Goal: Task Accomplishment & Management: Manage account settings

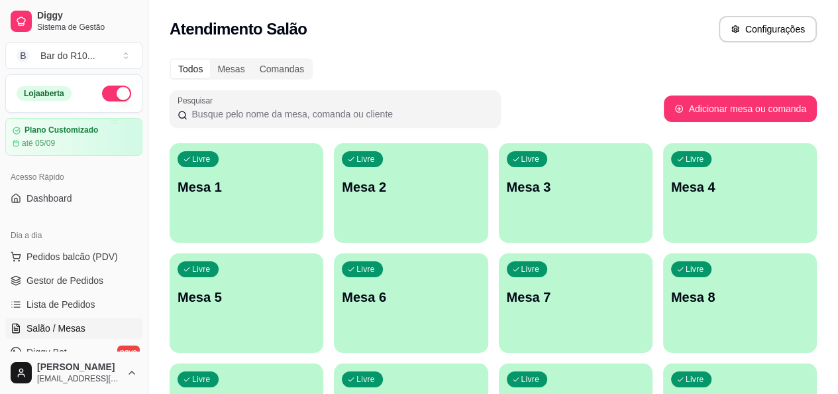
drag, startPoint x: 55, startPoint y: 283, endPoint x: 48, endPoint y: 266, distance: 18.1
click at [56, 283] on span "Gestor de Pedidos" at bounding box center [65, 280] width 77 height 13
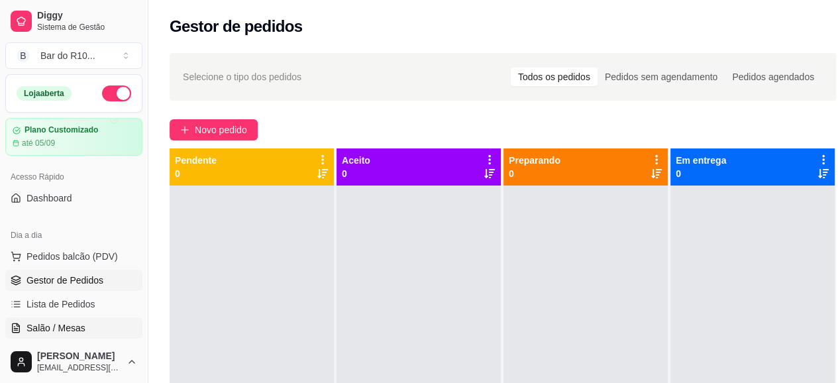
click at [50, 328] on span "Salão / Mesas" at bounding box center [56, 327] width 59 height 13
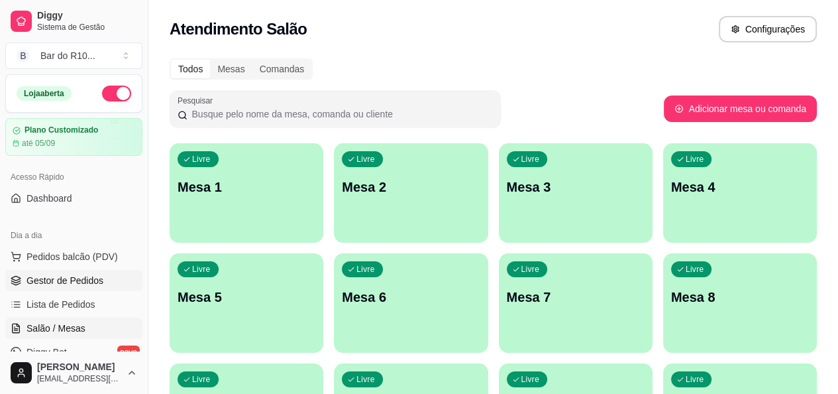
drag, startPoint x: 58, startPoint y: 271, endPoint x: 53, endPoint y: 290, distance: 19.9
click at [58, 271] on link "Gestor de Pedidos" at bounding box center [73, 280] width 137 height 21
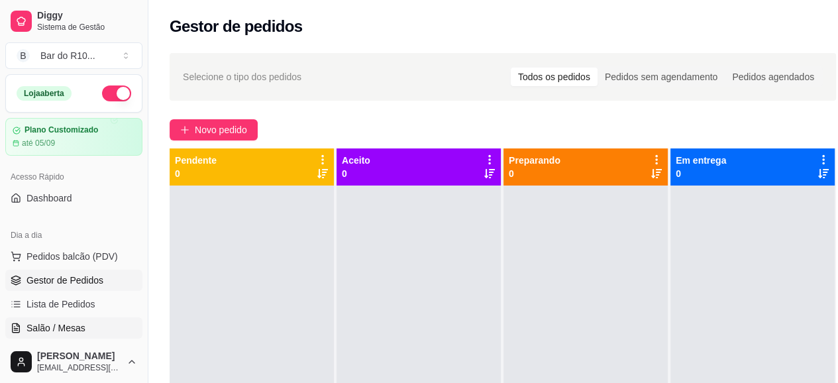
click at [82, 325] on span "Salão / Mesas" at bounding box center [56, 327] width 59 height 13
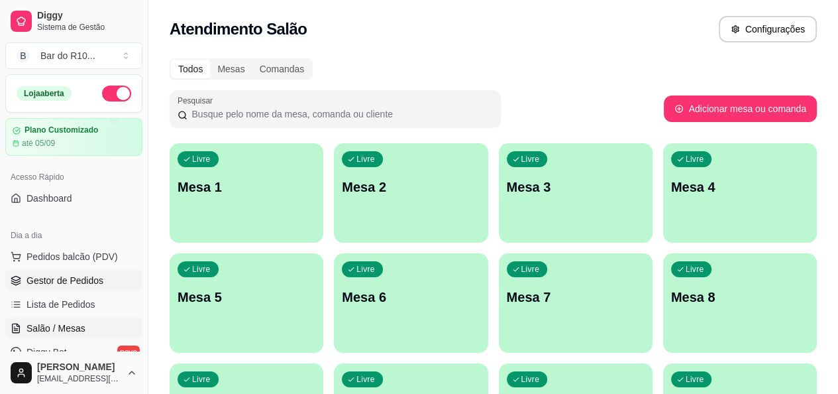
click at [66, 282] on span "Gestor de Pedidos" at bounding box center [65, 280] width 77 height 13
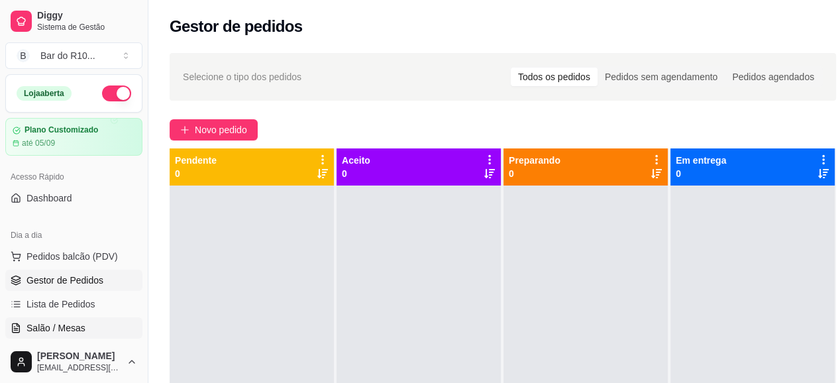
click at [87, 317] on link "Salão / Mesas" at bounding box center [73, 327] width 137 height 21
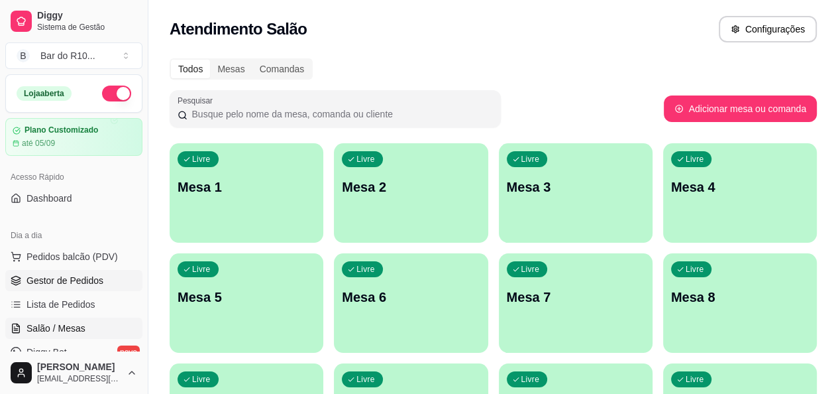
click at [95, 276] on span "Gestor de Pedidos" at bounding box center [65, 280] width 77 height 13
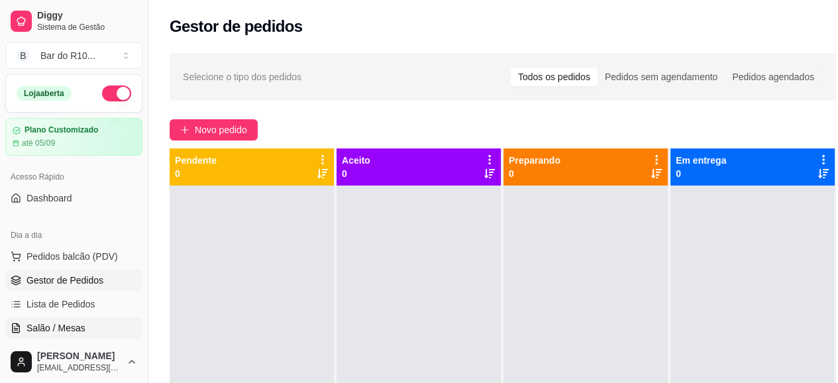
click at [76, 327] on span "Salão / Mesas" at bounding box center [56, 327] width 59 height 13
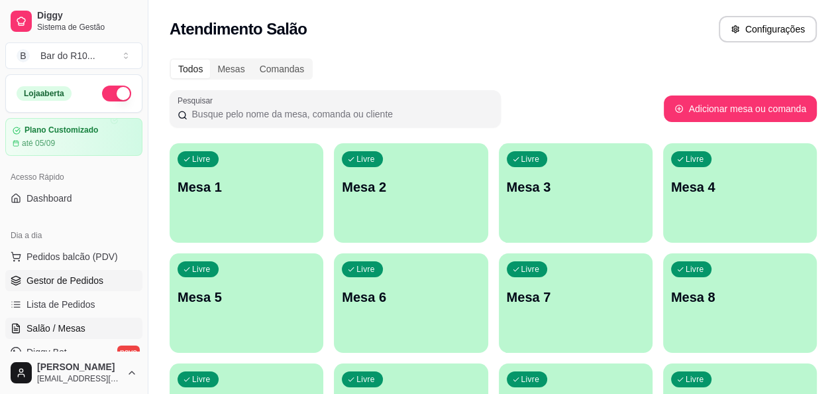
click at [82, 274] on span "Gestor de Pedidos" at bounding box center [65, 280] width 77 height 13
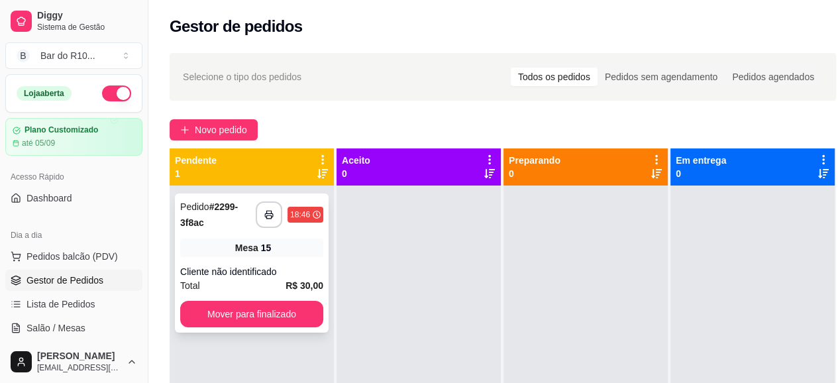
click at [294, 255] on div "Mesa 15" at bounding box center [251, 248] width 143 height 19
click at [280, 216] on button "button" at bounding box center [269, 214] width 27 height 27
click at [276, 215] on button "button" at bounding box center [269, 214] width 27 height 27
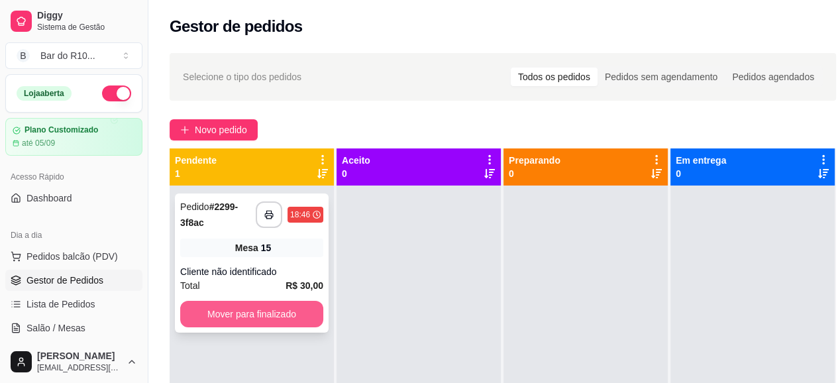
click at [292, 307] on button "Mover para finalizado" at bounding box center [251, 314] width 143 height 27
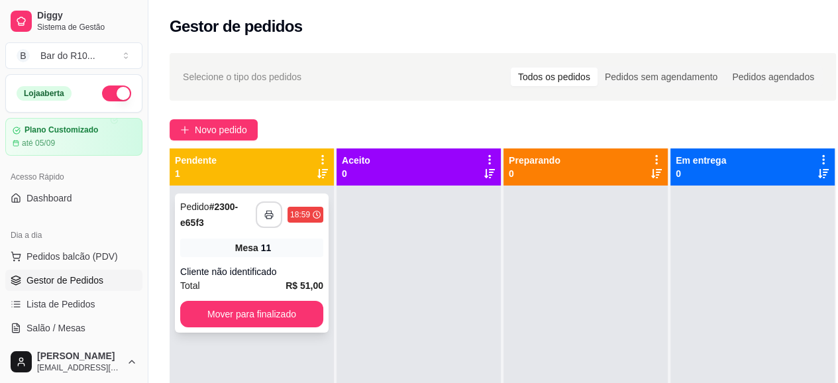
click at [264, 213] on button "button" at bounding box center [269, 214] width 27 height 27
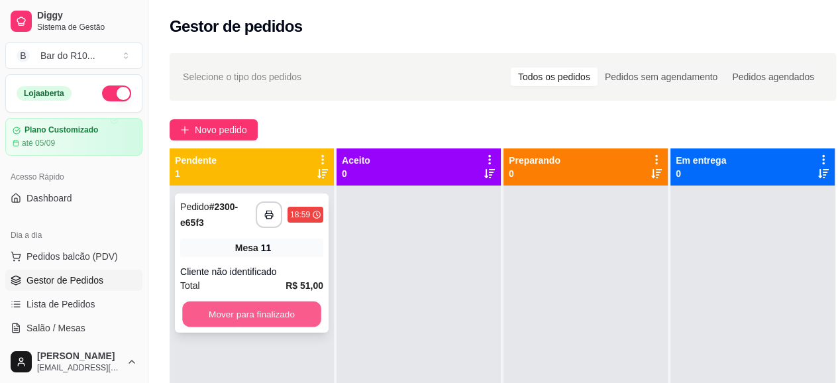
click at [229, 309] on button "Mover para finalizado" at bounding box center [251, 314] width 139 height 26
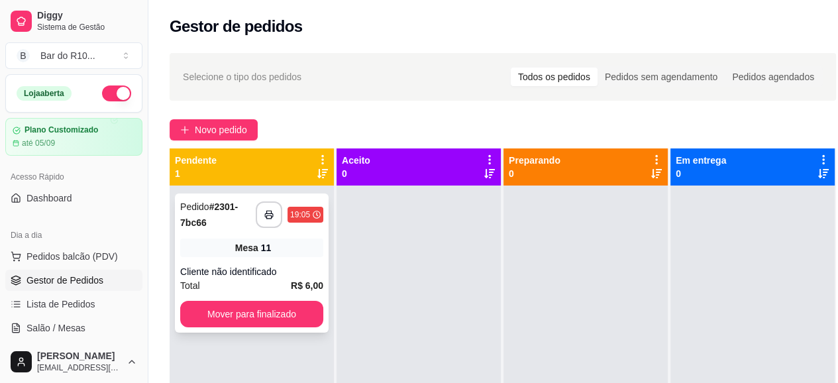
click at [237, 258] on div "**********" at bounding box center [252, 262] width 154 height 139
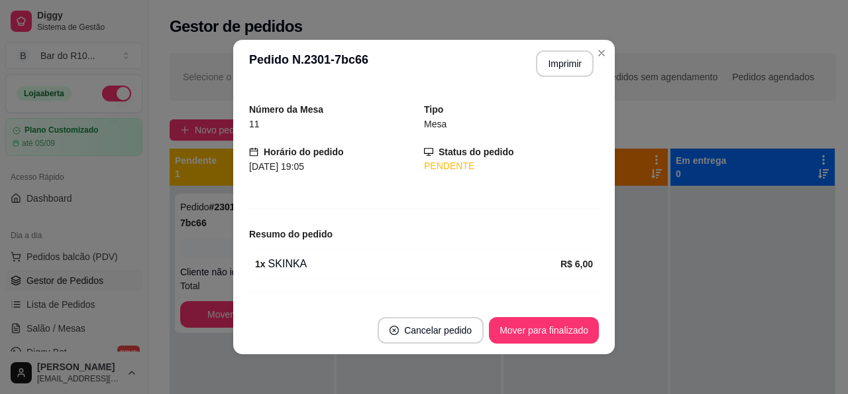
scroll to position [62, 0]
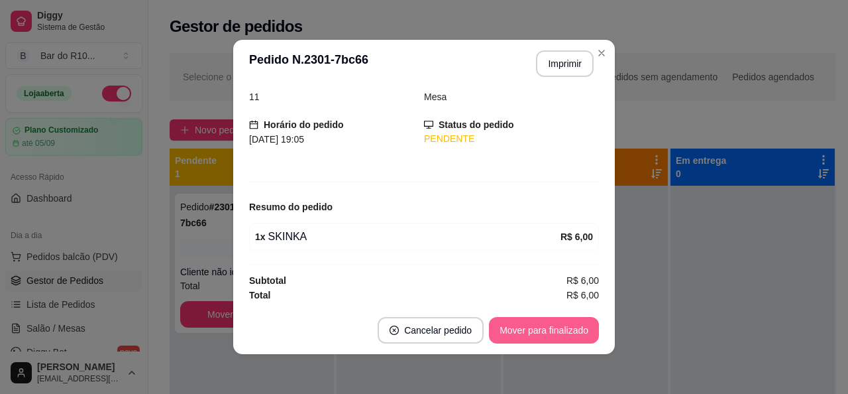
click at [574, 332] on button "Mover para finalizado" at bounding box center [544, 330] width 110 height 27
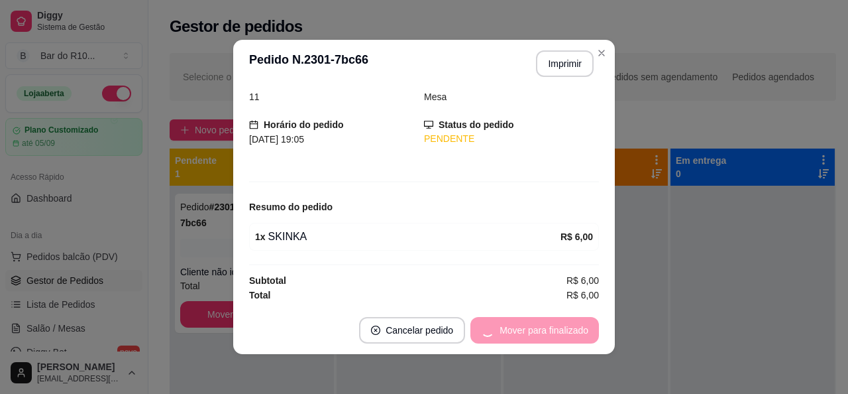
scroll to position [19, 0]
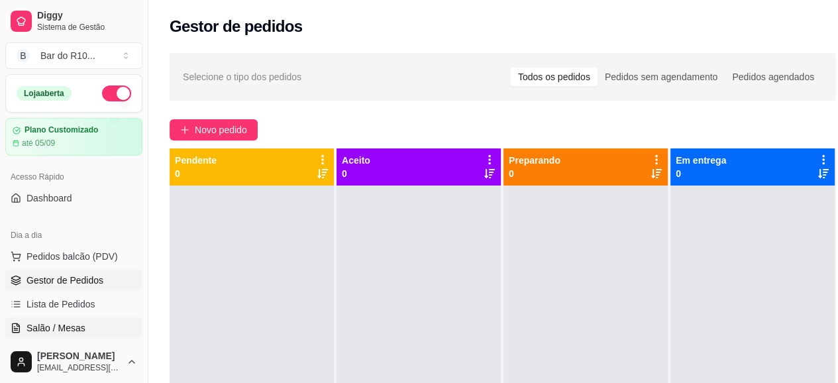
click at [67, 327] on span "Salão / Mesas" at bounding box center [56, 327] width 59 height 13
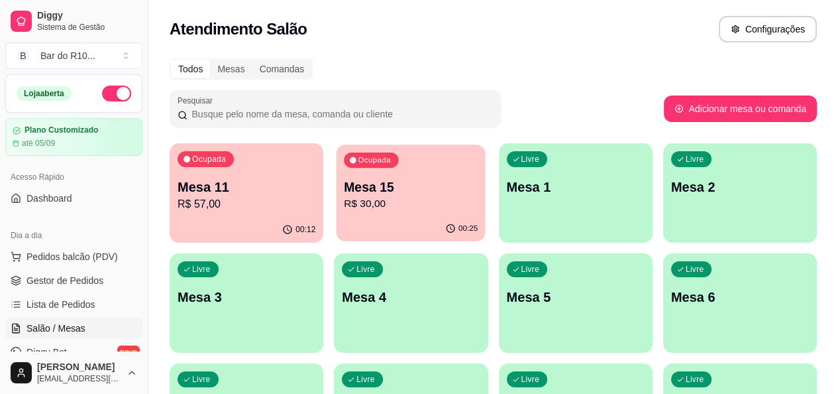
click at [347, 174] on div "Ocupada Mesa 15 R$ 30,00" at bounding box center [411, 180] width 149 height 72
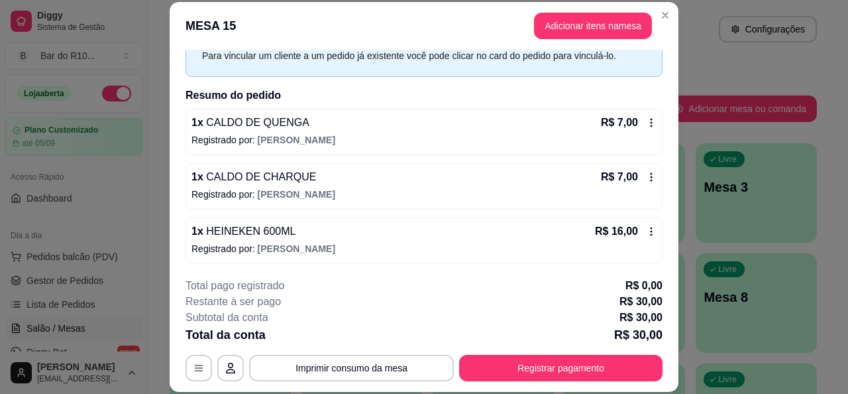
scroll to position [67, 0]
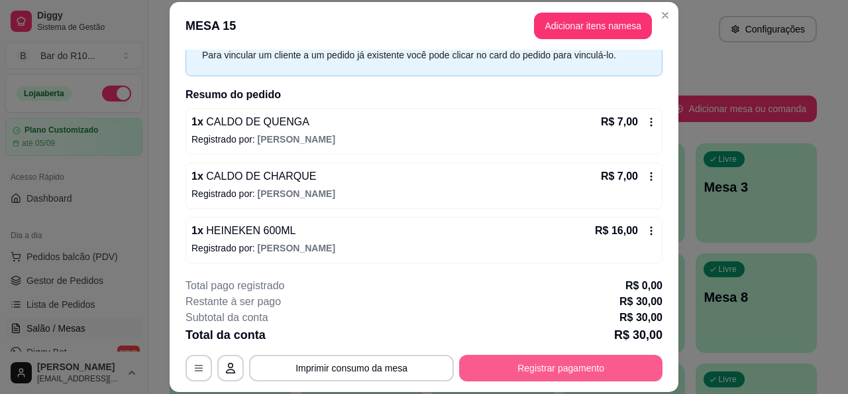
click at [524, 366] on button "Registrar pagamento" at bounding box center [560, 367] width 203 height 27
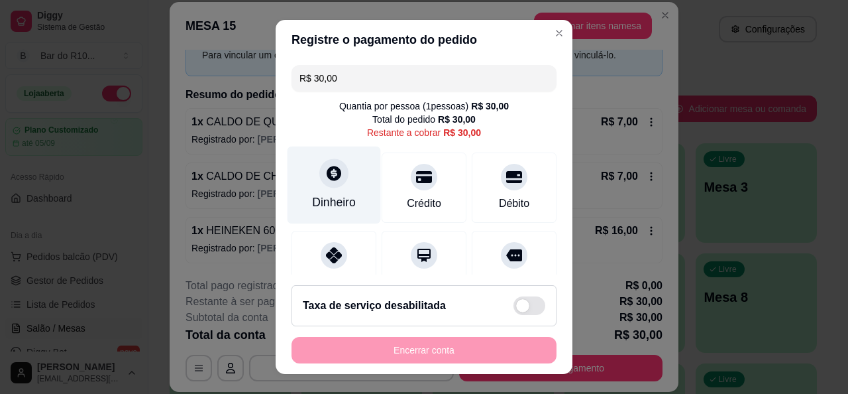
click at [331, 200] on div "Dinheiro" at bounding box center [334, 201] width 44 height 17
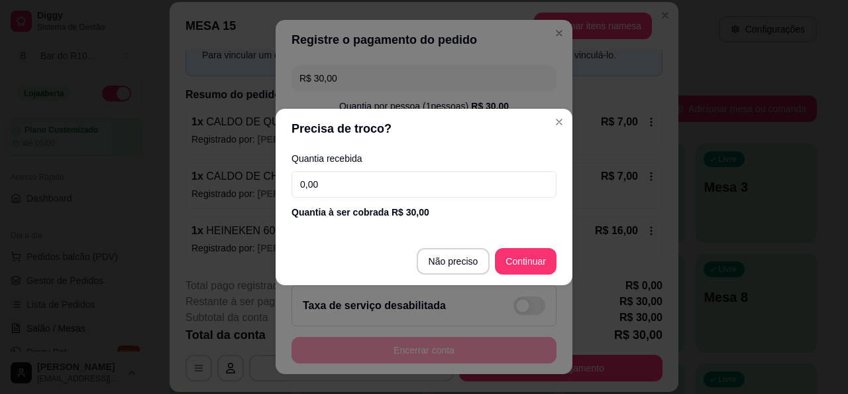
click at [348, 191] on input "0,00" at bounding box center [424, 184] width 265 height 27
click at [370, 187] on input "0,00" at bounding box center [424, 184] width 265 height 27
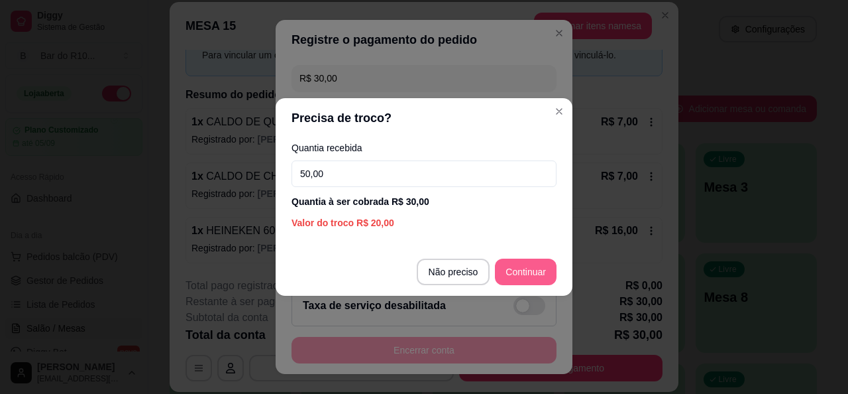
type input "50,00"
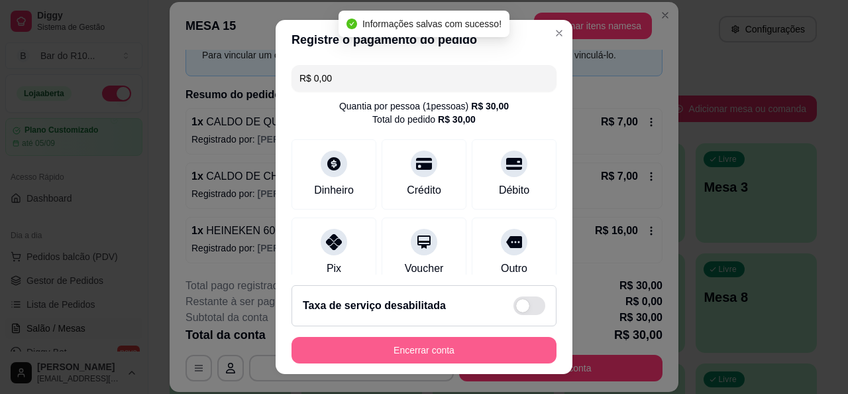
type input "R$ 0,00"
click at [477, 352] on button "Encerrar conta" at bounding box center [423, 350] width 257 height 26
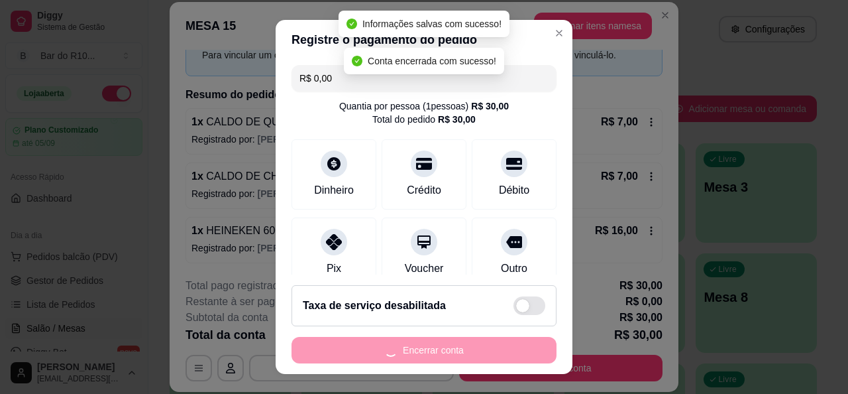
scroll to position [0, 0]
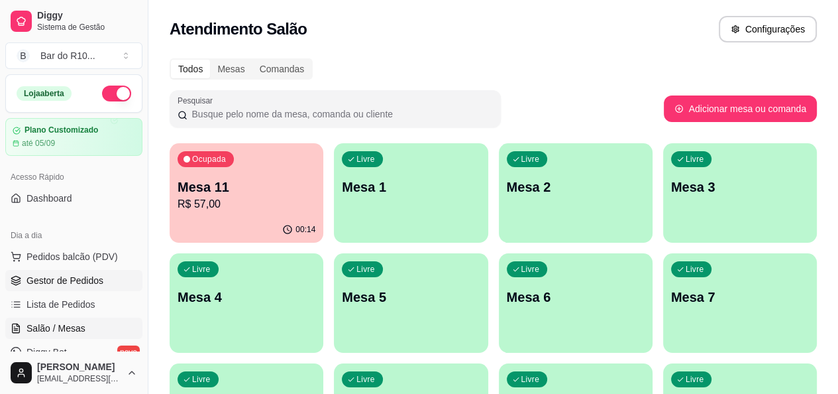
click at [81, 282] on span "Gestor de Pedidos" at bounding box center [65, 280] width 77 height 13
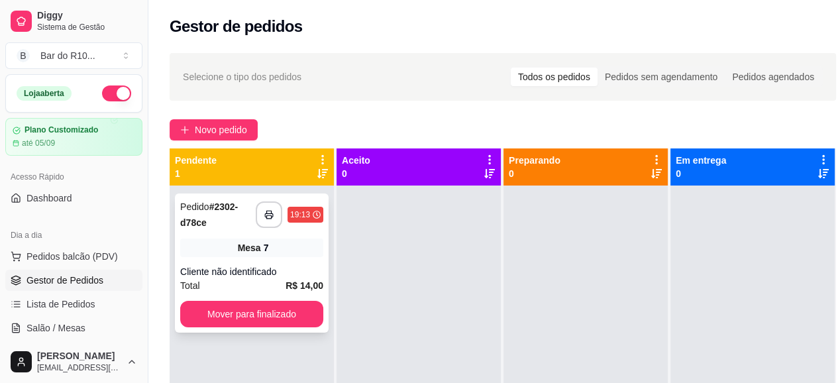
click at [233, 274] on div "Cliente não identificado" at bounding box center [251, 271] width 143 height 13
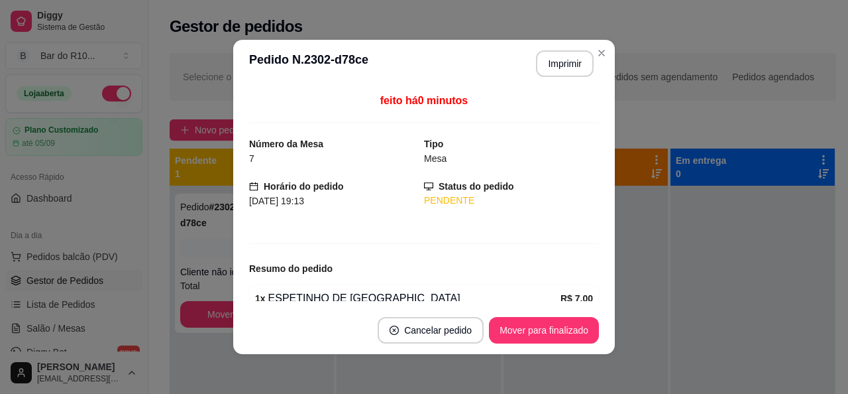
scroll to position [103, 0]
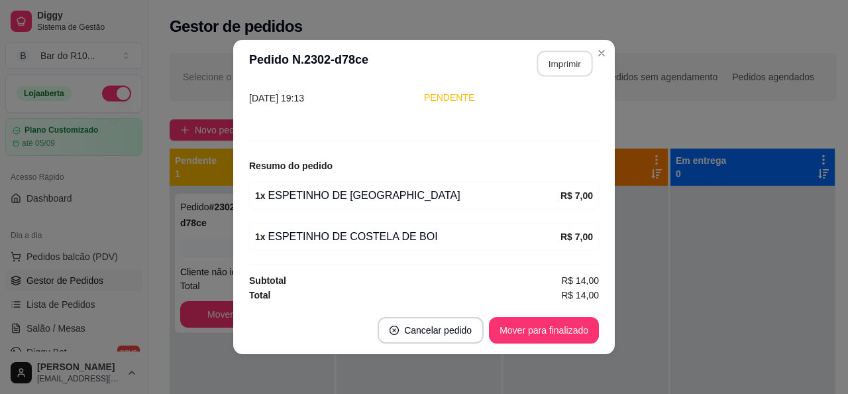
click at [548, 52] on button "Imprimir" at bounding box center [565, 64] width 56 height 26
click at [509, 331] on button "Mover para finalizado" at bounding box center [544, 330] width 110 height 27
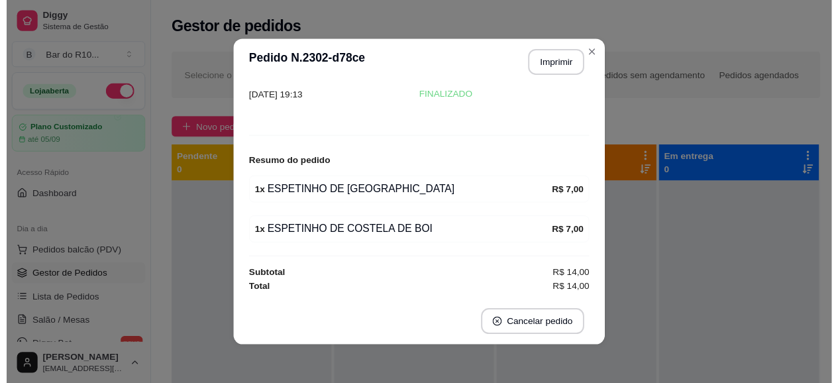
scroll to position [59, 0]
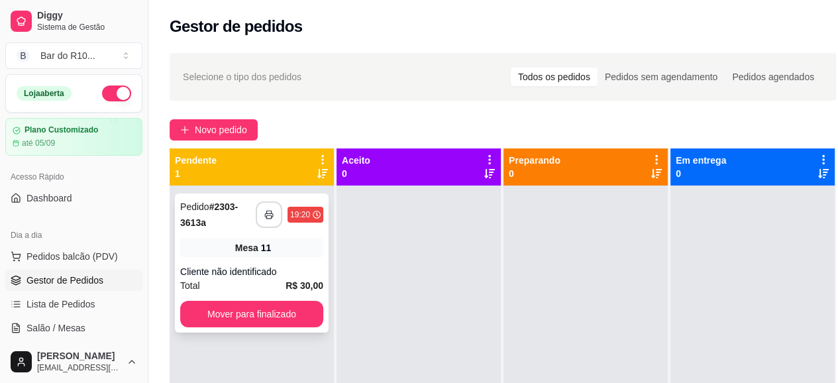
click at [271, 221] on button "button" at bounding box center [269, 214] width 27 height 27
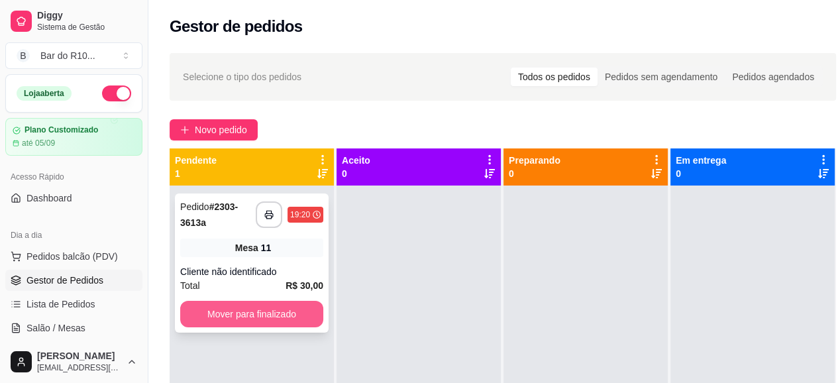
click at [299, 318] on button "Mover para finalizado" at bounding box center [251, 314] width 143 height 27
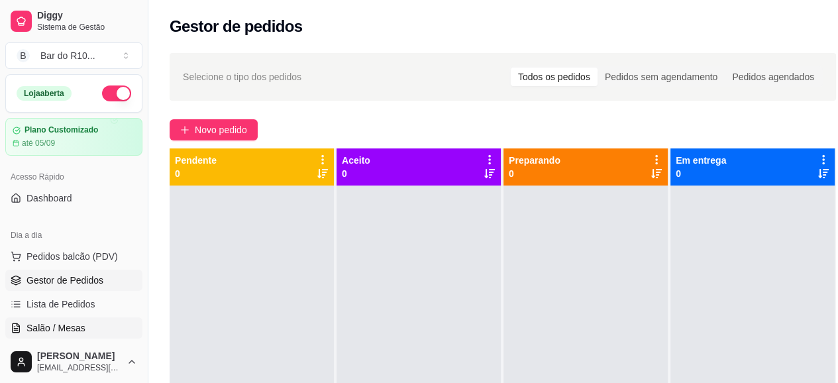
click at [70, 322] on span "Salão / Mesas" at bounding box center [56, 327] width 59 height 13
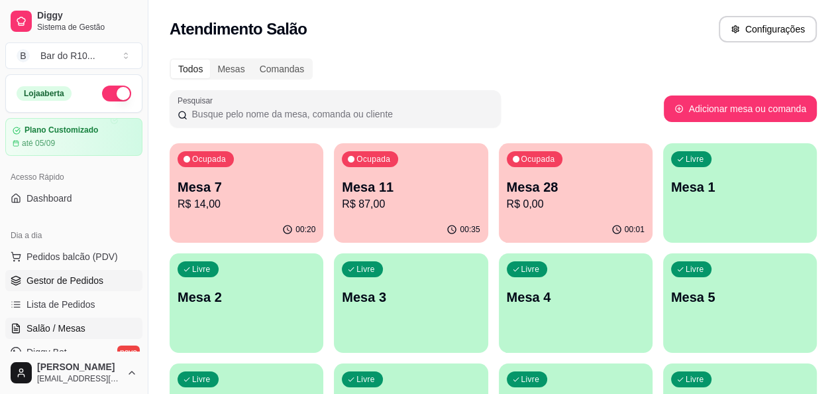
click at [82, 286] on link "Gestor de Pedidos" at bounding box center [73, 280] width 137 height 21
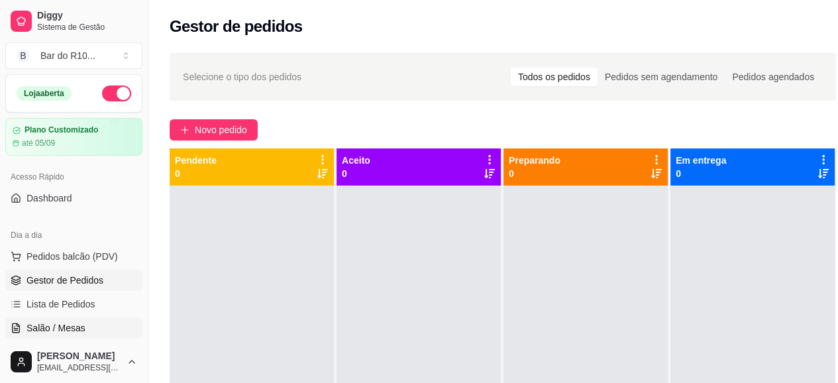
click at [78, 323] on span "Salão / Mesas" at bounding box center [56, 327] width 59 height 13
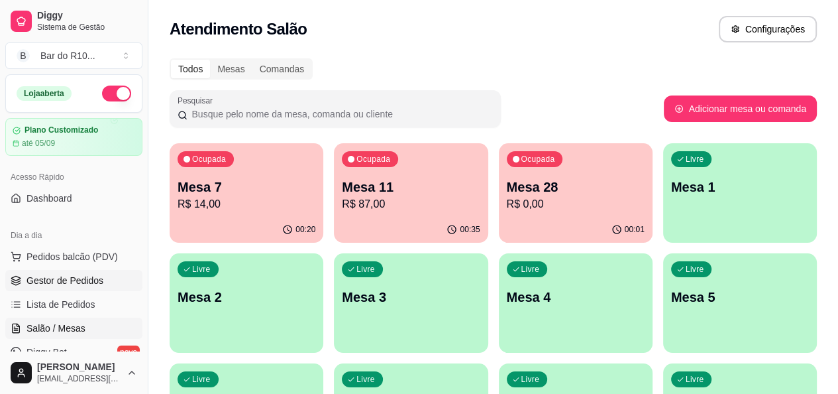
click at [66, 284] on span "Gestor de Pedidos" at bounding box center [65, 280] width 77 height 13
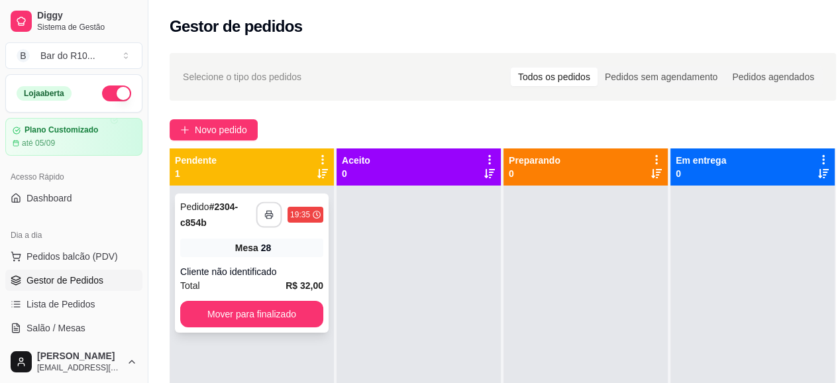
click at [276, 215] on button "button" at bounding box center [269, 215] width 26 height 26
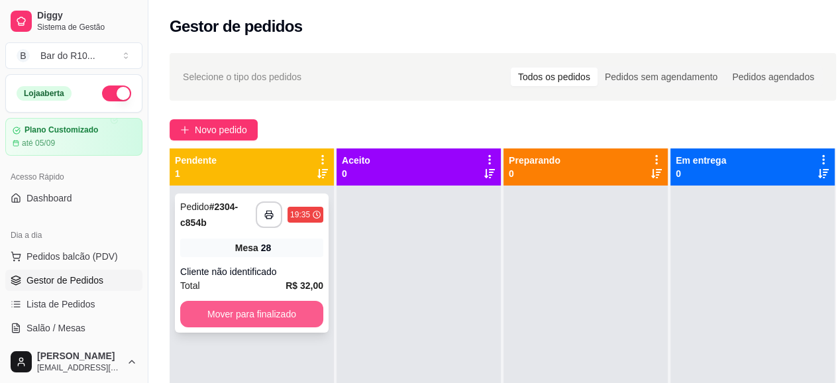
click at [221, 305] on button "Mover para finalizado" at bounding box center [251, 314] width 143 height 27
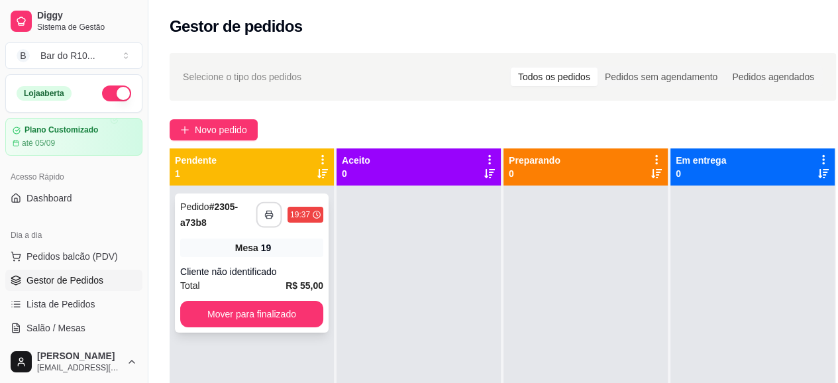
click at [269, 207] on button "button" at bounding box center [269, 215] width 26 height 26
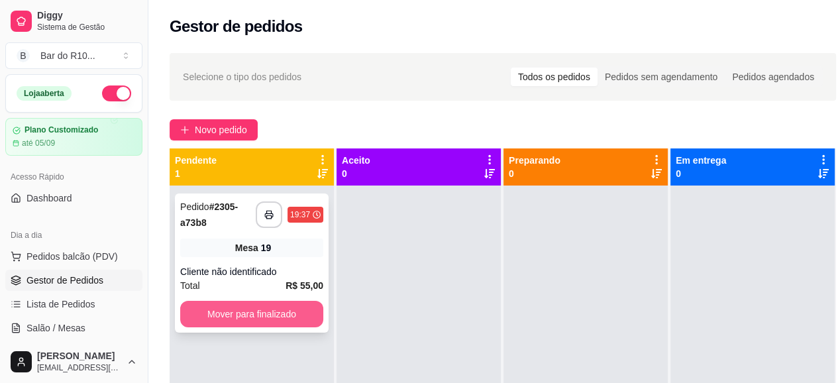
click at [240, 308] on button "Mover para finalizado" at bounding box center [251, 314] width 143 height 27
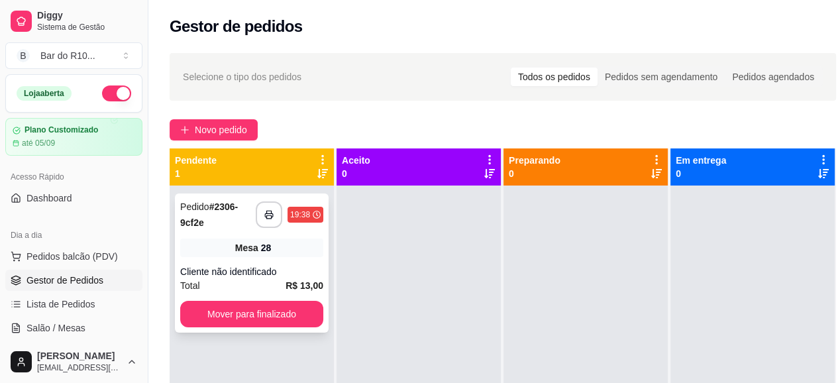
click at [246, 247] on span "Mesa" at bounding box center [246, 247] width 23 height 13
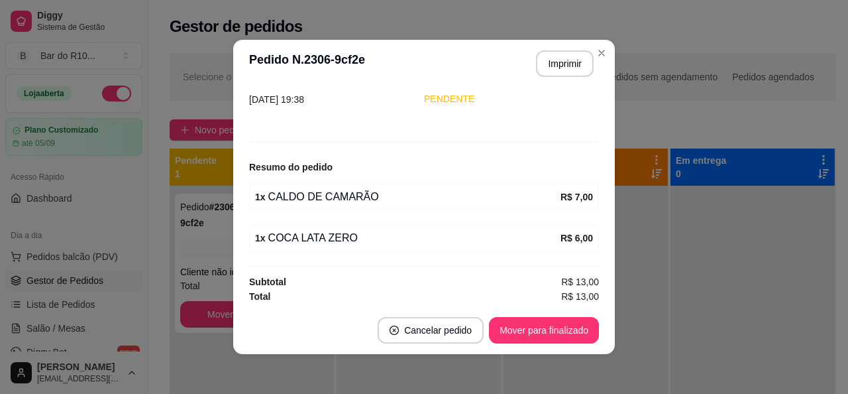
scroll to position [103, 0]
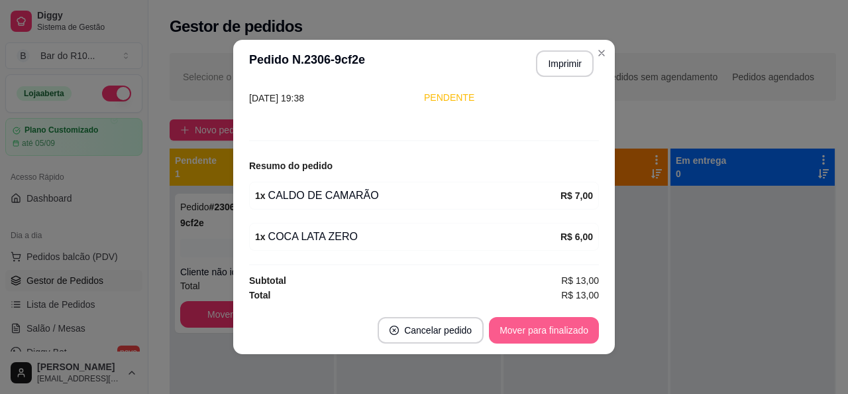
click at [523, 320] on button "Mover para finalizado" at bounding box center [544, 330] width 110 height 27
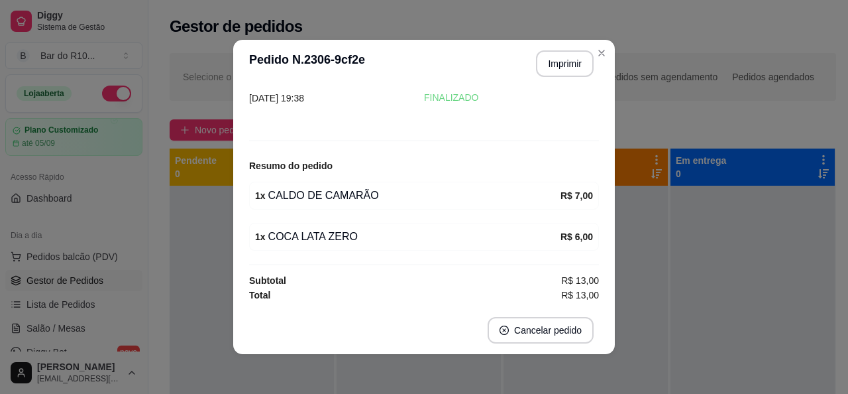
scroll to position [0, 0]
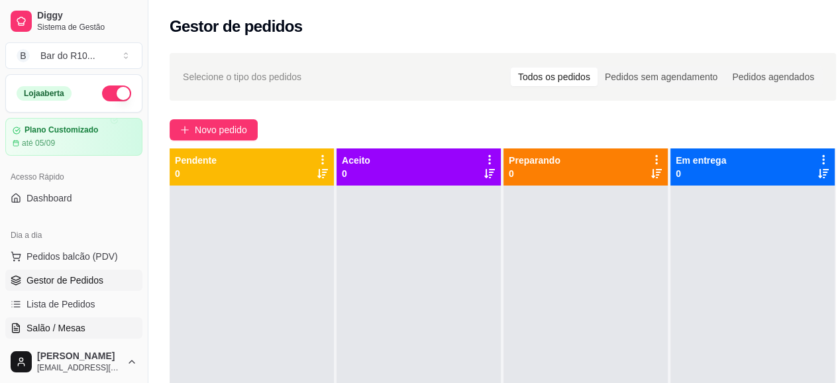
click at [46, 319] on link "Salão / Mesas" at bounding box center [73, 327] width 137 height 21
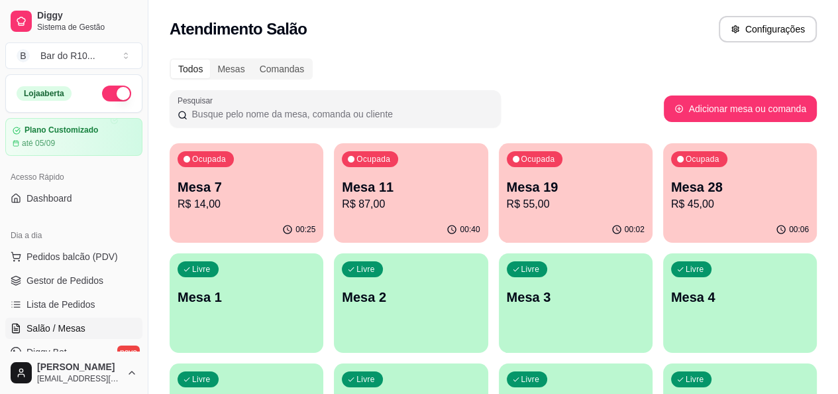
click at [254, 197] on p "R$ 14,00" at bounding box center [247, 204] width 138 height 16
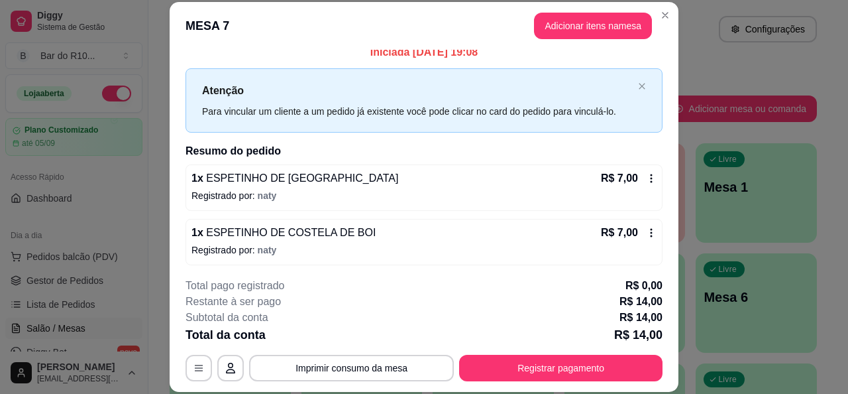
scroll to position [13, 0]
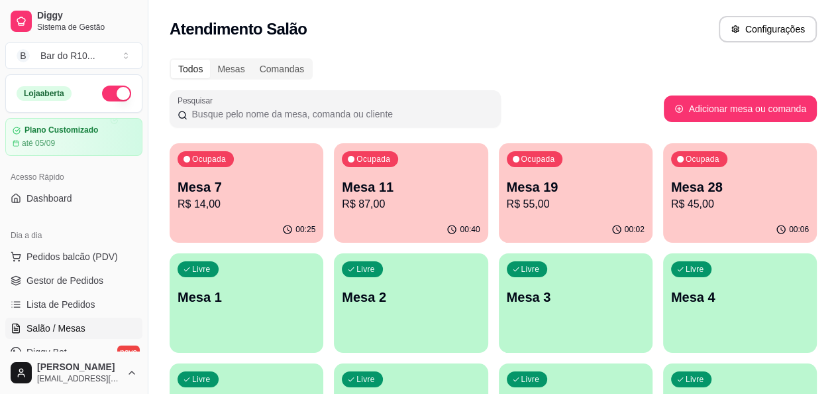
click at [671, 186] on p "Mesa 28" at bounding box center [740, 187] width 138 height 19
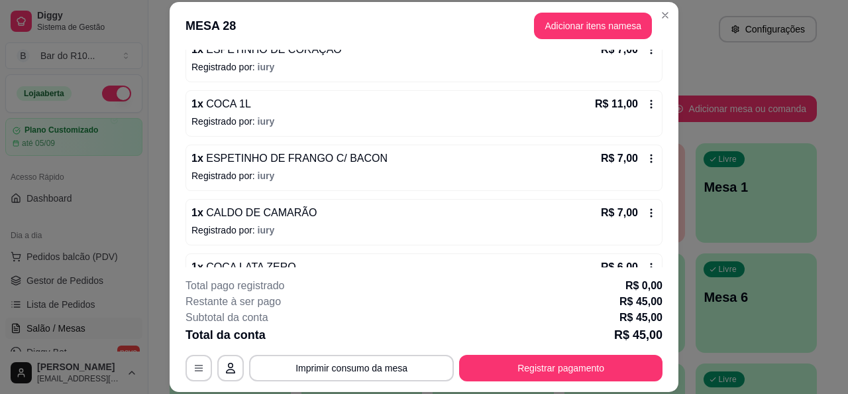
scroll to position [164, 0]
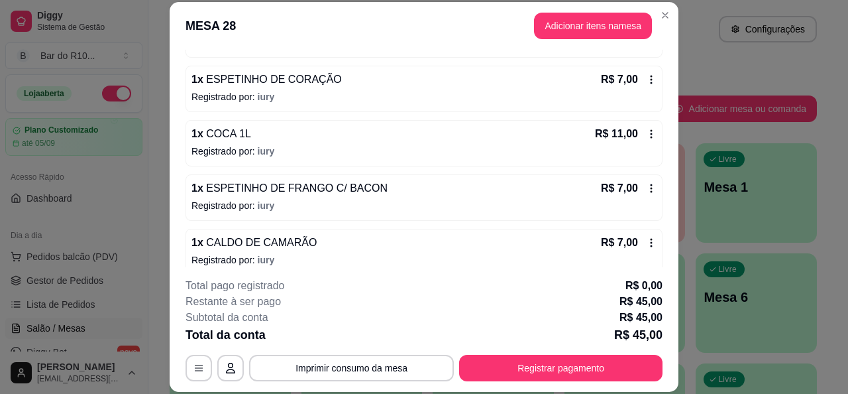
click at [268, 134] on div "1 x COCA 1L R$ 11,00" at bounding box center [423, 134] width 465 height 16
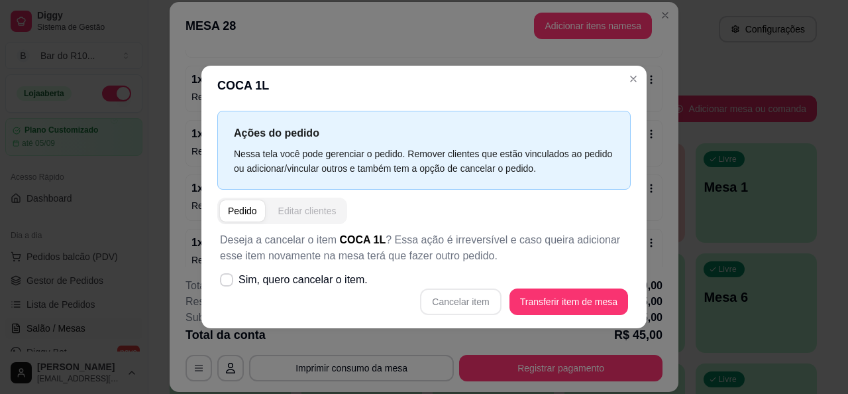
click at [279, 207] on div "Editar clientes" at bounding box center [307, 210] width 58 height 13
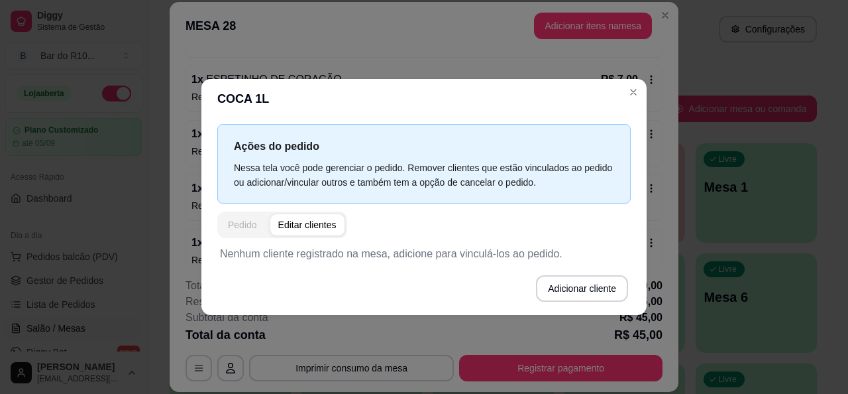
click at [241, 226] on div "Pedido" at bounding box center [242, 224] width 29 height 13
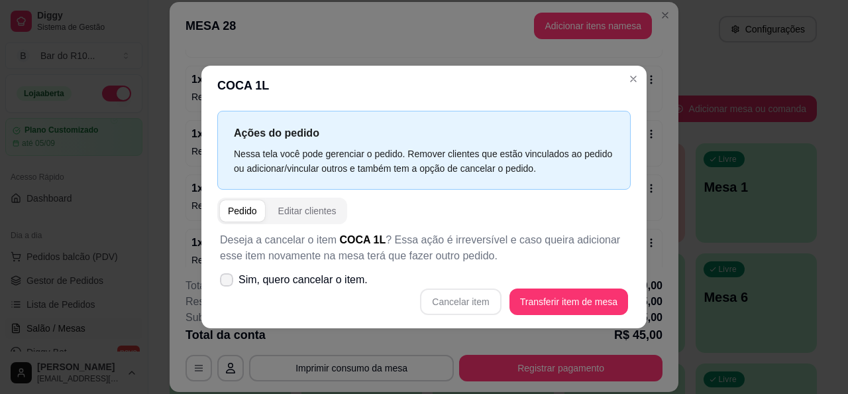
click at [220, 284] on span at bounding box center [226, 279] width 13 height 13
click at [220, 284] on input "Sim, quero cancelar o item." at bounding box center [223, 286] width 9 height 9
checkbox input "true"
click at [445, 294] on button "Cancelar item" at bounding box center [460, 301] width 81 height 27
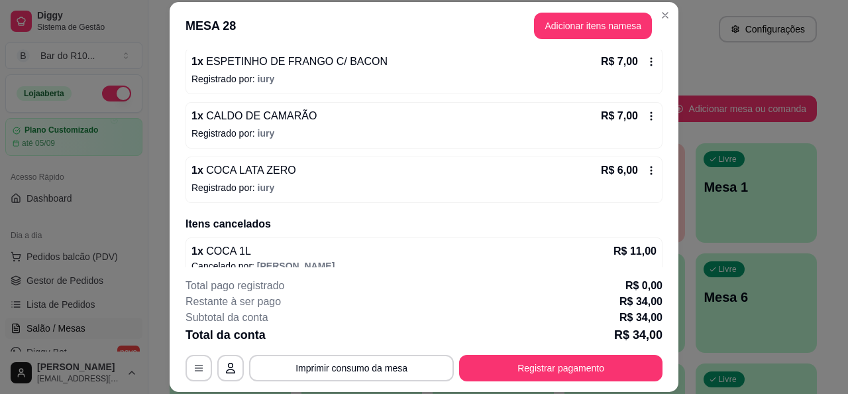
scroll to position [250, 0]
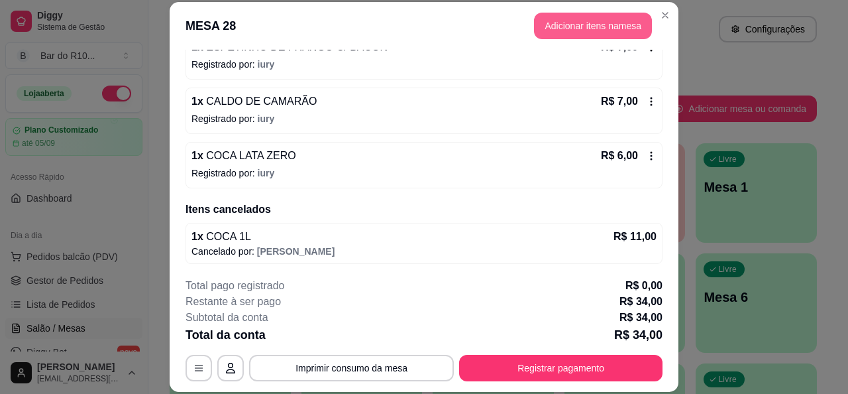
click at [584, 34] on button "Adicionar itens na mesa" at bounding box center [593, 26] width 118 height 27
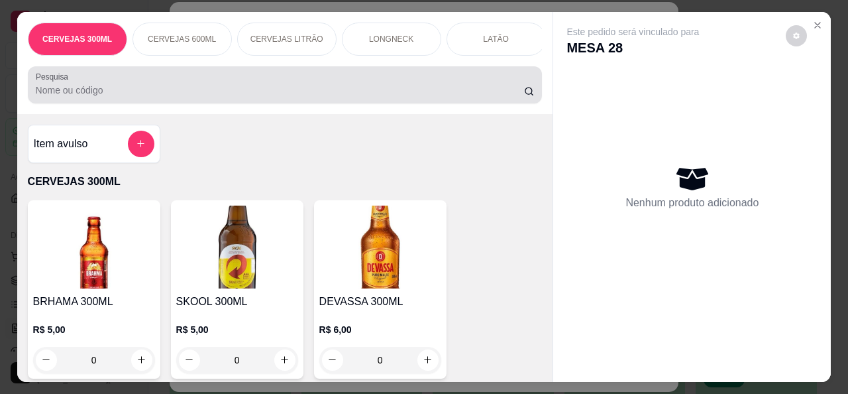
click at [241, 91] on input "Pesquisa" at bounding box center [280, 89] width 488 height 13
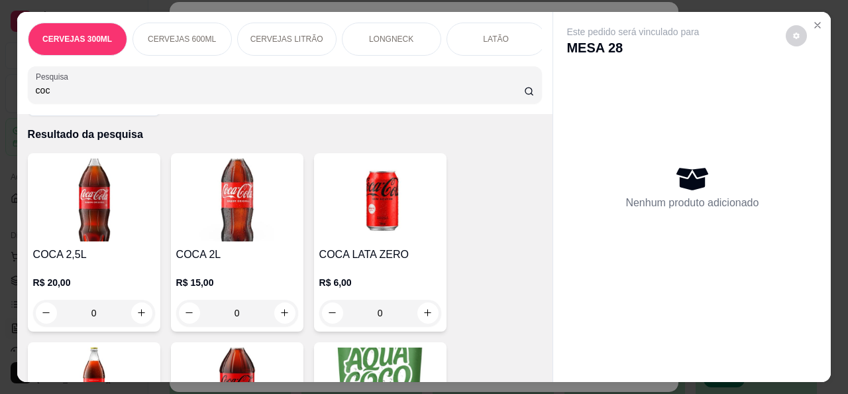
scroll to position [0, 0]
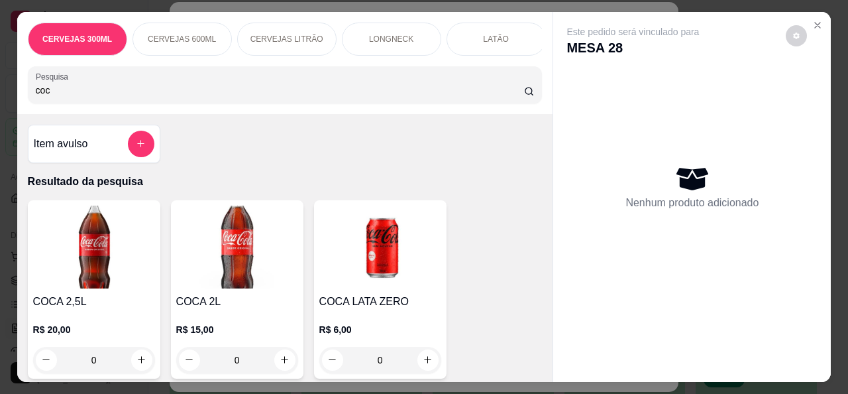
click at [252, 96] on input "coc" at bounding box center [280, 89] width 488 height 13
type input "c"
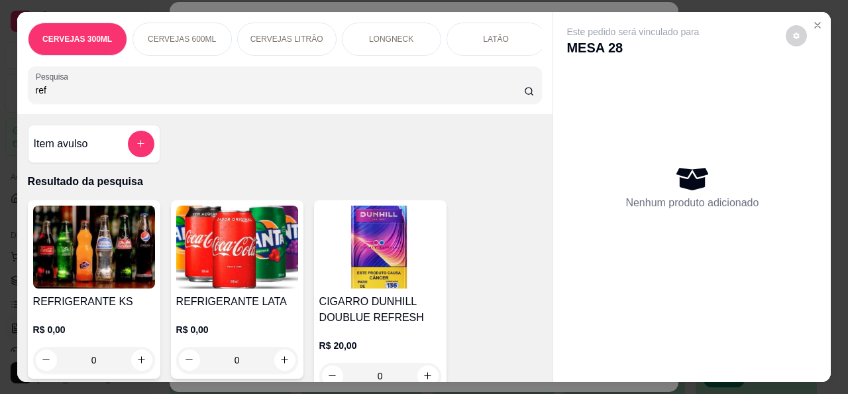
type input "ref"
click at [245, 278] on img at bounding box center [237, 246] width 122 height 83
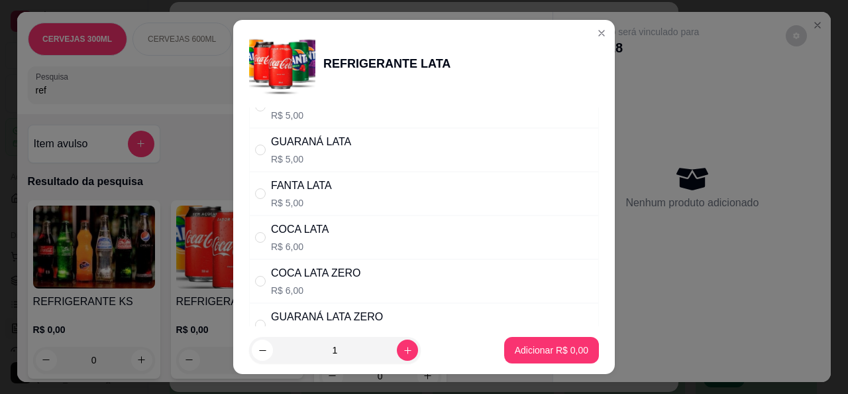
scroll to position [66, 0]
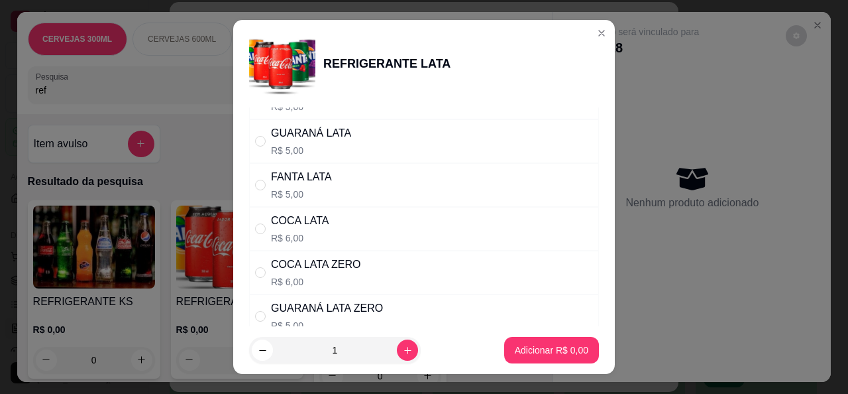
click at [271, 221] on div "COCA LATA" at bounding box center [300, 221] width 58 height 16
radio input "true"
click at [523, 344] on p "Adicionar R$ 6,00" at bounding box center [552, 349] width 74 height 13
type input "1"
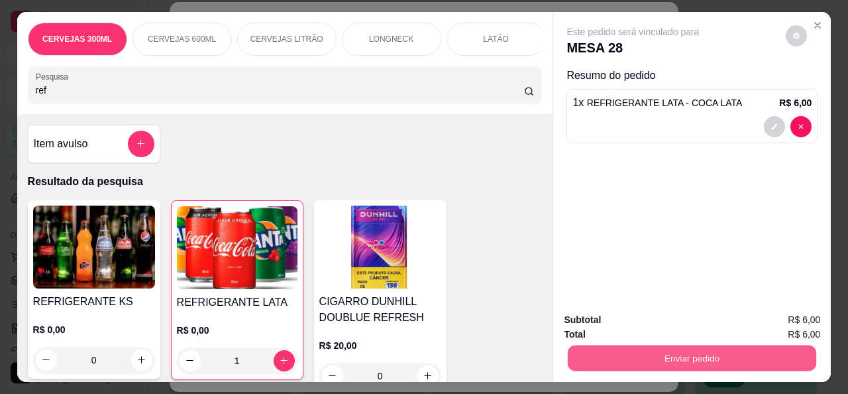
click at [639, 345] on button "Enviar pedido" at bounding box center [692, 358] width 248 height 26
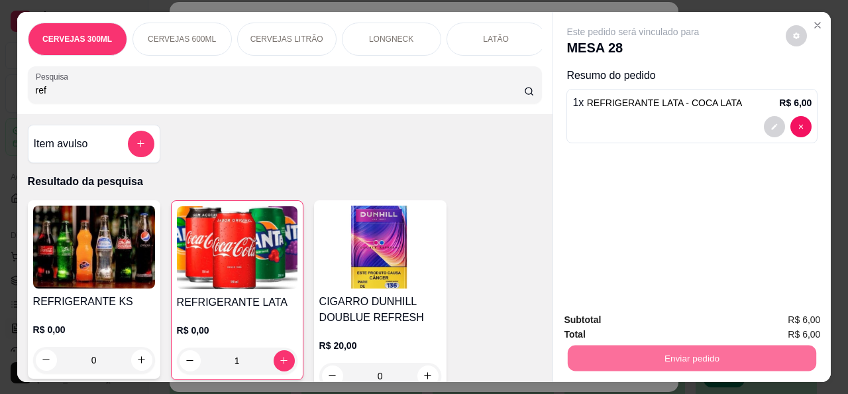
click at [635, 318] on button "Não registrar e enviar pedido" at bounding box center [648, 319] width 138 height 25
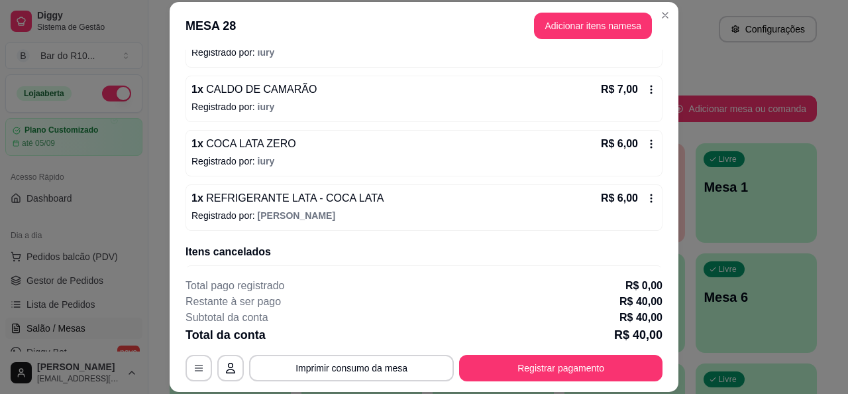
scroll to position [239, 0]
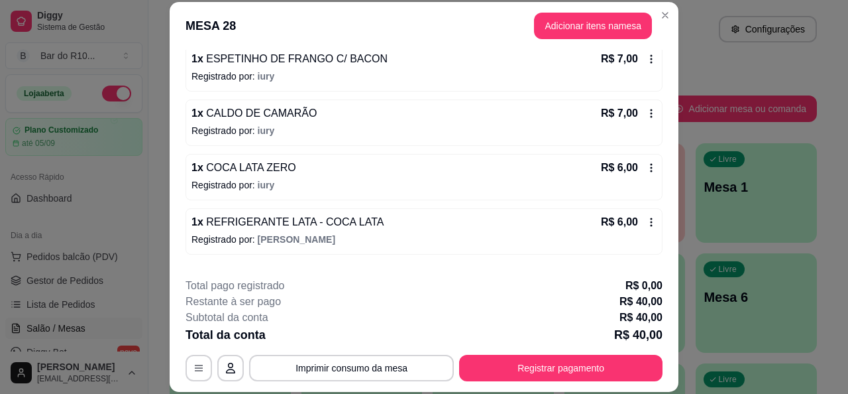
click at [286, 174] on div "1 x COCA LATA ZERO R$ 6,00 Registrado por: iury" at bounding box center [424, 177] width 477 height 46
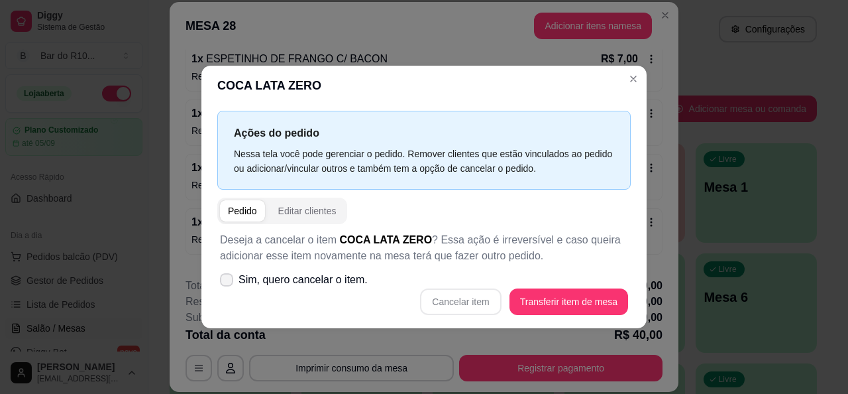
click at [248, 280] on span "Sim, quero cancelar o item." at bounding box center [303, 280] width 129 height 16
click at [228, 282] on input "Sim, quero cancelar o item." at bounding box center [223, 286] width 9 height 9
checkbox input "true"
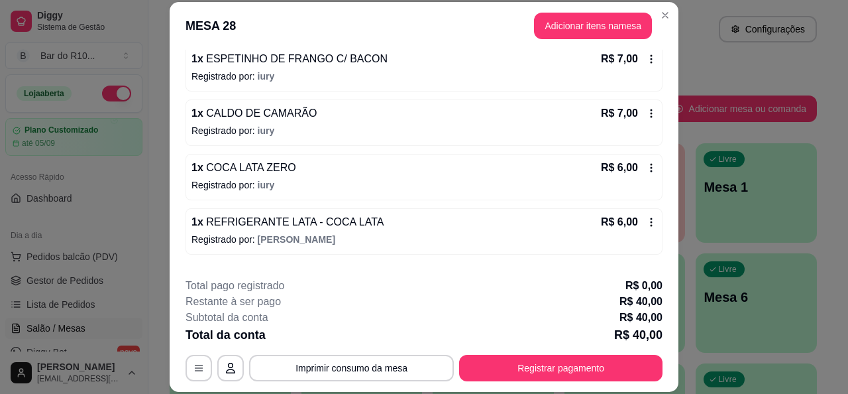
click at [290, 180] on p "Registrado por: iury" at bounding box center [423, 184] width 465 height 13
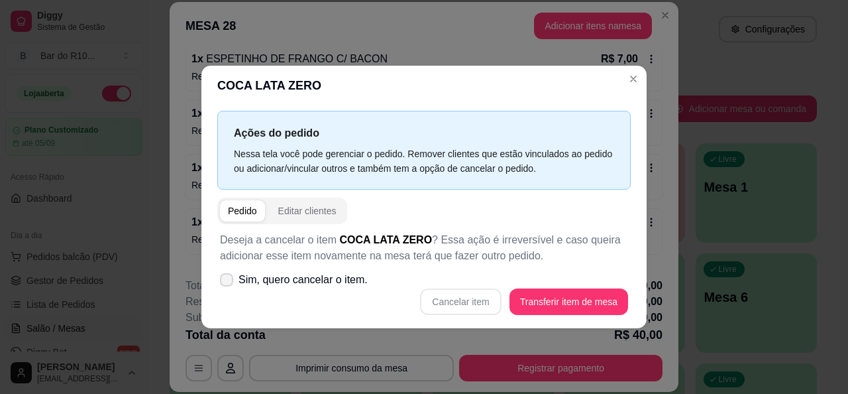
click at [228, 280] on icon at bounding box center [226, 280] width 11 height 8
click at [228, 282] on input "Sim, quero cancelar o item." at bounding box center [223, 286] width 9 height 9
checkbox input "true"
click at [466, 307] on button "Cancelar item" at bounding box center [460, 301] width 81 height 27
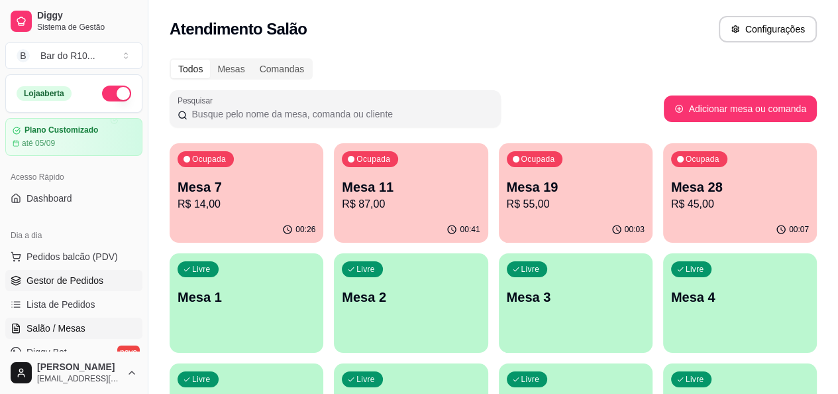
click at [61, 288] on link "Gestor de Pedidos" at bounding box center [73, 280] width 137 height 21
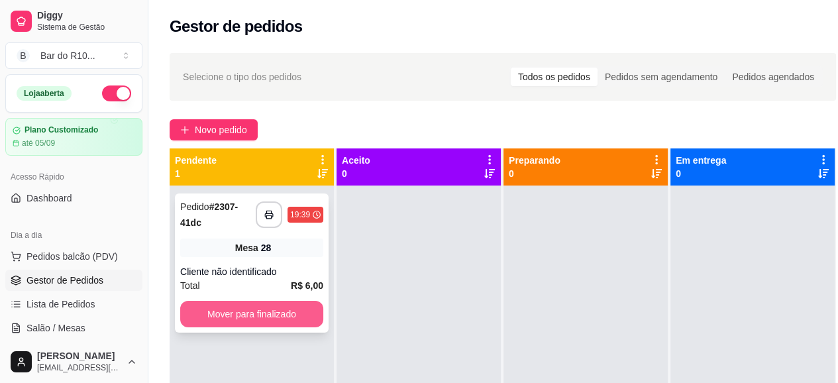
click at [285, 313] on button "Mover para finalizado" at bounding box center [251, 314] width 143 height 27
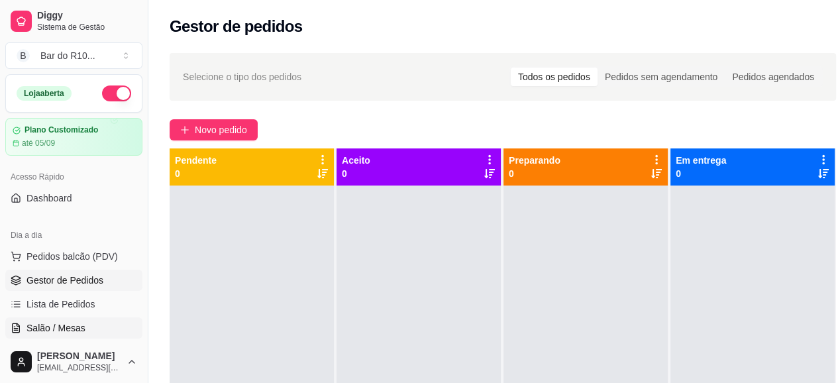
click at [20, 333] on link "Salão / Mesas" at bounding box center [73, 327] width 137 height 21
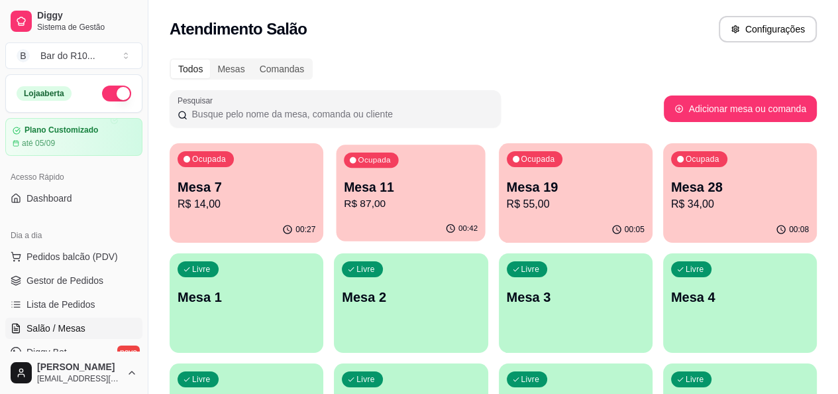
click at [344, 207] on p "R$ 87,00" at bounding box center [411, 203] width 134 height 15
click at [524, 190] on p "Mesa 19" at bounding box center [576, 187] width 138 height 19
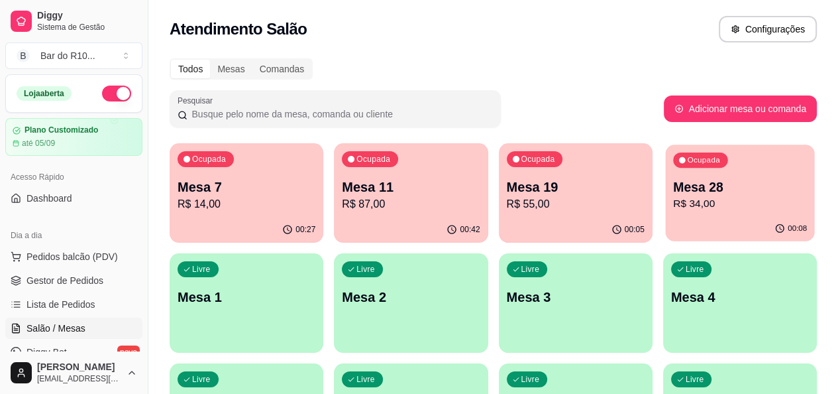
click at [665, 231] on div "00:08" at bounding box center [739, 228] width 149 height 25
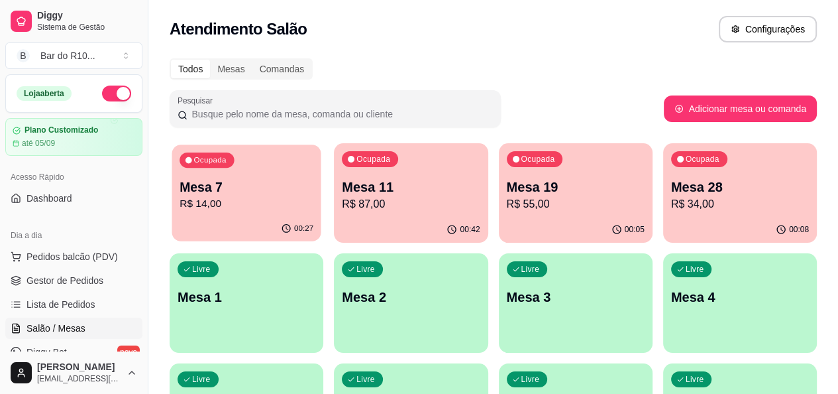
click at [282, 205] on div "Ocupada Mesa 7 R$ 14,00" at bounding box center [246, 180] width 149 height 72
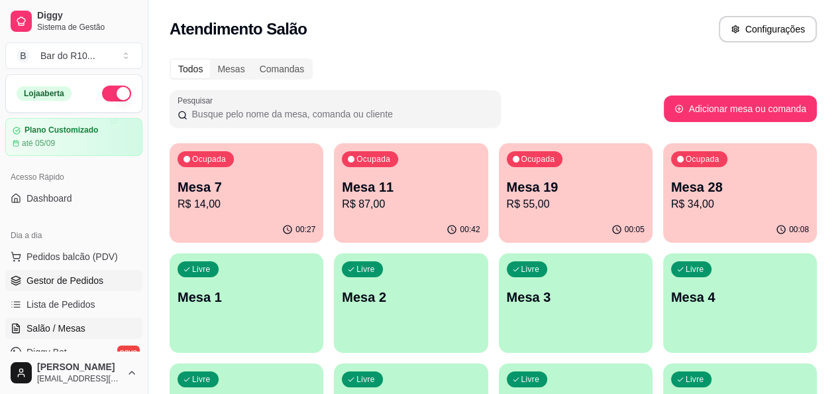
click at [103, 285] on link "Gestor de Pedidos" at bounding box center [73, 280] width 137 height 21
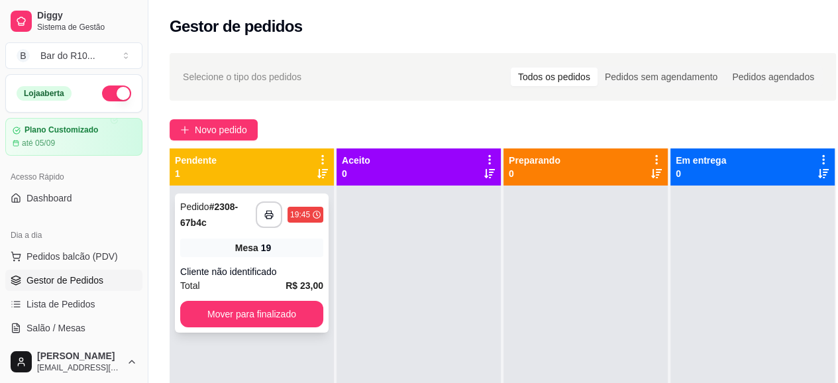
click at [237, 252] on span "Mesa" at bounding box center [246, 247] width 23 height 13
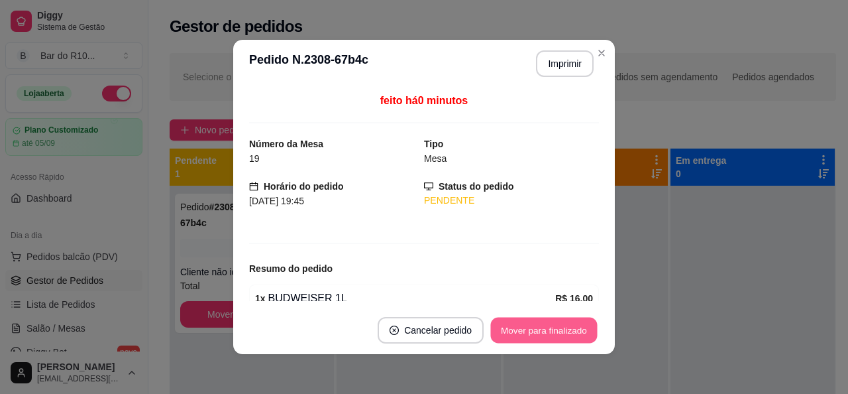
click at [550, 339] on button "Mover para finalizado" at bounding box center [544, 330] width 107 height 26
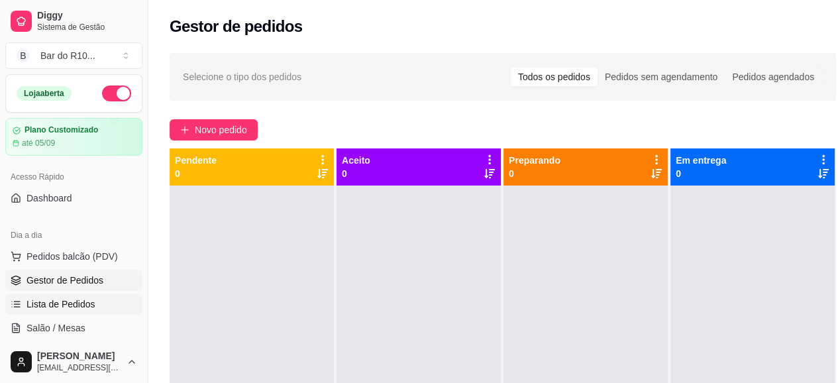
click at [57, 323] on span "Salão / Mesas" at bounding box center [56, 327] width 59 height 13
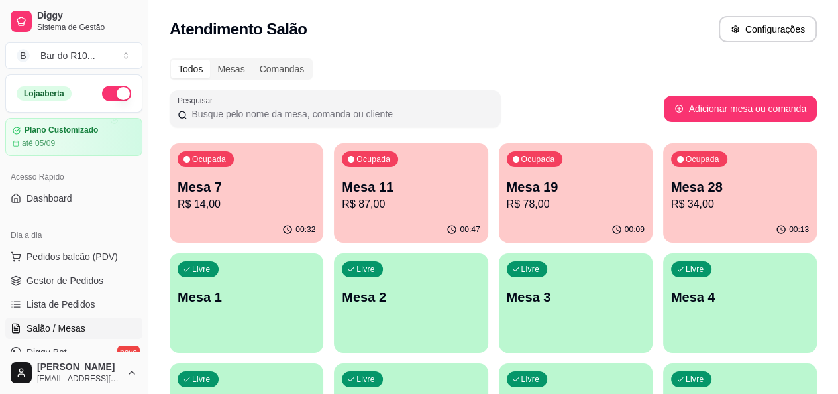
click at [507, 202] on p "R$ 78,00" at bounding box center [576, 204] width 138 height 16
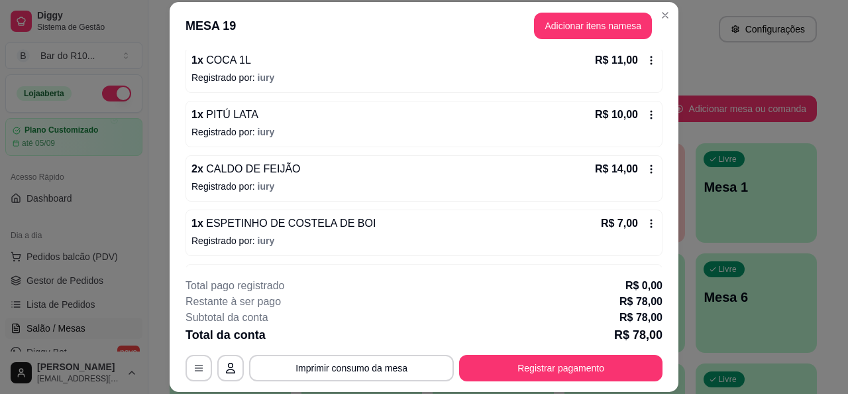
scroll to position [265, 0]
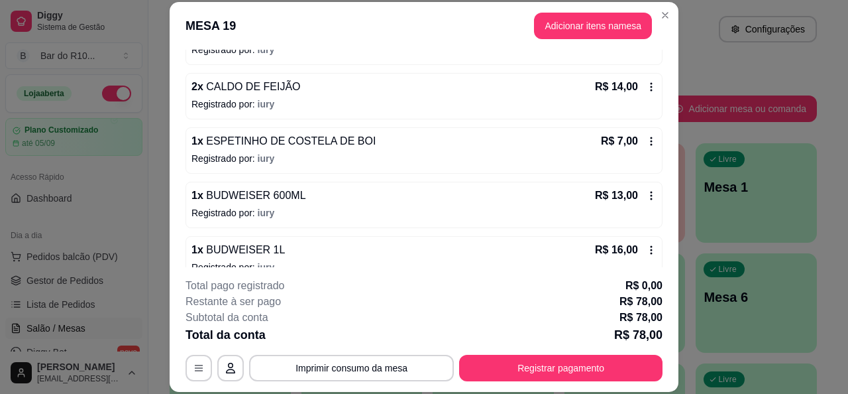
click at [233, 199] on span "BUDWEISER 600ML" at bounding box center [254, 194] width 103 height 11
click at [223, 280] on p "Total pago registrado" at bounding box center [235, 286] width 99 height 16
click at [258, 200] on span "BUDWEISER 600ML" at bounding box center [254, 194] width 103 height 11
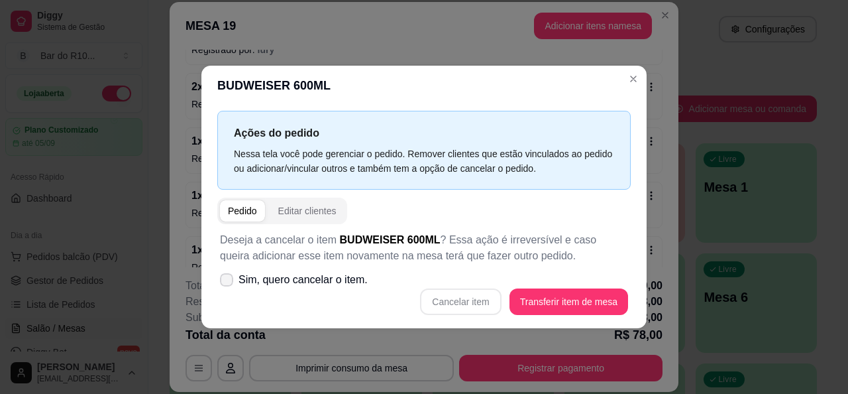
click at [228, 280] on icon at bounding box center [226, 280] width 11 height 8
click at [228, 282] on input "Sim, quero cancelar o item." at bounding box center [223, 286] width 9 height 9
checkbox input "true"
click at [469, 308] on button "Cancelar item" at bounding box center [460, 301] width 81 height 27
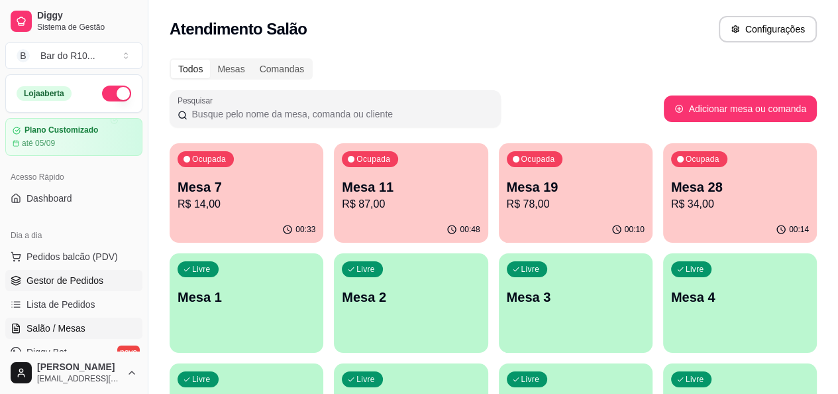
click at [56, 274] on span "Gestor de Pedidos" at bounding box center [65, 280] width 77 height 13
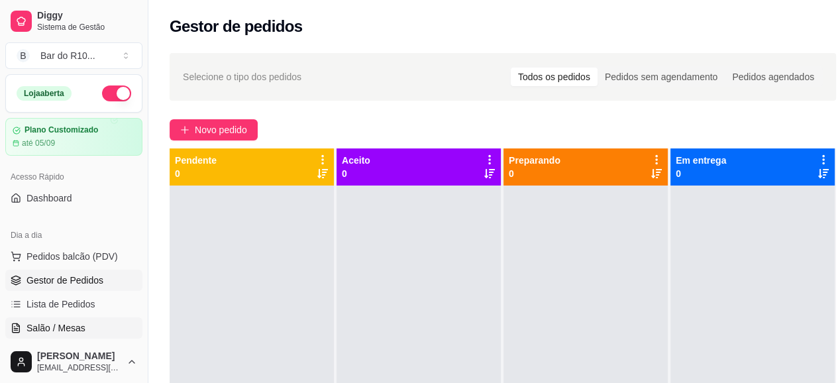
click at [84, 325] on link "Salão / Mesas" at bounding box center [73, 327] width 137 height 21
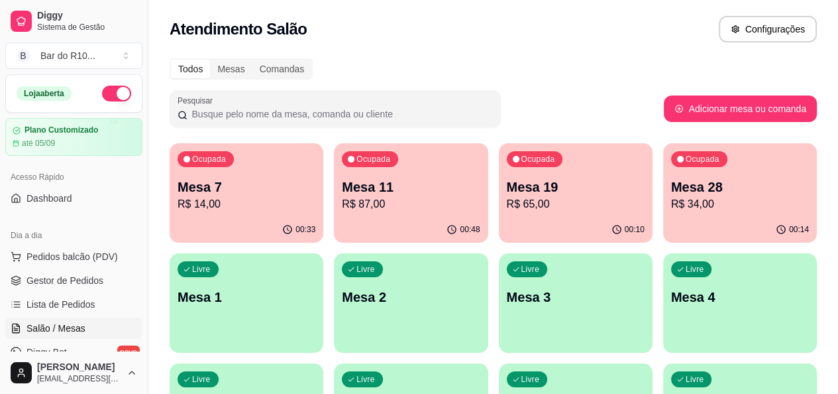
click at [507, 203] on p "R$ 65,00" at bounding box center [576, 204] width 138 height 16
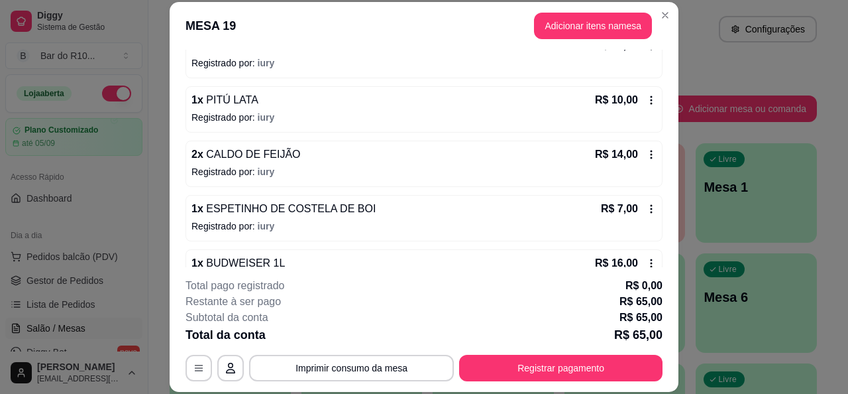
scroll to position [199, 0]
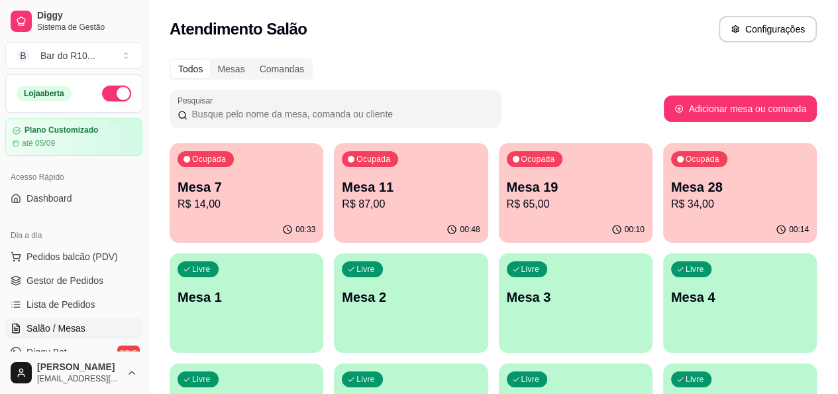
click at [663, 168] on div "Ocupada Mesa 28 R$ 34,00" at bounding box center [740, 180] width 154 height 74
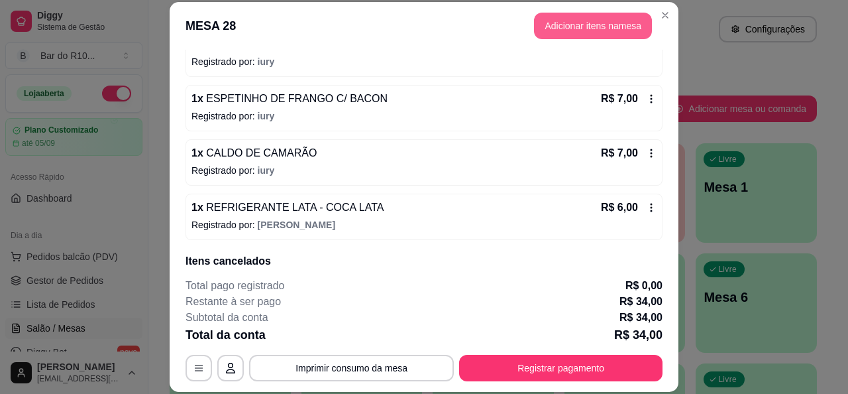
click at [571, 33] on button "Adicionar itens na mesa" at bounding box center [593, 26] width 118 height 27
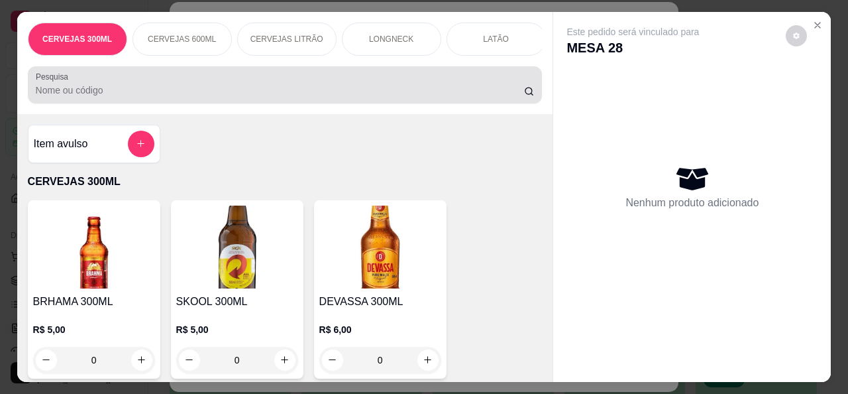
click at [182, 103] on div "Pesquisa" at bounding box center [285, 84] width 515 height 37
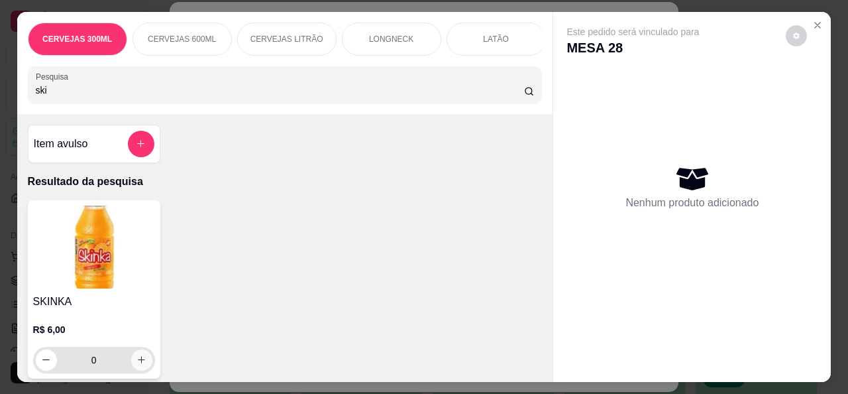
type input "ski"
click at [136, 365] on icon "increase-product-quantity" at bounding box center [141, 360] width 10 height 10
type input "1"
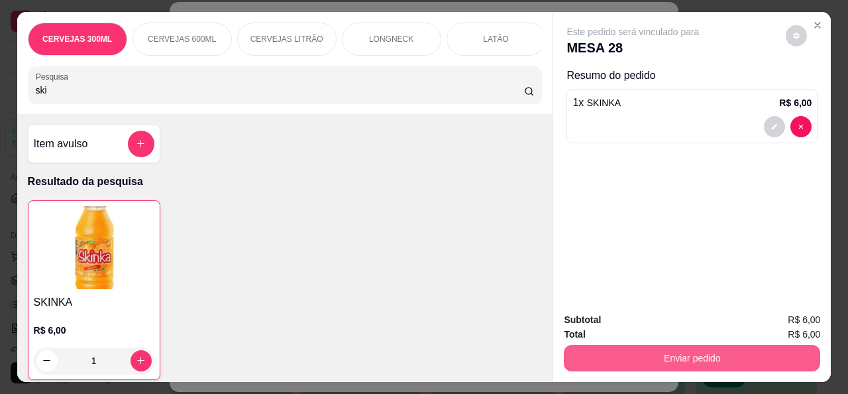
click at [651, 348] on button "Enviar pedido" at bounding box center [692, 358] width 256 height 27
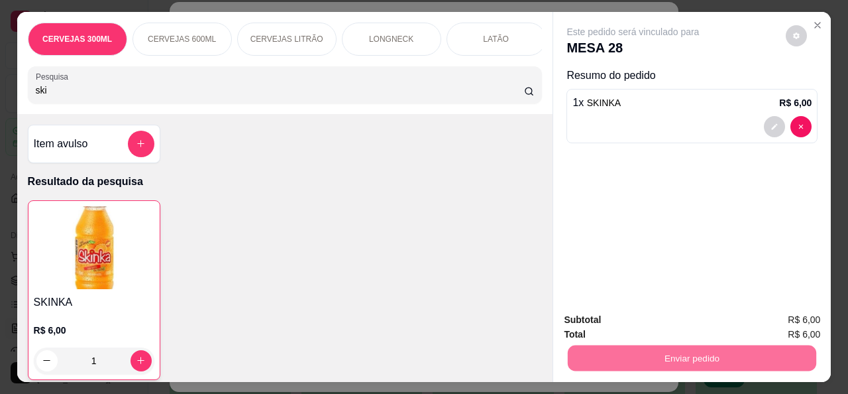
click at [631, 316] on button "Não registrar e enviar pedido" at bounding box center [648, 319] width 138 height 25
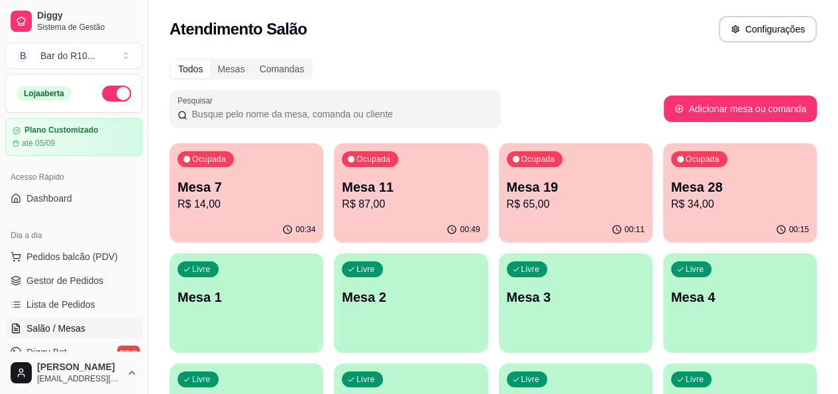
click at [374, 203] on p "R$ 87,00" at bounding box center [411, 204] width 138 height 16
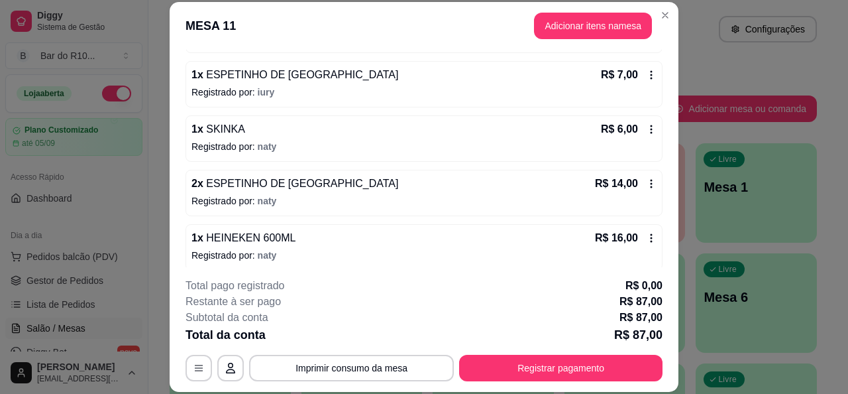
scroll to position [337, 0]
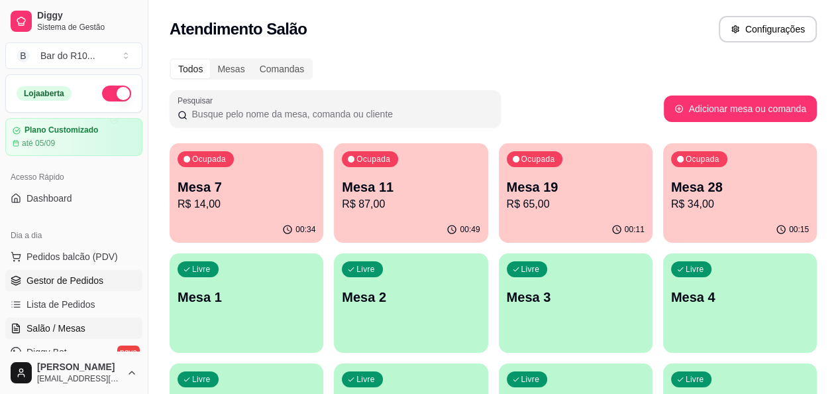
click at [45, 281] on span "Gestor de Pedidos" at bounding box center [65, 280] width 77 height 13
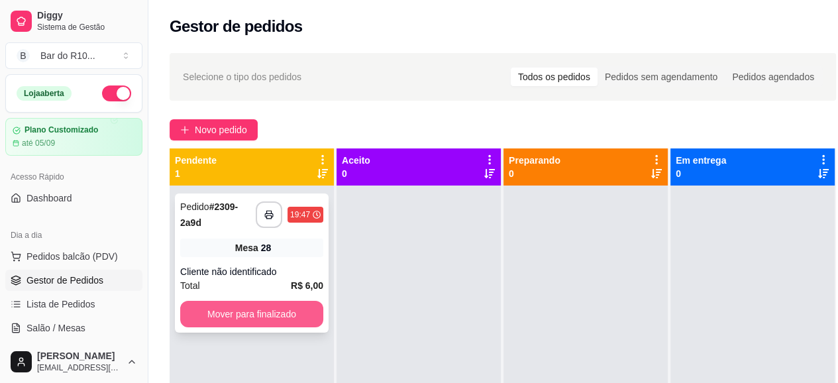
click at [294, 319] on button "Mover para finalizado" at bounding box center [251, 314] width 143 height 27
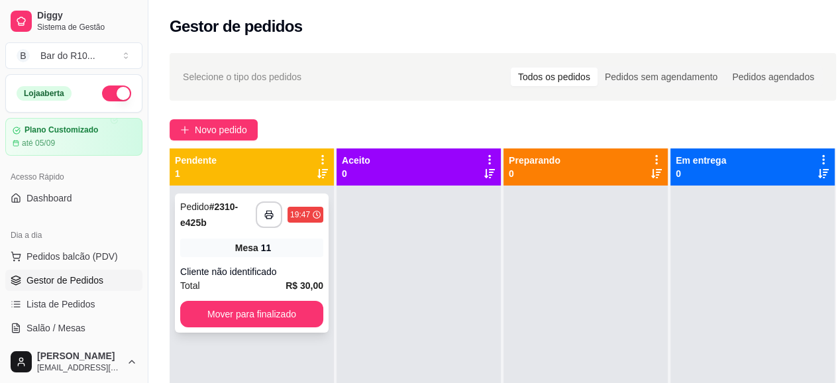
click at [286, 285] on div "Total R$ 30,00" at bounding box center [251, 285] width 143 height 15
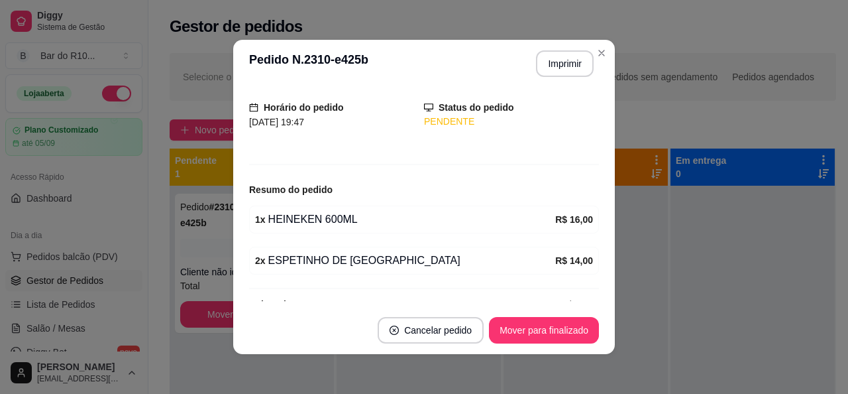
scroll to position [103, 0]
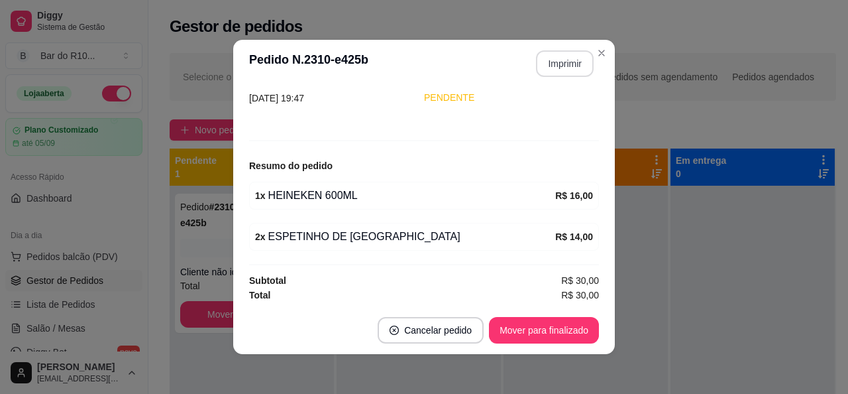
click at [550, 61] on button "Imprimir" at bounding box center [565, 63] width 58 height 27
click at [563, 324] on button "Mover para finalizado" at bounding box center [544, 330] width 107 height 26
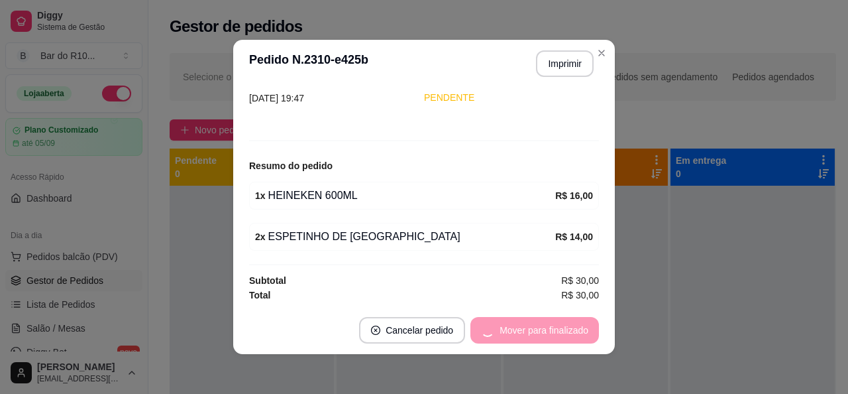
scroll to position [59, 0]
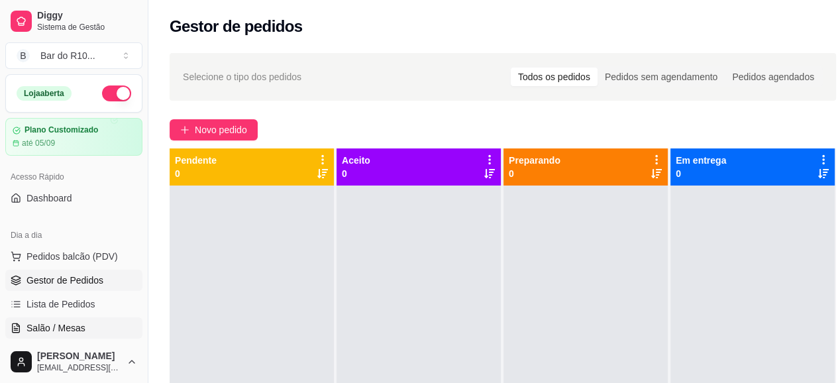
click at [81, 323] on span "Salão / Mesas" at bounding box center [56, 327] width 59 height 13
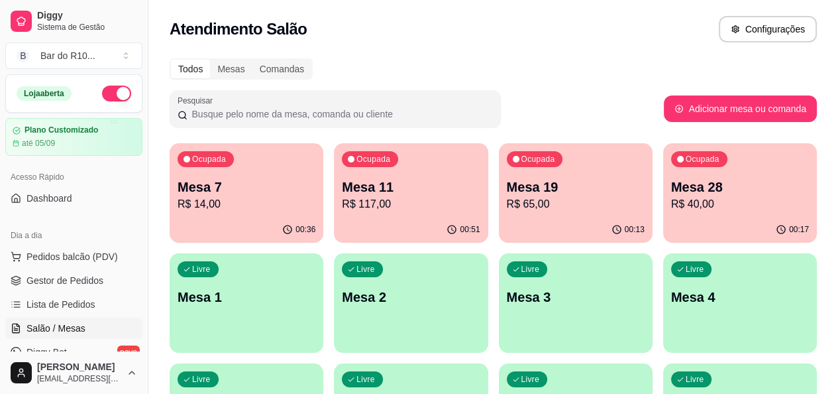
click at [671, 186] on p "Mesa 28" at bounding box center [740, 187] width 138 height 19
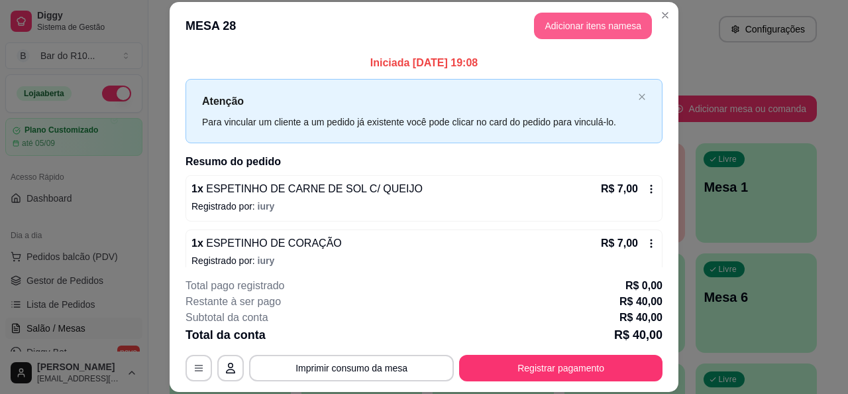
click at [627, 35] on button "Adicionar itens na mesa" at bounding box center [593, 26] width 118 height 27
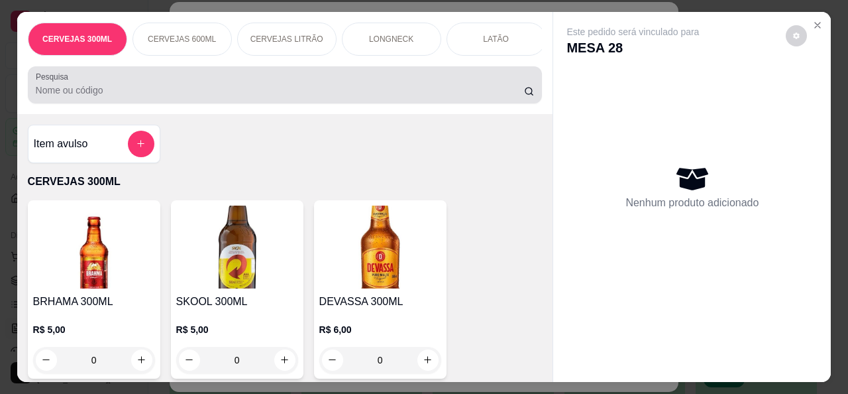
click at [122, 94] on input "Pesquisa" at bounding box center [280, 89] width 488 height 13
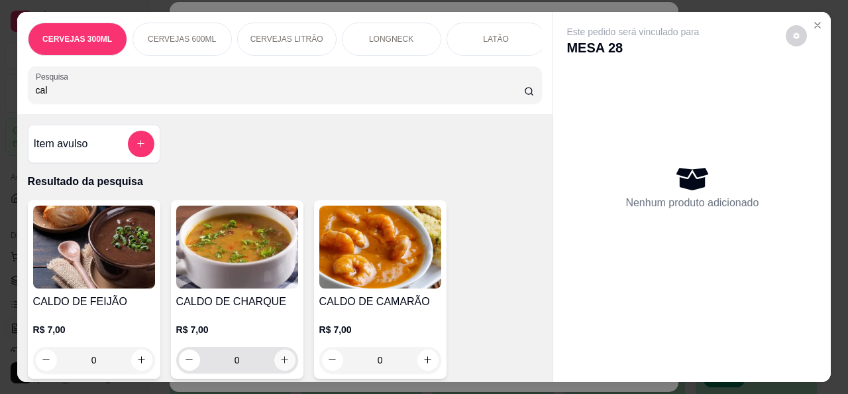
type input "cal"
click at [281, 362] on icon "increase-product-quantity" at bounding box center [284, 359] width 7 height 7
type input "1"
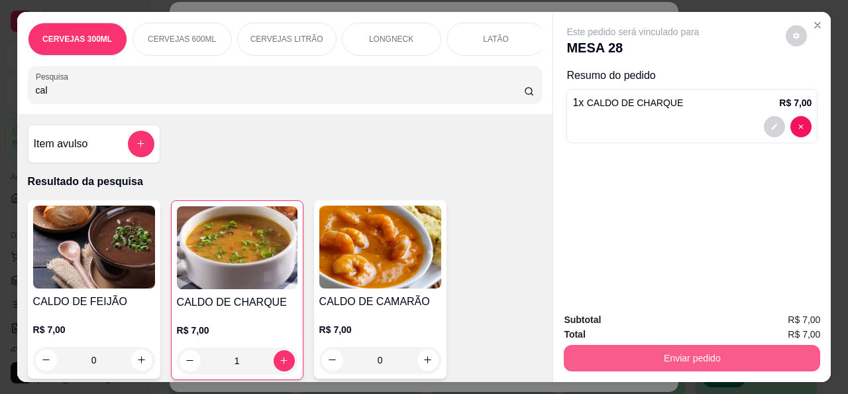
click at [710, 346] on button "Enviar pedido" at bounding box center [692, 358] width 256 height 27
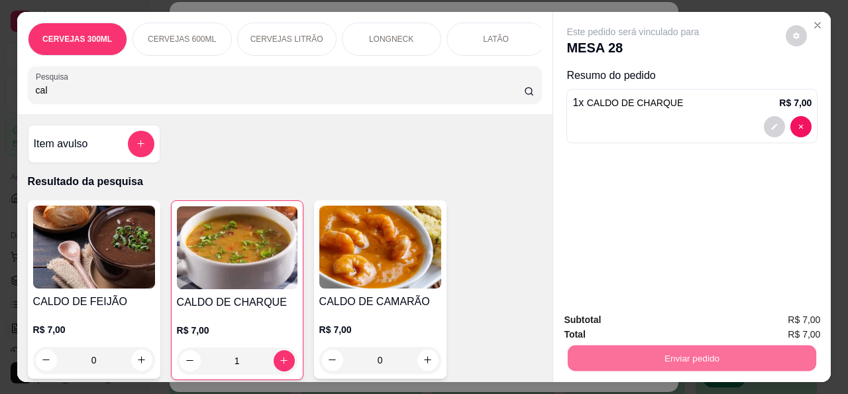
click at [652, 329] on button "Não registrar e enviar pedido" at bounding box center [649, 319] width 134 height 25
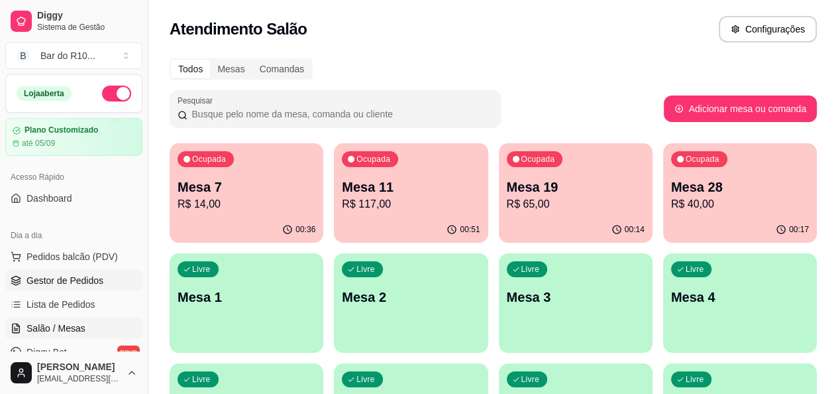
click at [85, 286] on link "Gestor de Pedidos" at bounding box center [73, 280] width 137 height 21
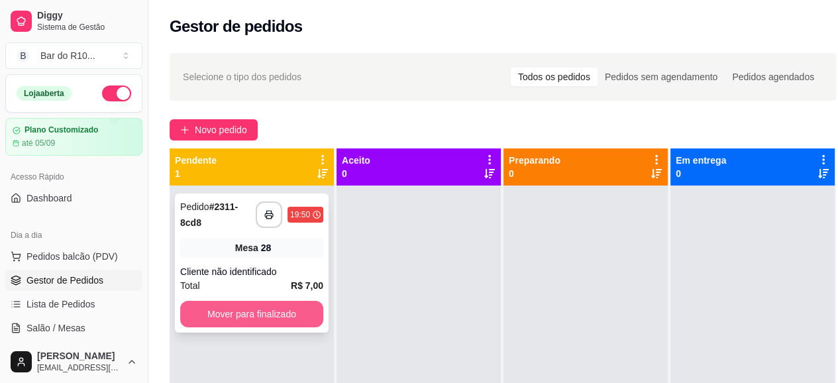
click at [292, 319] on button "Mover para finalizado" at bounding box center [251, 314] width 143 height 27
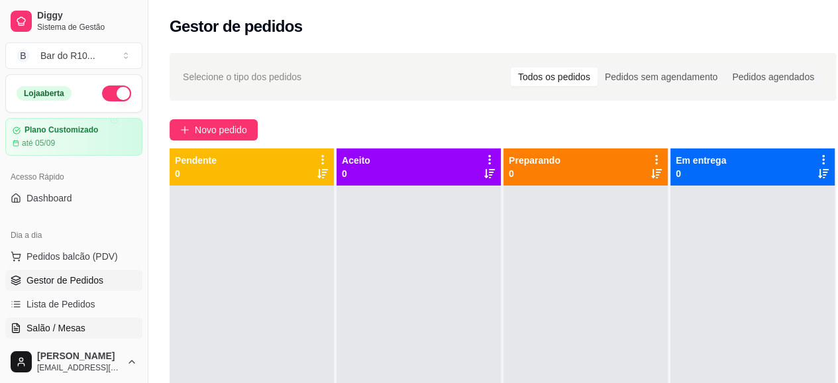
click at [62, 324] on span "Salão / Mesas" at bounding box center [56, 327] width 59 height 13
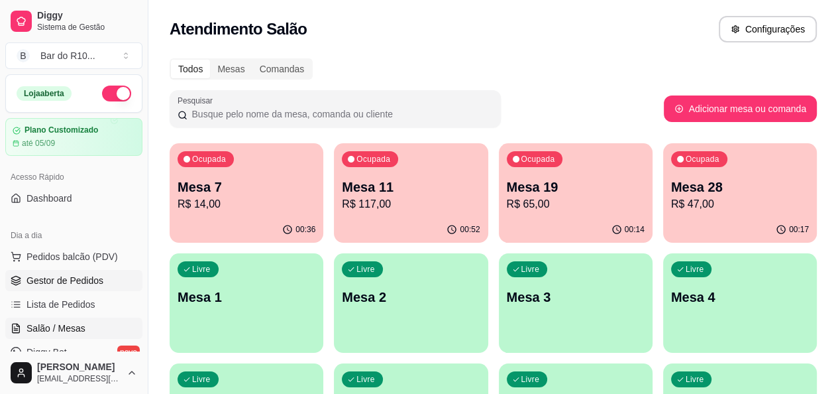
click at [81, 284] on span "Gestor de Pedidos" at bounding box center [65, 280] width 77 height 13
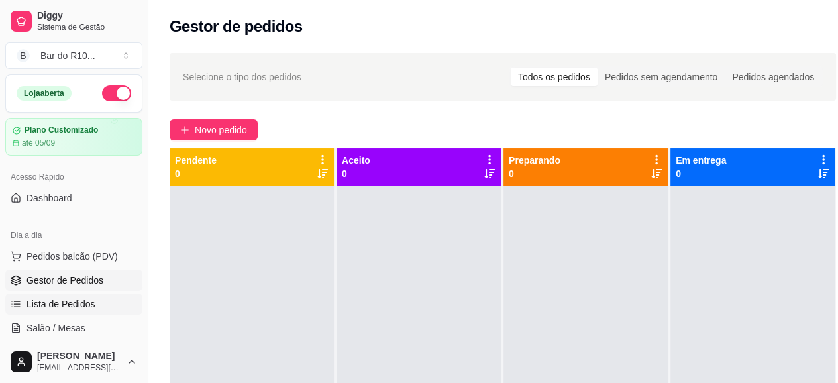
click at [54, 300] on span "Lista de Pedidos" at bounding box center [61, 303] width 69 height 13
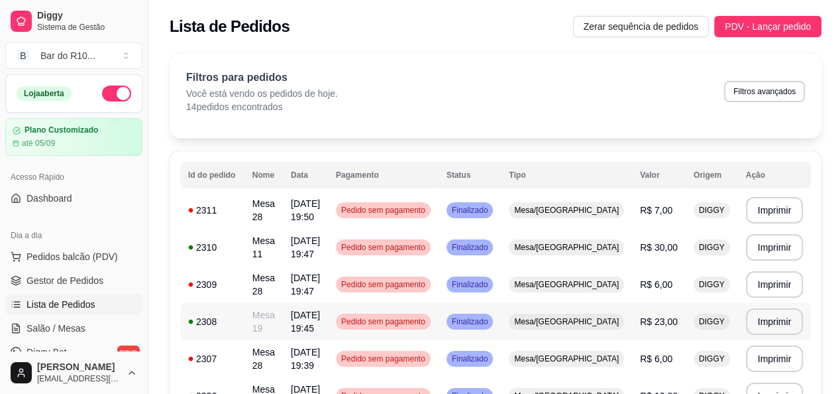
click at [283, 319] on td "Mesa 19" at bounding box center [263, 321] width 38 height 37
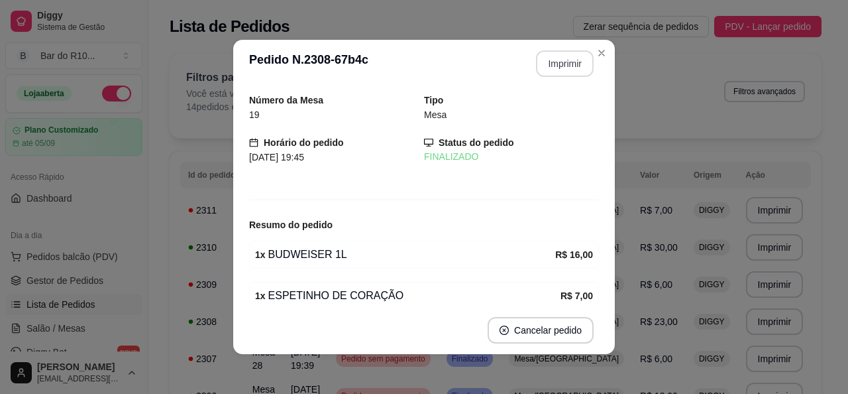
click at [539, 63] on button "Imprimir" at bounding box center [565, 63] width 58 height 27
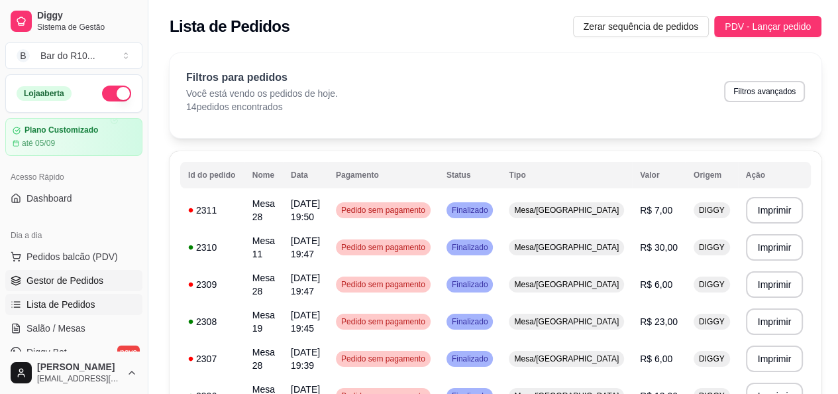
click at [27, 287] on link "Gestor de Pedidos" at bounding box center [73, 280] width 137 height 21
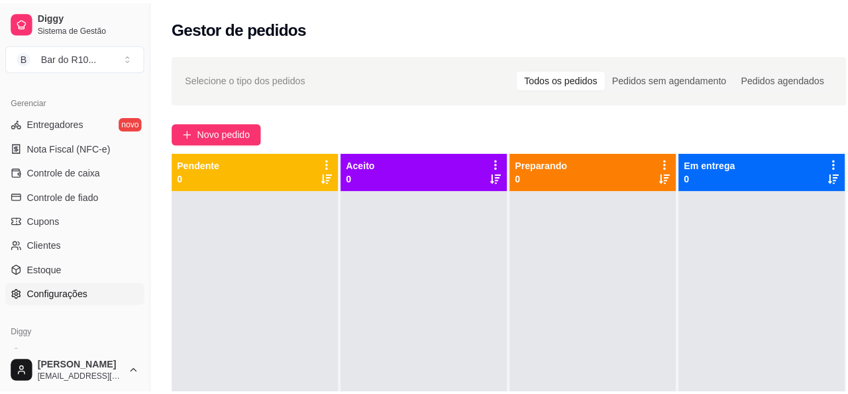
scroll to position [530, 0]
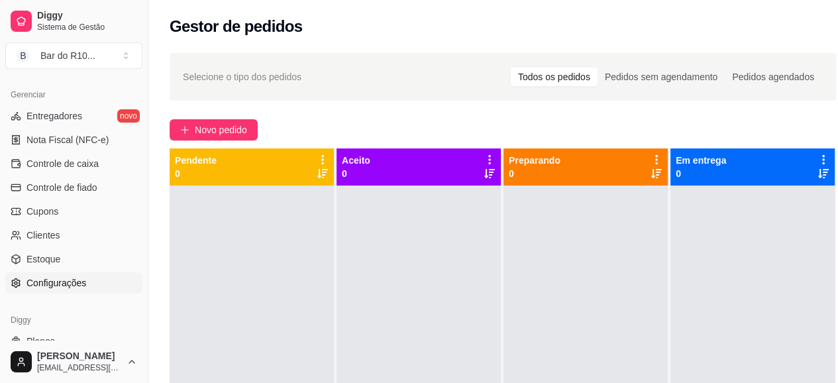
click at [60, 285] on span "Configurações" at bounding box center [57, 282] width 60 height 13
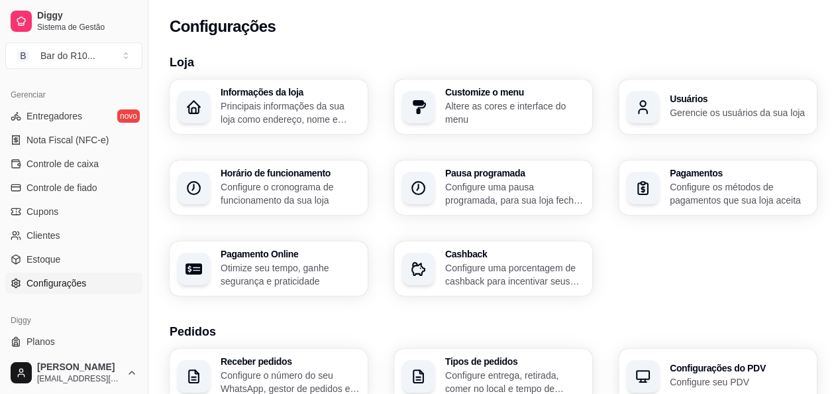
click at [687, 119] on p "Gerencie os usuários da sua loja" at bounding box center [739, 112] width 139 height 13
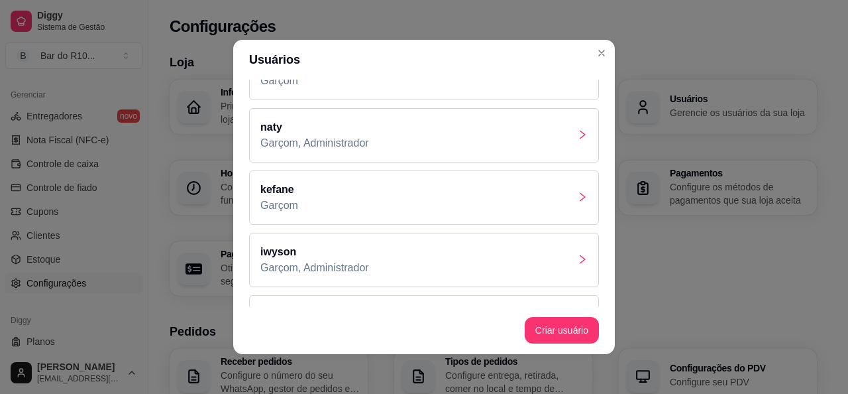
scroll to position [133, 0]
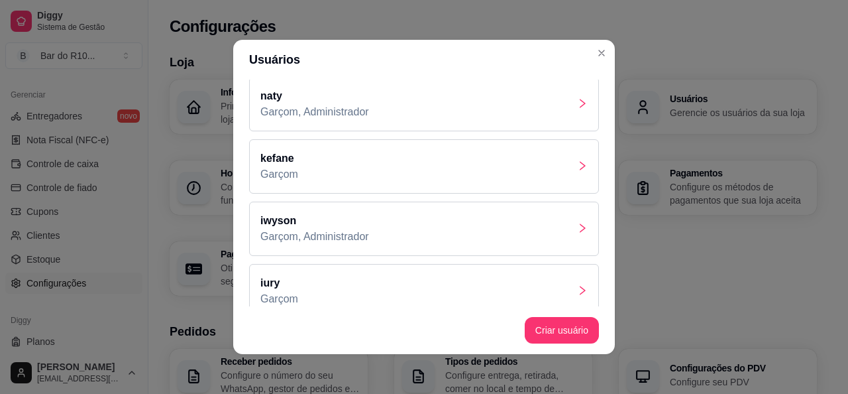
click at [345, 239] on p "Garçom, Administrador" at bounding box center [314, 237] width 109 height 16
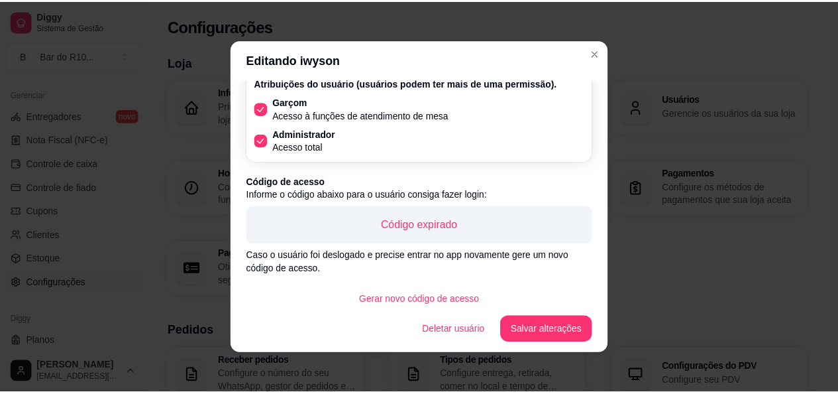
scroll to position [3, 0]
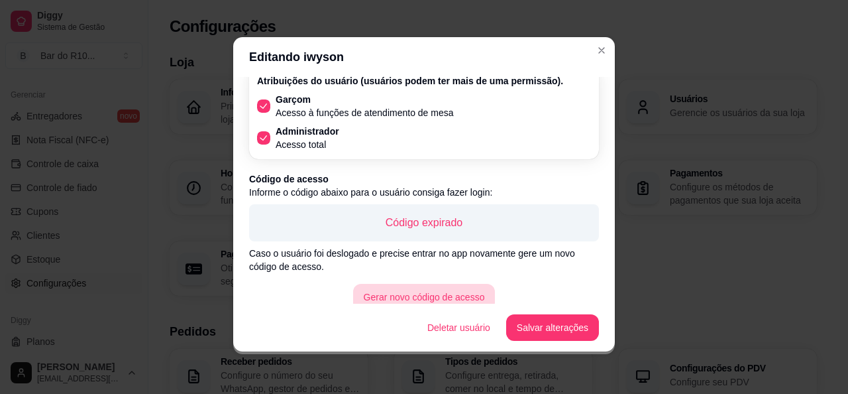
click at [453, 294] on button "Gerar novo código de acesso" at bounding box center [424, 297] width 142 height 27
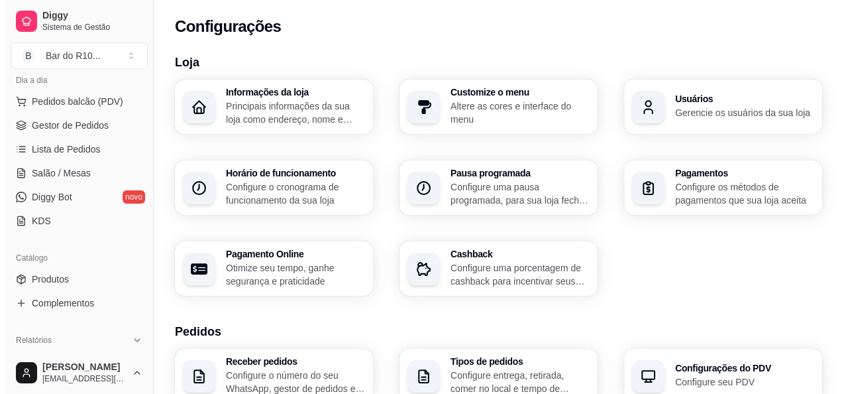
scroll to position [133, 0]
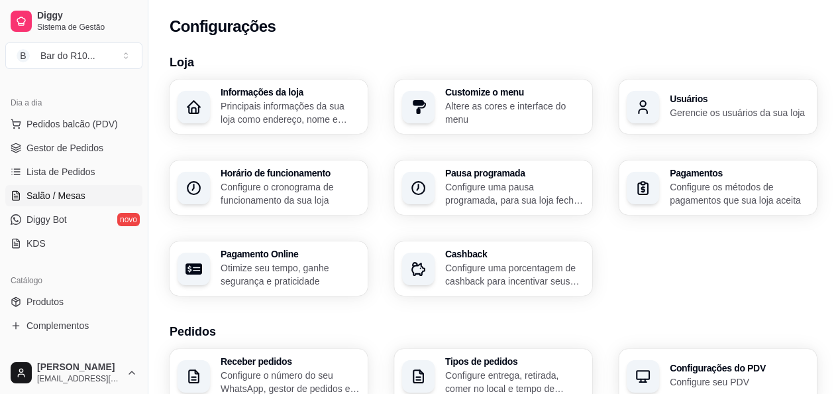
click at [52, 191] on span "Salão / Mesas" at bounding box center [56, 195] width 59 height 13
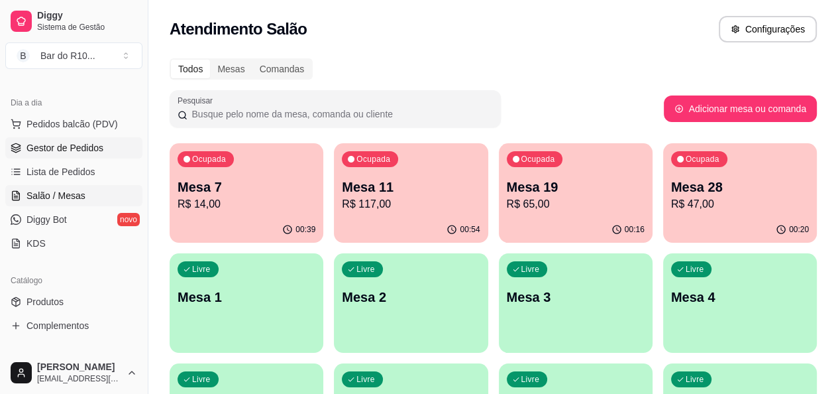
click at [89, 144] on span "Gestor de Pedidos" at bounding box center [65, 147] width 77 height 13
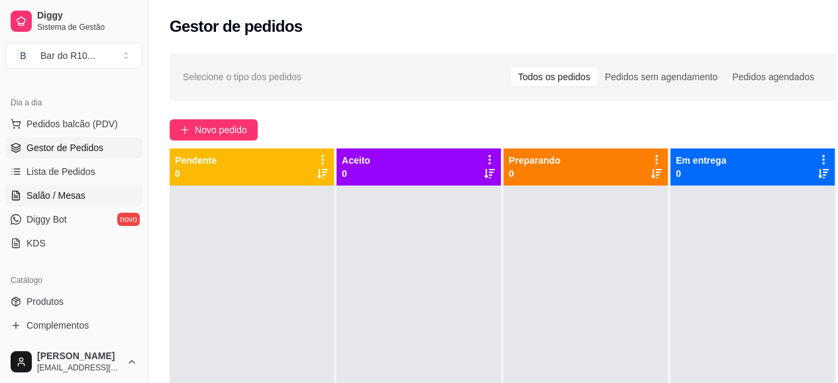
click at [36, 198] on span "Salão / Mesas" at bounding box center [56, 195] width 59 height 13
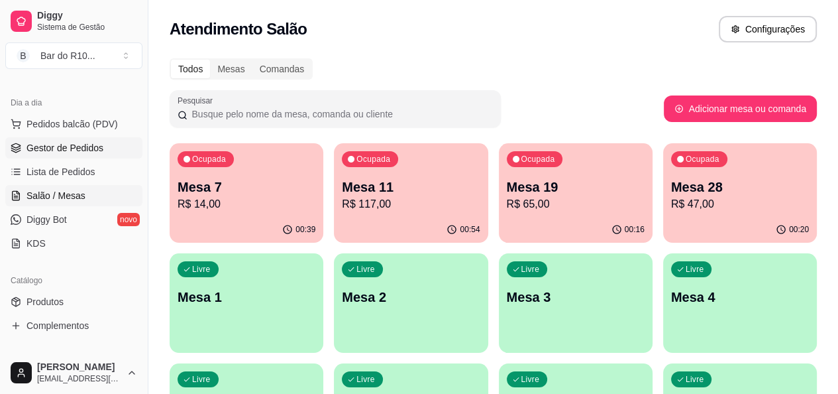
click at [54, 149] on span "Gestor de Pedidos" at bounding box center [65, 147] width 77 height 13
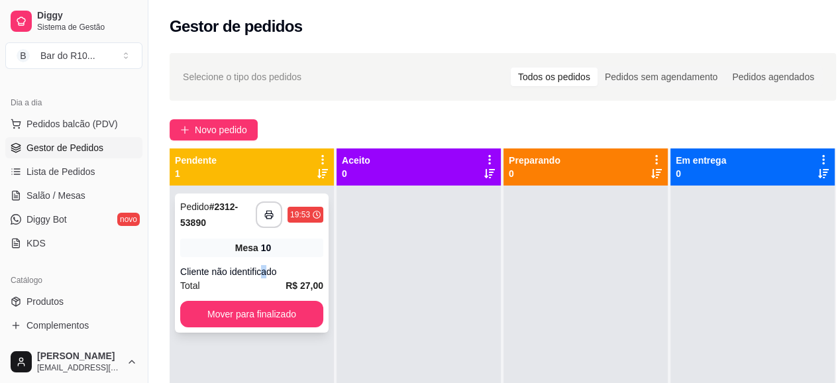
click at [264, 270] on div "Cliente não identificado" at bounding box center [251, 271] width 143 height 13
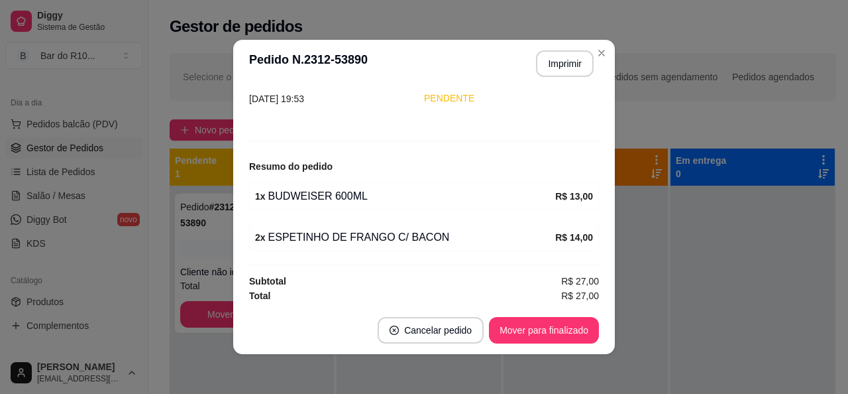
scroll to position [103, 0]
click at [564, 57] on button "Imprimir" at bounding box center [565, 63] width 58 height 27
click at [514, 327] on button "Mover para finalizado" at bounding box center [544, 330] width 107 height 26
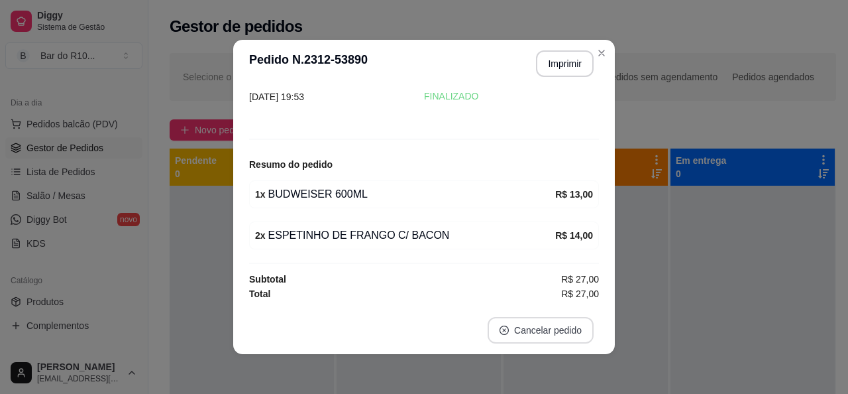
scroll to position [59, 0]
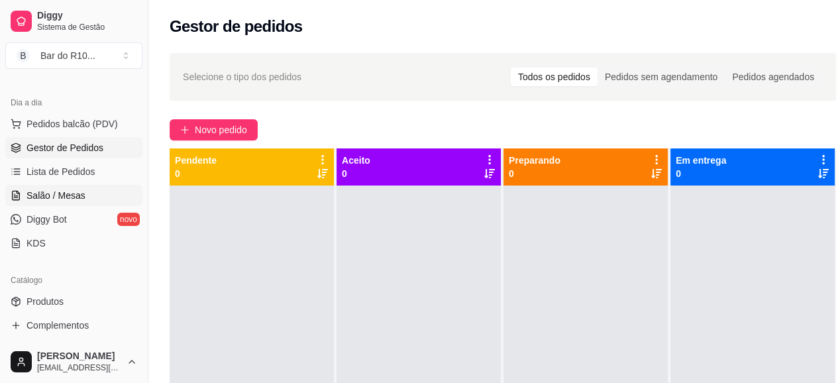
click at [36, 196] on span "Salão / Mesas" at bounding box center [56, 195] width 59 height 13
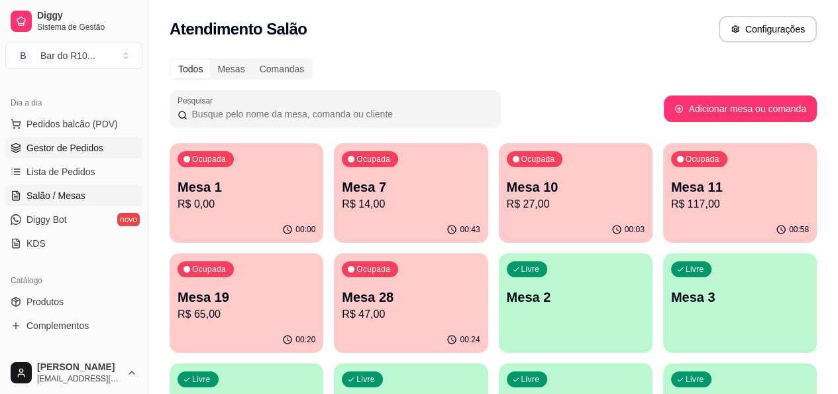
click at [66, 150] on span "Gestor de Pedidos" at bounding box center [65, 147] width 77 height 13
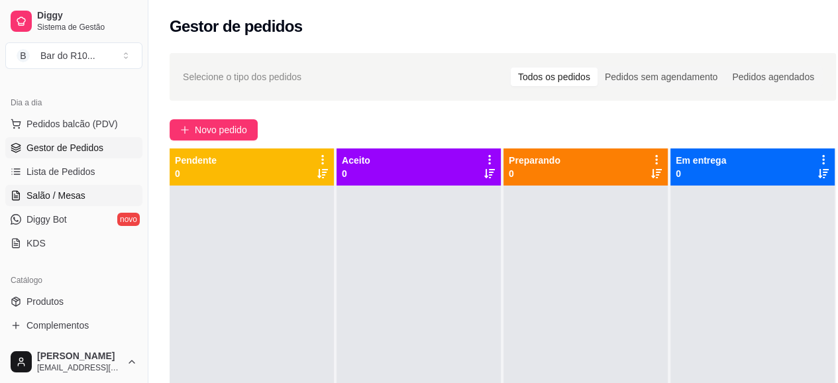
click at [48, 199] on span "Salão / Mesas" at bounding box center [56, 195] width 59 height 13
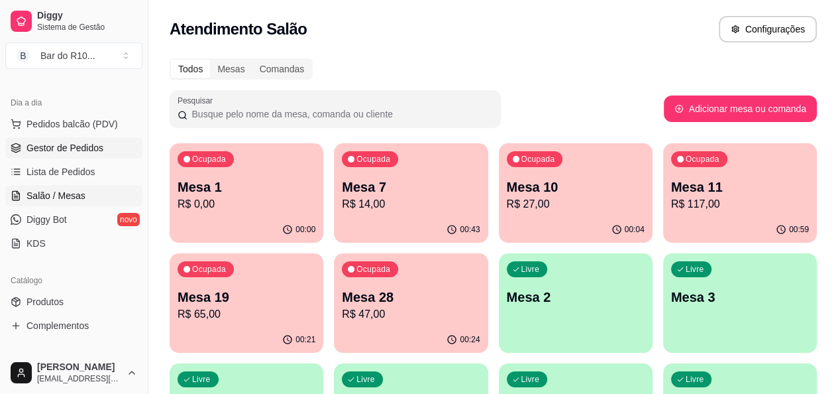
click at [47, 152] on span "Gestor de Pedidos" at bounding box center [65, 147] width 77 height 13
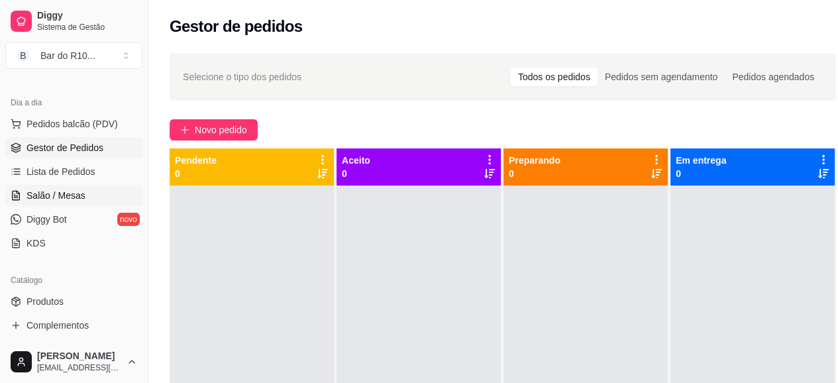
click at [49, 197] on span "Salão / Mesas" at bounding box center [56, 195] width 59 height 13
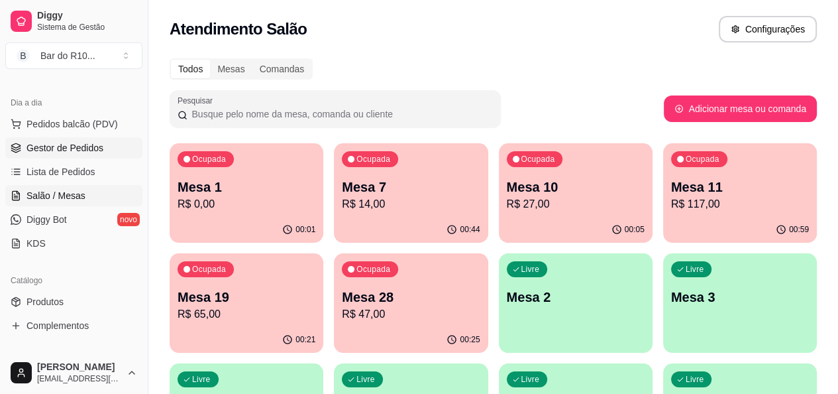
click at [94, 141] on span "Gestor de Pedidos" at bounding box center [65, 147] width 77 height 13
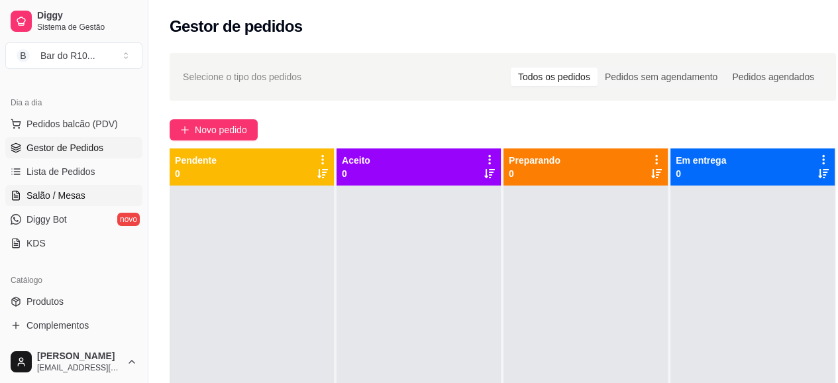
click at [92, 201] on link "Salão / Mesas" at bounding box center [73, 195] width 137 height 21
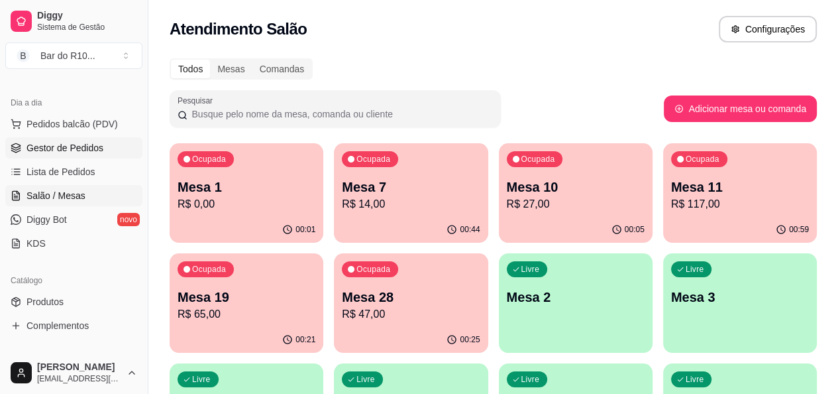
click at [103, 146] on link "Gestor de Pedidos" at bounding box center [73, 147] width 137 height 21
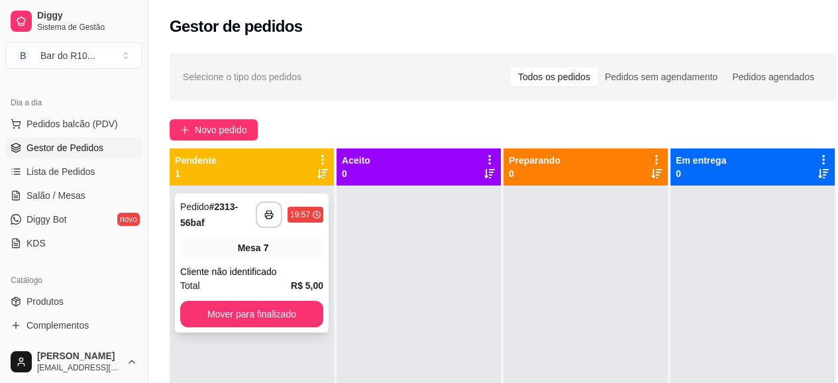
click at [221, 242] on div "Mesa 7" at bounding box center [251, 248] width 143 height 19
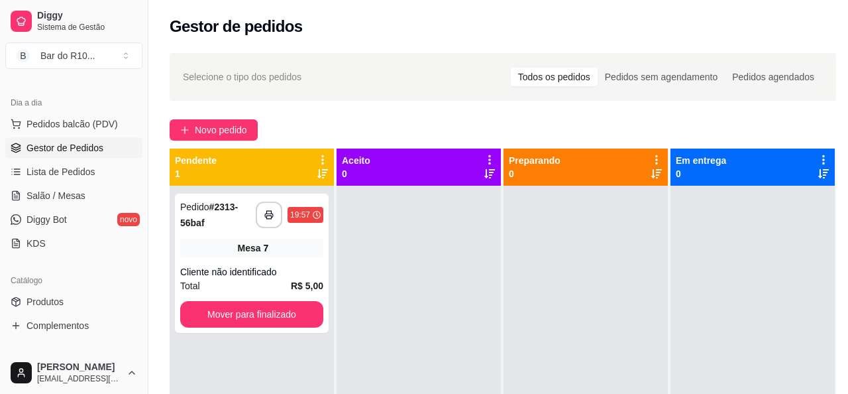
scroll to position [62, 0]
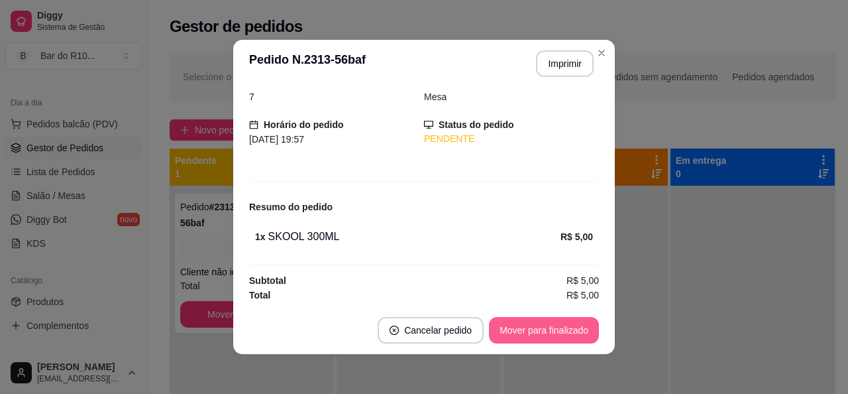
click at [552, 328] on button "Mover para finalizado" at bounding box center [544, 330] width 110 height 27
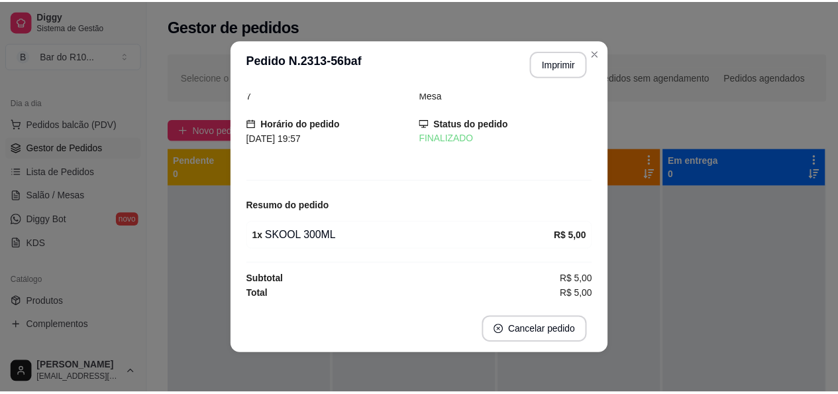
scroll to position [19, 0]
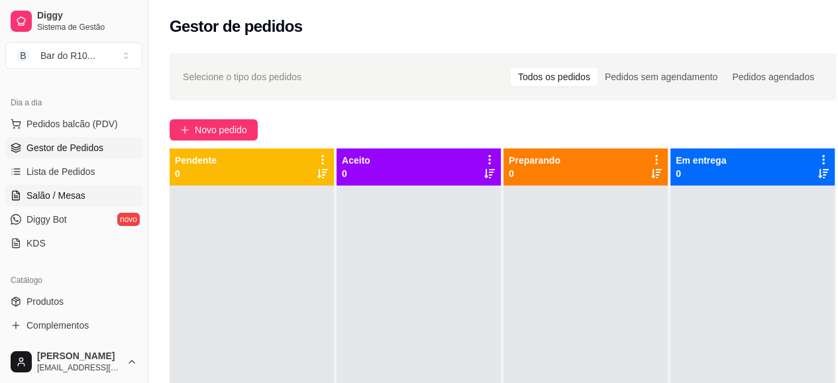
click at [105, 198] on link "Salão / Mesas" at bounding box center [73, 195] width 137 height 21
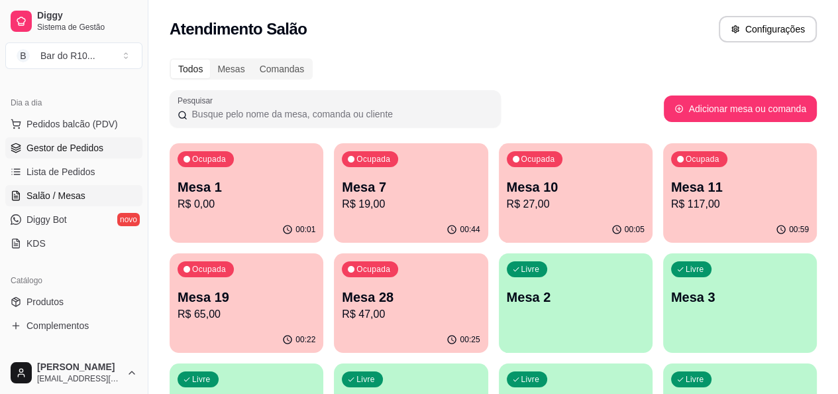
click at [94, 150] on span "Gestor de Pedidos" at bounding box center [65, 147] width 77 height 13
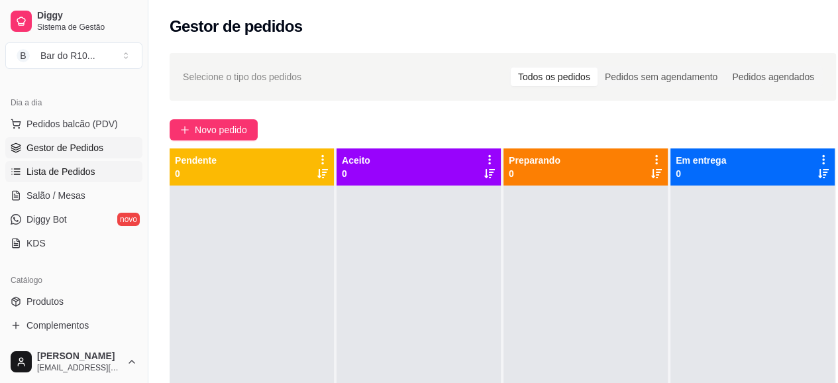
click at [94, 178] on link "Lista de Pedidos" at bounding box center [73, 171] width 137 height 21
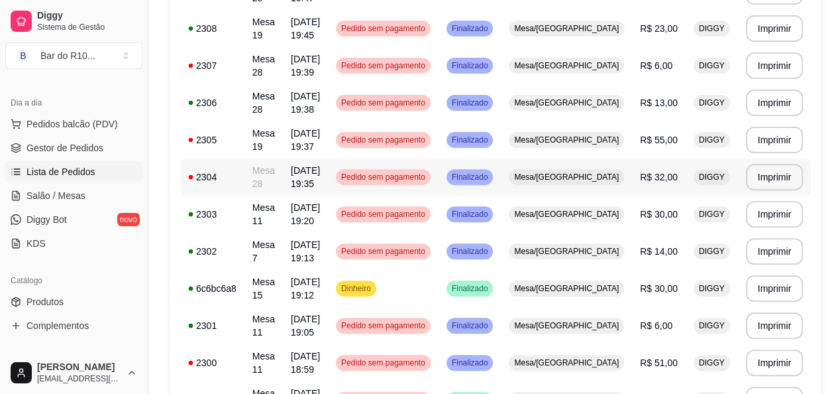
scroll to position [488, 0]
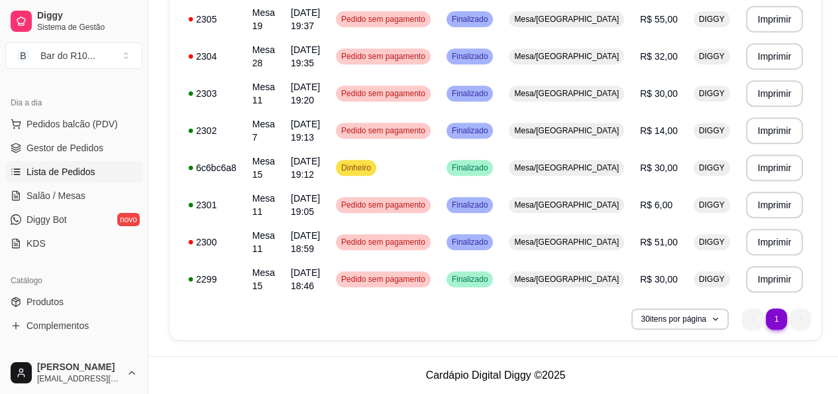
drag, startPoint x: 61, startPoint y: 196, endPoint x: 69, endPoint y: 182, distance: 16.0
click at [62, 196] on span "Salão / Mesas" at bounding box center [56, 195] width 59 height 13
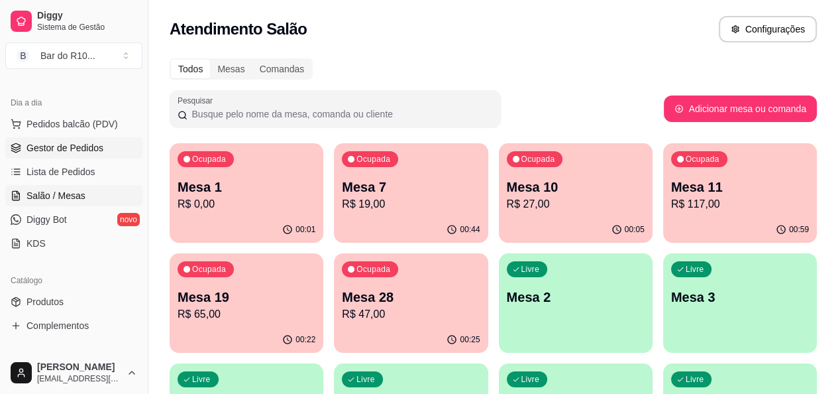
click at [85, 152] on span "Gestor de Pedidos" at bounding box center [65, 147] width 77 height 13
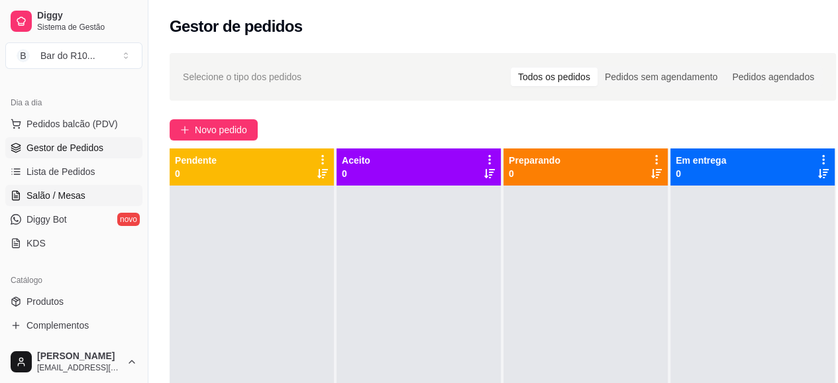
click at [14, 197] on icon at bounding box center [15, 197] width 3 height 0
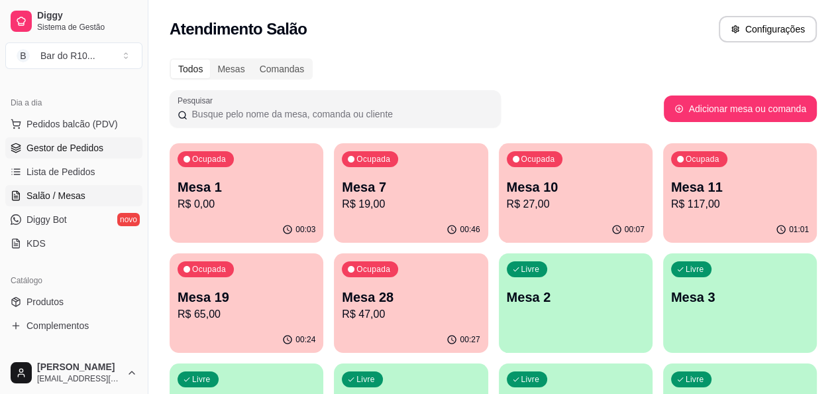
click at [52, 150] on span "Gestor de Pedidos" at bounding box center [65, 147] width 77 height 13
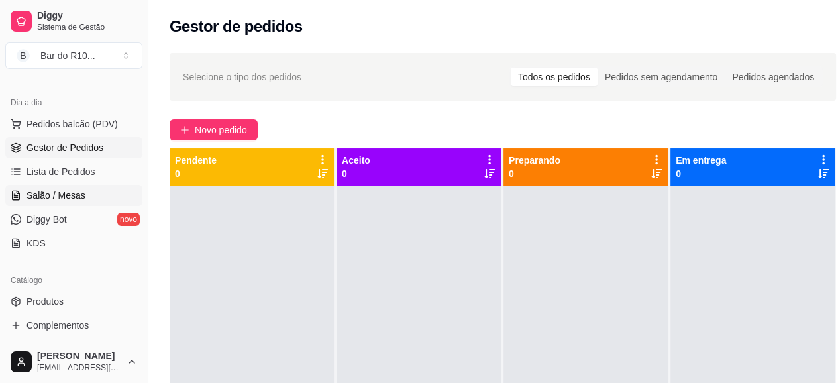
click at [53, 202] on link "Salão / Mesas" at bounding box center [73, 195] width 137 height 21
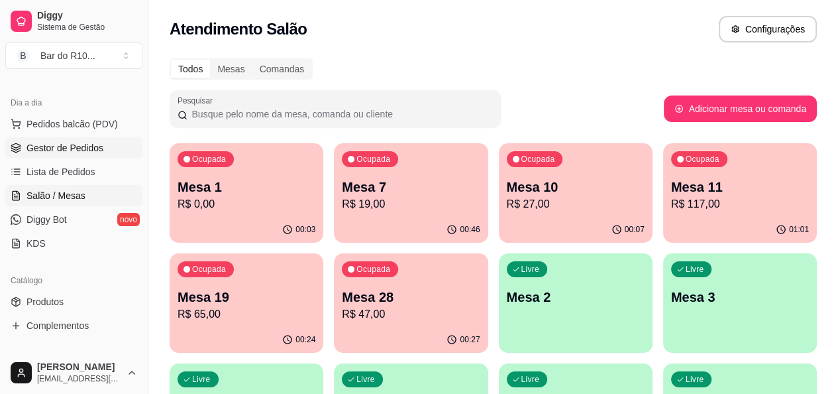
click at [68, 144] on span "Gestor de Pedidos" at bounding box center [65, 147] width 77 height 13
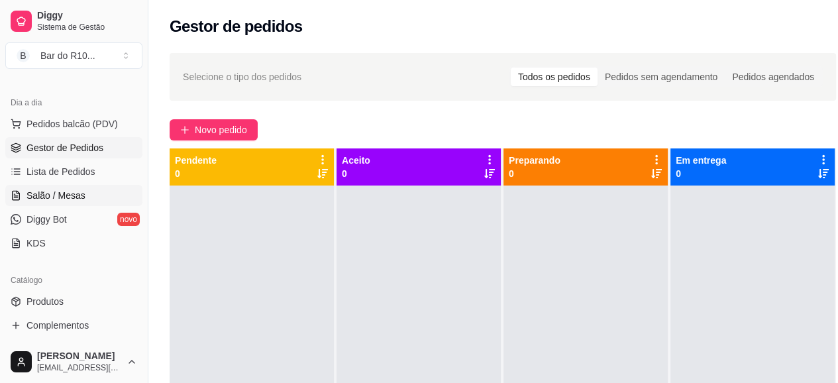
click at [77, 190] on span "Salão / Mesas" at bounding box center [56, 195] width 59 height 13
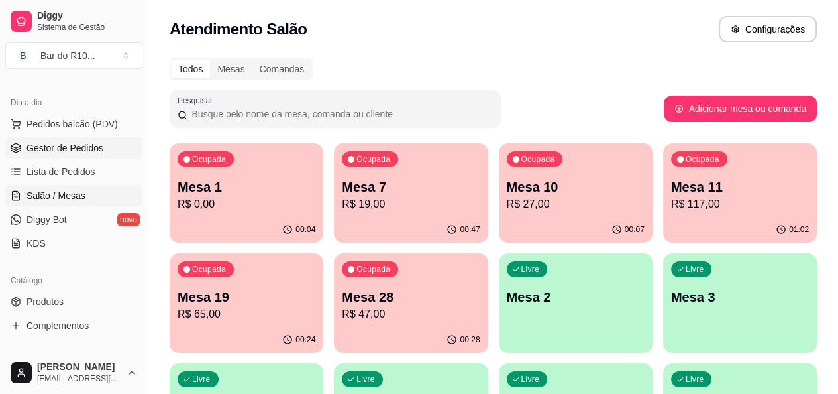
click at [87, 148] on span "Gestor de Pedidos" at bounding box center [65, 147] width 77 height 13
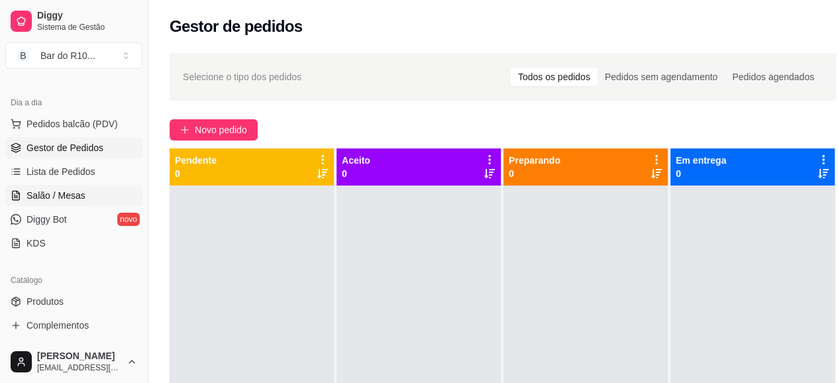
click at [87, 197] on link "Salão / Mesas" at bounding box center [73, 195] width 137 height 21
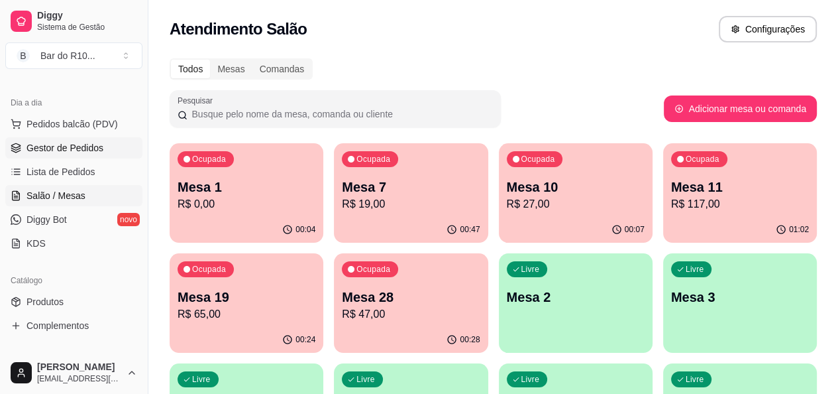
click at [119, 138] on link "Gestor de Pedidos" at bounding box center [73, 147] width 137 height 21
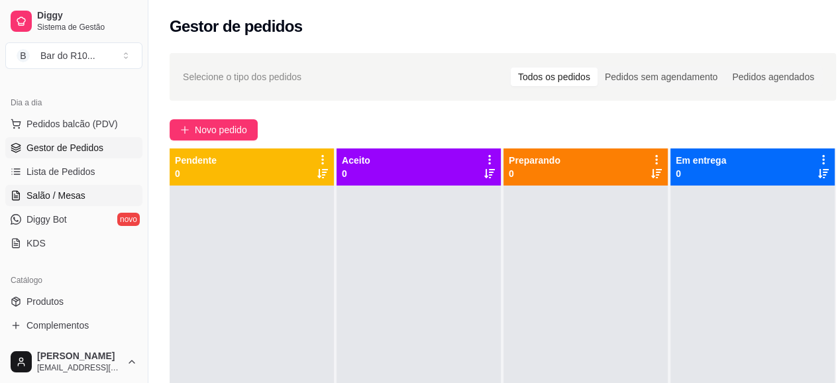
click at [33, 197] on span "Salão / Mesas" at bounding box center [56, 195] width 59 height 13
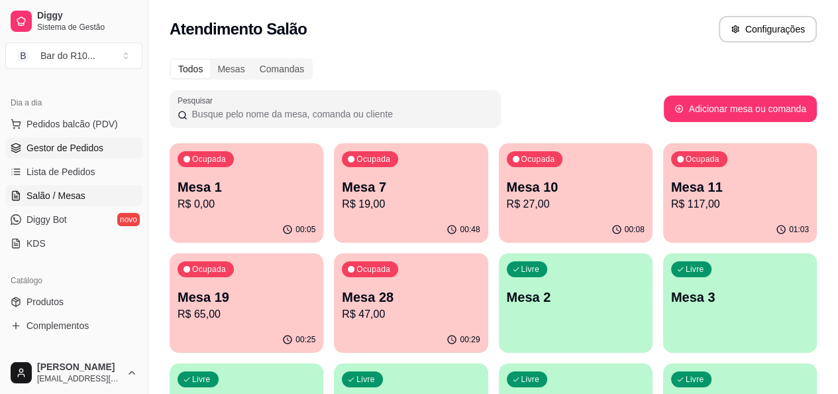
click at [58, 150] on span "Gestor de Pedidos" at bounding box center [65, 147] width 77 height 13
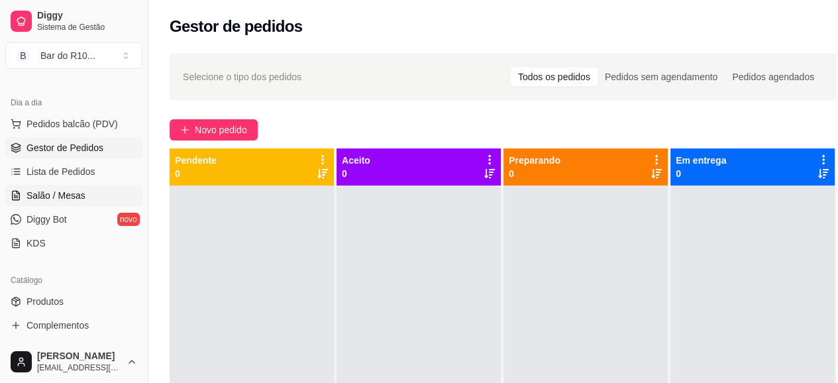
click at [87, 201] on link "Salão / Mesas" at bounding box center [73, 195] width 137 height 21
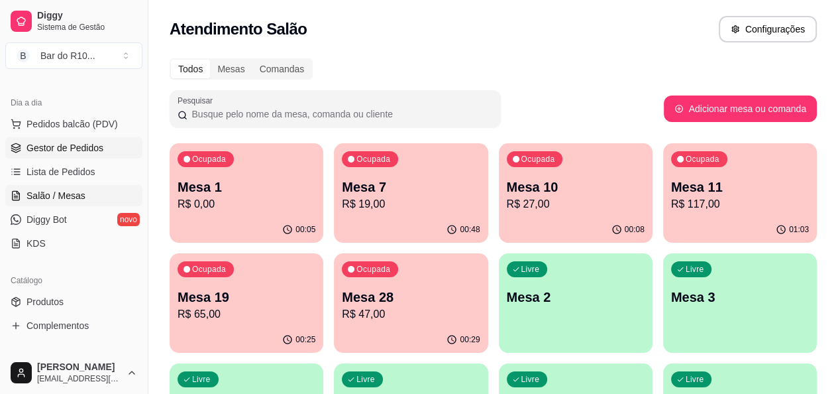
click at [106, 149] on link "Gestor de Pedidos" at bounding box center [73, 147] width 137 height 21
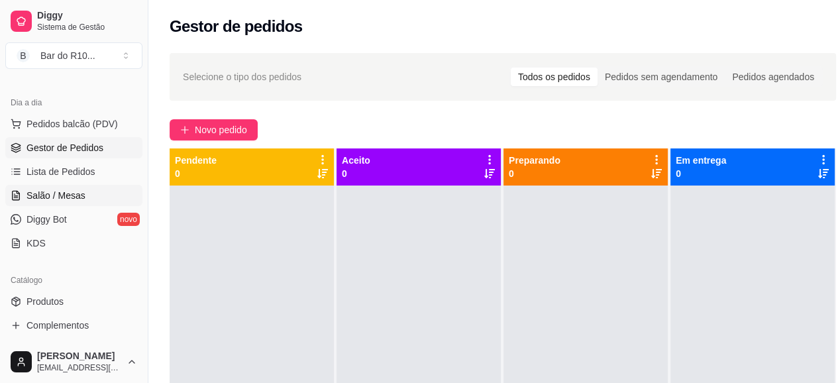
click at [40, 197] on span "Salão / Mesas" at bounding box center [56, 195] width 59 height 13
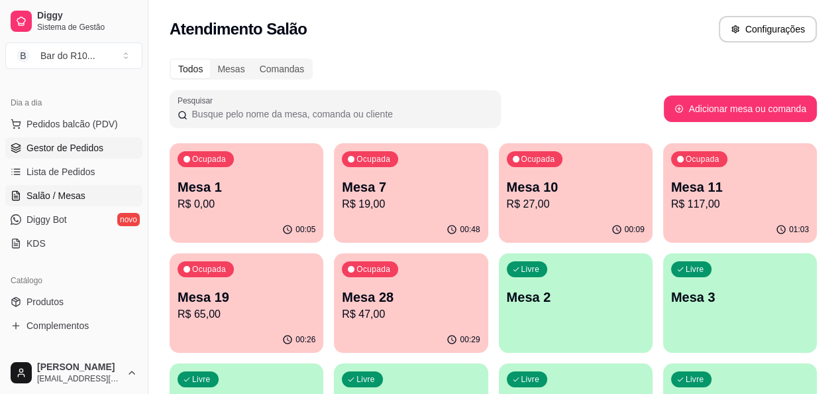
click at [82, 155] on link "Gestor de Pedidos" at bounding box center [73, 147] width 137 height 21
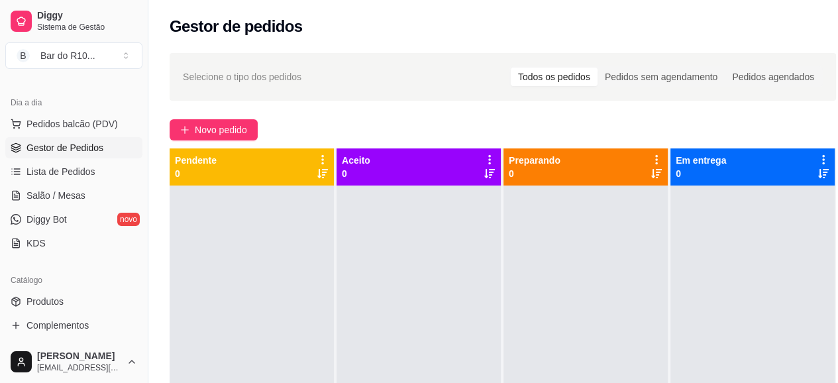
click at [82, 150] on span "Gestor de Pedidos" at bounding box center [65, 147] width 77 height 13
click at [83, 194] on link "Salão / Mesas" at bounding box center [73, 195] width 137 height 21
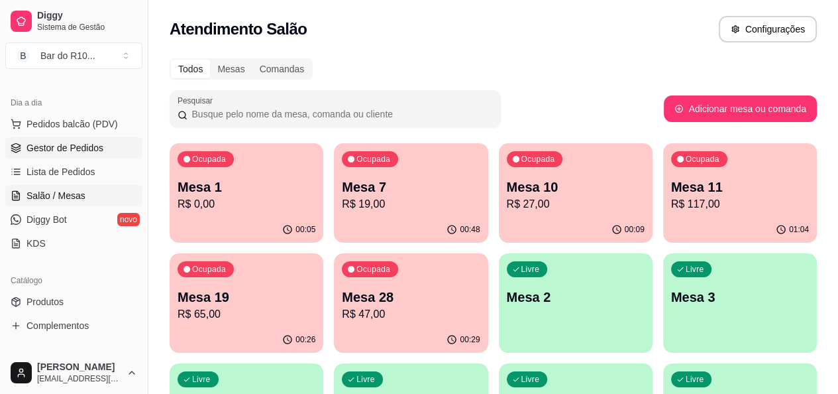
click at [88, 152] on span "Gestor de Pedidos" at bounding box center [65, 147] width 77 height 13
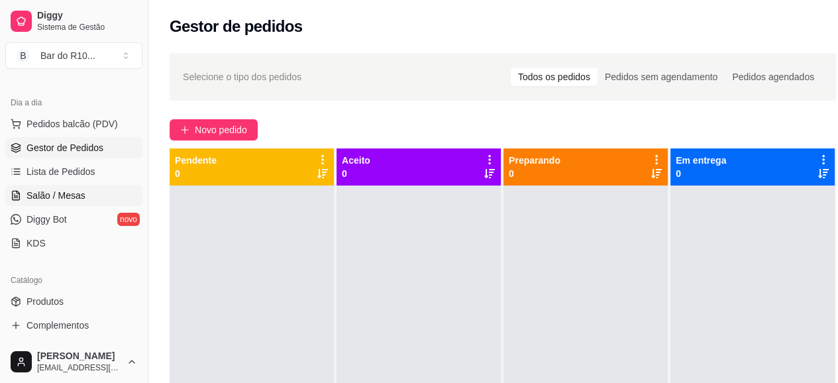
click at [24, 203] on link "Salão / Mesas" at bounding box center [73, 195] width 137 height 21
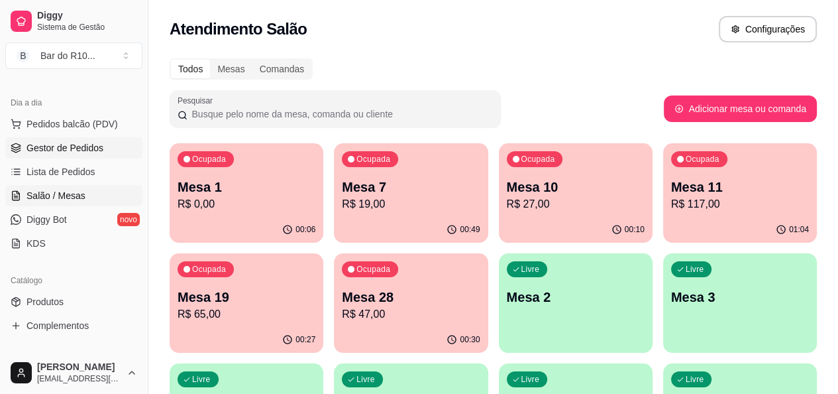
click at [60, 148] on span "Gestor de Pedidos" at bounding box center [65, 147] width 77 height 13
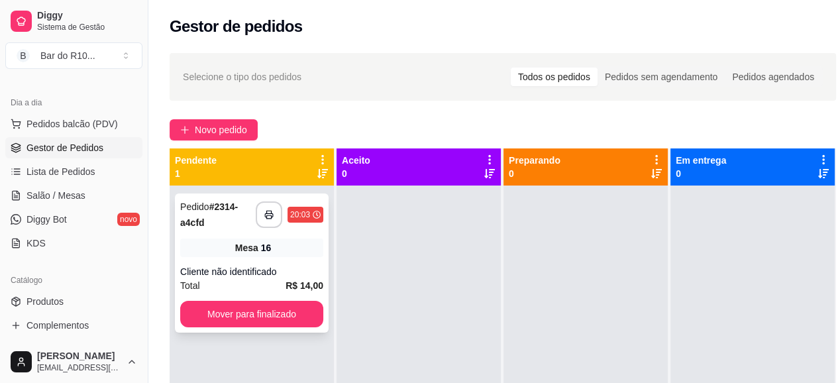
click at [257, 250] on span "Mesa" at bounding box center [246, 247] width 23 height 13
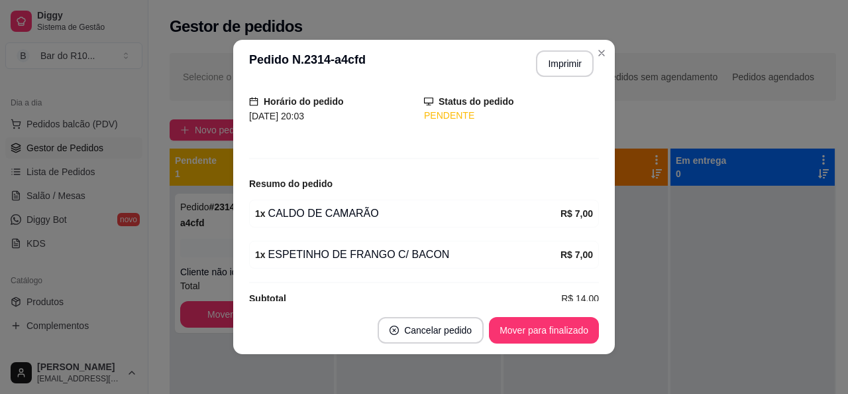
scroll to position [103, 0]
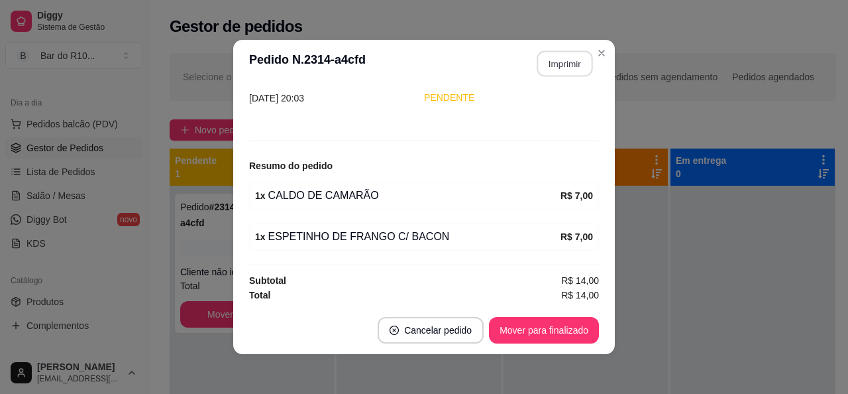
click at [563, 62] on button "Imprimir" at bounding box center [565, 64] width 56 height 26
click at [551, 327] on button "Mover para finalizado" at bounding box center [544, 330] width 107 height 26
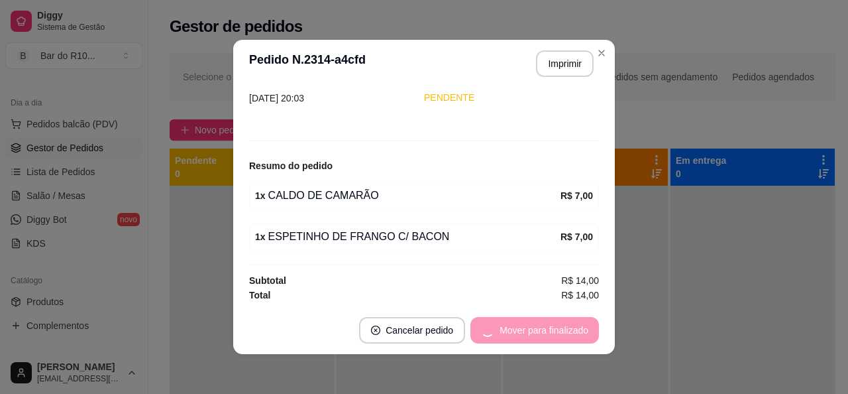
scroll to position [59, 0]
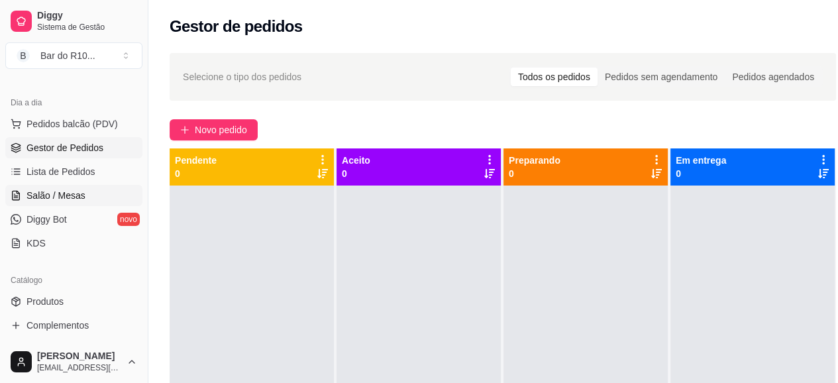
click at [54, 189] on span "Salão / Mesas" at bounding box center [56, 195] width 59 height 13
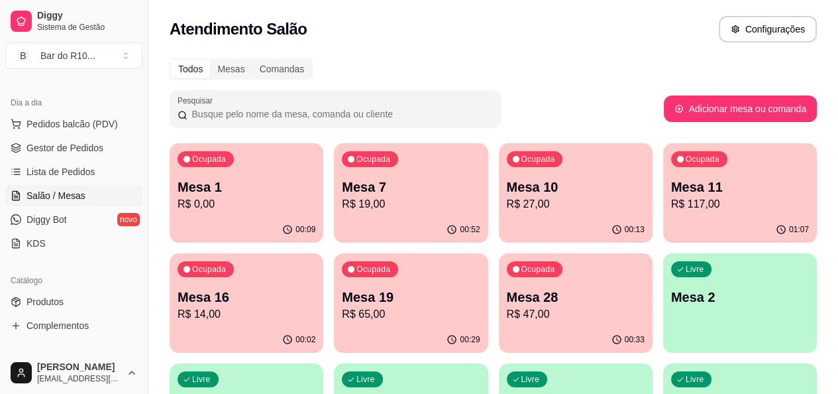
click at [507, 316] on p "R$ 47,00" at bounding box center [576, 314] width 138 height 16
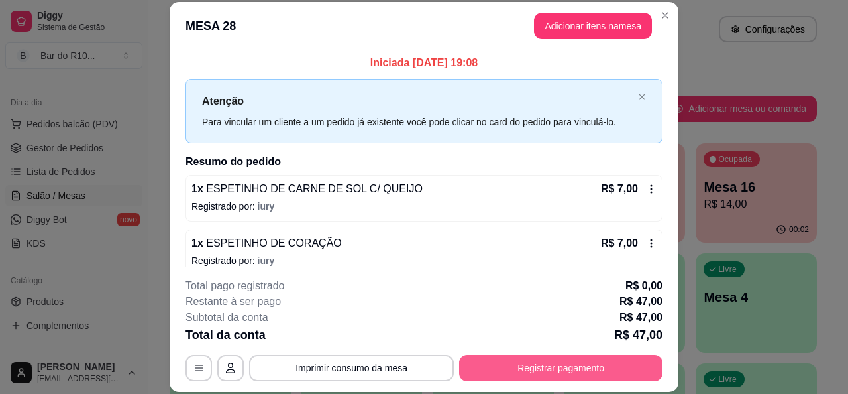
click at [580, 358] on button "Registrar pagamento" at bounding box center [560, 367] width 203 height 27
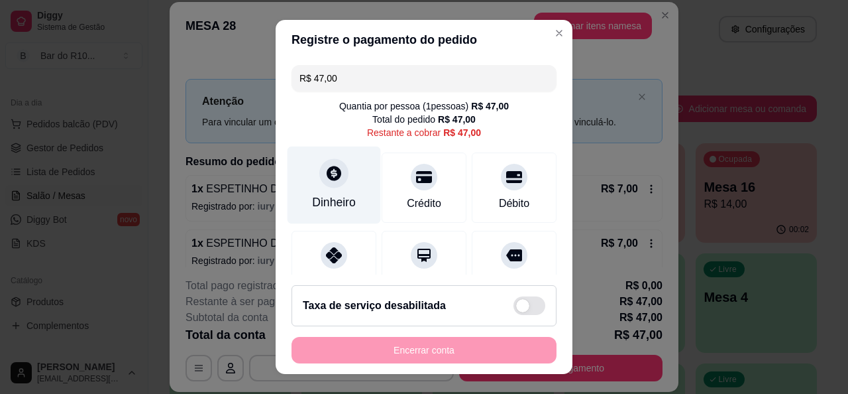
click at [339, 189] on div "Dinheiro" at bounding box center [334, 185] width 93 height 78
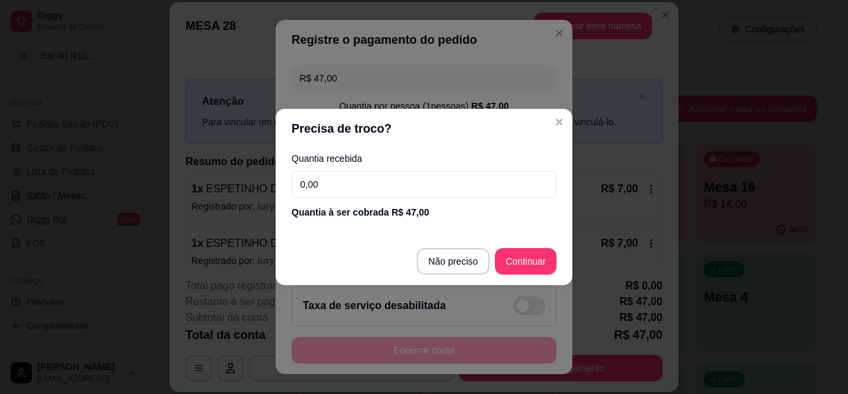
click at [358, 183] on input "0,00" at bounding box center [424, 184] width 265 height 27
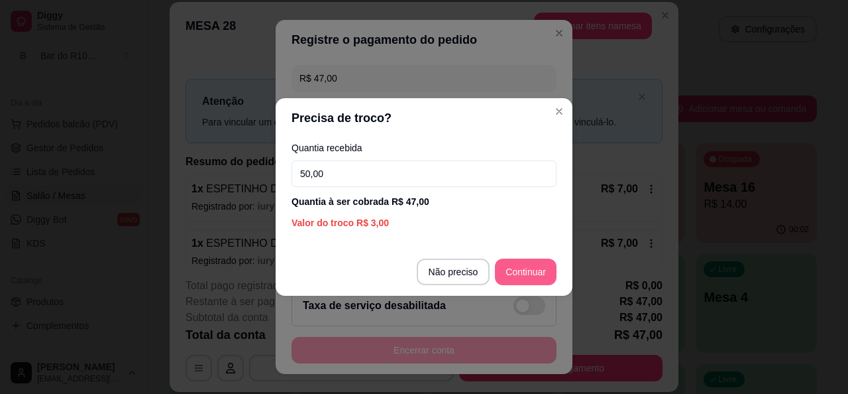
type input "50,00"
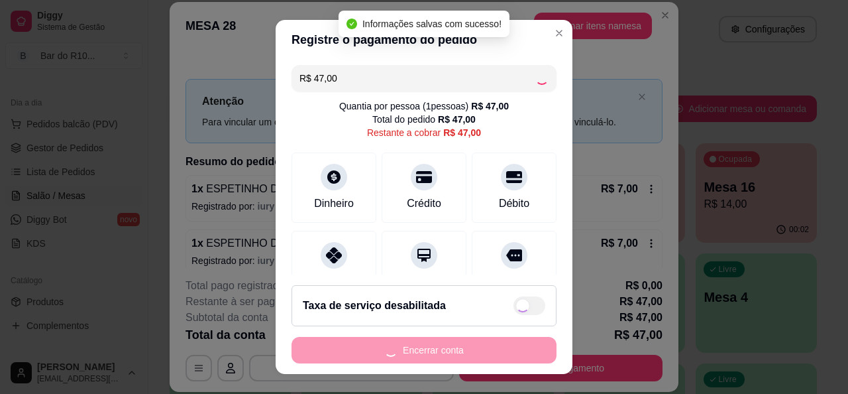
type input "R$ 0,00"
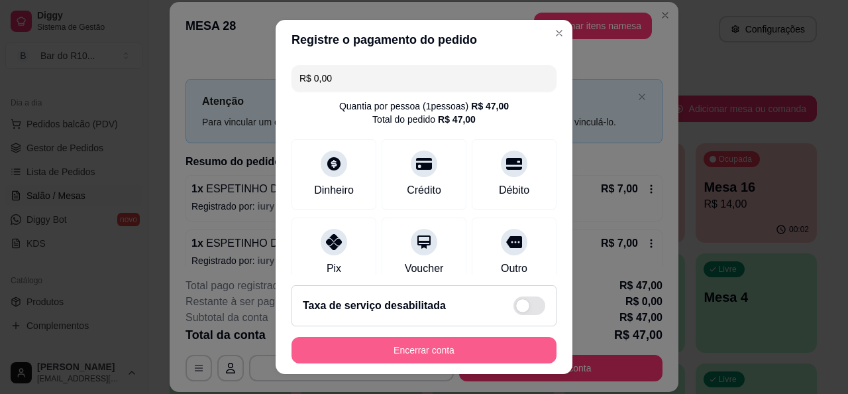
click at [483, 356] on button "Encerrar conta" at bounding box center [424, 350] width 265 height 27
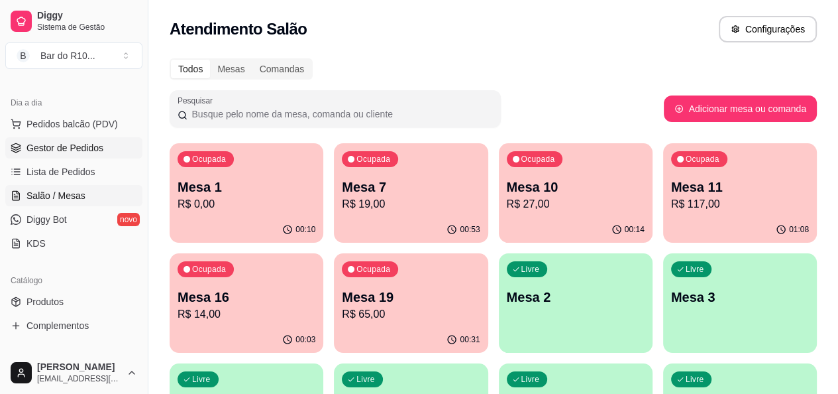
click at [22, 141] on link "Gestor de Pedidos" at bounding box center [73, 147] width 137 height 21
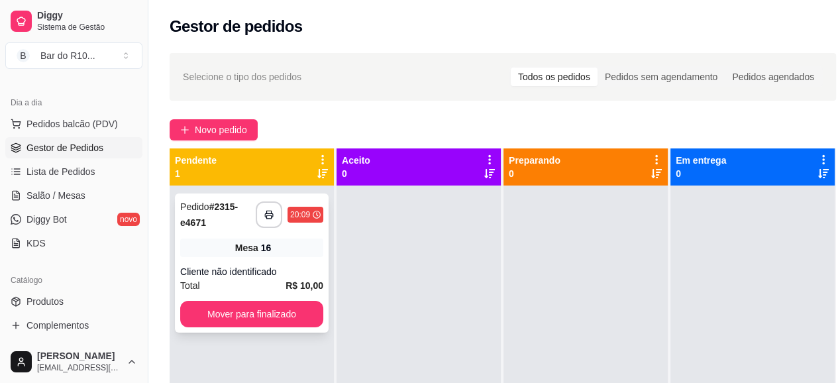
click at [239, 252] on span "Mesa" at bounding box center [246, 247] width 23 height 13
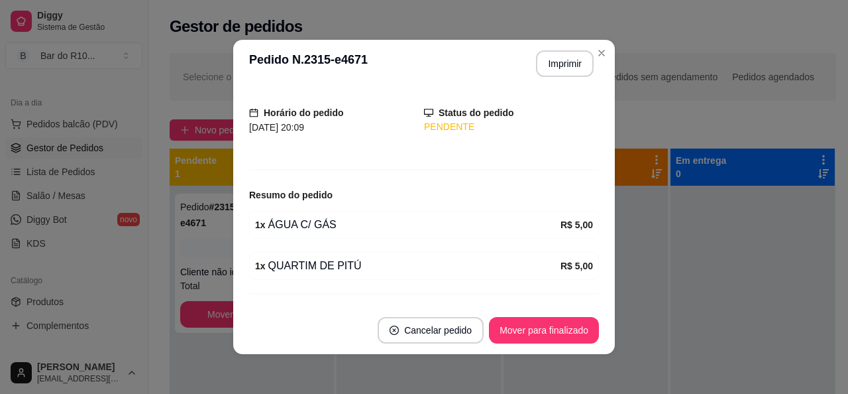
scroll to position [103, 0]
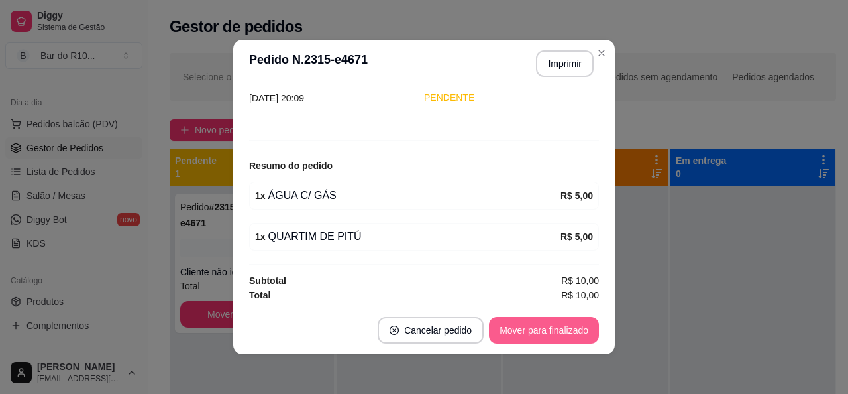
click at [535, 331] on button "Mover para finalizado" at bounding box center [544, 330] width 110 height 27
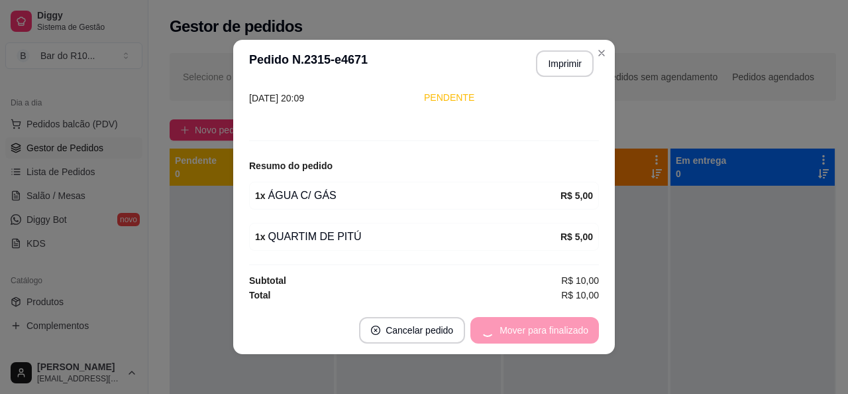
scroll to position [59, 0]
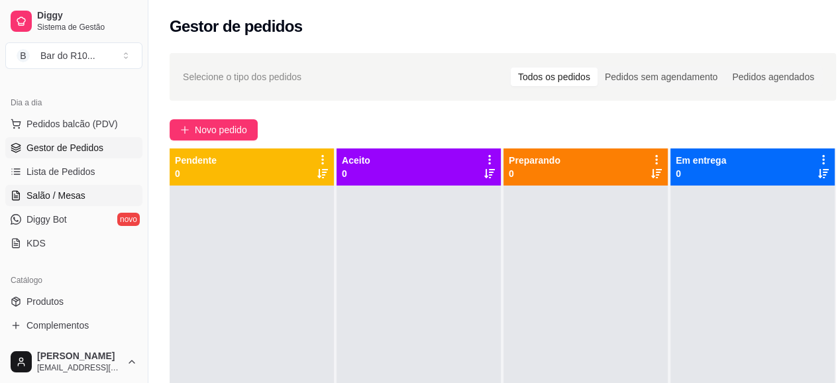
click at [73, 196] on span "Salão / Mesas" at bounding box center [56, 195] width 59 height 13
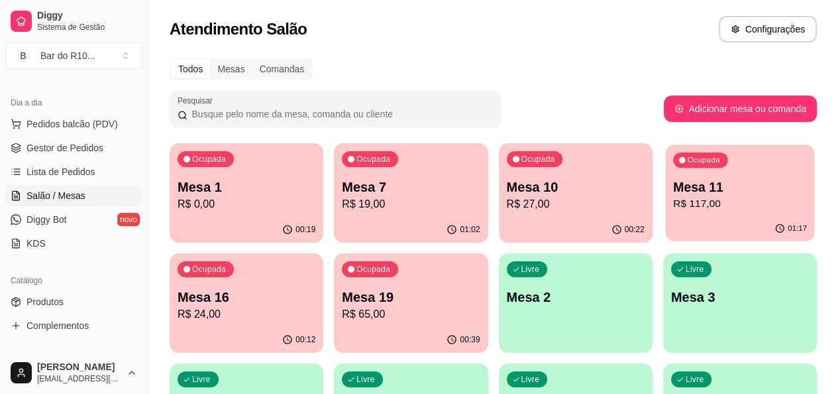
click at [665, 213] on div "Ocupada Mesa 11 R$ 117,00" at bounding box center [739, 180] width 149 height 72
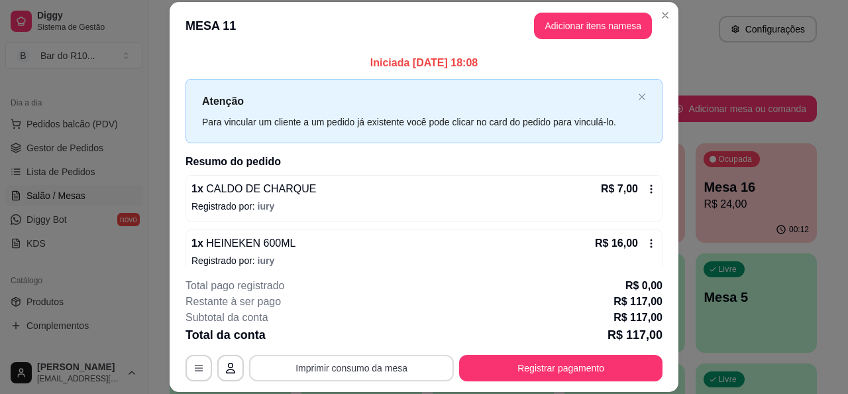
click at [315, 364] on button "Imprimir consumo da mesa" at bounding box center [351, 367] width 205 height 27
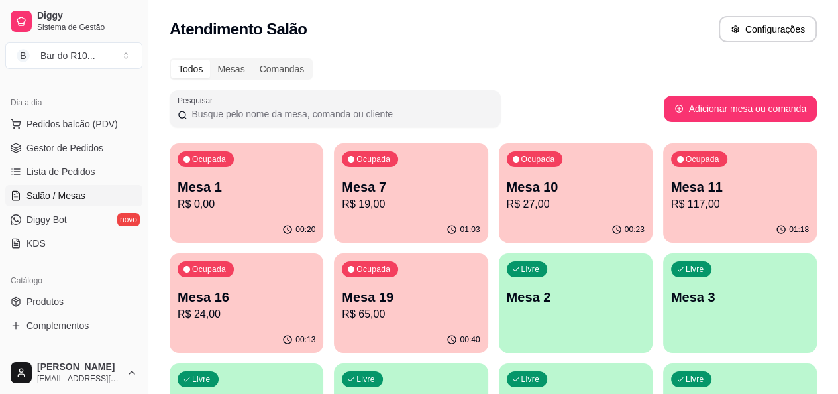
click at [671, 195] on p "Mesa 11" at bounding box center [740, 187] width 138 height 19
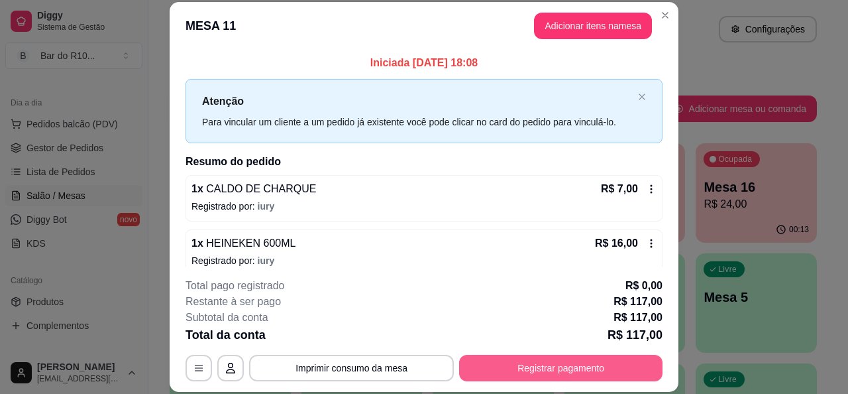
click at [574, 369] on button "Registrar pagamento" at bounding box center [560, 367] width 203 height 27
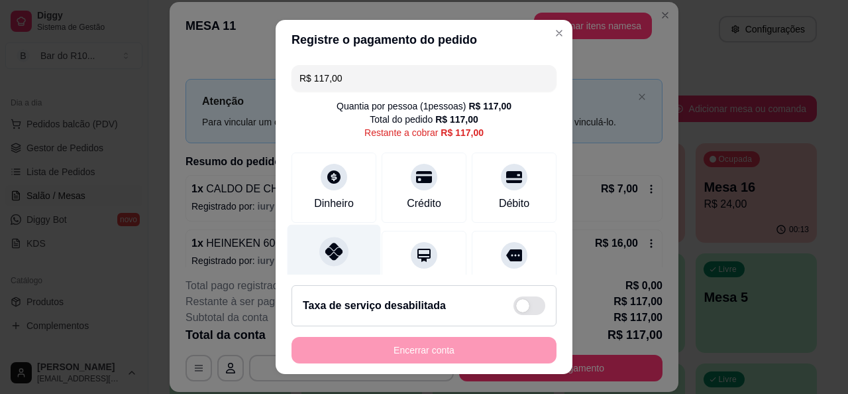
click at [337, 263] on div "Pix" at bounding box center [334, 263] width 93 height 78
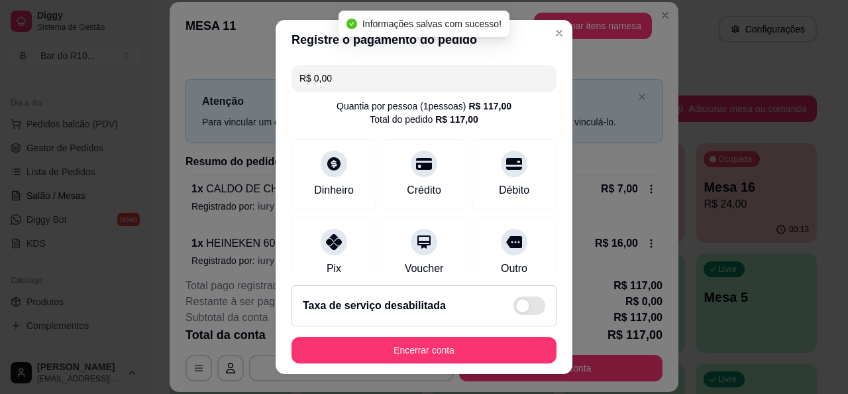
type input "R$ 0,00"
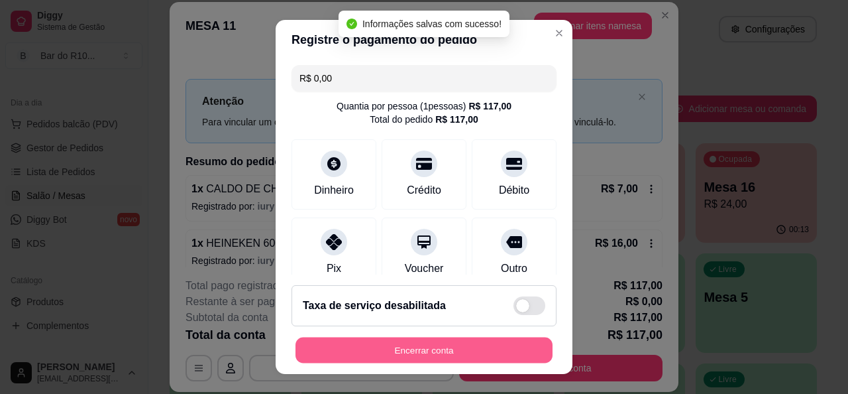
click at [487, 352] on button "Encerrar conta" at bounding box center [423, 350] width 257 height 26
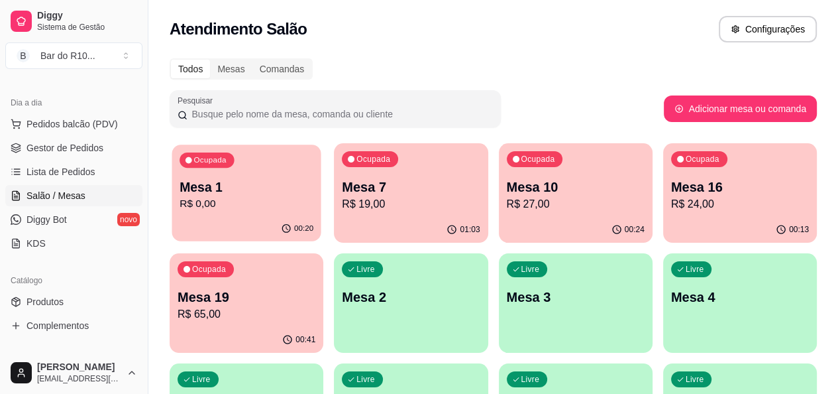
click at [240, 231] on div "00:20" at bounding box center [246, 228] width 149 height 25
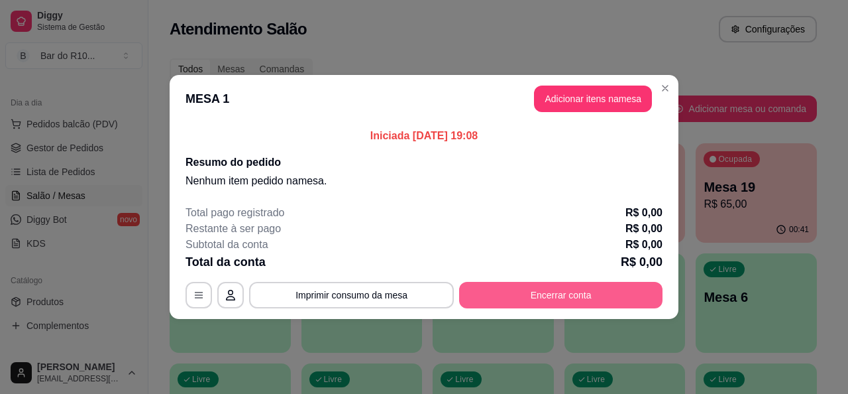
click at [570, 292] on button "Encerrar conta" at bounding box center [560, 295] width 203 height 27
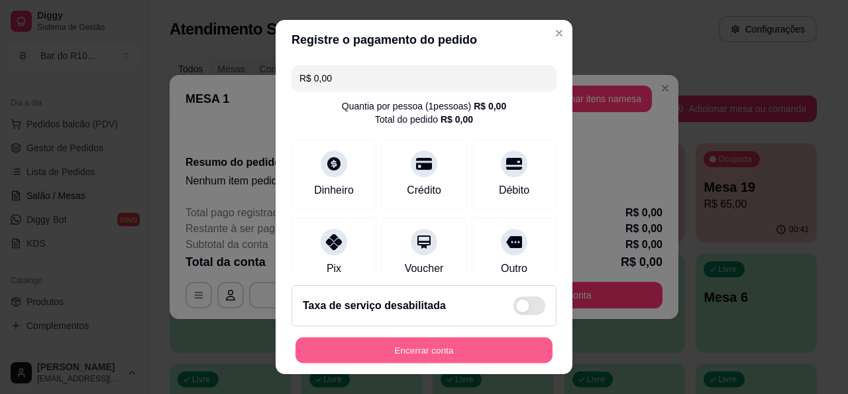
click at [468, 340] on button "Encerrar conta" at bounding box center [423, 350] width 257 height 26
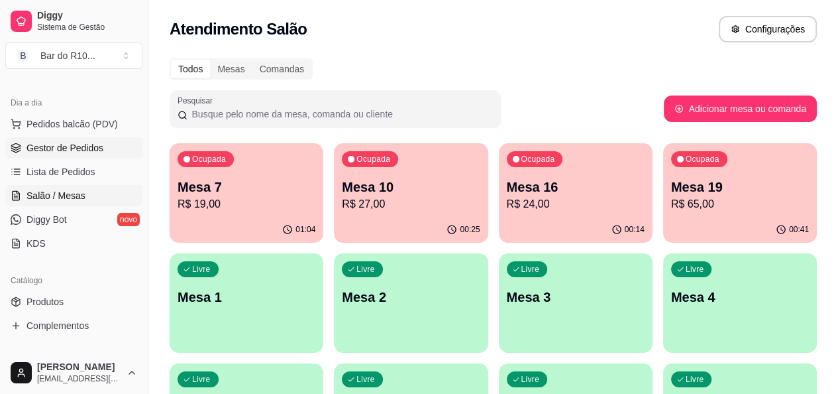
click at [82, 151] on span "Gestor de Pedidos" at bounding box center [65, 147] width 77 height 13
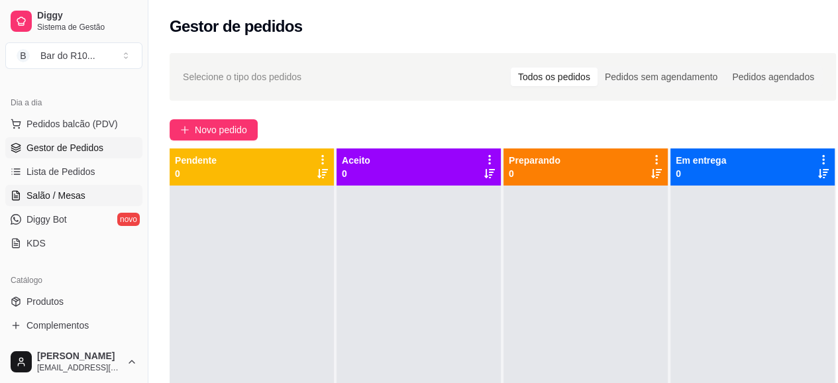
click at [89, 201] on link "Salão / Mesas" at bounding box center [73, 195] width 137 height 21
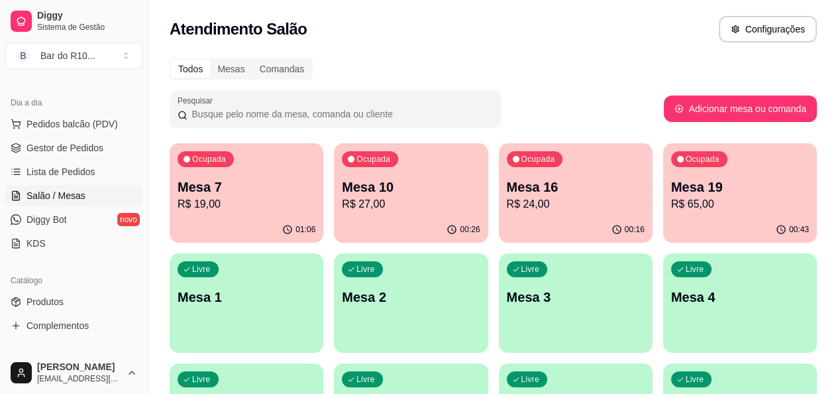
click at [257, 188] on p "Mesa 7" at bounding box center [247, 187] width 138 height 19
click at [380, 194] on p "Mesa 10" at bounding box center [411, 187] width 138 height 19
click at [500, 175] on div "Ocupada Mesa 16 R$ 24,00" at bounding box center [576, 180] width 154 height 74
click at [91, 139] on link "Gestor de Pedidos" at bounding box center [73, 147] width 137 height 21
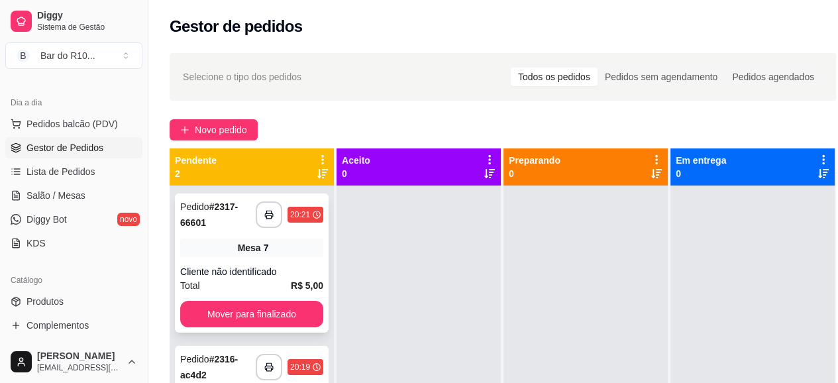
click at [271, 210] on icon "button" at bounding box center [268, 214] width 9 height 9
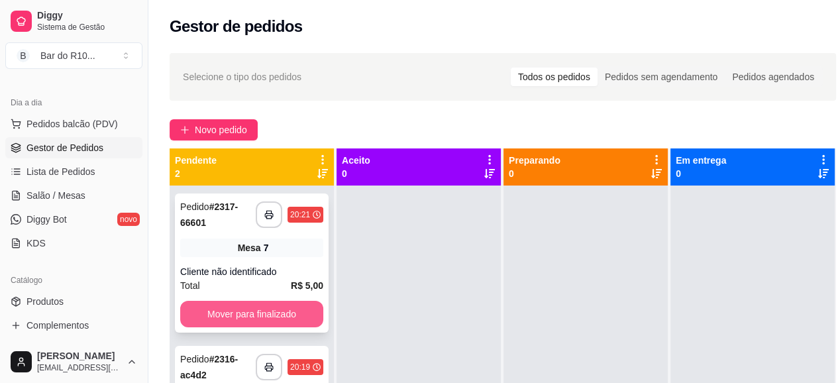
click at [241, 321] on button "Mover para finalizado" at bounding box center [251, 314] width 143 height 27
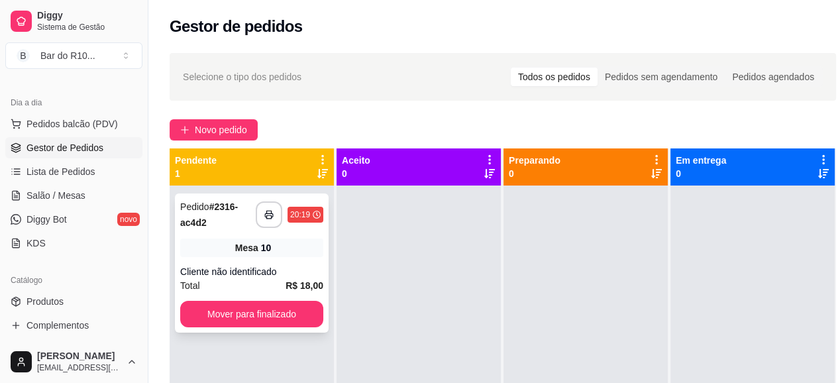
click at [288, 248] on div "Mesa 10" at bounding box center [251, 248] width 143 height 19
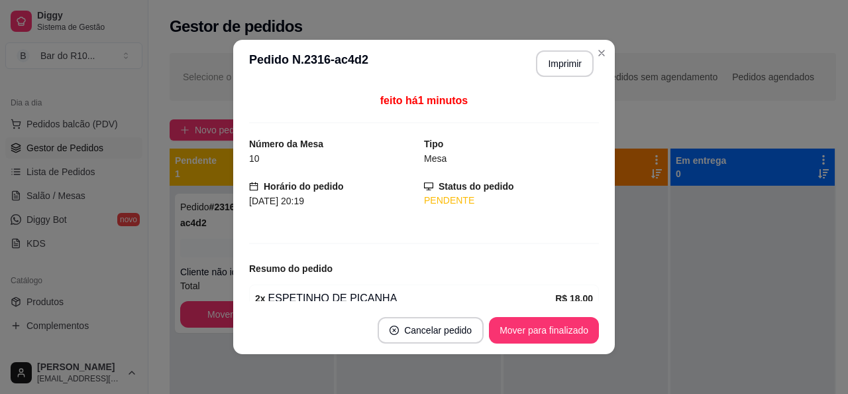
scroll to position [62, 0]
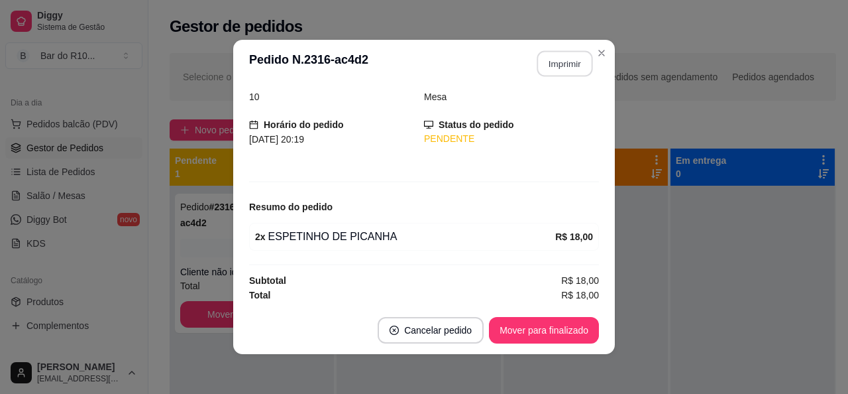
click at [557, 72] on button "Imprimir" at bounding box center [565, 64] width 56 height 26
click at [535, 327] on button "Mover para finalizado" at bounding box center [544, 330] width 110 height 27
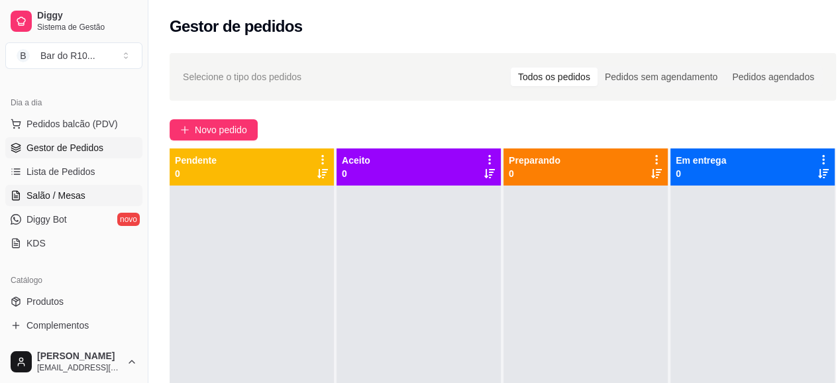
click at [23, 193] on link "Salão / Mesas" at bounding box center [73, 195] width 137 height 21
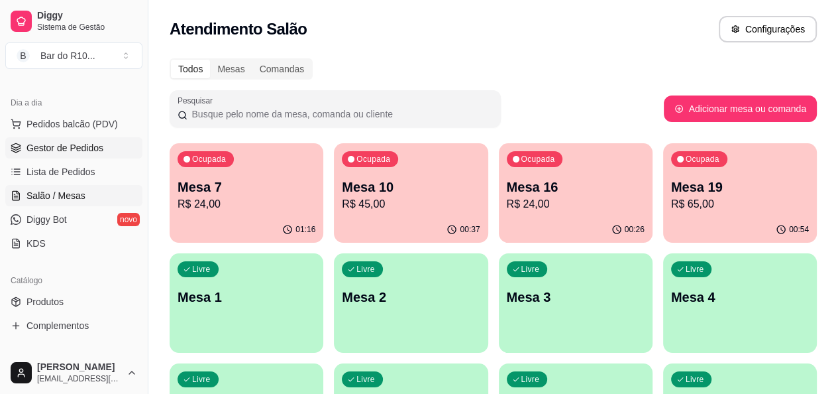
click at [82, 141] on span "Gestor de Pedidos" at bounding box center [65, 147] width 77 height 13
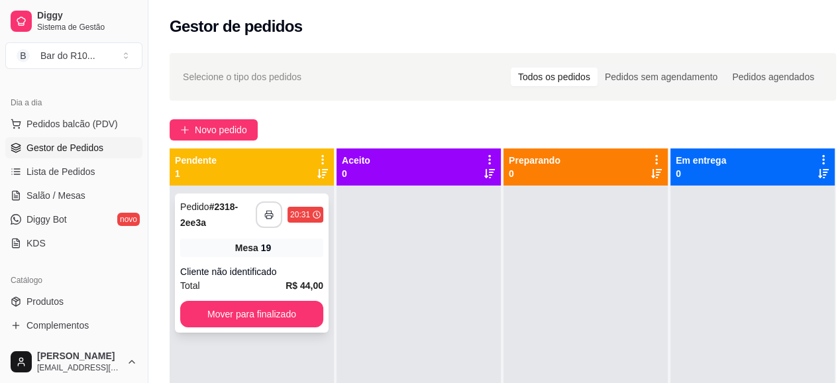
click at [267, 213] on icon "button" at bounding box center [269, 214] width 8 height 3
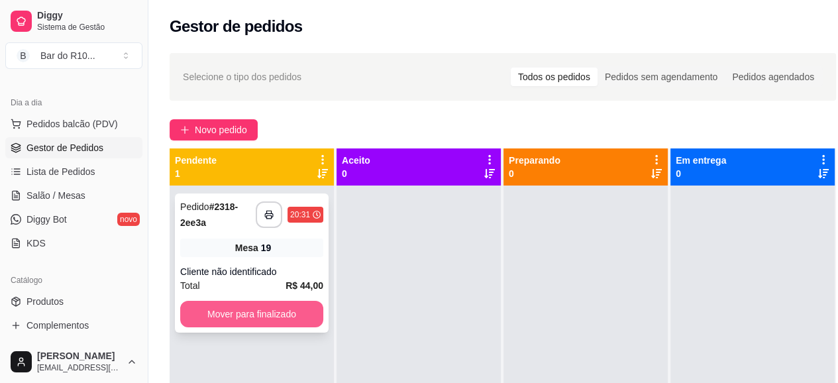
click at [265, 316] on button "Mover para finalizado" at bounding box center [251, 314] width 143 height 27
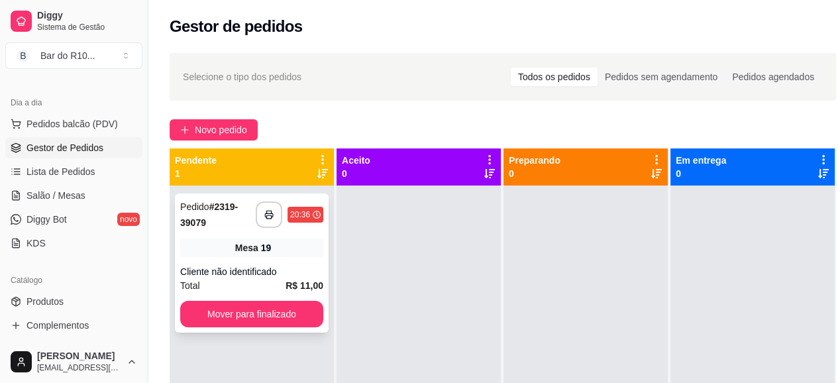
click at [294, 271] on div "Cliente não identificado" at bounding box center [251, 271] width 143 height 13
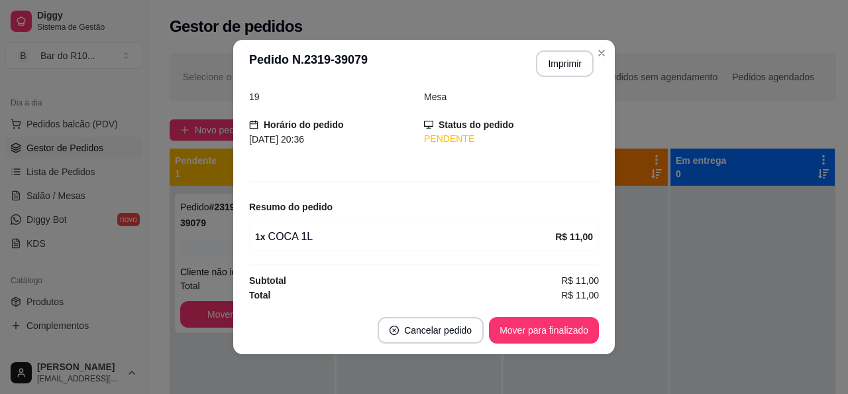
scroll to position [3, 0]
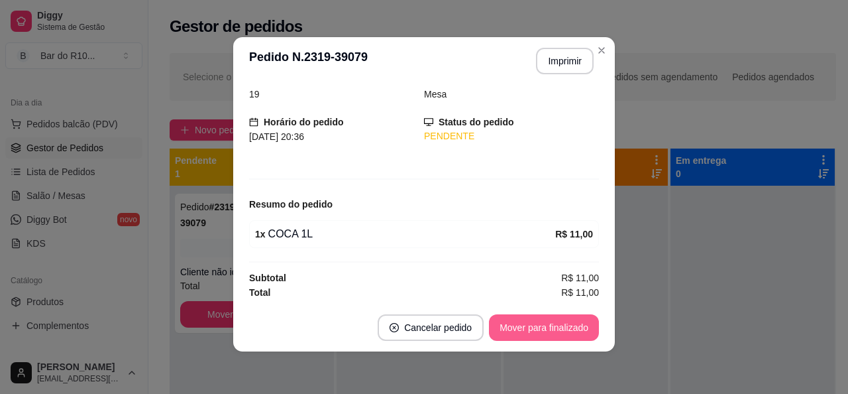
click at [551, 329] on button "Mover para finalizado" at bounding box center [544, 327] width 110 height 27
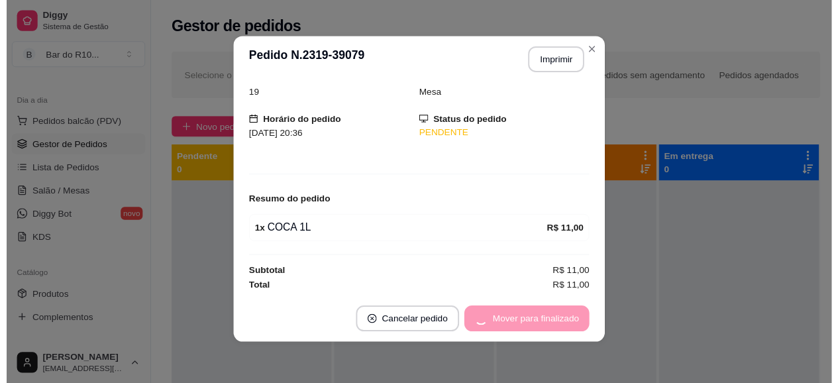
scroll to position [19, 0]
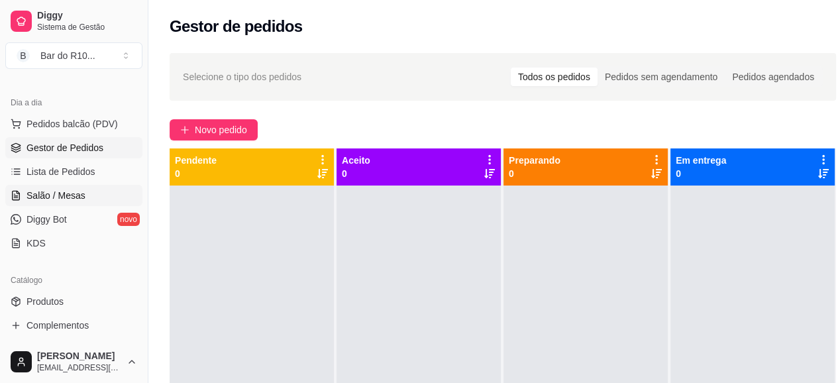
click at [97, 201] on link "Salão / Mesas" at bounding box center [73, 195] width 137 height 21
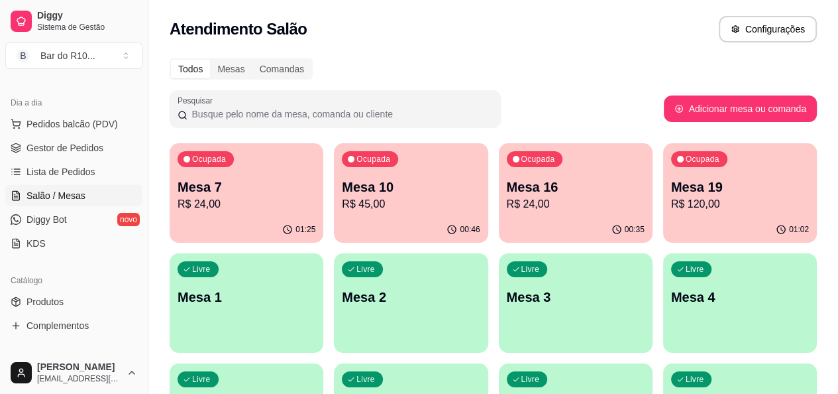
click at [334, 174] on div "Ocupada Mesa 10 R$ 45,00" at bounding box center [411, 180] width 154 height 74
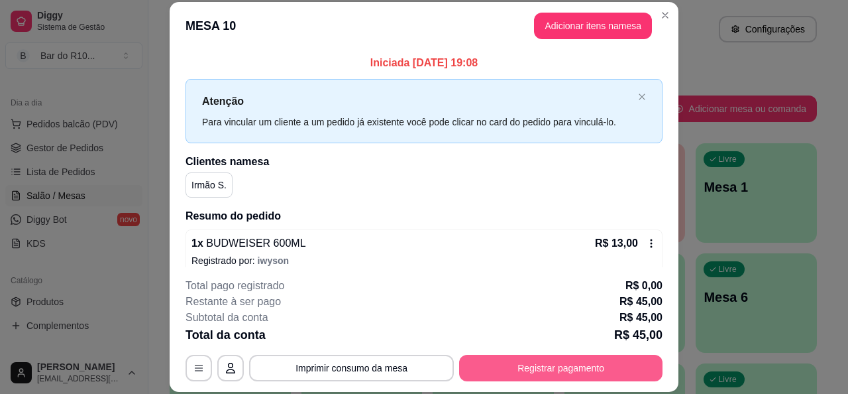
click at [573, 364] on button "Registrar pagamento" at bounding box center [560, 367] width 203 height 27
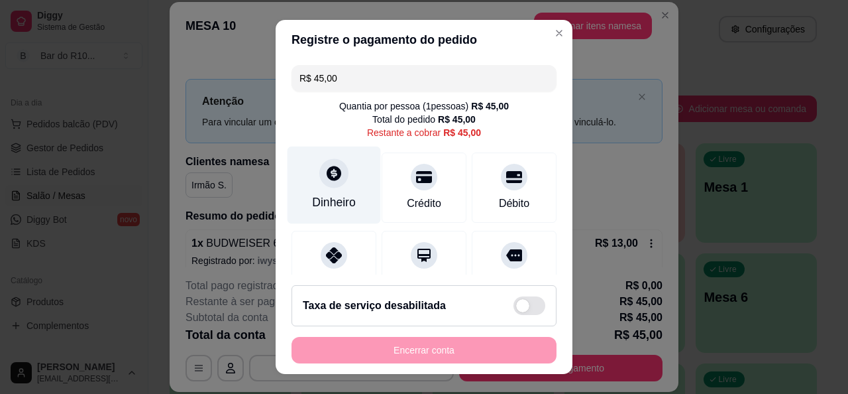
click at [315, 200] on div "Dinheiro" at bounding box center [334, 201] width 44 height 17
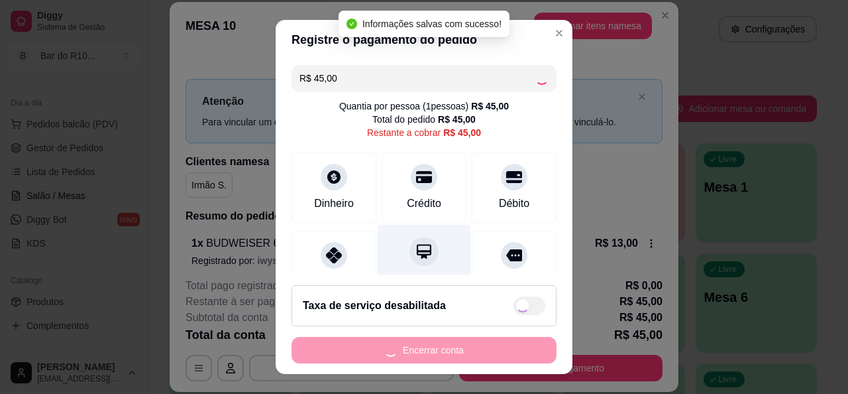
type input "R$ 0,00"
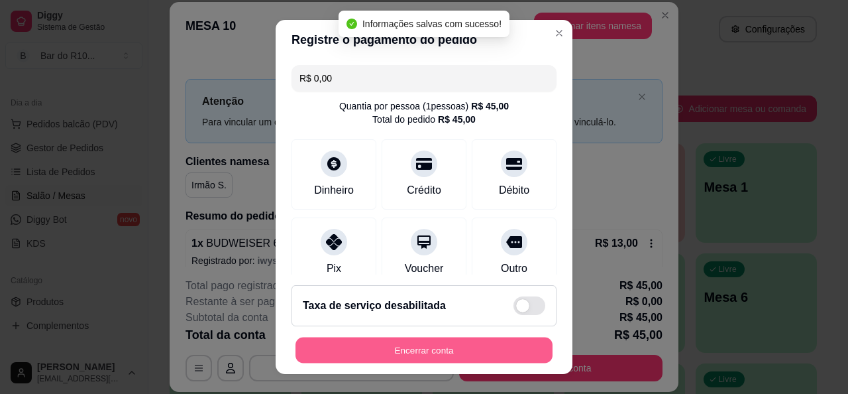
click at [448, 353] on button "Encerrar conta" at bounding box center [423, 350] width 257 height 26
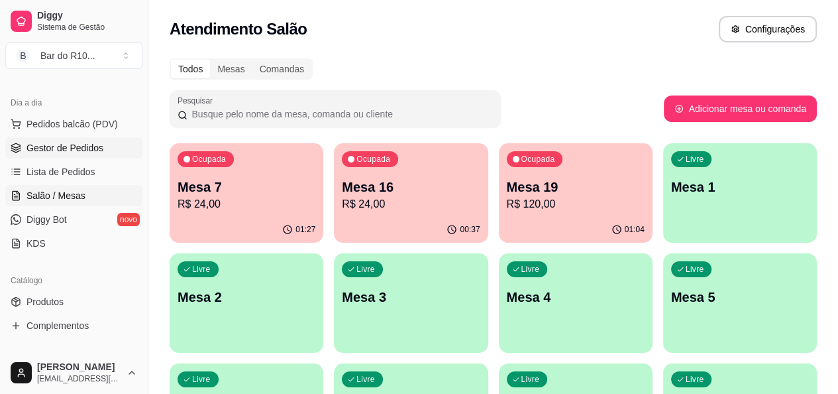
click at [56, 150] on span "Gestor de Pedidos" at bounding box center [65, 147] width 77 height 13
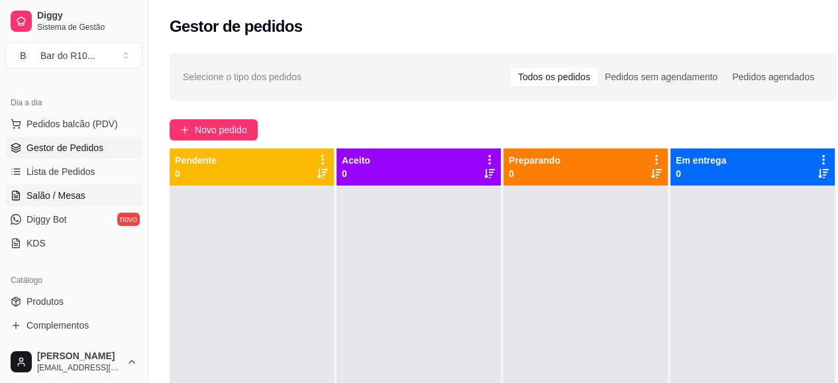
click at [68, 189] on span "Salão / Mesas" at bounding box center [56, 195] width 59 height 13
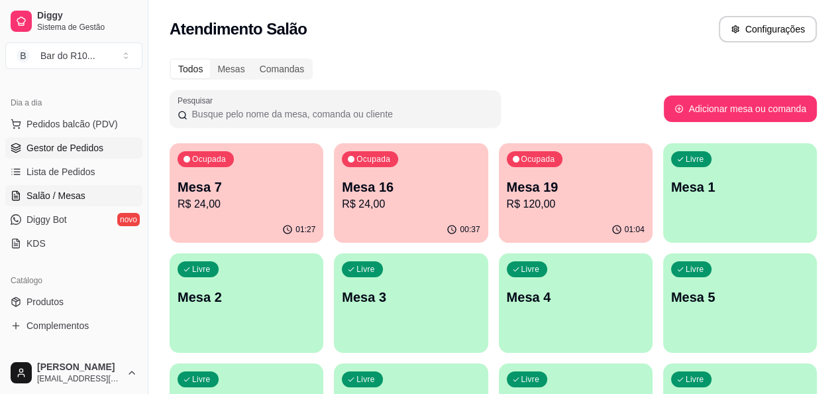
click at [77, 142] on span "Gestor de Pedidos" at bounding box center [65, 147] width 77 height 13
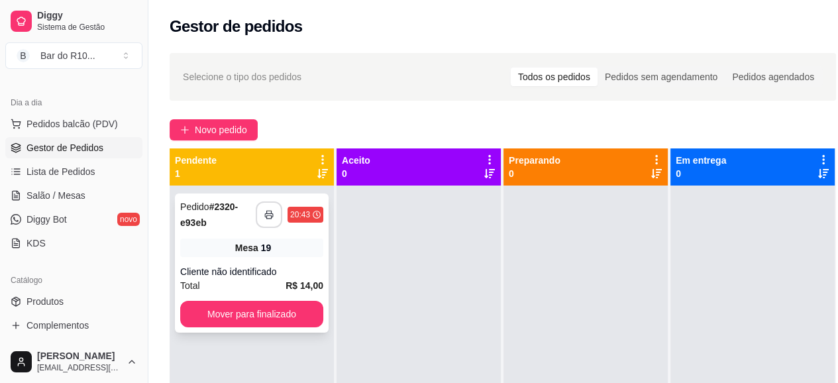
click at [276, 212] on button "button" at bounding box center [269, 214] width 27 height 27
click at [204, 329] on div "**********" at bounding box center [252, 262] width 154 height 139
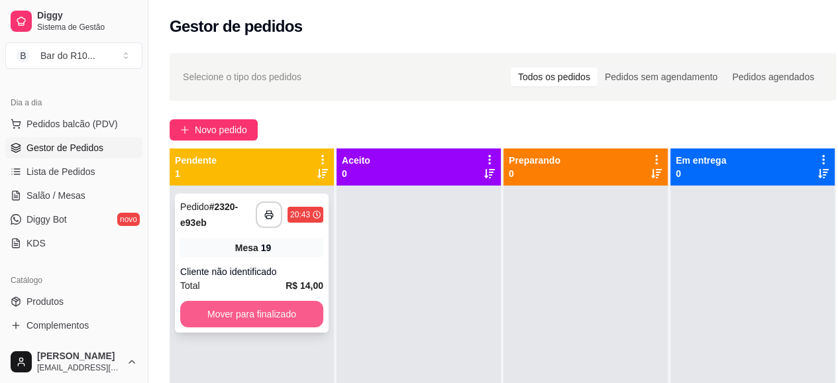
click at [229, 315] on button "Mover para finalizado" at bounding box center [251, 314] width 143 height 27
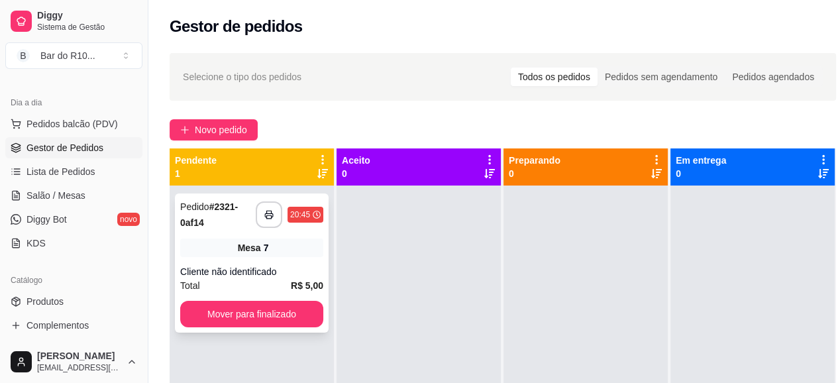
click at [237, 269] on div "Cliente não identificado" at bounding box center [251, 271] width 143 height 13
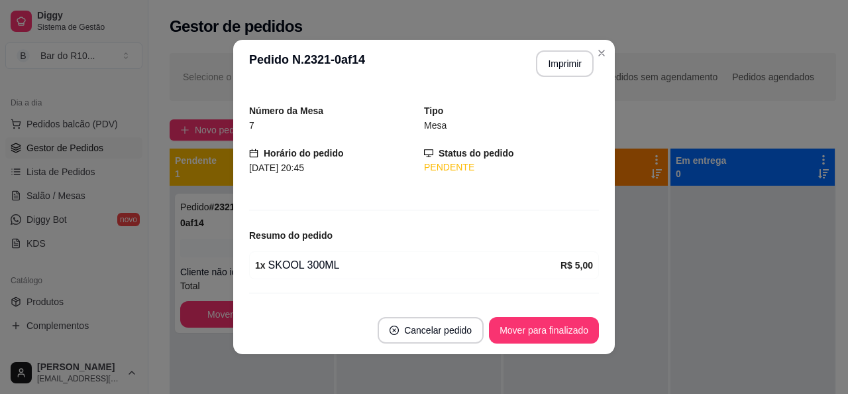
scroll to position [62, 0]
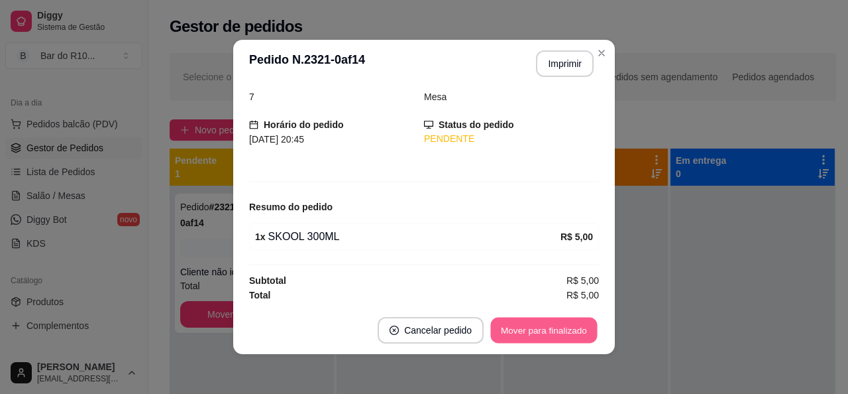
click at [581, 327] on button "Mover para finalizado" at bounding box center [544, 330] width 107 height 26
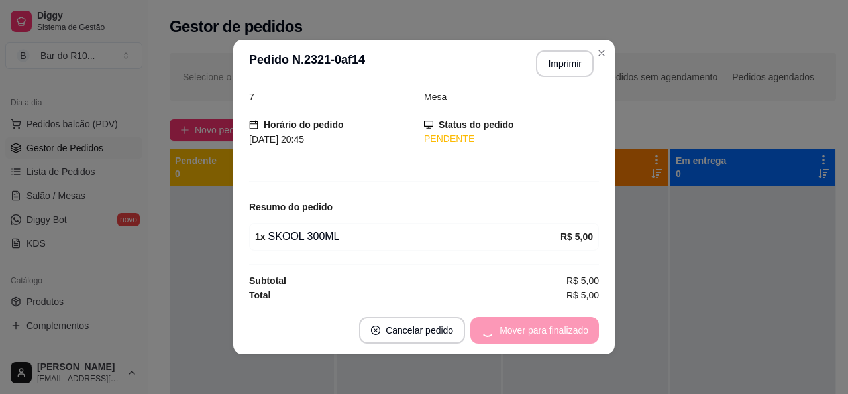
scroll to position [19, 0]
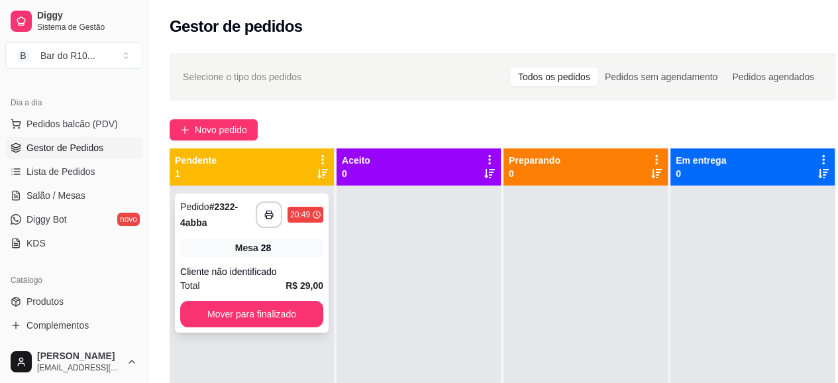
click at [275, 248] on div "Mesa 28" at bounding box center [251, 248] width 143 height 19
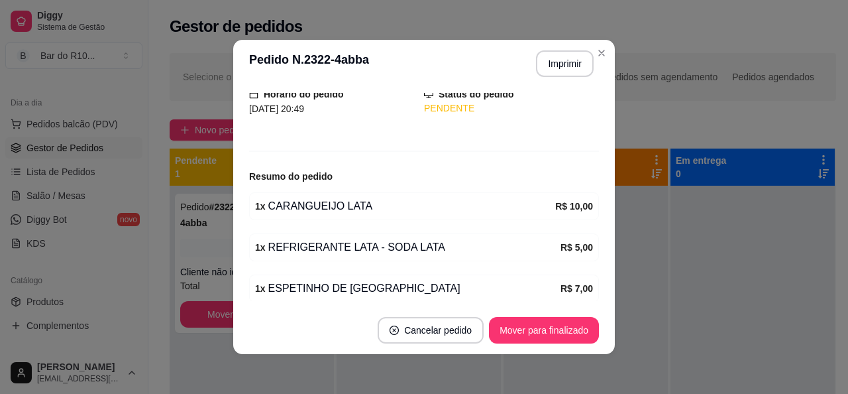
scroll to position [184, 0]
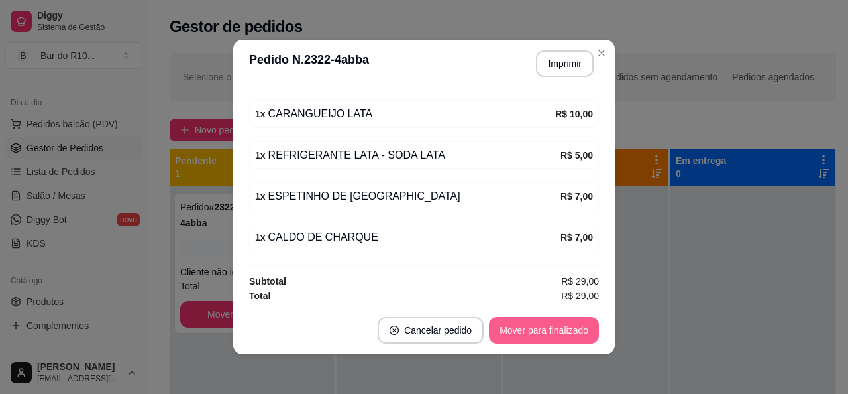
click at [549, 324] on button "Mover para finalizado" at bounding box center [544, 330] width 110 height 27
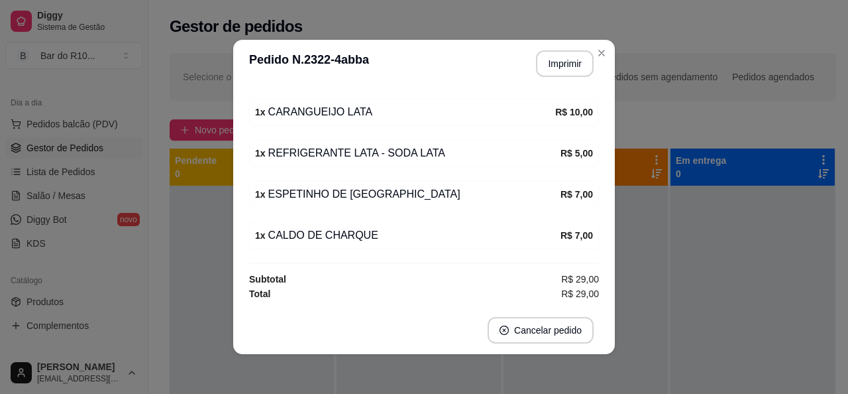
scroll to position [140, 0]
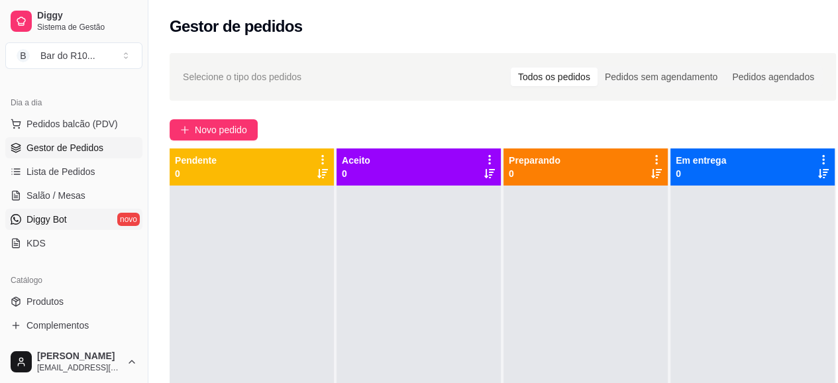
click at [48, 209] on link "Diggy Bot novo" at bounding box center [73, 219] width 137 height 21
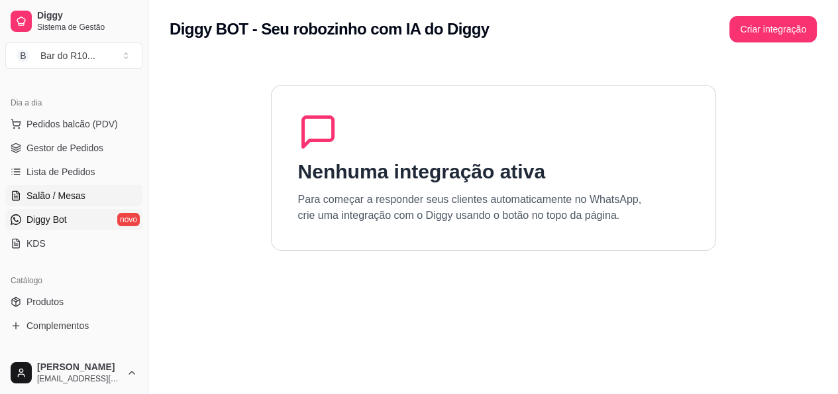
click at [64, 194] on span "Salão / Mesas" at bounding box center [56, 195] width 59 height 13
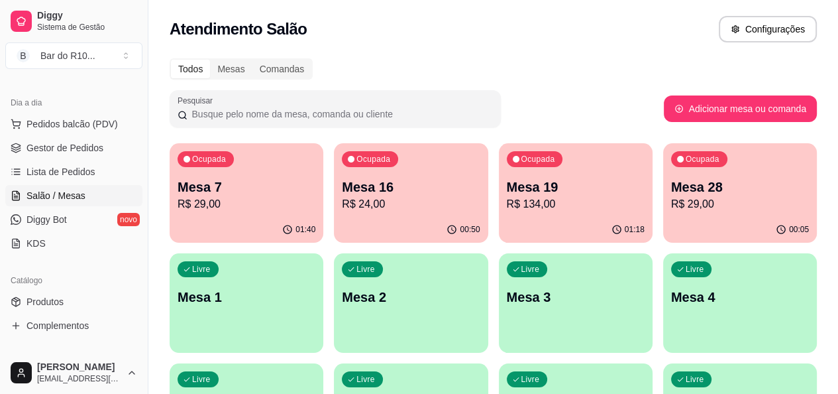
click at [507, 193] on p "Mesa 19" at bounding box center [576, 187] width 138 height 19
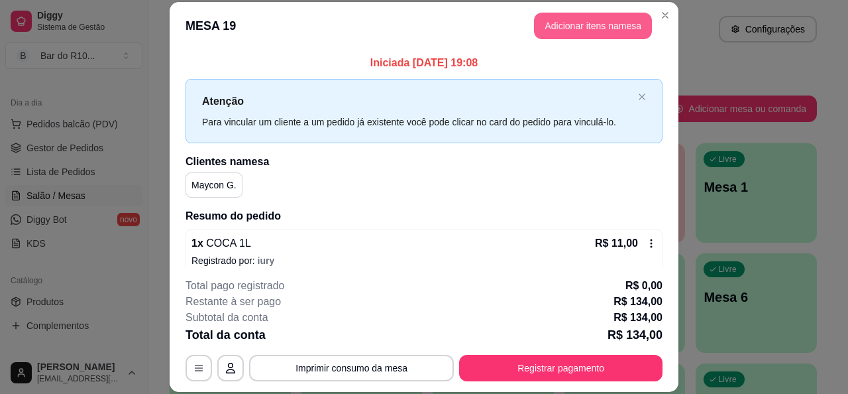
click at [596, 30] on button "Adicionar itens na mesa" at bounding box center [593, 26] width 118 height 27
click at [257, 84] on div at bounding box center [285, 85] width 499 height 27
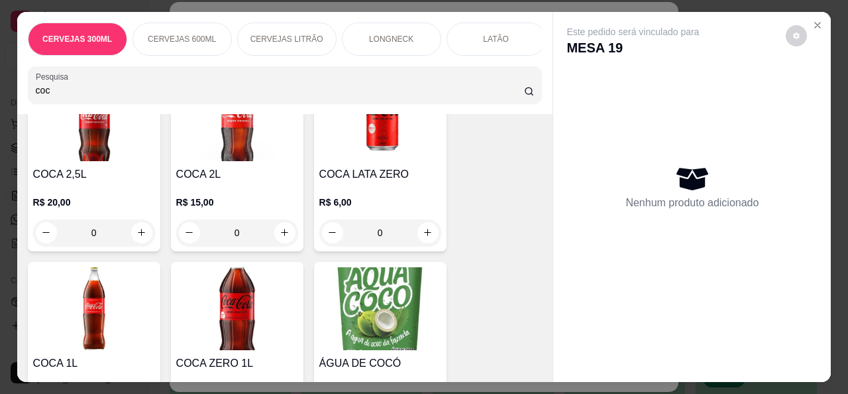
scroll to position [199, 0]
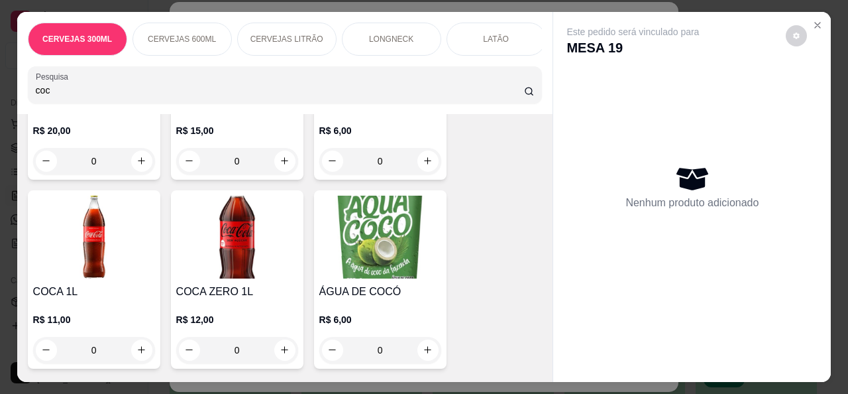
click at [265, 87] on div "coc" at bounding box center [285, 85] width 499 height 27
type input "c"
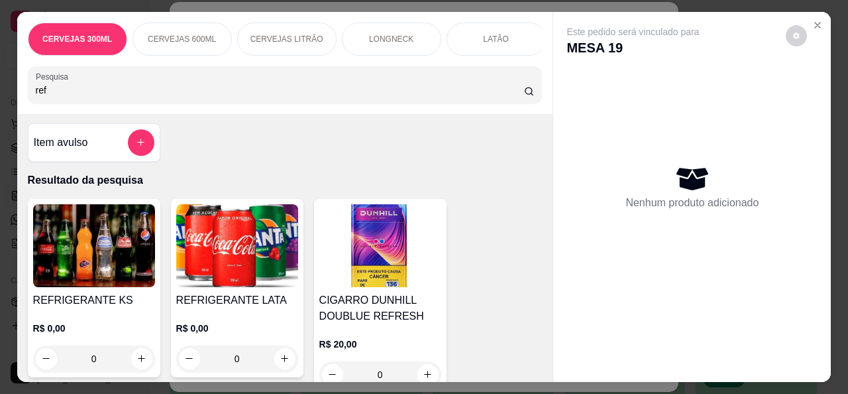
scroll to position [0, 0]
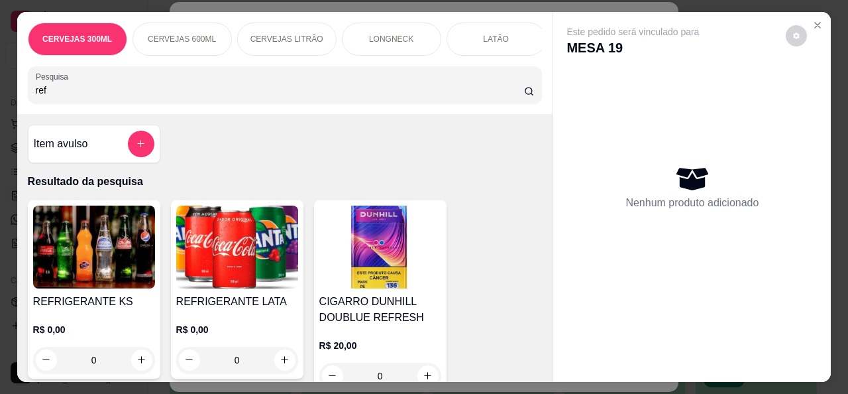
type input "ref"
click at [268, 282] on img at bounding box center [237, 246] width 122 height 83
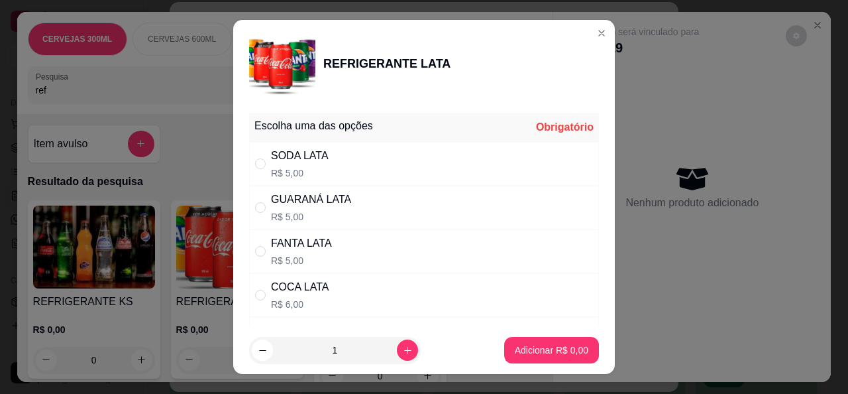
click at [257, 285] on div "COCA LATA R$ 6,00" at bounding box center [424, 295] width 350 height 44
radio input "true"
click at [547, 351] on p "Adicionar R$ 6,00" at bounding box center [552, 349] width 74 height 13
type input "1"
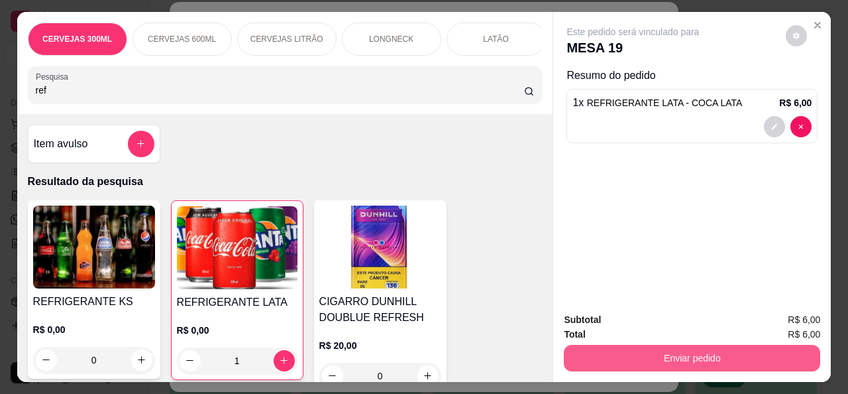
click at [656, 350] on button "Enviar pedido" at bounding box center [692, 358] width 256 height 27
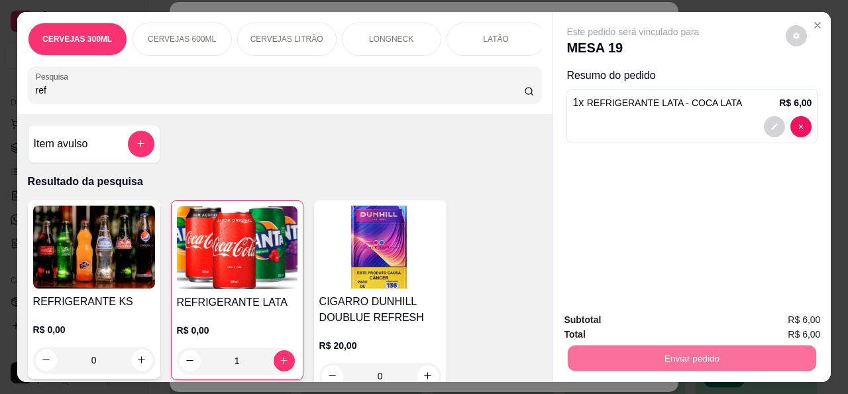
click at [674, 329] on button "Não registrar e enviar pedido" at bounding box center [648, 319] width 138 height 25
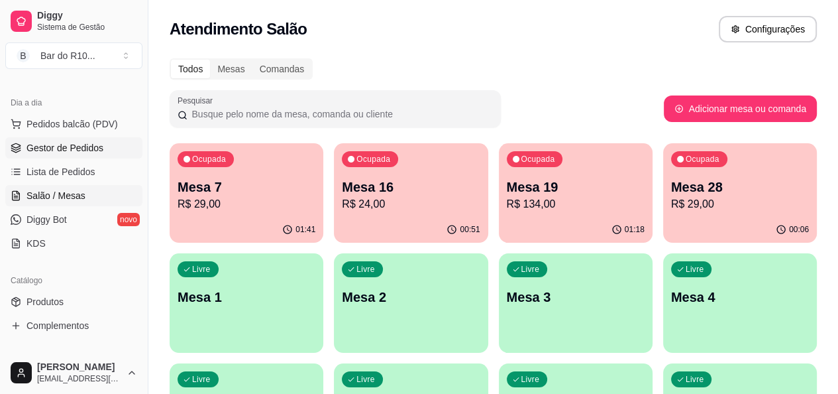
click at [44, 157] on link "Gestor de Pedidos" at bounding box center [73, 147] width 137 height 21
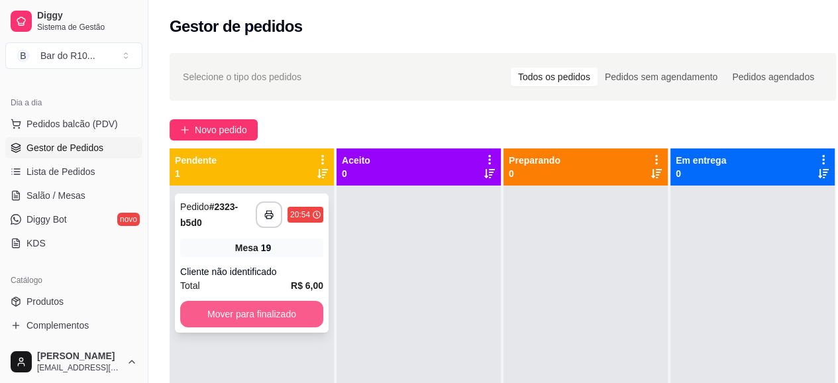
click at [295, 309] on button "Mover para finalizado" at bounding box center [251, 314] width 143 height 27
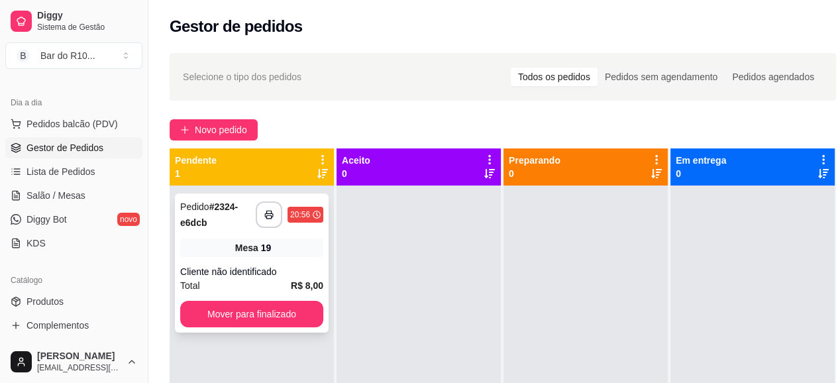
click at [286, 274] on div "Cliente não identificado" at bounding box center [251, 271] width 143 height 13
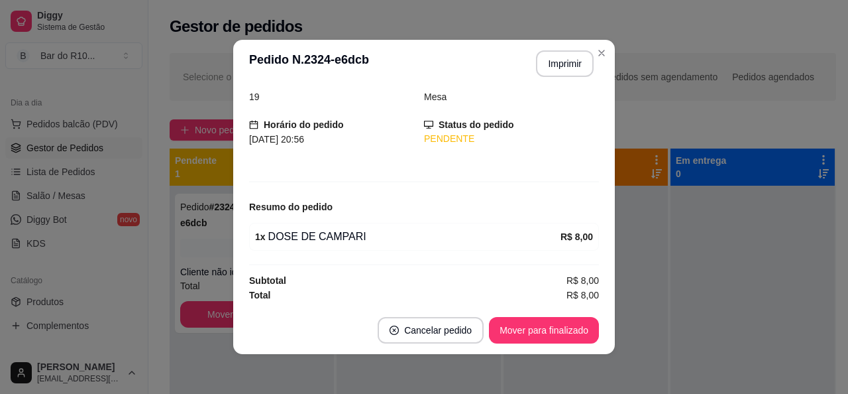
scroll to position [3, 0]
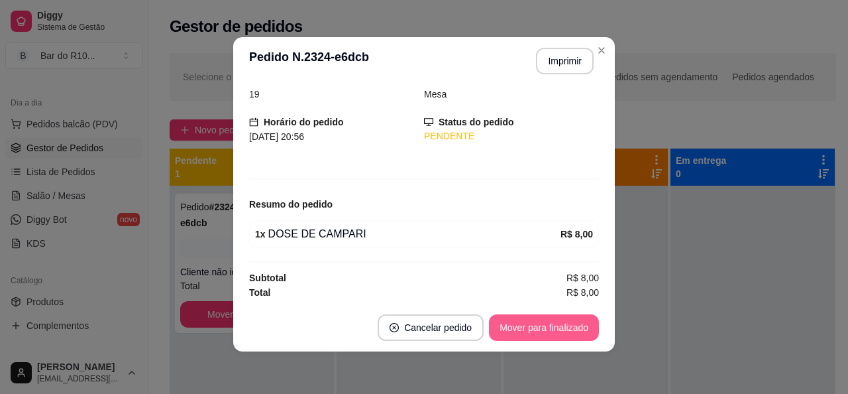
click at [533, 338] on button "Mover para finalizado" at bounding box center [544, 327] width 110 height 27
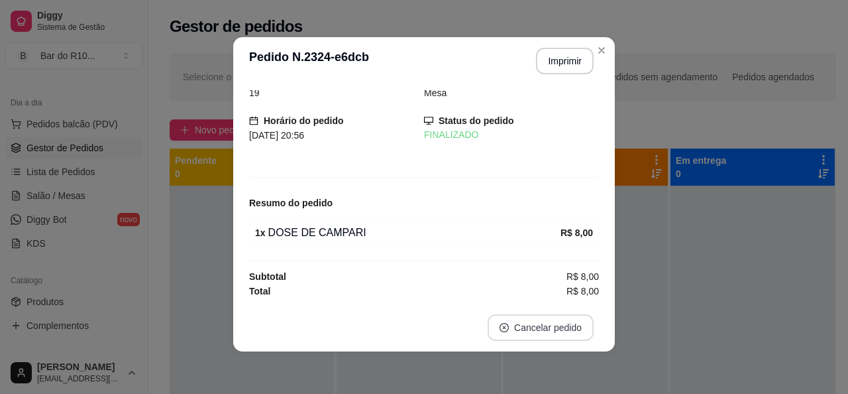
scroll to position [19, 0]
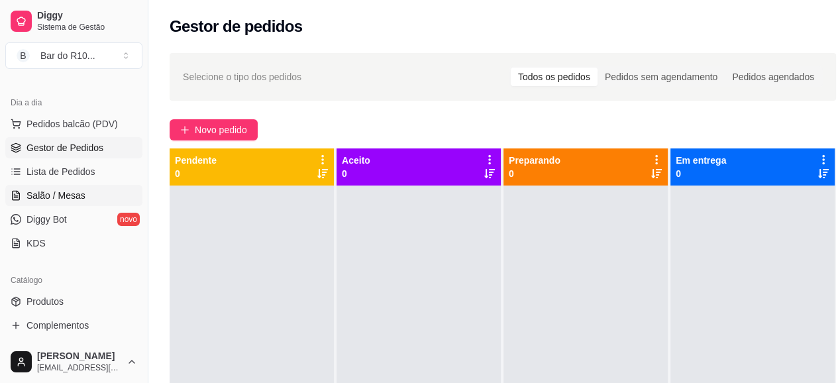
click at [38, 202] on link "Salão / Mesas" at bounding box center [73, 195] width 137 height 21
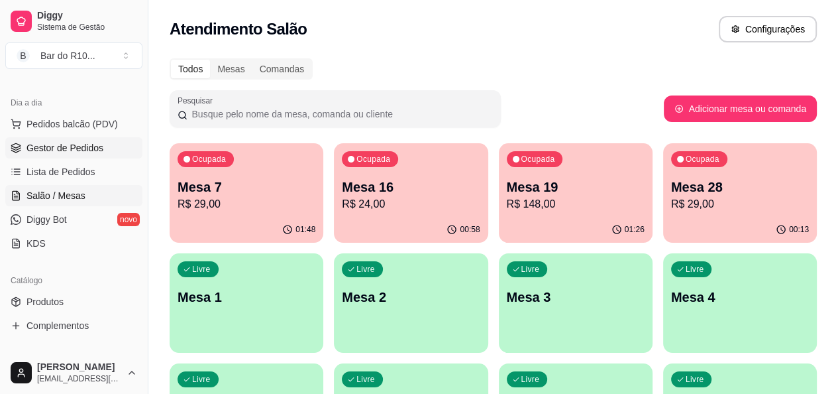
click at [91, 148] on span "Gestor de Pedidos" at bounding box center [65, 147] width 77 height 13
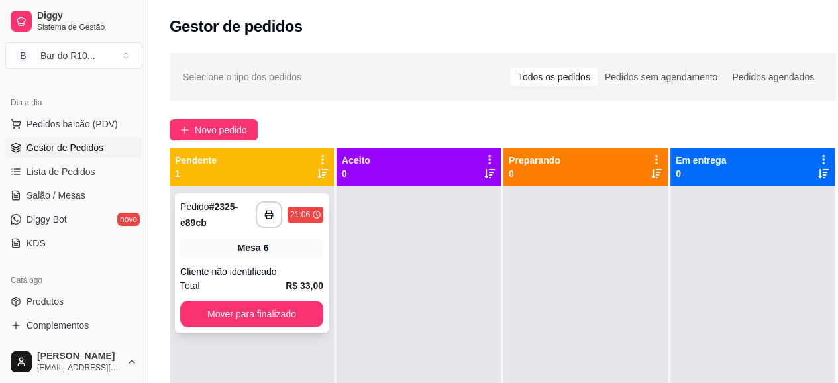
click at [233, 223] on div "Pedido # 2325-e89cb" at bounding box center [218, 215] width 76 height 32
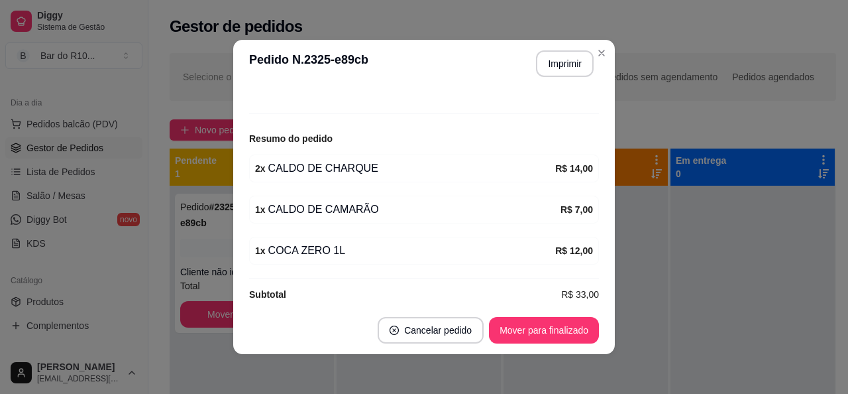
scroll to position [133, 0]
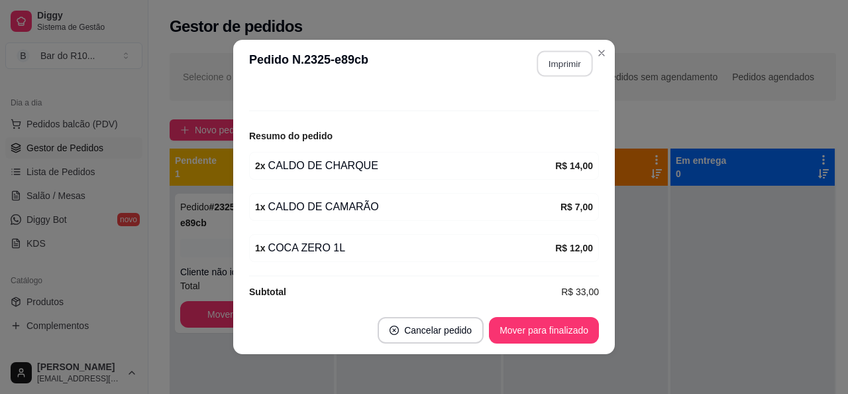
click at [563, 76] on button "Imprimir" at bounding box center [565, 64] width 56 height 26
click at [509, 329] on button "Mover para finalizado" at bounding box center [544, 330] width 110 height 27
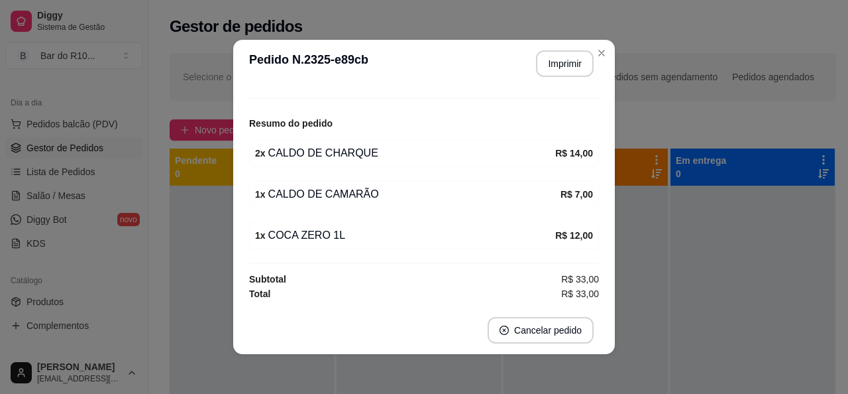
scroll to position [89, 0]
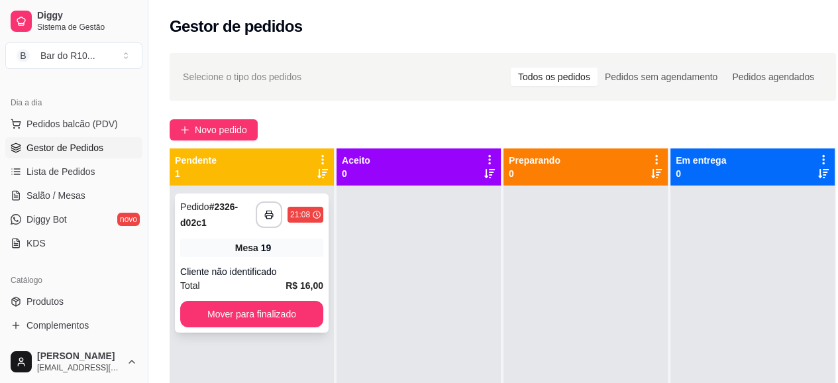
click at [303, 250] on div "Mesa 19" at bounding box center [251, 248] width 143 height 19
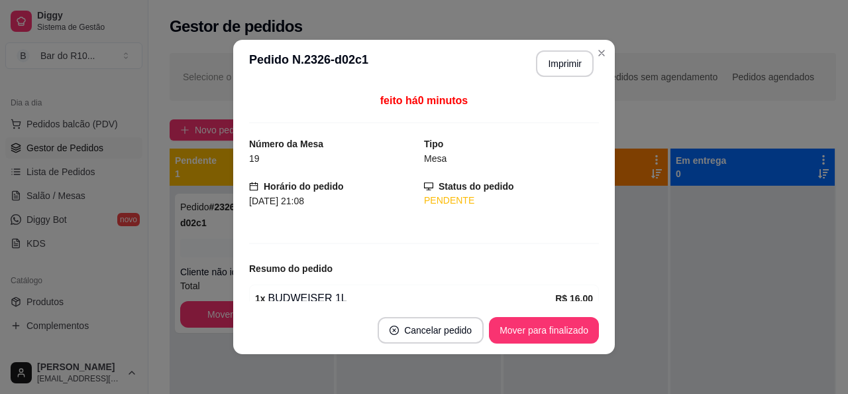
scroll to position [62, 0]
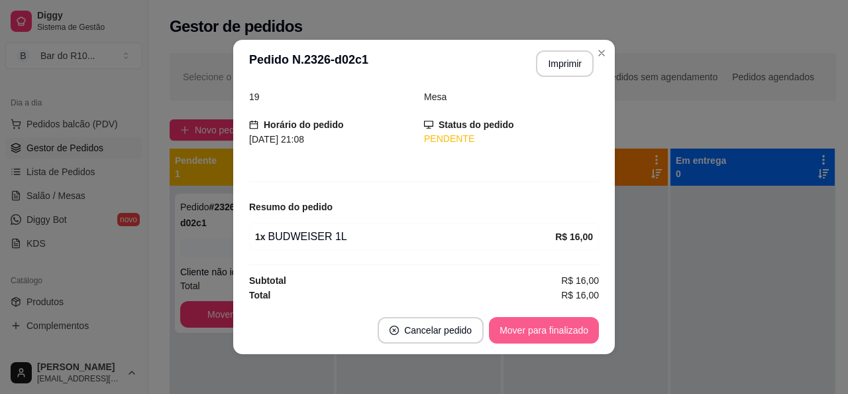
click at [568, 337] on button "Mover para finalizado" at bounding box center [544, 330] width 110 height 27
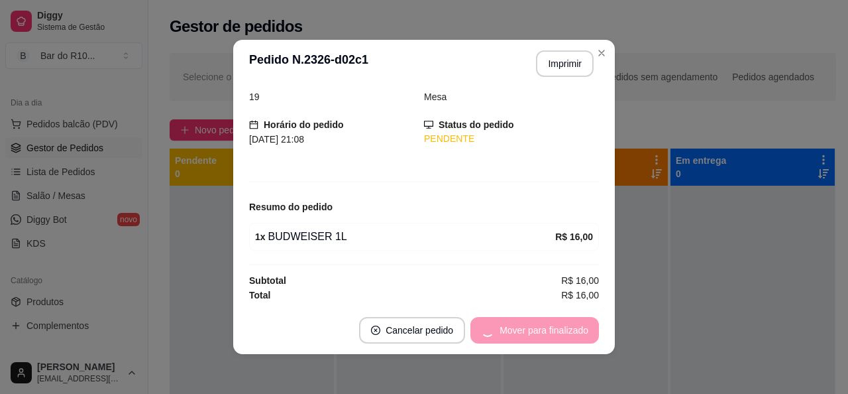
scroll to position [19, 0]
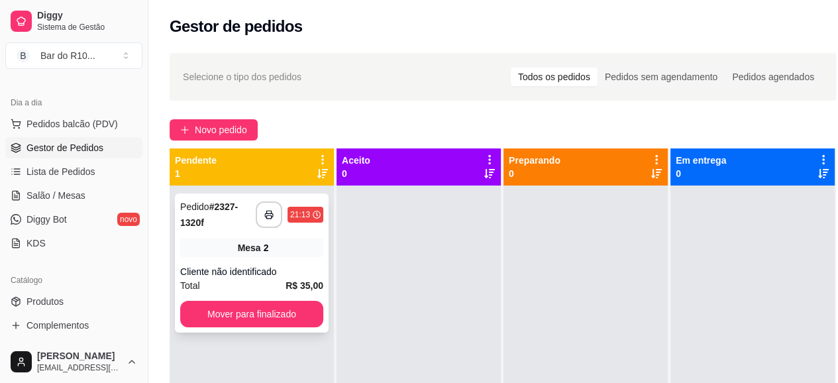
click at [226, 221] on div "Pedido # 2327-1320f" at bounding box center [218, 215] width 76 height 32
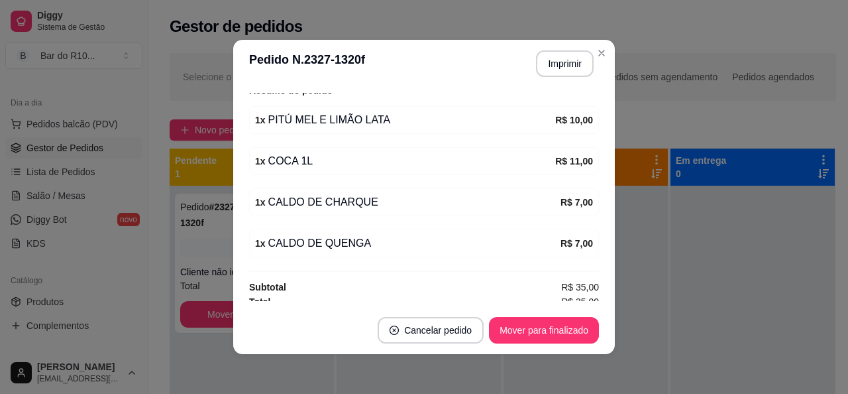
scroll to position [184, 0]
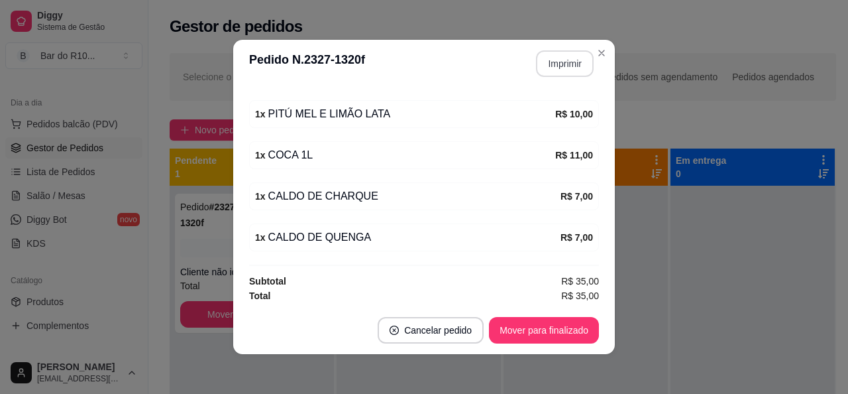
click at [555, 72] on button "Imprimir" at bounding box center [565, 63] width 58 height 27
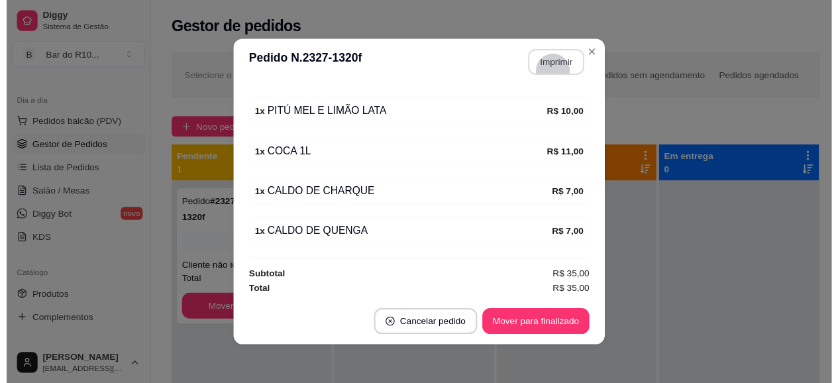
scroll to position [0, 0]
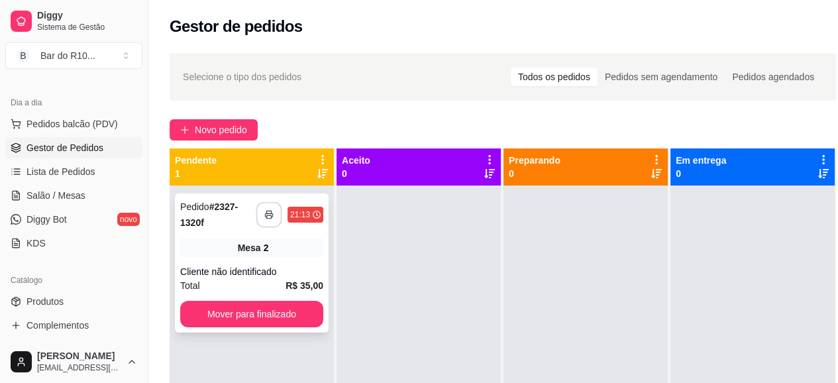
click at [270, 221] on button "button" at bounding box center [269, 215] width 26 height 26
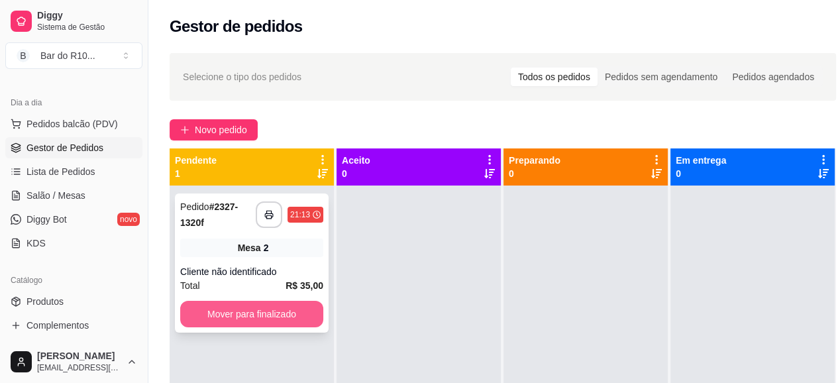
click at [256, 316] on button "Mover para finalizado" at bounding box center [251, 314] width 143 height 27
click at [270, 311] on button "Mover para finalizado" at bounding box center [251, 314] width 143 height 27
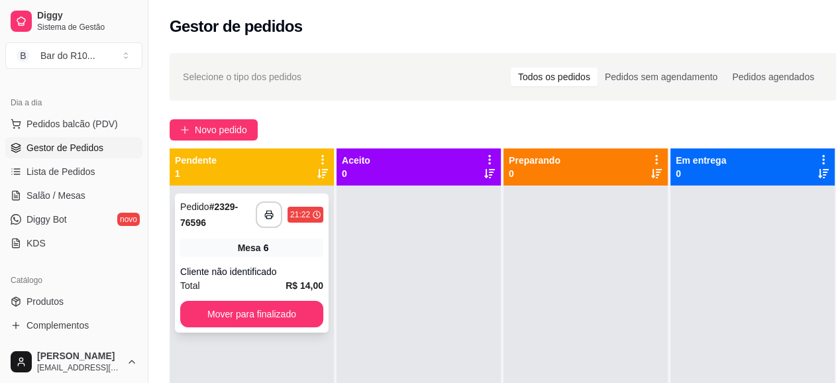
click at [294, 263] on div "**********" at bounding box center [252, 262] width 154 height 139
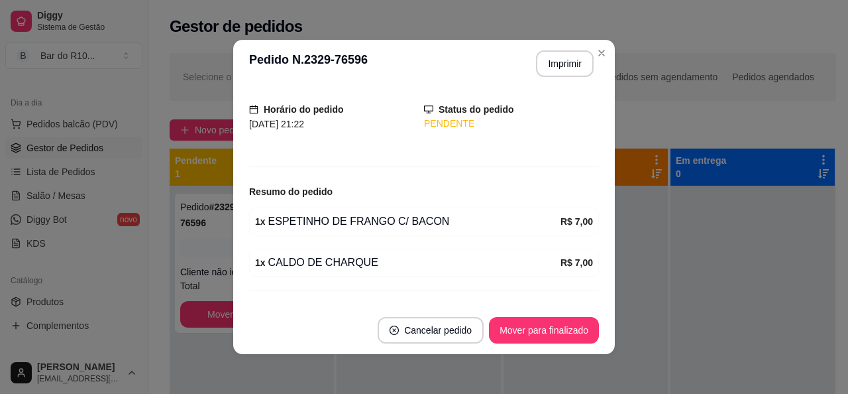
scroll to position [103, 0]
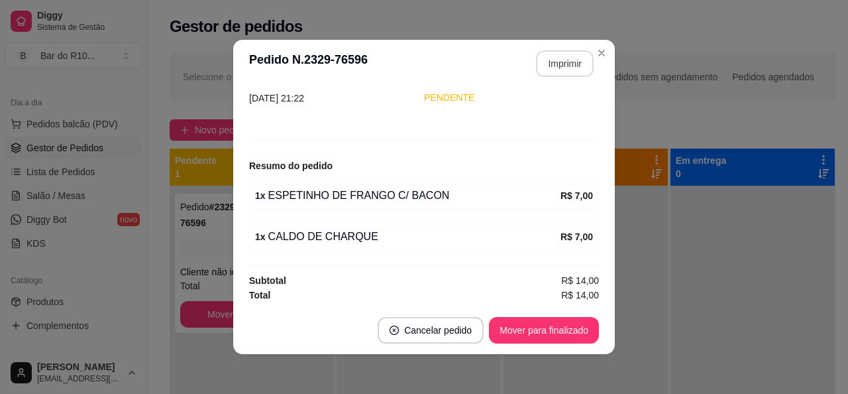
click at [552, 72] on button "Imprimir" at bounding box center [565, 63] width 58 height 27
click at [508, 332] on button "Mover para finalizado" at bounding box center [544, 330] width 110 height 27
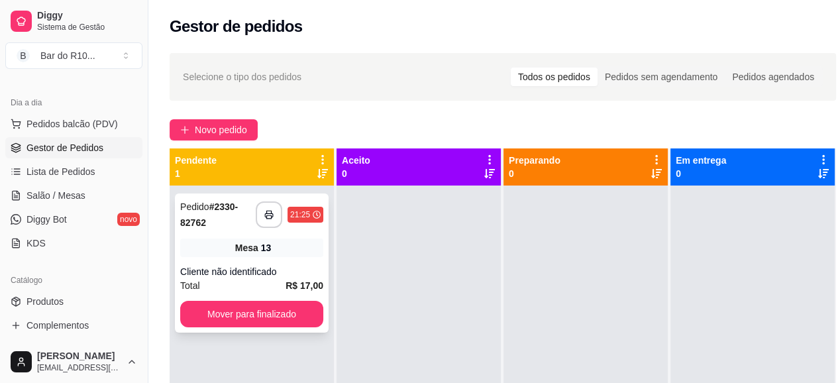
click at [229, 259] on div "**********" at bounding box center [252, 262] width 154 height 139
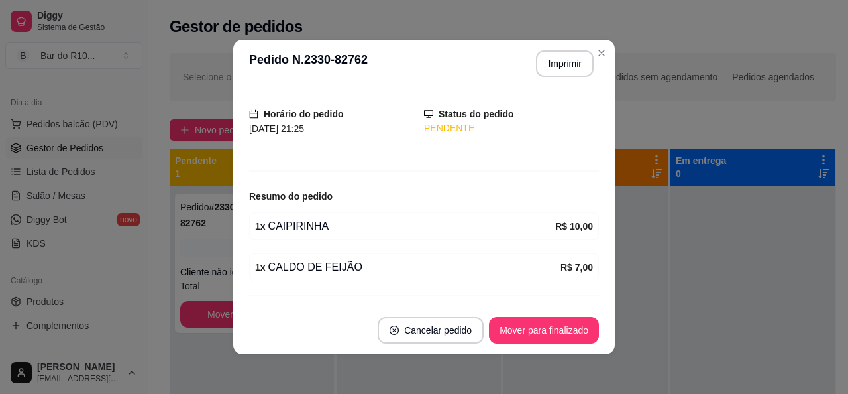
scroll to position [103, 0]
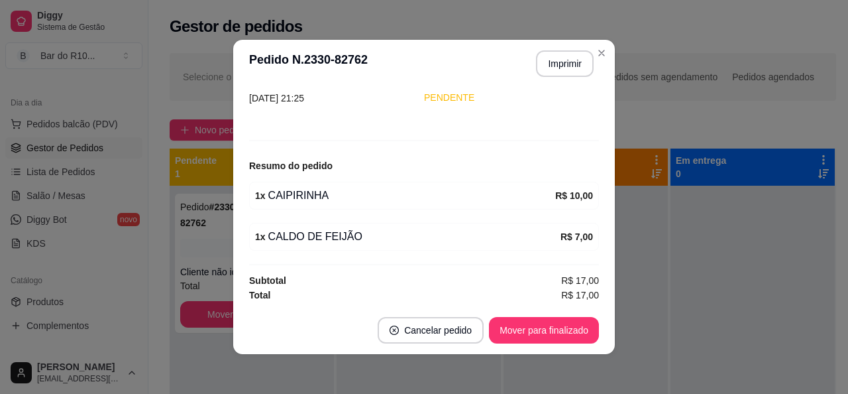
click at [570, 74] on button "Imprimir" at bounding box center [565, 63] width 58 height 27
click at [540, 327] on button "Mover para finalizado" at bounding box center [544, 330] width 107 height 26
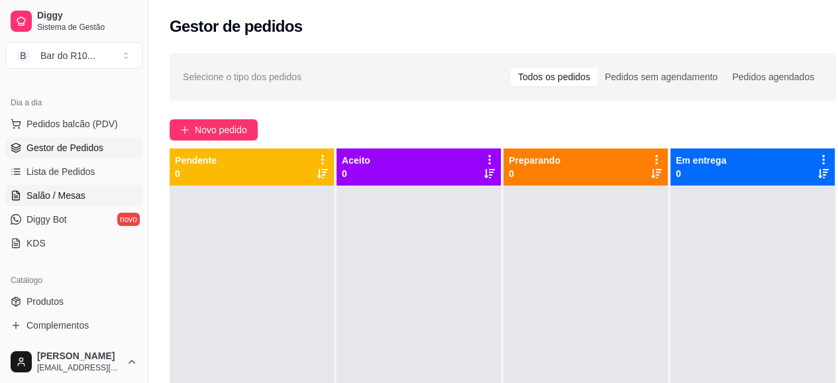
click at [68, 196] on span "Salão / Mesas" at bounding box center [56, 195] width 59 height 13
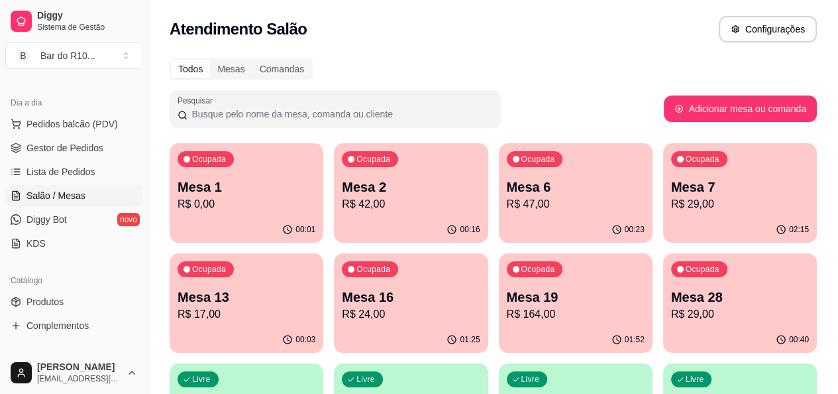
click at [507, 305] on p "Mesa 19" at bounding box center [576, 297] width 138 height 19
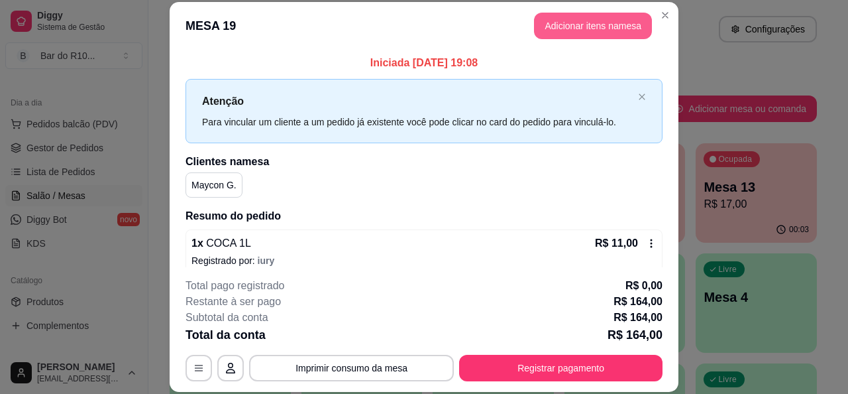
click at [566, 35] on button "Adicionar itens na mesa" at bounding box center [593, 26] width 118 height 27
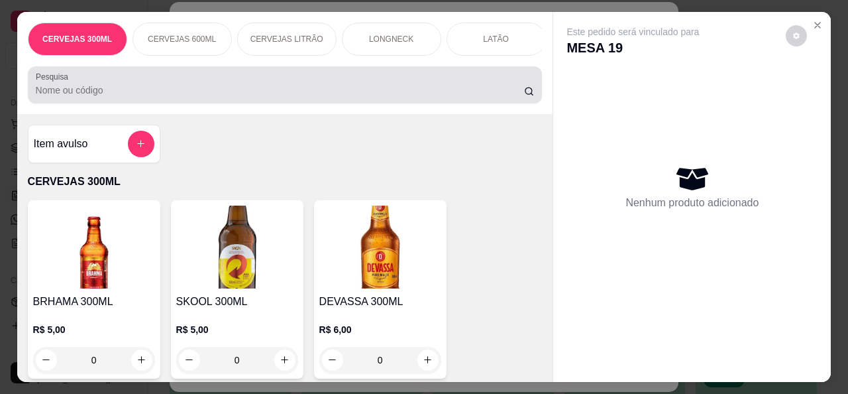
click at [297, 76] on div at bounding box center [285, 85] width 499 height 27
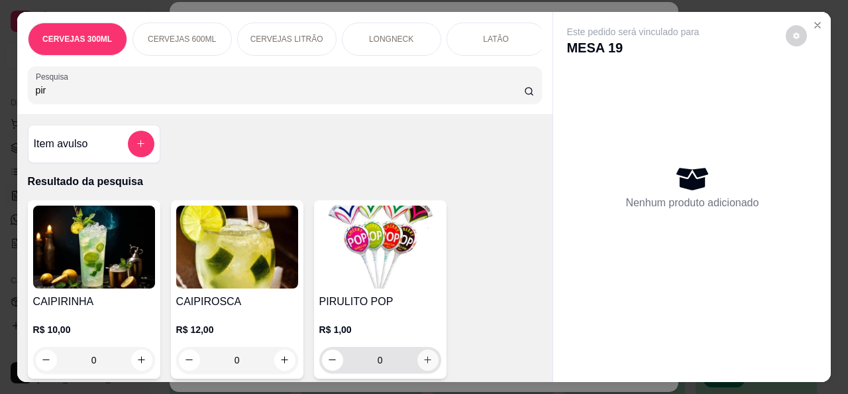
type input "pir"
click at [419, 369] on button "increase-product-quantity" at bounding box center [427, 359] width 21 height 21
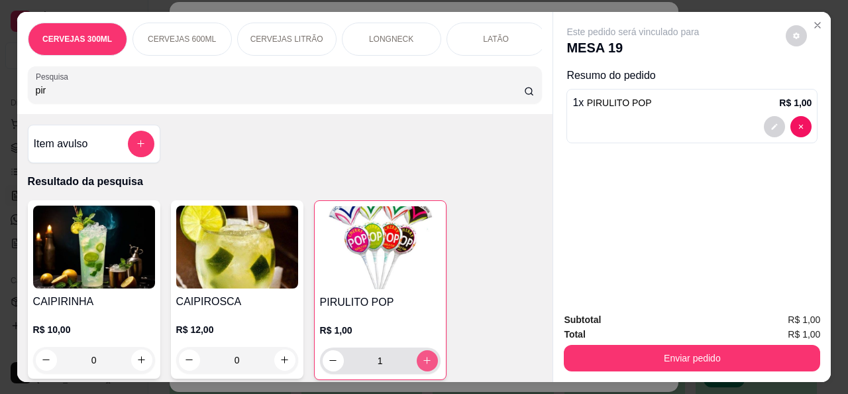
type input "1"
click at [422, 366] on icon "increase-product-quantity" at bounding box center [427, 361] width 10 height 10
type input "2"
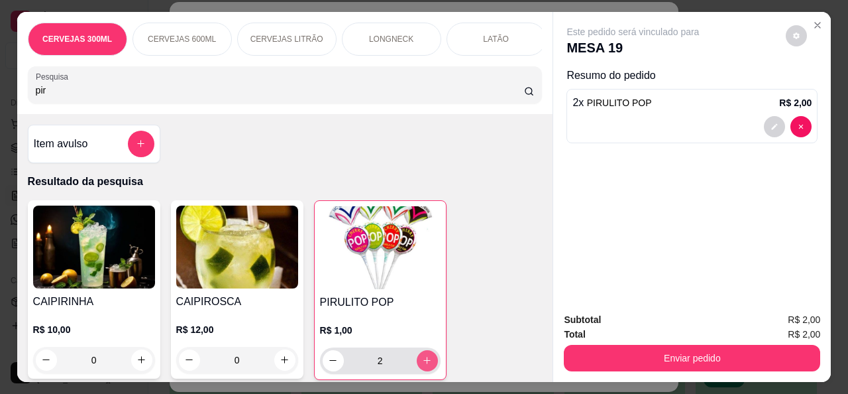
click at [422, 365] on icon "increase-product-quantity" at bounding box center [427, 360] width 10 height 10
type input "3"
click at [427, 369] on button "increase-product-quantity" at bounding box center [427, 360] width 21 height 21
type input "4"
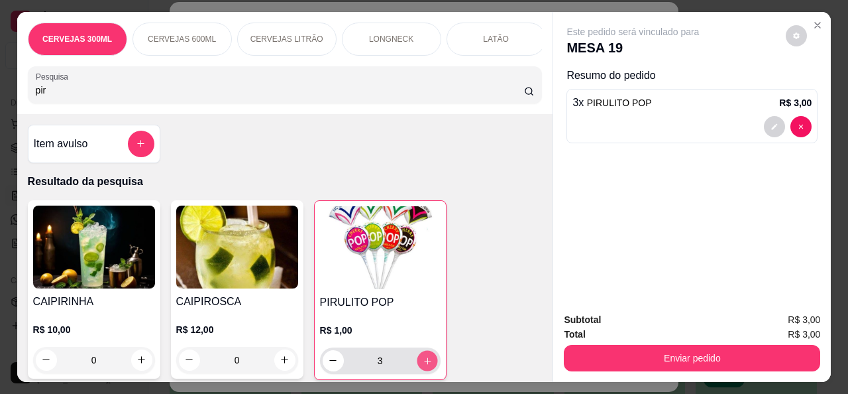
type input "4"
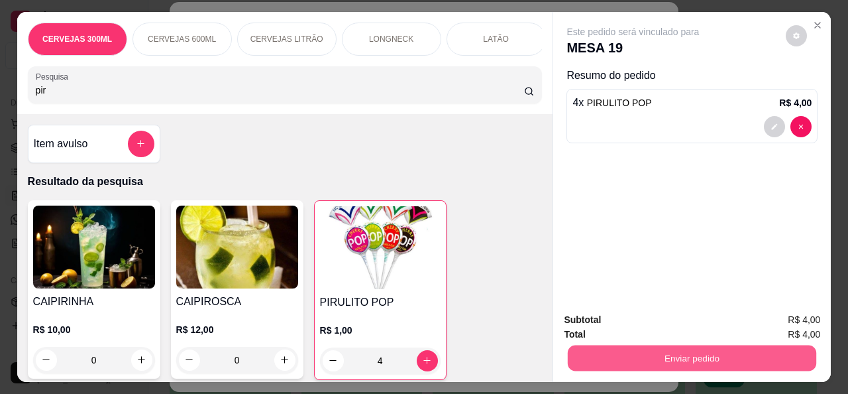
click at [763, 355] on button "Enviar pedido" at bounding box center [692, 358] width 248 height 26
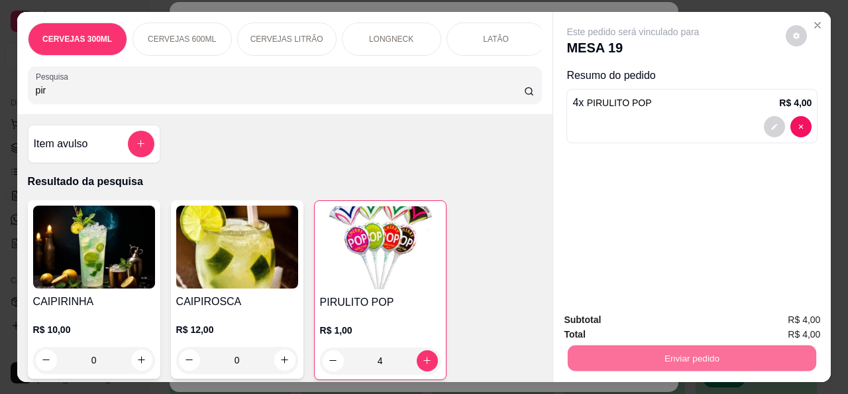
click at [653, 318] on button "Não registrar e enviar pedido" at bounding box center [648, 319] width 138 height 25
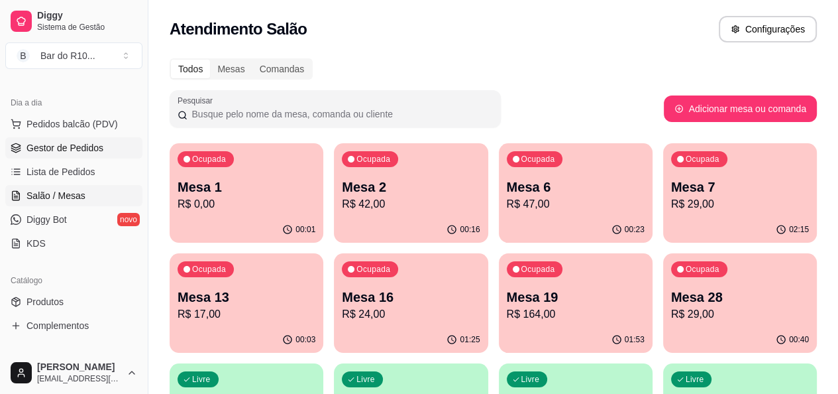
click at [74, 146] on span "Gestor de Pedidos" at bounding box center [65, 147] width 77 height 13
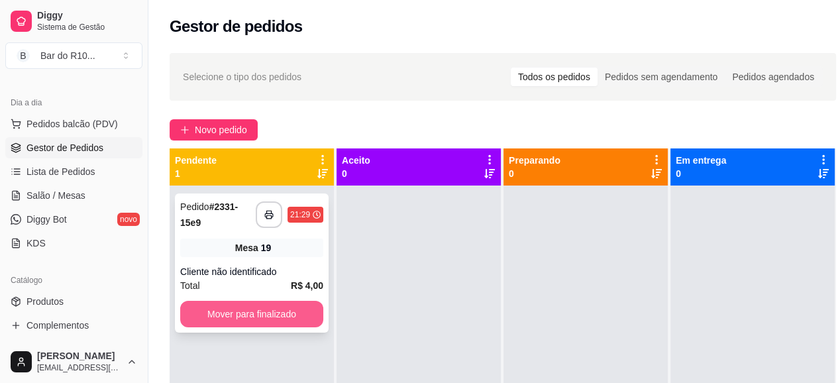
click at [295, 319] on button "Mover para finalizado" at bounding box center [251, 314] width 143 height 27
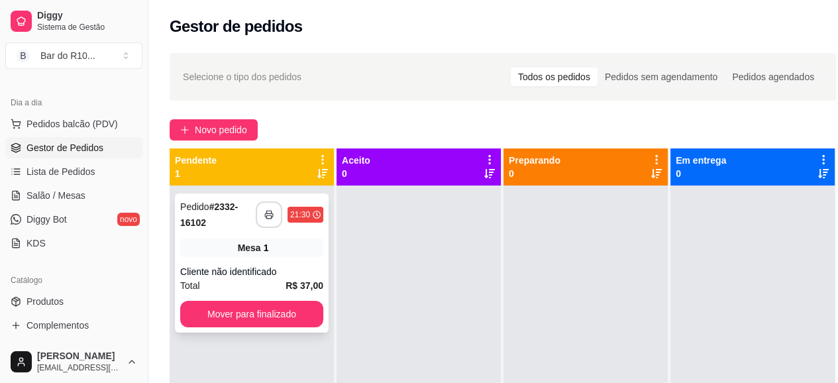
click at [261, 219] on button "button" at bounding box center [269, 214] width 27 height 27
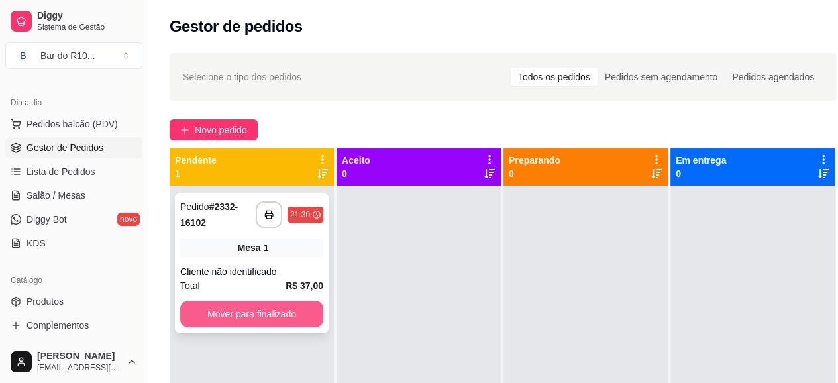
click at [284, 315] on button "Mover para finalizado" at bounding box center [251, 314] width 143 height 27
click at [274, 317] on button "Mover para finalizado" at bounding box center [251, 314] width 143 height 27
click at [292, 315] on button "Mover para finalizado" at bounding box center [251, 314] width 143 height 27
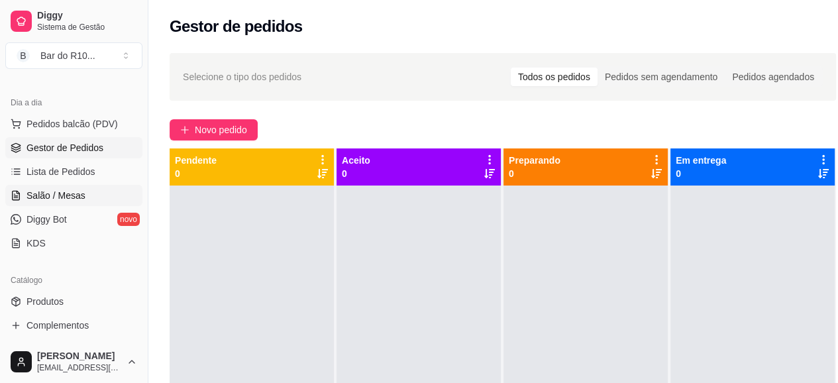
click at [74, 199] on span "Salão / Mesas" at bounding box center [56, 195] width 59 height 13
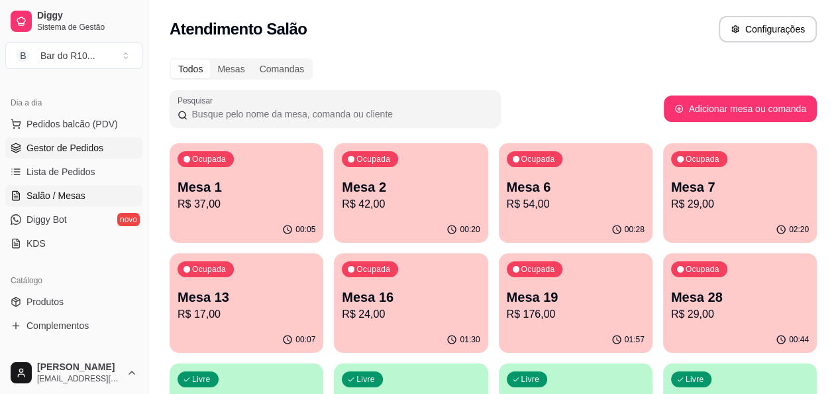
click at [92, 154] on link "Gestor de Pedidos" at bounding box center [73, 147] width 137 height 21
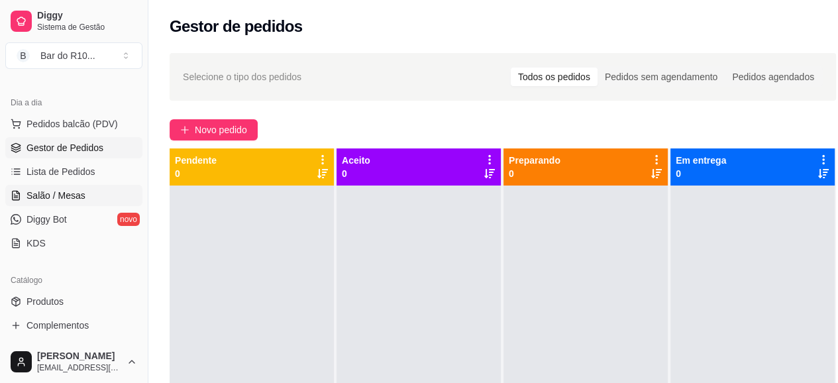
click at [98, 199] on link "Salão / Mesas" at bounding box center [73, 195] width 137 height 21
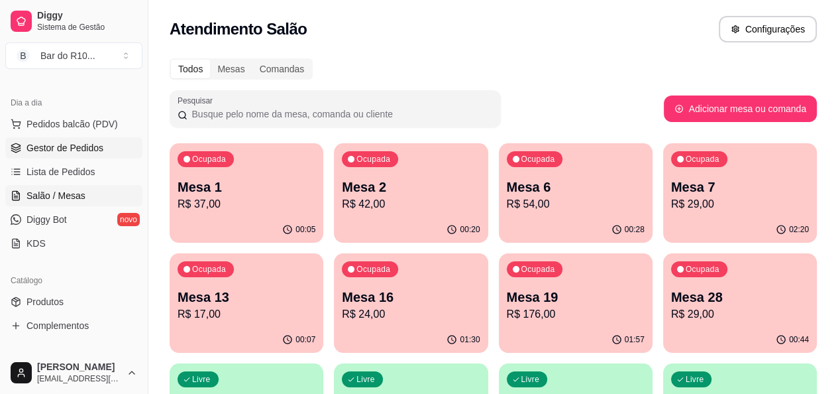
click at [62, 144] on span "Gestor de Pedidos" at bounding box center [65, 147] width 77 height 13
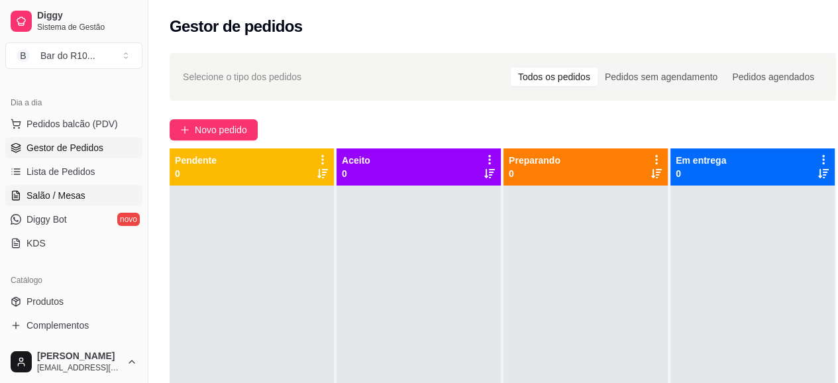
click at [72, 197] on span "Salão / Mesas" at bounding box center [56, 195] width 59 height 13
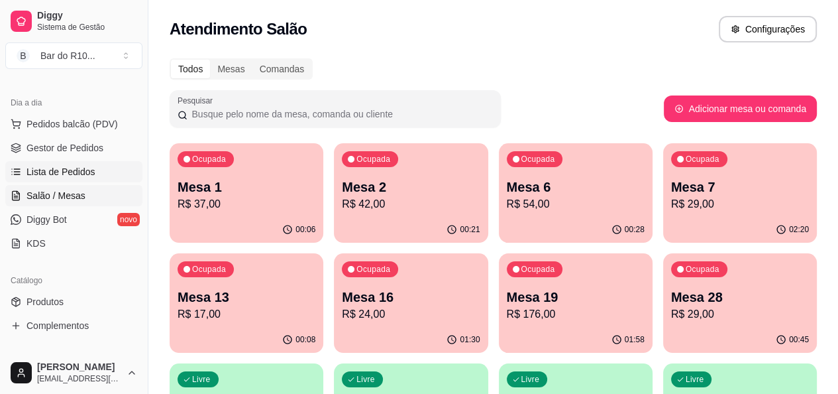
click at [108, 168] on link "Lista de Pedidos" at bounding box center [73, 171] width 137 height 21
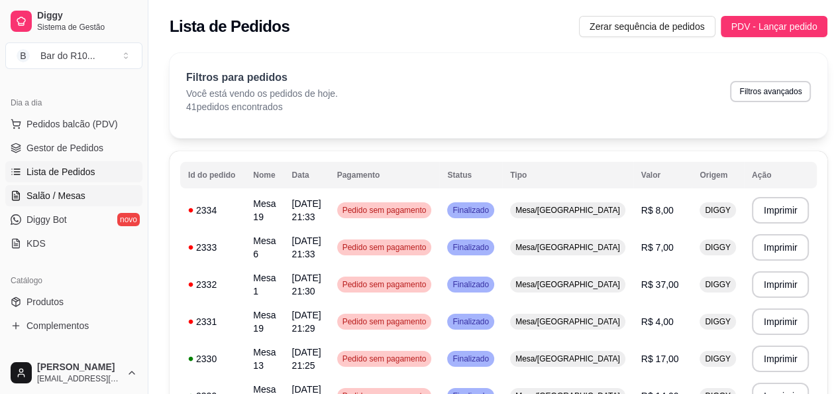
click at [81, 194] on span "Salão / Mesas" at bounding box center [56, 195] width 59 height 13
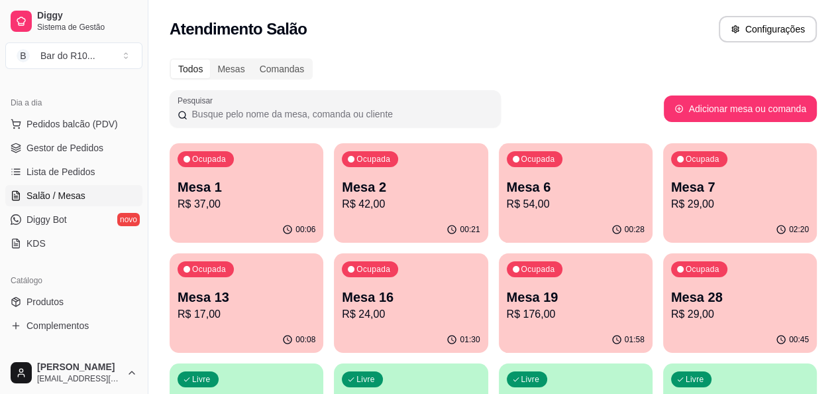
click at [58, 182] on ul "Pedidos balcão (PDV) Gestor de Pedidos Lista de Pedidos Salão / Mesas Diggy Bot…" at bounding box center [73, 183] width 137 height 140
click at [58, 179] on link "Lista de Pedidos" at bounding box center [73, 171] width 137 height 21
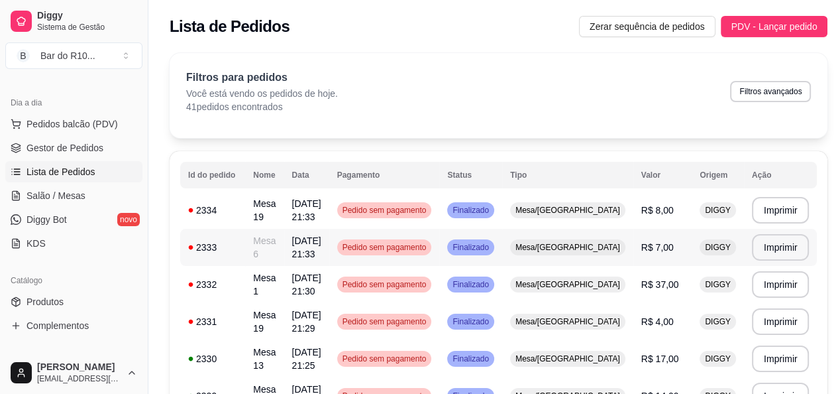
click at [310, 253] on span "[DATE] 21:33" at bounding box center [306, 247] width 29 height 24
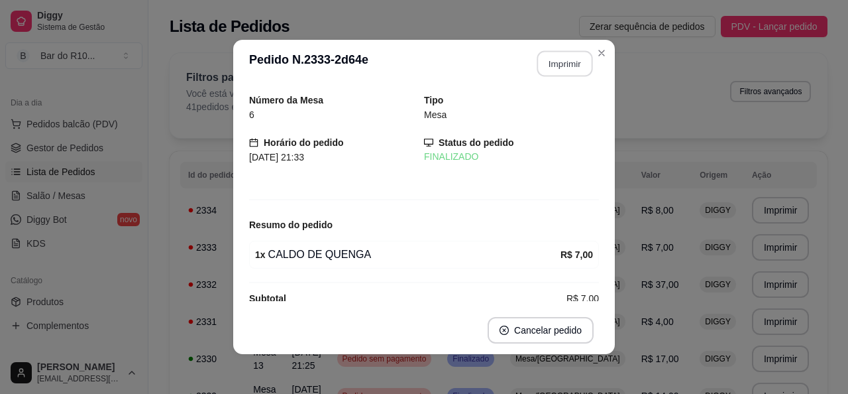
click at [551, 65] on button "Imprimir" at bounding box center [565, 64] width 56 height 26
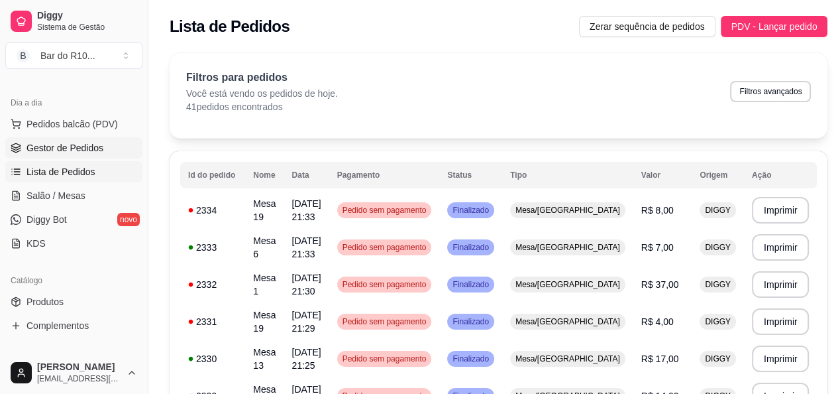
click at [96, 144] on span "Gestor de Pedidos" at bounding box center [65, 147] width 77 height 13
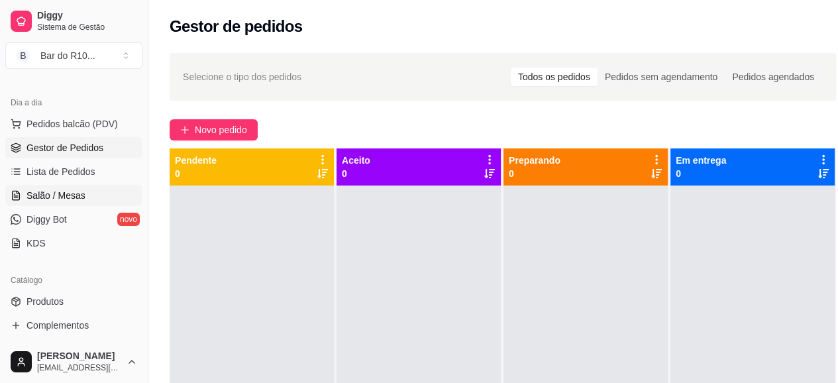
click at [53, 204] on link "Salão / Mesas" at bounding box center [73, 195] width 137 height 21
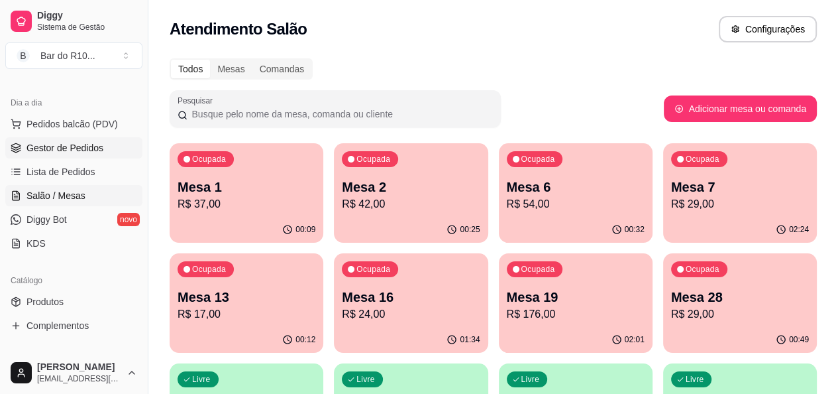
click at [115, 149] on link "Gestor de Pedidos" at bounding box center [73, 147] width 137 height 21
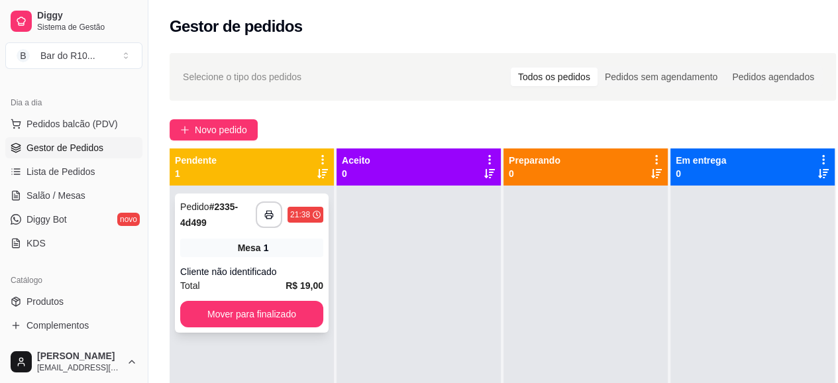
click at [279, 249] on div "Mesa 1" at bounding box center [251, 248] width 143 height 19
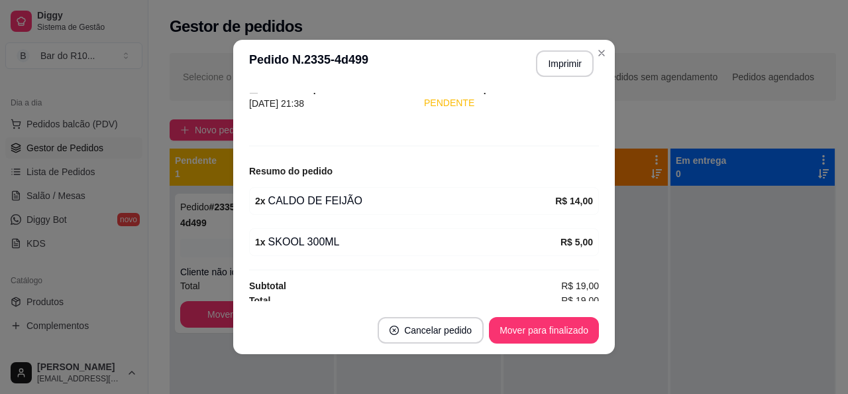
scroll to position [103, 0]
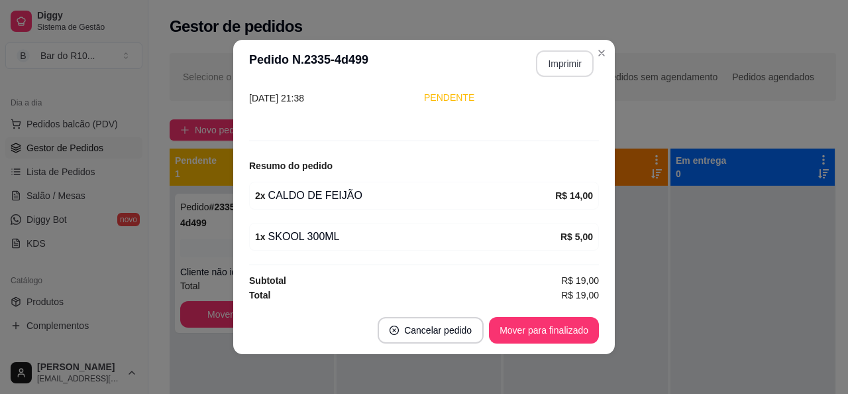
click at [564, 59] on button "Imprimir" at bounding box center [565, 63] width 58 height 27
click at [557, 321] on button "Mover para finalizado" at bounding box center [544, 330] width 110 height 27
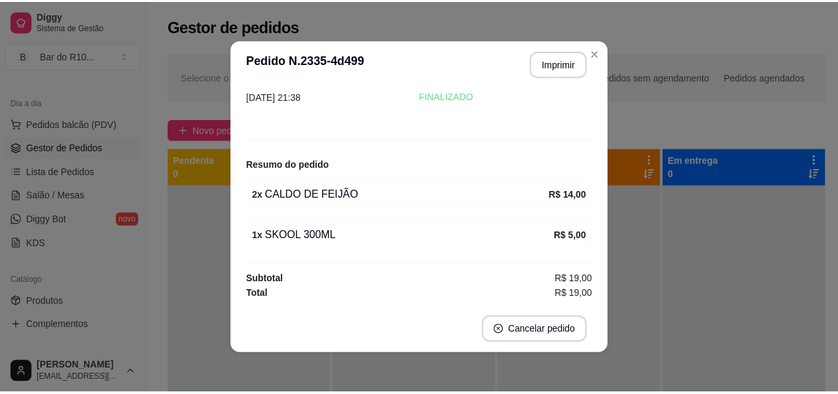
scroll to position [59, 0]
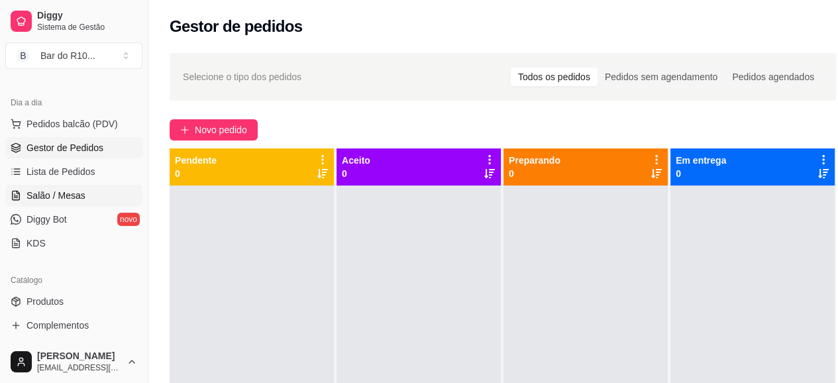
click at [36, 193] on span "Salão / Mesas" at bounding box center [56, 195] width 59 height 13
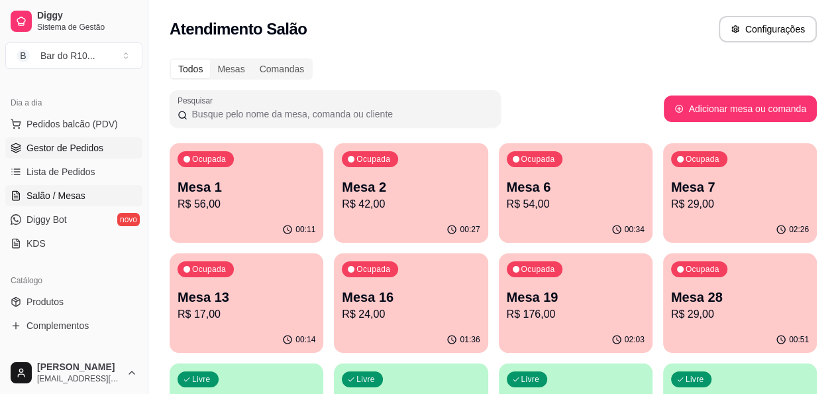
click at [103, 148] on link "Gestor de Pedidos" at bounding box center [73, 147] width 137 height 21
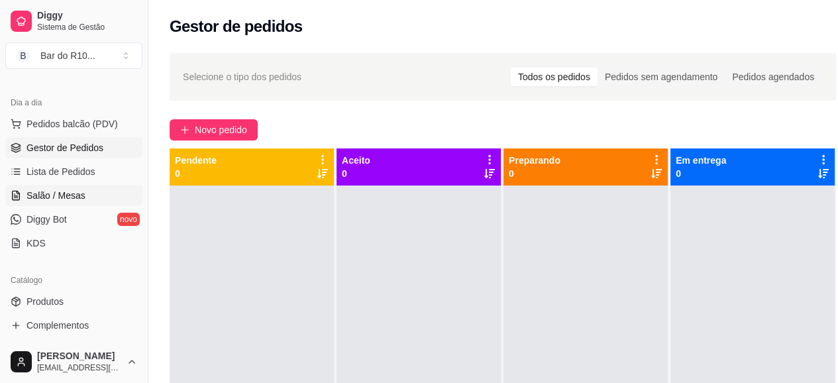
click at [80, 202] on link "Salão / Mesas" at bounding box center [73, 195] width 137 height 21
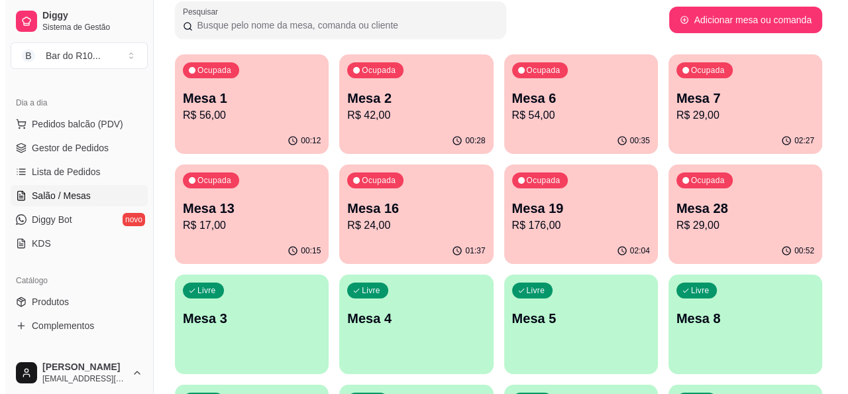
scroll to position [199, 0]
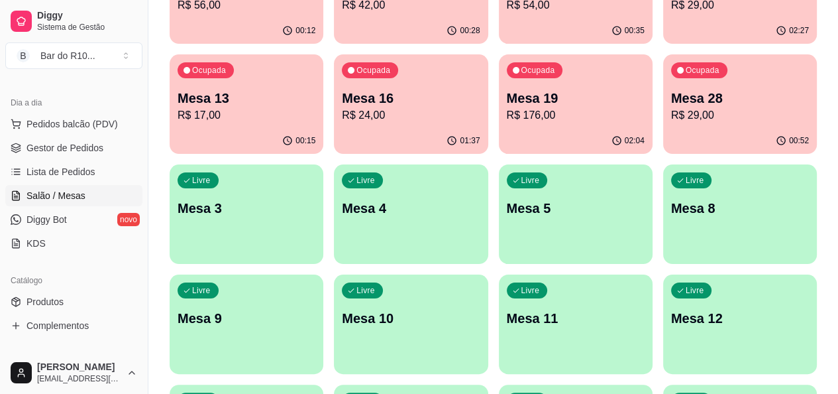
click at [323, 274] on div "Livre Mesa 9" at bounding box center [247, 315] width 154 height 83
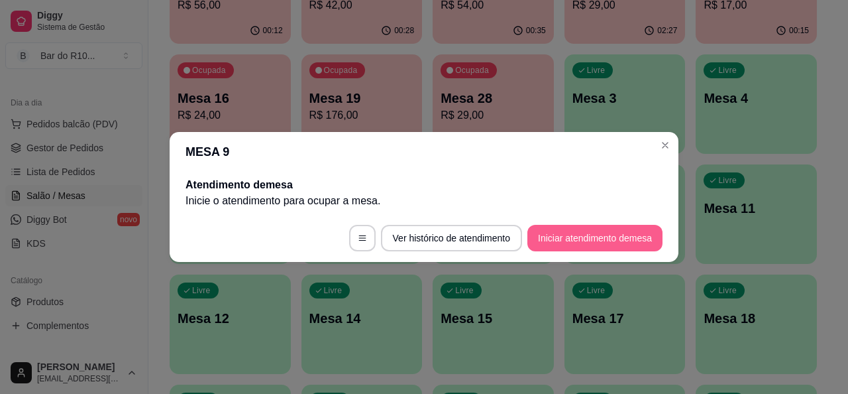
click at [567, 236] on button "Iniciar atendimento de mesa" at bounding box center [594, 238] width 135 height 27
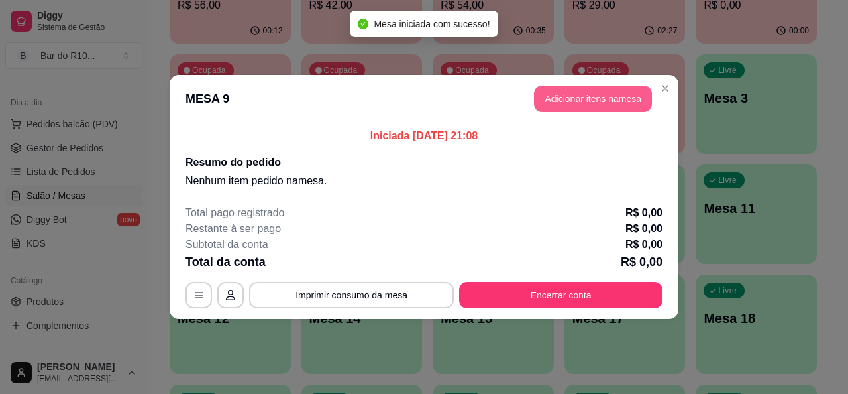
click at [578, 106] on button "Adicionar itens na mesa" at bounding box center [593, 98] width 118 height 27
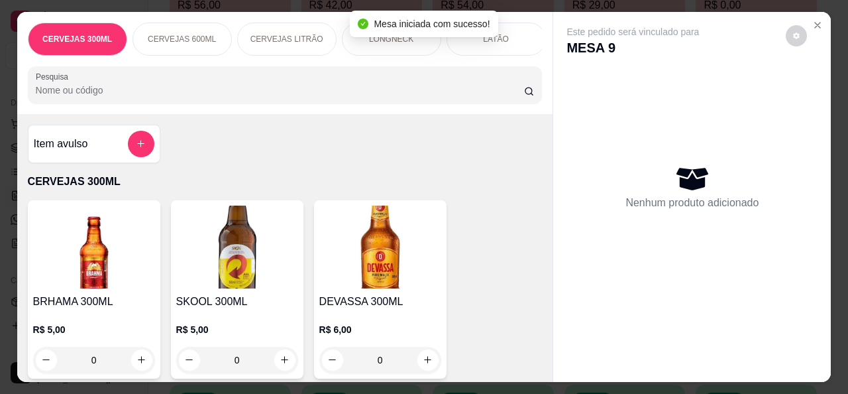
click at [420, 91] on input "Pesquisa" at bounding box center [280, 89] width 488 height 13
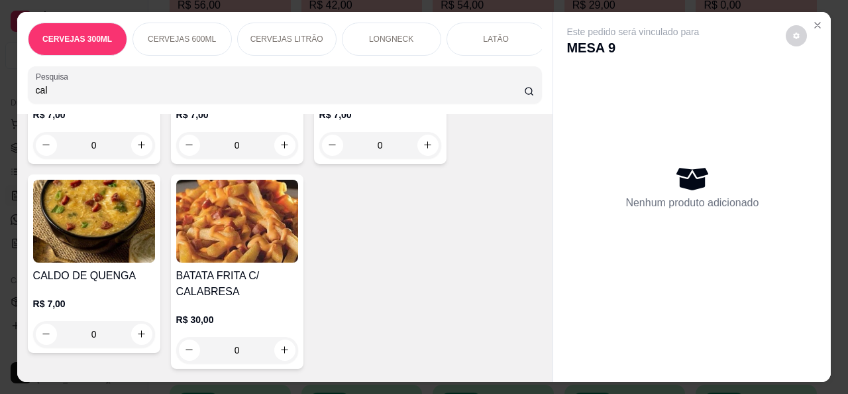
scroll to position [265, 0]
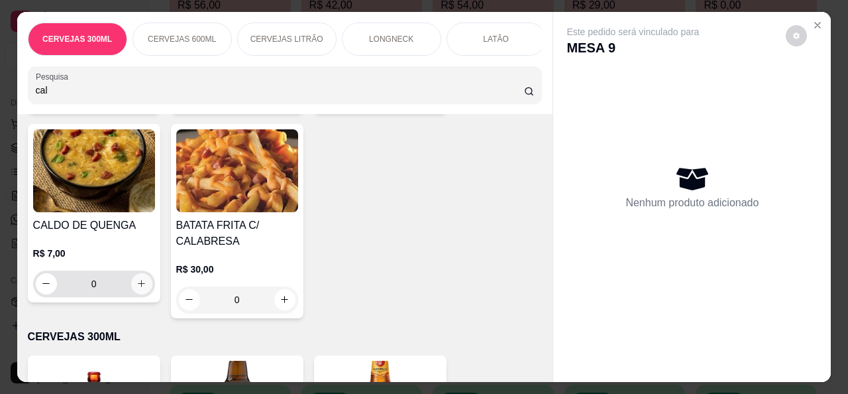
type input "cal"
click at [138, 288] on icon "increase-product-quantity" at bounding box center [141, 284] width 10 height 10
type input "1"
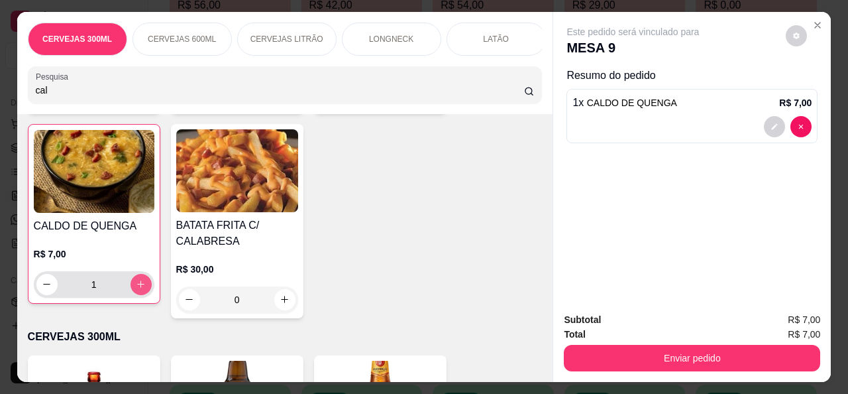
click at [138, 285] on icon "increase-product-quantity" at bounding box center [141, 284] width 10 height 10
type input "2"
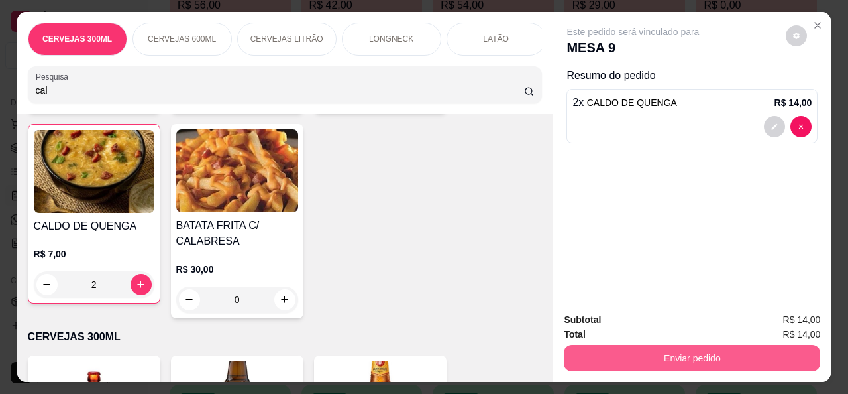
click at [699, 345] on button "Enviar pedido" at bounding box center [692, 358] width 256 height 27
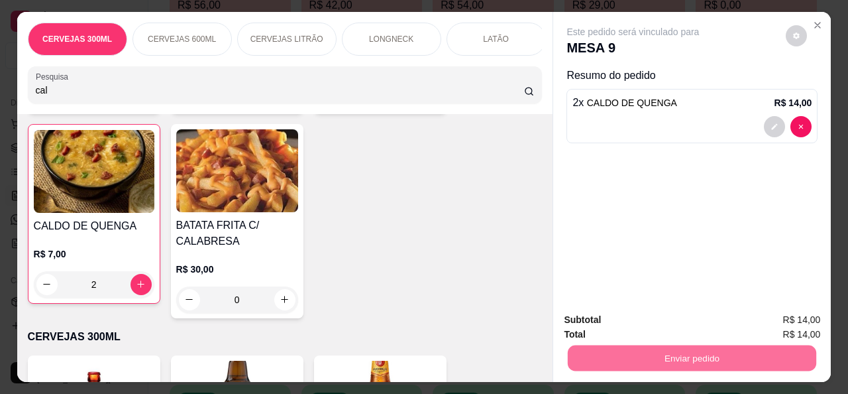
click at [664, 321] on button "Não registrar e enviar pedido" at bounding box center [649, 319] width 134 height 25
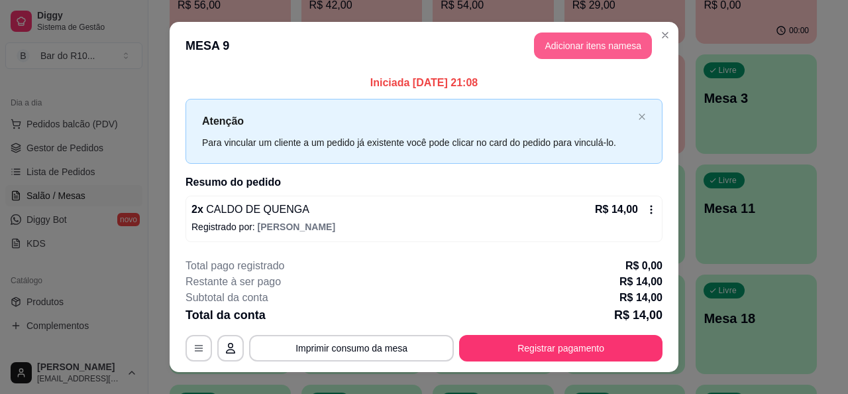
click at [590, 44] on button "Adicionar itens na mesa" at bounding box center [593, 45] width 118 height 27
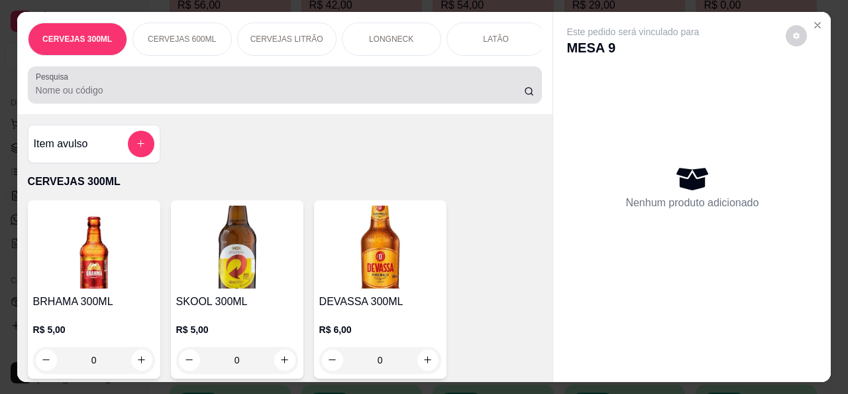
click at [339, 98] on div at bounding box center [285, 85] width 499 height 27
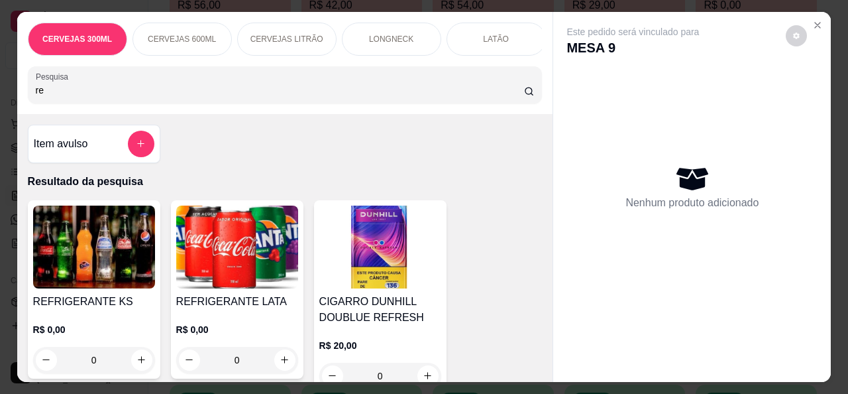
type input "r"
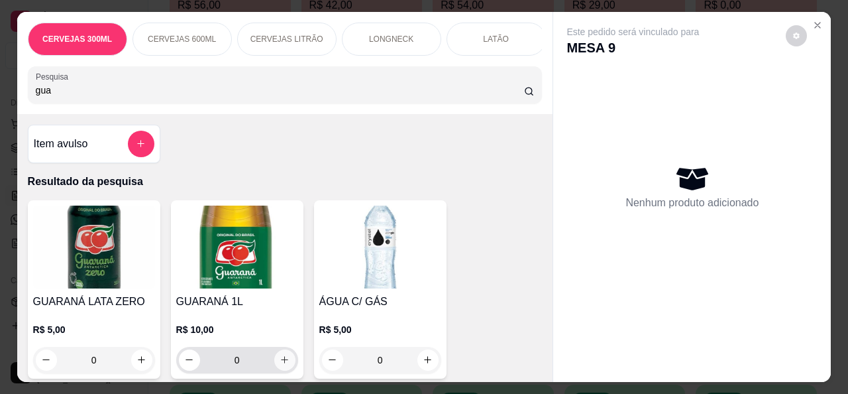
type input "gua"
click at [280, 370] on button "increase-product-quantity" at bounding box center [284, 359] width 21 height 21
type input "1"
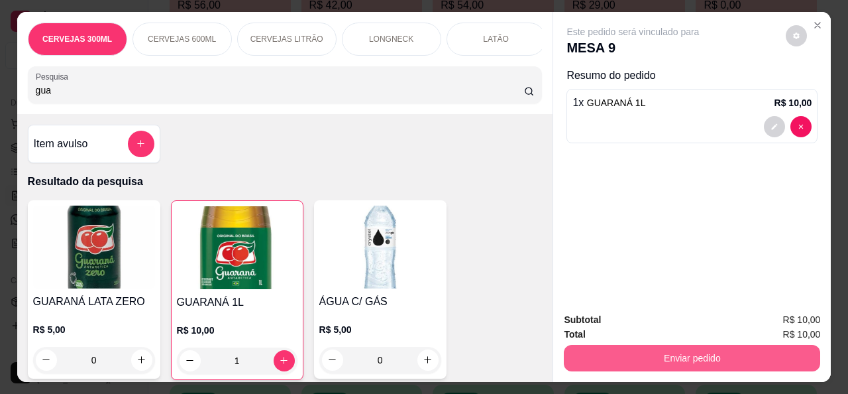
click at [658, 358] on button "Enviar pedido" at bounding box center [692, 358] width 256 height 27
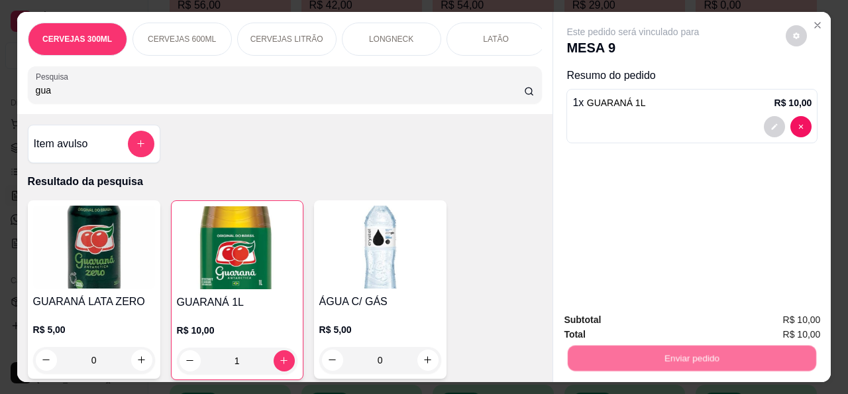
click at [668, 323] on button "Não registrar e enviar pedido" at bounding box center [648, 319] width 138 height 25
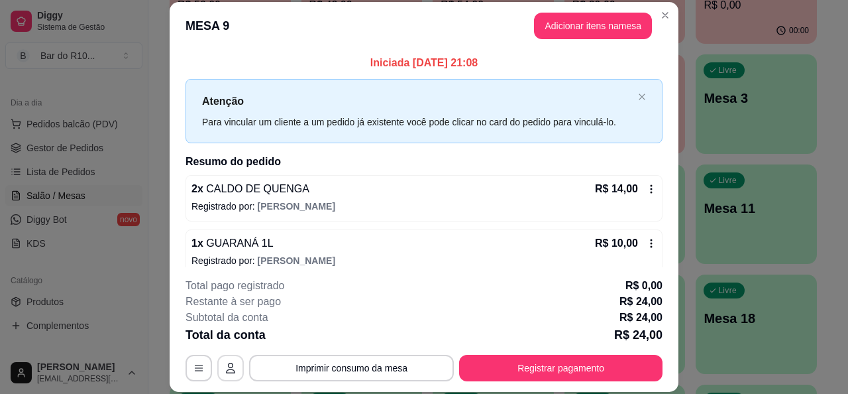
click at [225, 364] on icon "button" at bounding box center [230, 367] width 11 height 11
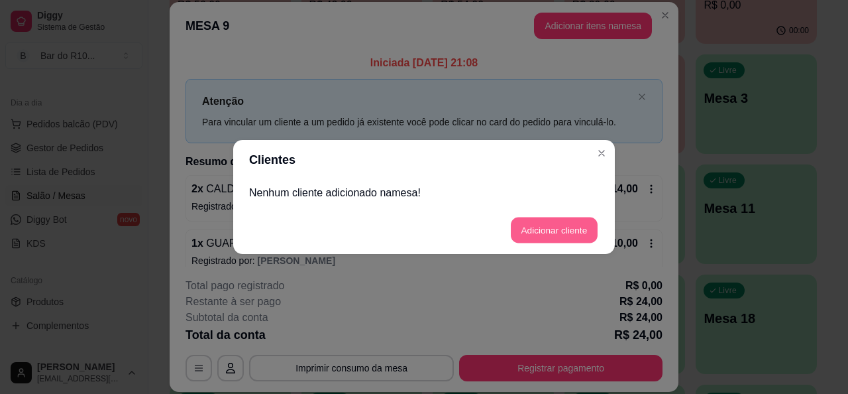
click at [526, 223] on button "Adicionar cliente" at bounding box center [554, 230] width 87 height 26
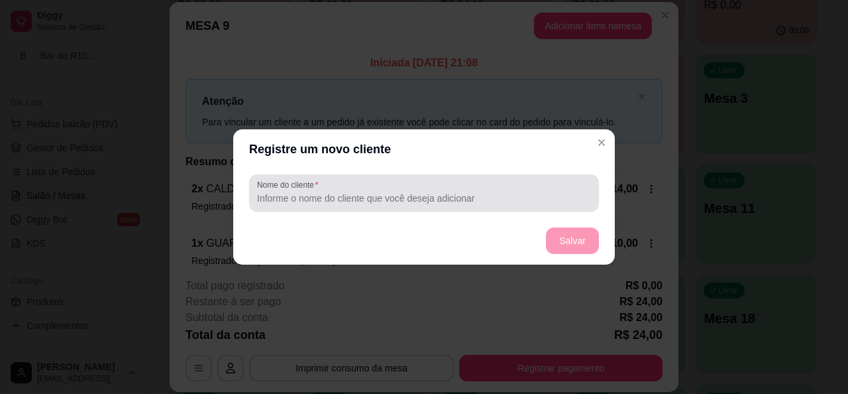
click at [392, 191] on input "Nome do cliente" at bounding box center [424, 197] width 334 height 13
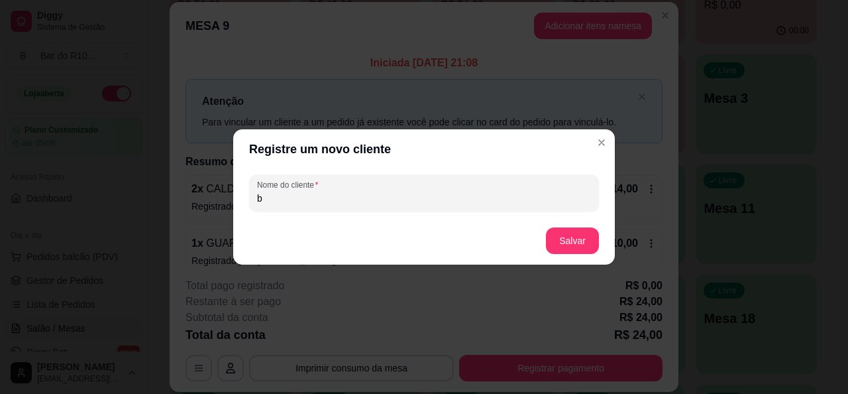
scroll to position [133, 0]
type input "bruno"
click at [566, 237] on button "Salvar" at bounding box center [572, 240] width 53 height 27
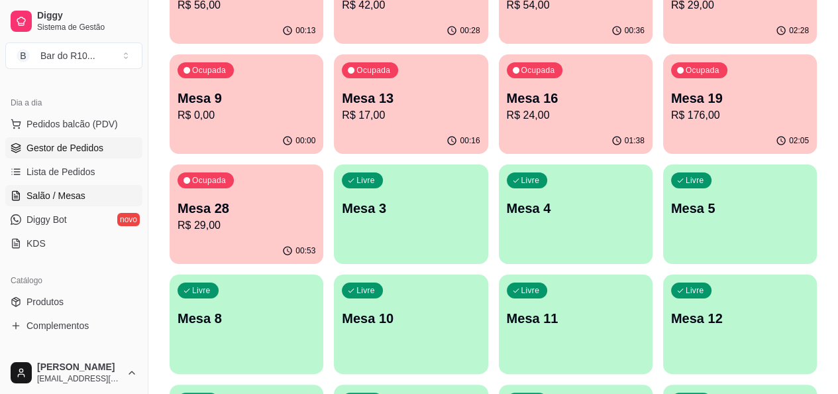
click at [64, 148] on span "Gestor de Pedidos" at bounding box center [65, 147] width 77 height 13
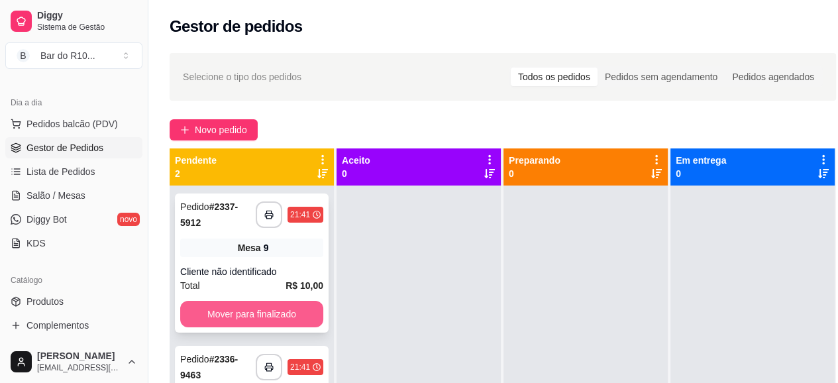
click at [304, 303] on button "Mover para finalizado" at bounding box center [251, 314] width 143 height 27
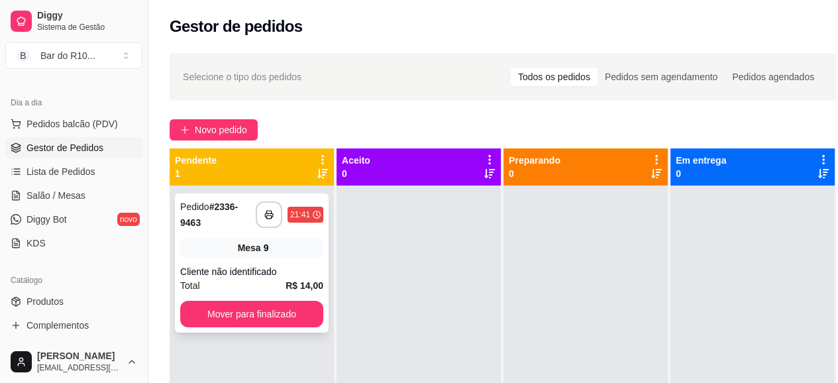
click at [303, 256] on div "Mesa 9" at bounding box center [251, 248] width 143 height 19
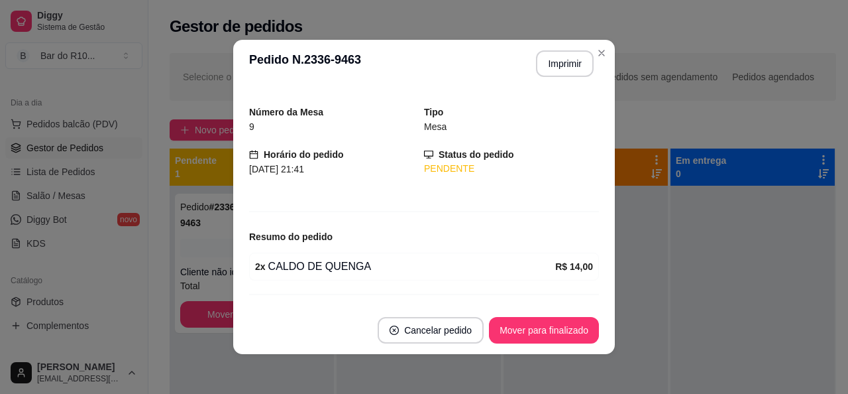
scroll to position [62, 0]
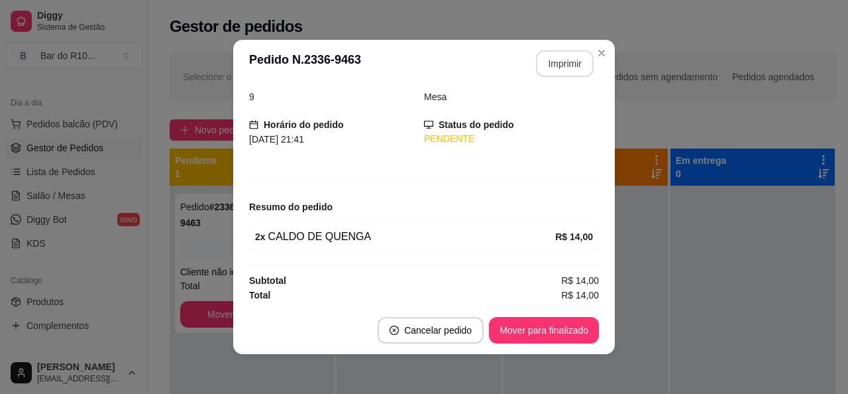
click at [558, 72] on button "Imprimir" at bounding box center [565, 63] width 58 height 27
click at [559, 327] on button "Mover para finalizado" at bounding box center [544, 330] width 110 height 27
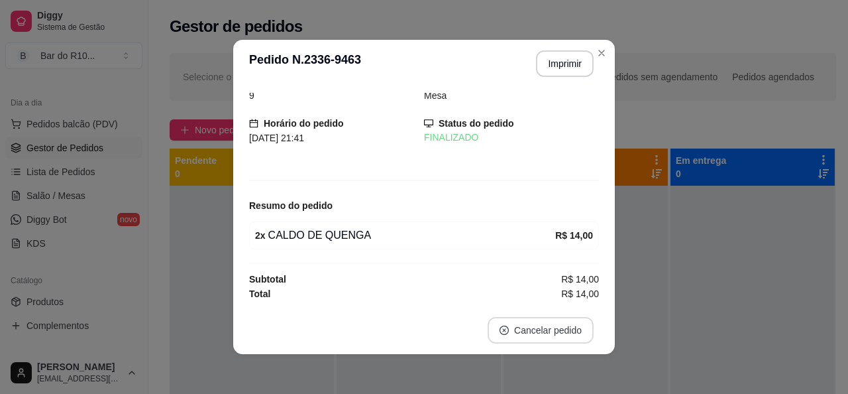
scroll to position [19, 0]
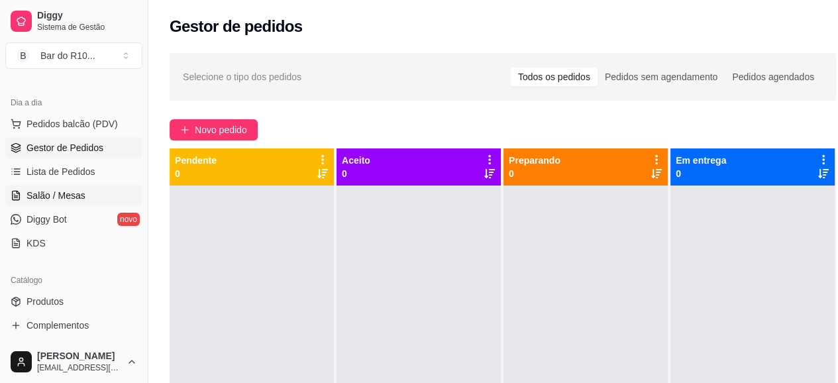
click at [31, 193] on span "Salão / Mesas" at bounding box center [56, 195] width 59 height 13
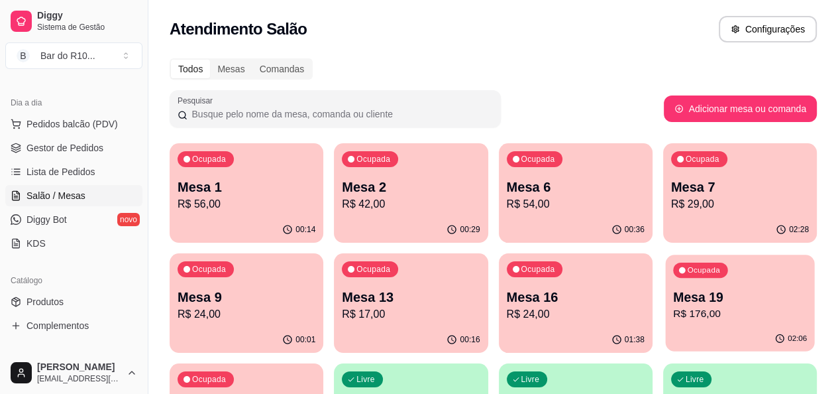
click at [665, 279] on div "Ocupada Mesa 19 R$ 176,00" at bounding box center [739, 290] width 149 height 72
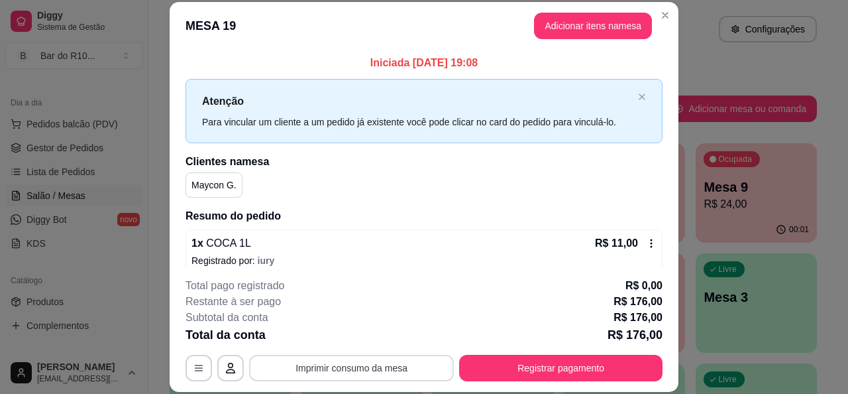
click at [386, 374] on button "Imprimir consumo da mesa" at bounding box center [351, 367] width 205 height 27
click at [663, 3] on header "MESA 19 Adicionar itens na mesa" at bounding box center [424, 26] width 509 height 48
click at [660, 28] on header "MESA 19 Adicionar itens na mesa" at bounding box center [424, 26] width 509 height 48
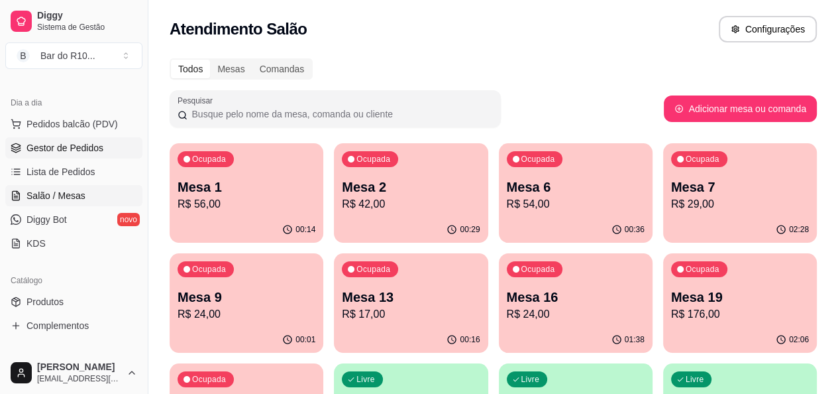
click at [85, 153] on span "Gestor de Pedidos" at bounding box center [65, 147] width 77 height 13
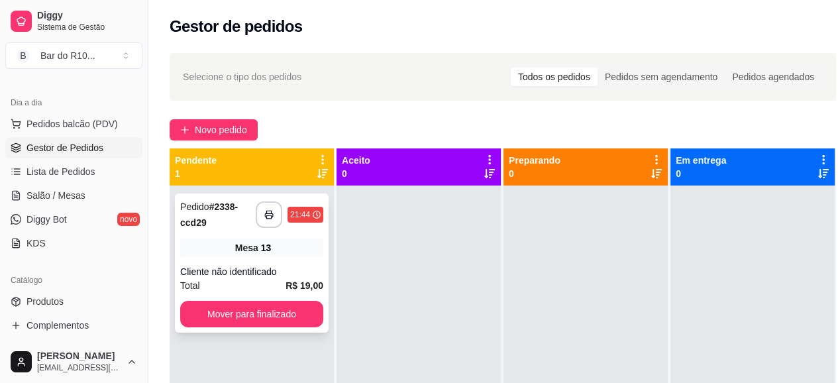
click at [303, 252] on div "Mesa 13" at bounding box center [251, 248] width 143 height 19
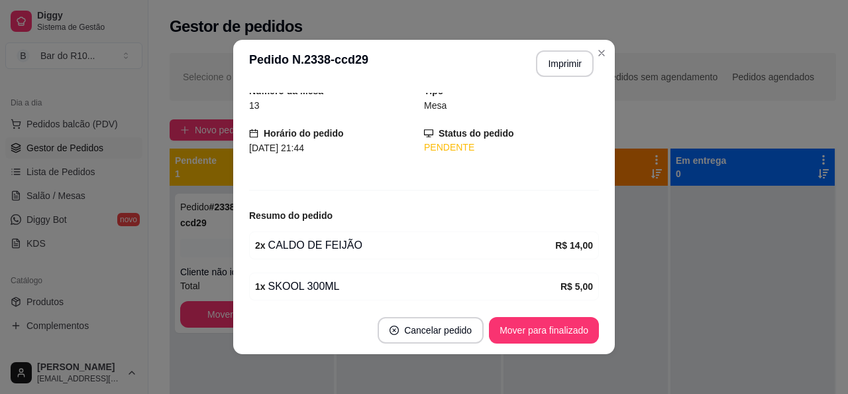
scroll to position [103, 0]
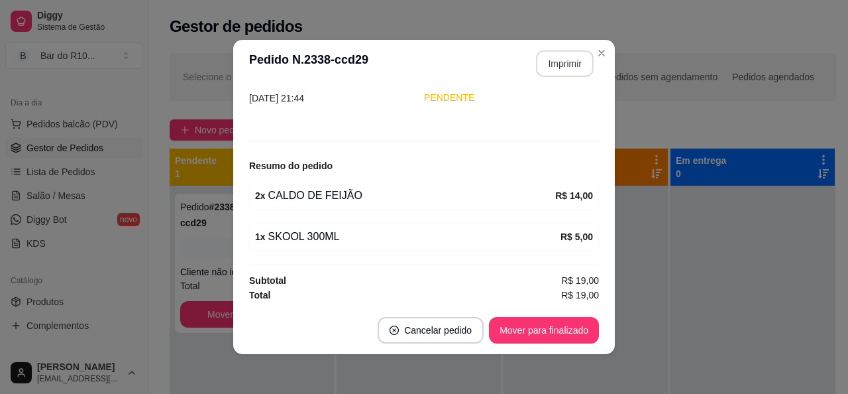
click at [568, 62] on button "Imprimir" at bounding box center [565, 63] width 58 height 27
click at [530, 329] on button "Mover para finalizado" at bounding box center [544, 330] width 110 height 27
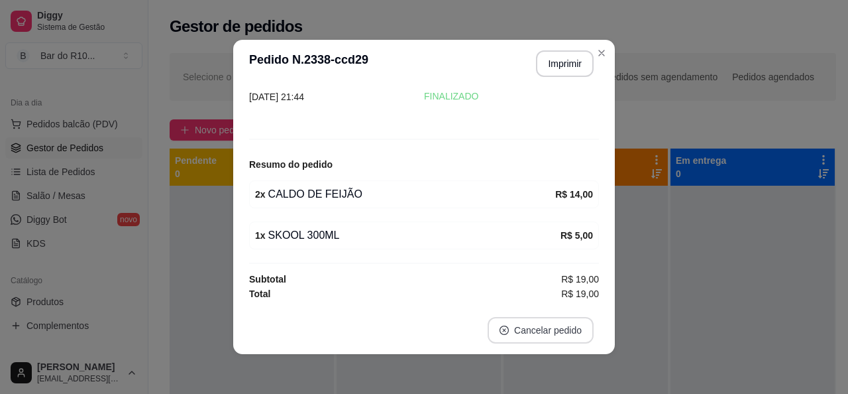
scroll to position [59, 0]
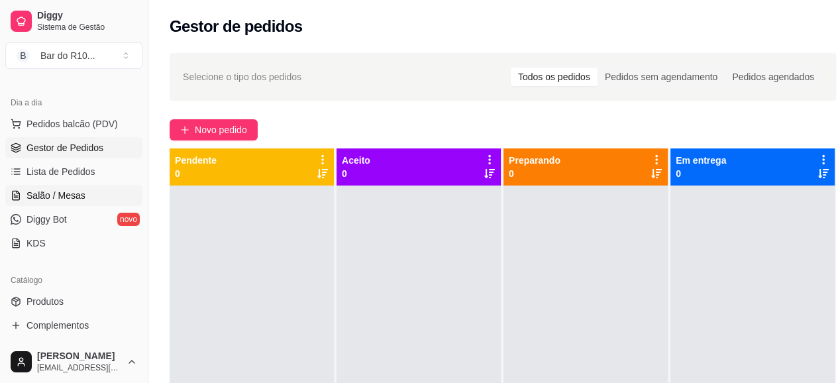
click at [27, 202] on link "Salão / Mesas" at bounding box center [73, 195] width 137 height 21
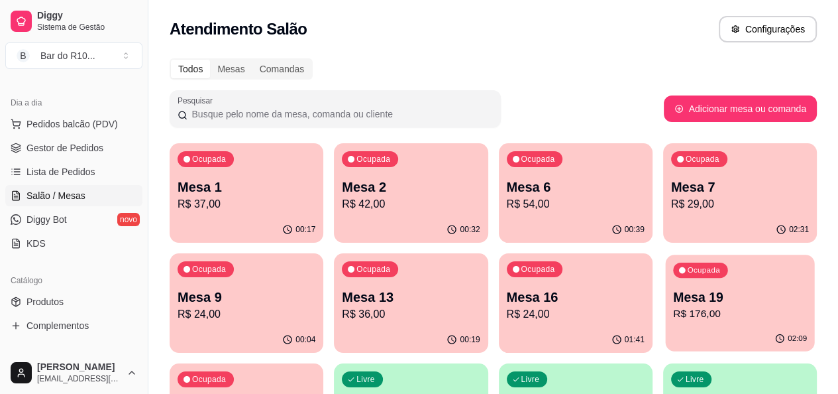
click at [673, 310] on p "R$ 176,00" at bounding box center [740, 313] width 134 height 15
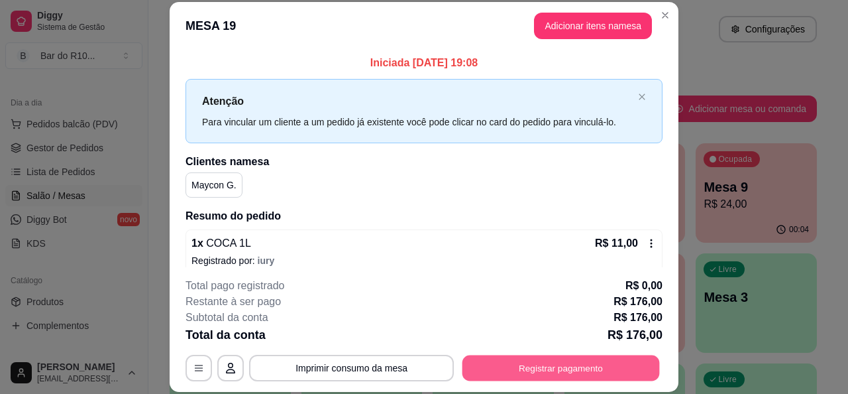
click at [537, 366] on button "Registrar pagamento" at bounding box center [560, 368] width 197 height 26
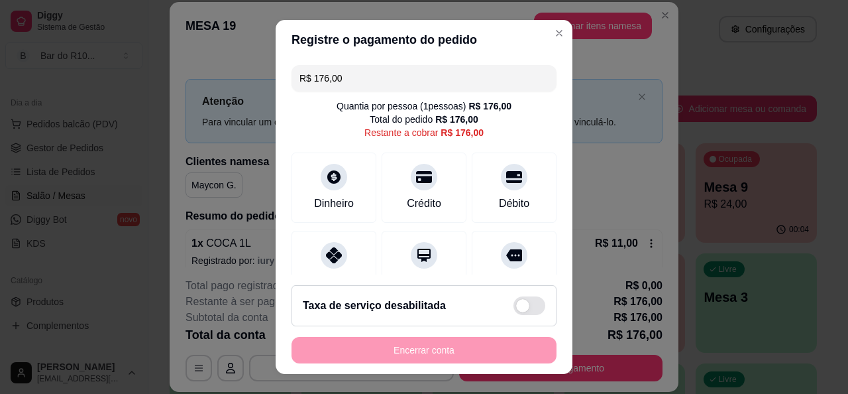
click at [437, 76] on input "R$ 176,00" at bounding box center [423, 78] width 249 height 27
click at [331, 250] on icon at bounding box center [333, 250] width 17 height 17
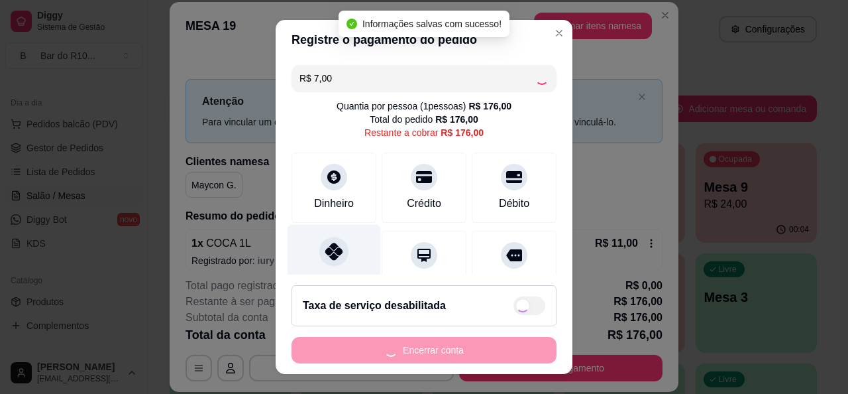
type input "R$ 169,00"
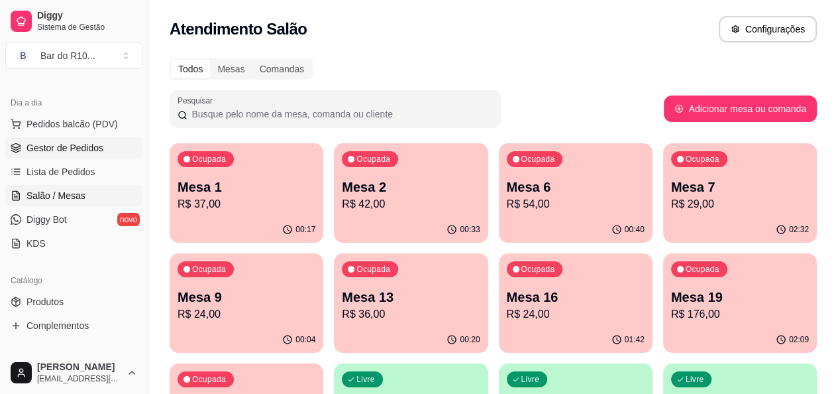
click at [85, 137] on link "Gestor de Pedidos" at bounding box center [73, 147] width 137 height 21
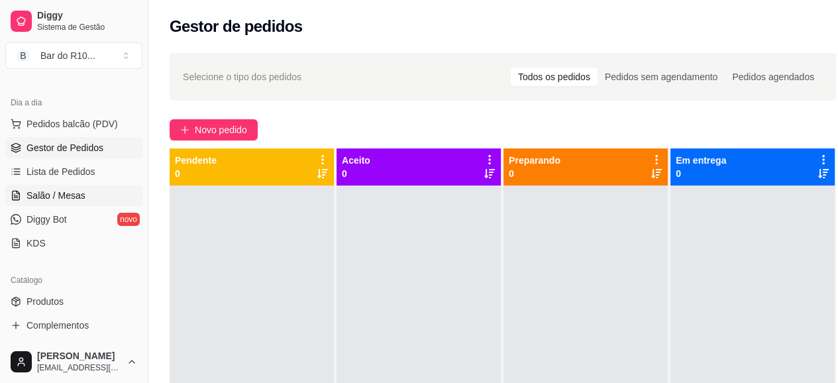
click at [53, 189] on span "Salão / Mesas" at bounding box center [56, 195] width 59 height 13
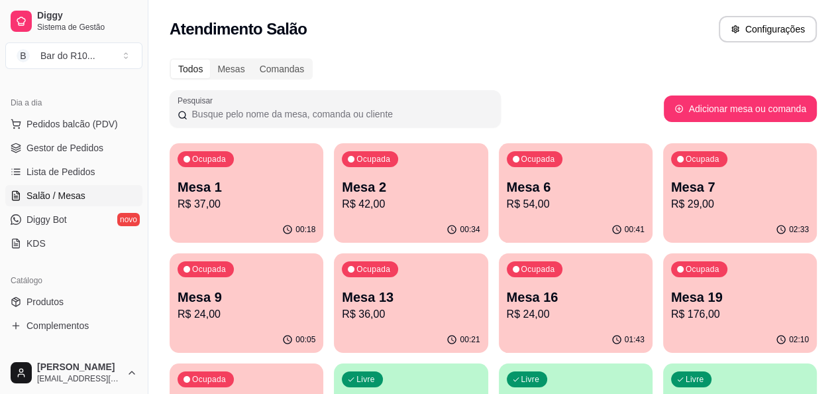
click at [663, 280] on div "Ocupada Mesa 19 R$ 176,00" at bounding box center [740, 290] width 154 height 74
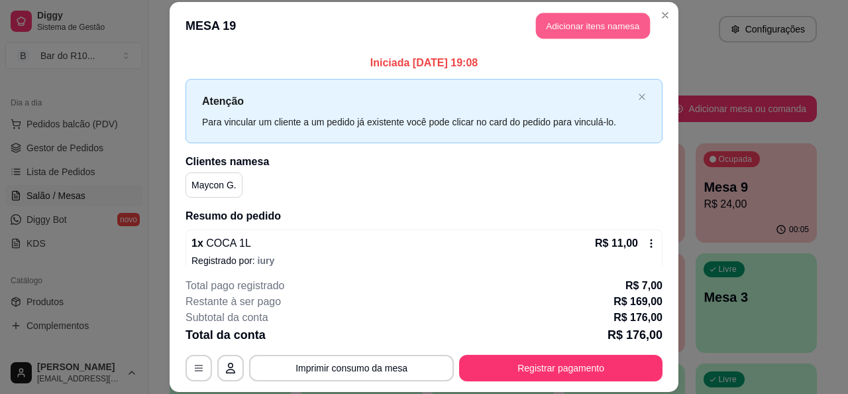
click at [594, 32] on button "Adicionar itens na mesa" at bounding box center [593, 26] width 114 height 26
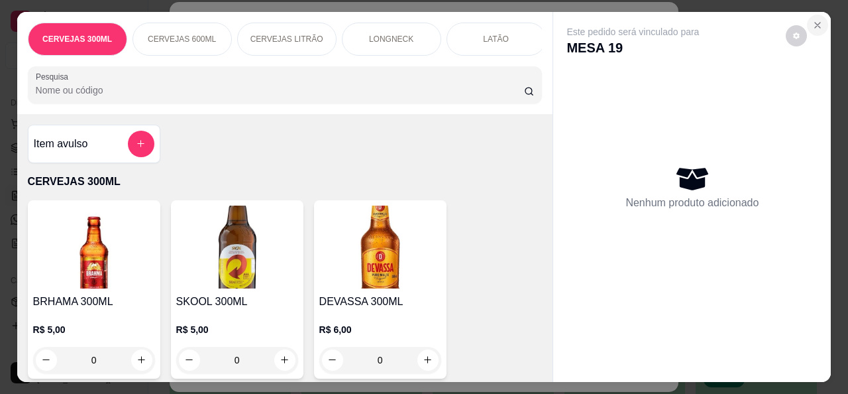
click at [812, 20] on icon "Close" at bounding box center [817, 25] width 11 height 11
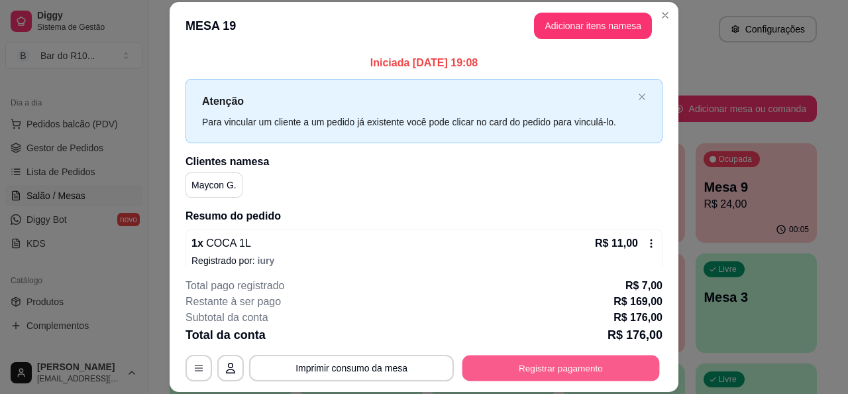
click at [548, 370] on button "Registrar pagamento" at bounding box center [560, 368] width 197 height 26
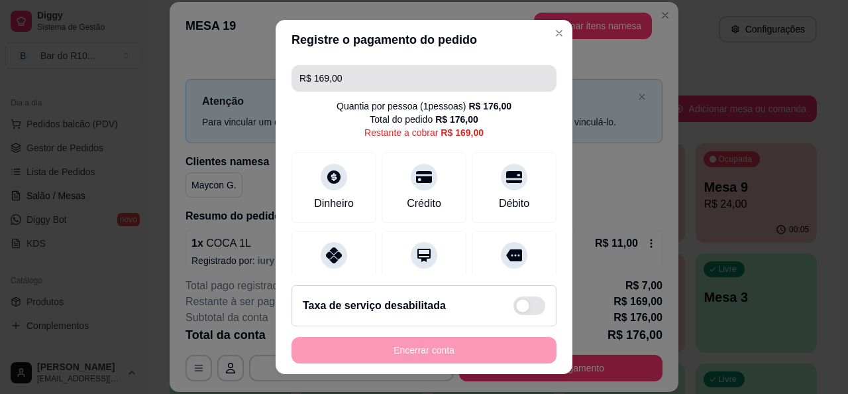
click at [358, 81] on input "R$ 169,00" at bounding box center [423, 78] width 249 height 27
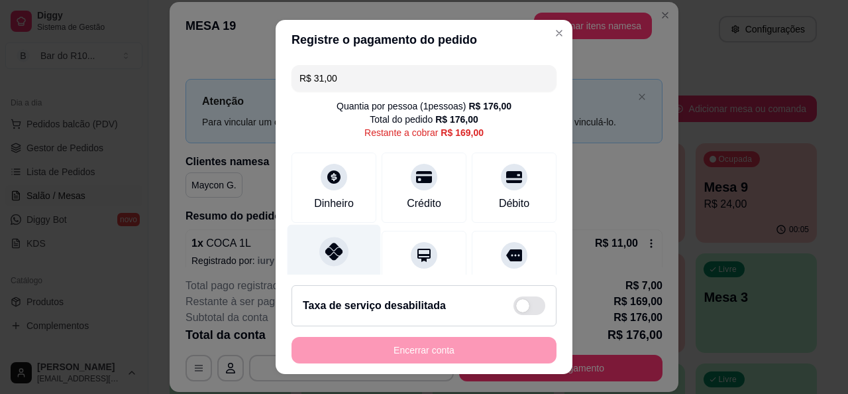
click at [333, 256] on icon at bounding box center [333, 250] width 17 height 17
type input "R$ 138,00"
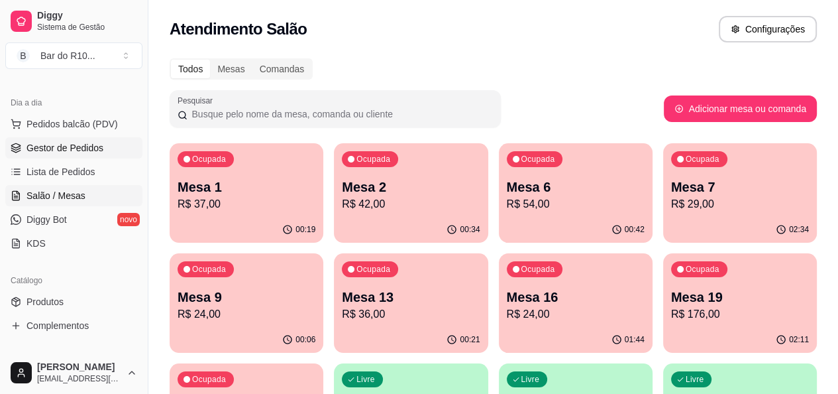
click at [80, 154] on link "Gestor de Pedidos" at bounding box center [73, 147] width 137 height 21
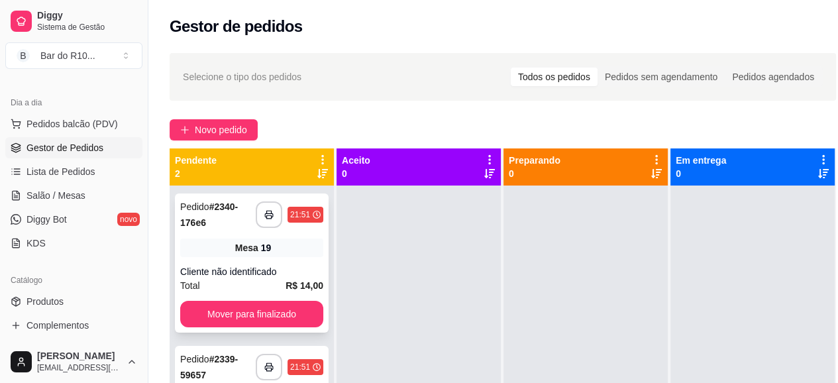
click at [292, 246] on div "Mesa 19" at bounding box center [251, 248] width 143 height 19
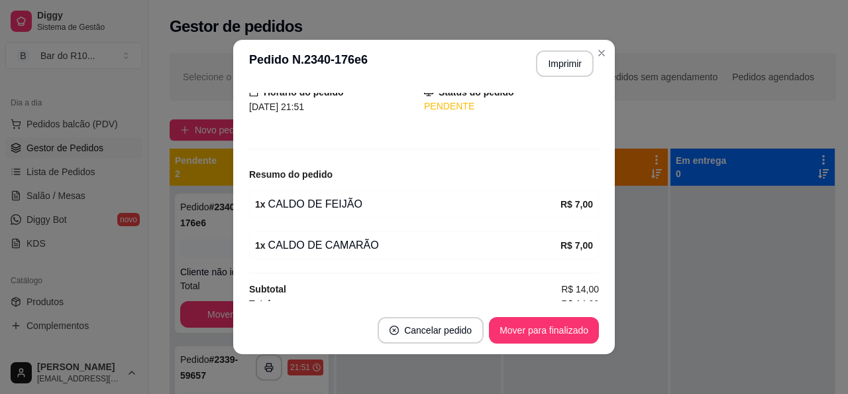
scroll to position [103, 0]
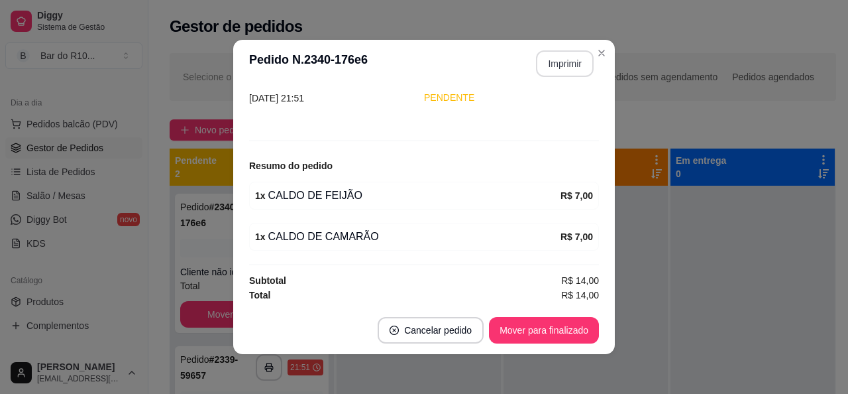
click at [566, 66] on button "Imprimir" at bounding box center [565, 63] width 58 height 27
click at [530, 327] on button "Mover para finalizado" at bounding box center [544, 330] width 107 height 26
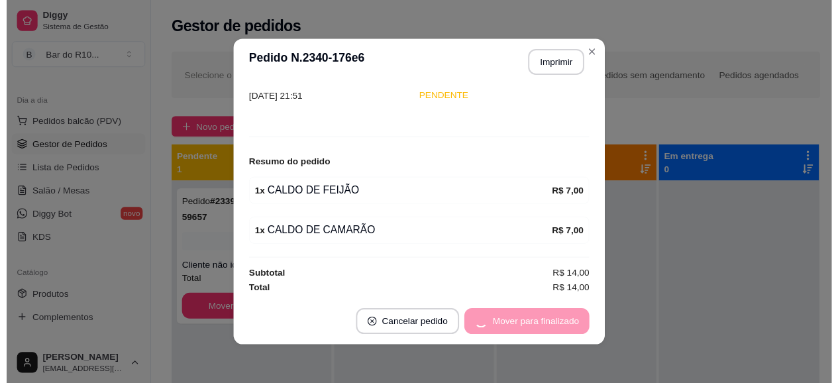
scroll to position [59, 0]
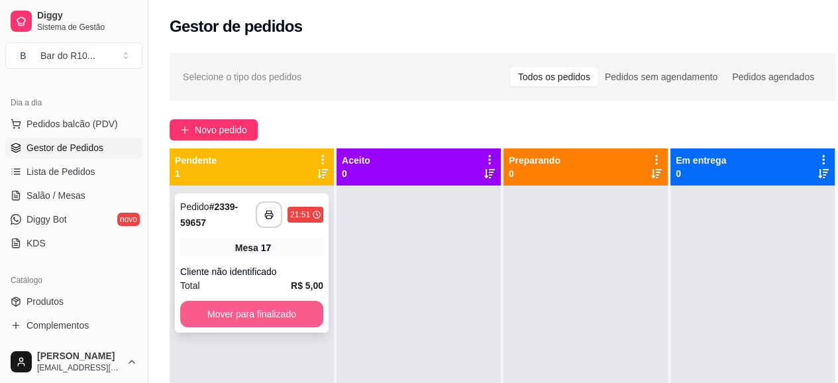
click at [300, 321] on button "Mover para finalizado" at bounding box center [251, 314] width 143 height 27
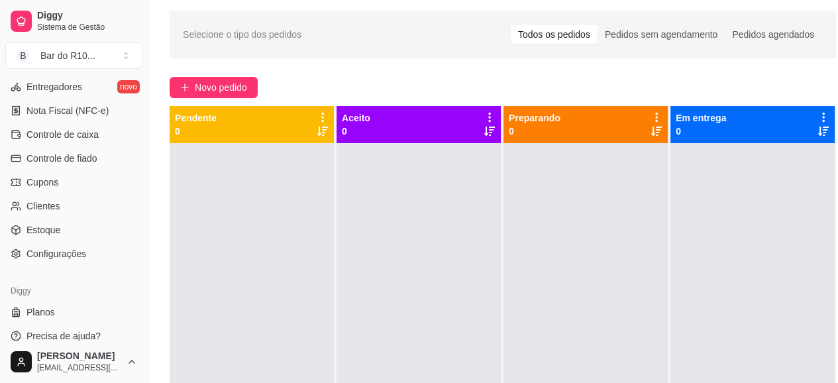
scroll to position [133, 0]
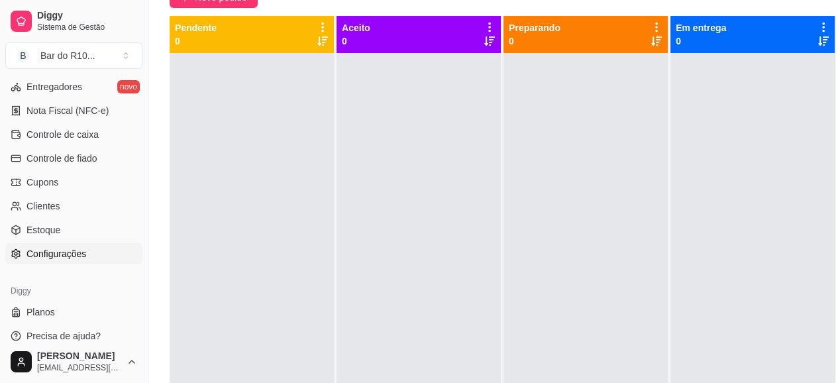
click at [68, 256] on span "Configurações" at bounding box center [57, 253] width 60 height 13
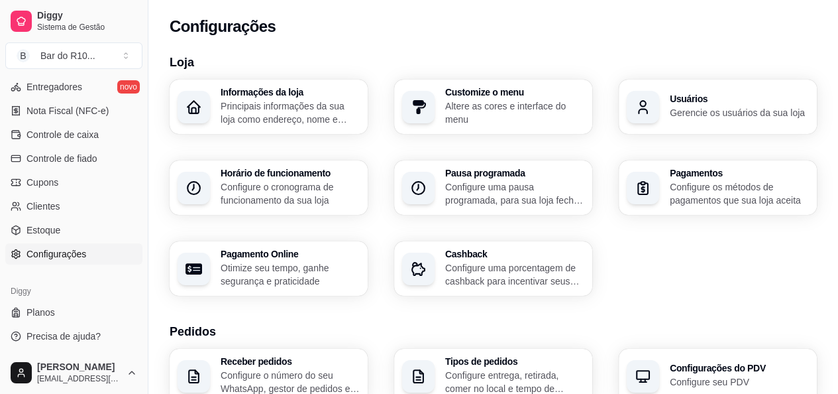
click at [733, 87] on div "Usuários Gerencie os usuários da sua loja" at bounding box center [718, 107] width 198 height 54
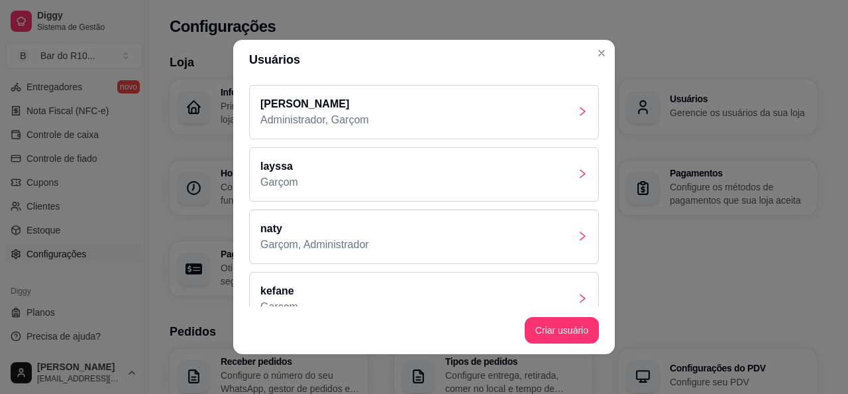
click at [374, 123] on div "Isaac Administrador, Garçom" at bounding box center [424, 112] width 350 height 54
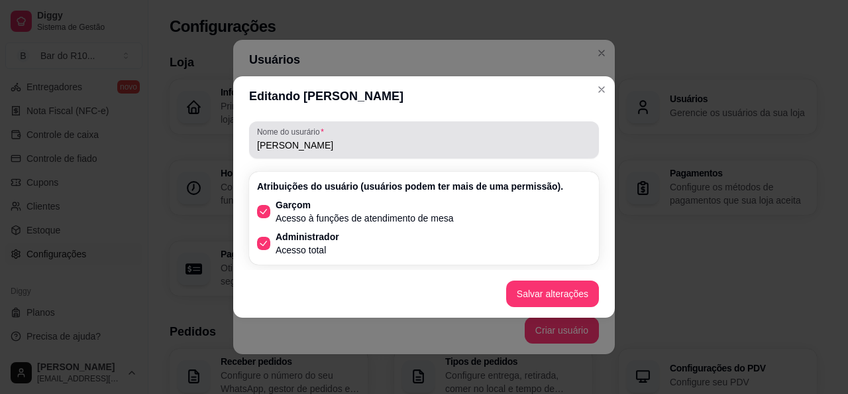
click at [329, 138] on input "[PERSON_NAME]" at bounding box center [424, 144] width 334 height 13
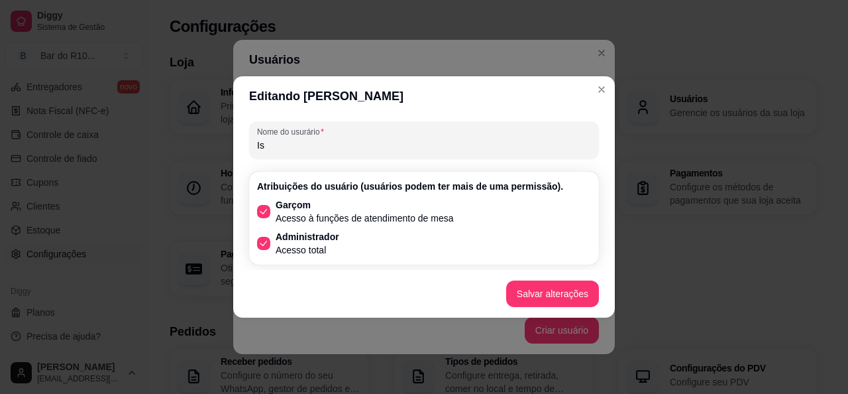
type input "I"
type input "computador"
click at [535, 287] on button "Salvar alterações" at bounding box center [552, 293] width 93 height 27
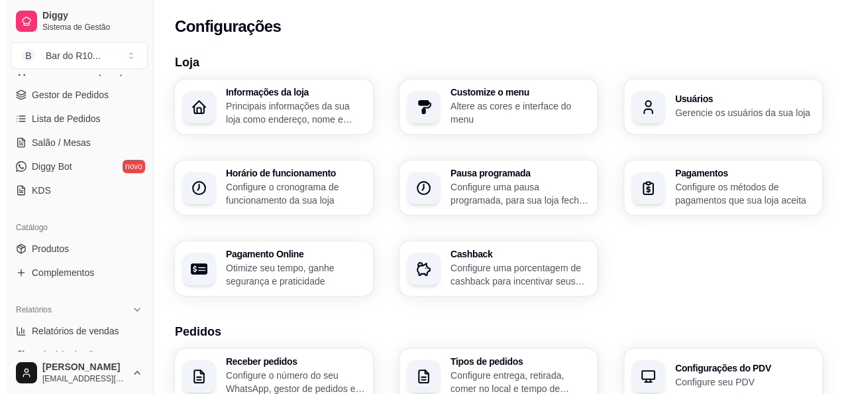
scroll to position [162, 0]
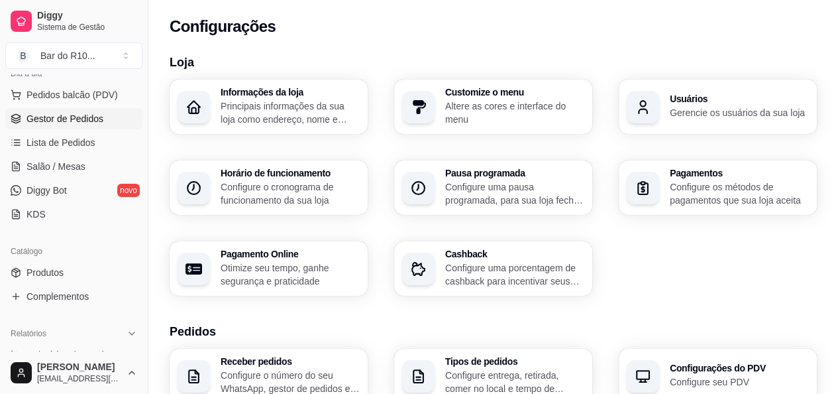
click at [69, 119] on span "Gestor de Pedidos" at bounding box center [65, 118] width 77 height 13
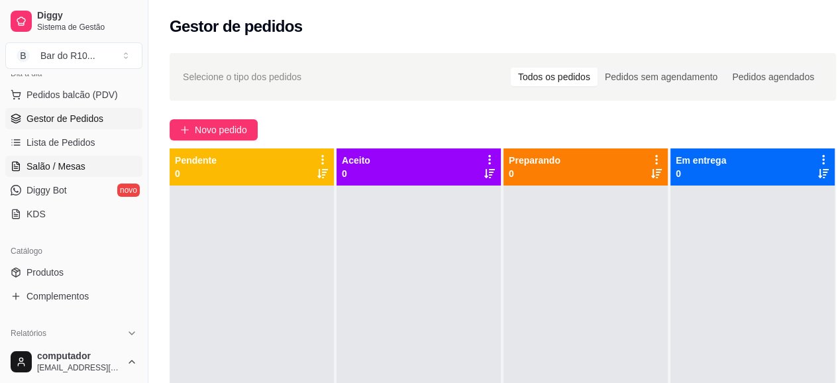
click at [51, 170] on span "Salão / Mesas" at bounding box center [56, 166] width 59 height 13
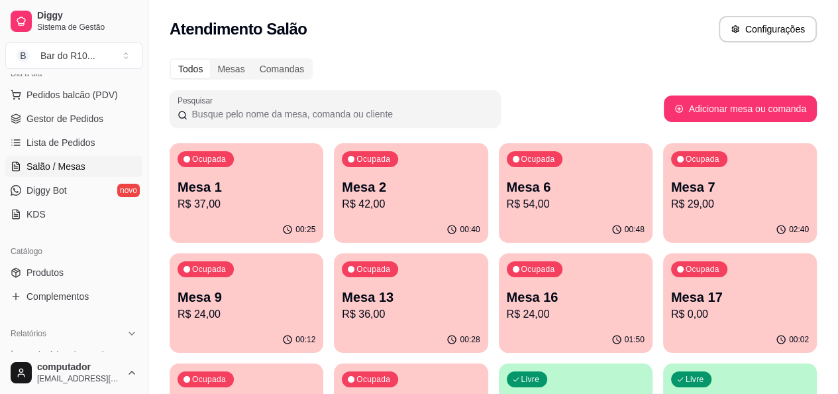
click at [315, 306] on p "R$ 24,00" at bounding box center [247, 314] width 138 height 16
click at [501, 174] on div "Ocupada Mesa 6 R$ 54,00" at bounding box center [575, 180] width 149 height 72
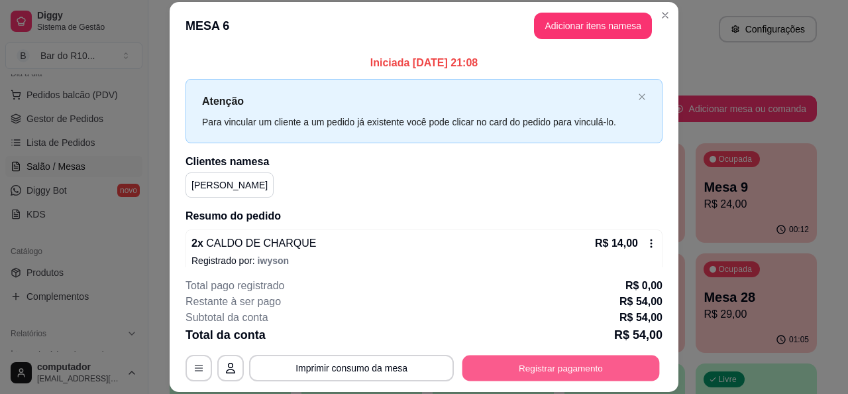
click at [563, 358] on button "Registrar pagamento" at bounding box center [560, 368] width 197 height 26
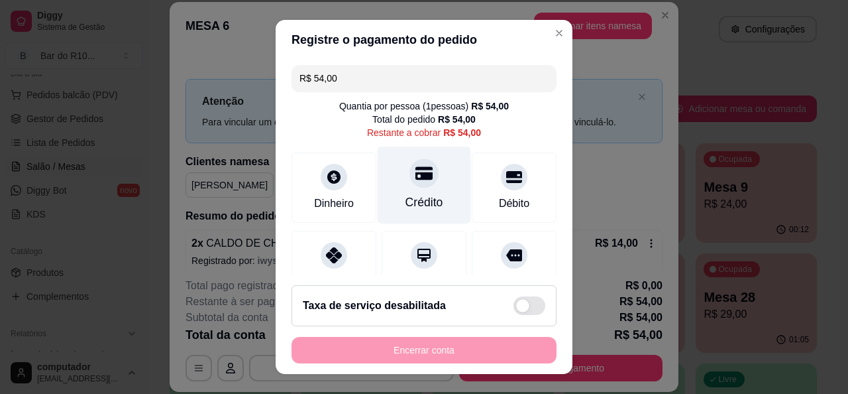
click at [419, 189] on div "Crédito" at bounding box center [424, 185] width 93 height 78
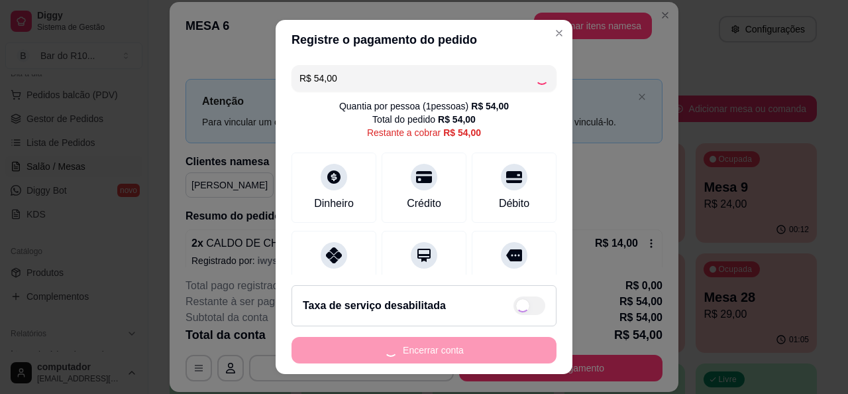
type input "R$ 0,00"
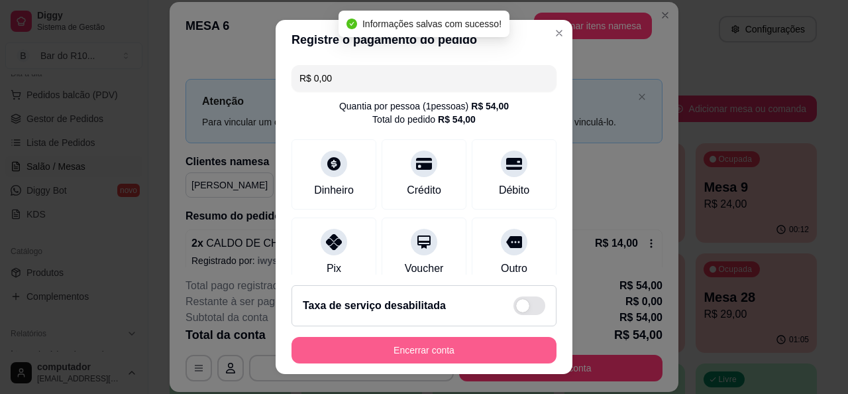
click at [430, 351] on button "Encerrar conta" at bounding box center [424, 350] width 265 height 27
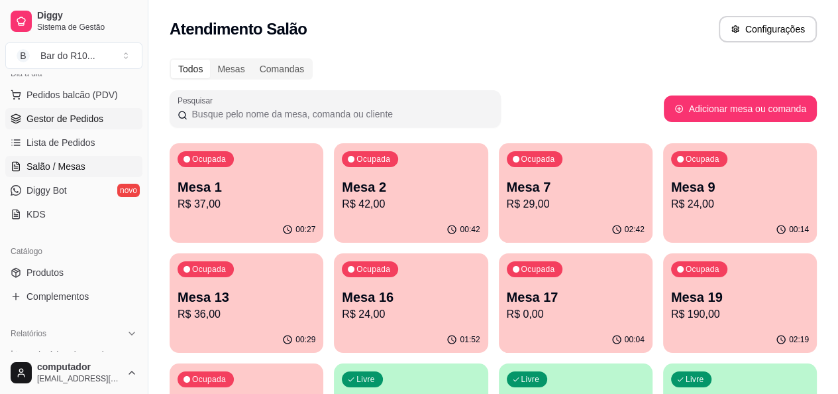
click at [64, 112] on span "Gestor de Pedidos" at bounding box center [65, 118] width 77 height 13
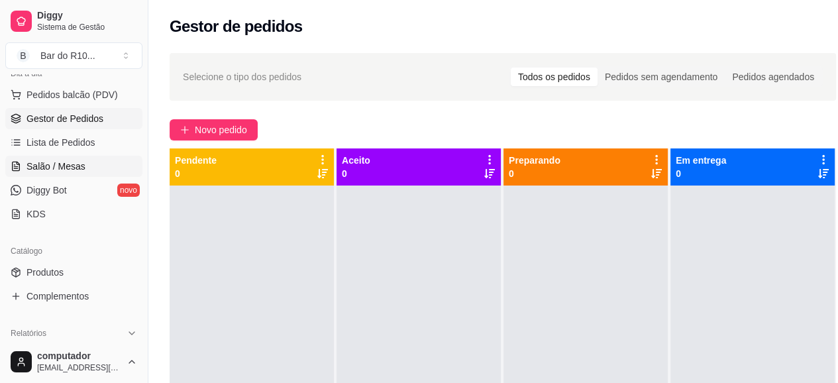
drag, startPoint x: 67, startPoint y: 162, endPoint x: 74, endPoint y: 174, distance: 13.6
click at [69, 161] on span "Salão / Mesas" at bounding box center [56, 166] width 59 height 13
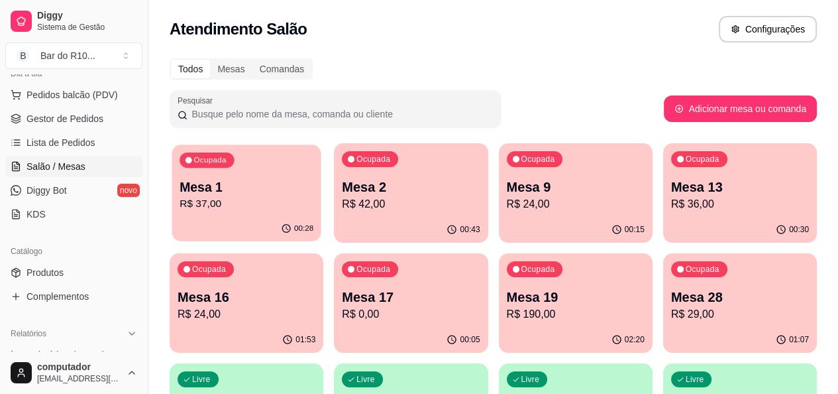
click at [252, 204] on p "R$ 37,00" at bounding box center [247, 203] width 134 height 15
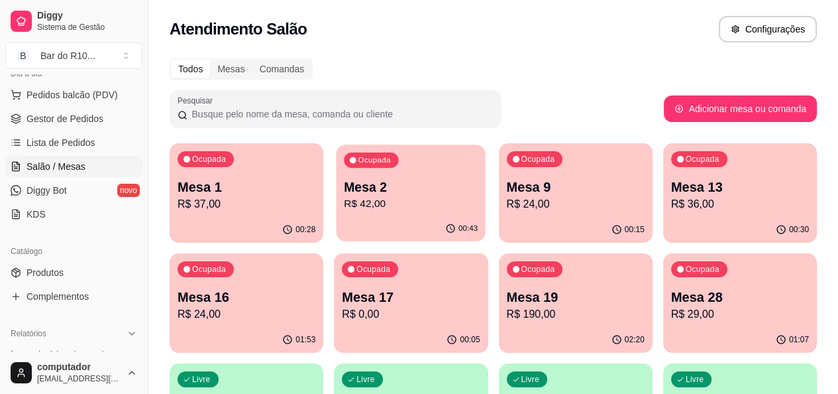
click at [353, 197] on p "R$ 42,00" at bounding box center [411, 203] width 134 height 15
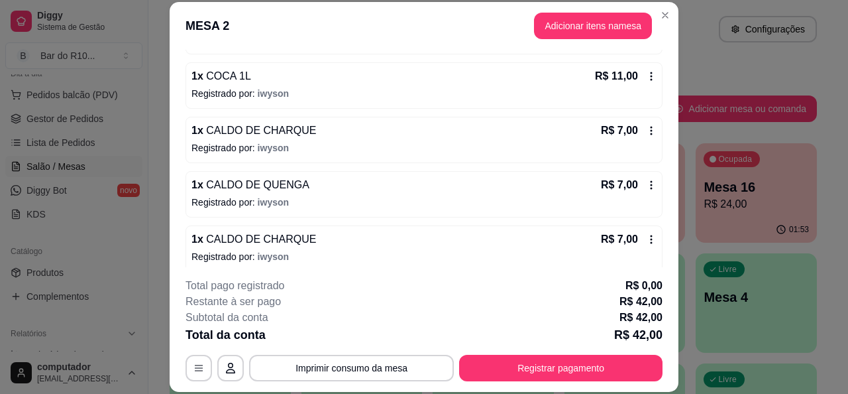
scroll to position [175, 0]
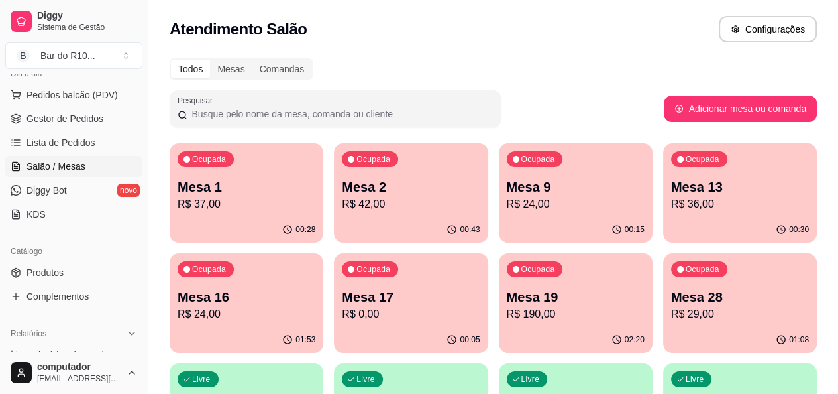
click at [530, 178] on p "Mesa 9" at bounding box center [576, 187] width 138 height 19
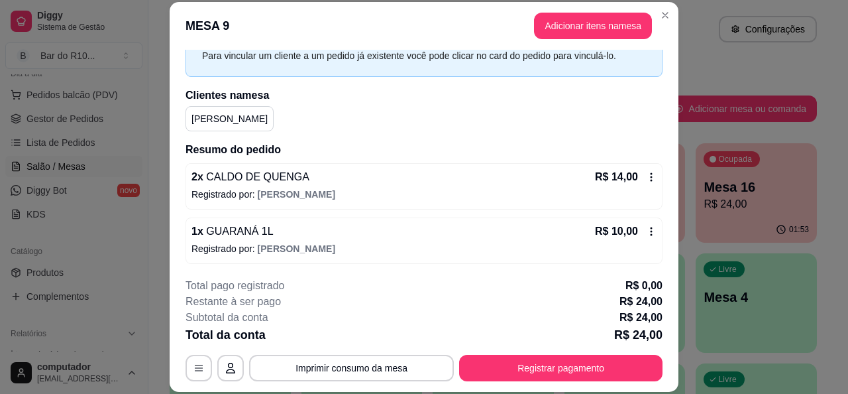
scroll to position [67, 0]
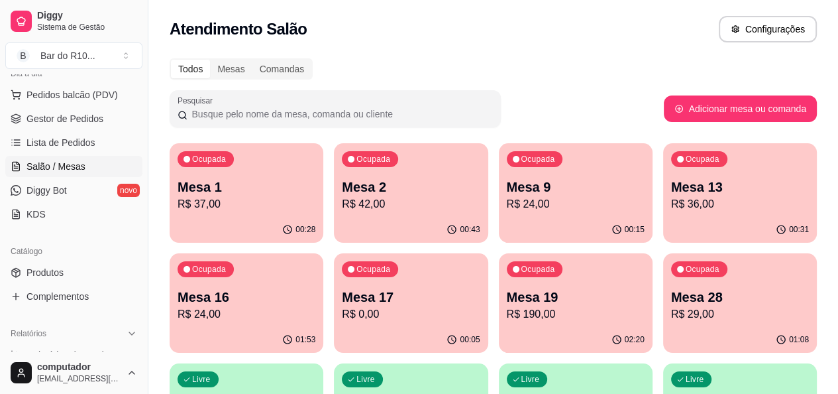
click at [323, 253] on div "Ocupada Mesa 16 R$ 24,00" at bounding box center [247, 290] width 154 height 74
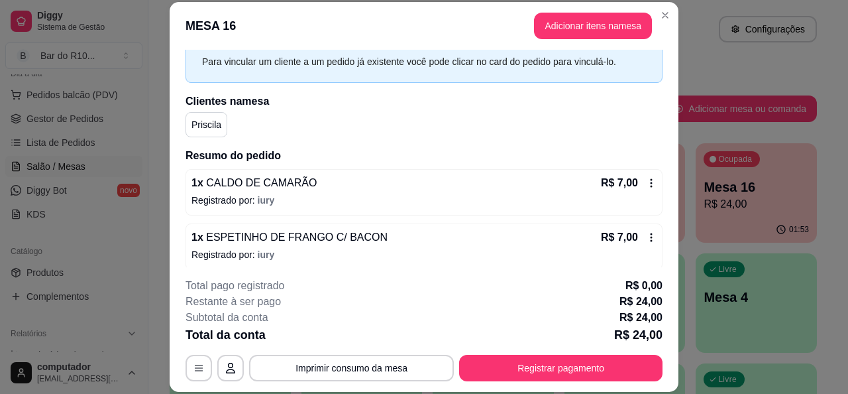
scroll to position [133, 0]
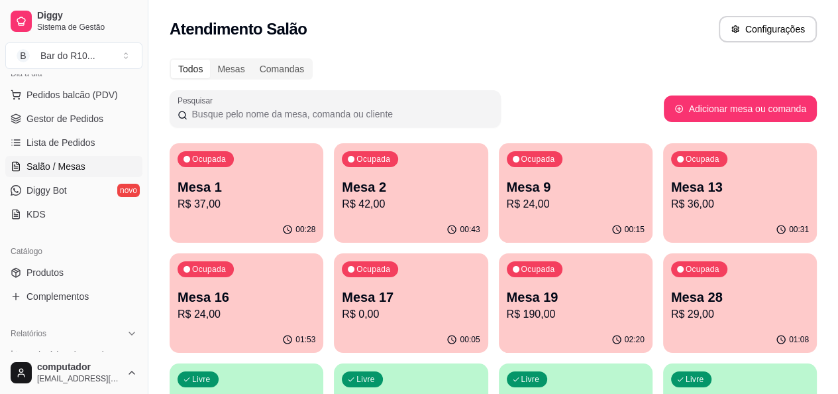
click at [663, 213] on div "Ocupada Mesa 13 R$ 36,00" at bounding box center [740, 180] width 154 height 74
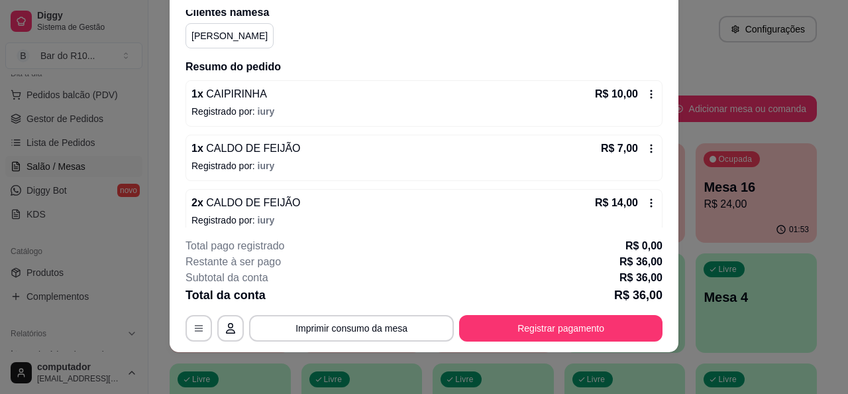
scroll to position [0, 0]
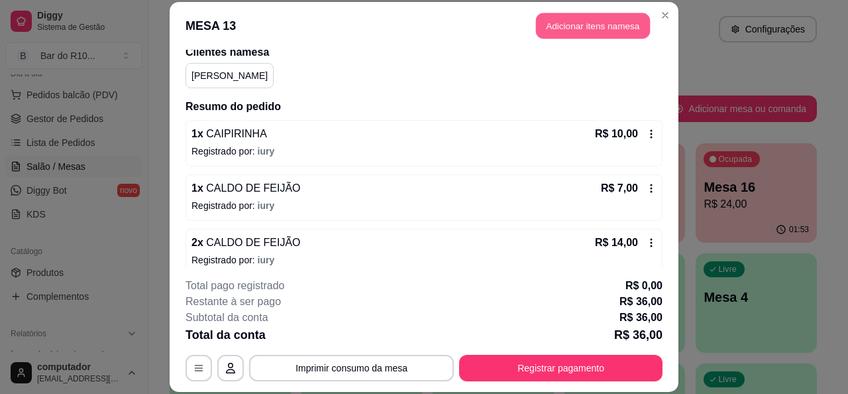
click at [598, 31] on button "Adicionar itens na mesa" at bounding box center [593, 26] width 114 height 26
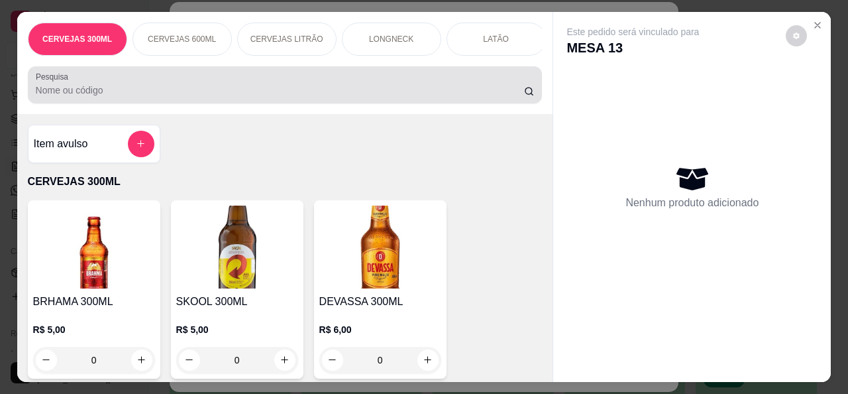
click at [360, 87] on div at bounding box center [285, 85] width 499 height 27
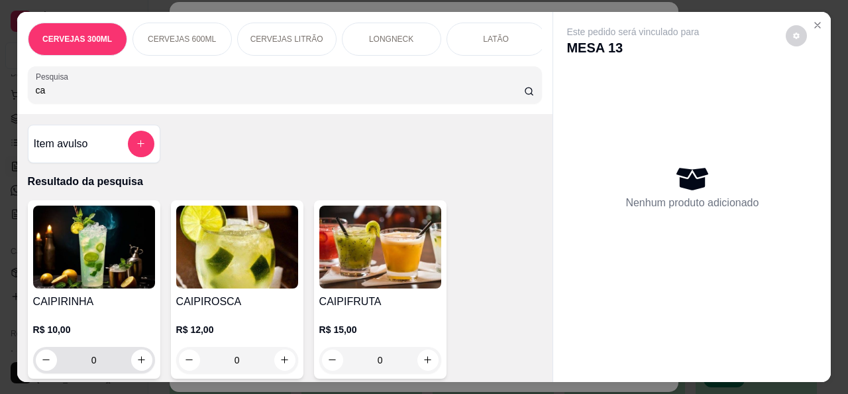
type input "ca"
click at [147, 364] on div "0" at bounding box center [94, 360] width 122 height 27
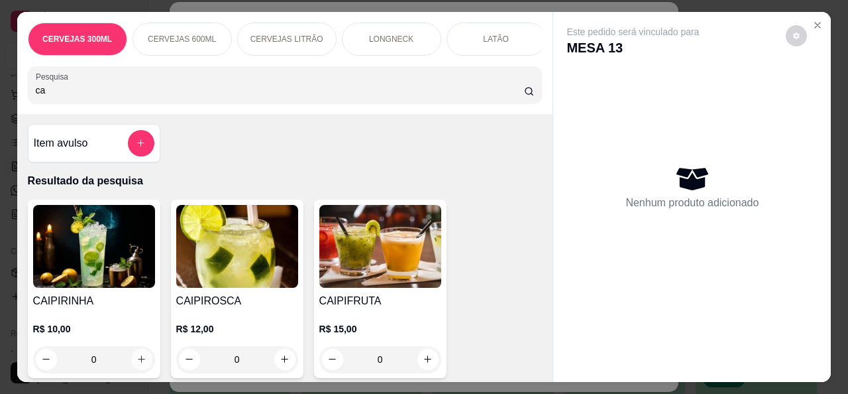
click at [142, 362] on button "increase-product-quantity" at bounding box center [141, 358] width 21 height 21
type input "1"
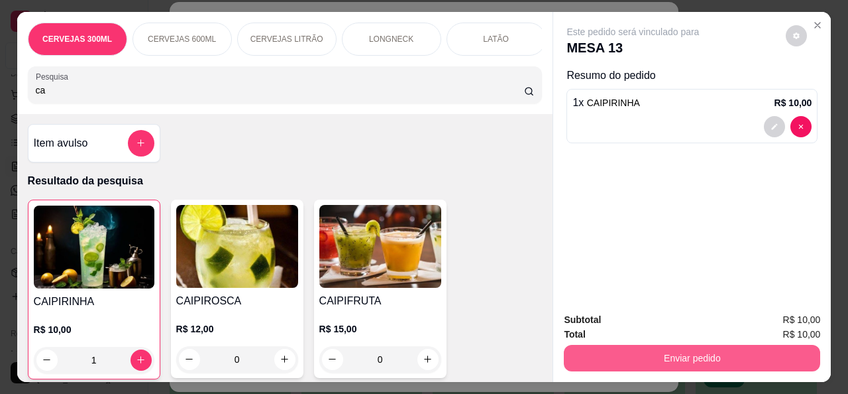
click at [590, 360] on button "Enviar pedido" at bounding box center [692, 358] width 256 height 27
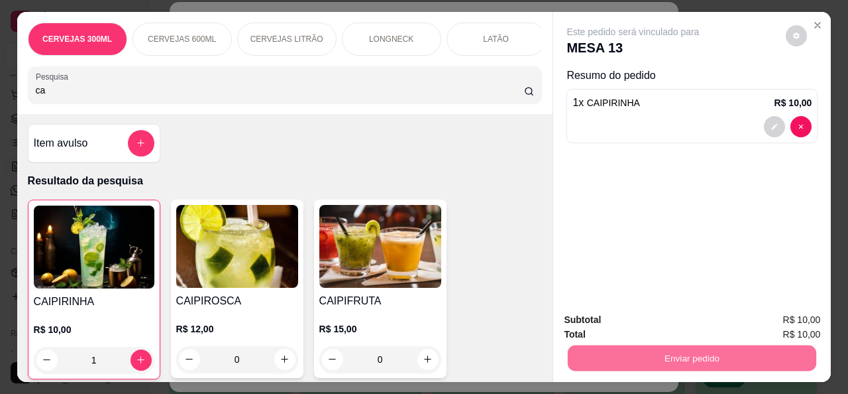
click at [602, 315] on button "Não registrar e enviar pedido" at bounding box center [648, 319] width 138 height 25
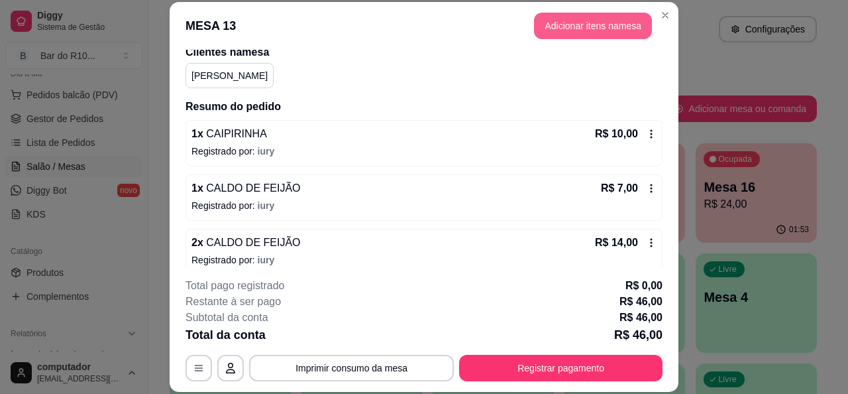
click at [576, 22] on button "Adicionar itens na mesa" at bounding box center [593, 26] width 118 height 27
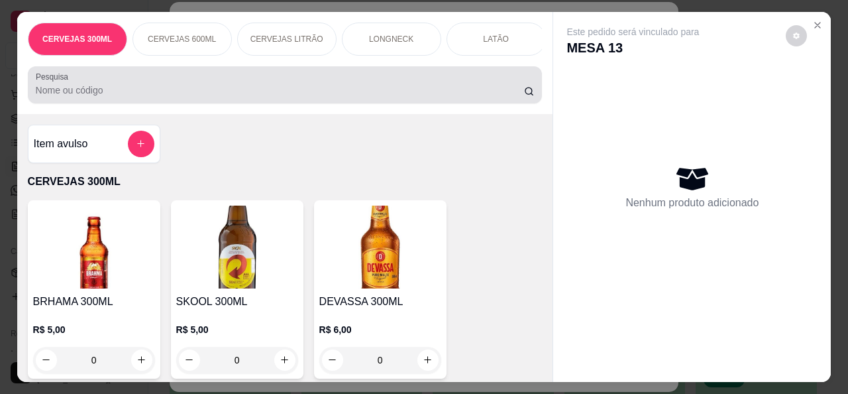
click at [325, 80] on div at bounding box center [285, 85] width 499 height 27
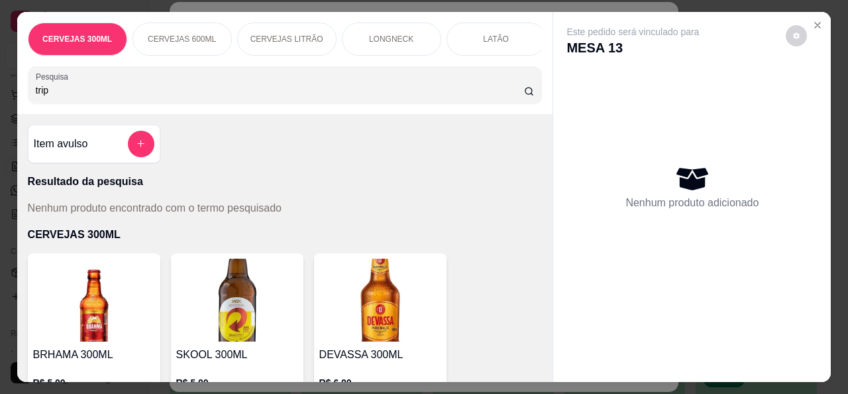
click at [506, 97] on input "trip" at bounding box center [280, 89] width 488 height 13
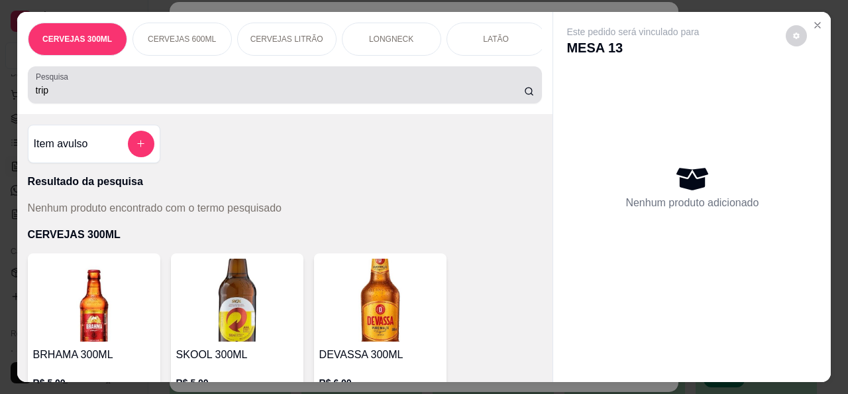
click at [478, 85] on div "trip" at bounding box center [285, 85] width 499 height 27
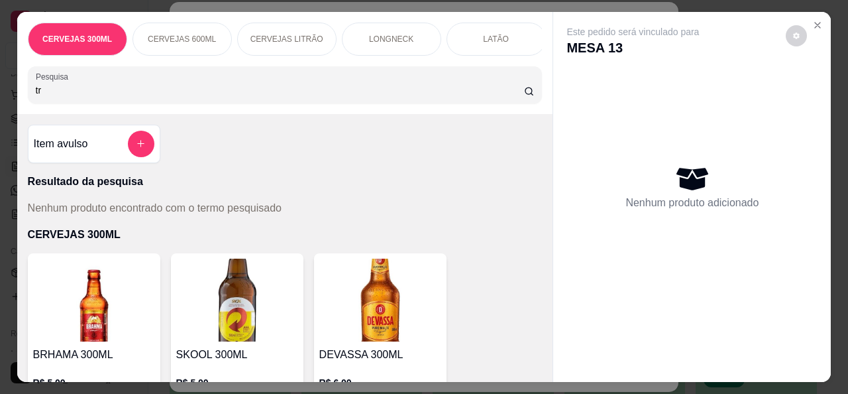
type input "t"
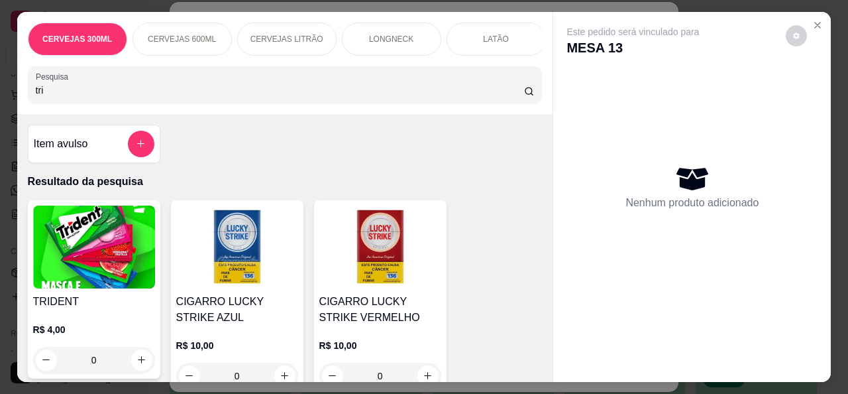
type input "trip"
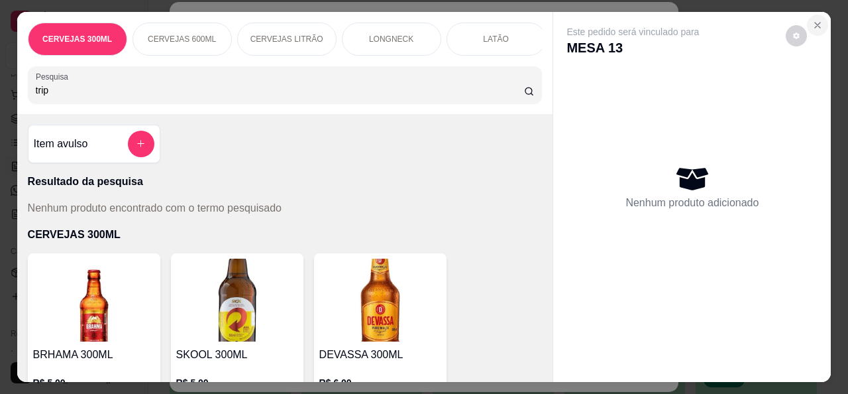
click at [812, 25] on icon "Close" at bounding box center [817, 25] width 11 height 11
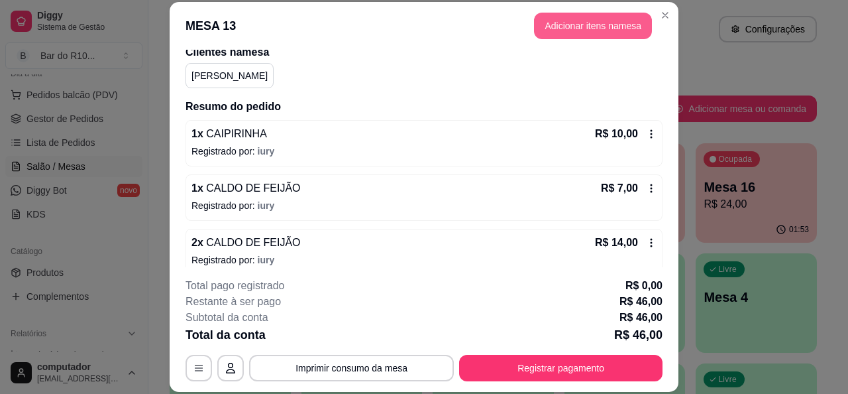
click at [600, 28] on button "Adicionar itens na mesa" at bounding box center [593, 26] width 118 height 27
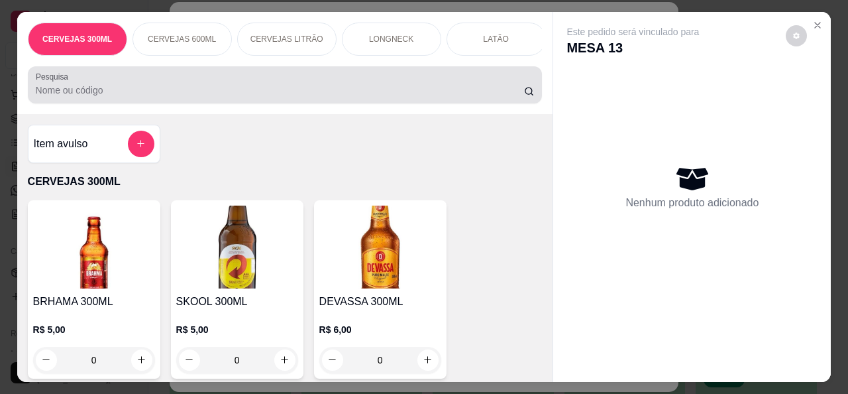
click at [390, 91] on input "Pesquisa" at bounding box center [280, 89] width 488 height 13
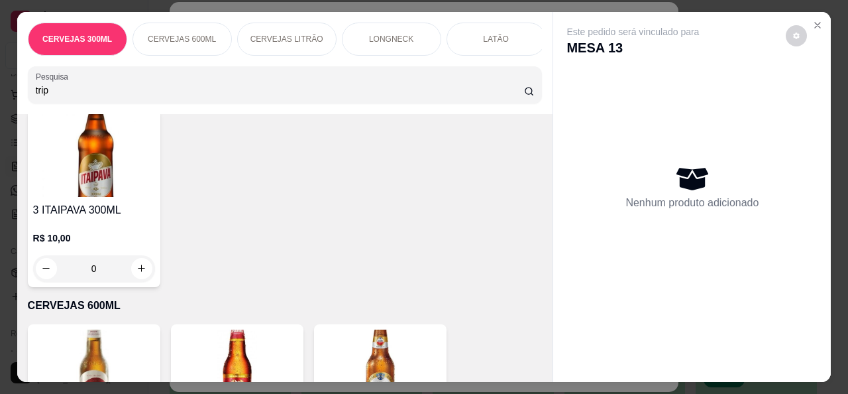
scroll to position [530, 0]
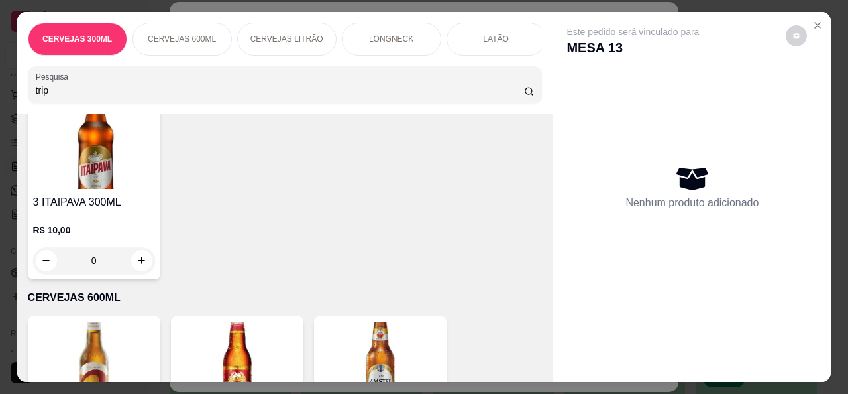
type input "trip"
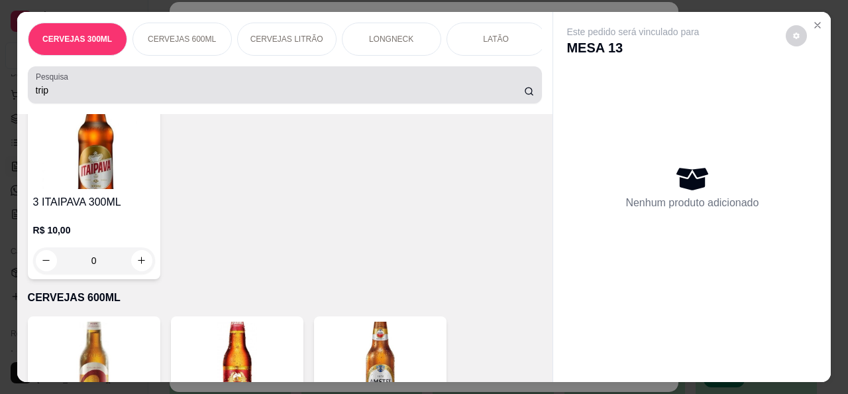
click at [267, 80] on div "trip" at bounding box center [285, 85] width 499 height 27
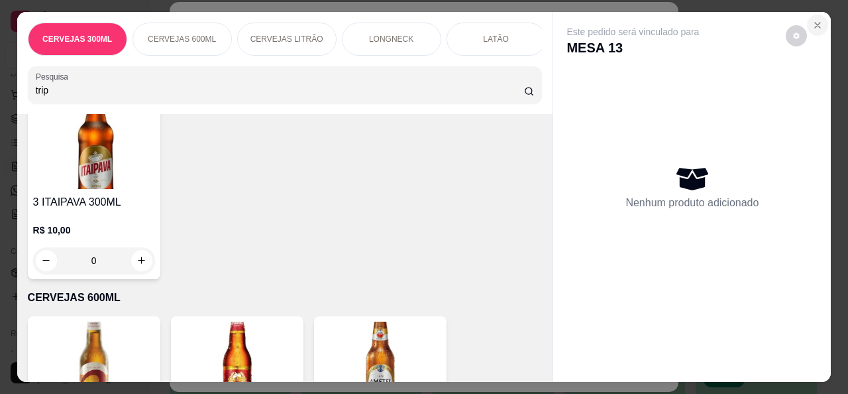
click at [812, 15] on button "Close" at bounding box center [817, 25] width 21 height 21
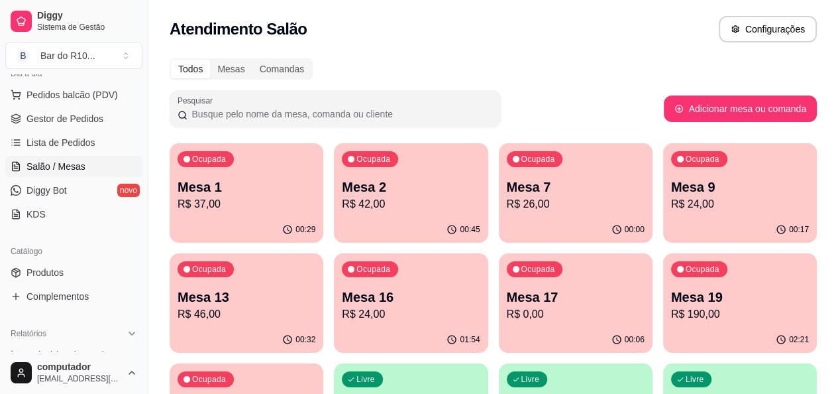
click at [315, 306] on p "R$ 46,00" at bounding box center [247, 314] width 138 height 16
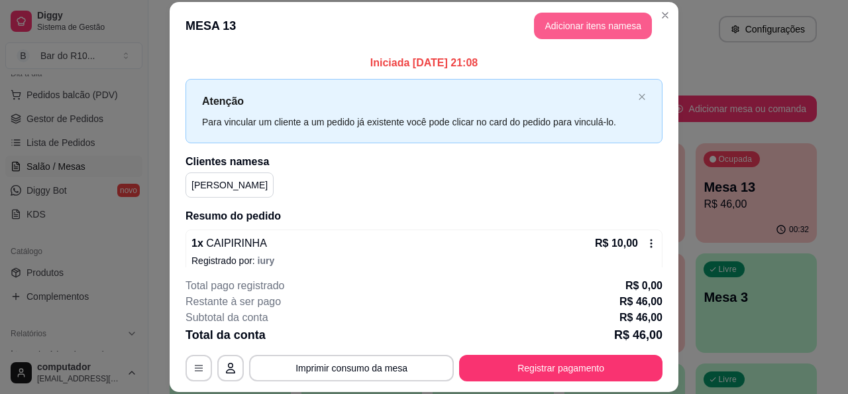
click at [590, 27] on button "Adicionar itens na mesa" at bounding box center [593, 26] width 118 height 27
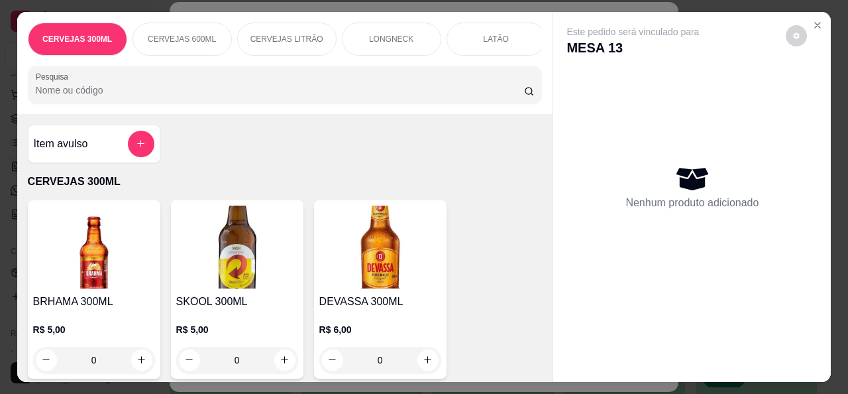
click at [366, 109] on div "CERVEJAS 300ML CERVEJAS 600ML CERVEJAS LITRÃO LONGNECK LATÃO CERVEJAS 0% ÁLCOOL…" at bounding box center [285, 63] width 536 height 102
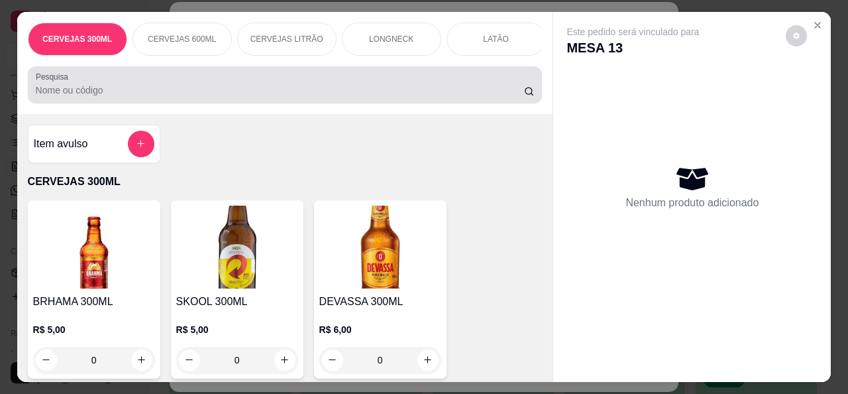
click at [365, 103] on div "Pesquisa" at bounding box center [285, 84] width 515 height 37
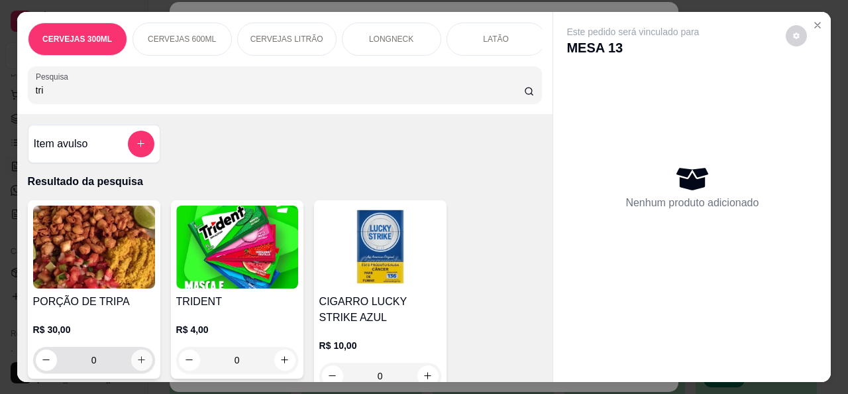
type input "tri"
click at [136, 364] on icon "increase-product-quantity" at bounding box center [141, 359] width 10 height 10
type input "1"
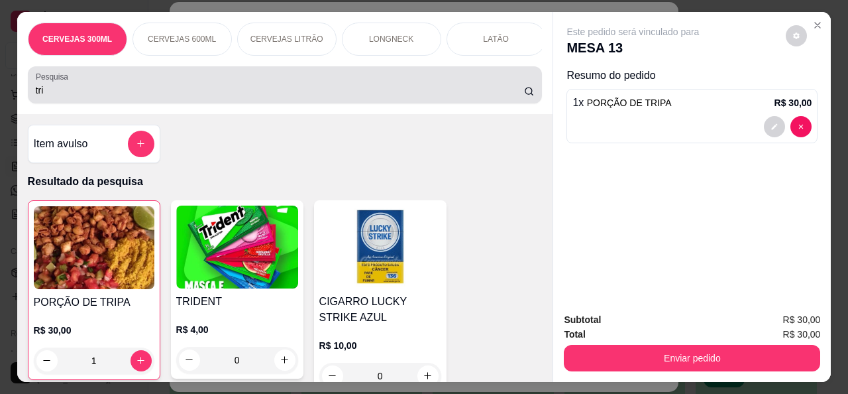
click at [252, 97] on input "tri" at bounding box center [280, 89] width 488 height 13
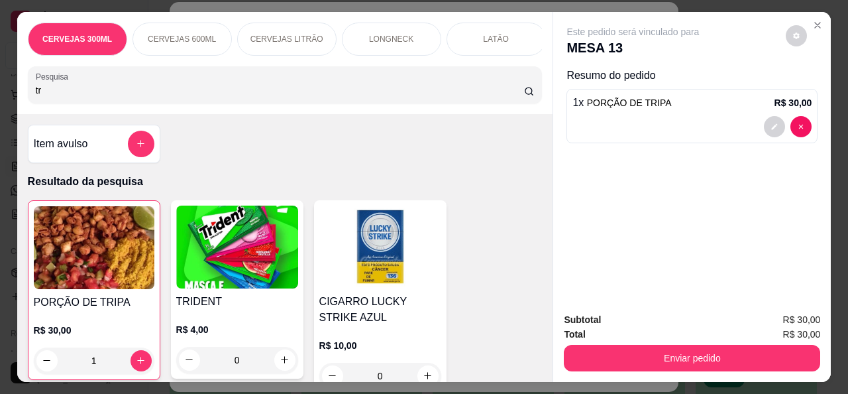
type input "t"
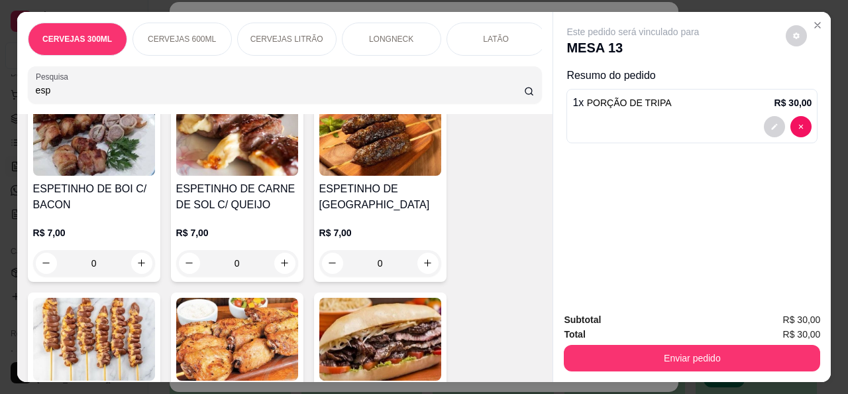
scroll to position [331, 0]
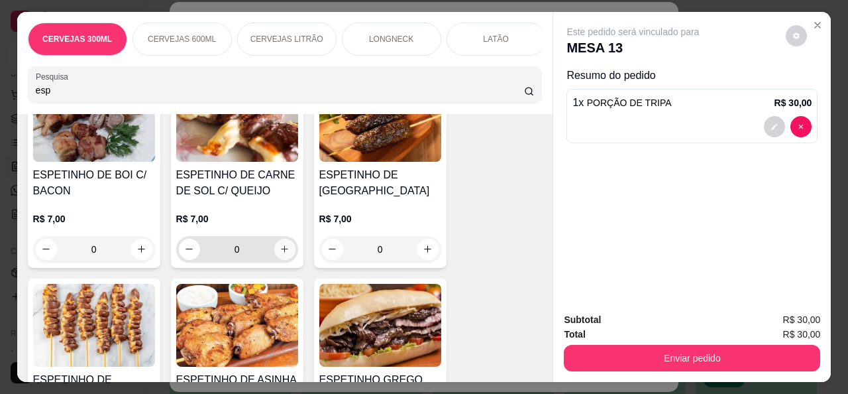
type input "esp"
click at [280, 252] on icon "increase-product-quantity" at bounding box center [285, 249] width 10 height 10
type input "1"
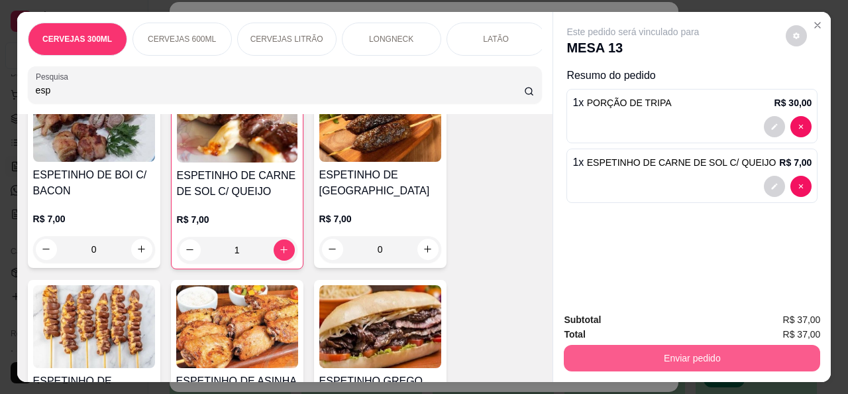
click at [712, 347] on button "Enviar pedido" at bounding box center [692, 358] width 256 height 27
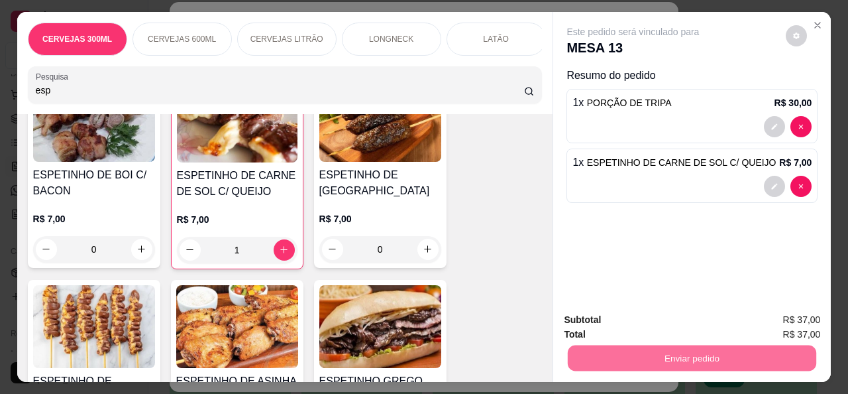
click at [659, 321] on button "Não registrar e enviar pedido" at bounding box center [648, 319] width 138 height 25
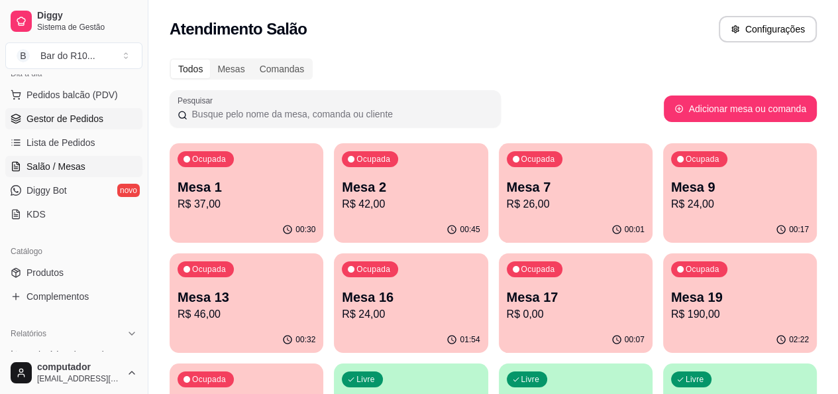
click at [122, 115] on link "Gestor de Pedidos" at bounding box center [73, 118] width 137 height 21
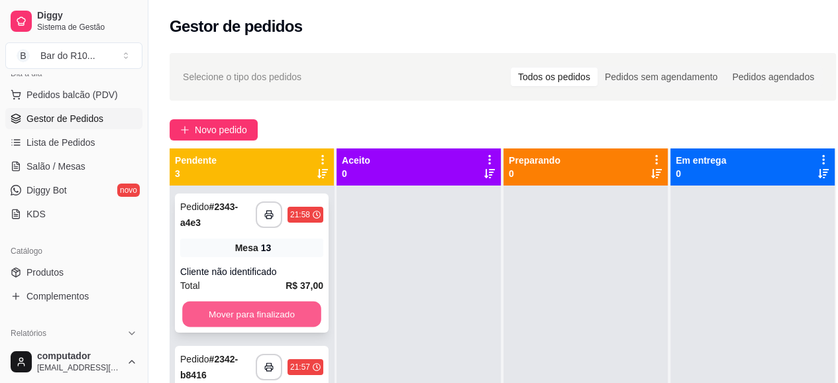
click at [307, 306] on button "Mover para finalizado" at bounding box center [251, 314] width 139 height 26
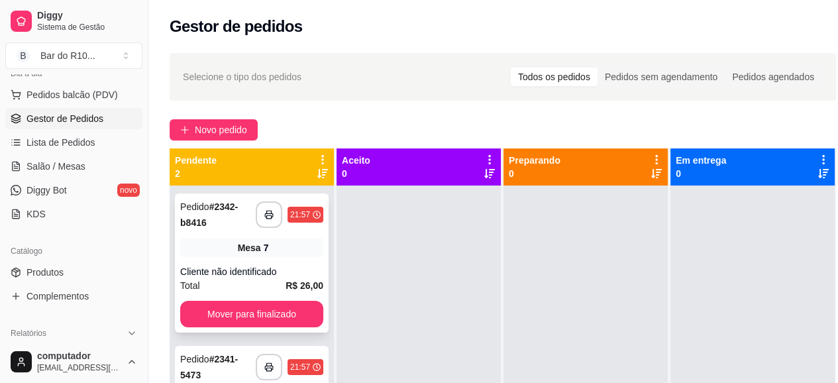
click at [276, 267] on div "Cliente não identificado" at bounding box center [251, 271] width 143 height 13
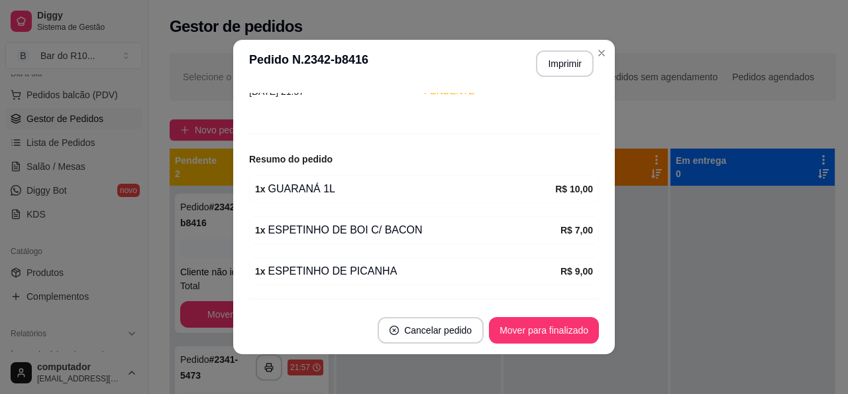
scroll to position [143, 0]
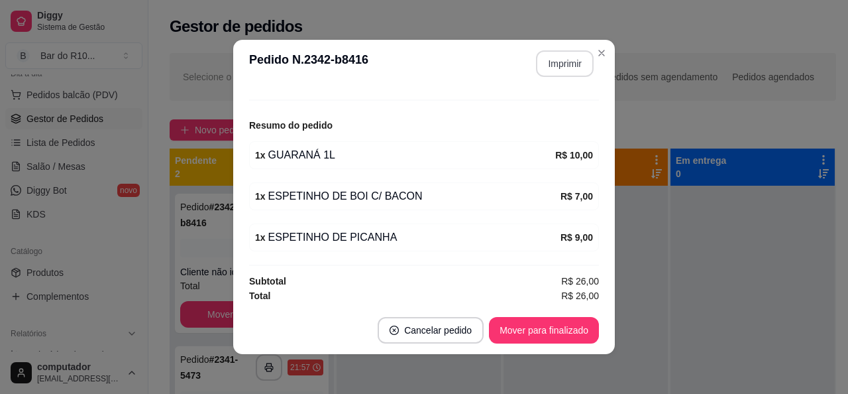
click at [554, 66] on button "Imprimir" at bounding box center [565, 63] width 58 height 27
click at [572, 332] on button "Mover para finalizado" at bounding box center [544, 330] width 110 height 27
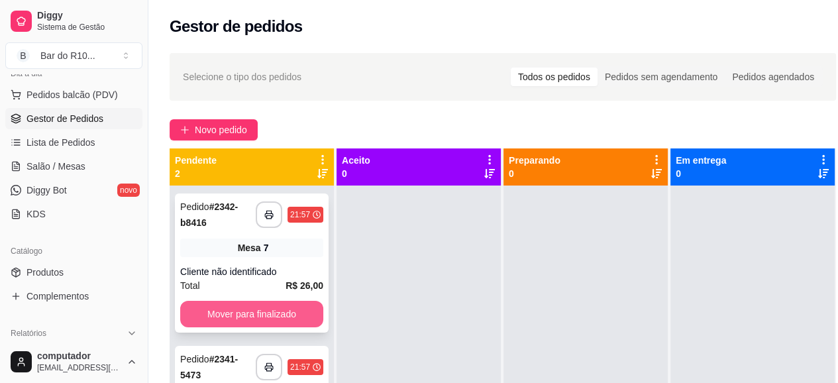
click at [304, 309] on button "Mover para finalizado" at bounding box center [251, 314] width 143 height 27
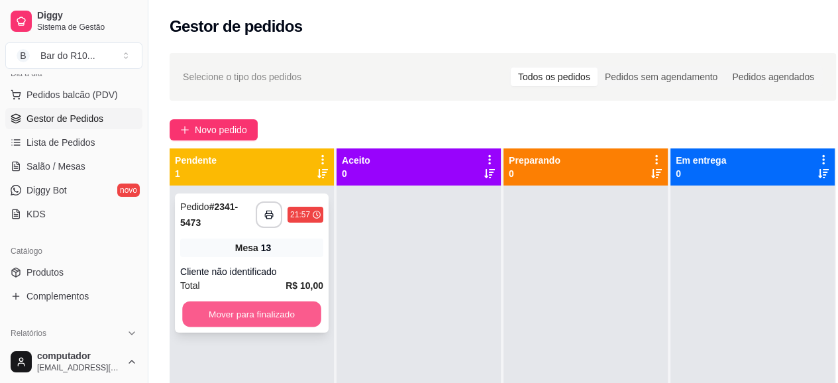
click at [305, 319] on button "Mover para finalizado" at bounding box center [251, 314] width 139 height 26
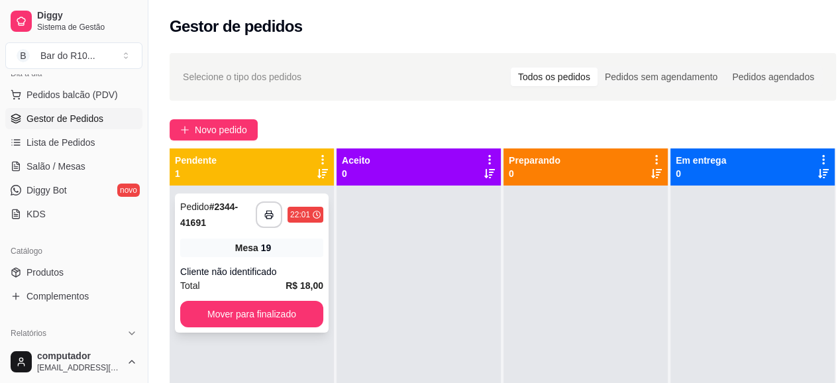
click at [311, 248] on div "Mesa 19" at bounding box center [251, 248] width 143 height 19
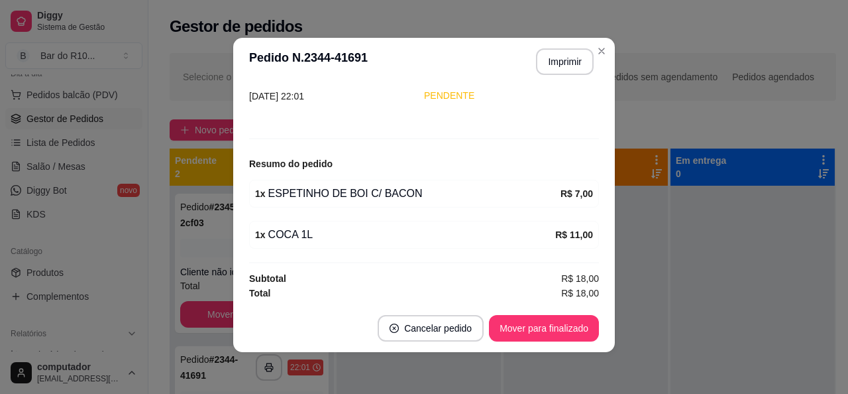
scroll to position [3, 0]
click at [550, 56] on button "Imprimir" at bounding box center [565, 61] width 58 height 27
click at [536, 331] on button "Mover para finalizado" at bounding box center [544, 327] width 110 height 27
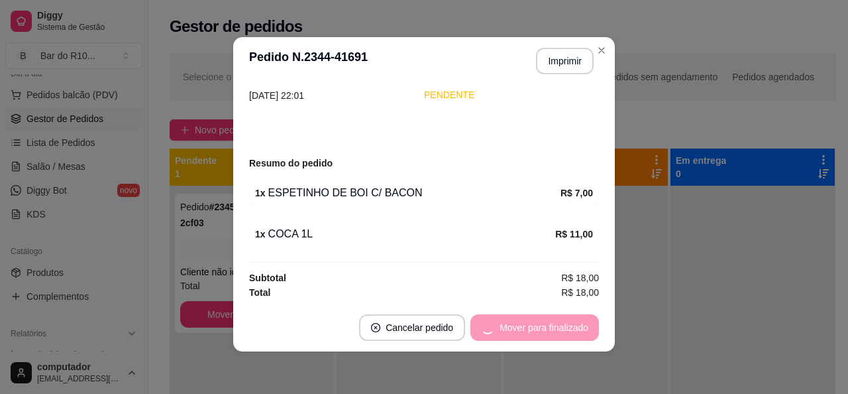
scroll to position [59, 0]
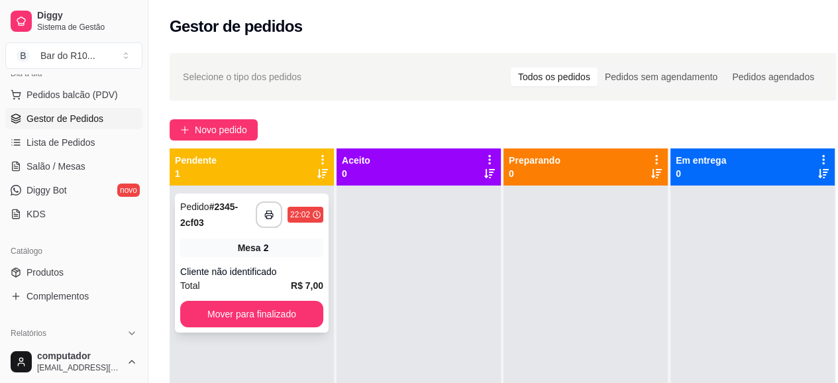
click at [294, 231] on div "**********" at bounding box center [252, 262] width 154 height 139
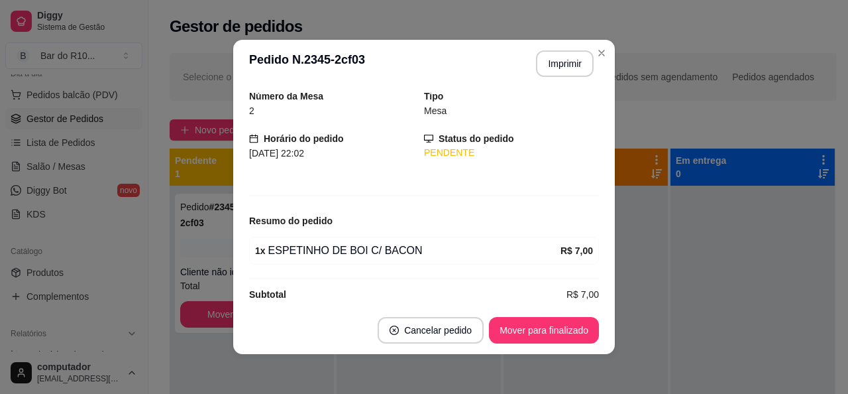
scroll to position [62, 0]
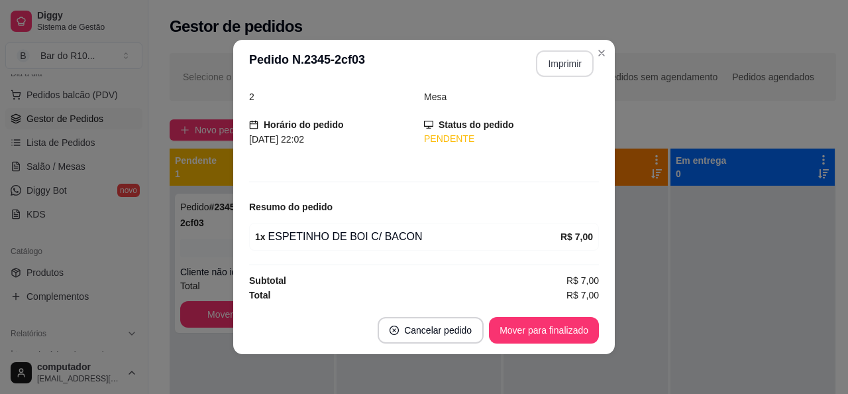
click at [575, 72] on button "Imprimir" at bounding box center [565, 63] width 58 height 27
click at [570, 324] on button "Mover para finalizado" at bounding box center [544, 330] width 110 height 27
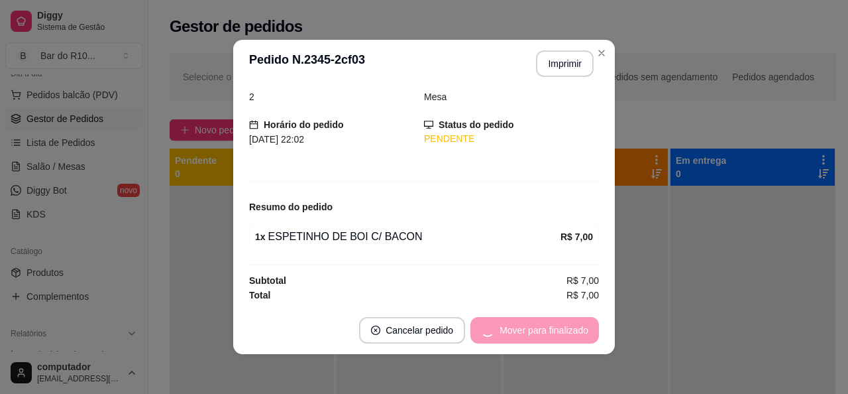
scroll to position [19, 0]
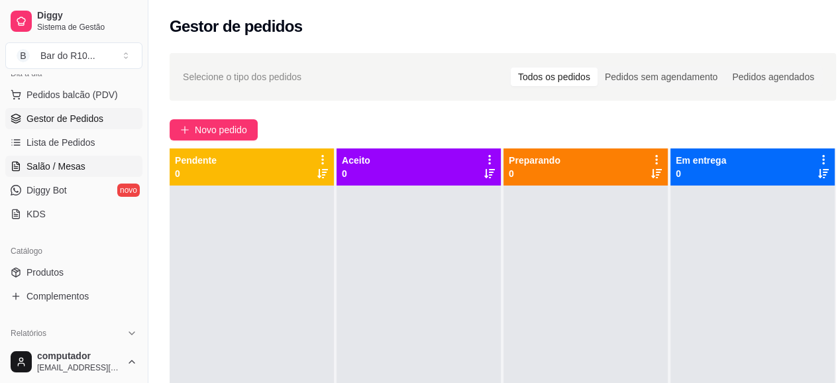
click at [84, 170] on link "Salão / Mesas" at bounding box center [73, 166] width 137 height 21
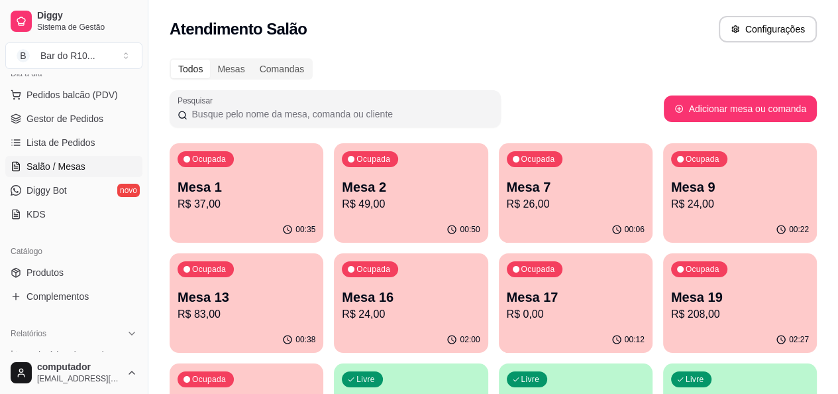
click at [671, 189] on p "Mesa 9" at bounding box center [740, 187] width 138 height 19
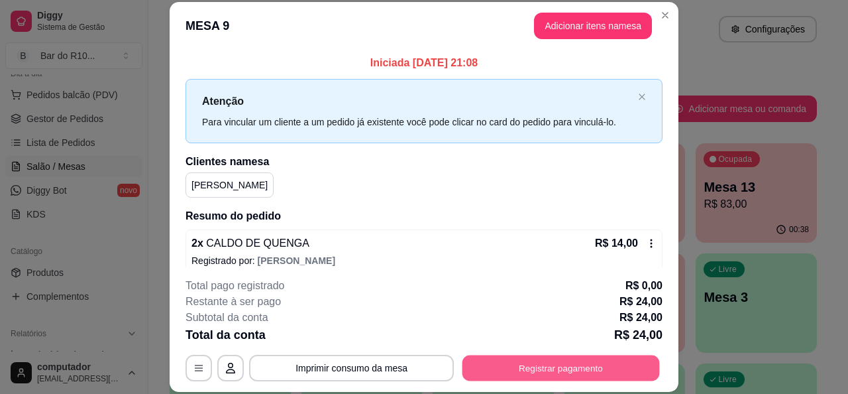
click at [580, 373] on button "Registrar pagamento" at bounding box center [560, 368] width 197 height 26
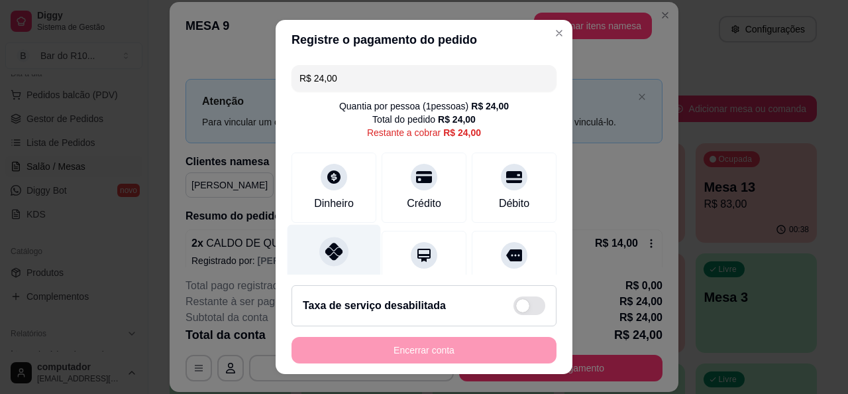
click at [330, 241] on div at bounding box center [333, 251] width 29 height 29
type input "R$ 0,00"
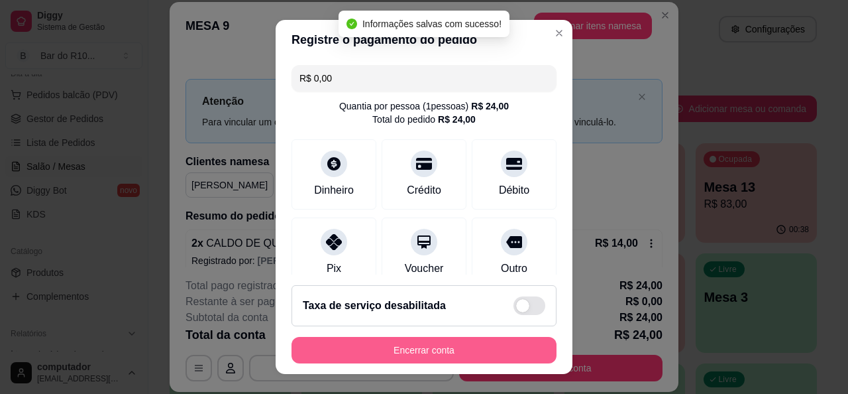
click at [432, 352] on button "Encerrar conta" at bounding box center [424, 350] width 265 height 27
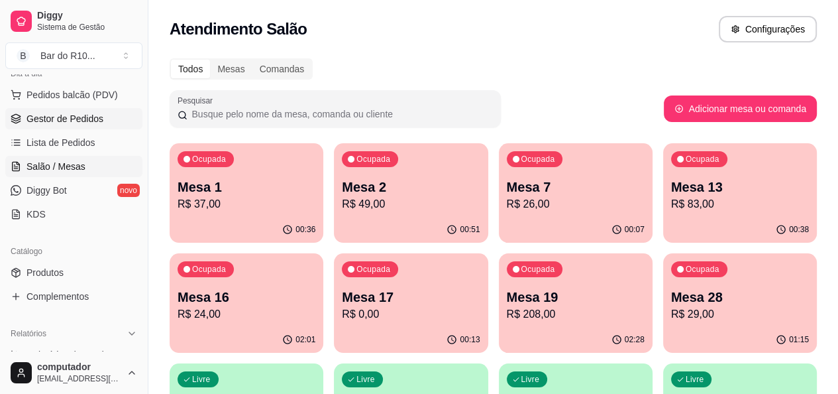
click at [64, 123] on span "Gestor de Pedidos" at bounding box center [65, 118] width 77 height 13
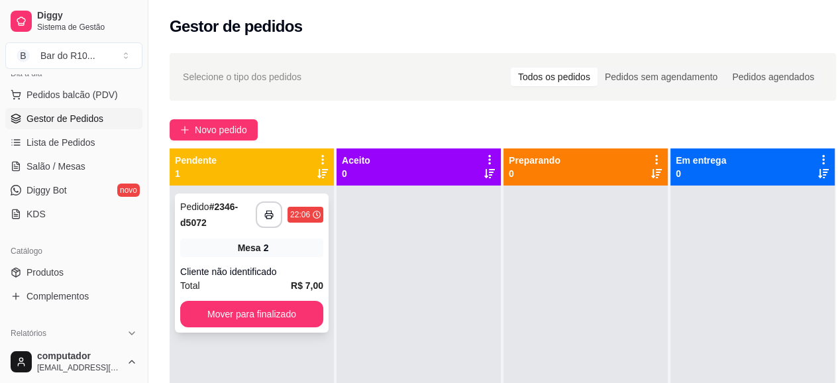
click at [258, 301] on button "Mover para finalizado" at bounding box center [251, 314] width 143 height 27
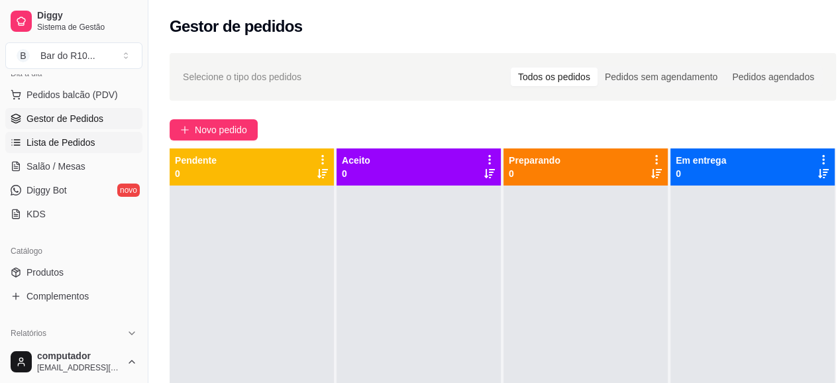
click at [42, 144] on span "Lista de Pedidos" at bounding box center [61, 142] width 69 height 13
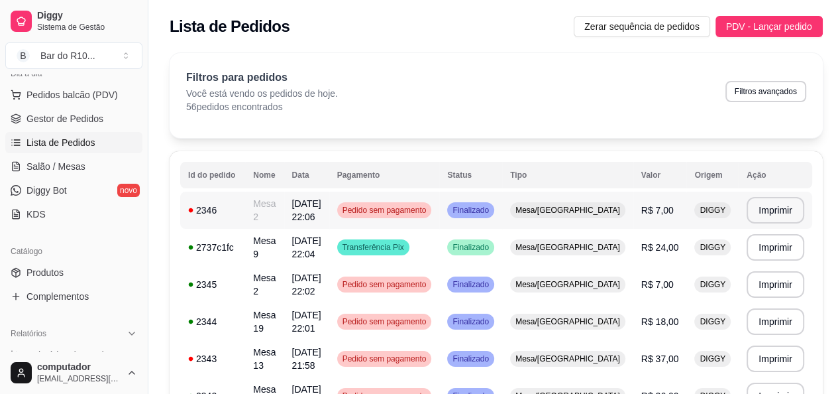
click at [284, 203] on td "Mesa 2" at bounding box center [264, 209] width 38 height 37
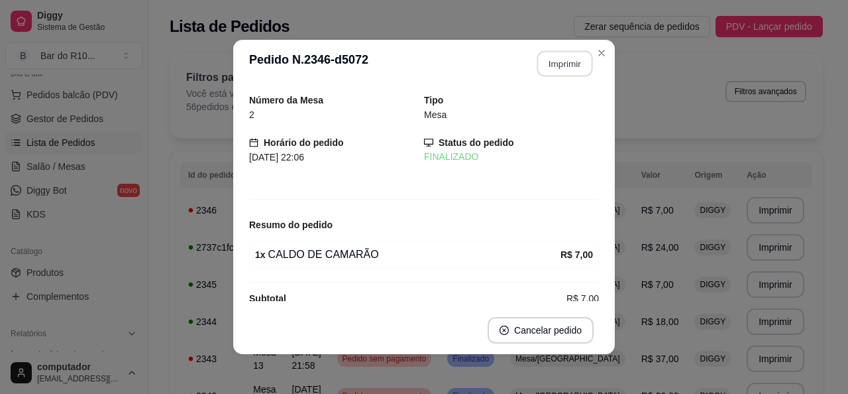
click at [561, 70] on button "Imprimir" at bounding box center [565, 64] width 56 height 26
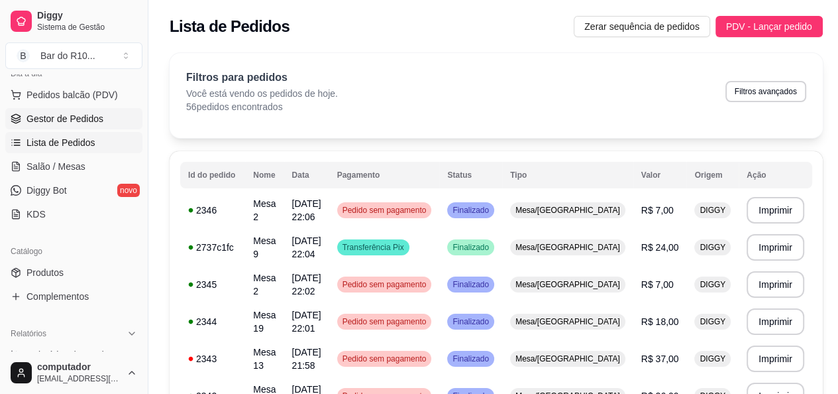
click at [63, 110] on link "Gestor de Pedidos" at bounding box center [73, 118] width 137 height 21
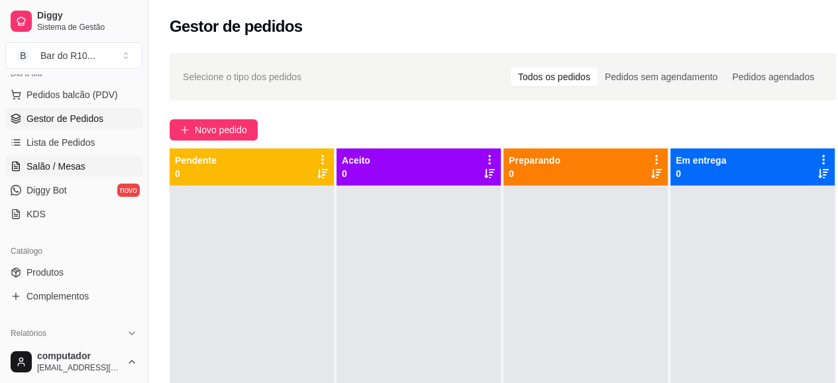
click at [65, 160] on span "Salão / Mesas" at bounding box center [56, 166] width 59 height 13
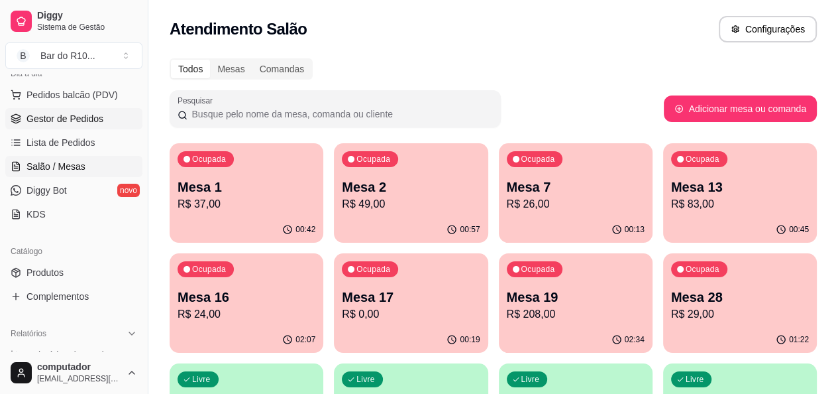
click at [88, 119] on span "Gestor de Pedidos" at bounding box center [65, 118] width 77 height 13
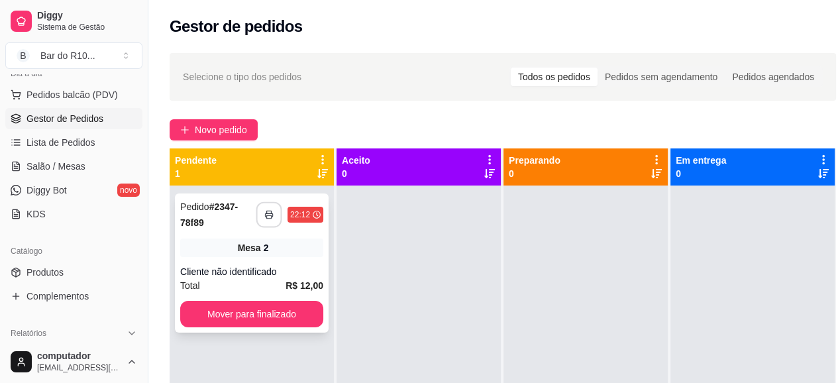
click at [262, 223] on button "button" at bounding box center [269, 215] width 26 height 26
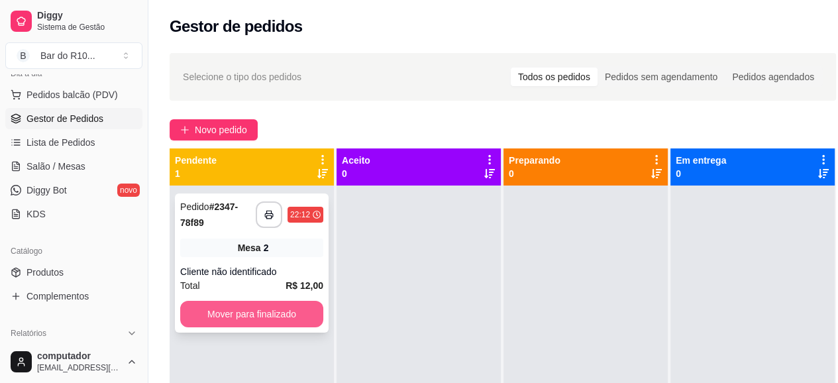
click at [250, 306] on button "Mover para finalizado" at bounding box center [251, 314] width 143 height 27
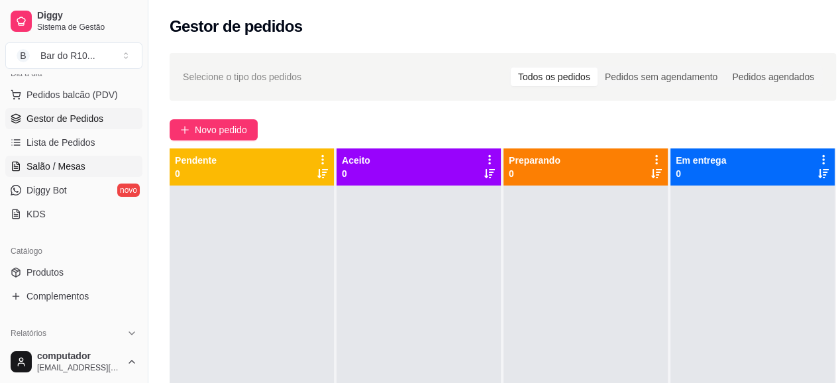
click at [41, 164] on span "Salão / Mesas" at bounding box center [56, 166] width 59 height 13
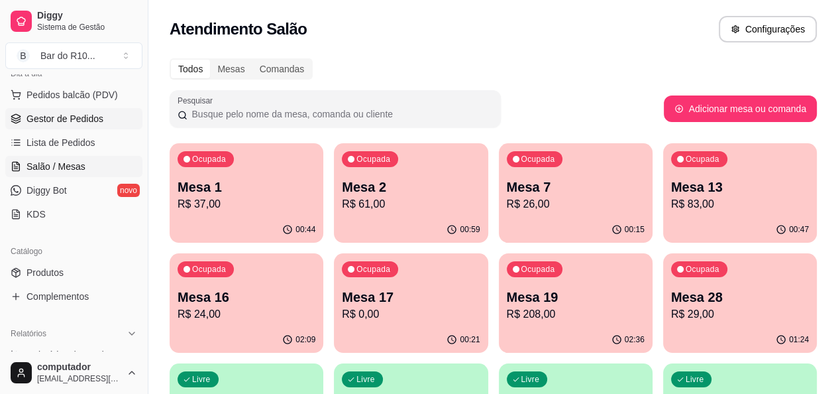
click at [67, 120] on span "Gestor de Pedidos" at bounding box center [65, 118] width 77 height 13
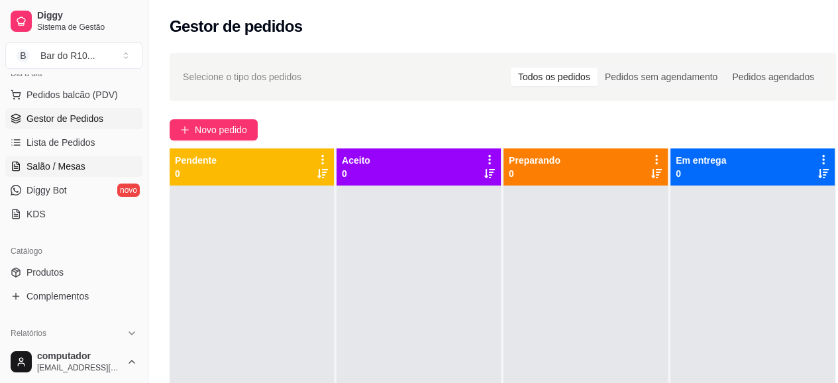
click at [61, 168] on span "Salão / Mesas" at bounding box center [56, 166] width 59 height 13
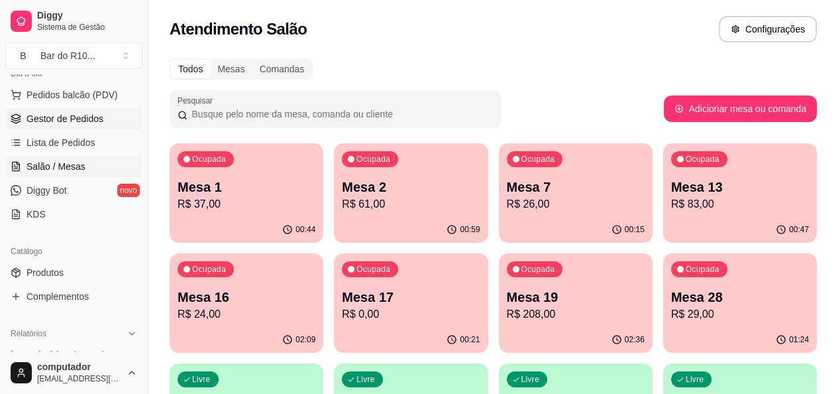
click at [82, 121] on span "Gestor de Pedidos" at bounding box center [65, 118] width 77 height 13
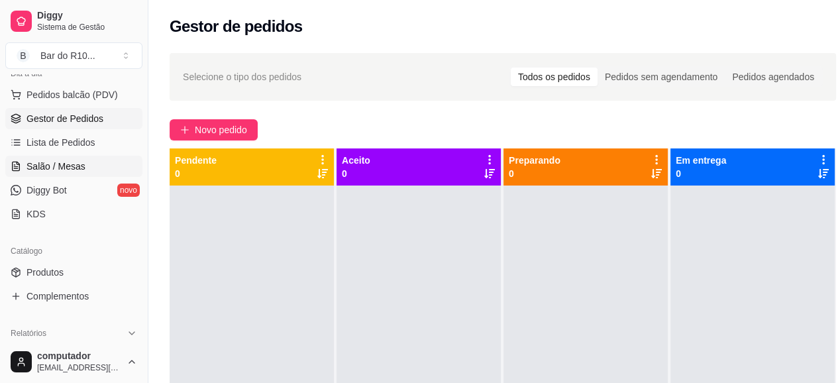
drag, startPoint x: 82, startPoint y: 121, endPoint x: 78, endPoint y: 160, distance: 38.6
click at [78, 160] on ul "Pedidos balcão (PDV) Gestor de Pedidos Lista de Pedidos Salão / Mesas Diggy Bot…" at bounding box center [73, 154] width 137 height 140
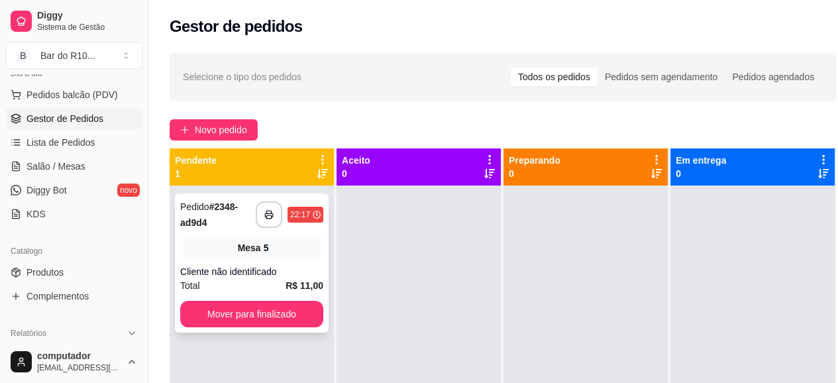
click at [213, 247] on div "Mesa 5" at bounding box center [251, 248] width 143 height 19
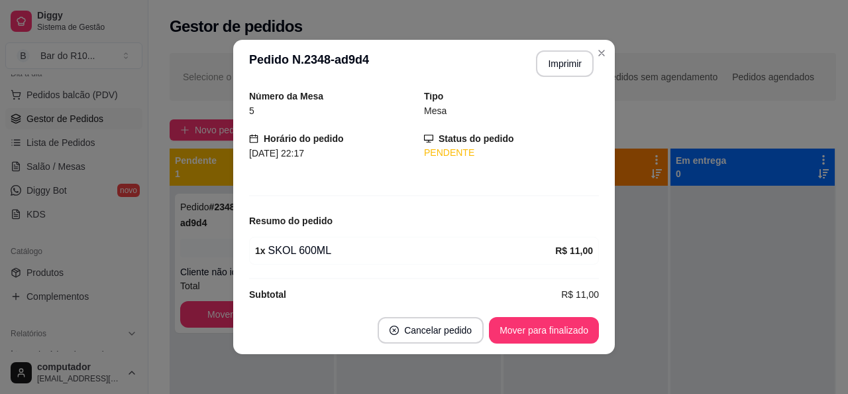
scroll to position [62, 0]
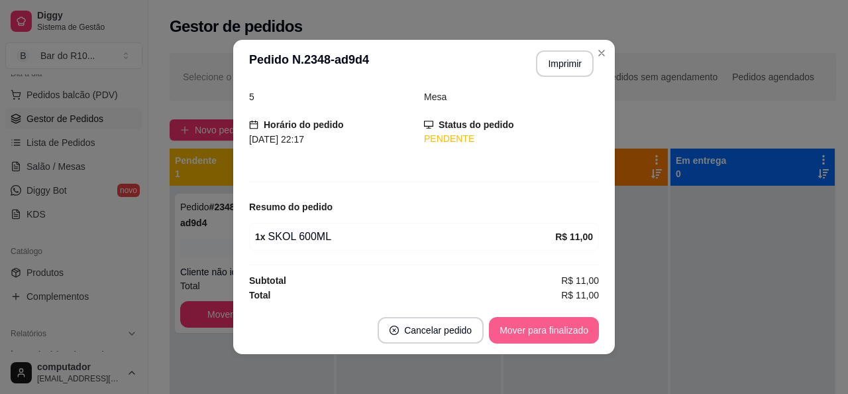
click at [559, 318] on button "Mover para finalizado" at bounding box center [544, 330] width 110 height 27
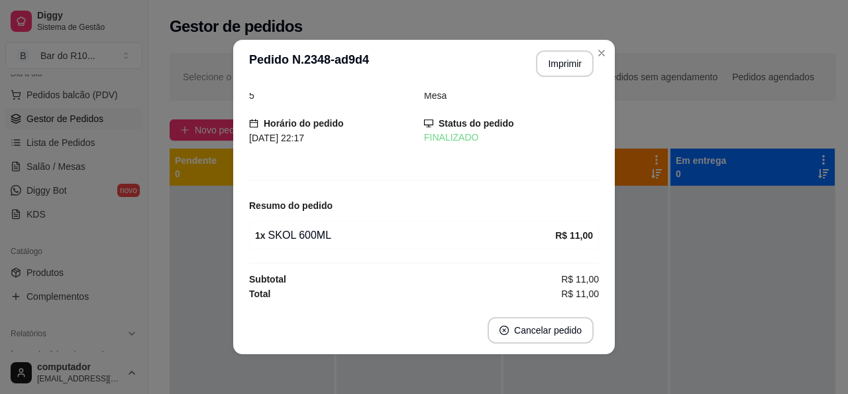
scroll to position [19, 0]
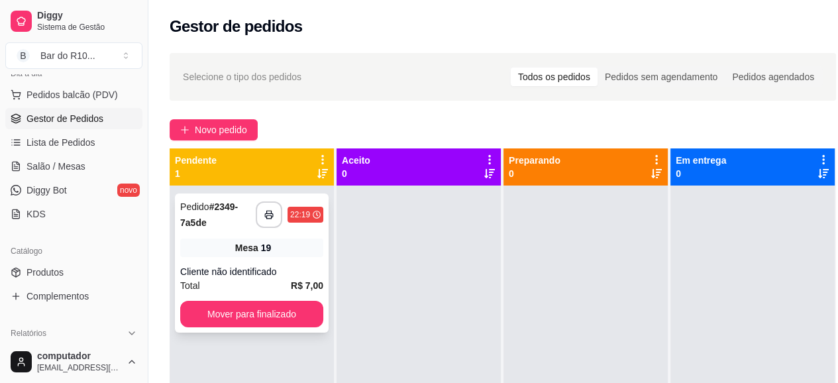
click at [225, 258] on div "**********" at bounding box center [252, 262] width 154 height 139
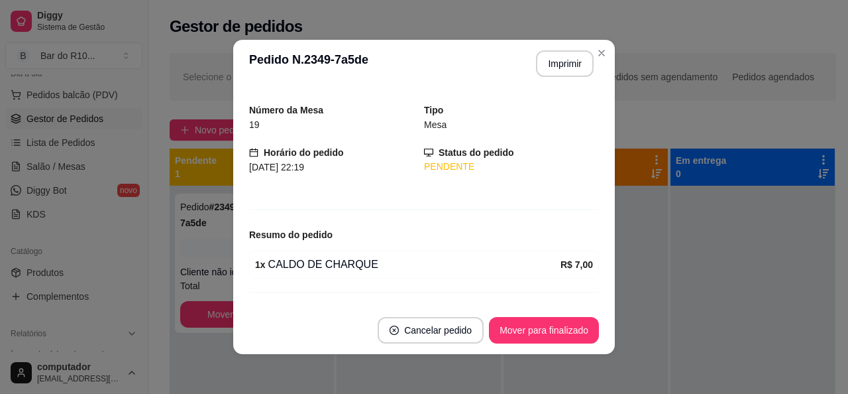
scroll to position [62, 0]
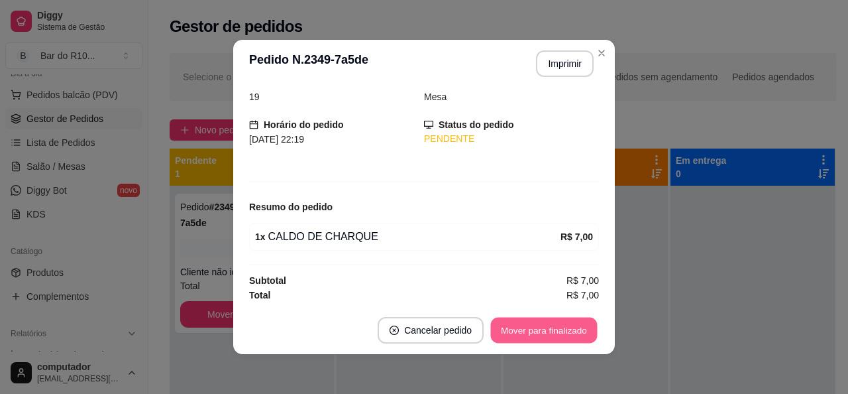
click at [562, 326] on button "Mover para finalizado" at bounding box center [544, 330] width 107 height 26
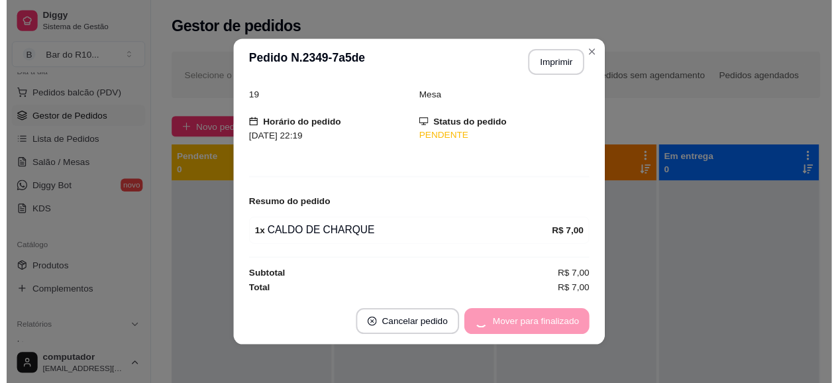
scroll to position [19, 0]
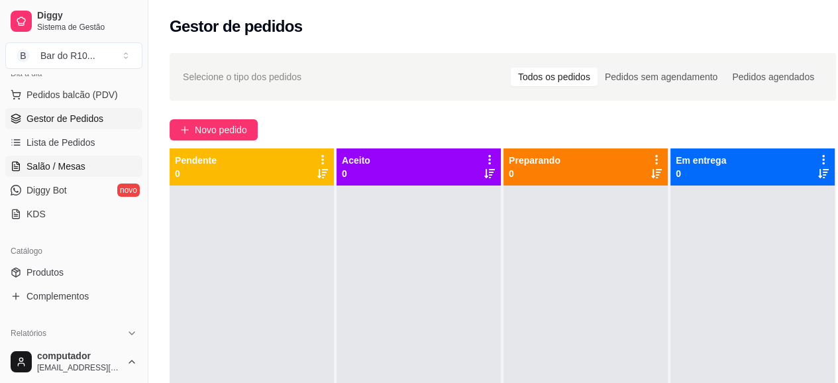
click at [68, 168] on span "Salão / Mesas" at bounding box center [56, 166] width 59 height 13
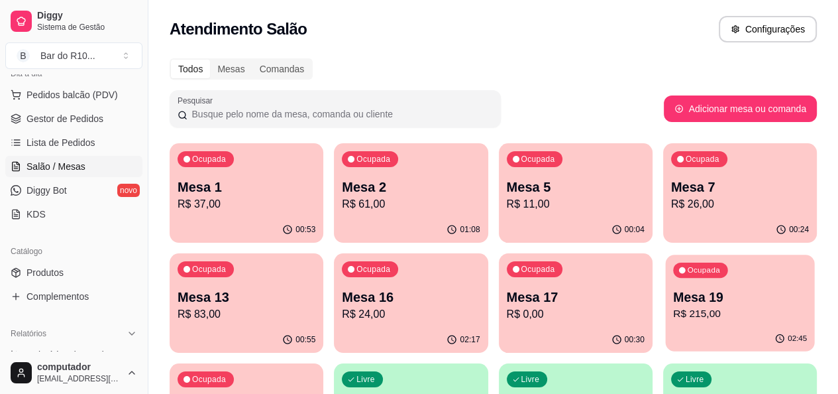
click at [673, 300] on p "Mesa 19" at bounding box center [740, 297] width 134 height 18
click at [75, 123] on span "Gestor de Pedidos" at bounding box center [65, 118] width 77 height 13
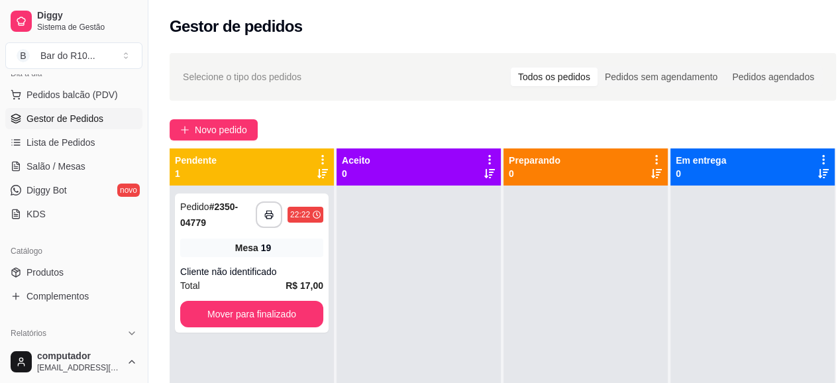
click at [298, 254] on div "Mesa 19" at bounding box center [251, 248] width 143 height 19
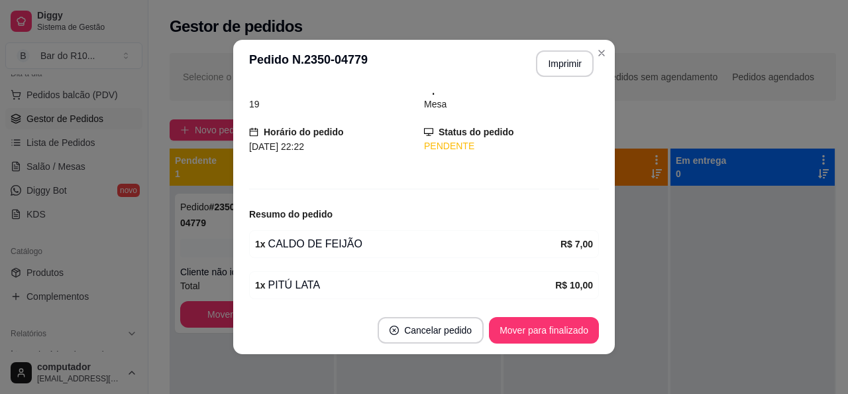
scroll to position [66, 0]
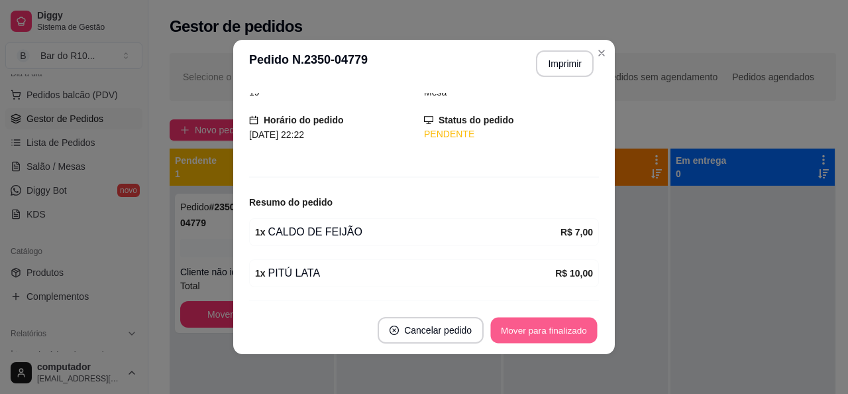
click at [519, 324] on button "Mover para finalizado" at bounding box center [544, 330] width 107 height 26
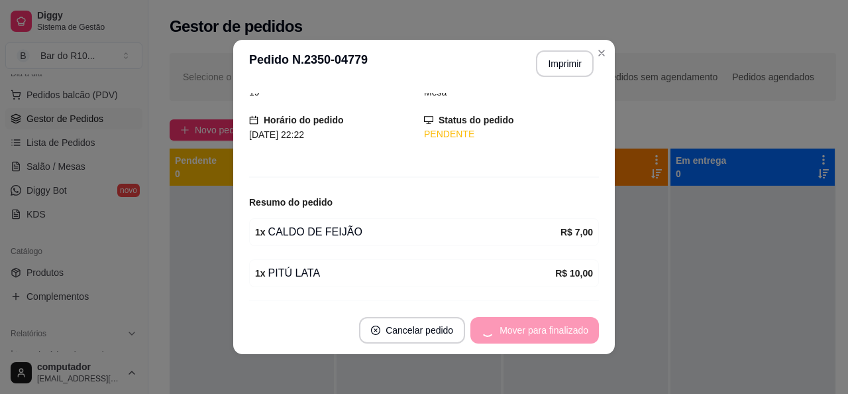
scroll to position [23, 0]
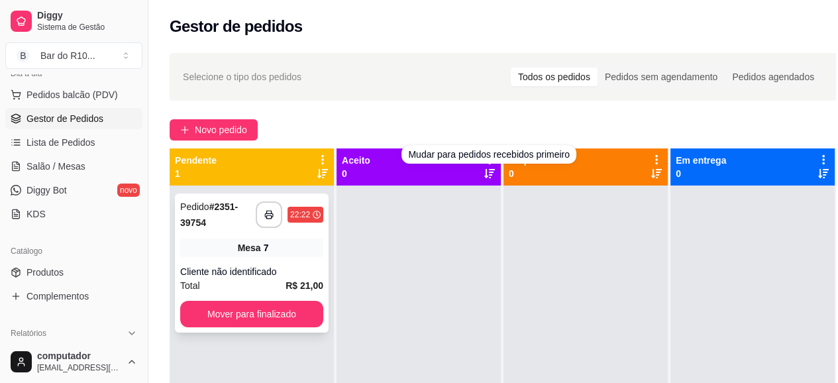
click at [327, 261] on div "**********" at bounding box center [252, 262] width 154 height 139
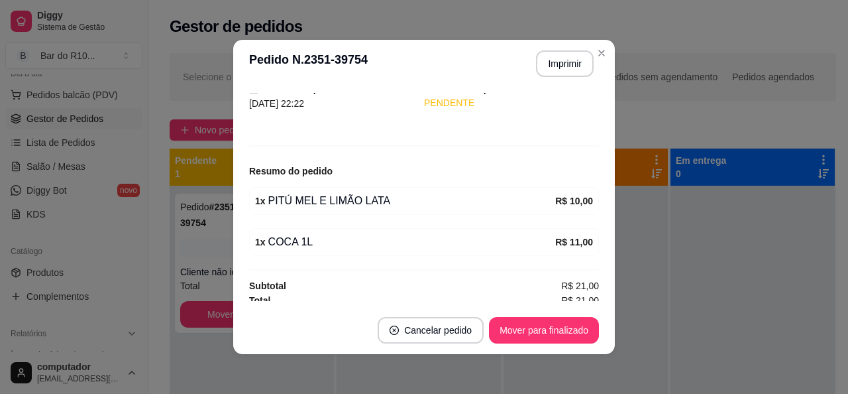
scroll to position [103, 0]
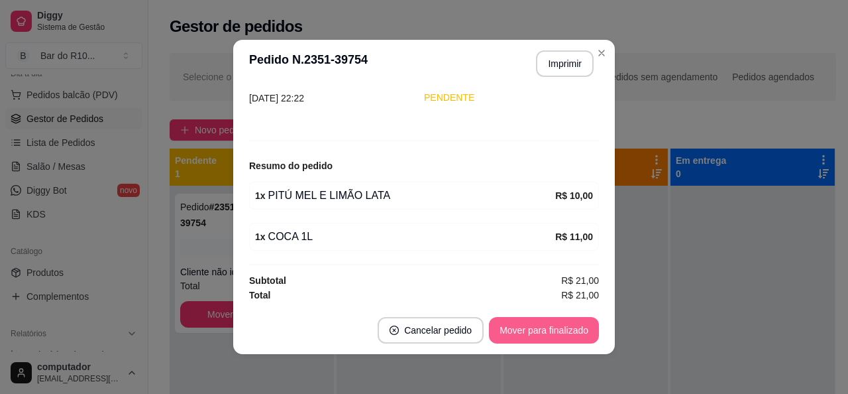
click at [535, 323] on button "Mover para finalizado" at bounding box center [544, 330] width 110 height 27
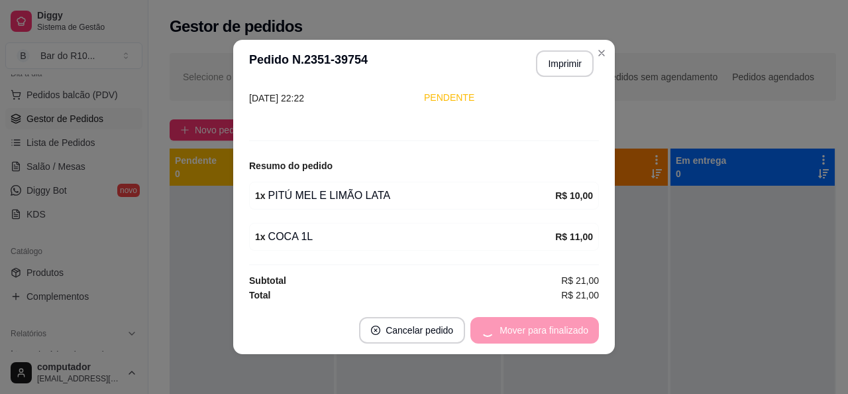
scroll to position [59, 0]
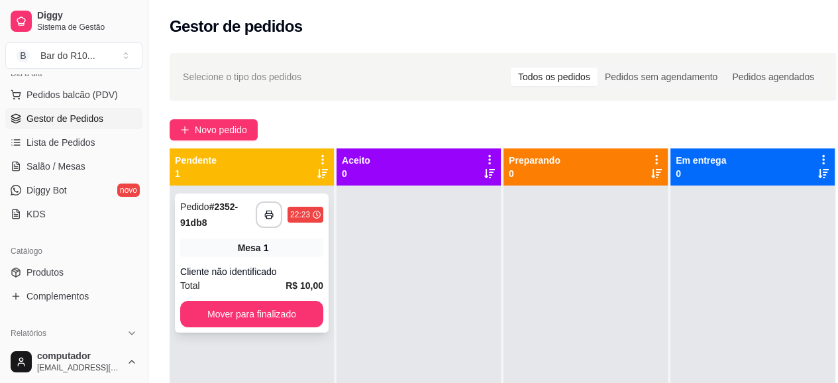
click at [235, 244] on div "Mesa 1" at bounding box center [251, 248] width 143 height 19
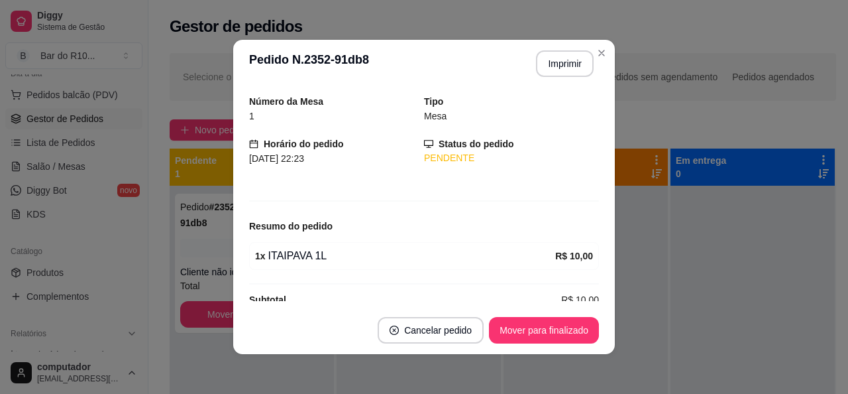
scroll to position [62, 0]
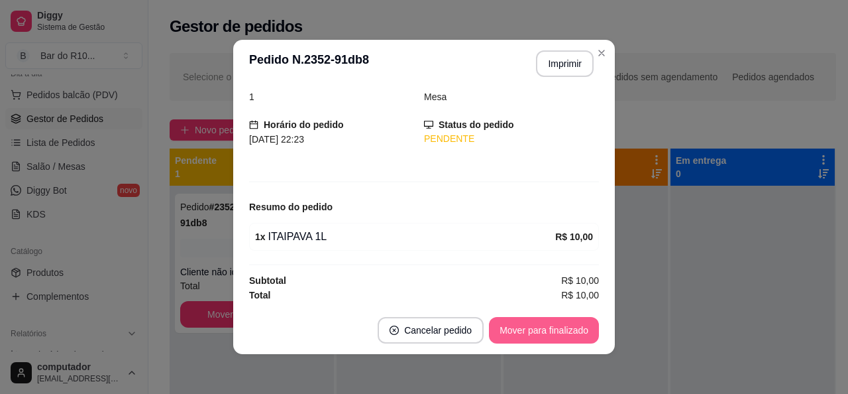
click at [539, 338] on button "Mover para finalizado" at bounding box center [544, 330] width 110 height 27
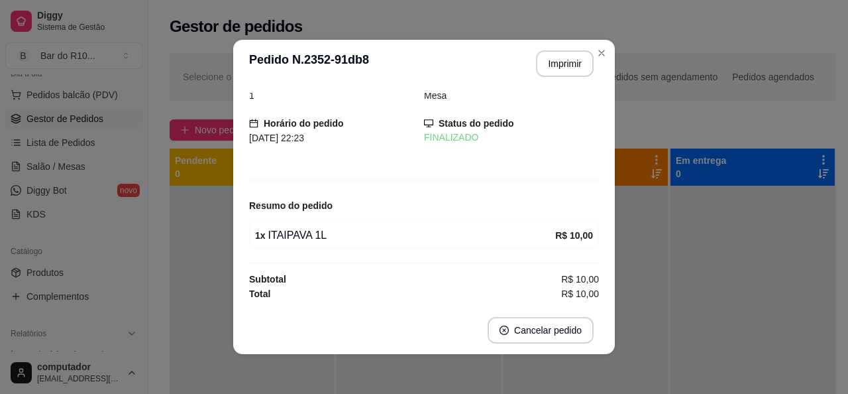
scroll to position [19, 0]
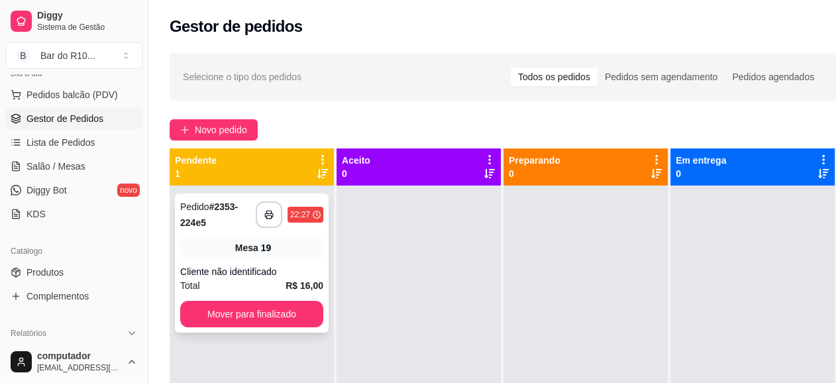
click at [285, 262] on div "**********" at bounding box center [252, 262] width 154 height 139
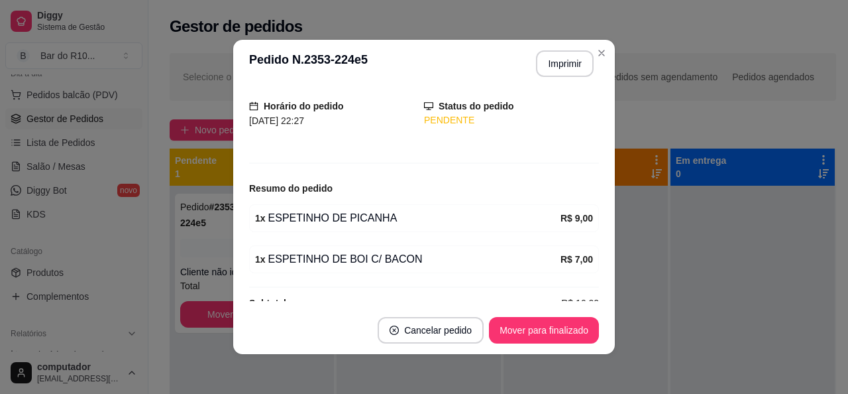
scroll to position [103, 0]
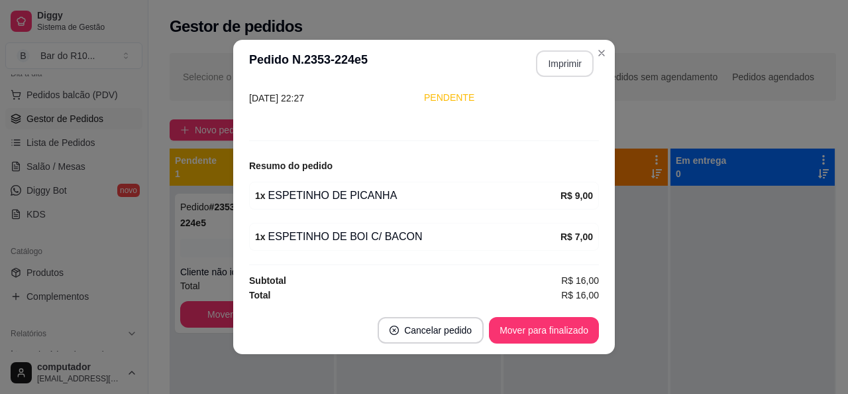
click at [563, 46] on header "**********" at bounding box center [424, 64] width 382 height 48
click at [561, 64] on button "Imprimir" at bounding box center [565, 64] width 56 height 26
click at [509, 324] on button "Mover para finalizado" at bounding box center [544, 330] width 110 height 27
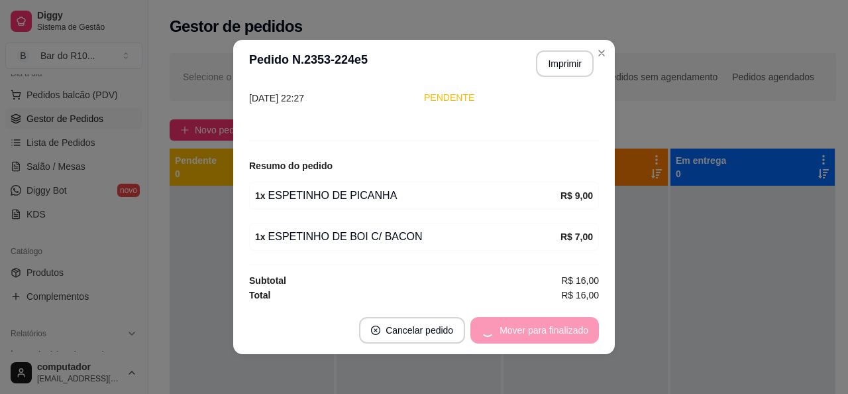
scroll to position [59, 0]
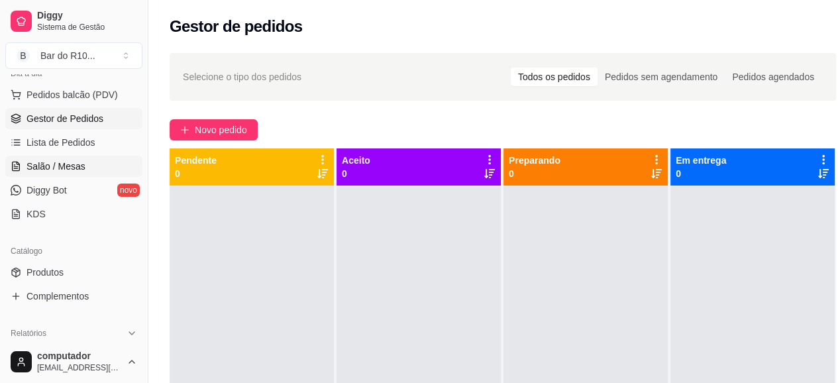
click at [48, 172] on link "Salão / Mesas" at bounding box center [73, 166] width 137 height 21
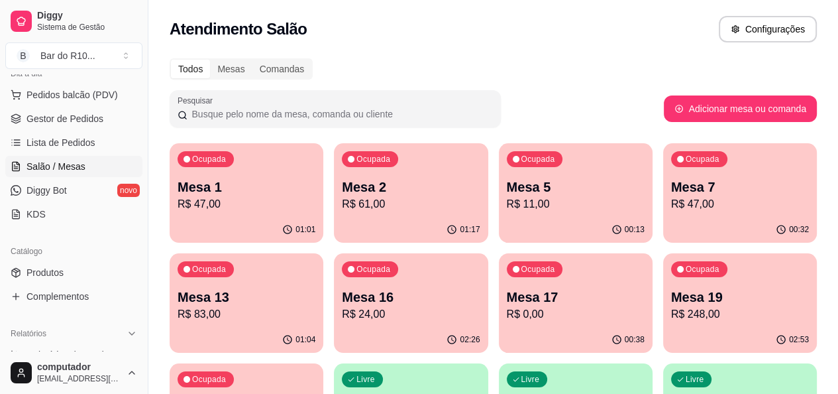
click at [671, 299] on p "Mesa 19" at bounding box center [740, 297] width 138 height 19
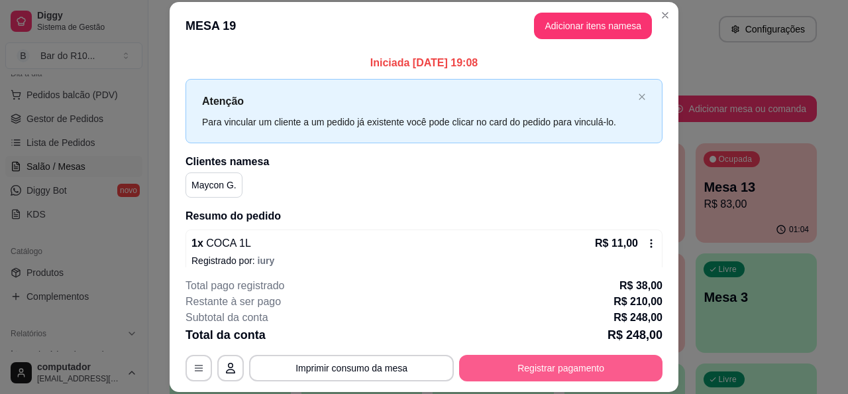
click at [549, 374] on button "Registrar pagamento" at bounding box center [560, 367] width 203 height 27
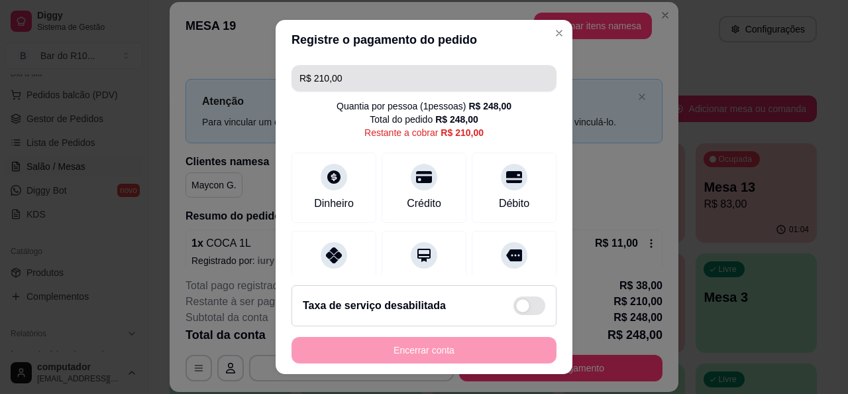
click at [448, 78] on input "R$ 210,00" at bounding box center [423, 78] width 249 height 27
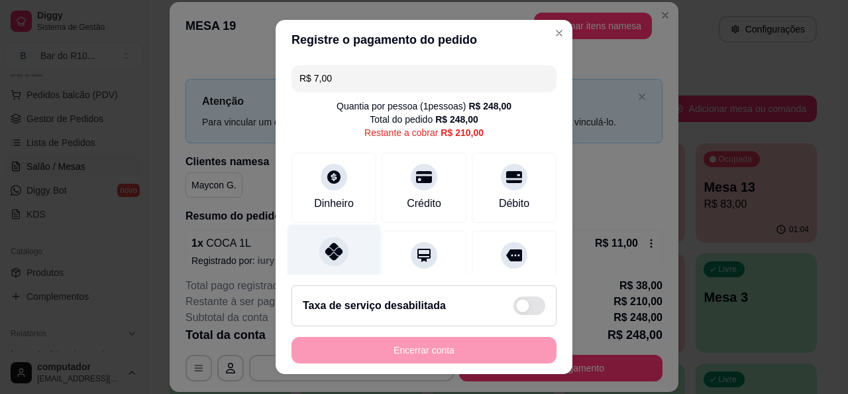
click at [326, 252] on icon at bounding box center [333, 250] width 17 height 17
type input "R$ 203,00"
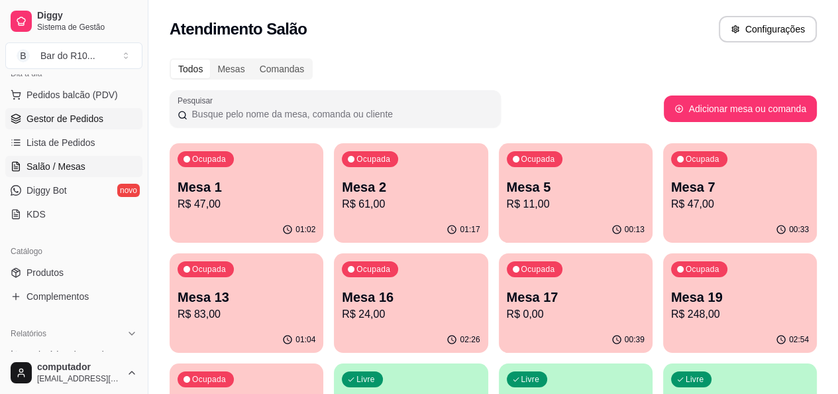
click at [96, 120] on span "Gestor de Pedidos" at bounding box center [65, 118] width 77 height 13
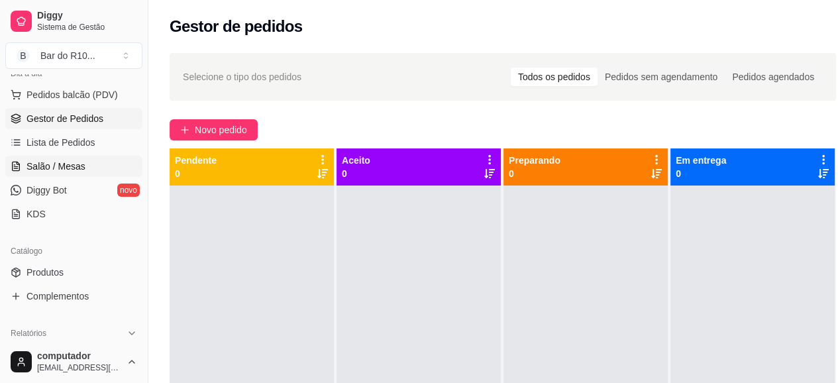
click at [80, 166] on span "Salão / Mesas" at bounding box center [56, 166] width 59 height 13
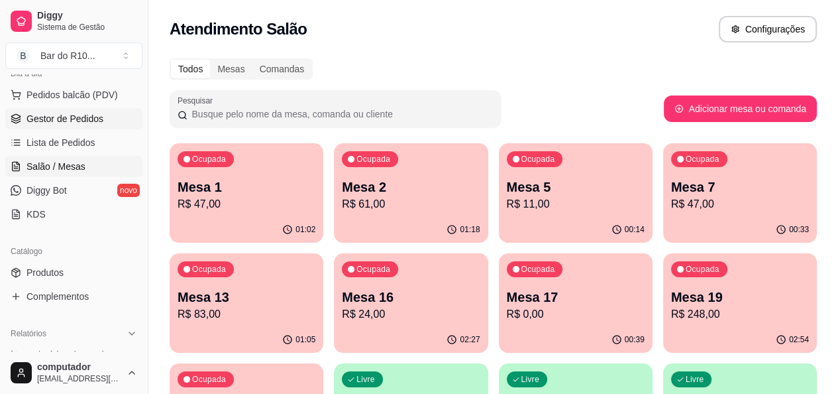
click at [87, 120] on span "Gestor de Pedidos" at bounding box center [65, 118] width 77 height 13
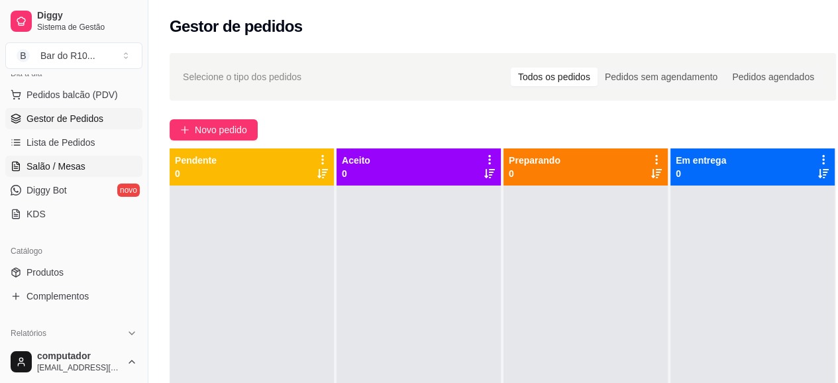
click at [40, 162] on span "Salão / Mesas" at bounding box center [56, 166] width 59 height 13
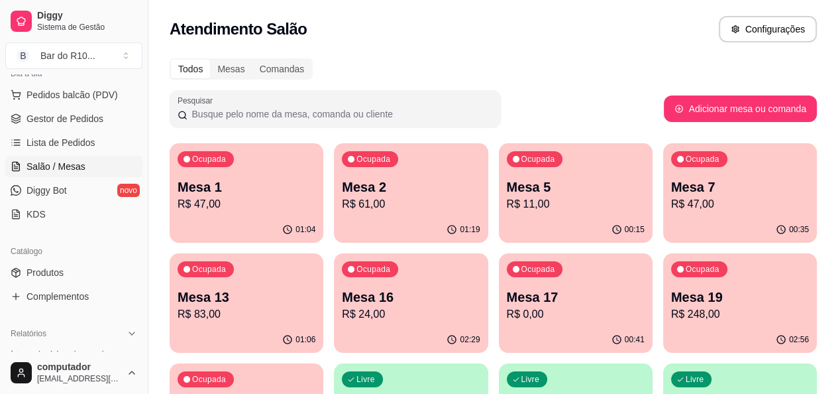
click at [254, 207] on p "R$ 47,00" at bounding box center [247, 204] width 138 height 16
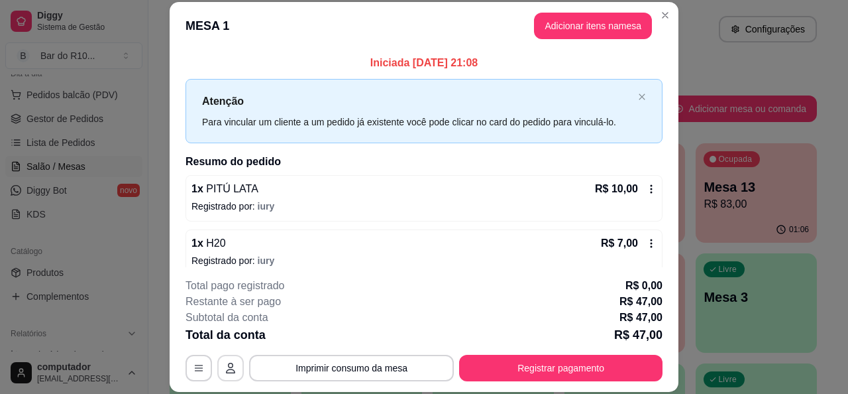
click at [235, 373] on button "button" at bounding box center [230, 367] width 27 height 27
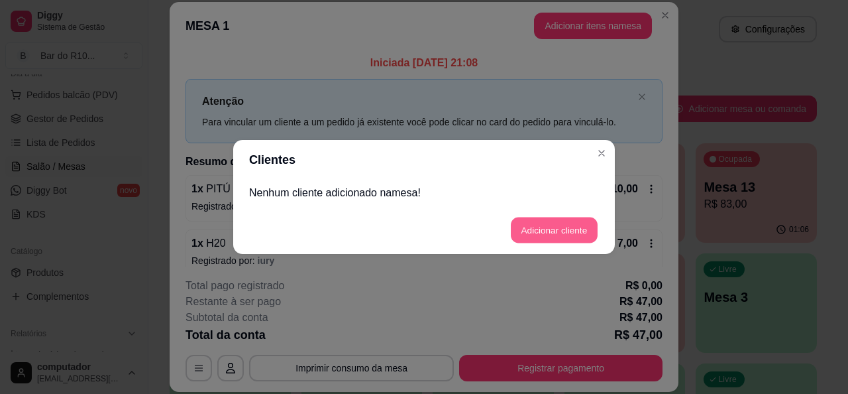
click at [561, 232] on button "Adicionar cliente" at bounding box center [554, 230] width 87 height 26
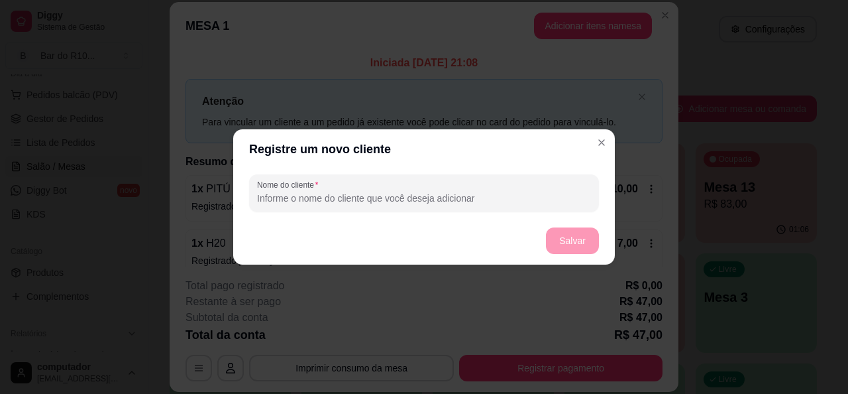
click at [358, 201] on input "Nome do cliente" at bounding box center [424, 197] width 334 height 13
type input "nenzin e boneco abreu"
click at [561, 247] on button "Salvar" at bounding box center [572, 240] width 53 height 27
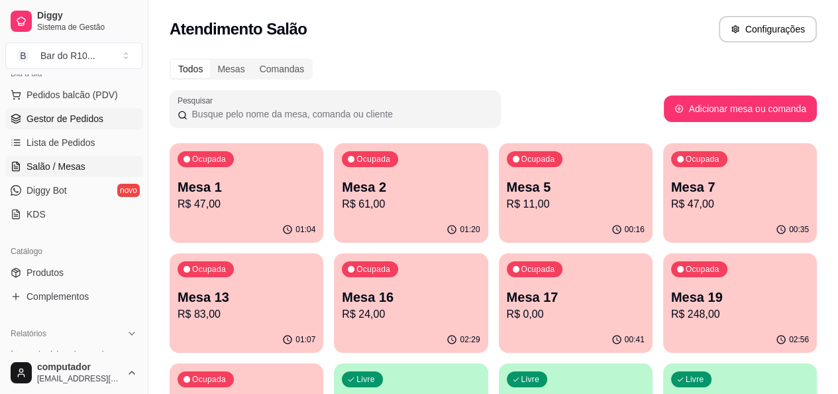
click at [73, 121] on span "Gestor de Pedidos" at bounding box center [65, 118] width 77 height 13
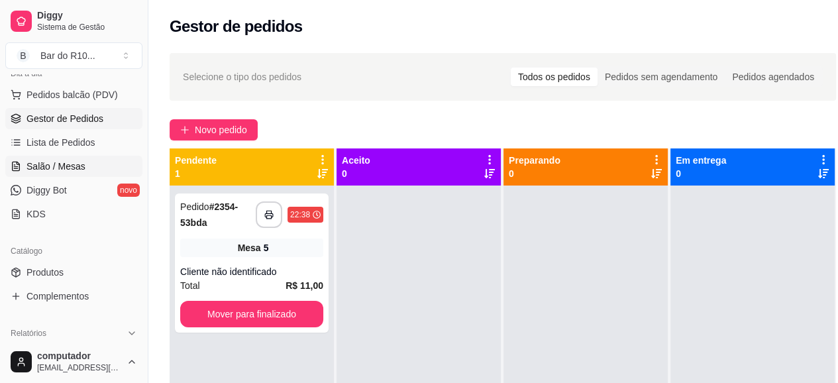
click at [64, 162] on span "Salão / Mesas" at bounding box center [56, 166] width 59 height 13
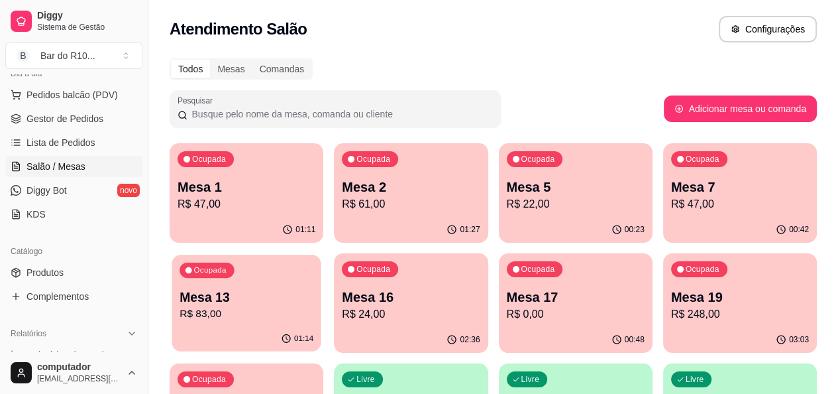
click at [313, 306] on p "R$ 83,00" at bounding box center [247, 313] width 134 height 15
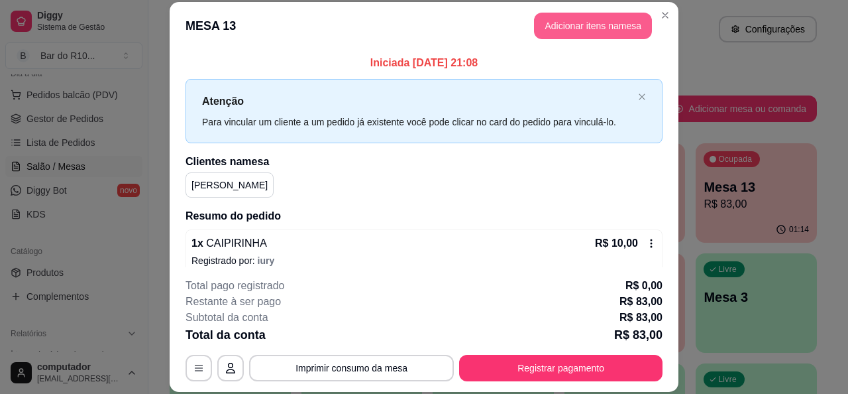
click at [597, 33] on button "Adicionar itens na mesa" at bounding box center [593, 26] width 118 height 27
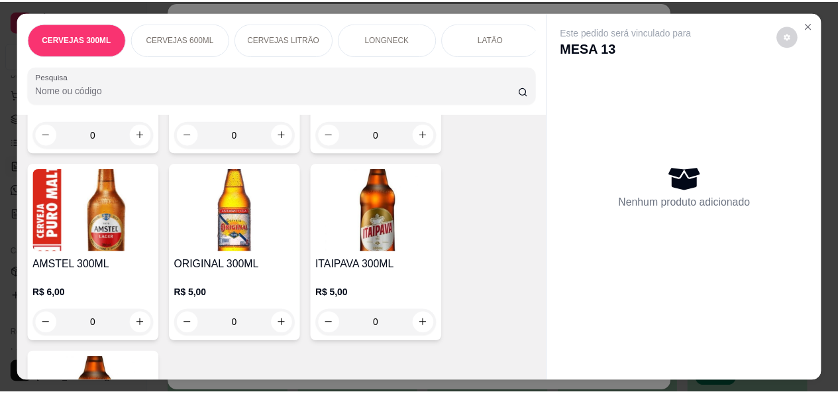
scroll to position [199, 0]
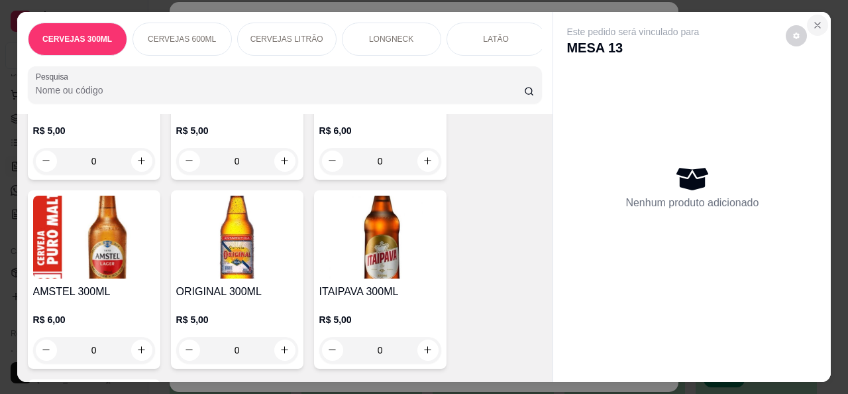
click at [815, 20] on icon "Close" at bounding box center [817, 25] width 11 height 11
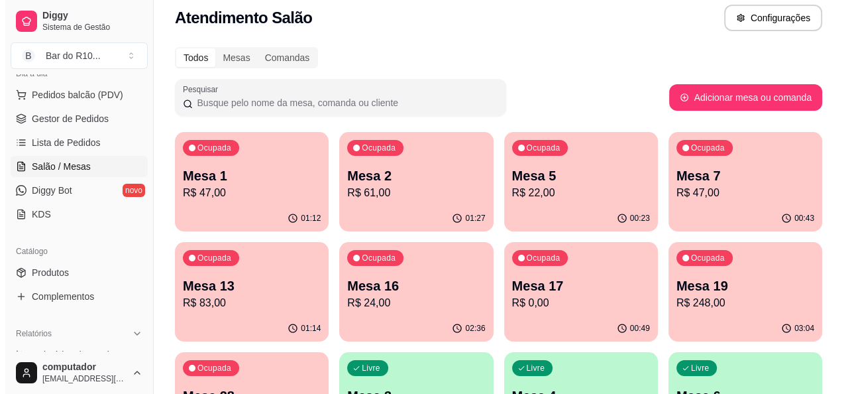
scroll to position [9, 0]
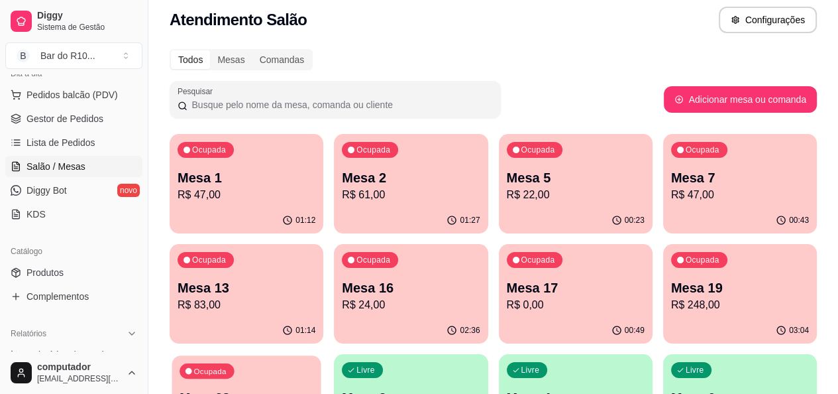
click at [313, 389] on p "Mesa 28" at bounding box center [247, 398] width 134 height 18
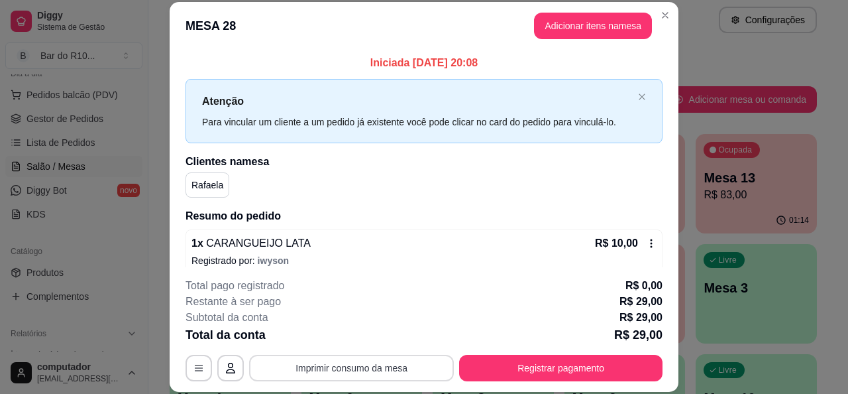
click at [366, 361] on button "Imprimir consumo da mesa" at bounding box center [351, 367] width 205 height 27
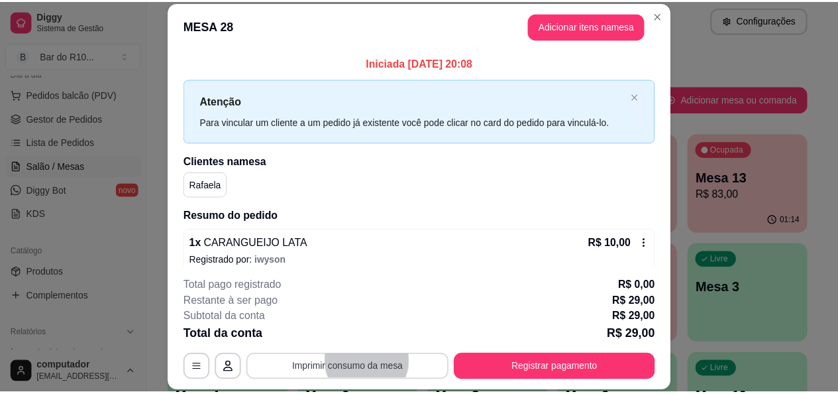
scroll to position [0, 0]
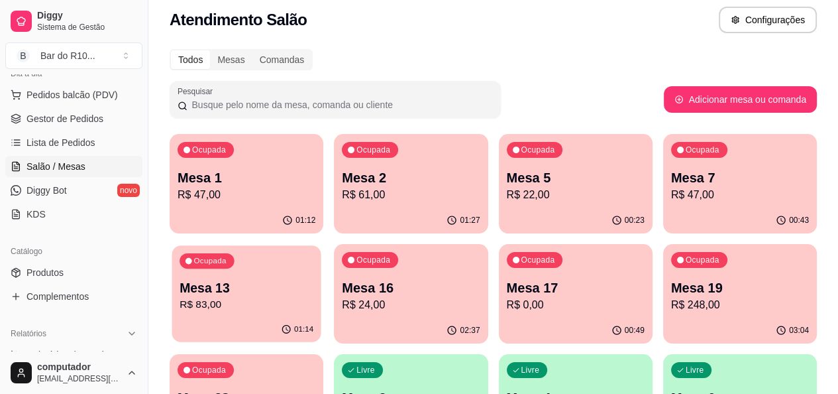
click at [313, 279] on p "Mesa 13" at bounding box center [247, 288] width 134 height 18
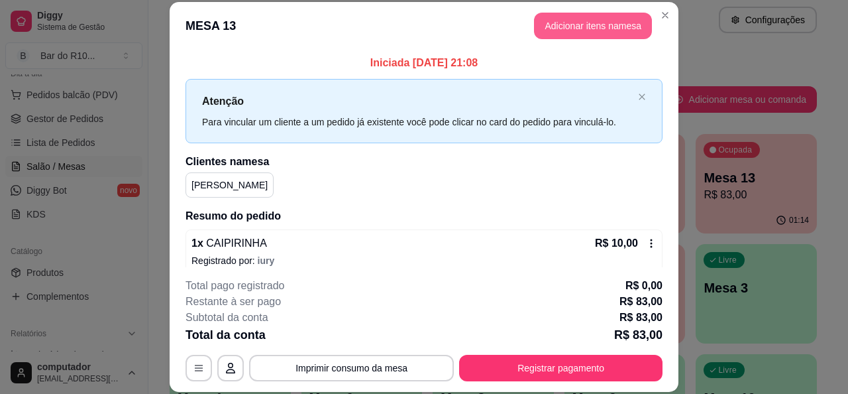
click at [606, 29] on button "Adicionar itens na mesa" at bounding box center [593, 26] width 118 height 27
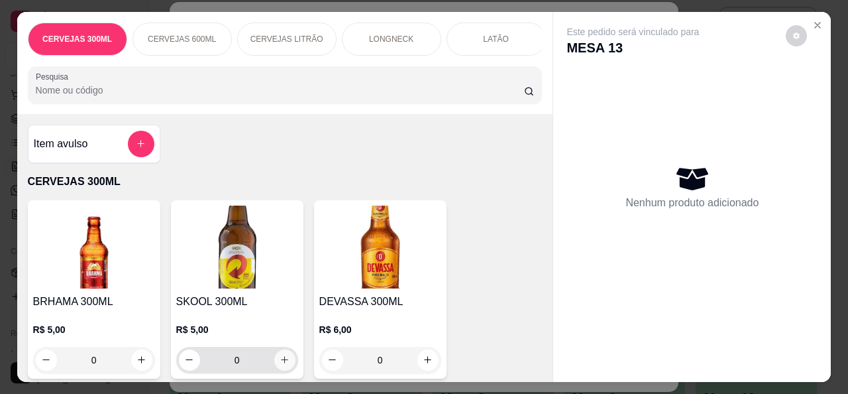
click at [280, 364] on icon "increase-product-quantity" at bounding box center [285, 359] width 10 height 10
type input "1"
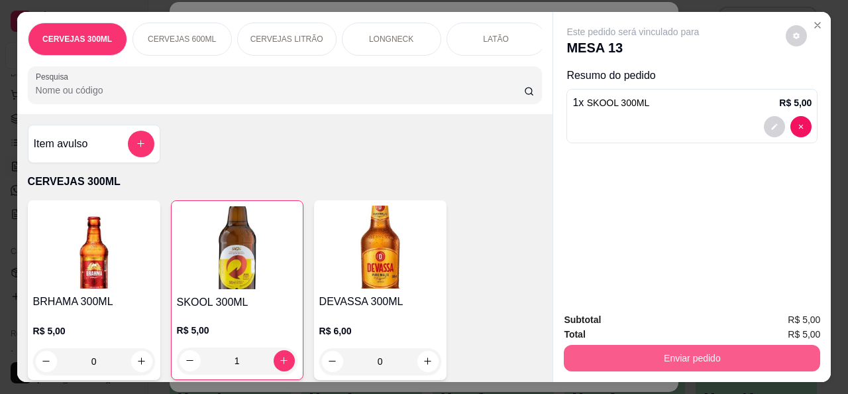
click at [696, 350] on button "Enviar pedido" at bounding box center [692, 358] width 256 height 27
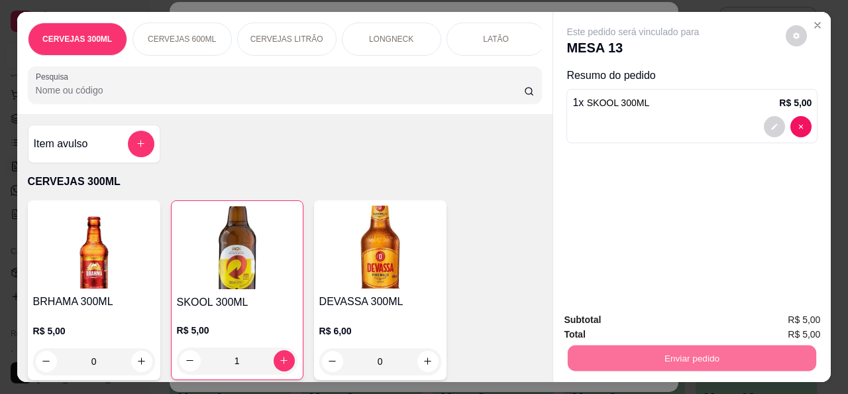
click at [670, 330] on button "Não registrar e enviar pedido" at bounding box center [648, 320] width 138 height 25
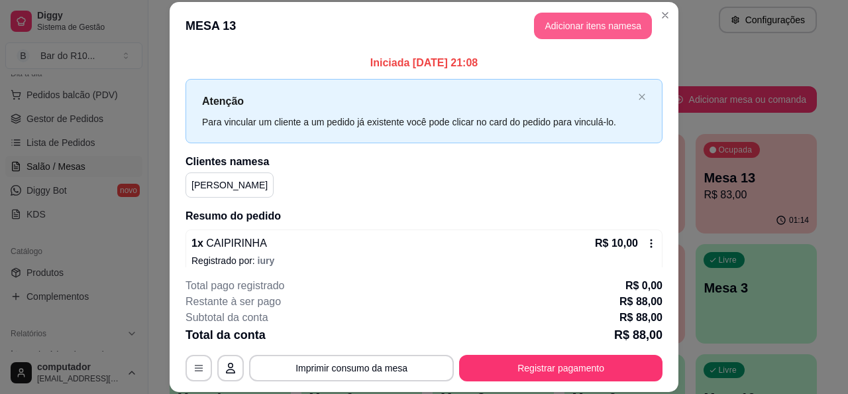
click at [583, 30] on button "Adicionar itens na mesa" at bounding box center [593, 26] width 118 height 27
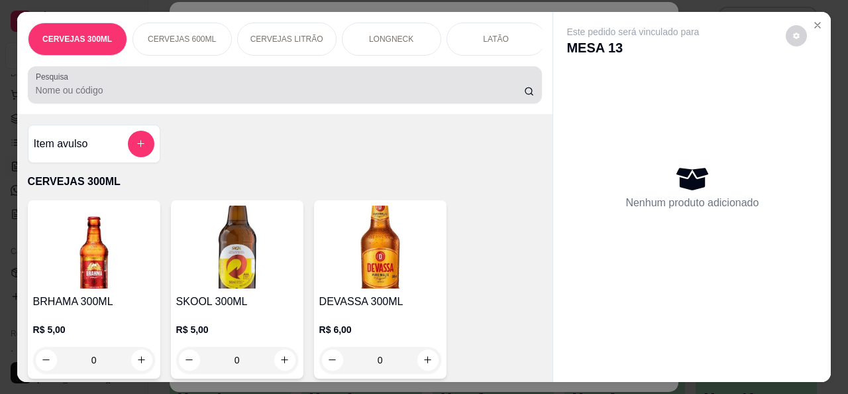
click at [205, 80] on div at bounding box center [285, 85] width 499 height 27
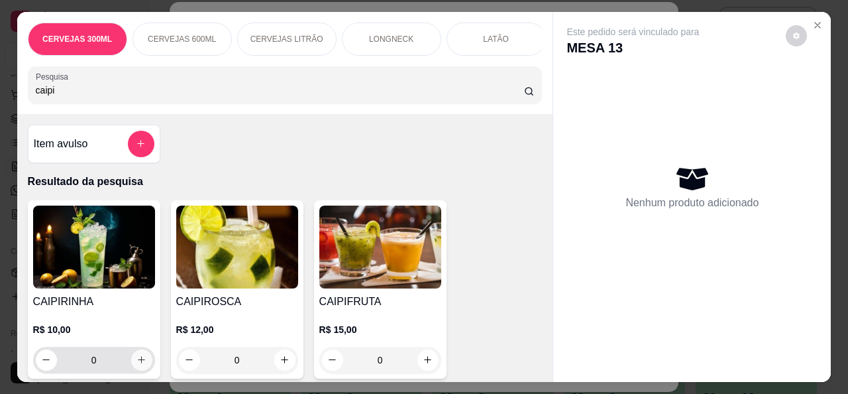
type input "caipi"
click at [138, 361] on icon "increase-product-quantity" at bounding box center [141, 360] width 10 height 10
type input "1"
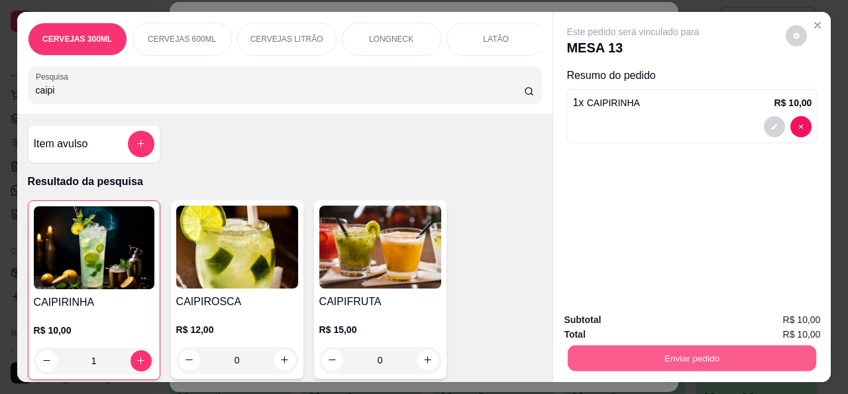
click at [673, 356] on button "Enviar pedido" at bounding box center [692, 358] width 248 height 26
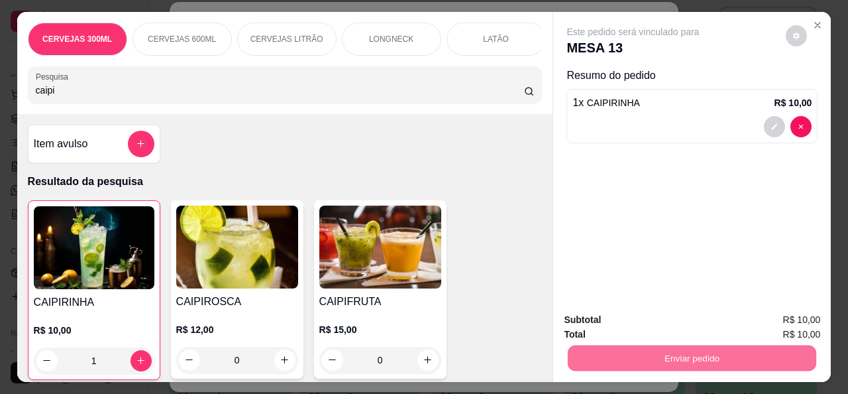
click at [655, 319] on button "Não registrar e enviar pedido" at bounding box center [649, 320] width 134 height 25
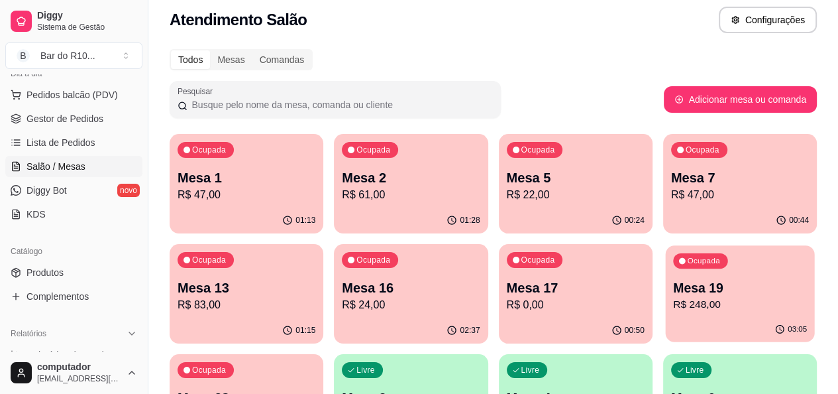
click at [673, 284] on p "Mesa 19" at bounding box center [740, 288] width 134 height 18
click at [673, 307] on p "R$ 248,00" at bounding box center [740, 304] width 134 height 15
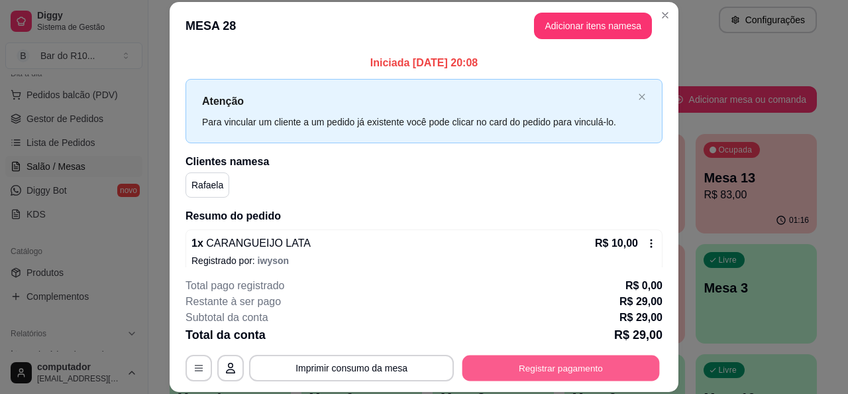
click at [582, 370] on button "Registrar pagamento" at bounding box center [560, 368] width 197 height 26
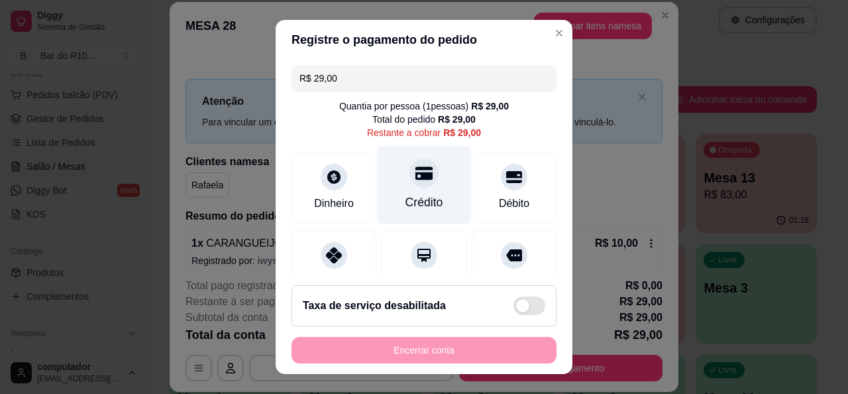
click at [432, 178] on div "Crédito" at bounding box center [424, 185] width 93 height 78
type input "R$ 0,00"
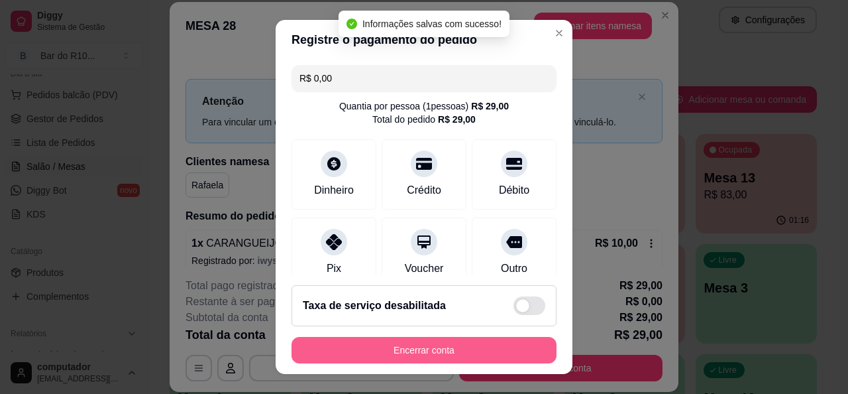
click at [445, 345] on button "Encerrar conta" at bounding box center [424, 350] width 265 height 27
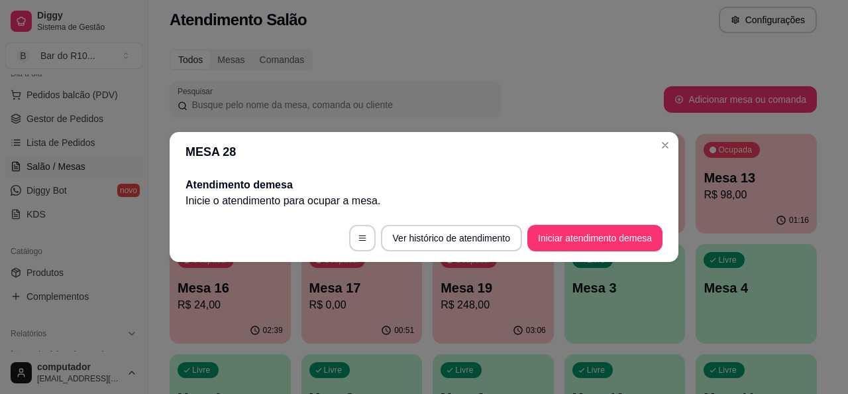
click at [664, 156] on header "MESA 28" at bounding box center [424, 152] width 509 height 40
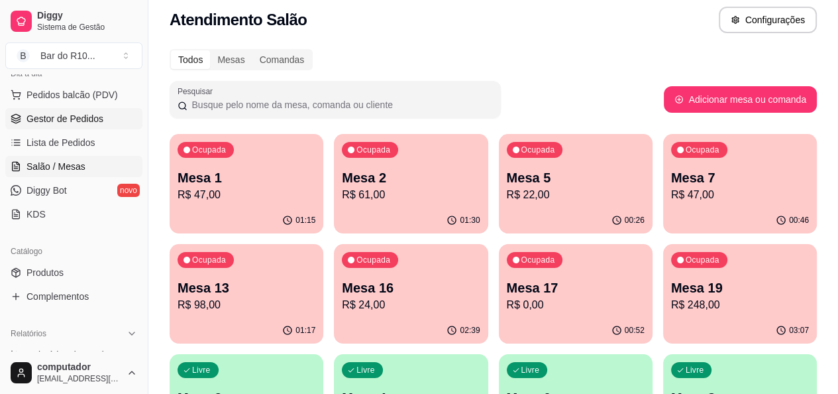
click at [64, 123] on span "Gestor de Pedidos" at bounding box center [65, 118] width 77 height 13
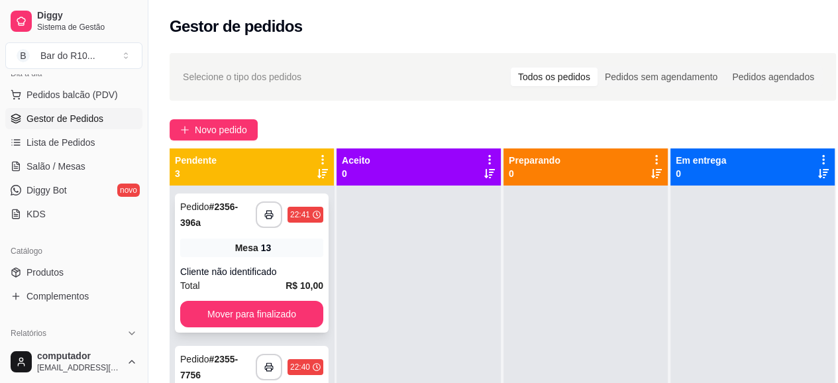
click at [239, 243] on span "Mesa" at bounding box center [246, 247] width 23 height 13
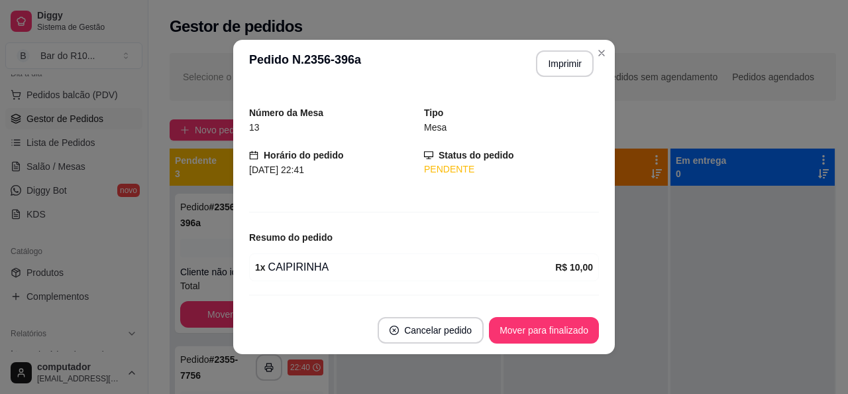
scroll to position [62, 0]
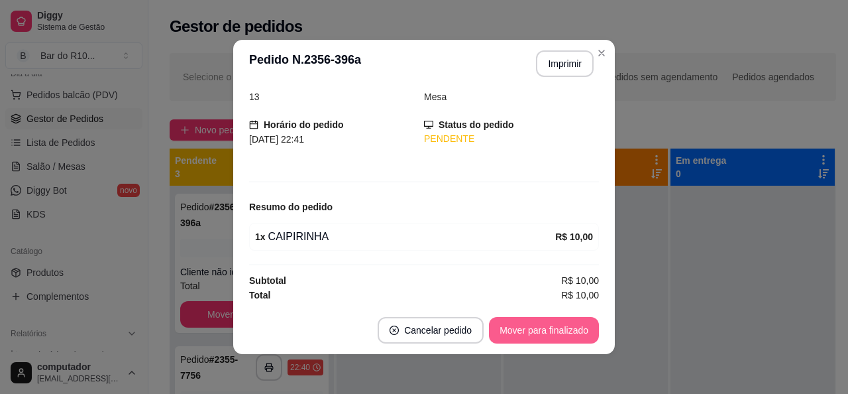
click at [547, 335] on button "Mover para finalizado" at bounding box center [544, 330] width 110 height 27
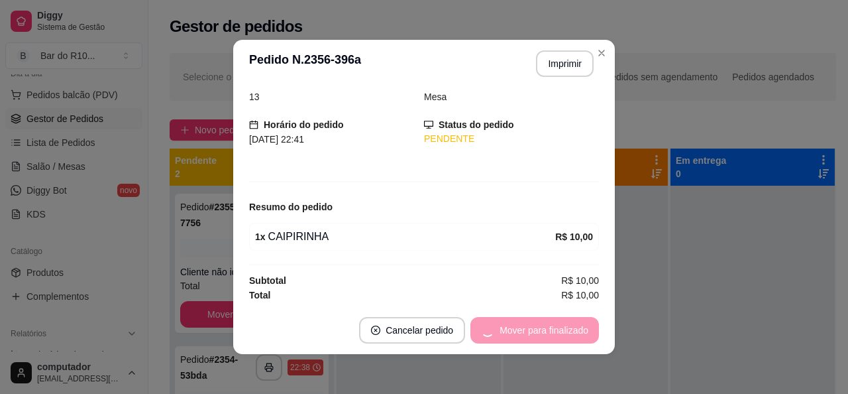
scroll to position [19, 0]
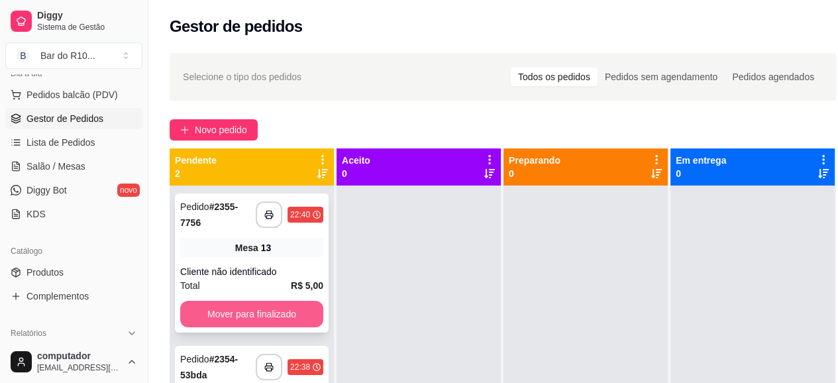
click at [286, 308] on button "Mover para finalizado" at bounding box center [251, 314] width 143 height 27
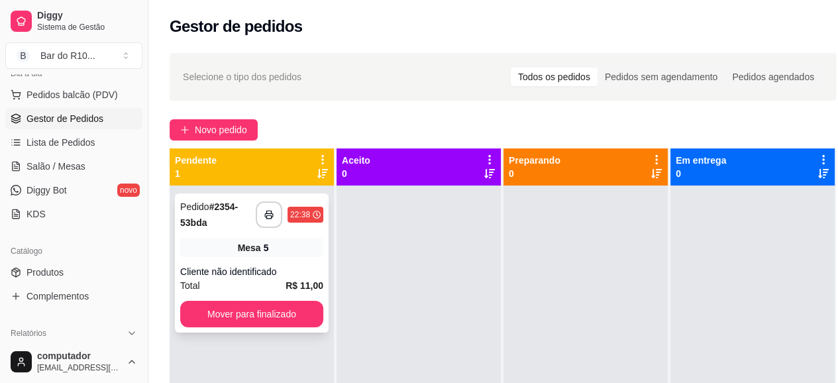
click at [296, 266] on div "Cliente não identificado" at bounding box center [251, 271] width 143 height 13
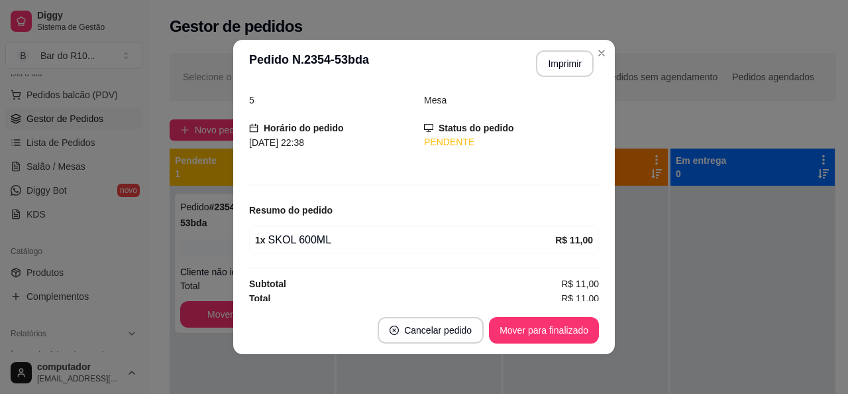
scroll to position [62, 0]
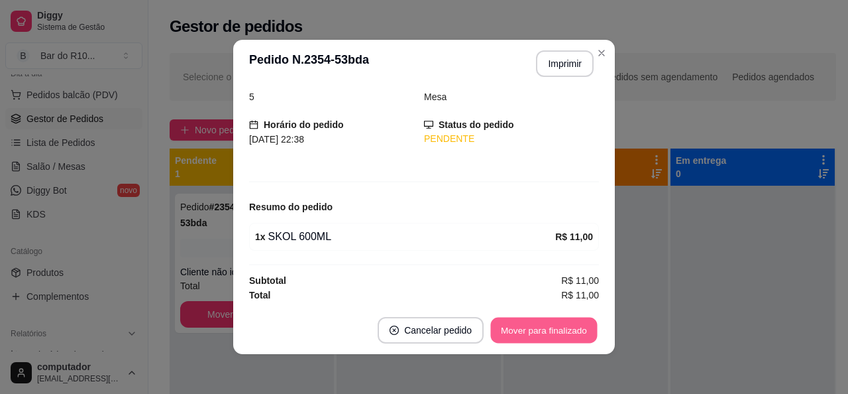
click at [530, 331] on button "Mover para finalizado" at bounding box center [544, 330] width 107 height 26
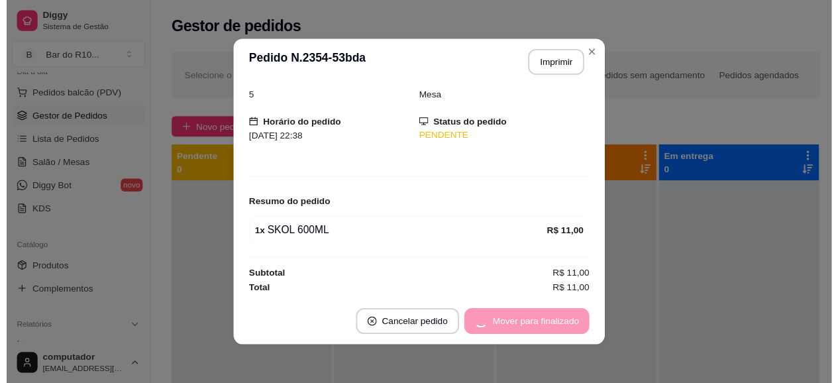
scroll to position [19, 0]
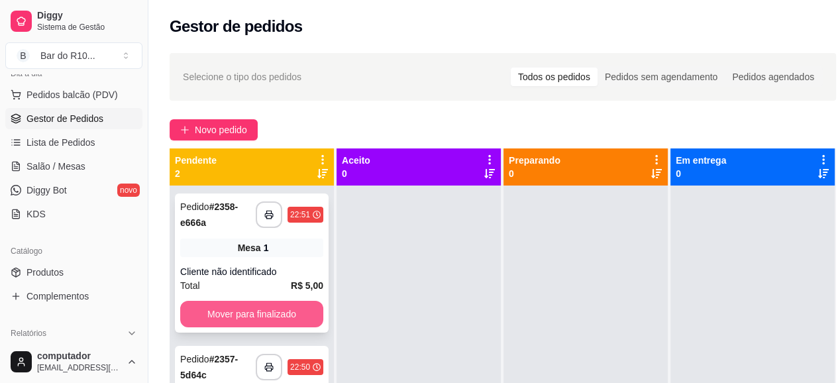
click at [221, 319] on button "Mover para finalizado" at bounding box center [251, 314] width 143 height 27
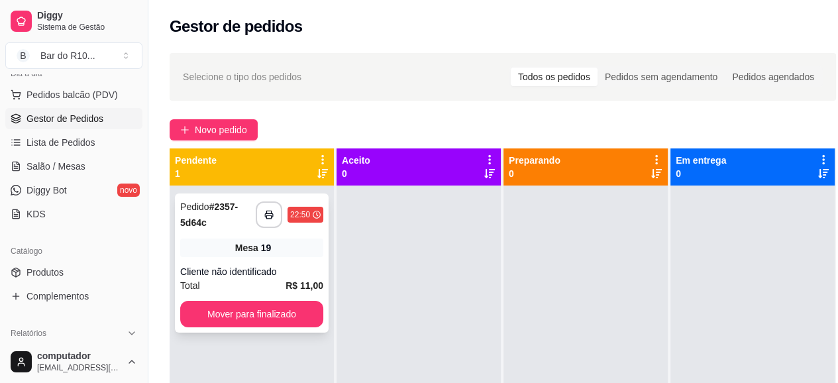
click at [262, 265] on div "Cliente não identificado" at bounding box center [251, 271] width 143 height 13
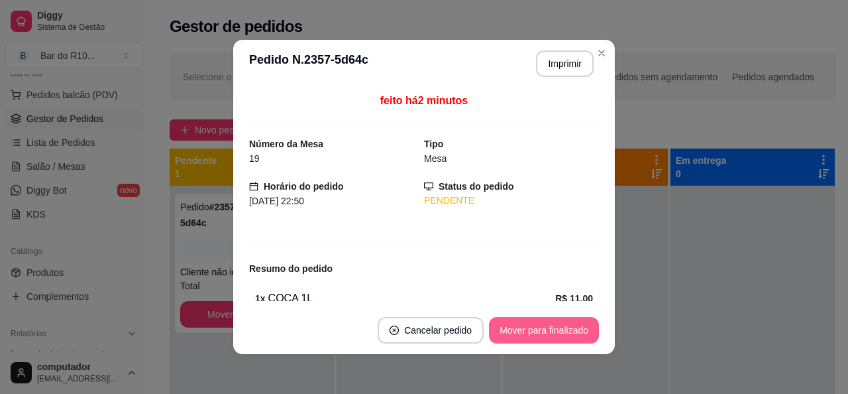
click at [548, 331] on button "Mover para finalizado" at bounding box center [544, 330] width 110 height 27
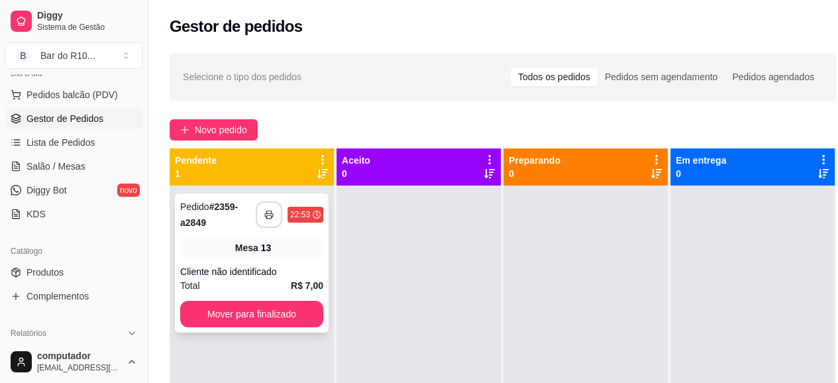
click at [273, 210] on icon "button" at bounding box center [268, 214] width 9 height 9
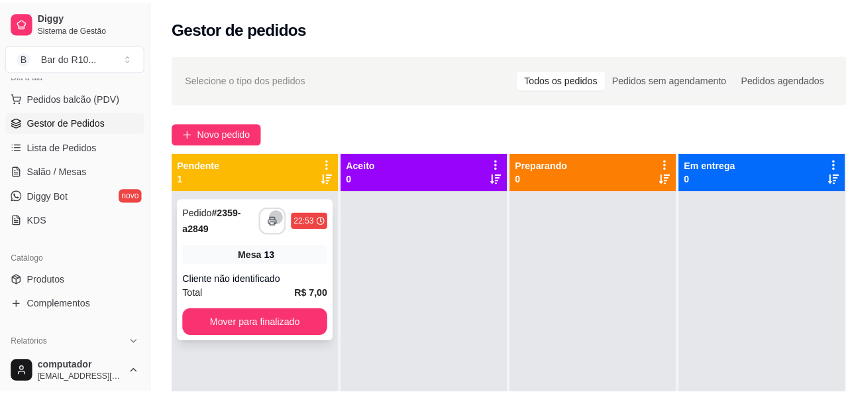
scroll to position [0, 0]
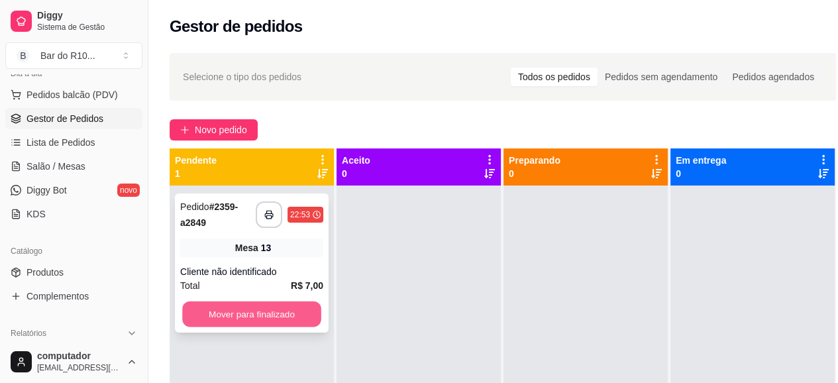
click at [211, 306] on button "Mover para finalizado" at bounding box center [251, 314] width 139 height 26
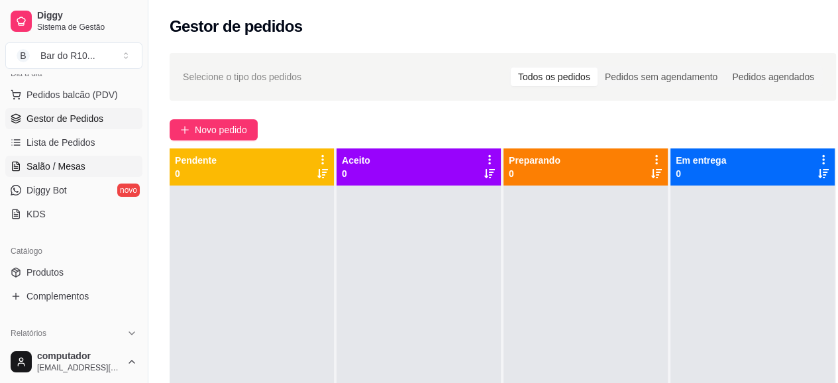
click at [28, 161] on span "Salão / Mesas" at bounding box center [56, 166] width 59 height 13
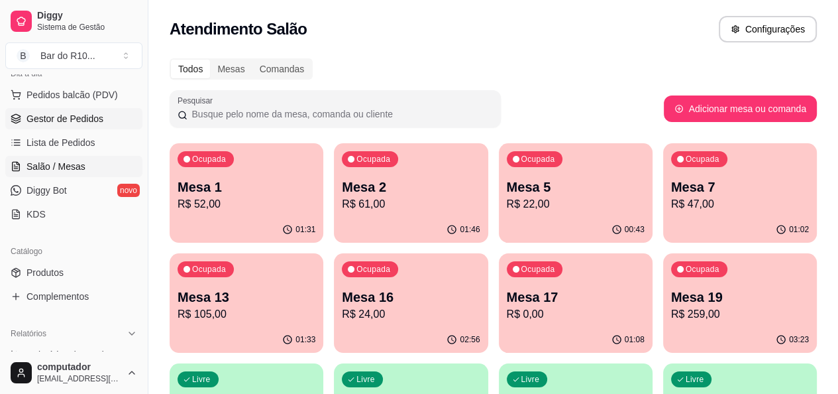
click at [101, 120] on span "Gestor de Pedidos" at bounding box center [65, 118] width 77 height 13
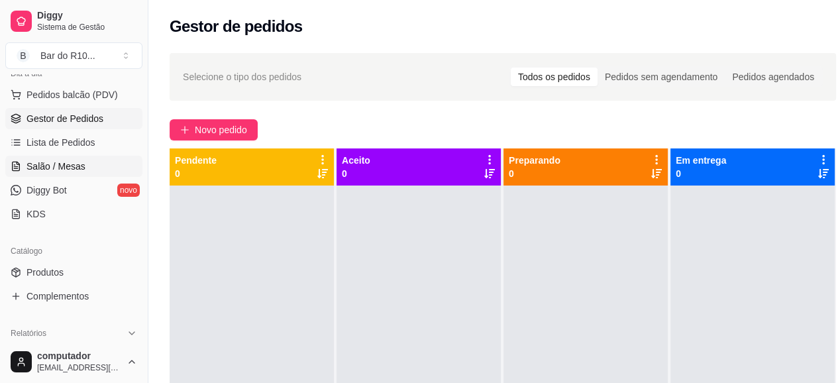
click at [61, 162] on span "Salão / Mesas" at bounding box center [56, 166] width 59 height 13
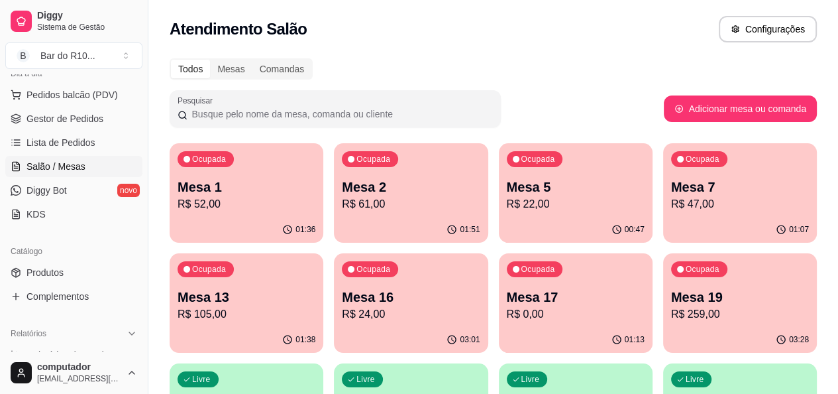
click at [241, 201] on p "R$ 52,00" at bounding box center [247, 204] width 138 height 16
click at [334, 225] on div "01:51" at bounding box center [411, 230] width 154 height 26
click at [525, 202] on p "R$ 22,00" at bounding box center [576, 204] width 138 height 16
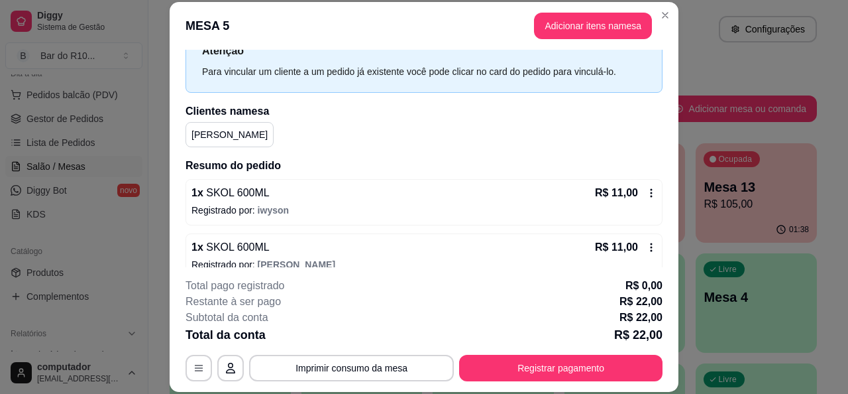
scroll to position [66, 0]
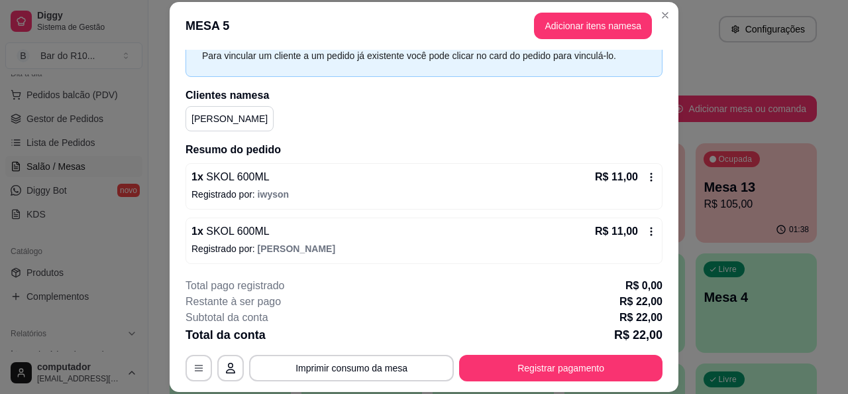
click at [594, 21] on button "Adicionar itens na mesa" at bounding box center [593, 26] width 118 height 27
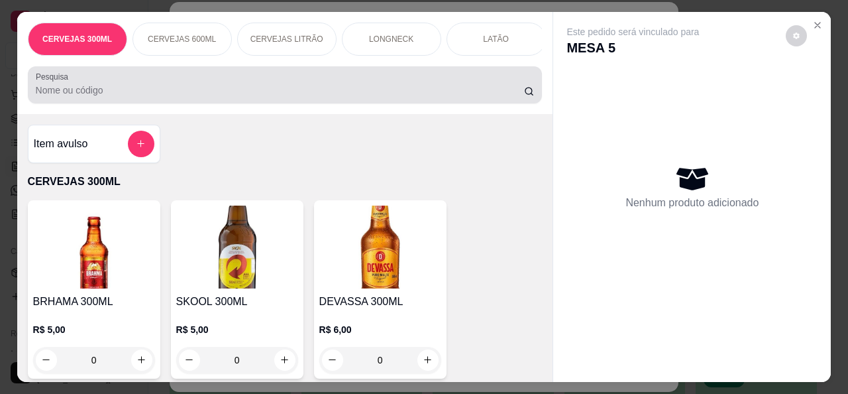
click at [219, 91] on input "Pesquisa" at bounding box center [280, 89] width 488 height 13
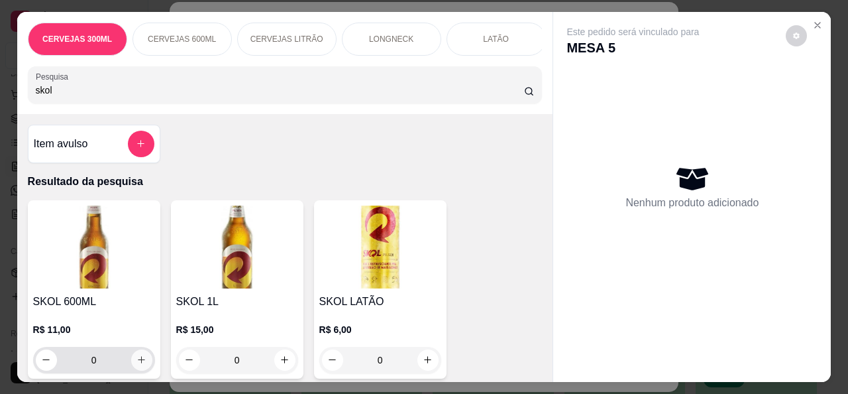
type input "skol"
click at [140, 358] on icon "increase-product-quantity" at bounding box center [141, 359] width 10 height 10
type input "1"
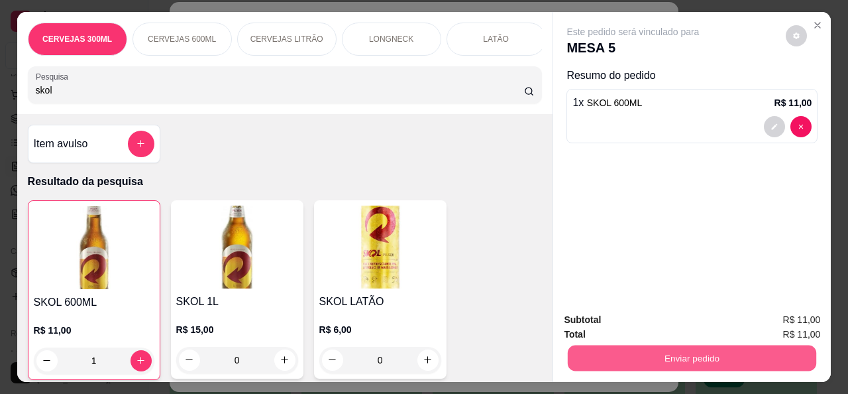
click at [702, 348] on button "Enviar pedido" at bounding box center [692, 358] width 248 height 26
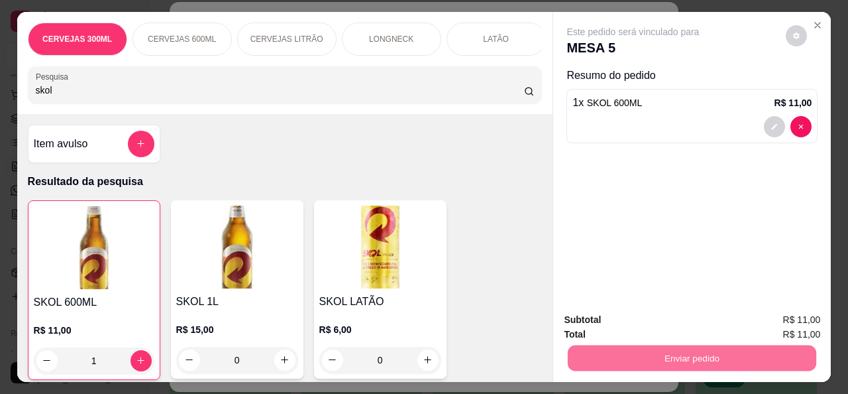
click at [673, 321] on button "Não registrar e enviar pedido" at bounding box center [648, 319] width 138 height 25
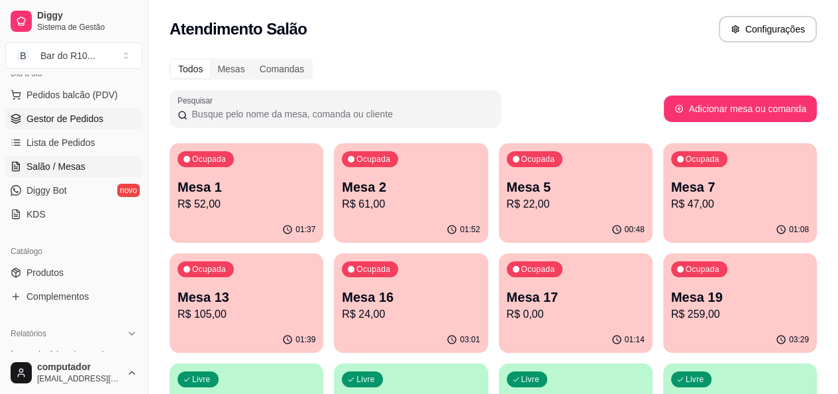
click at [48, 117] on span "Gestor de Pedidos" at bounding box center [65, 118] width 77 height 13
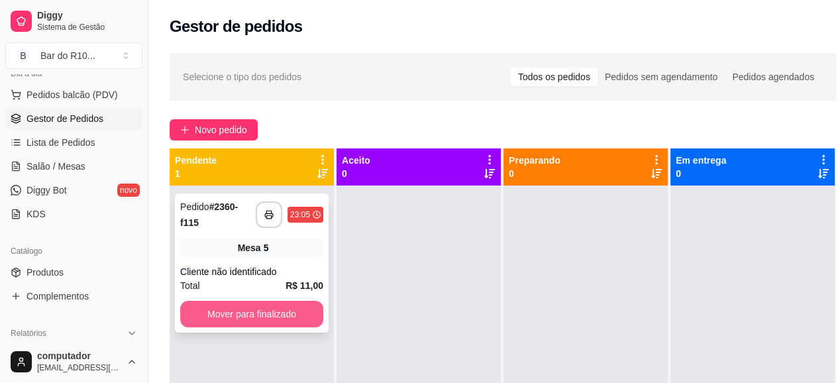
click at [254, 308] on button "Mover para finalizado" at bounding box center [251, 314] width 143 height 27
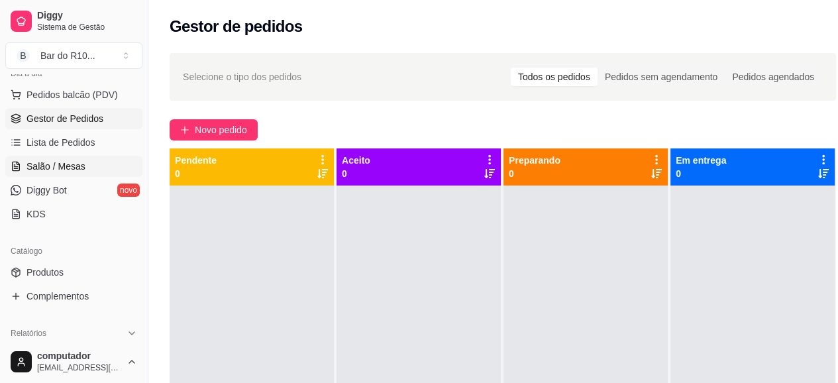
click at [74, 167] on span "Salão / Mesas" at bounding box center [56, 166] width 59 height 13
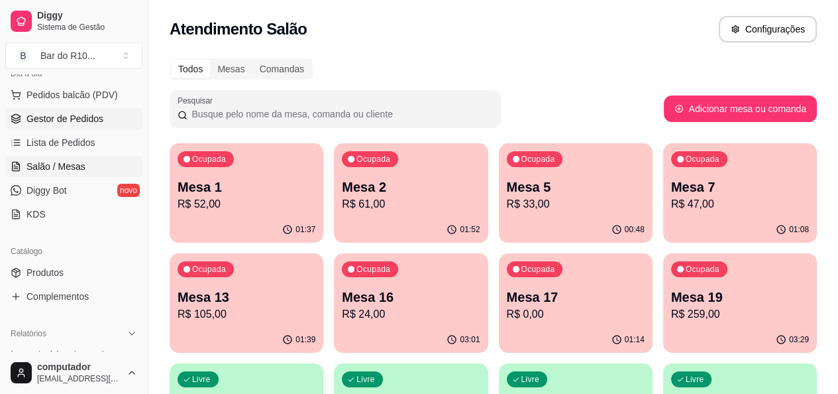
click at [53, 112] on span "Gestor de Pedidos" at bounding box center [65, 118] width 77 height 13
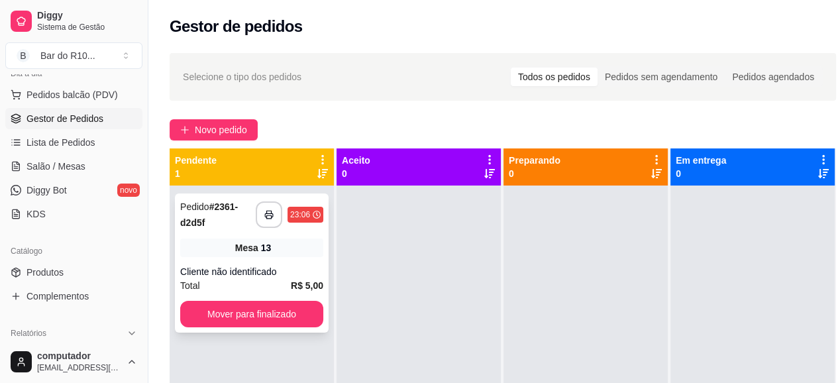
click at [297, 272] on div "Cliente não identificado" at bounding box center [251, 271] width 143 height 13
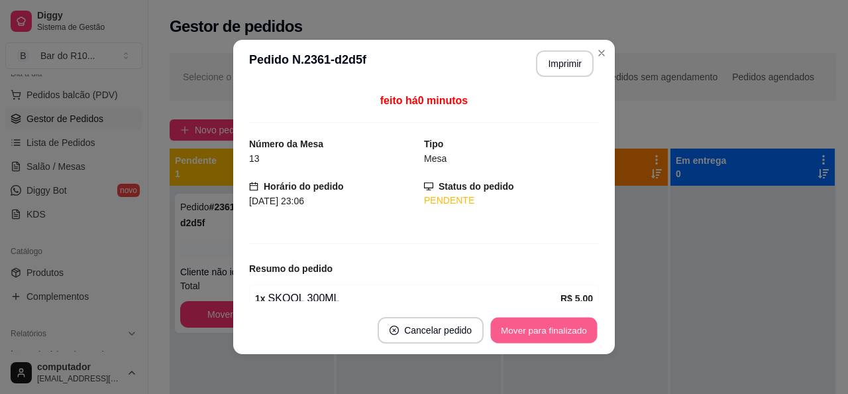
click at [550, 326] on button "Mover para finalizado" at bounding box center [544, 330] width 107 height 26
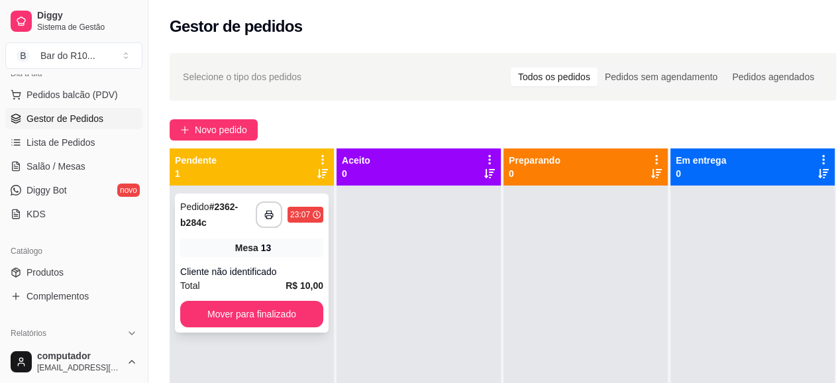
click at [258, 258] on div "**********" at bounding box center [252, 262] width 154 height 139
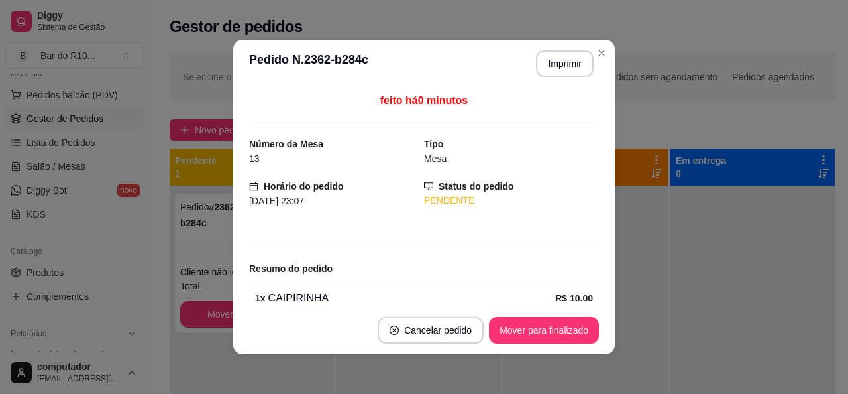
scroll to position [62, 0]
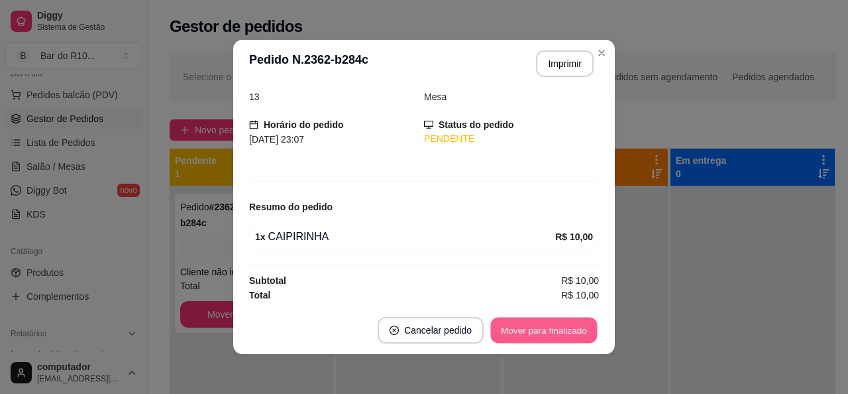
click at [537, 321] on button "Mover para finalizado" at bounding box center [544, 330] width 107 height 26
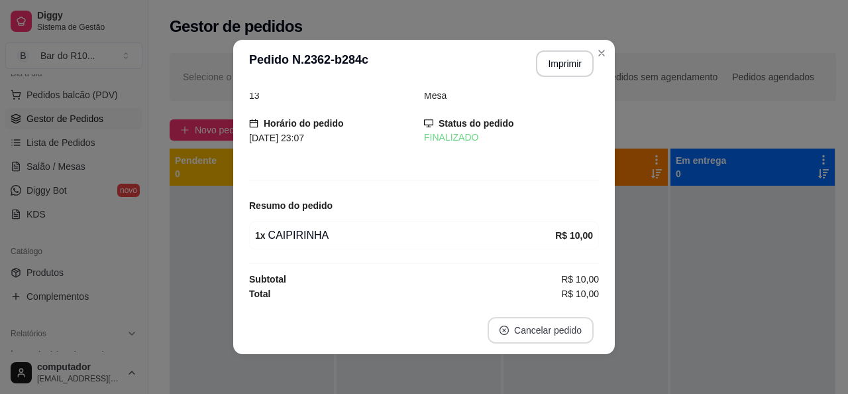
scroll to position [19, 0]
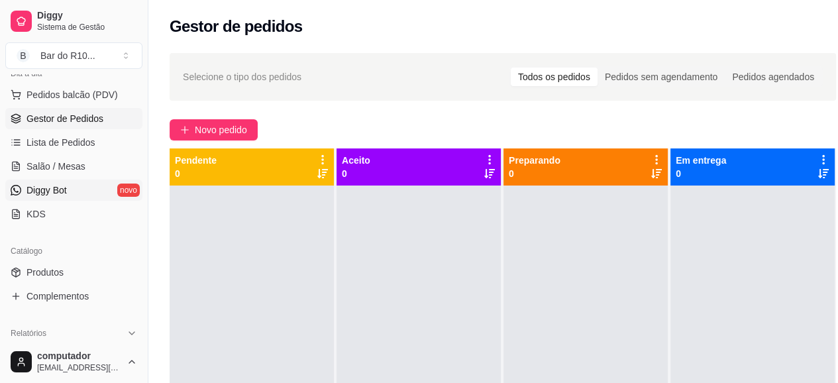
click at [35, 184] on span "Diggy Bot" at bounding box center [47, 190] width 40 height 13
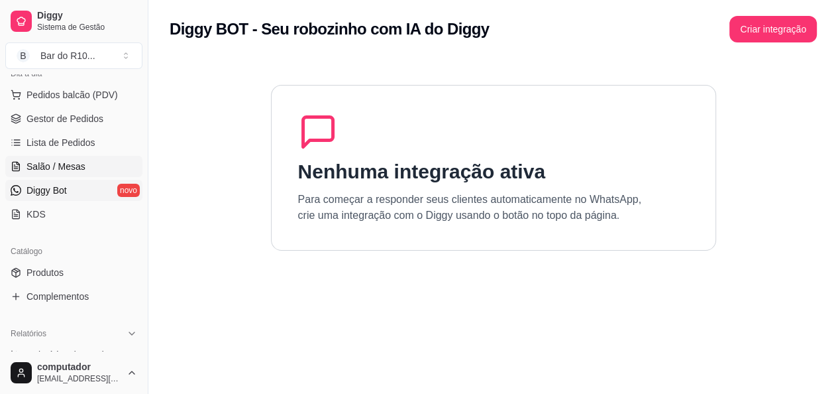
click at [38, 174] on link "Salão / Mesas" at bounding box center [73, 166] width 137 height 21
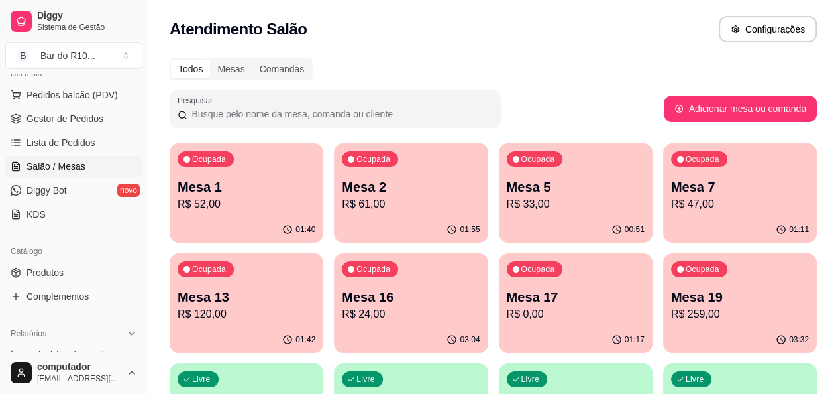
click at [671, 293] on p "Mesa 19" at bounding box center [740, 297] width 138 height 19
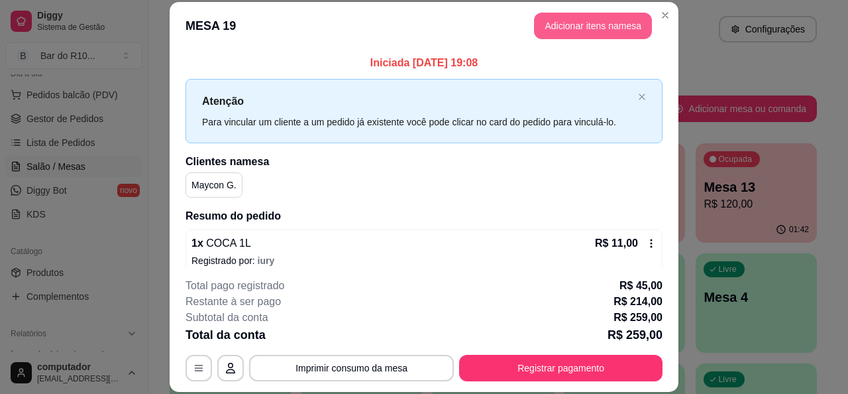
click at [588, 32] on button "Adicionar itens na mesa" at bounding box center [593, 26] width 118 height 27
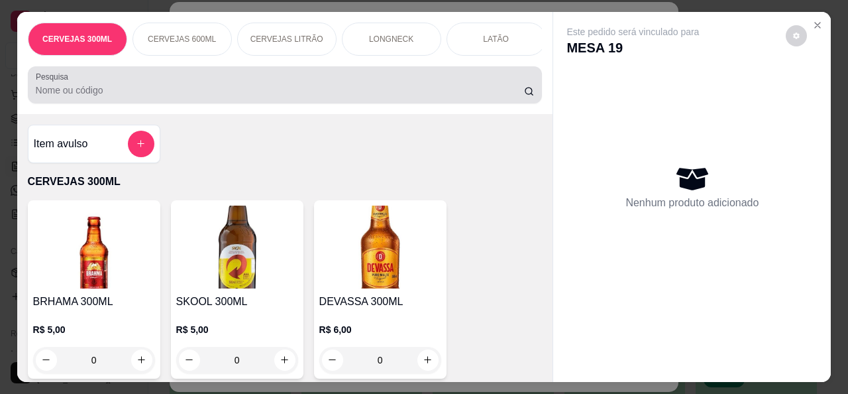
click at [326, 96] on input "Pesquisa" at bounding box center [280, 89] width 488 height 13
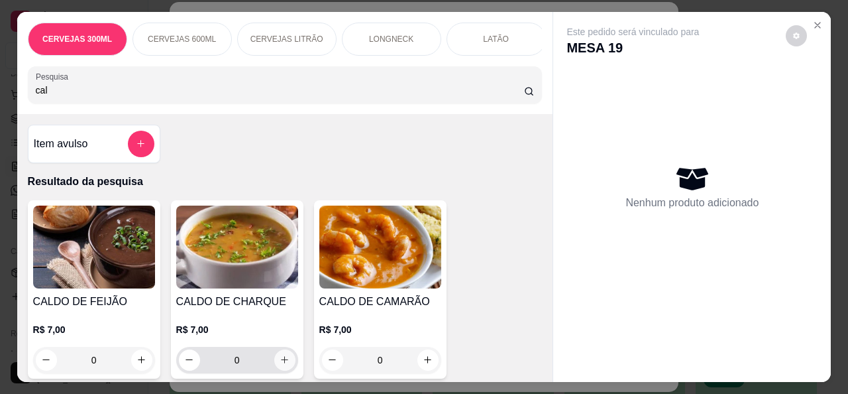
type input "cal"
click at [280, 364] on icon "increase-product-quantity" at bounding box center [285, 359] width 10 height 10
type input "1"
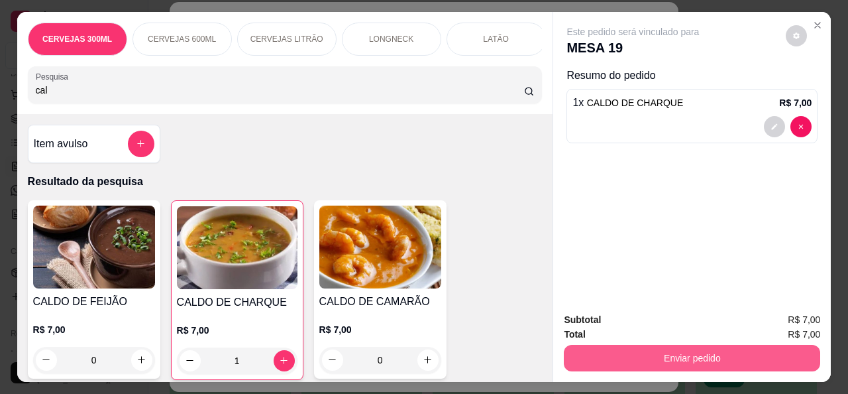
click at [645, 353] on button "Enviar pedido" at bounding box center [692, 358] width 256 height 27
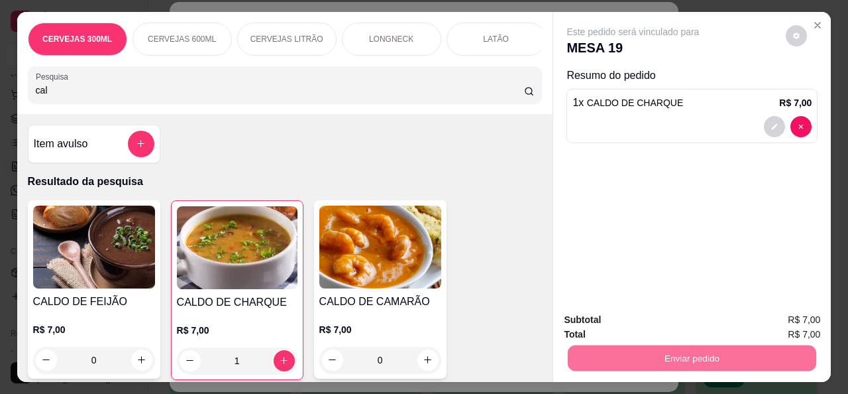
click at [649, 317] on button "Não registrar e enviar pedido" at bounding box center [648, 319] width 138 height 25
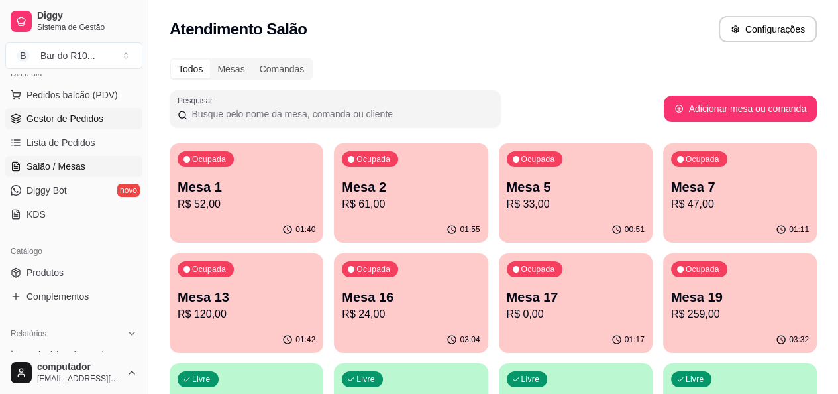
click at [71, 124] on link "Gestor de Pedidos" at bounding box center [73, 118] width 137 height 21
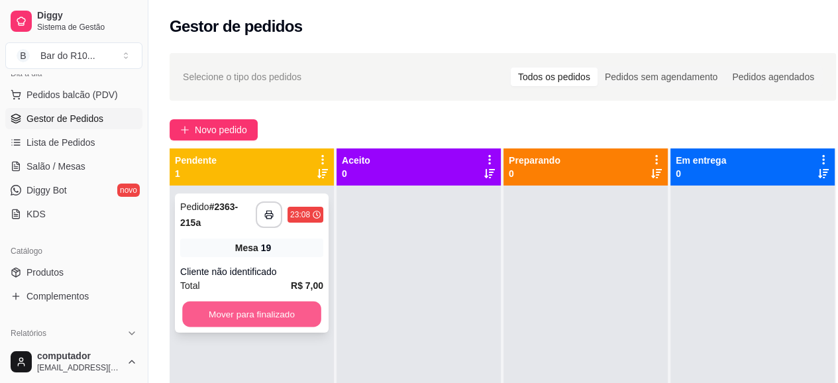
click at [244, 313] on button "Mover para finalizado" at bounding box center [251, 314] width 139 height 26
click at [266, 313] on button "Mover para finalizado" at bounding box center [251, 314] width 143 height 27
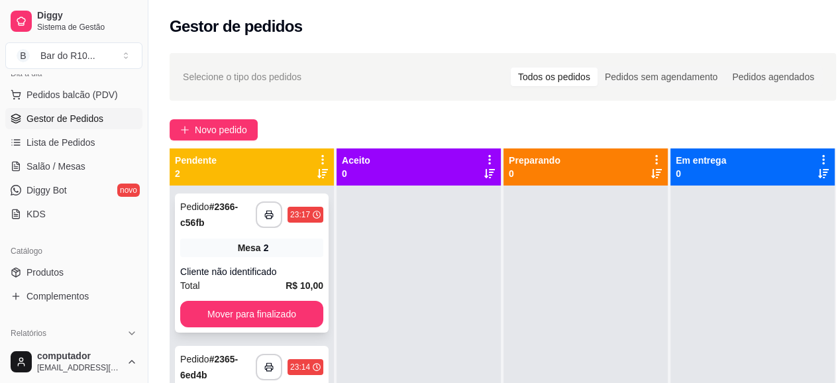
click at [284, 235] on div "**********" at bounding box center [252, 262] width 154 height 139
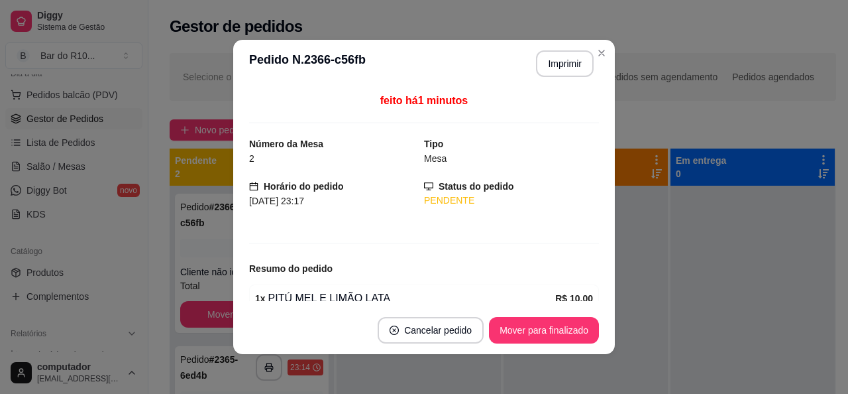
click at [581, 295] on div "1 x PITÚ MEL E LIMÃO LATA R$ 10,00" at bounding box center [424, 298] width 350 height 28
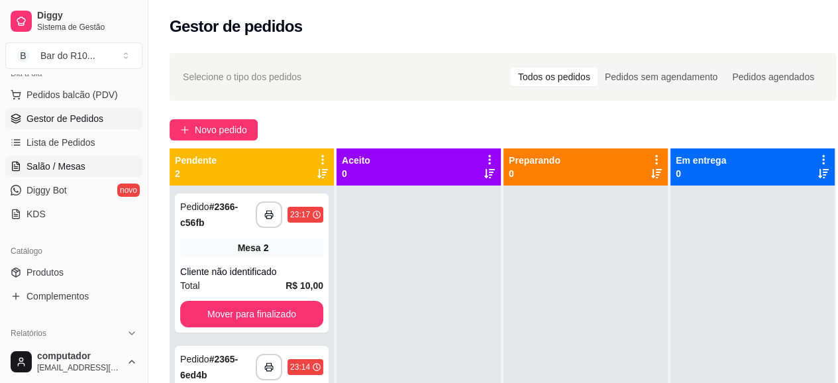
click at [71, 162] on span "Salão / Mesas" at bounding box center [56, 166] width 59 height 13
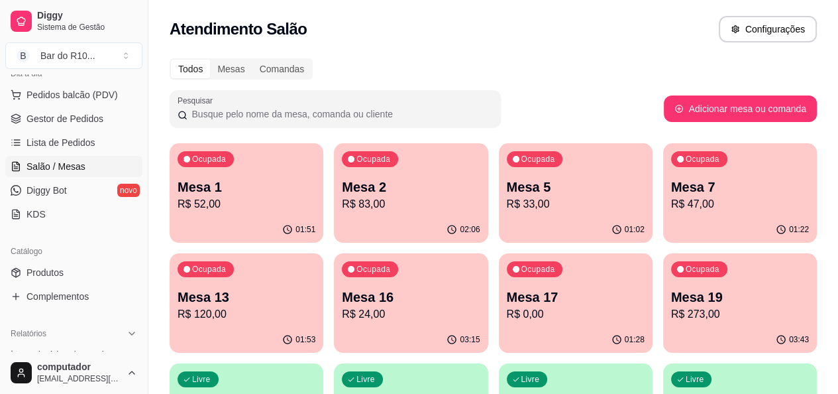
click at [374, 186] on p "Mesa 2" at bounding box center [411, 187] width 138 height 19
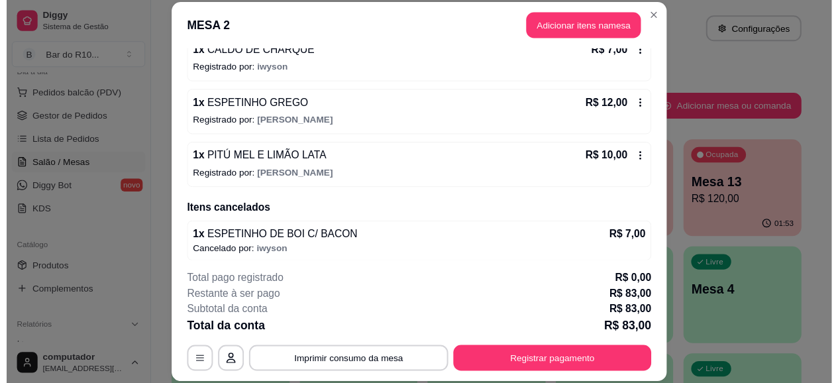
scroll to position [521, 0]
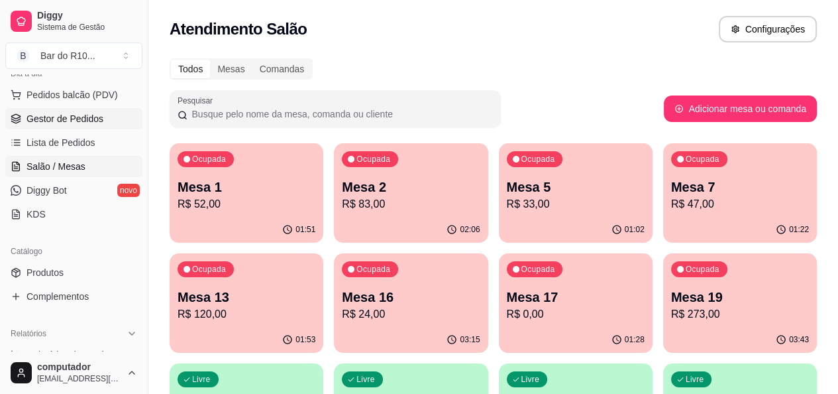
click at [47, 125] on link "Gestor de Pedidos" at bounding box center [73, 118] width 137 height 21
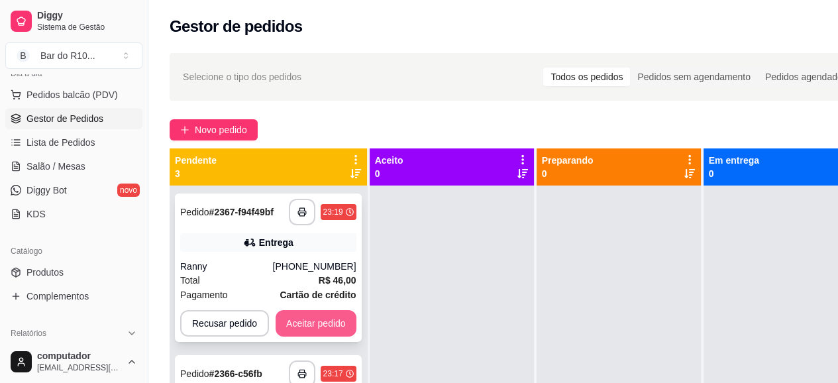
click at [315, 324] on button "Aceitar pedido" at bounding box center [316, 323] width 81 height 27
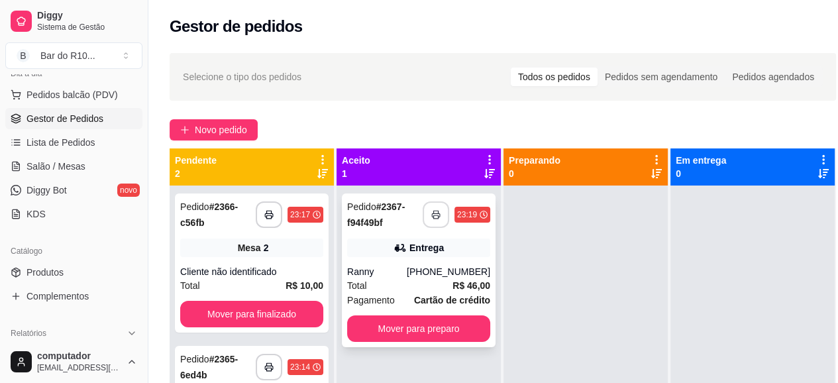
click at [440, 213] on icon "button" at bounding box center [435, 214] width 9 height 9
click at [276, 274] on div "Cliente não identificado" at bounding box center [251, 271] width 143 height 13
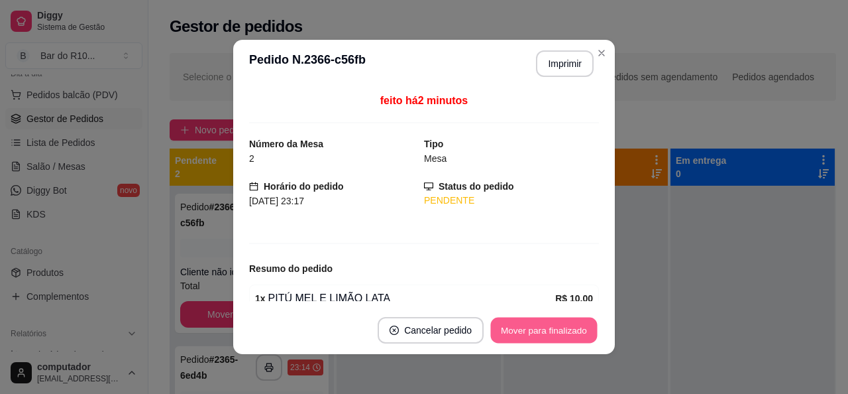
click at [559, 328] on button "Mover para finalizado" at bounding box center [544, 330] width 107 height 26
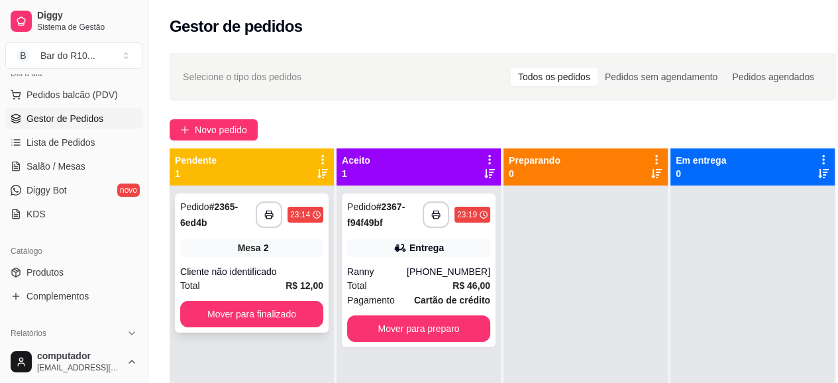
click at [282, 280] on div "Total R$ 12,00" at bounding box center [251, 285] width 143 height 15
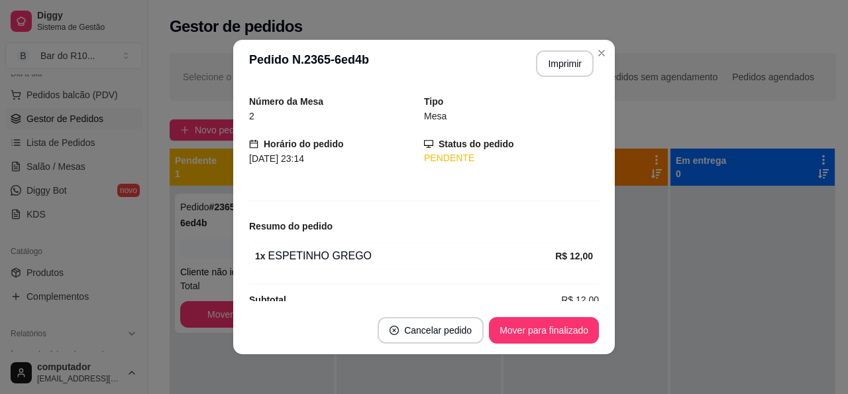
scroll to position [62, 0]
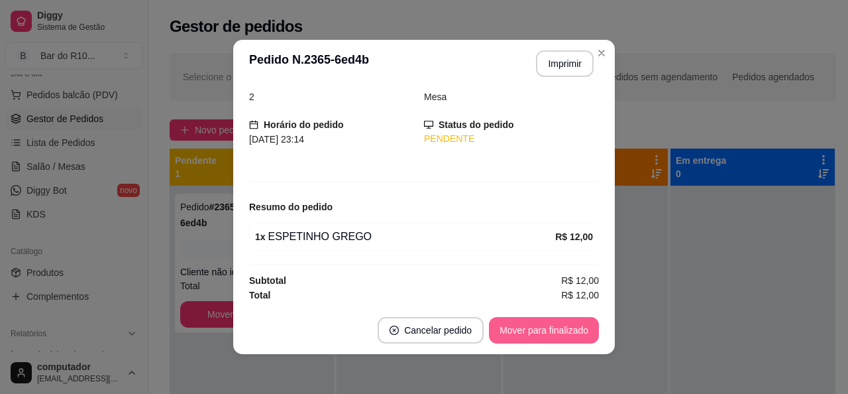
click at [539, 320] on button "Mover para finalizado" at bounding box center [544, 330] width 110 height 27
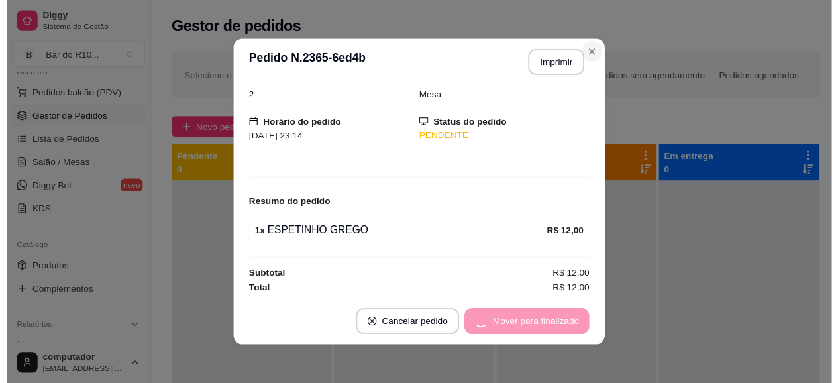
scroll to position [19, 0]
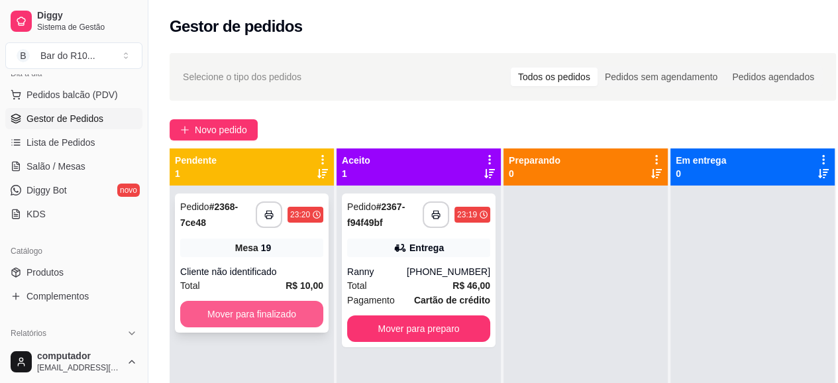
click at [292, 323] on button "Mover para finalizado" at bounding box center [251, 314] width 143 height 27
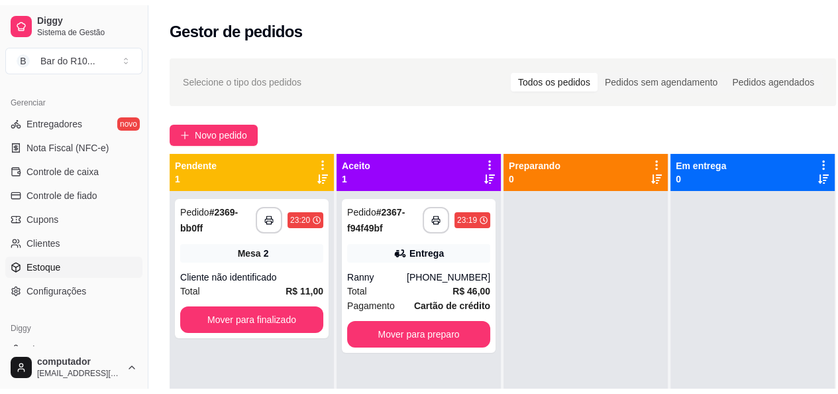
scroll to position [559, 0]
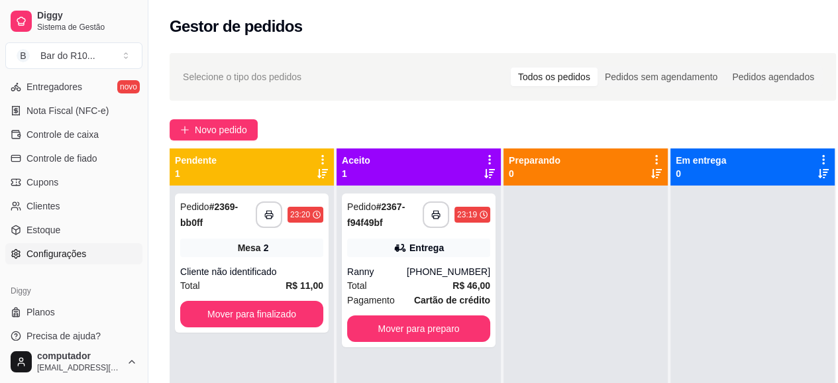
click at [66, 260] on link "Configurações" at bounding box center [73, 253] width 137 height 21
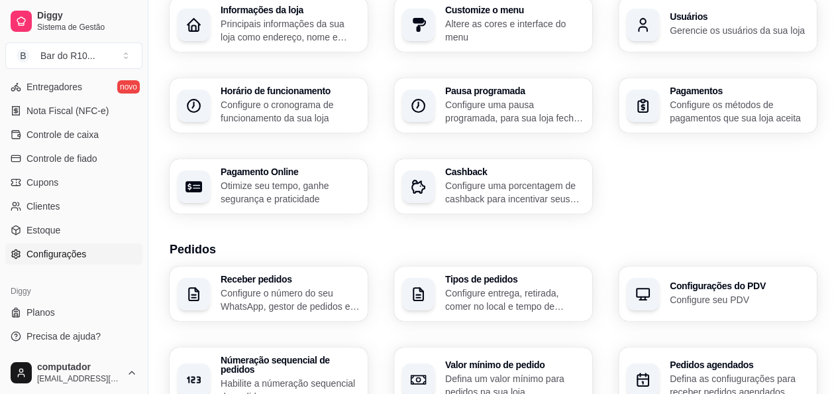
scroll to position [199, 0]
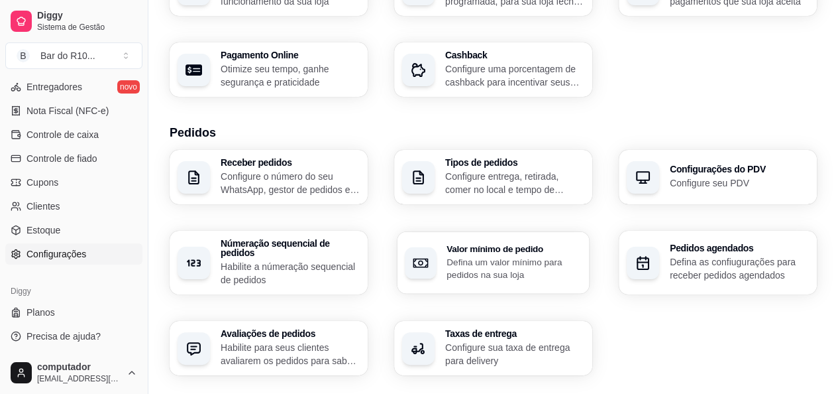
click at [525, 255] on p "Defina um valor mínimo para pedidos na sua loja" at bounding box center [514, 268] width 135 height 26
click at [427, 342] on div "button" at bounding box center [421, 348] width 32 height 32
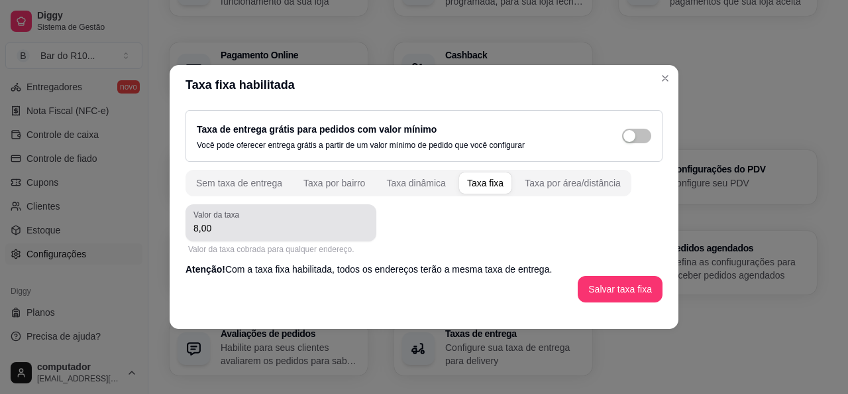
click at [276, 211] on div "8,00" at bounding box center [280, 222] width 175 height 27
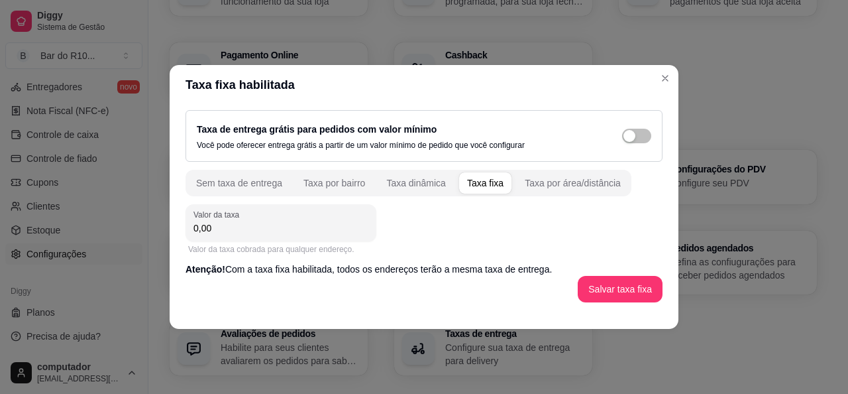
drag, startPoint x: 222, startPoint y: 241, endPoint x: 229, endPoint y: 233, distance: 10.3
click at [223, 241] on div "Valor da taxa cobrada para qualquer endereço." at bounding box center [281, 249] width 191 height 16
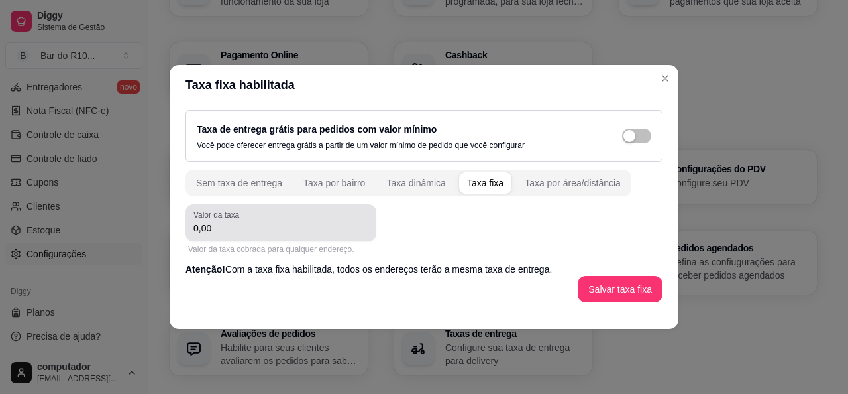
click at [229, 233] on input "0,00" at bounding box center [280, 227] width 175 height 13
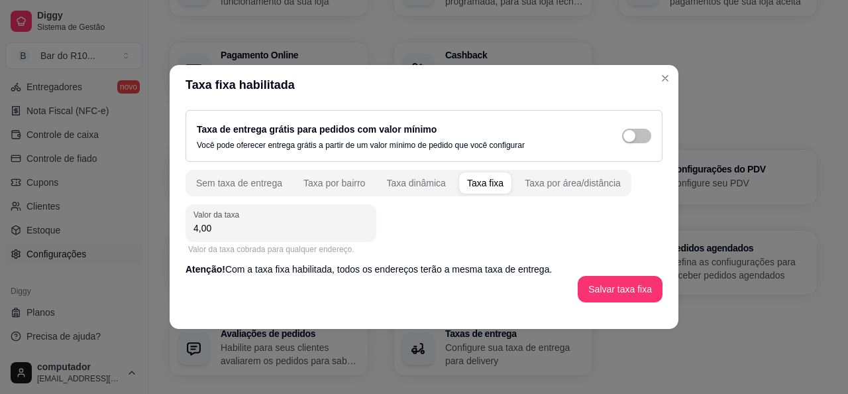
type input "4,00"
click at [616, 294] on button "Salvar taxa fixa" at bounding box center [620, 289] width 82 height 26
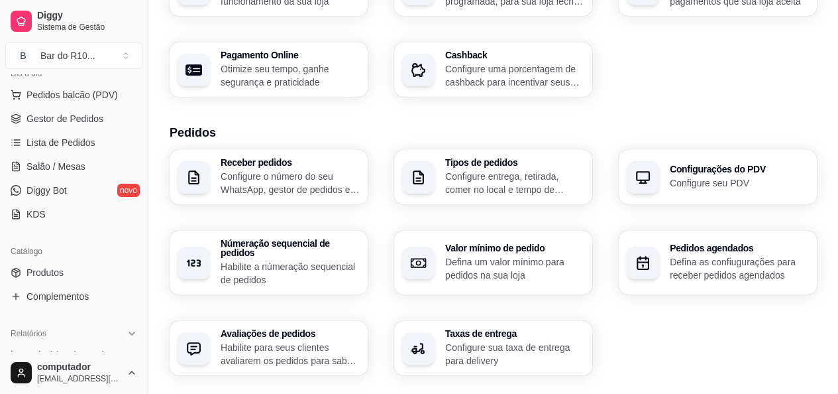
scroll to position [95, 0]
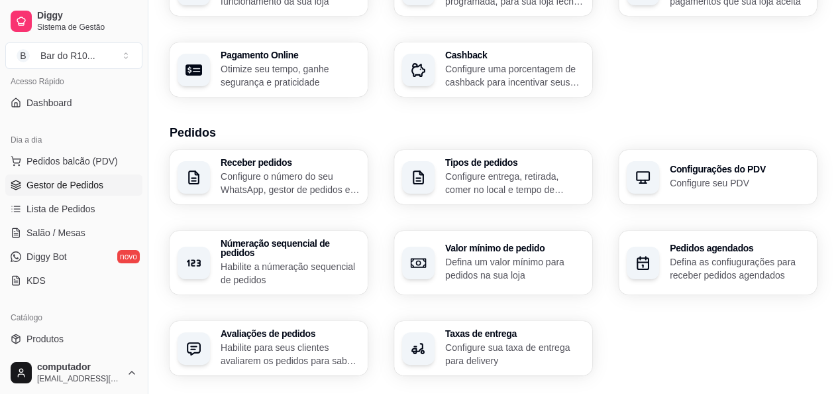
click at [63, 178] on span "Gestor de Pedidos" at bounding box center [65, 184] width 77 height 13
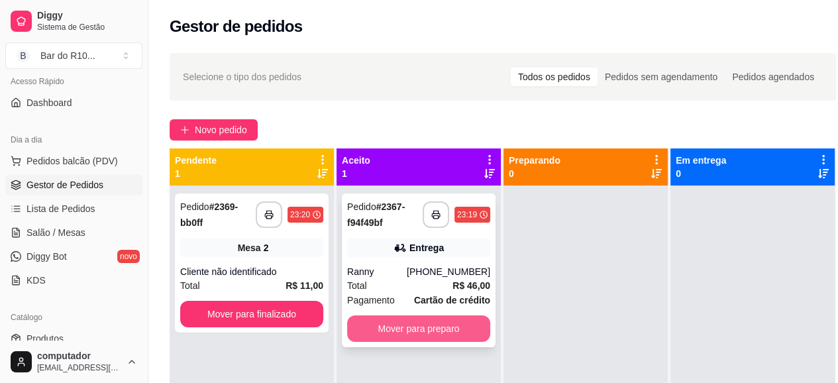
click at [439, 338] on button "Mover para preparo" at bounding box center [418, 328] width 143 height 27
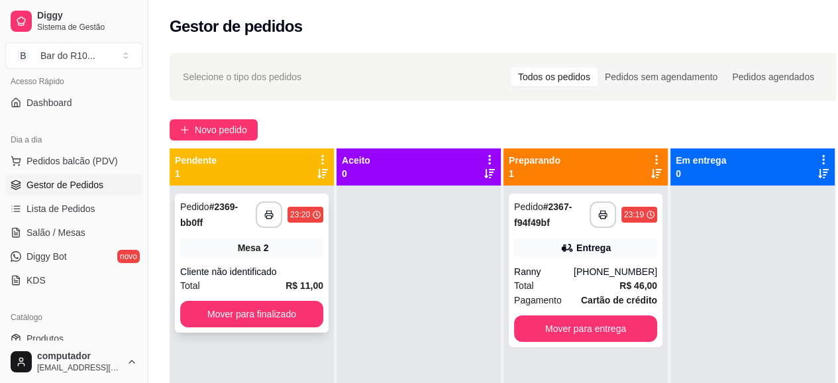
click at [310, 224] on div "**********" at bounding box center [290, 214] width 68 height 27
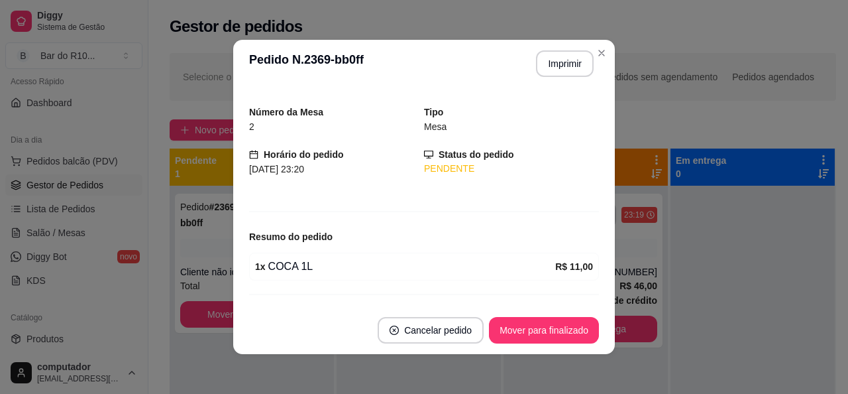
scroll to position [62, 0]
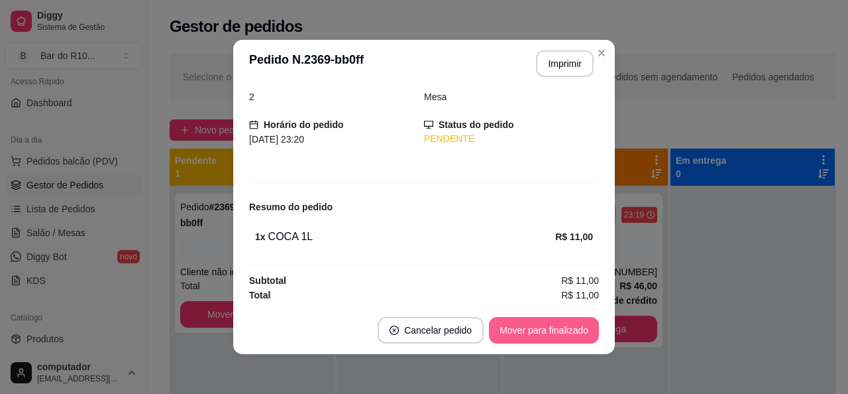
click at [520, 333] on button "Mover para finalizado" at bounding box center [544, 330] width 110 height 27
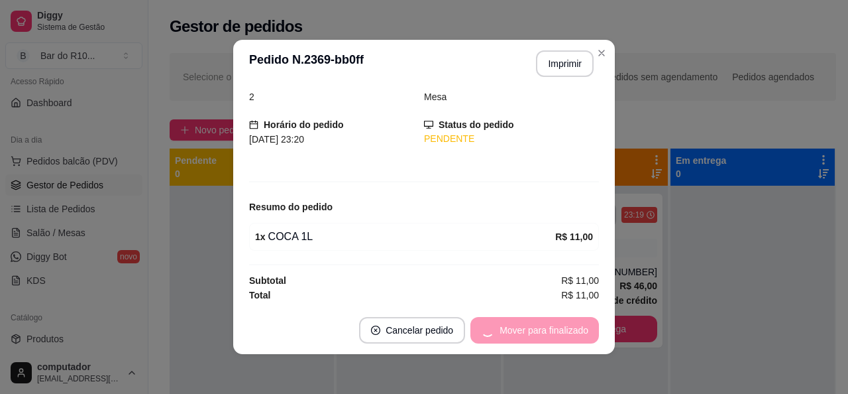
scroll to position [19, 0]
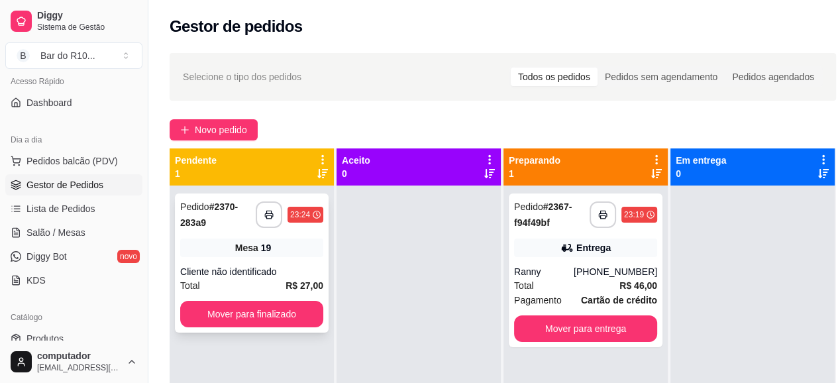
click at [210, 274] on div "Cliente não identificado" at bounding box center [251, 271] width 143 height 13
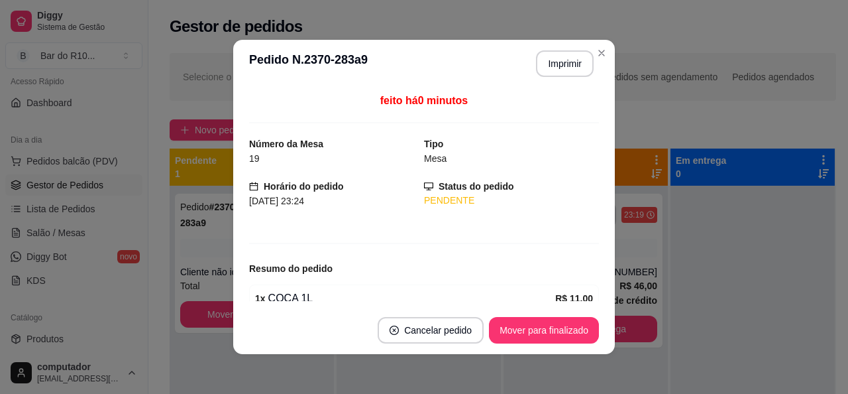
scroll to position [103, 0]
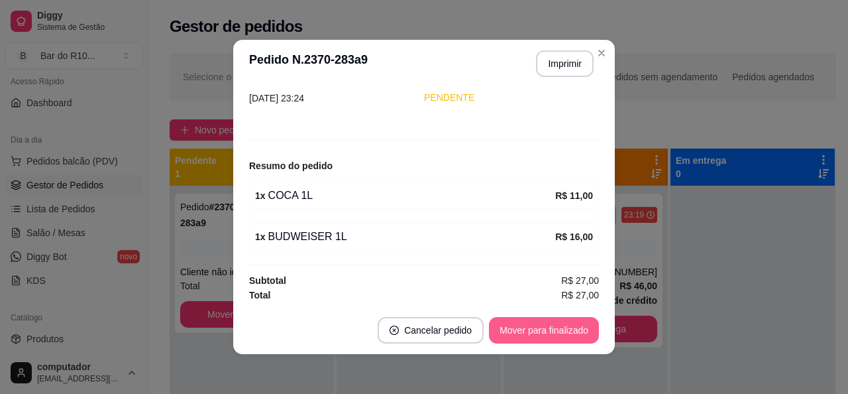
click at [523, 327] on button "Mover para finalizado" at bounding box center [544, 330] width 110 height 27
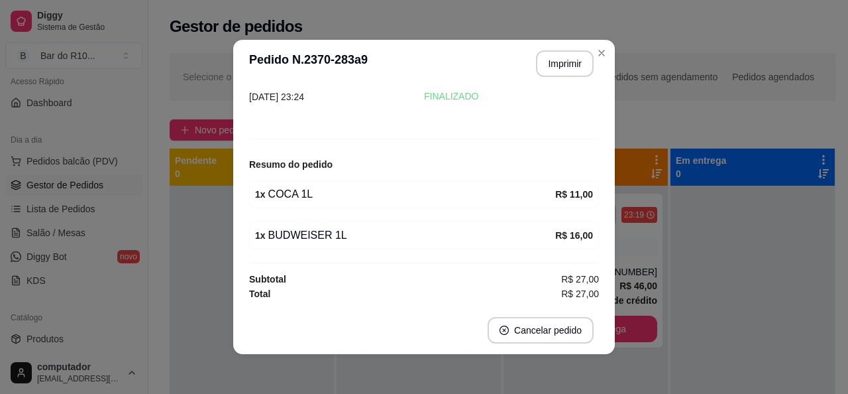
scroll to position [59, 0]
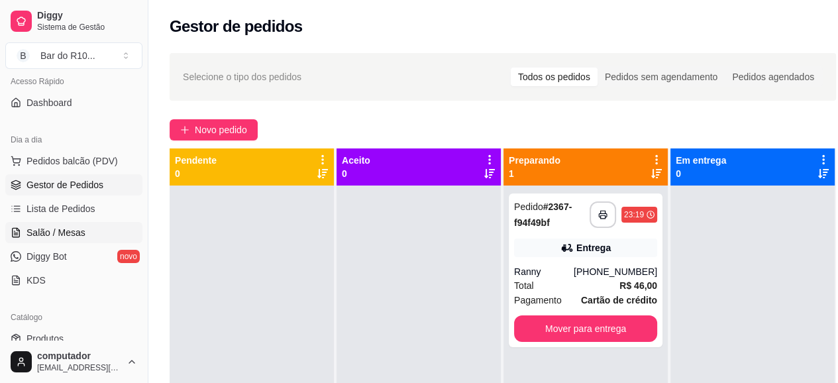
click at [60, 239] on link "Salão / Mesas" at bounding box center [73, 232] width 137 height 21
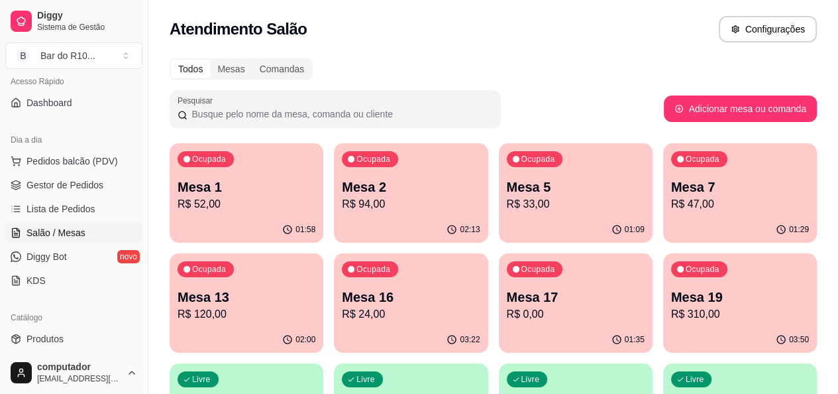
click at [671, 306] on p "R$ 310,00" at bounding box center [740, 314] width 138 height 16
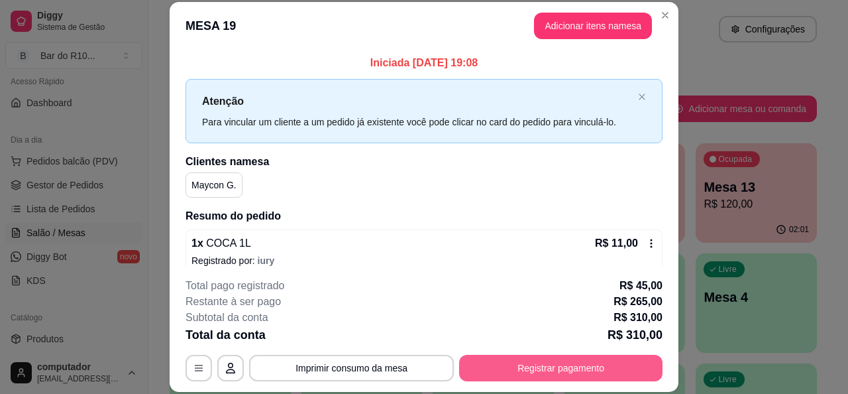
click at [579, 369] on button "Registrar pagamento" at bounding box center [560, 367] width 203 height 27
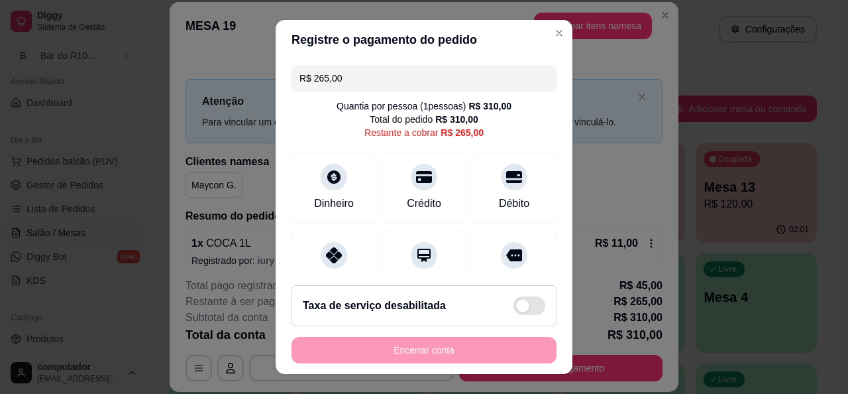
click at [454, 75] on input "R$ 265,00" at bounding box center [423, 78] width 249 height 27
click at [341, 260] on div "Pix" at bounding box center [334, 263] width 93 height 78
type input "R$ 237,00"
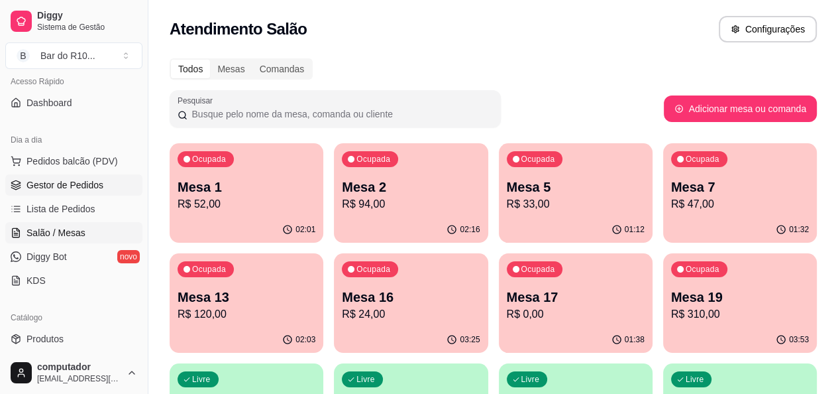
click at [75, 182] on span "Gestor de Pedidos" at bounding box center [65, 184] width 77 height 13
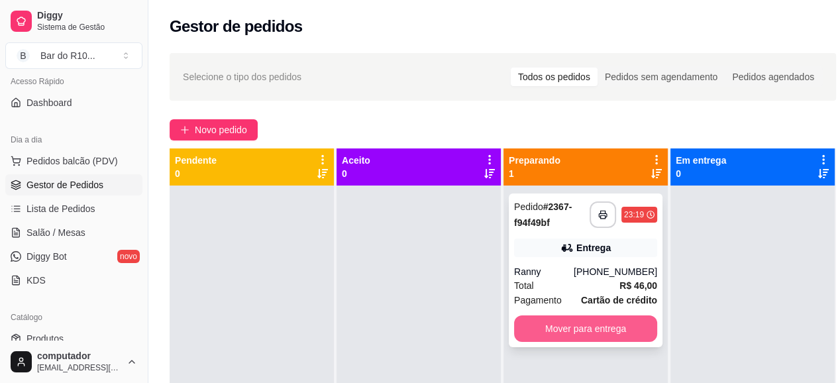
click at [592, 331] on button "Mover para entrega" at bounding box center [585, 328] width 143 height 27
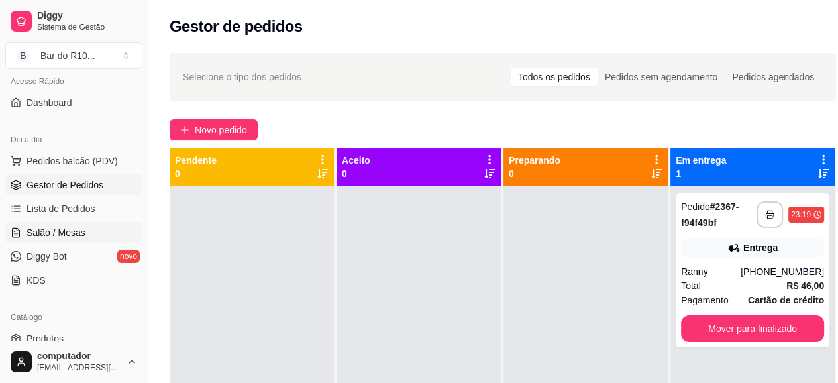
click at [104, 239] on link "Salão / Mesas" at bounding box center [73, 232] width 137 height 21
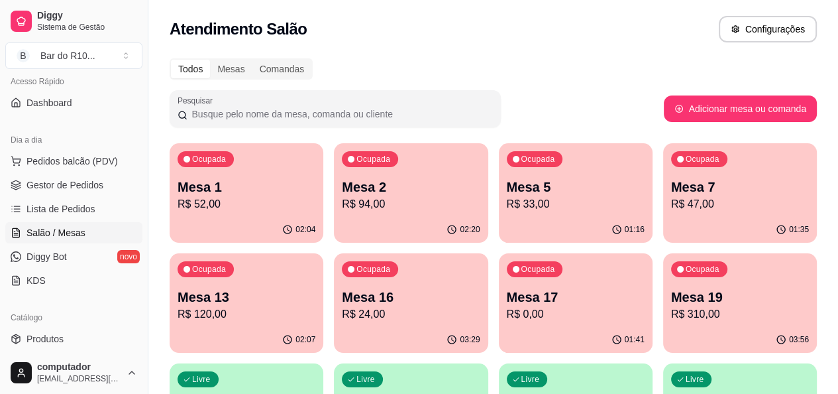
click at [250, 175] on div "Ocupada Mesa 1 R$ 52,00" at bounding box center [247, 180] width 154 height 74
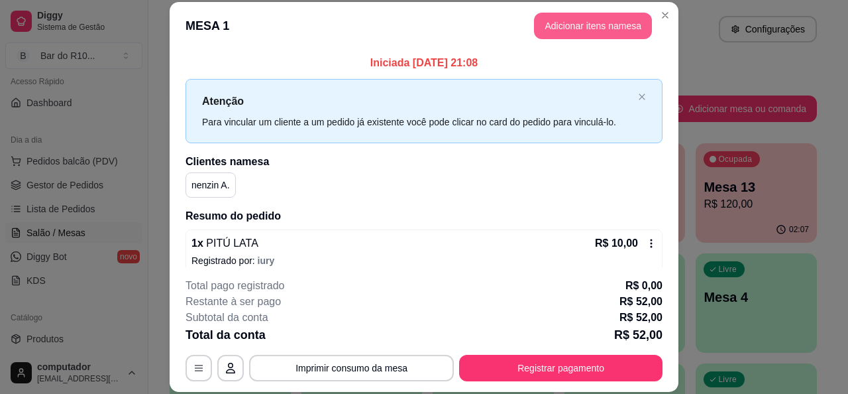
click at [570, 17] on button "Adicionar itens na mesa" at bounding box center [593, 26] width 118 height 27
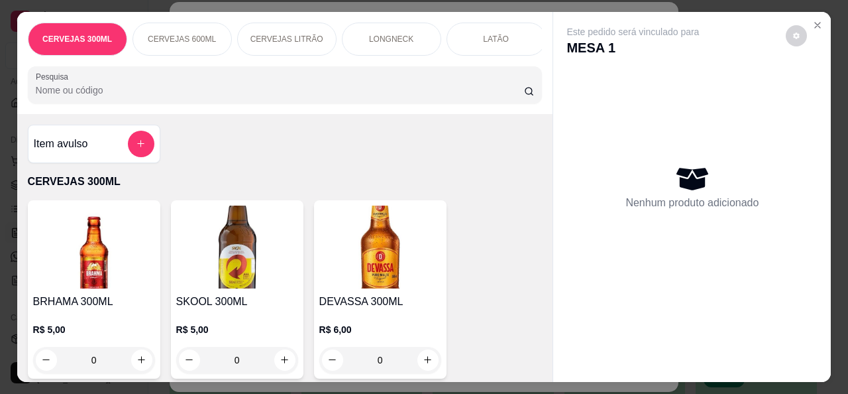
click at [145, 144] on button "add-separate-item" at bounding box center [141, 144] width 27 height 27
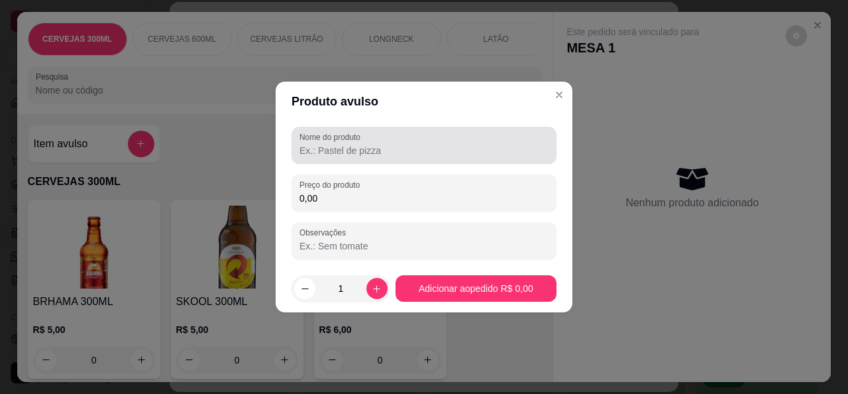
click at [420, 135] on div at bounding box center [423, 145] width 249 height 27
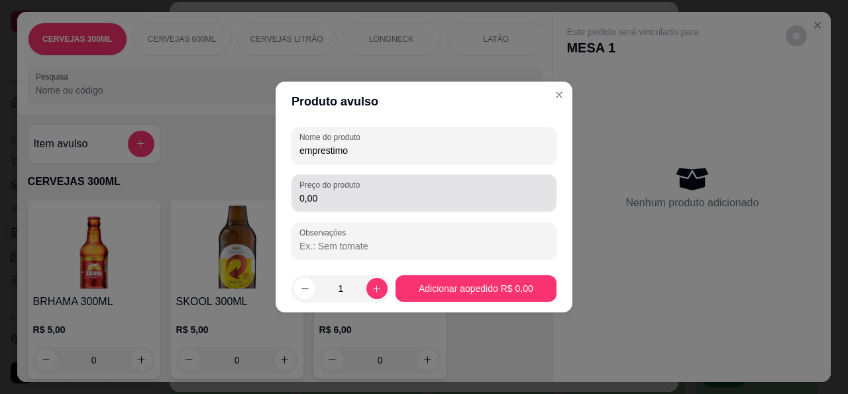
type input "emprestimo"
click at [444, 186] on div "0,00" at bounding box center [423, 193] width 249 height 27
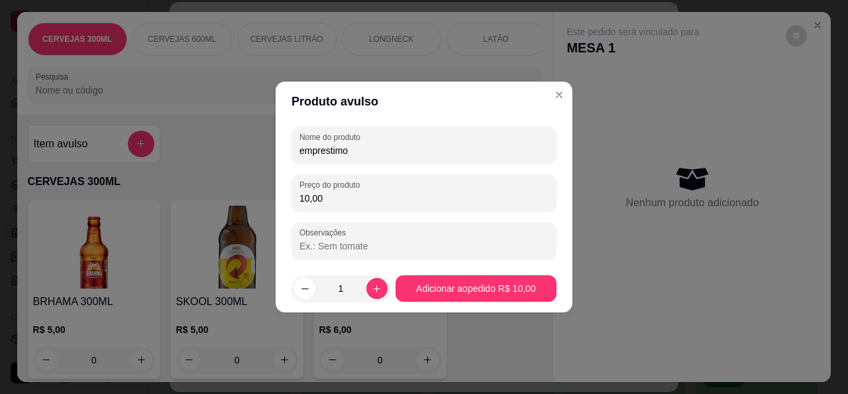
type input "100,00"
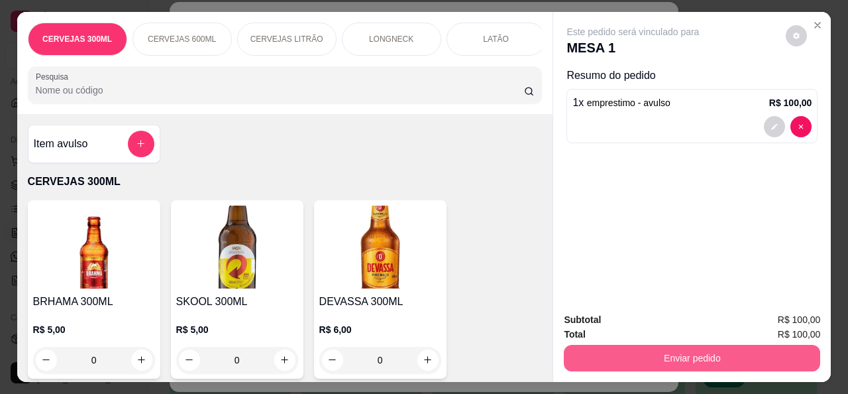
click at [723, 351] on button "Enviar pedido" at bounding box center [692, 358] width 256 height 27
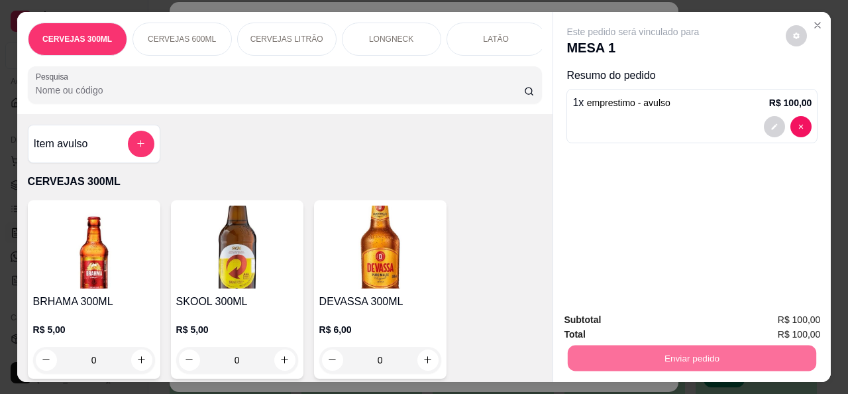
click at [655, 313] on button "Não registrar e enviar pedido" at bounding box center [648, 319] width 138 height 25
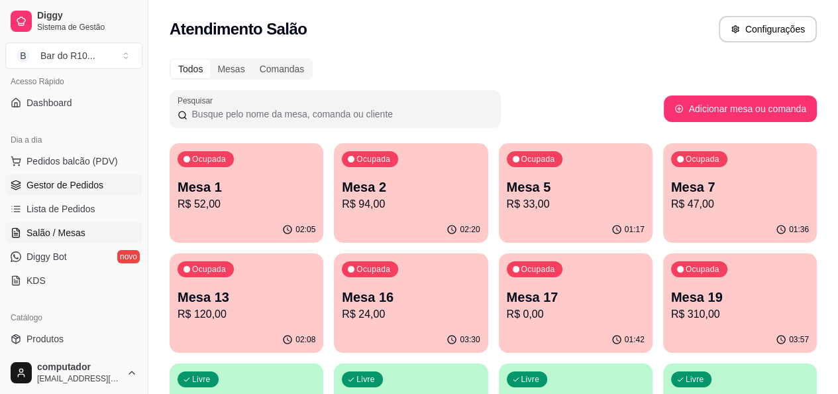
click at [119, 189] on link "Gestor de Pedidos" at bounding box center [73, 184] width 137 height 21
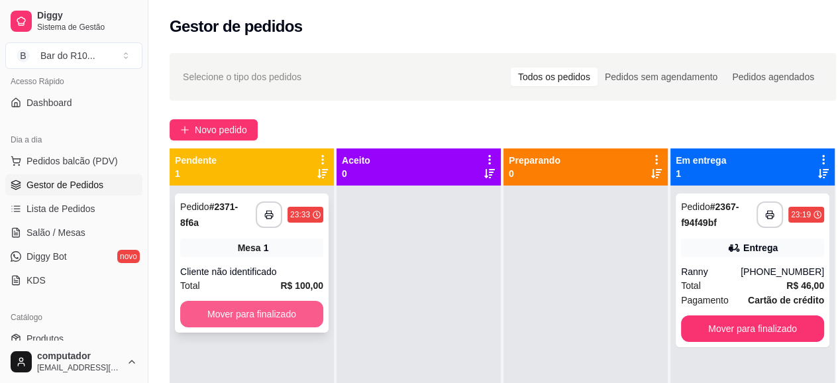
click at [310, 314] on button "Mover para finalizado" at bounding box center [251, 314] width 143 height 27
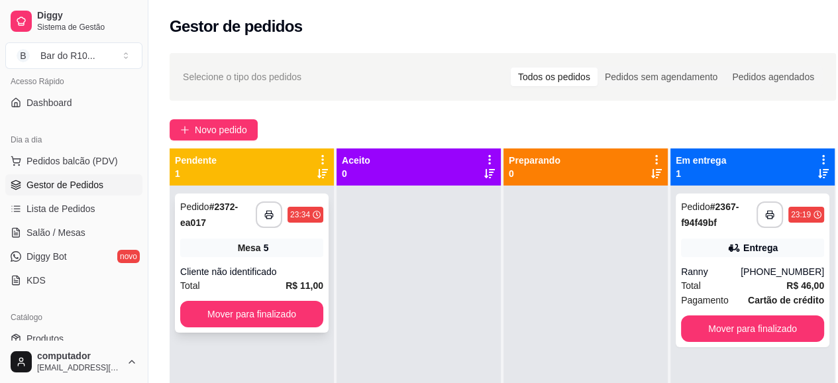
click at [276, 254] on div "Mesa 5" at bounding box center [251, 248] width 143 height 19
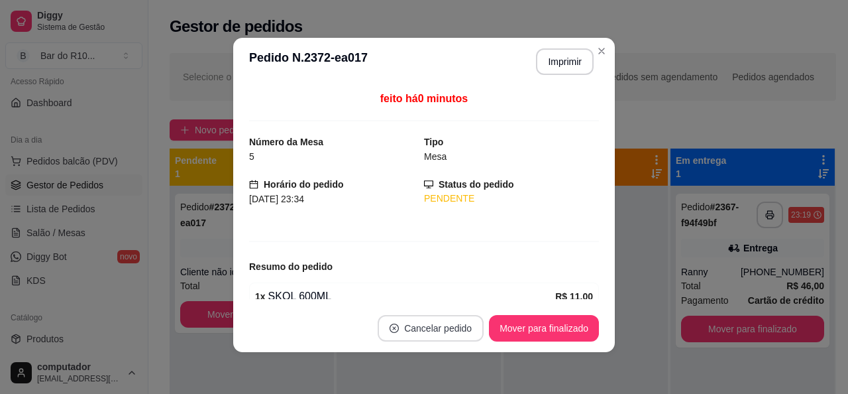
scroll to position [3, 0]
click at [511, 317] on button "Mover para finalizado" at bounding box center [544, 327] width 110 height 27
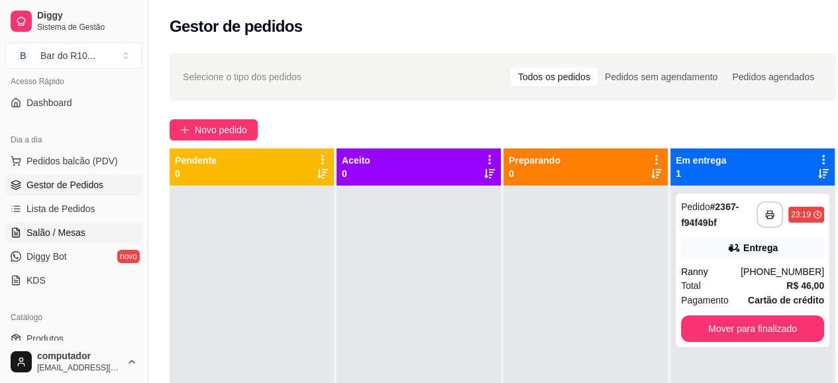
click at [72, 230] on span "Salão / Mesas" at bounding box center [56, 232] width 59 height 13
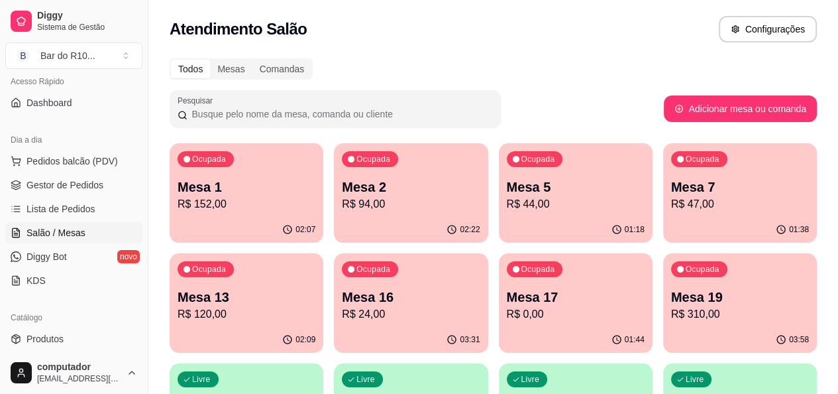
click at [239, 197] on p "R$ 152,00" at bounding box center [247, 204] width 138 height 16
click at [74, 181] on span "Gestor de Pedidos" at bounding box center [65, 184] width 77 height 13
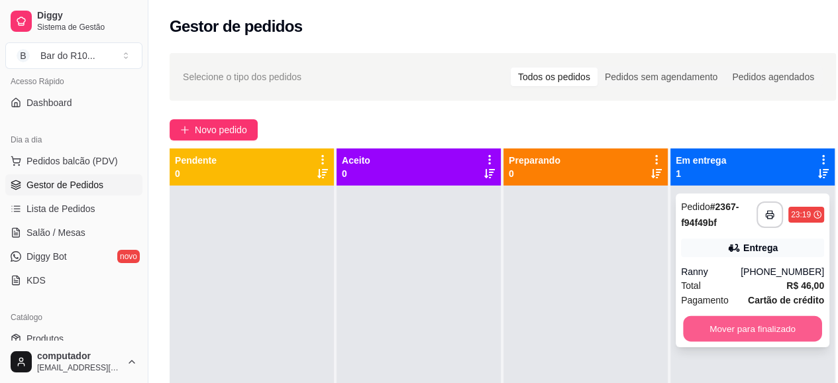
click at [739, 322] on button "Mover para finalizado" at bounding box center [752, 329] width 139 height 26
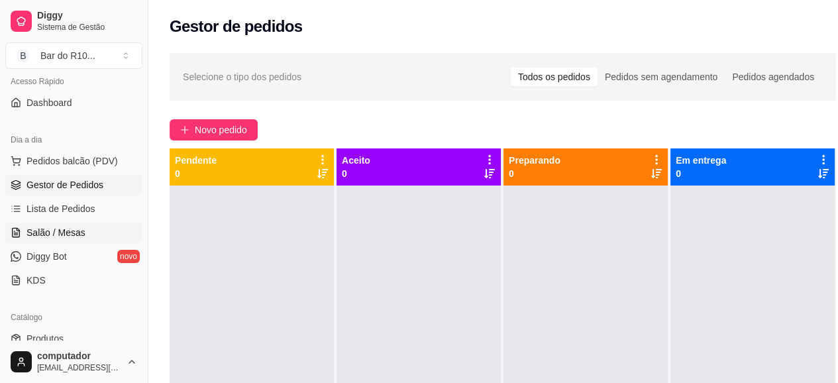
click at [93, 235] on link "Salão / Mesas" at bounding box center [73, 232] width 137 height 21
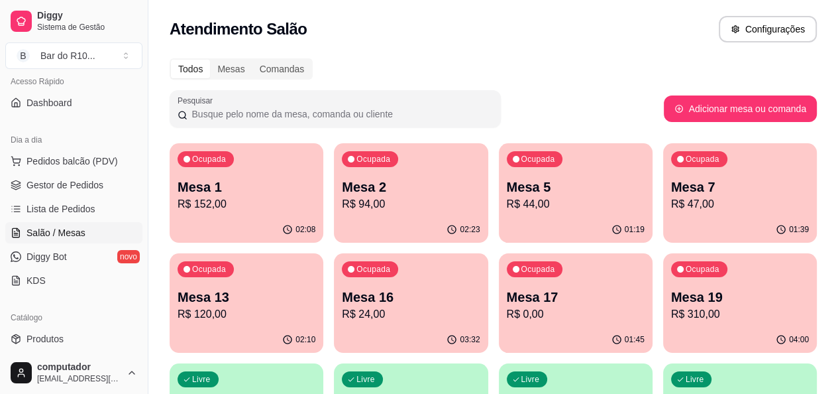
click at [342, 199] on p "R$ 94,00" at bounding box center [411, 204] width 138 height 16
click at [344, 300] on p "Mesa 16" at bounding box center [411, 297] width 134 height 18
click at [499, 287] on div "Ocupada Mesa 17 R$ 0,00" at bounding box center [576, 290] width 154 height 74
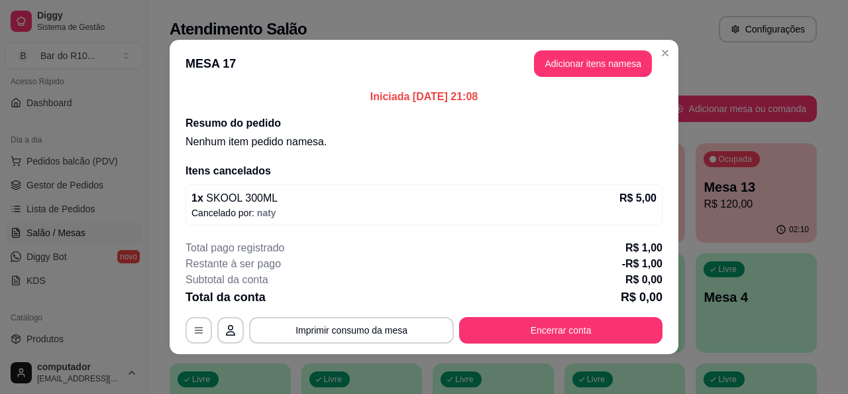
scroll to position [5, 0]
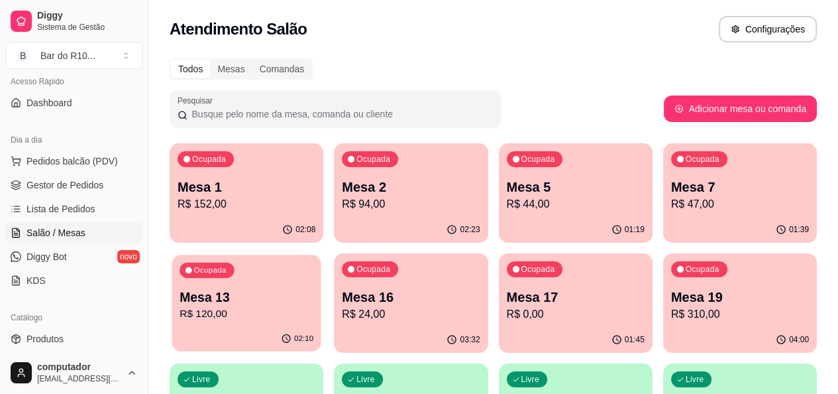
click at [313, 306] on p "R$ 120,00" at bounding box center [247, 313] width 134 height 15
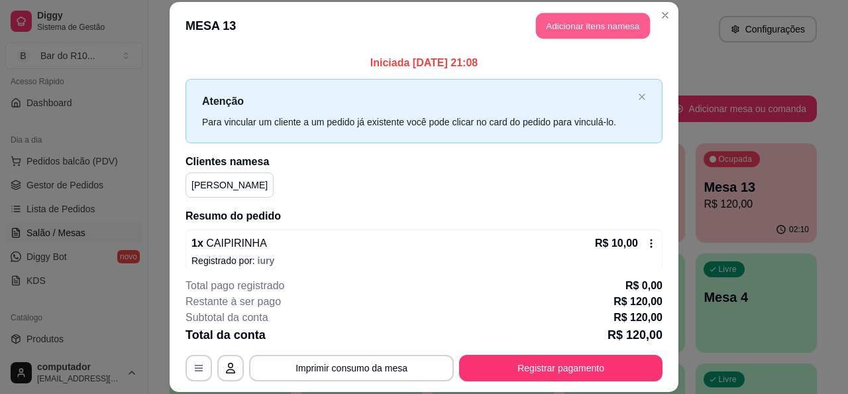
click at [600, 28] on button "Adicionar itens na mesa" at bounding box center [593, 26] width 114 height 26
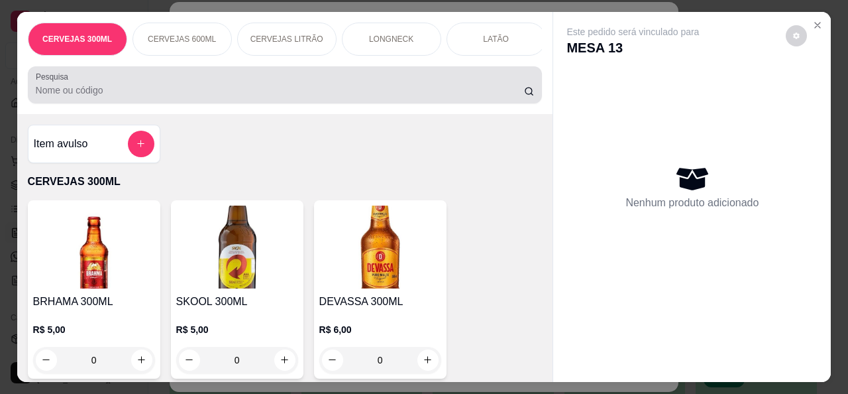
click at [286, 93] on input "Pesquisa" at bounding box center [280, 89] width 488 height 13
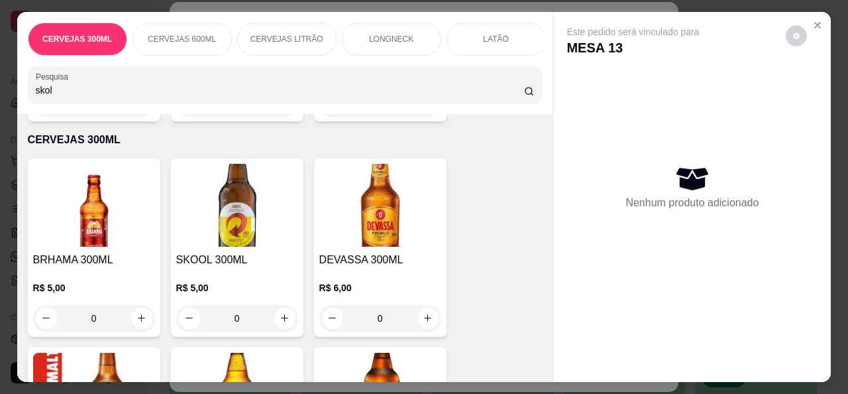
scroll to position [265, 0]
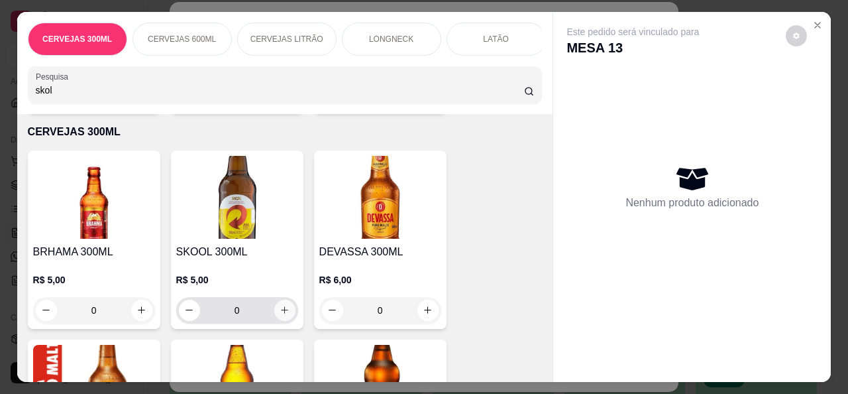
type input "skol"
click at [280, 315] on icon "increase-product-quantity" at bounding box center [285, 310] width 10 height 10
type input "1"
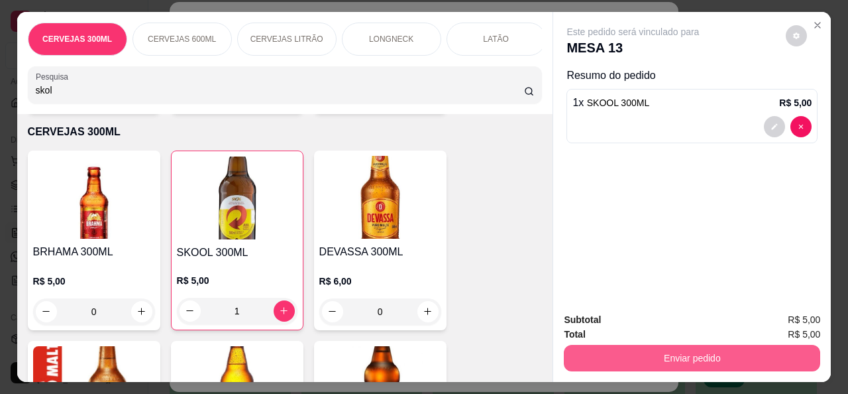
click at [578, 350] on button "Enviar pedido" at bounding box center [692, 358] width 256 height 27
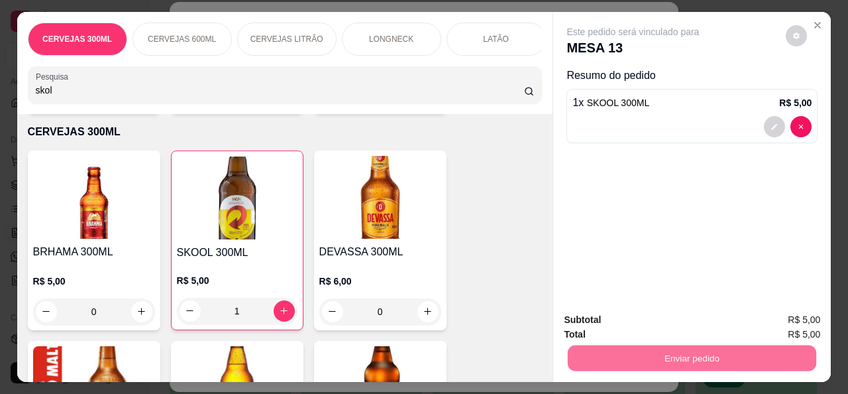
click at [641, 319] on button "Não registrar e enviar pedido" at bounding box center [648, 319] width 138 height 25
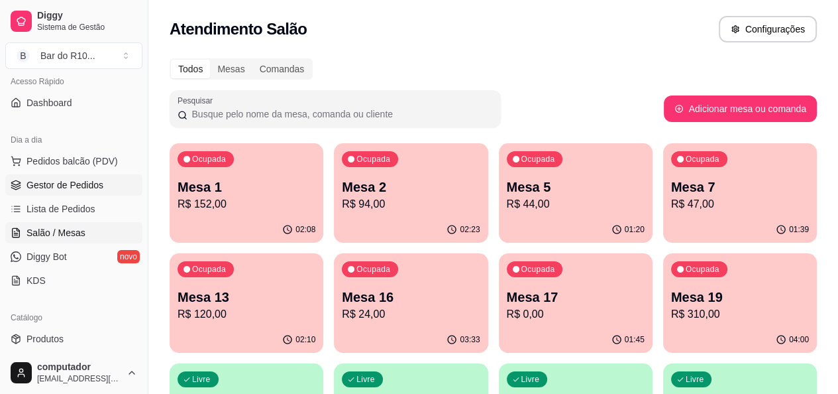
click at [60, 178] on span "Gestor de Pedidos" at bounding box center [65, 184] width 77 height 13
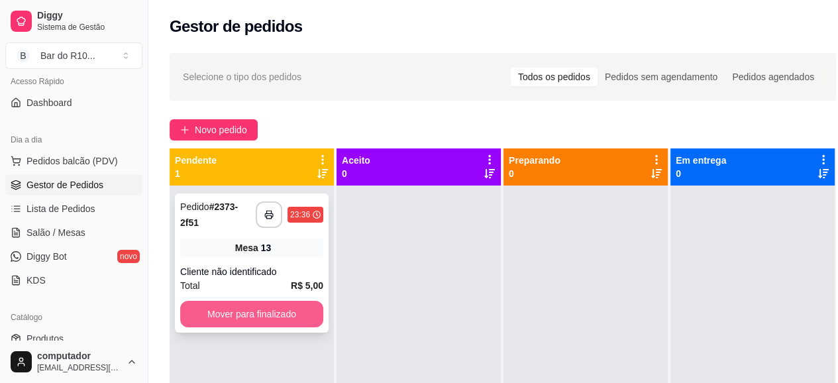
click at [258, 306] on button "Mover para finalizado" at bounding box center [251, 314] width 143 height 27
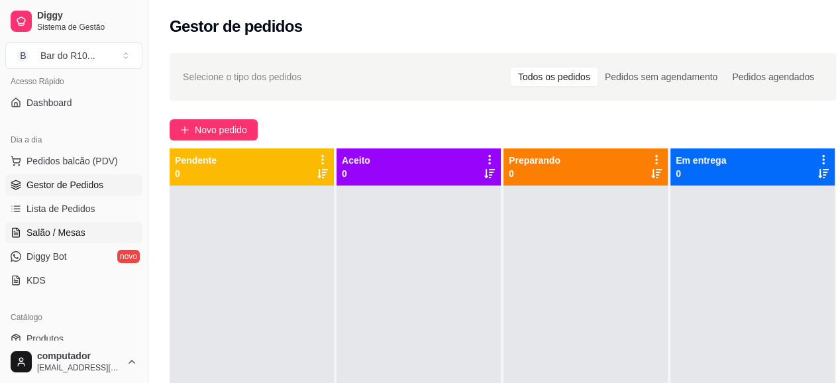
click at [74, 239] on link "Salão / Mesas" at bounding box center [73, 232] width 137 height 21
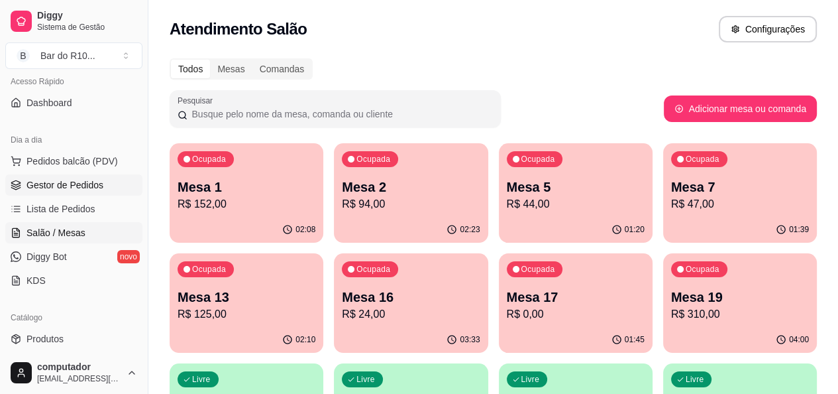
click at [114, 190] on link "Gestor de Pedidos" at bounding box center [73, 184] width 137 height 21
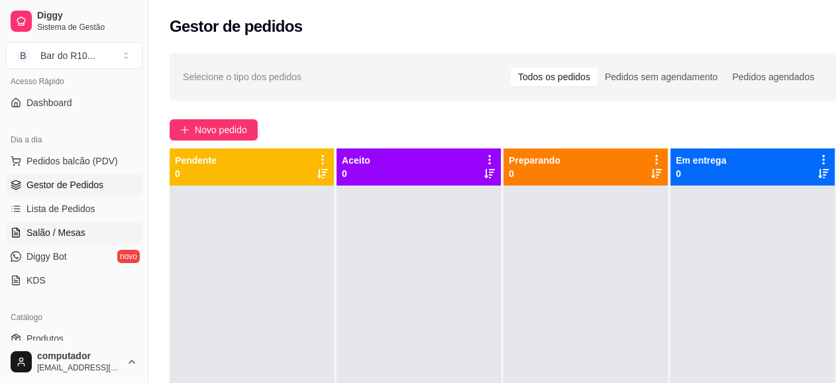
click at [83, 236] on link "Salão / Mesas" at bounding box center [73, 232] width 137 height 21
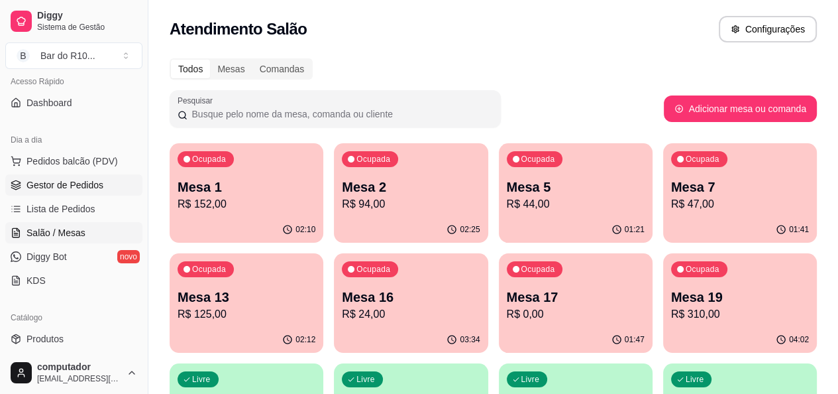
click at [56, 178] on span "Gestor de Pedidos" at bounding box center [65, 184] width 77 height 13
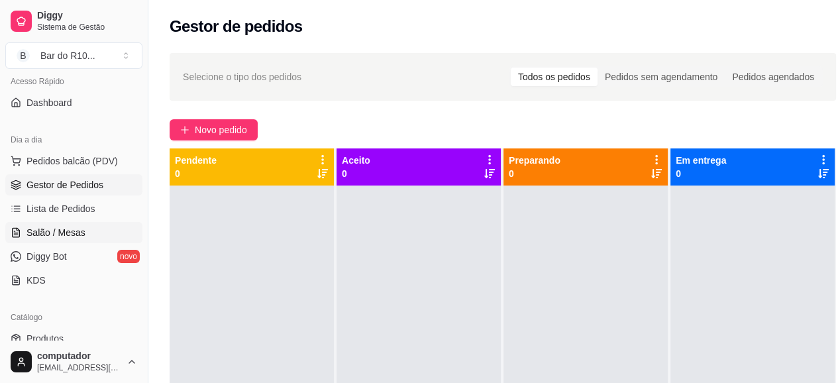
click at [54, 230] on span "Salão / Mesas" at bounding box center [56, 232] width 59 height 13
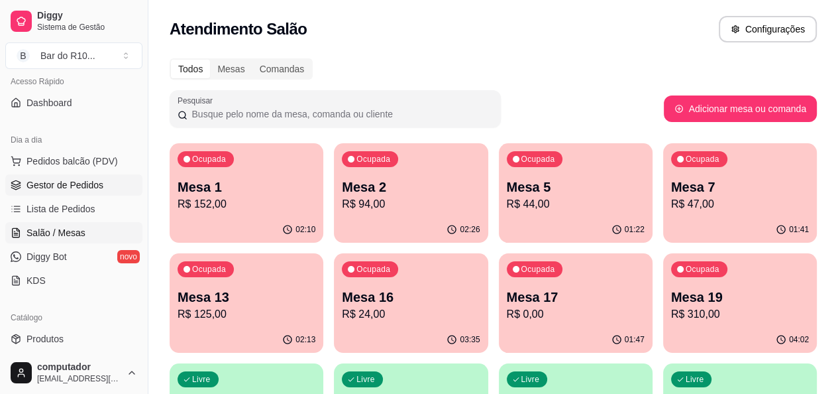
click at [59, 182] on span "Gestor de Pedidos" at bounding box center [65, 184] width 77 height 13
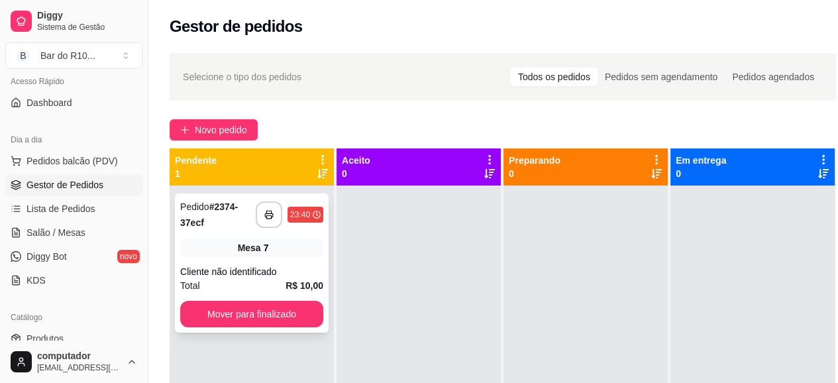
click at [230, 262] on div "**********" at bounding box center [252, 262] width 154 height 139
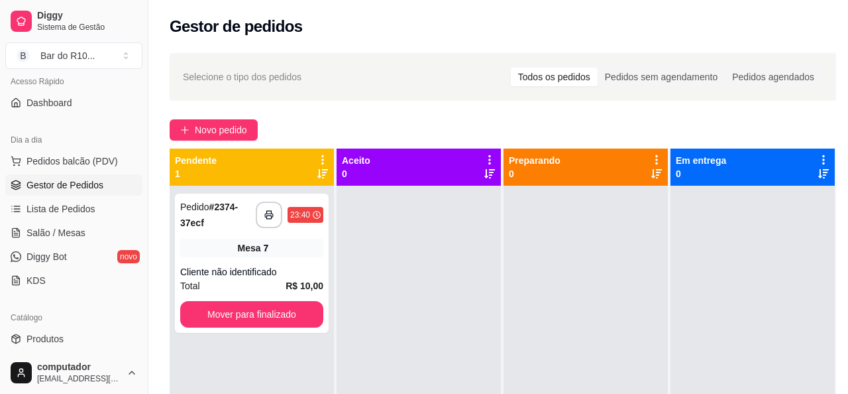
scroll to position [62, 0]
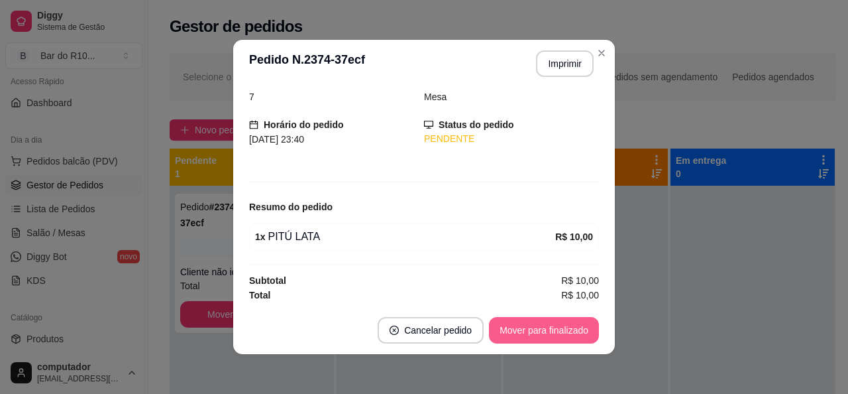
click at [513, 321] on button "Mover para finalizado" at bounding box center [544, 330] width 110 height 27
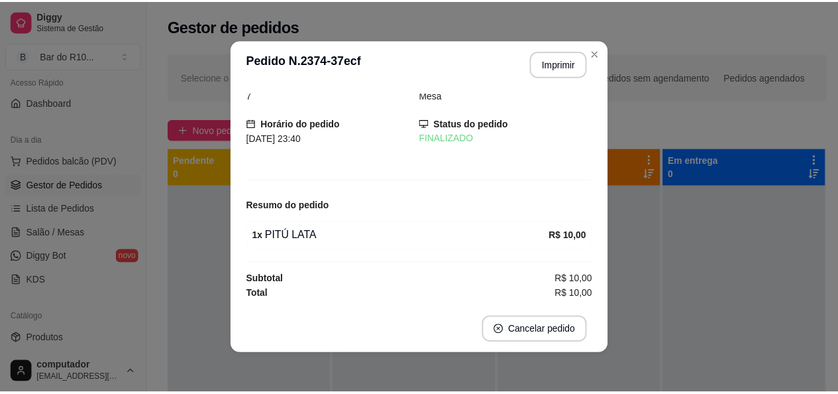
scroll to position [19, 0]
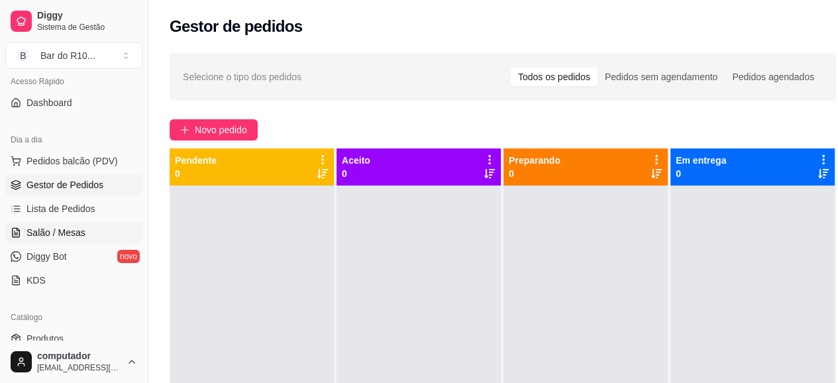
click at [44, 231] on span "Salão / Mesas" at bounding box center [56, 232] width 59 height 13
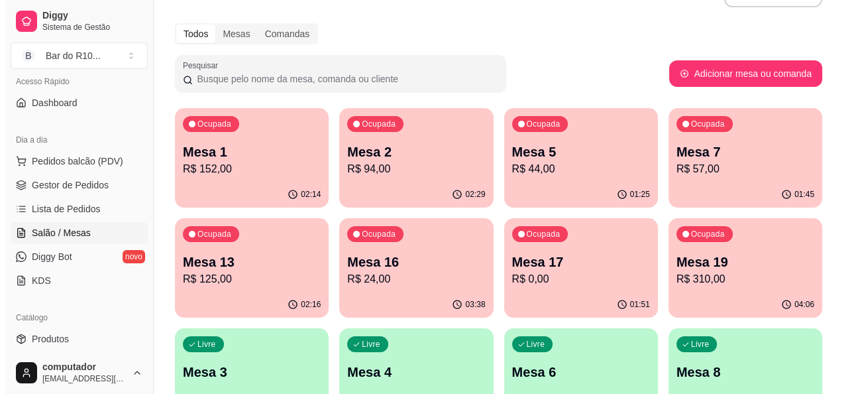
scroll to position [66, 0]
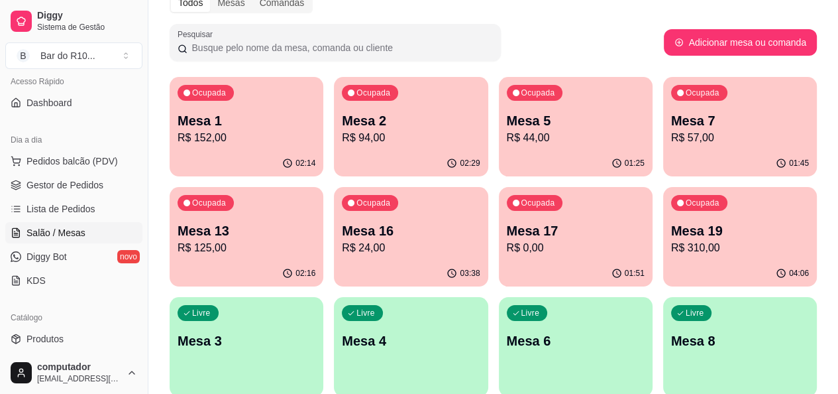
click at [323, 297] on div "Livre Mesa 3" at bounding box center [247, 338] width 154 height 83
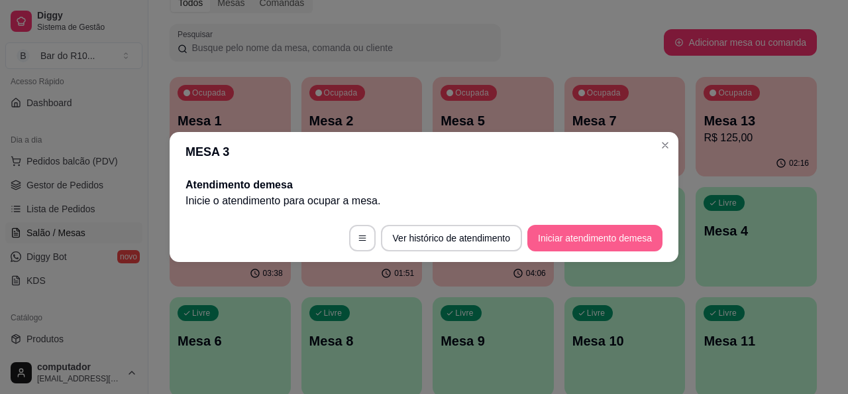
click at [593, 235] on button "Iniciar atendimento de mesa" at bounding box center [594, 238] width 135 height 27
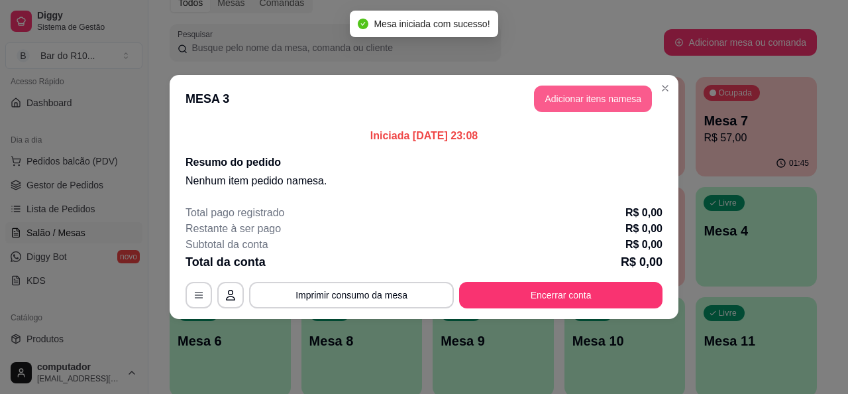
click at [573, 95] on button "Adicionar itens na mesa" at bounding box center [593, 98] width 118 height 27
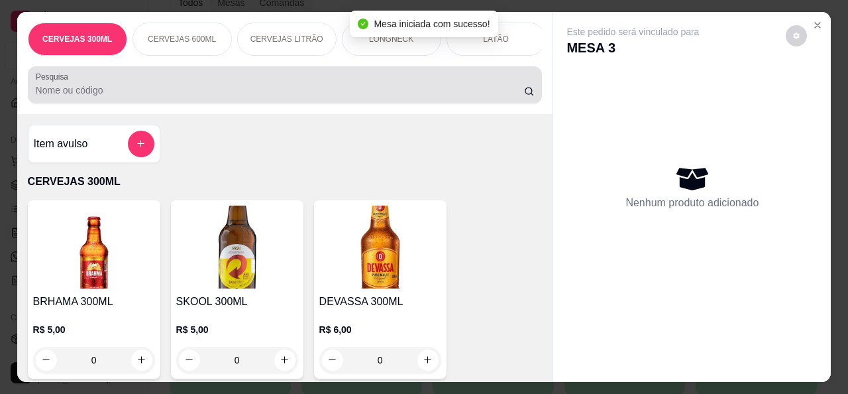
click at [276, 97] on input "Pesquisa" at bounding box center [280, 89] width 488 height 13
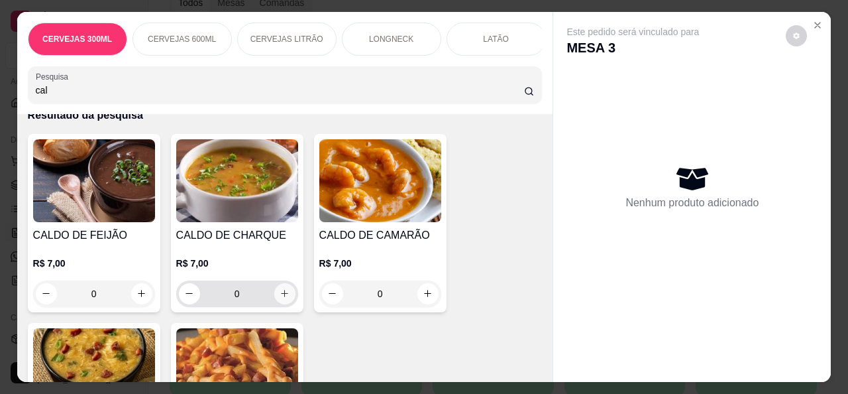
type input "cal"
click at [281, 295] on icon "increase-product-quantity" at bounding box center [284, 293] width 7 height 7
type input "1"
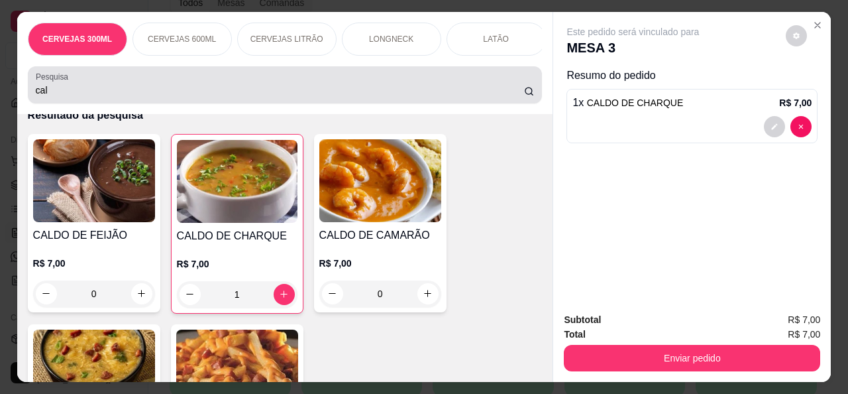
click at [254, 103] on div "Pesquisa cal" at bounding box center [285, 84] width 515 height 37
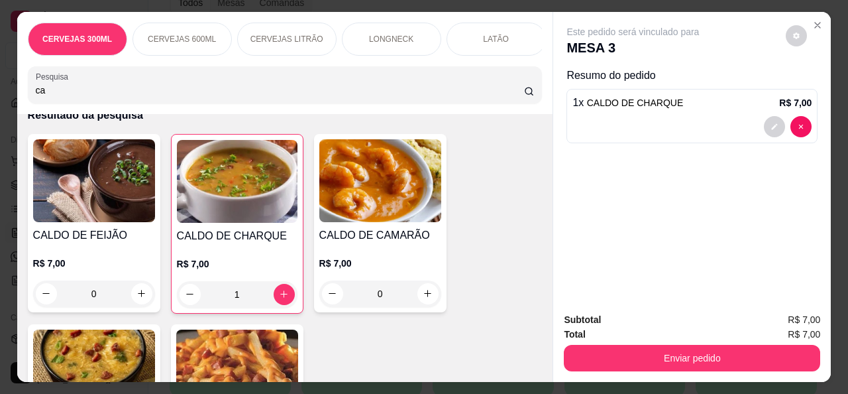
type input "c"
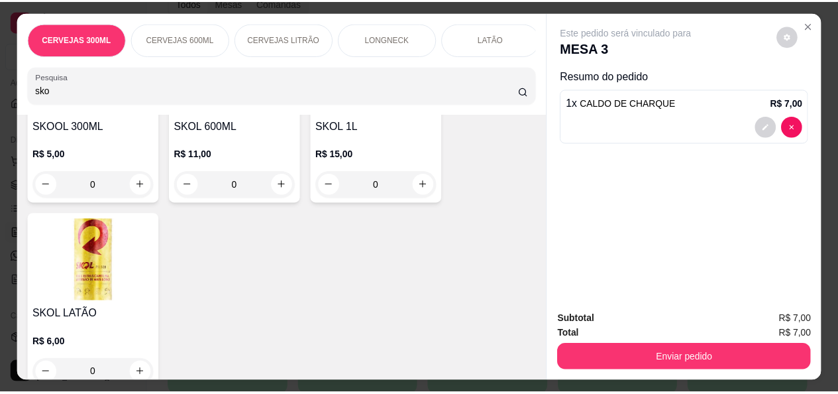
scroll to position [205, 0]
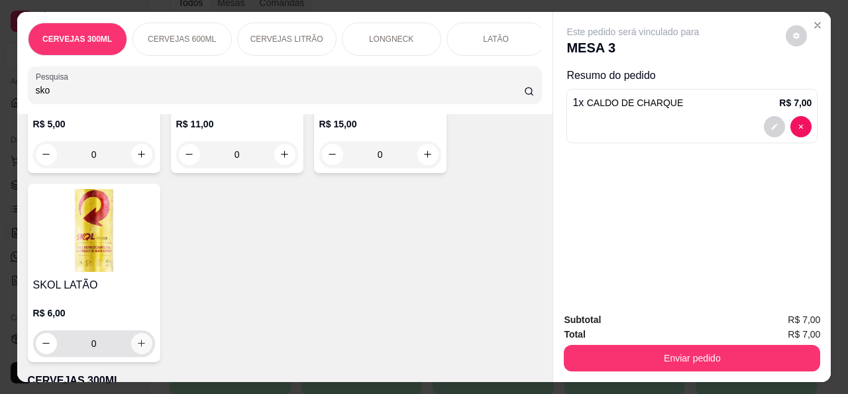
type input "sko"
click at [135, 353] on button "increase-product-quantity" at bounding box center [141, 343] width 21 height 21
type input "1"
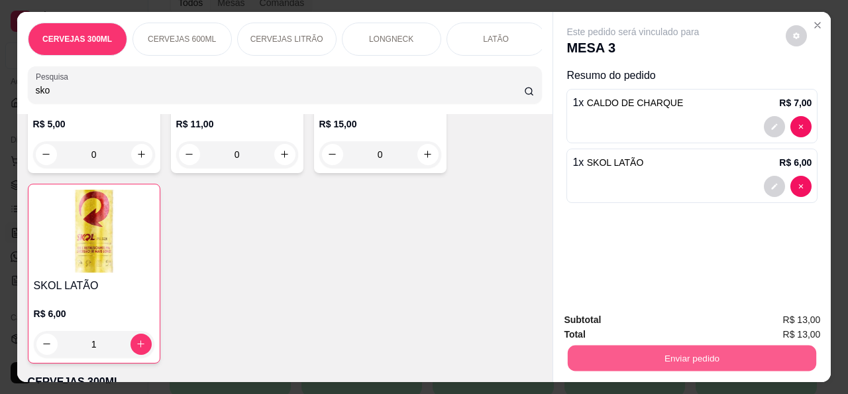
click at [769, 350] on button "Enviar pedido" at bounding box center [692, 358] width 248 height 26
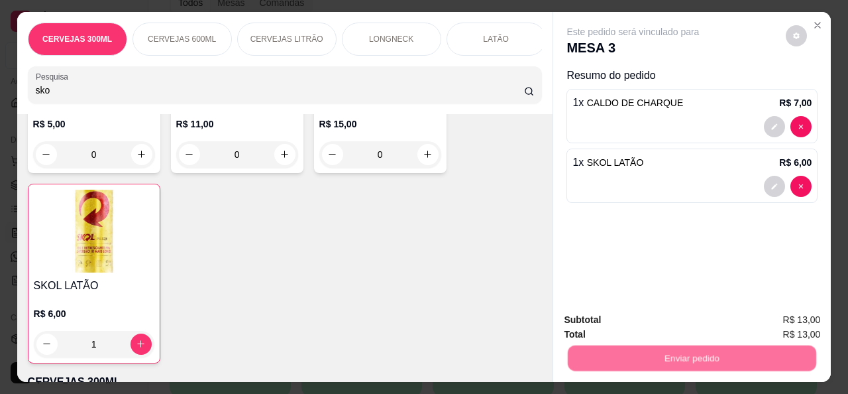
click at [676, 316] on button "Não registrar e enviar pedido" at bounding box center [649, 319] width 134 height 25
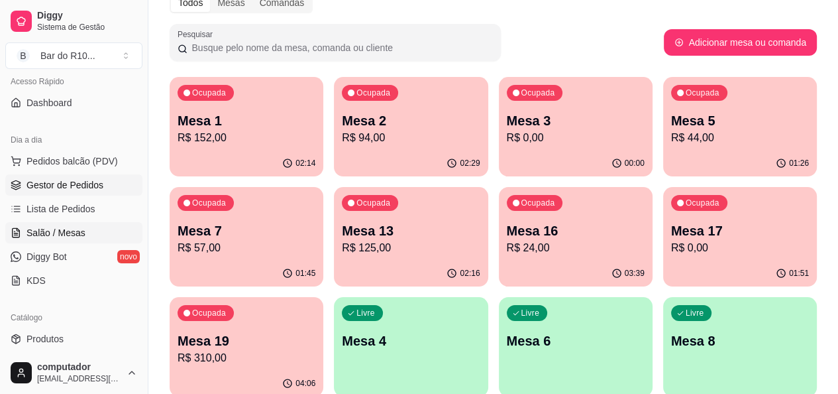
click at [103, 184] on link "Gestor de Pedidos" at bounding box center [73, 184] width 137 height 21
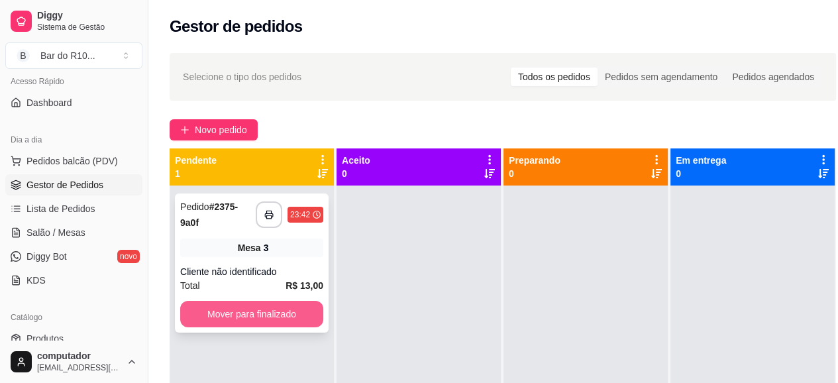
click at [237, 310] on button "Mover para finalizado" at bounding box center [251, 314] width 143 height 27
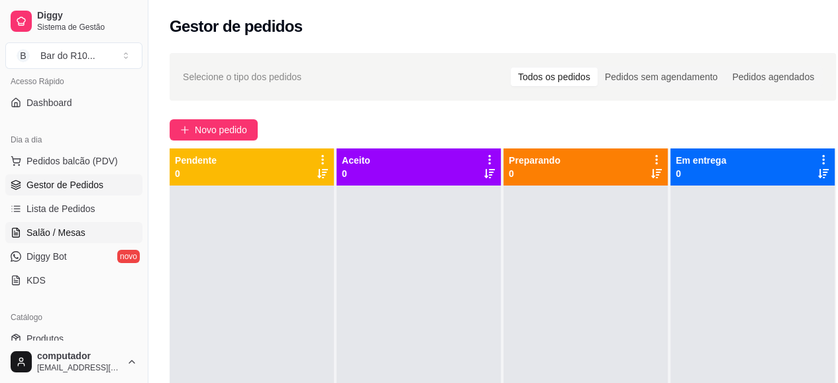
click at [56, 223] on link "Salão / Mesas" at bounding box center [73, 232] width 137 height 21
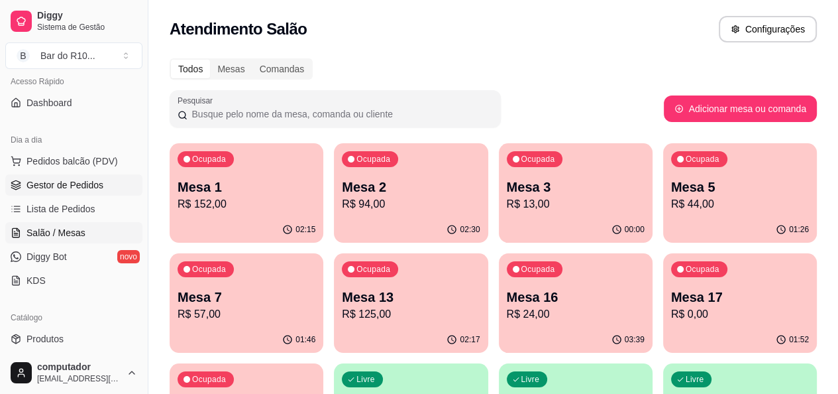
click at [68, 186] on span "Gestor de Pedidos" at bounding box center [65, 184] width 77 height 13
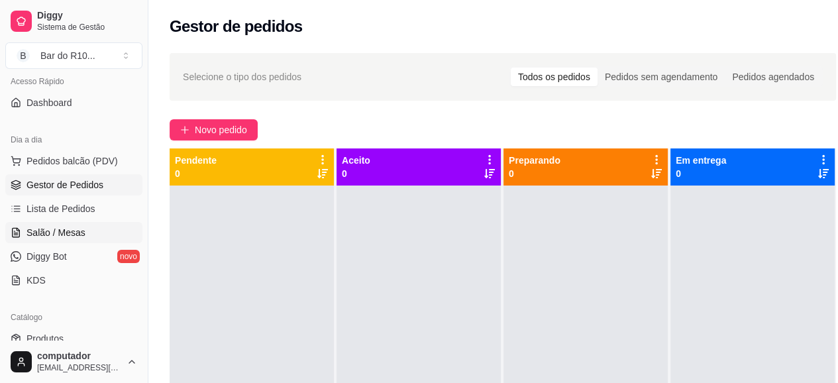
click at [87, 222] on link "Salão / Mesas" at bounding box center [73, 232] width 137 height 21
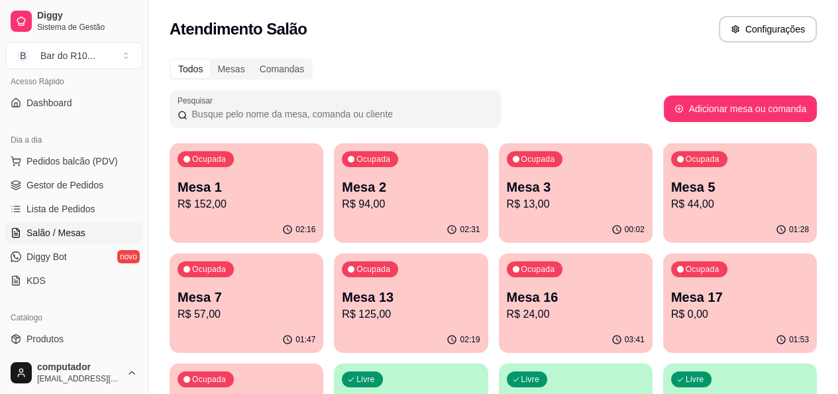
click at [507, 181] on p "Mesa 3" at bounding box center [576, 187] width 138 height 19
click at [673, 205] on p "R$ 44,00" at bounding box center [740, 203] width 134 height 15
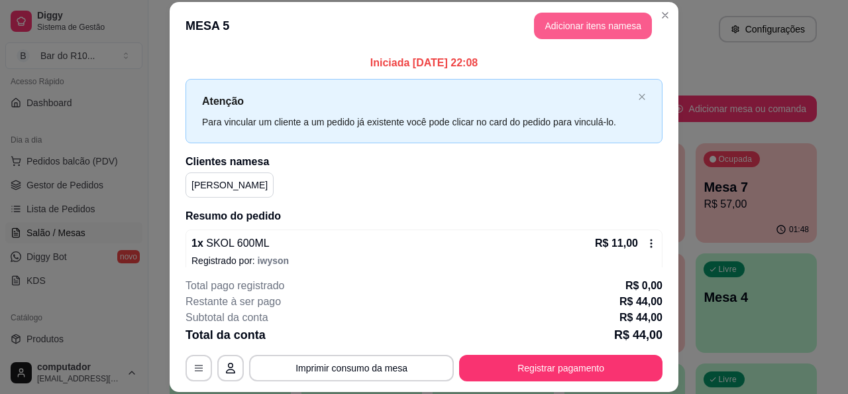
click at [600, 36] on button "Adicionar itens na mesa" at bounding box center [593, 26] width 118 height 27
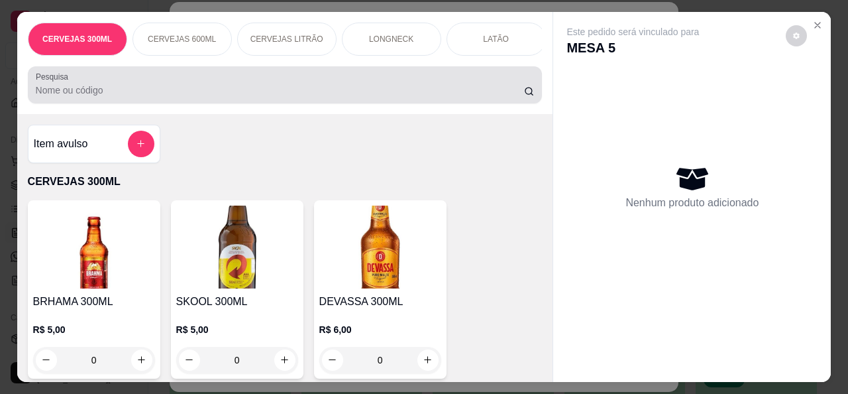
click at [207, 96] on input "Pesquisa" at bounding box center [280, 89] width 488 height 13
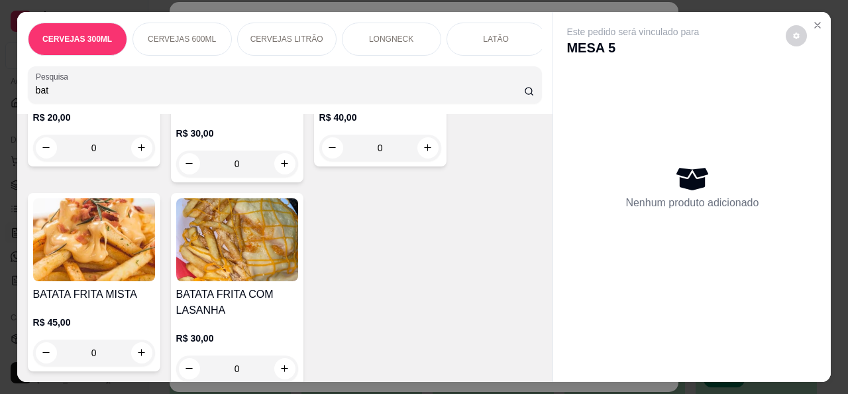
scroll to position [265, 0]
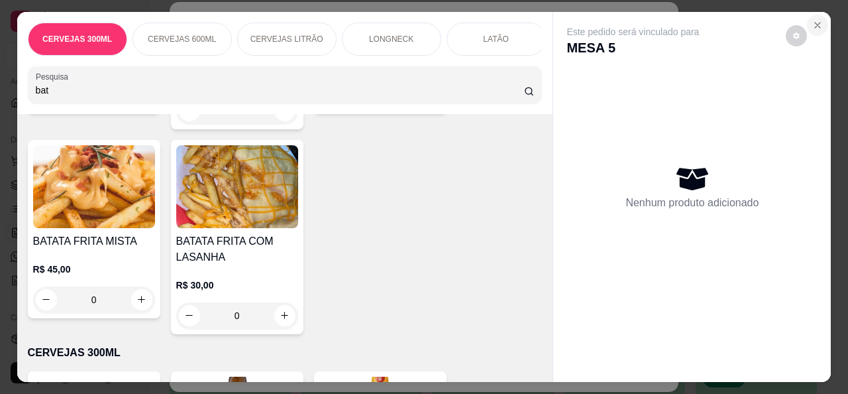
type input "bat"
click at [816, 20] on icon "Close" at bounding box center [817, 25] width 11 height 11
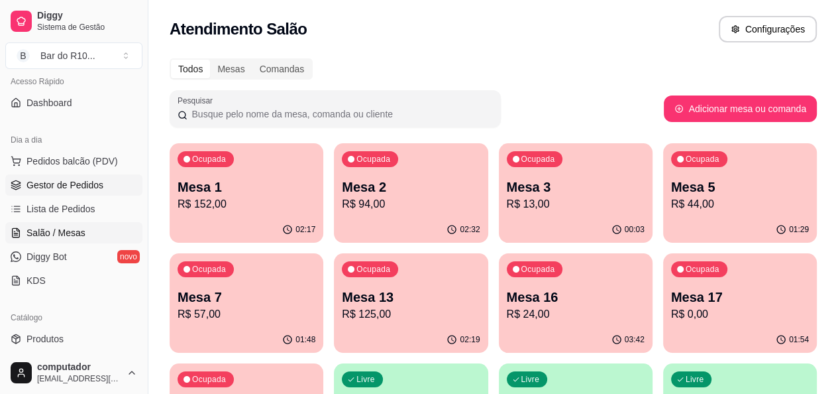
click at [104, 189] on link "Gestor de Pedidos" at bounding box center [73, 184] width 137 height 21
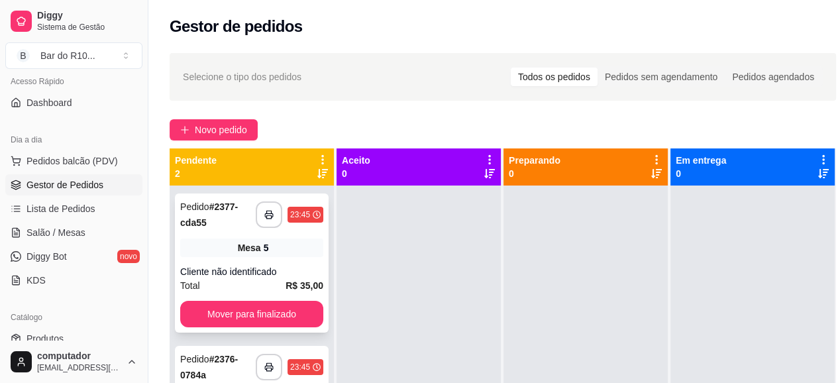
click at [298, 252] on div "Mesa 5" at bounding box center [251, 248] width 143 height 19
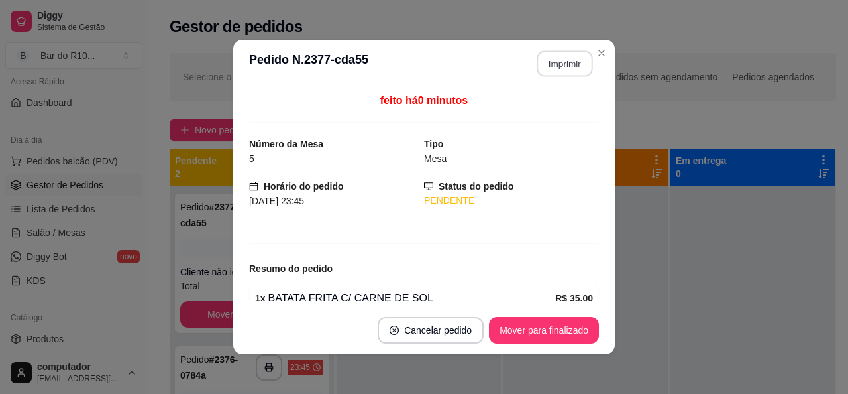
click at [539, 74] on button "Imprimir" at bounding box center [565, 64] width 56 height 26
click at [544, 328] on button "Mover para finalizado" at bounding box center [544, 330] width 110 height 27
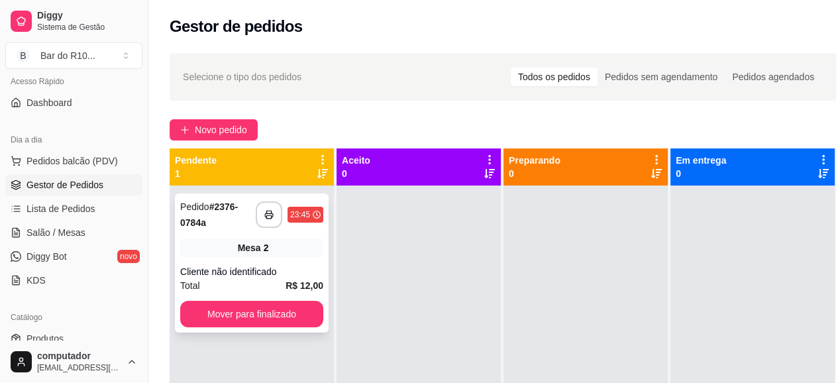
click at [314, 242] on div "Mesa 2" at bounding box center [251, 248] width 143 height 19
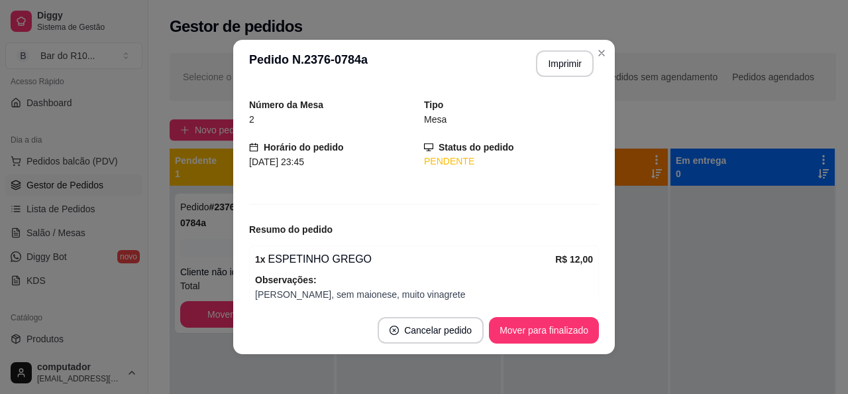
scroll to position [96, 0]
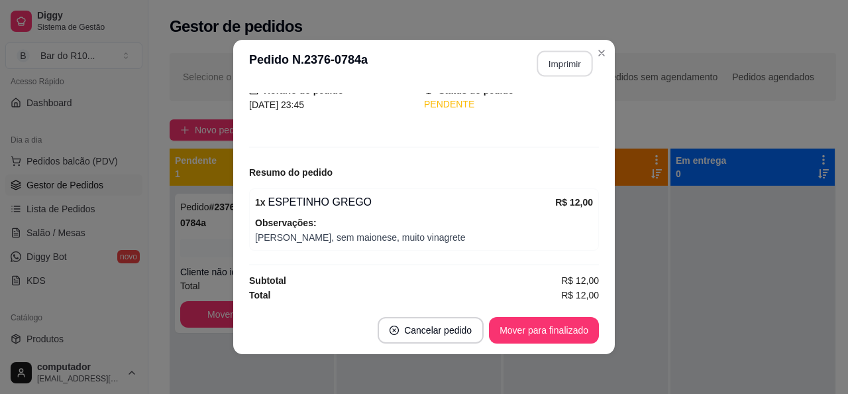
click at [570, 59] on button "Imprimir" at bounding box center [565, 64] width 56 height 26
click at [530, 325] on button "Mover para finalizado" at bounding box center [544, 330] width 110 height 27
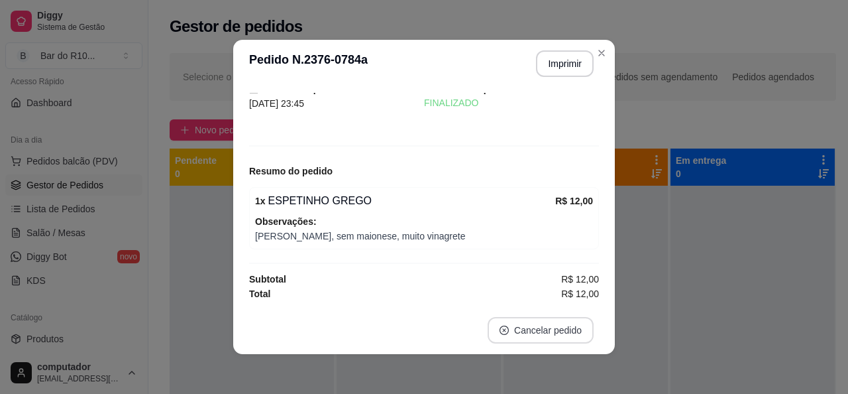
scroll to position [53, 0]
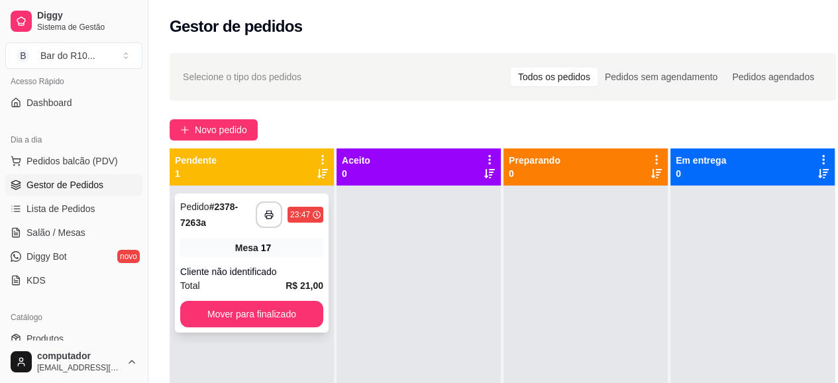
click at [299, 254] on div "Mesa 17" at bounding box center [251, 248] width 143 height 19
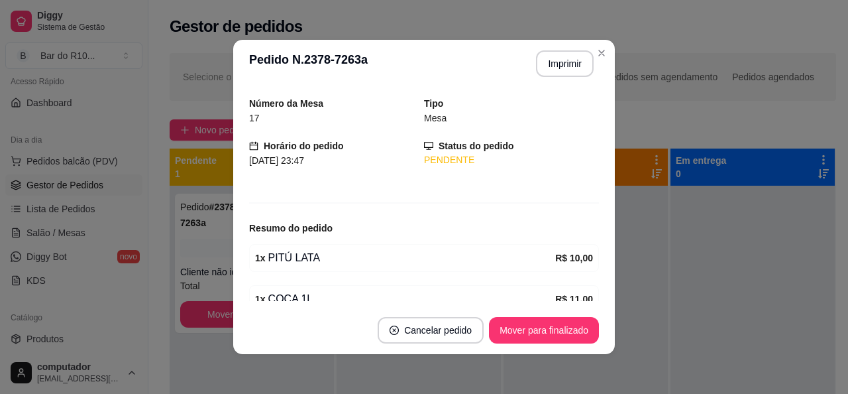
scroll to position [103, 0]
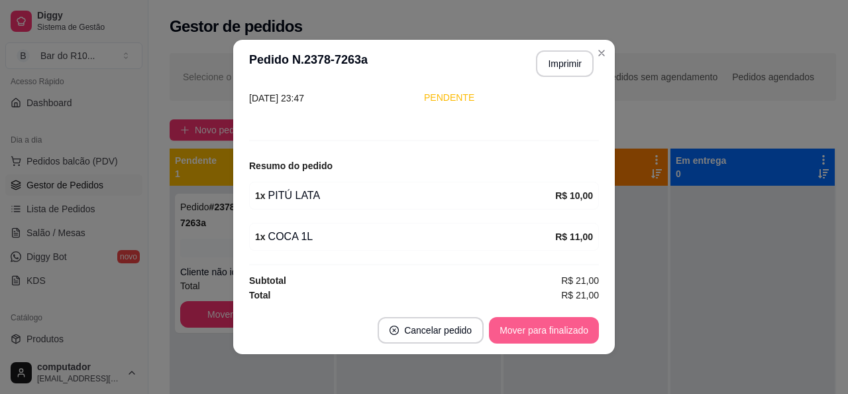
click at [549, 327] on button "Mover para finalizado" at bounding box center [544, 330] width 110 height 27
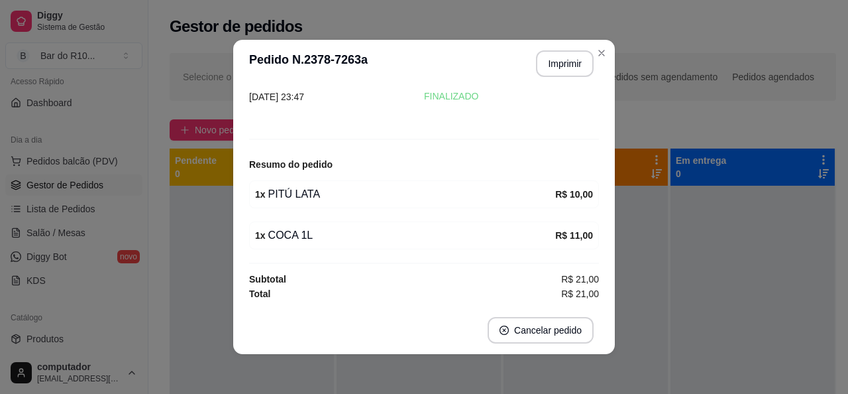
scroll to position [59, 0]
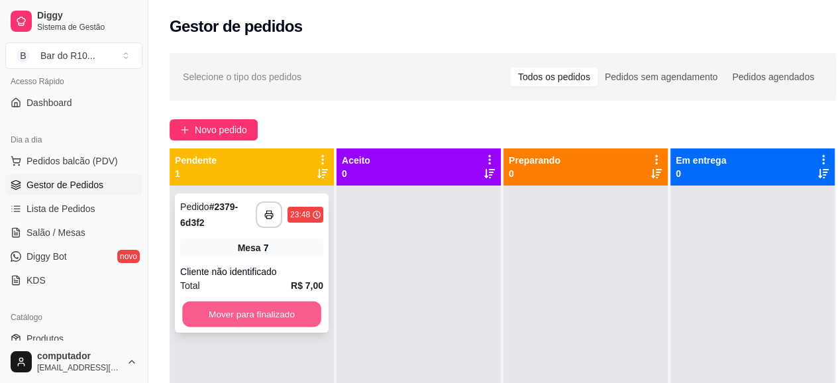
click at [270, 313] on button "Mover para finalizado" at bounding box center [251, 314] width 139 height 26
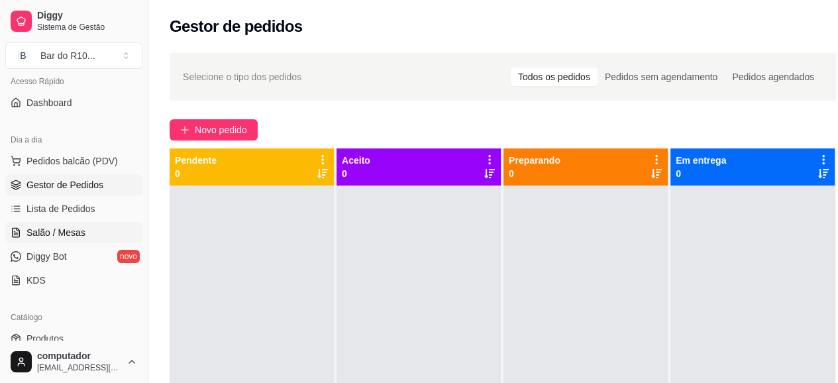
click at [62, 231] on span "Salão / Mesas" at bounding box center [56, 232] width 59 height 13
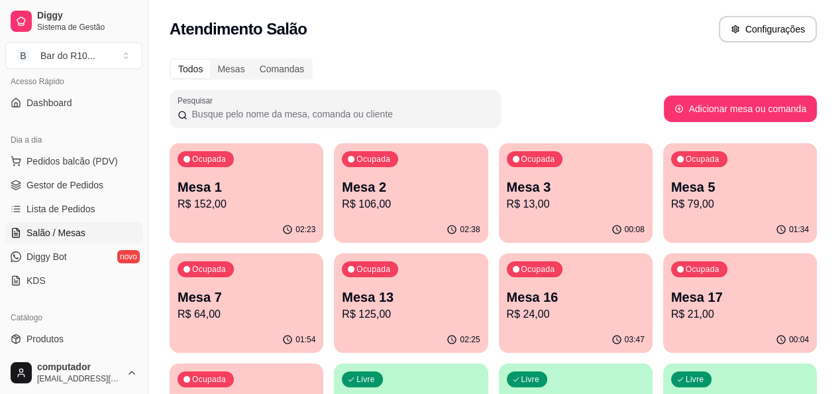
click at [342, 294] on p "Mesa 13" at bounding box center [411, 297] width 138 height 19
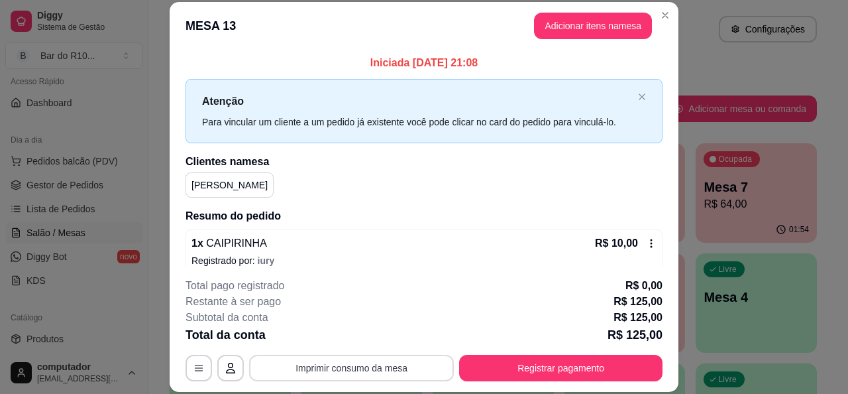
click at [336, 366] on button "Imprimir consumo da mesa" at bounding box center [351, 367] width 205 height 27
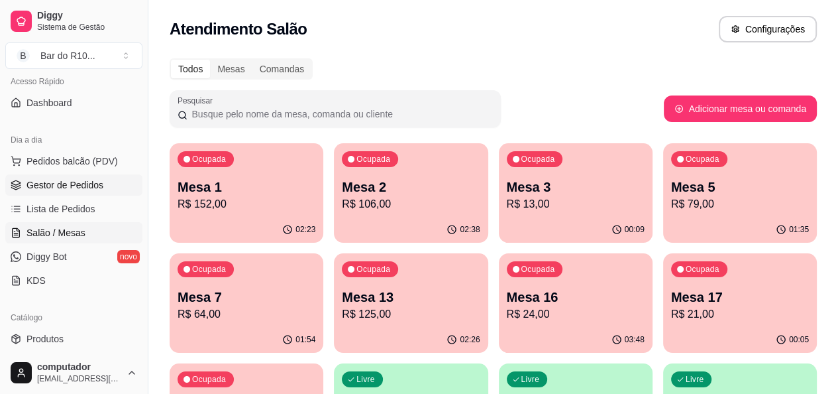
click at [36, 191] on link "Gestor de Pedidos" at bounding box center [73, 184] width 137 height 21
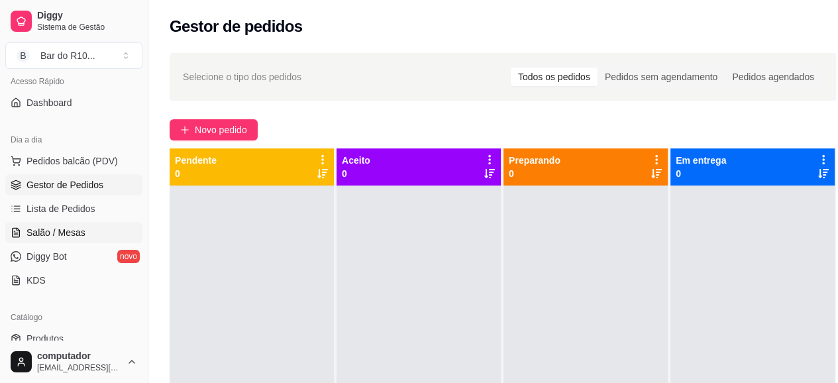
click at [93, 237] on link "Salão / Mesas" at bounding box center [73, 232] width 137 height 21
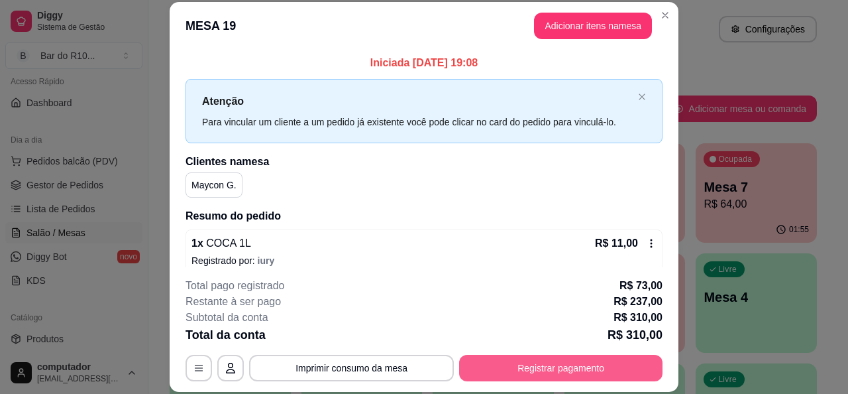
click at [557, 358] on button "Registrar pagamento" at bounding box center [560, 367] width 203 height 27
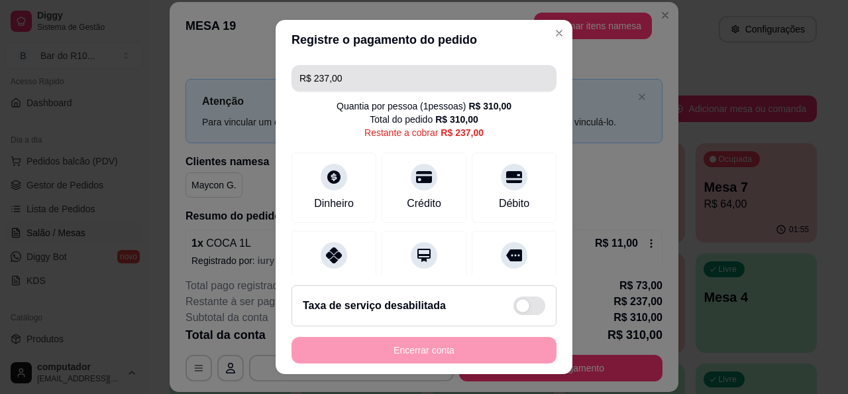
click at [410, 87] on input "R$ 237,00" at bounding box center [423, 78] width 249 height 27
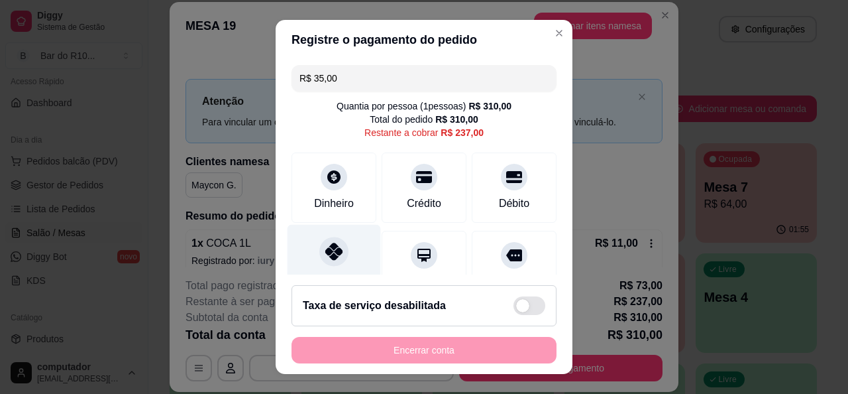
click at [333, 241] on div "Pix" at bounding box center [334, 263] width 93 height 78
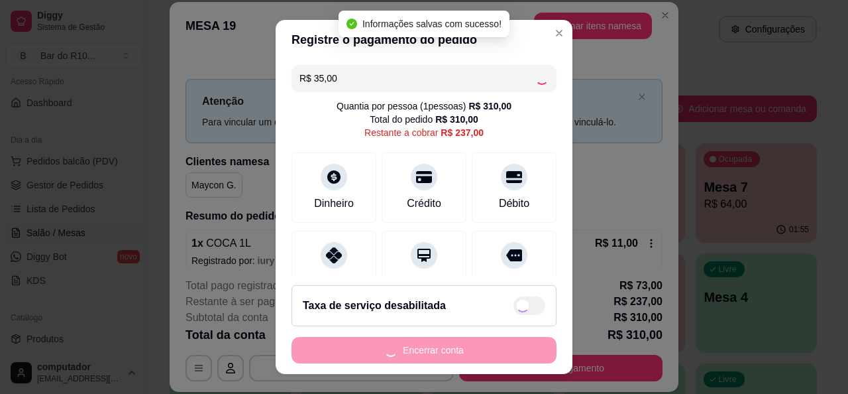
type input "R$ 202,00"
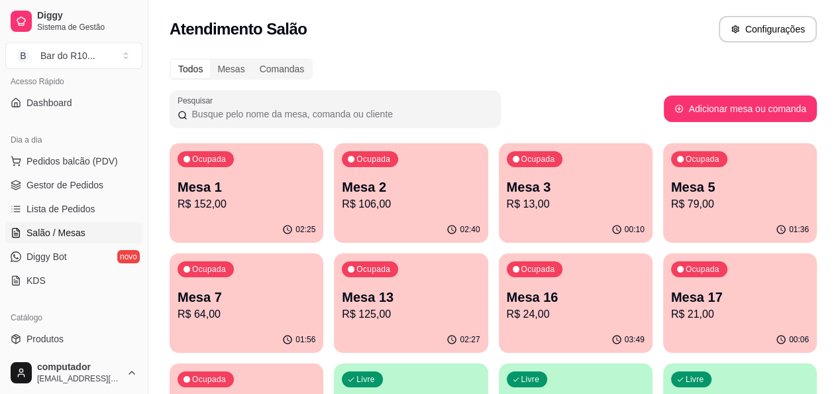
click at [334, 285] on div "Ocupada Mesa 13 R$ 125,00" at bounding box center [411, 290] width 154 height 74
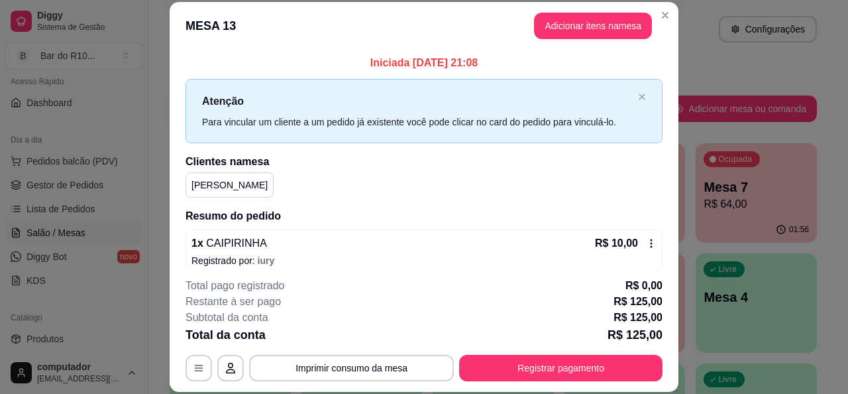
click at [606, 381] on footer "**********" at bounding box center [424, 329] width 509 height 125
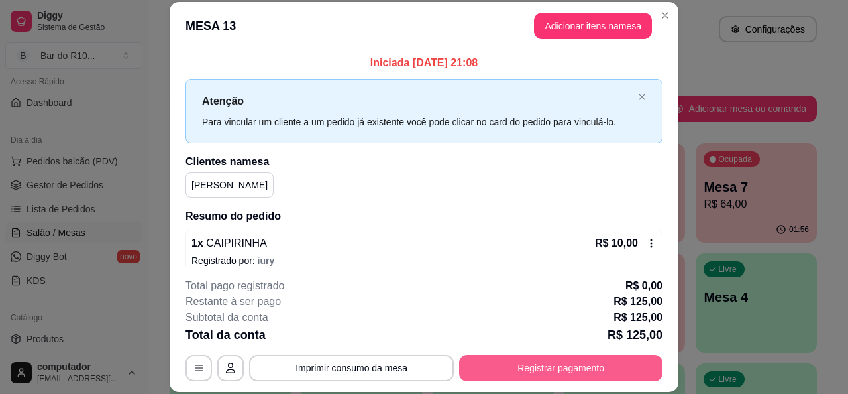
click at [588, 366] on button "Registrar pagamento" at bounding box center [560, 367] width 203 height 27
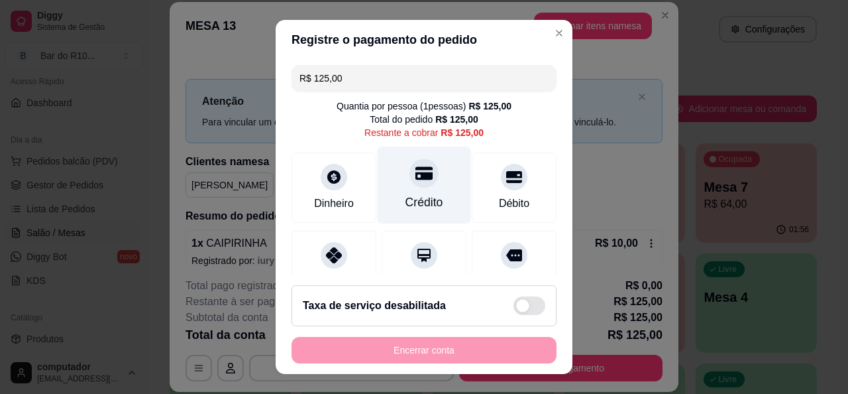
click at [421, 197] on div "Crédito" at bounding box center [424, 201] width 38 height 17
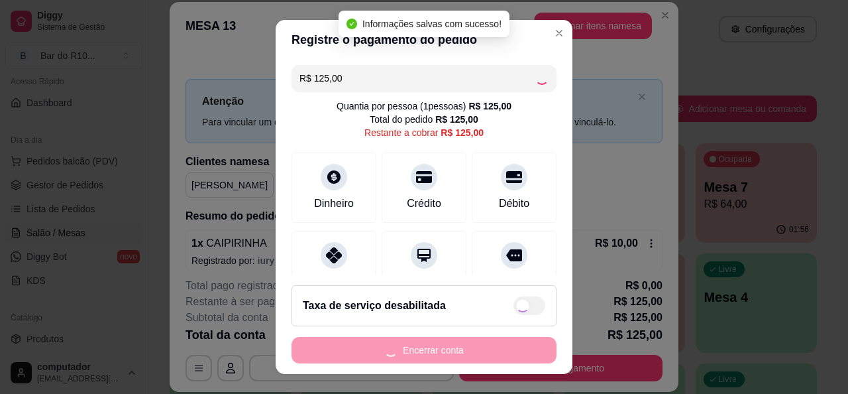
type input "R$ 0,00"
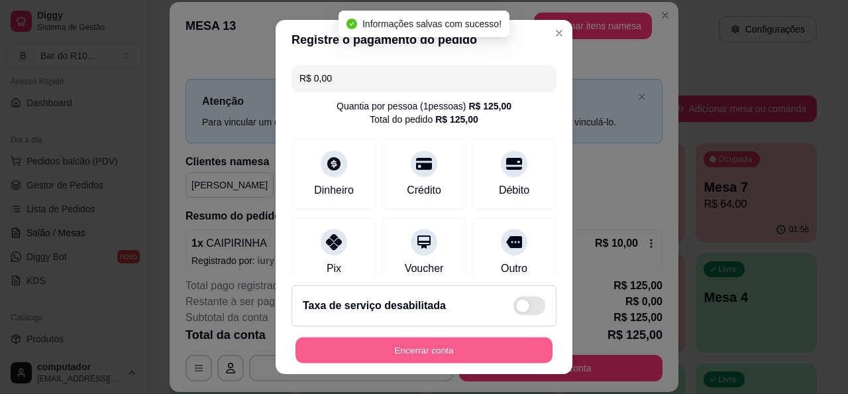
click at [485, 348] on button "Encerrar conta" at bounding box center [423, 350] width 257 height 26
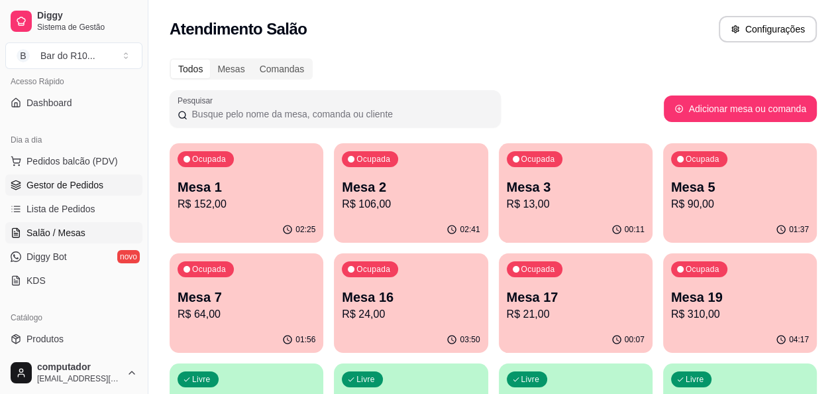
click at [108, 176] on link "Gestor de Pedidos" at bounding box center [73, 184] width 137 height 21
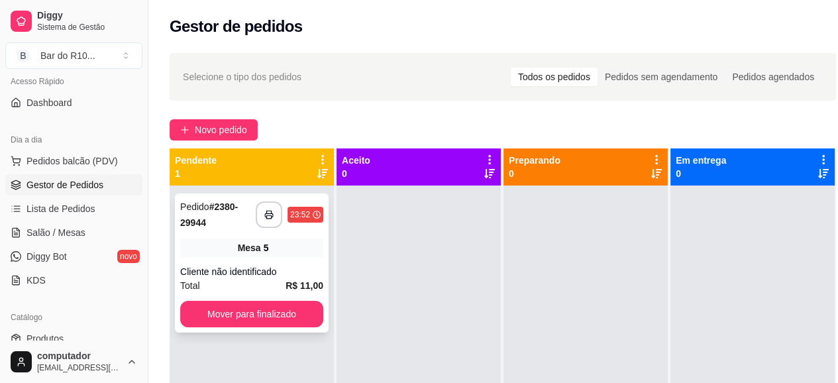
click at [298, 263] on div "**********" at bounding box center [252, 262] width 154 height 139
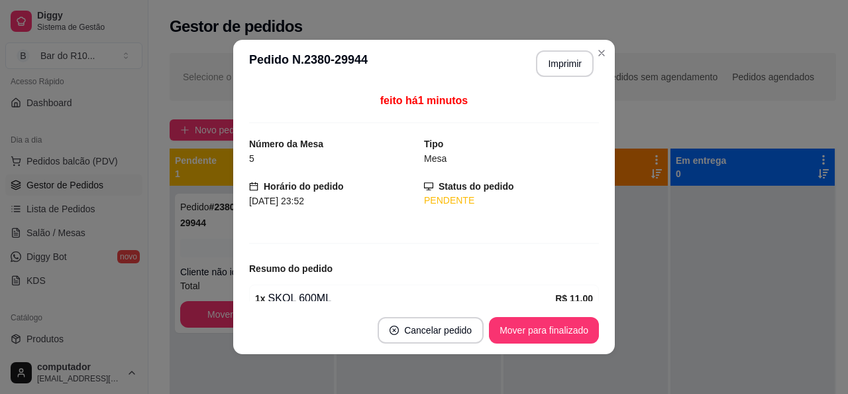
scroll to position [62, 0]
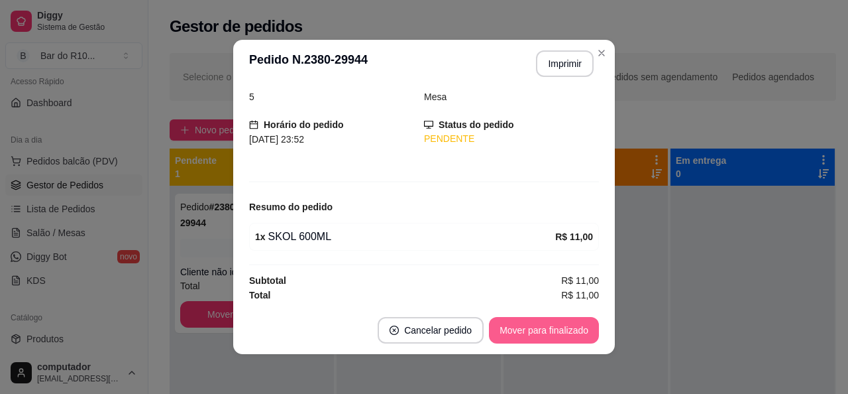
click at [575, 321] on button "Mover para finalizado" at bounding box center [544, 330] width 110 height 27
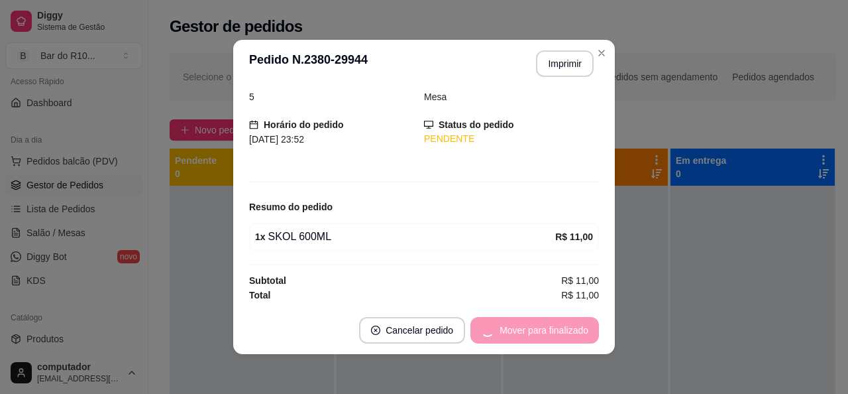
scroll to position [19, 0]
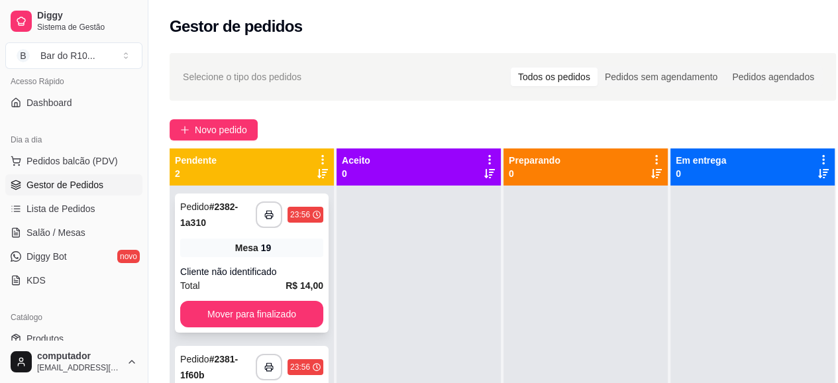
click at [249, 265] on div "Cliente não identificado" at bounding box center [251, 271] width 143 height 13
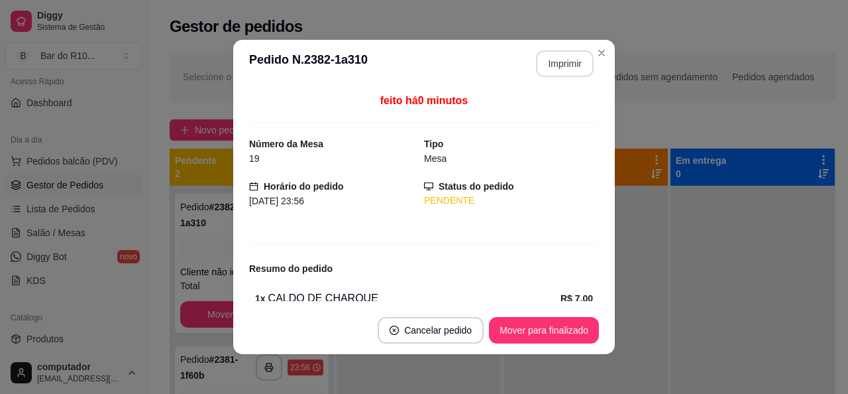
click at [545, 75] on button "Imprimir" at bounding box center [565, 63] width 58 height 27
click at [520, 330] on button "Mover para finalizado" at bounding box center [544, 330] width 110 height 27
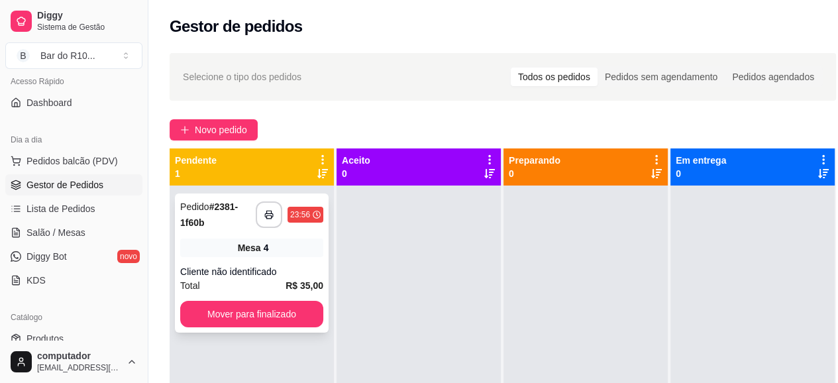
click at [292, 243] on div "Mesa 4" at bounding box center [251, 248] width 143 height 19
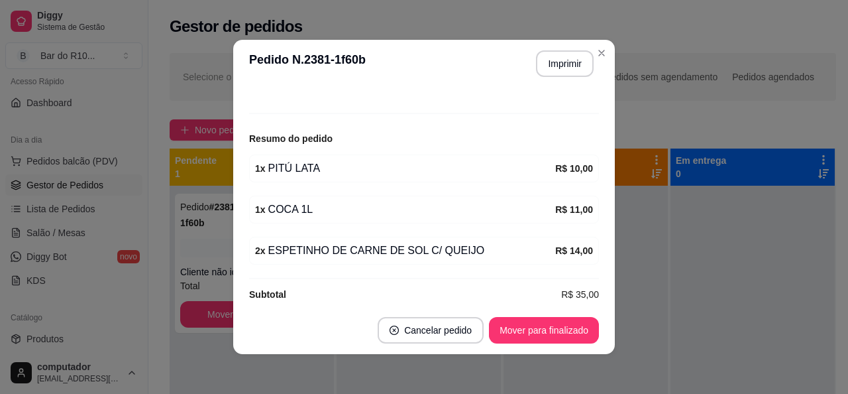
scroll to position [133, 0]
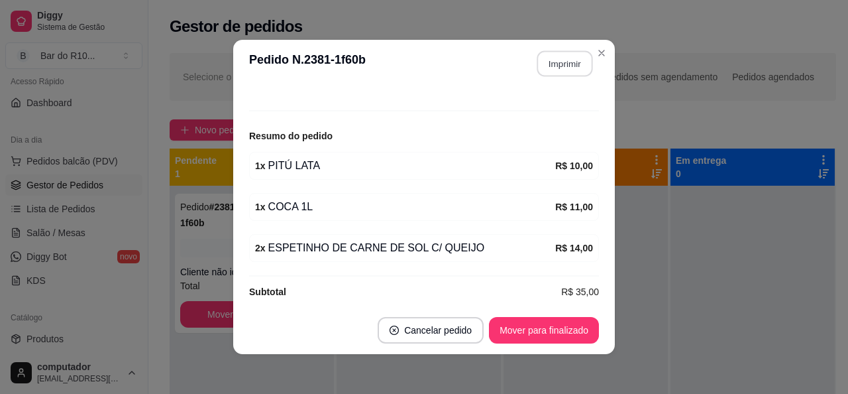
click at [566, 70] on button "Imprimir" at bounding box center [565, 64] width 56 height 26
click at [545, 323] on button "Mover para finalizado" at bounding box center [544, 330] width 110 height 27
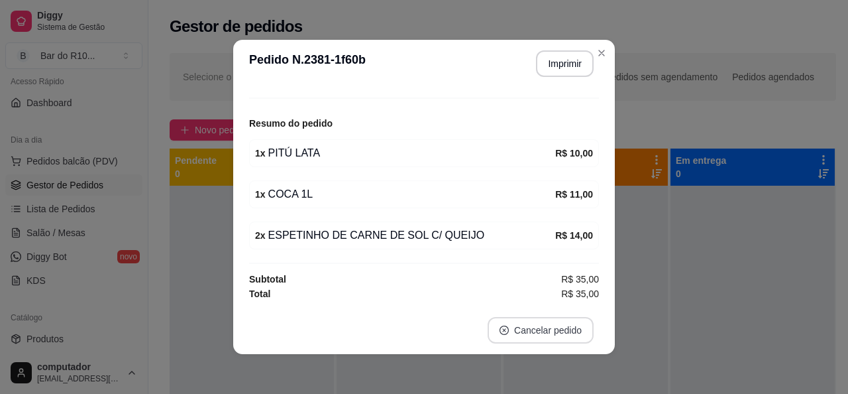
scroll to position [89, 0]
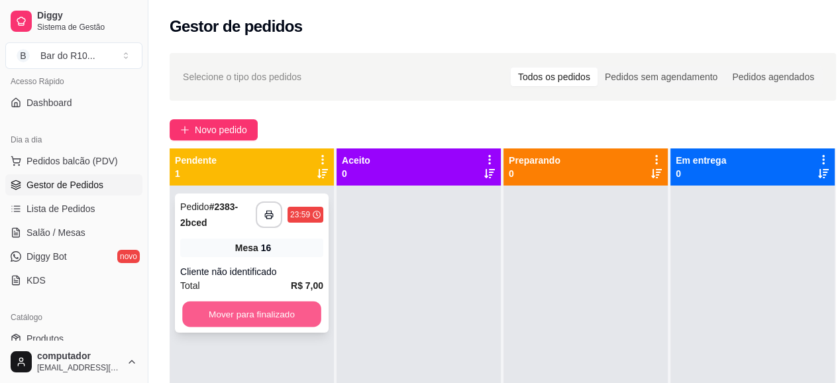
click at [254, 324] on button "Mover para finalizado" at bounding box center [251, 314] width 139 height 26
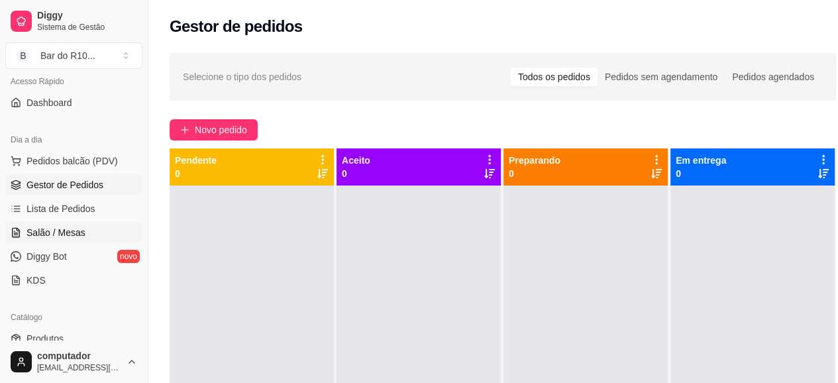
click at [93, 233] on link "Salão / Mesas" at bounding box center [73, 232] width 137 height 21
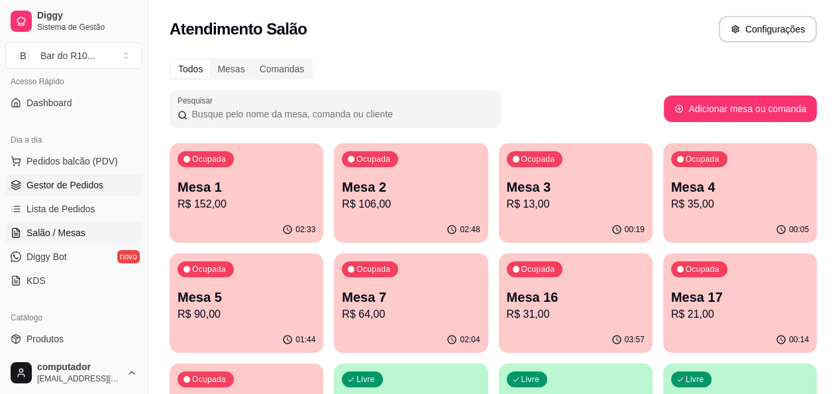
click at [59, 189] on span "Gestor de Pedidos" at bounding box center [65, 184] width 77 height 13
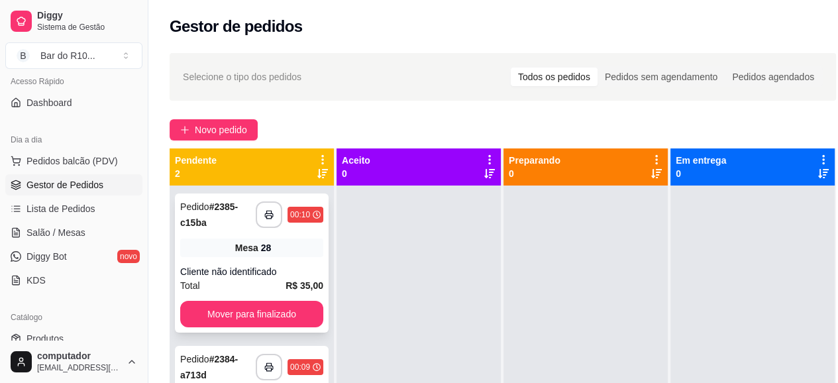
click at [294, 287] on strong "R$ 35,00" at bounding box center [305, 285] width 38 height 11
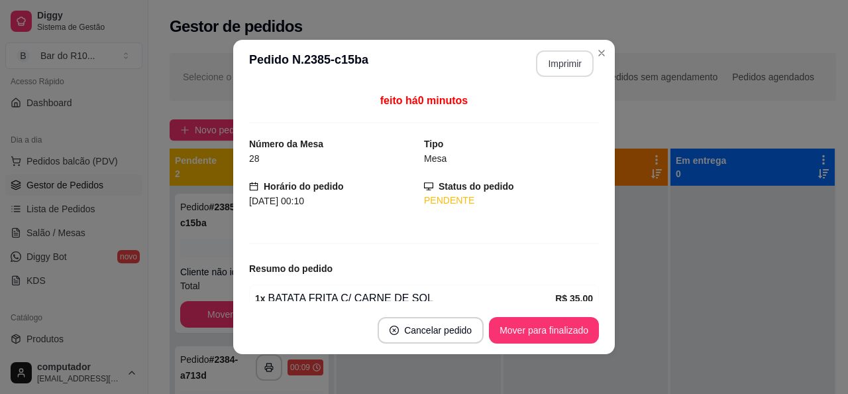
click at [553, 60] on button "Imprimir" at bounding box center [565, 63] width 58 height 27
click at [508, 324] on button "Mover para finalizado" at bounding box center [544, 330] width 107 height 26
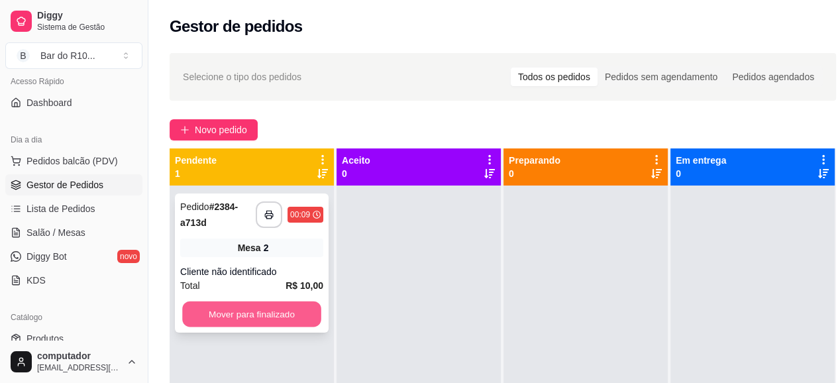
click at [286, 310] on button "Mover para finalizado" at bounding box center [251, 314] width 139 height 26
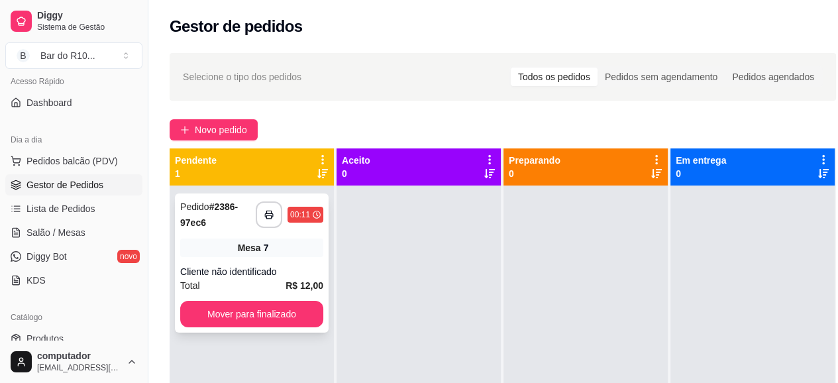
click at [273, 262] on div "**********" at bounding box center [252, 262] width 154 height 139
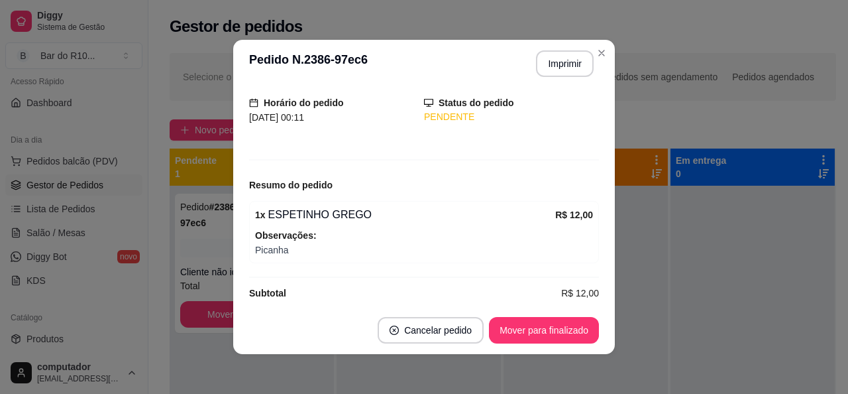
scroll to position [96, 0]
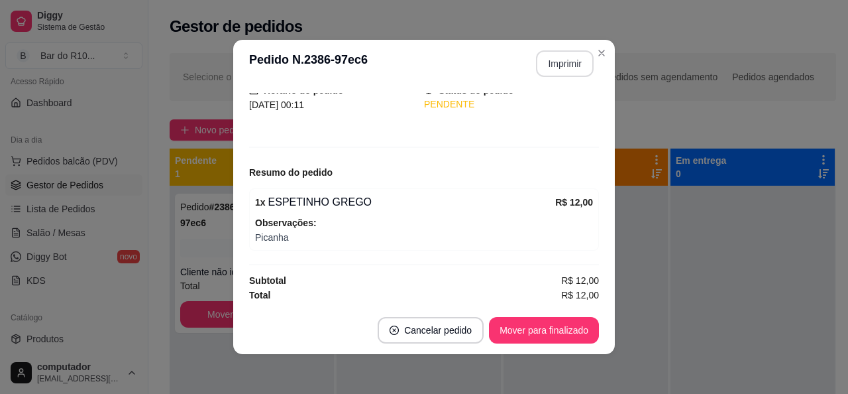
click at [556, 70] on button "Imprimir" at bounding box center [565, 63] width 58 height 27
click at [519, 332] on button "Mover para finalizado" at bounding box center [544, 330] width 107 height 26
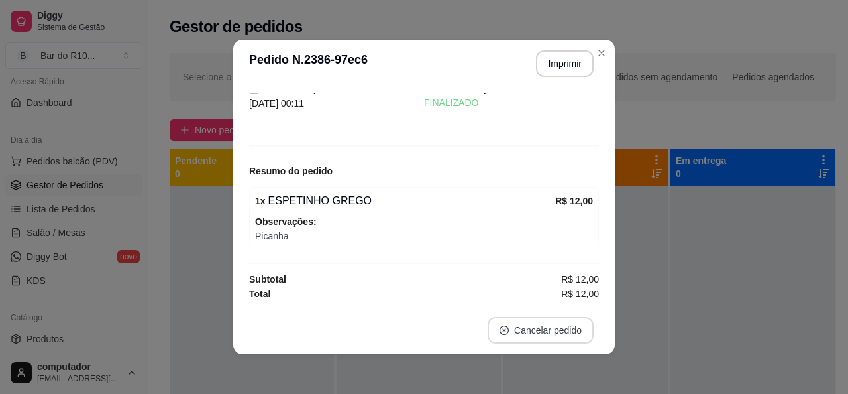
scroll to position [53, 0]
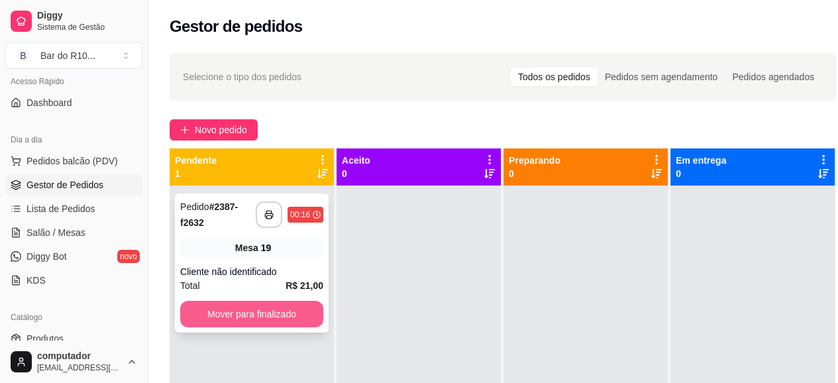
click at [287, 317] on button "Mover para finalizado" at bounding box center [251, 314] width 143 height 27
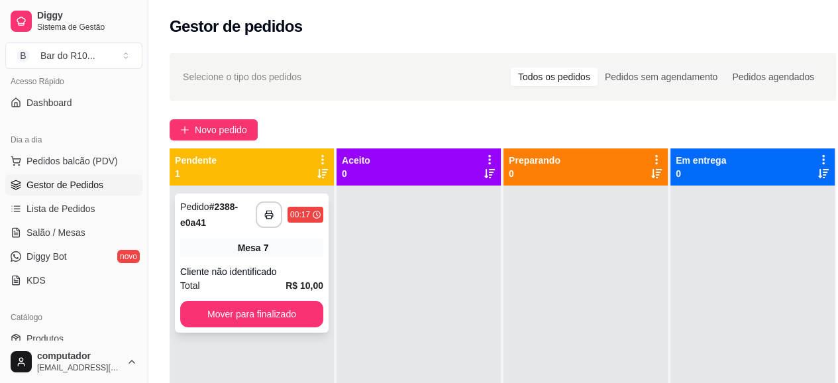
click at [223, 248] on div "Mesa 7" at bounding box center [251, 248] width 143 height 19
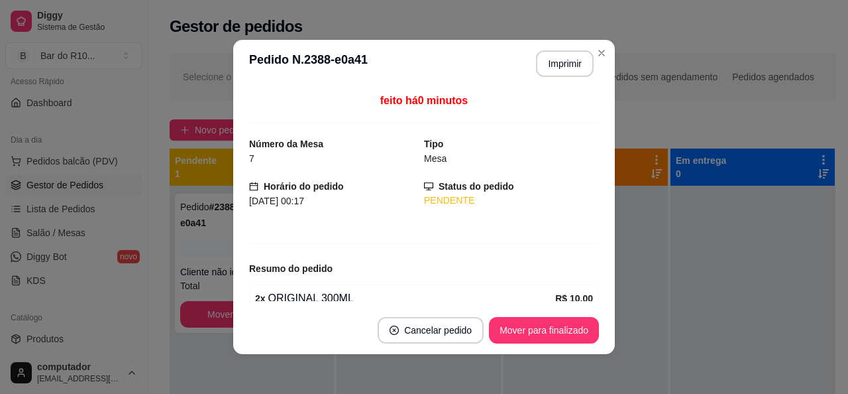
scroll to position [62, 0]
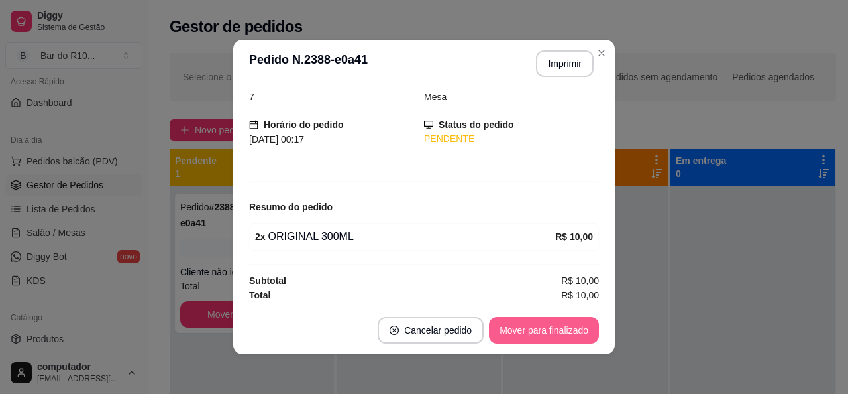
click at [578, 337] on button "Mover para finalizado" at bounding box center [544, 330] width 110 height 27
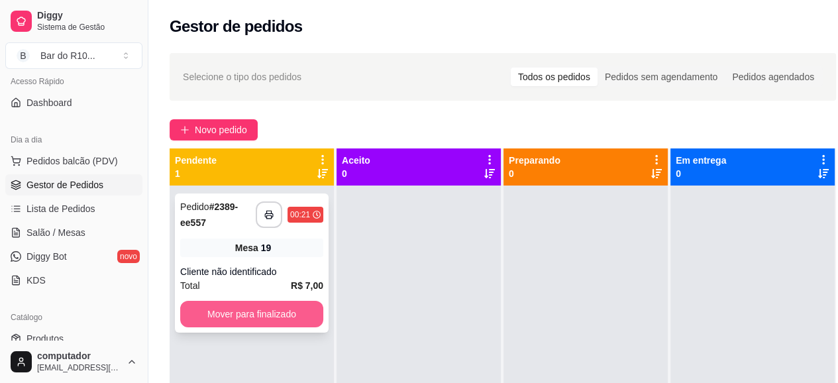
click at [236, 309] on button "Mover para finalizado" at bounding box center [251, 314] width 143 height 27
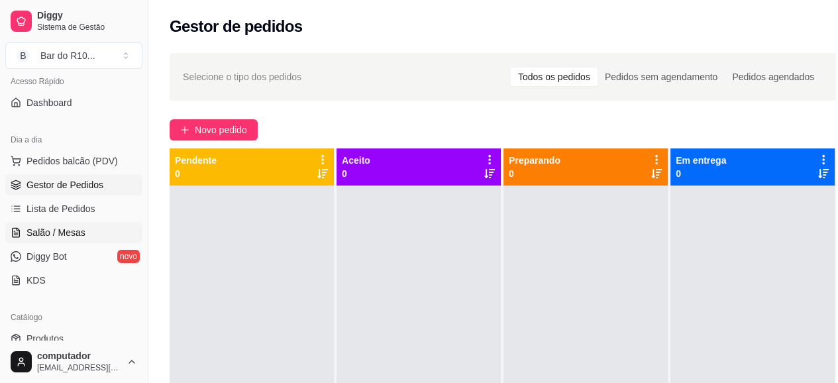
click at [60, 237] on span "Salão / Mesas" at bounding box center [56, 232] width 59 height 13
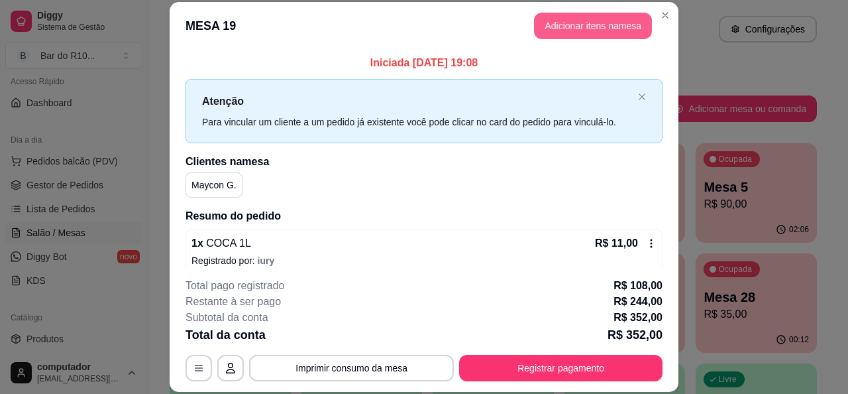
click at [594, 36] on button "Adicionar itens na mesa" at bounding box center [593, 26] width 118 height 27
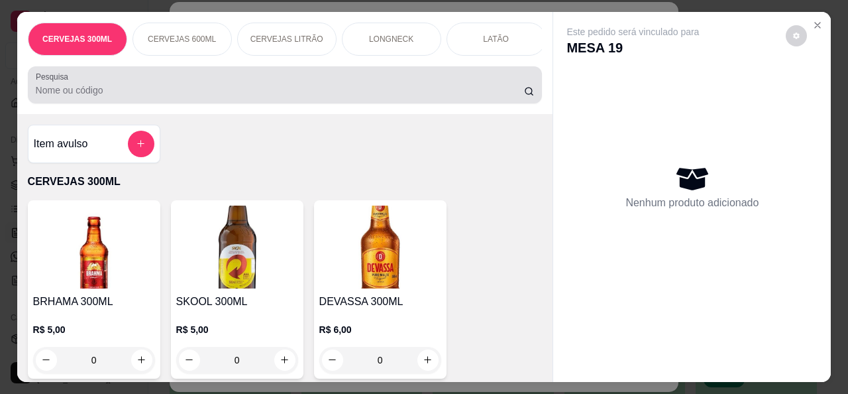
click at [458, 97] on input "Pesquisa" at bounding box center [280, 89] width 488 height 13
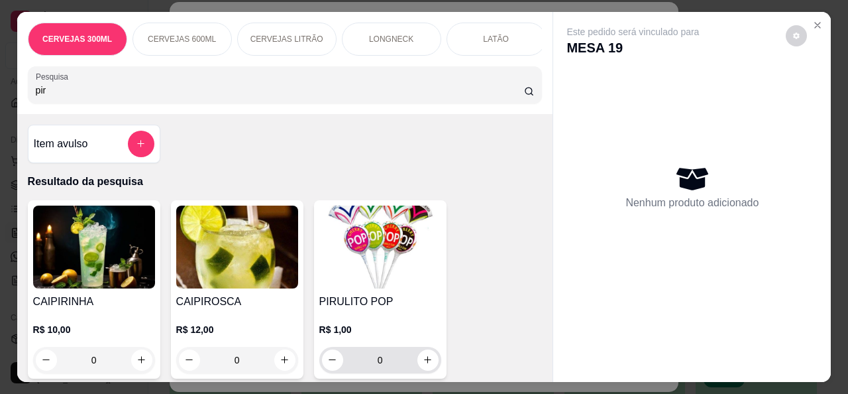
type input "pir"
click at [423, 365] on icon "increase-product-quantity" at bounding box center [428, 360] width 10 height 10
type input "1"
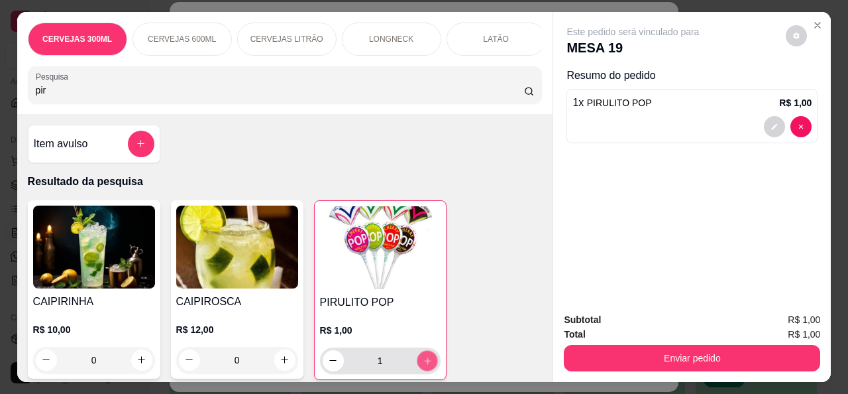
click at [424, 364] on icon "increase-product-quantity" at bounding box center [427, 360] width 7 height 7
type input "2"
click at [423, 364] on icon "increase-product-quantity" at bounding box center [426, 360] width 7 height 7
type input "3"
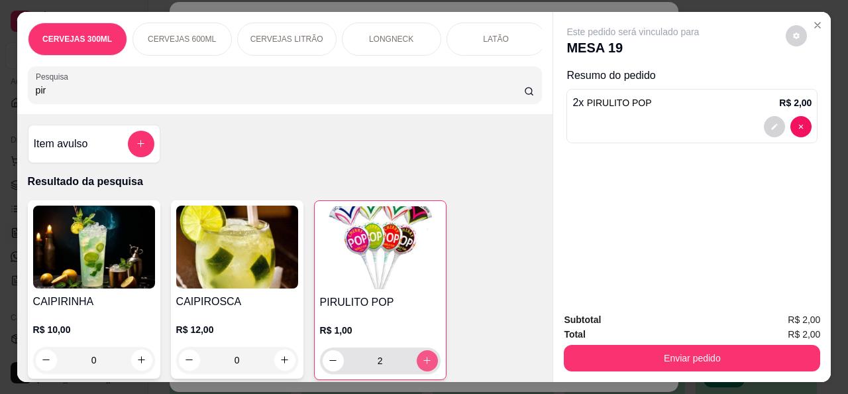
type input "3"
click at [424, 364] on icon "increase-product-quantity" at bounding box center [427, 360] width 7 height 7
type input "4"
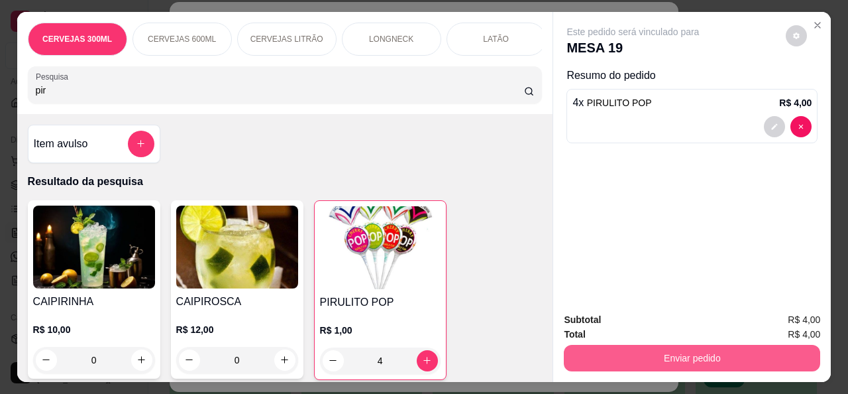
click at [612, 356] on button "Enviar pedido" at bounding box center [692, 358] width 256 height 27
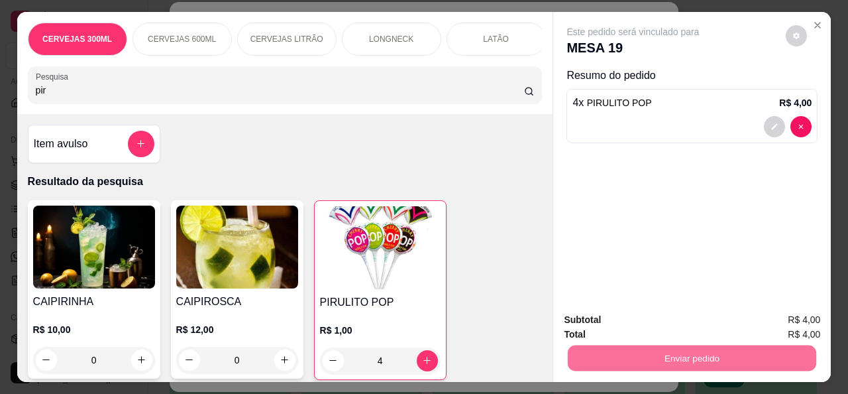
click at [645, 325] on button "Não registrar e enviar pedido" at bounding box center [648, 319] width 138 height 25
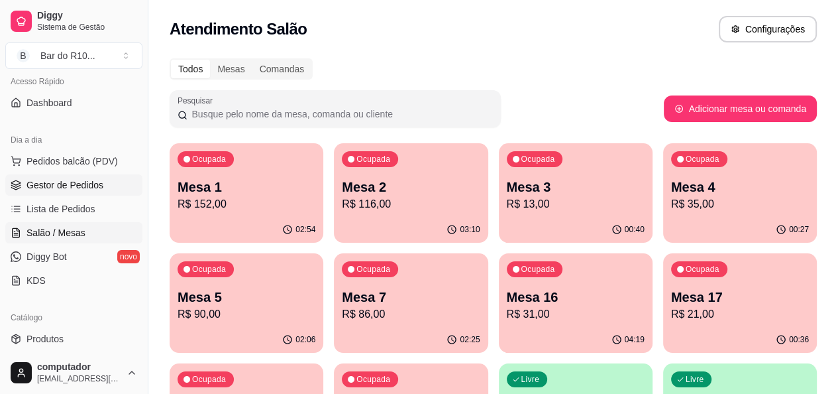
click at [100, 189] on span "Gestor de Pedidos" at bounding box center [65, 184] width 77 height 13
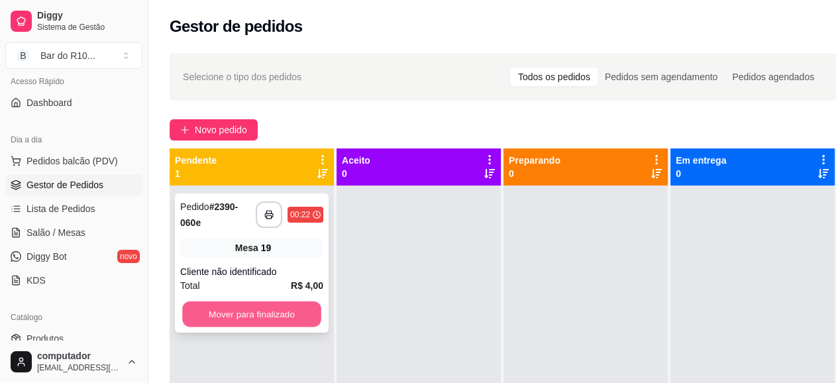
click at [255, 313] on button "Mover para finalizado" at bounding box center [251, 314] width 139 height 26
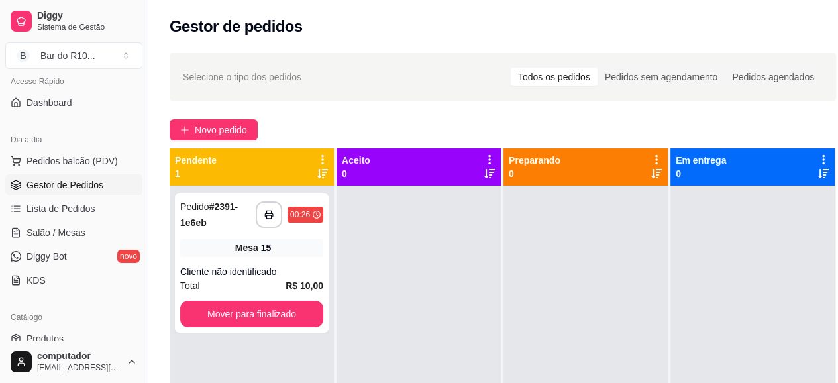
click at [331, 268] on div "**********" at bounding box center [252, 377] width 164 height 383
click at [322, 270] on div "Cliente não identificado" at bounding box center [251, 271] width 143 height 13
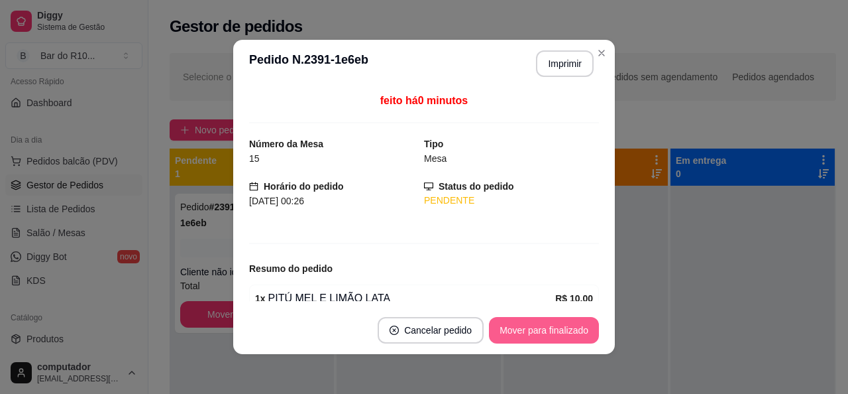
click at [502, 326] on button "Mover para finalizado" at bounding box center [544, 330] width 110 height 27
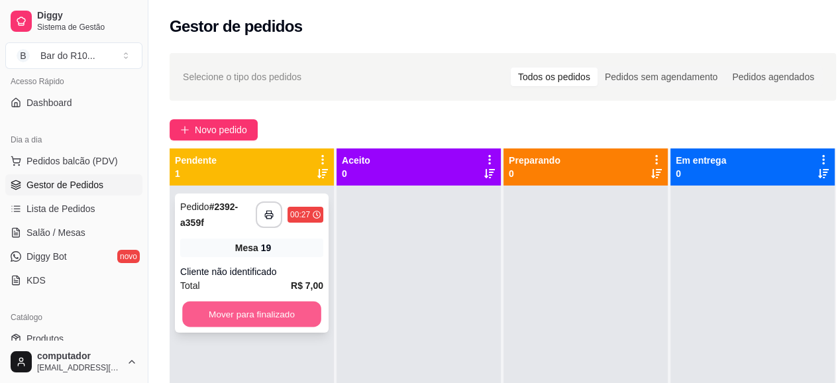
click at [268, 312] on button "Mover para finalizado" at bounding box center [251, 314] width 139 height 26
click at [303, 315] on button "Mover para finalizado" at bounding box center [251, 314] width 139 height 26
click at [246, 304] on button "Mover para finalizado" at bounding box center [251, 314] width 143 height 27
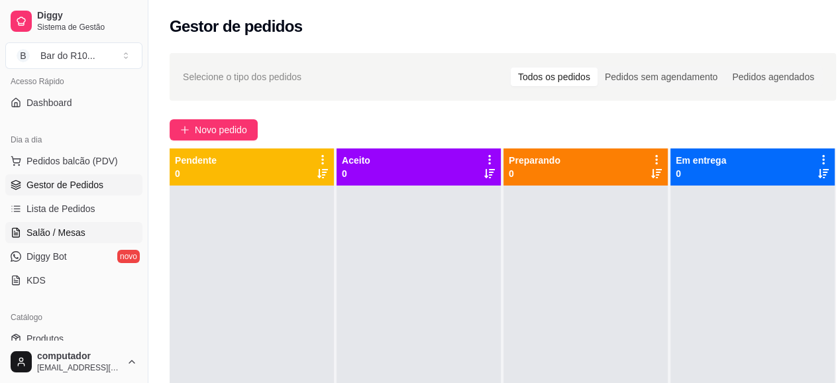
click at [28, 228] on span "Salão / Mesas" at bounding box center [56, 232] width 59 height 13
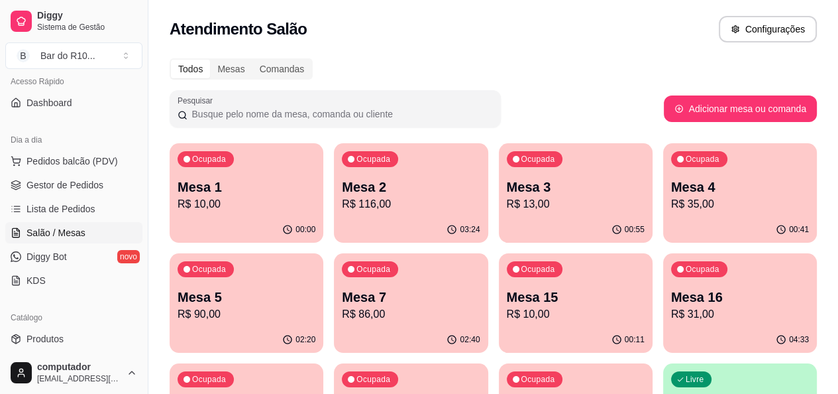
click at [671, 209] on p "R$ 35,00" at bounding box center [740, 204] width 138 height 16
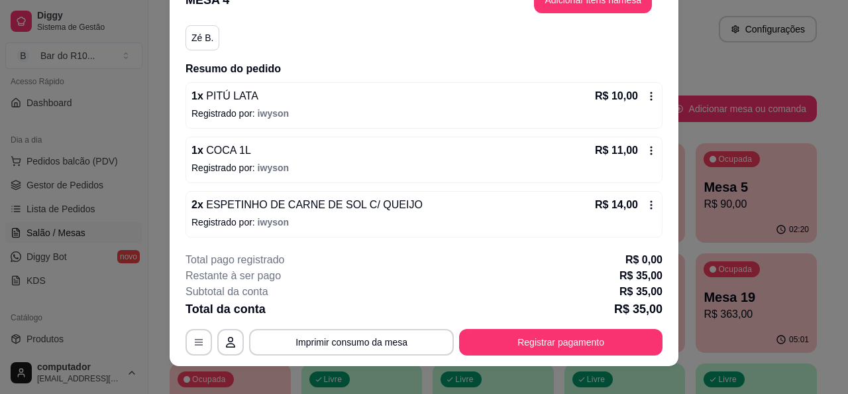
scroll to position [40, 0]
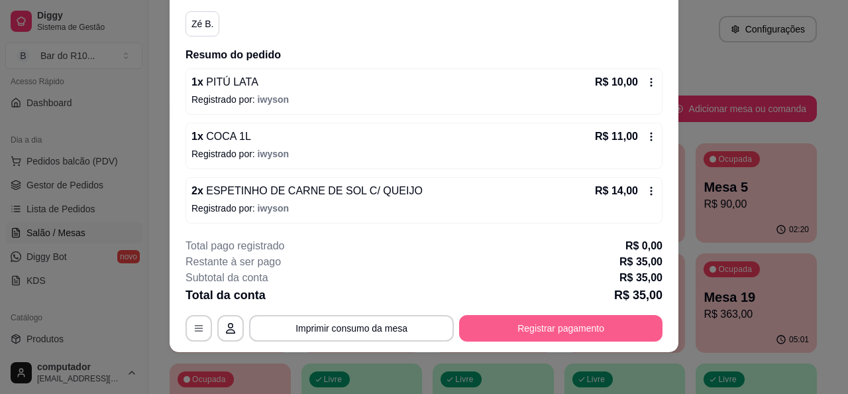
click at [641, 316] on button "Registrar pagamento" at bounding box center [560, 328] width 203 height 27
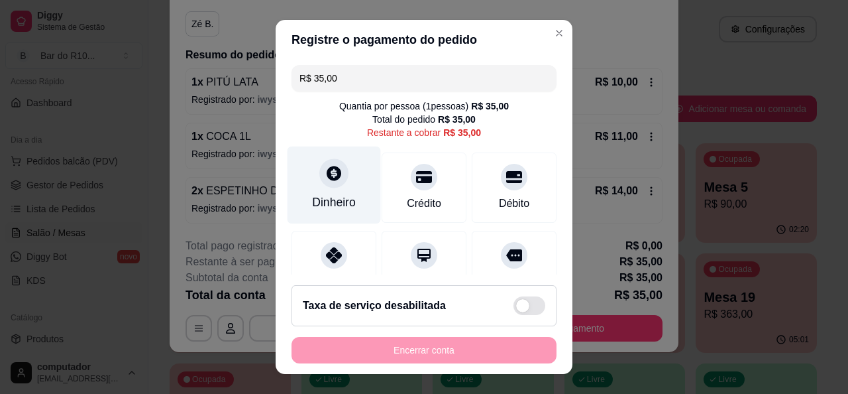
click at [347, 214] on div "Dinheiro" at bounding box center [334, 185] width 93 height 78
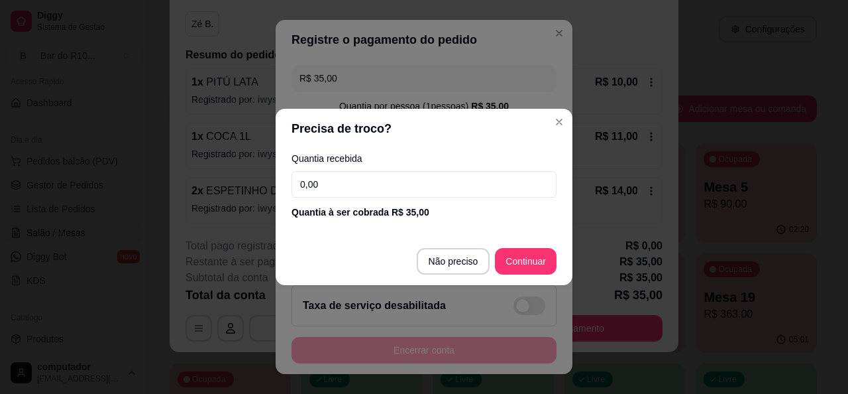
click at [363, 186] on input "0,00" at bounding box center [424, 184] width 265 height 27
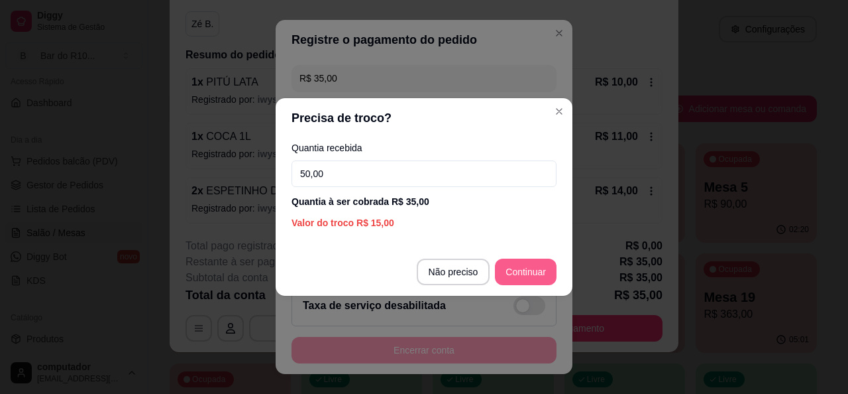
type input "50,00"
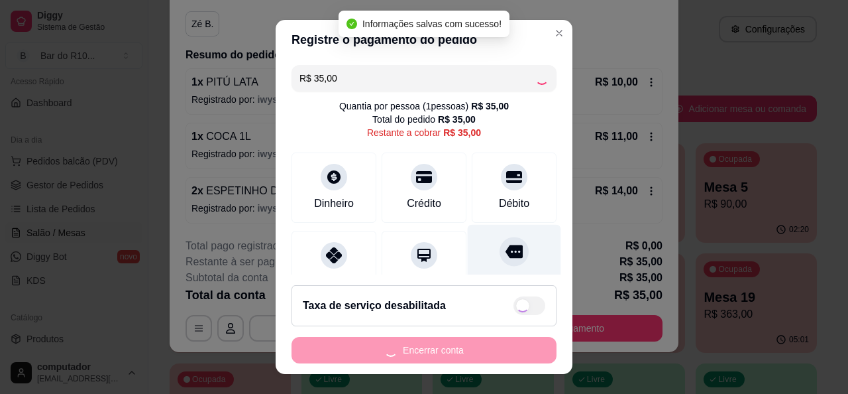
type input "R$ 0,00"
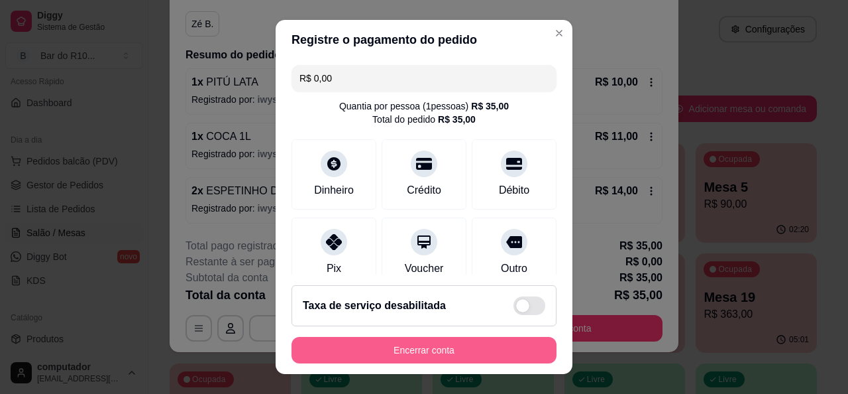
click at [493, 350] on button "Encerrar conta" at bounding box center [424, 350] width 265 height 27
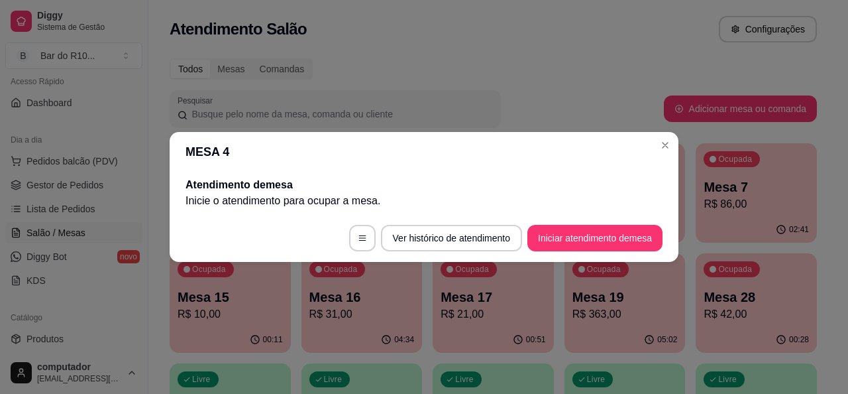
scroll to position [0, 0]
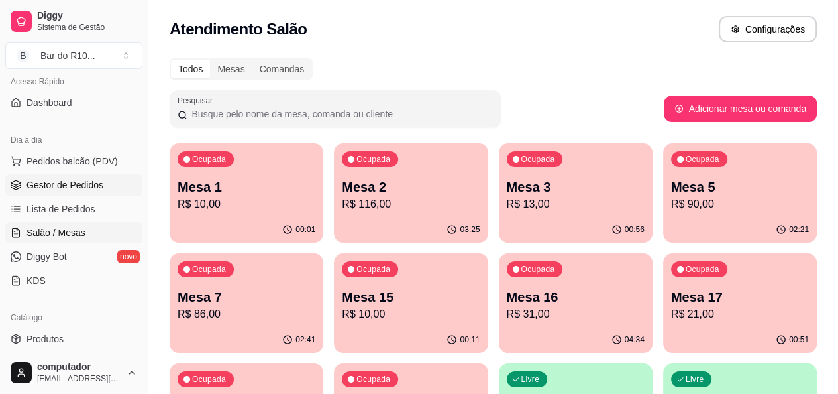
click at [82, 188] on span "Gestor de Pedidos" at bounding box center [65, 184] width 77 height 13
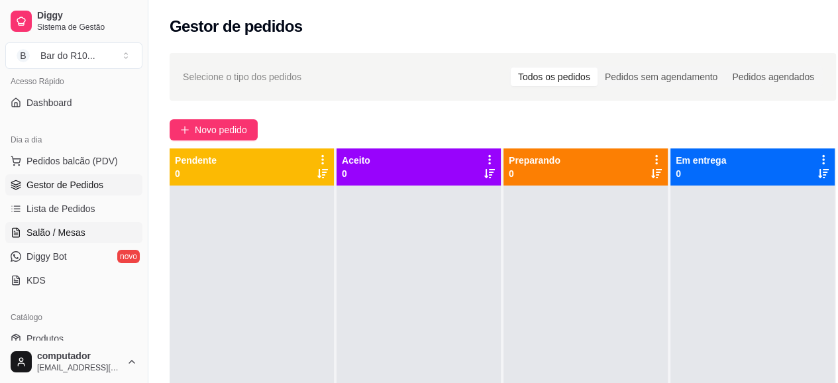
click at [16, 241] on link "Salão / Mesas" at bounding box center [73, 232] width 137 height 21
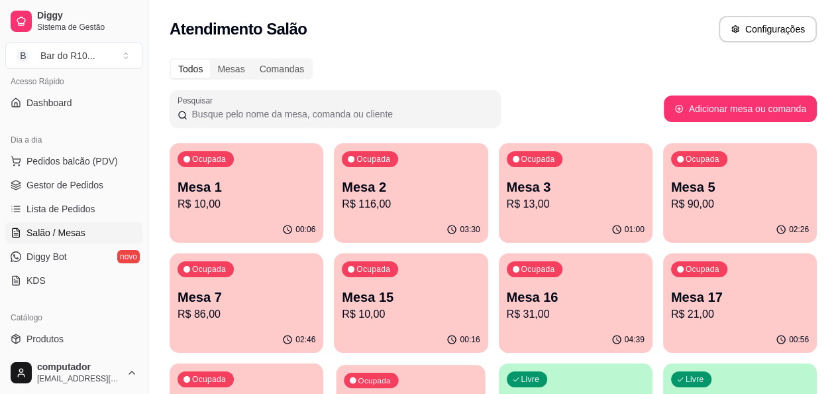
click at [486, 364] on div "Ocupada Mesa 28 R$ 42,00" at bounding box center [411, 400] width 149 height 72
click at [321, 364] on div "Ocupada Mesa 19 R$ 363,00" at bounding box center [246, 400] width 149 height 72
click at [671, 295] on p "Mesa 17" at bounding box center [740, 297] width 138 height 19
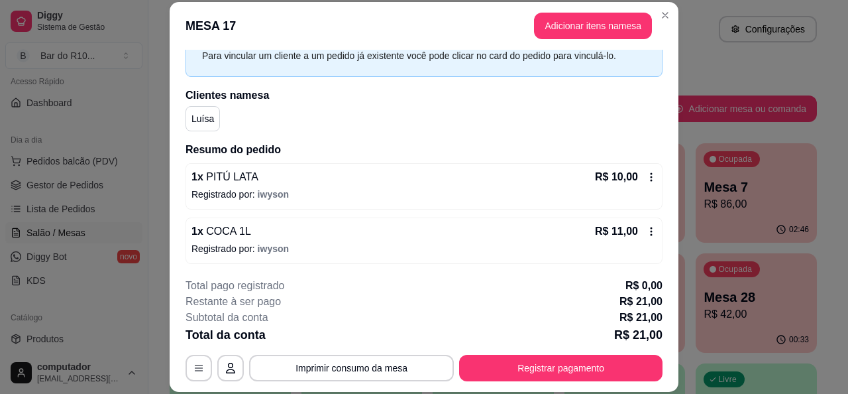
scroll to position [67, 0]
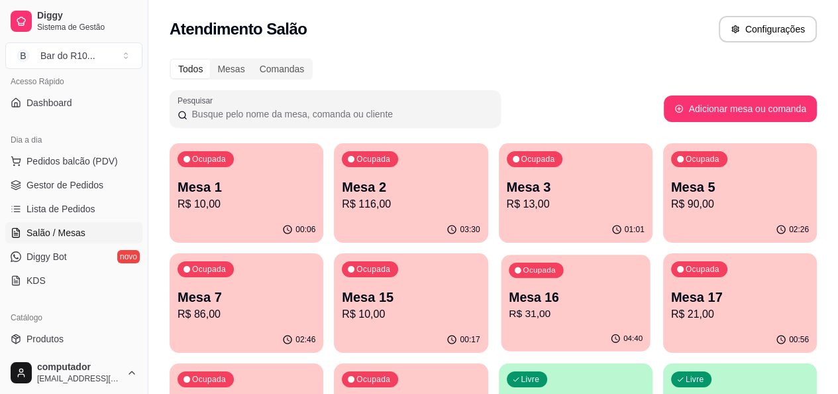
click at [501, 324] on div "Ocupada Mesa 16 R$ 31,00" at bounding box center [575, 290] width 149 height 72
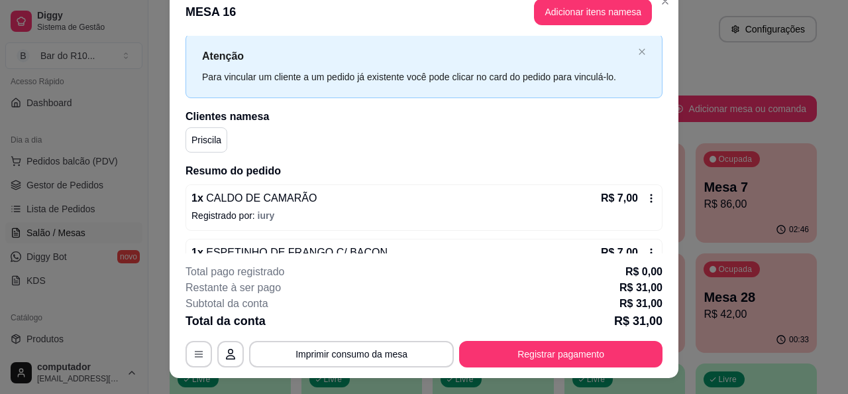
scroll to position [0, 0]
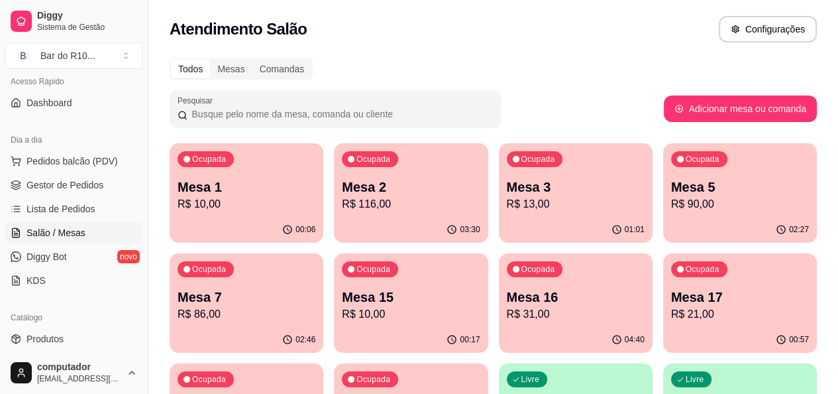
click at [315, 288] on p "Mesa 7" at bounding box center [247, 297] width 138 height 19
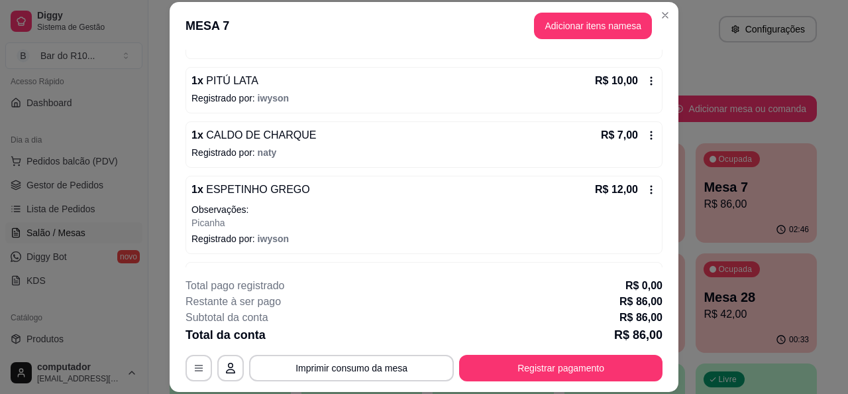
scroll to position [411, 0]
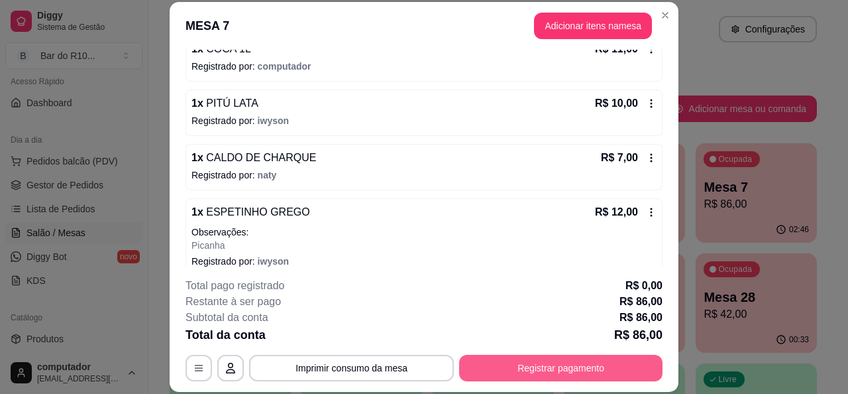
click at [562, 364] on button "Registrar pagamento" at bounding box center [560, 367] width 203 height 27
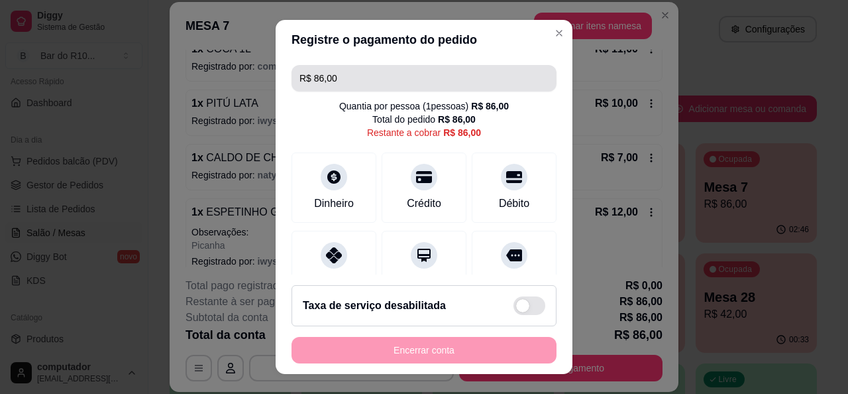
click at [429, 70] on input "R$ 86,00" at bounding box center [423, 78] width 249 height 27
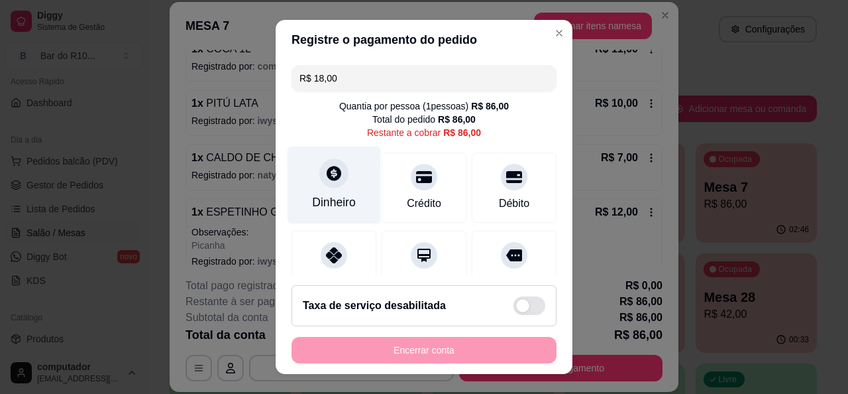
click at [334, 202] on div "Dinheiro" at bounding box center [334, 201] width 44 height 17
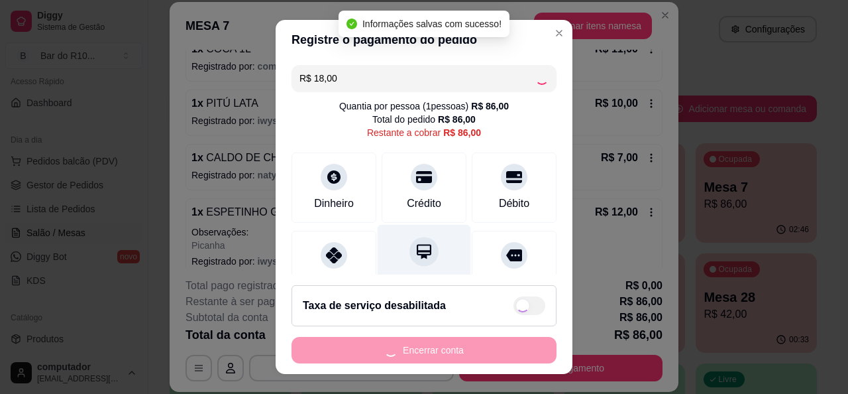
type input "R$ 68,00"
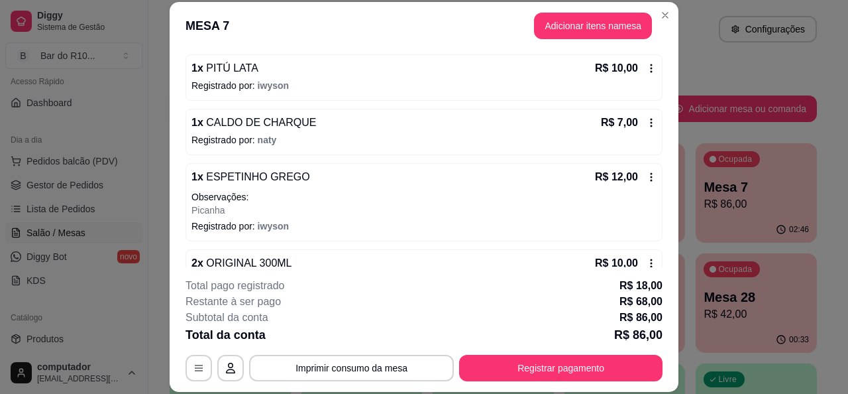
scroll to position [477, 0]
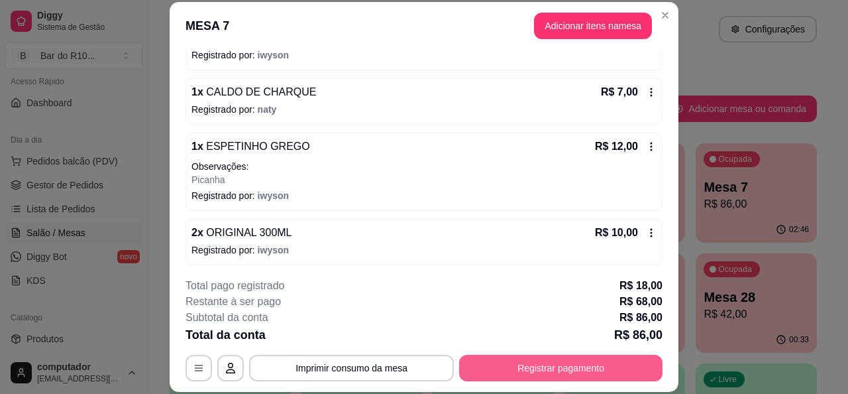
click at [528, 372] on button "Registrar pagamento" at bounding box center [560, 367] width 203 height 27
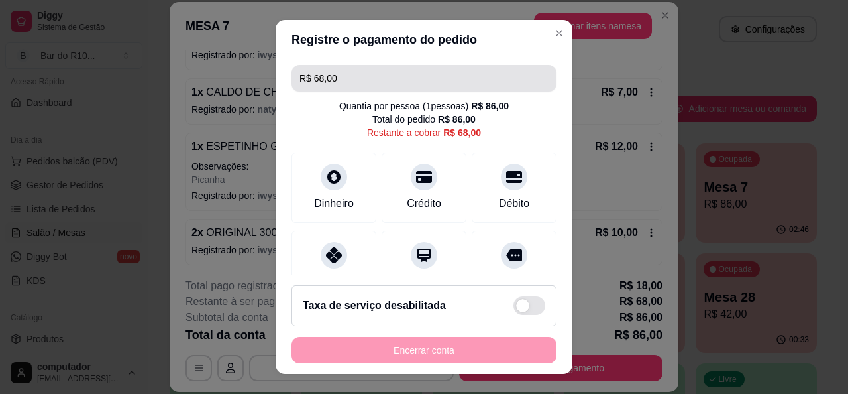
click at [446, 80] on input "R$ 68,00" at bounding box center [423, 78] width 249 height 27
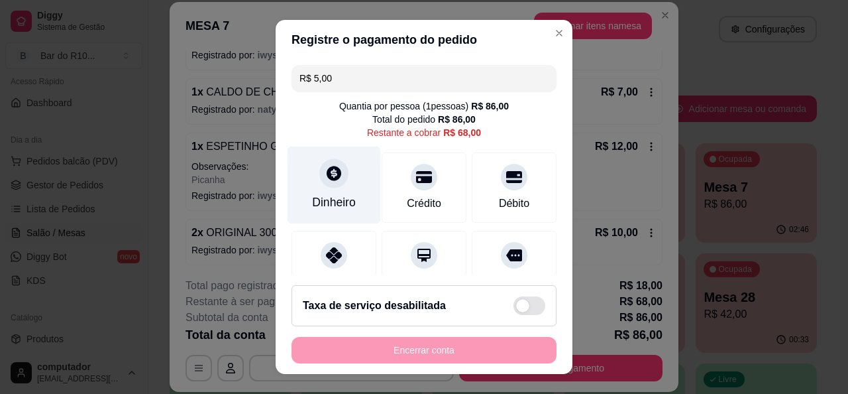
click at [343, 184] on div "Dinheiro" at bounding box center [334, 185] width 93 height 78
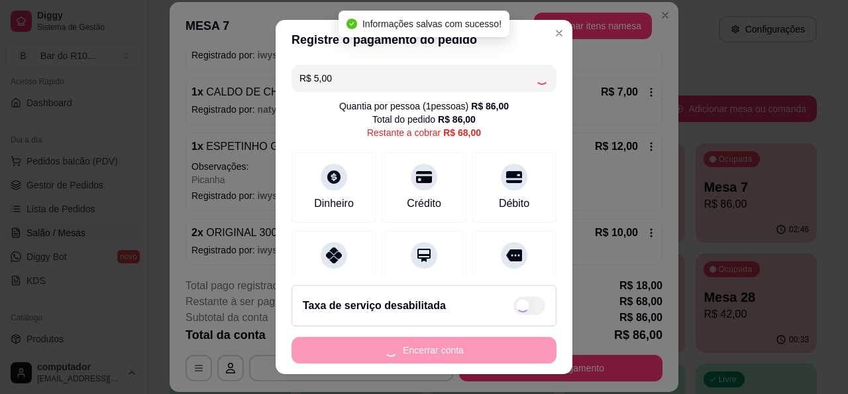
type input "R$ 63,00"
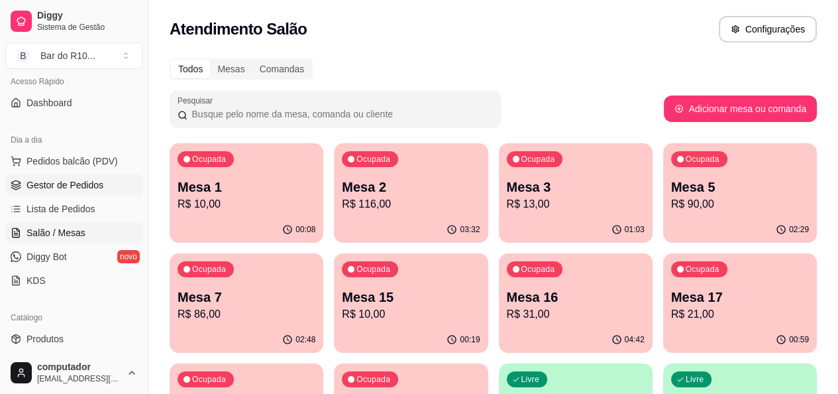
click at [106, 180] on link "Gestor de Pedidos" at bounding box center [73, 184] width 137 height 21
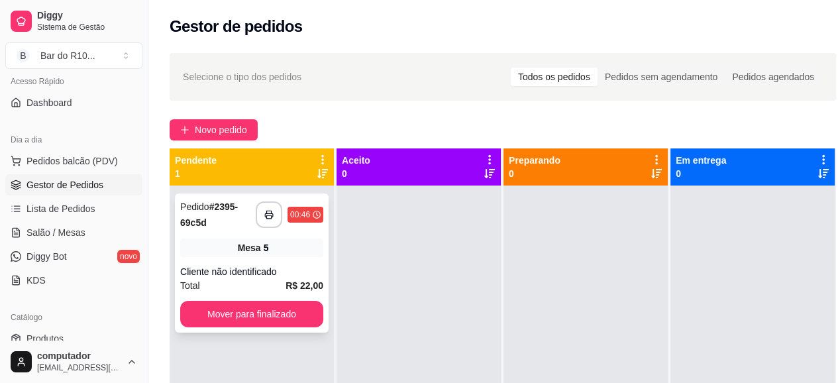
click at [244, 235] on div "**********" at bounding box center [252, 262] width 154 height 139
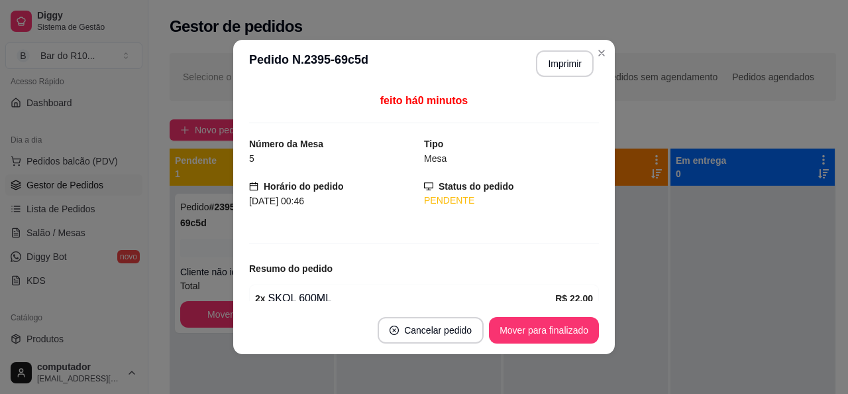
scroll to position [62, 0]
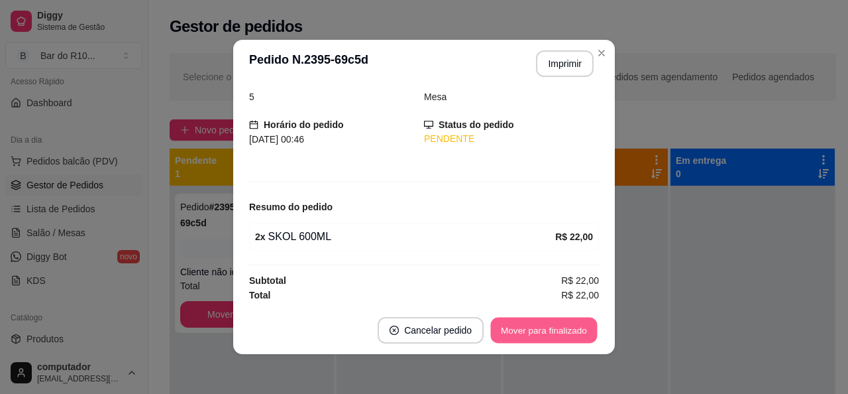
click at [531, 327] on button "Mover para finalizado" at bounding box center [544, 330] width 107 height 26
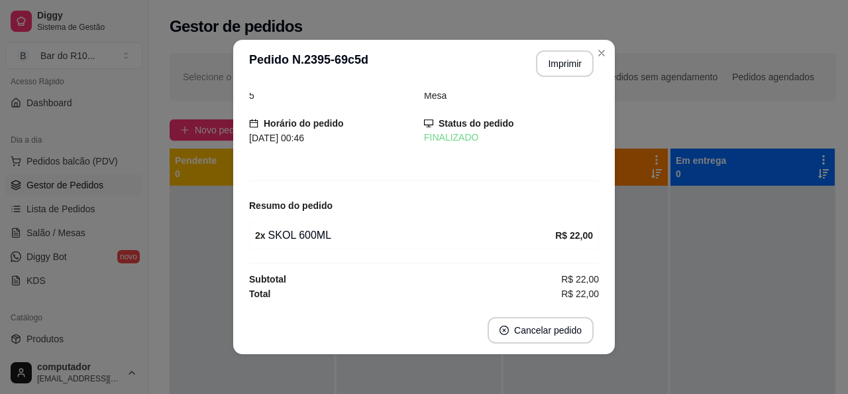
scroll to position [19, 0]
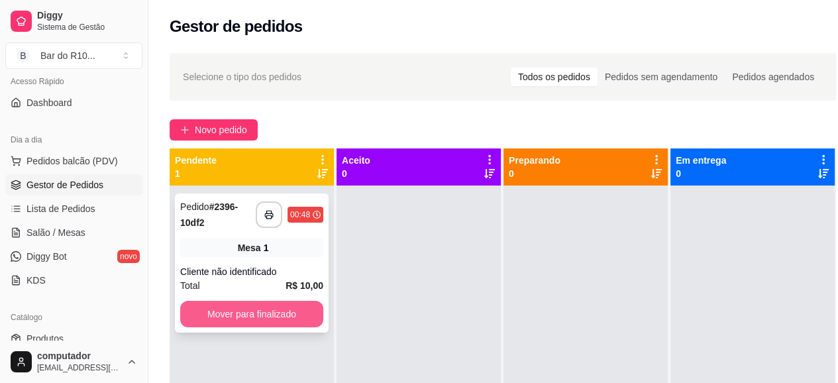
click at [261, 313] on button "Mover para finalizado" at bounding box center [251, 314] width 143 height 27
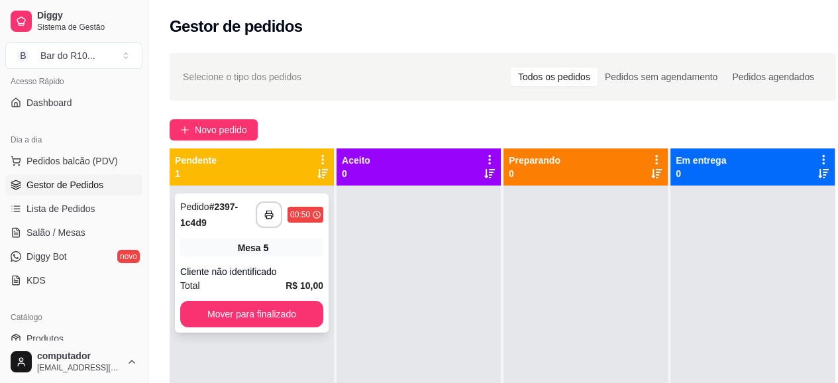
click at [274, 262] on div "**********" at bounding box center [252, 262] width 154 height 139
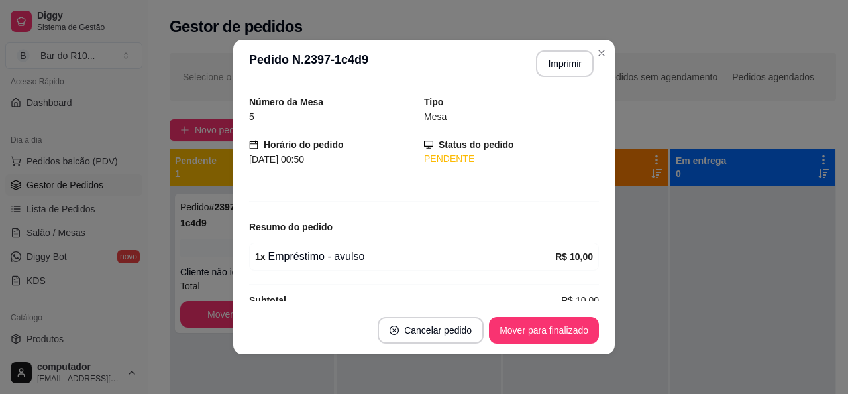
scroll to position [62, 0]
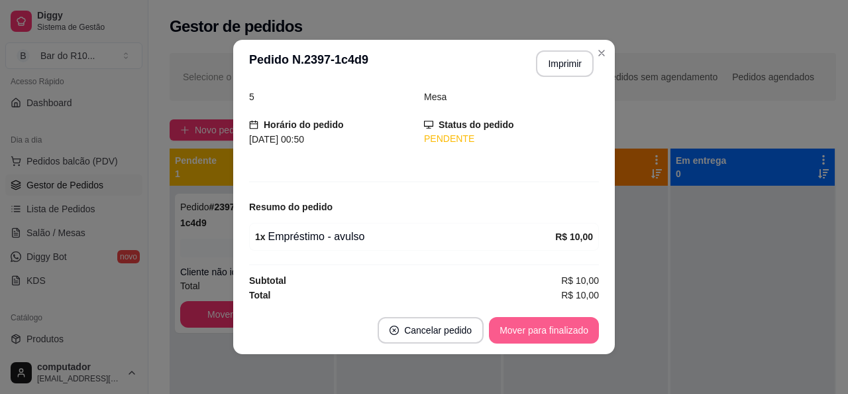
click at [506, 326] on button "Mover para finalizado" at bounding box center [544, 330] width 110 height 27
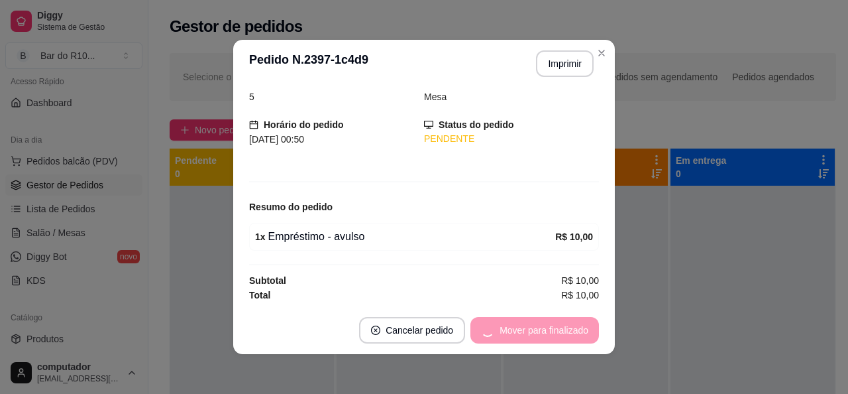
scroll to position [19, 0]
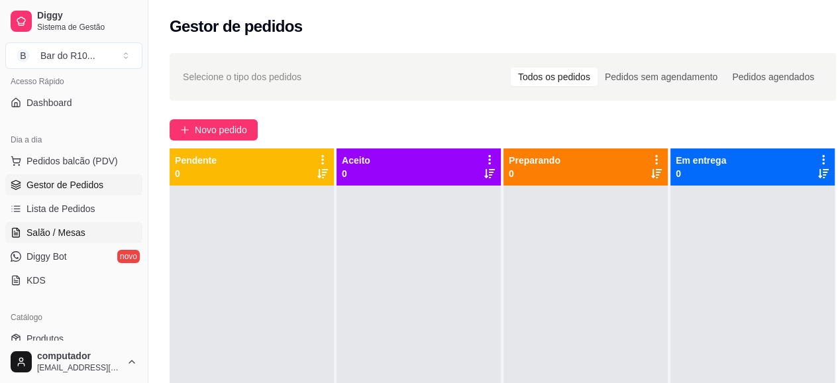
click at [27, 227] on span "Salão / Mesas" at bounding box center [56, 232] width 59 height 13
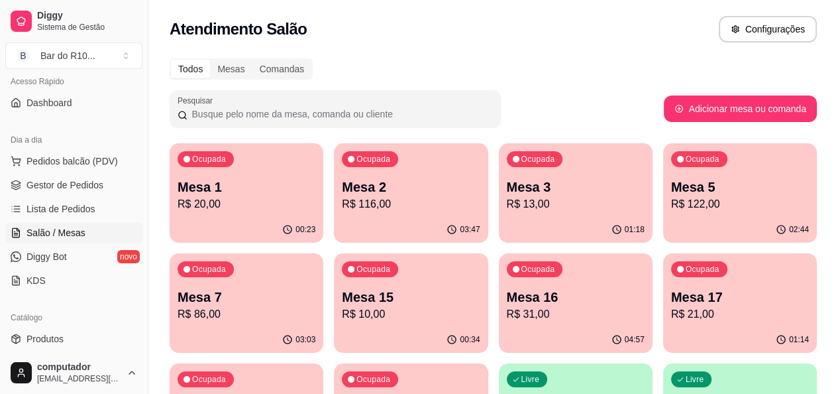
click at [315, 288] on p "Mesa 7" at bounding box center [247, 297] width 138 height 19
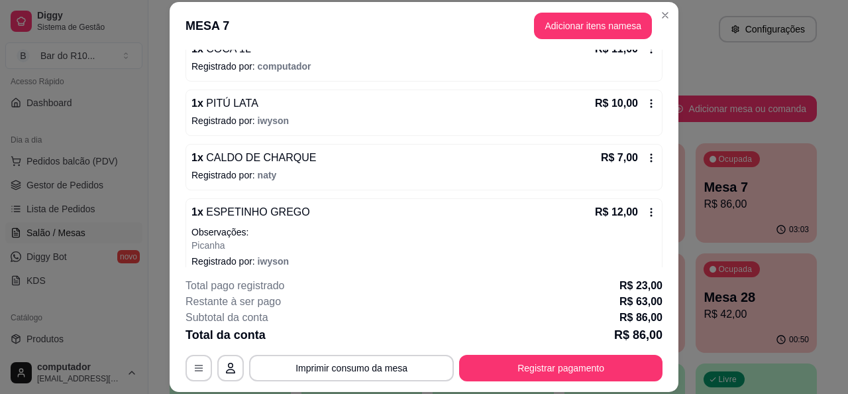
scroll to position [345, 0]
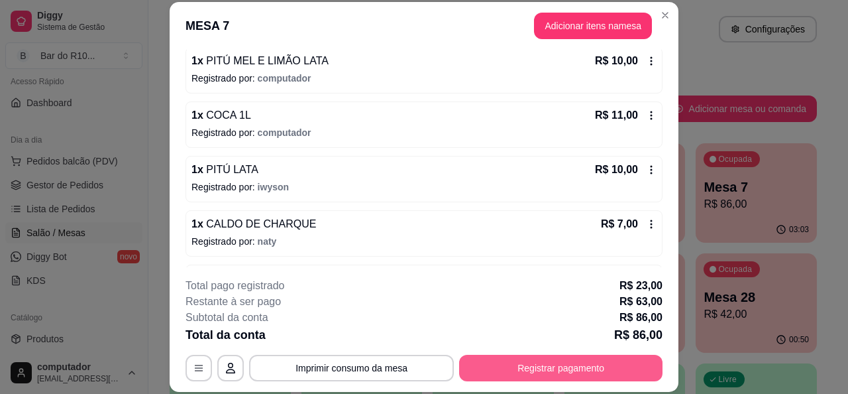
click at [568, 360] on button "Registrar pagamento" at bounding box center [560, 367] width 203 height 27
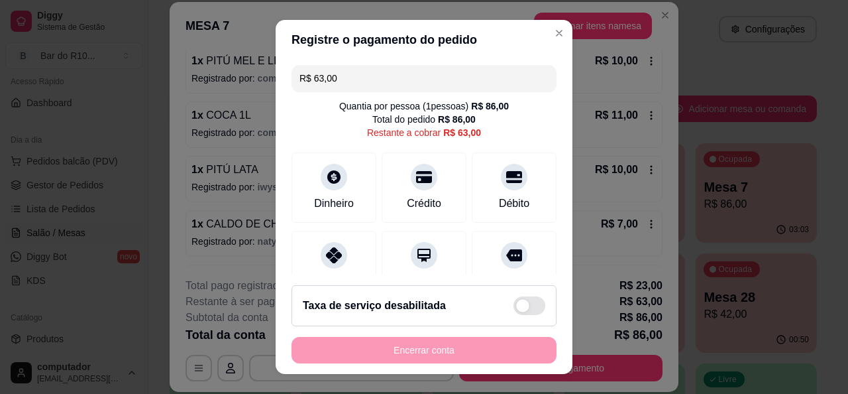
click at [441, 82] on input "R$ 63,00" at bounding box center [423, 78] width 249 height 27
click at [444, 66] on input "R$ 0,00" at bounding box center [423, 78] width 249 height 27
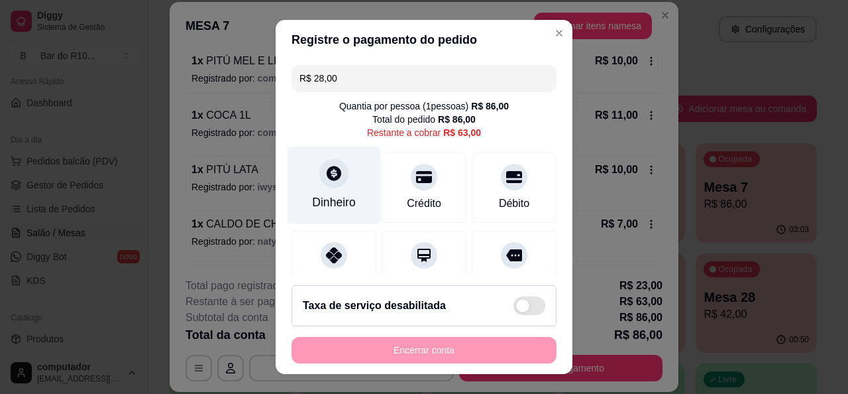
type input "R$ 28,00"
click at [334, 199] on div "Dinheiro" at bounding box center [334, 201] width 44 height 17
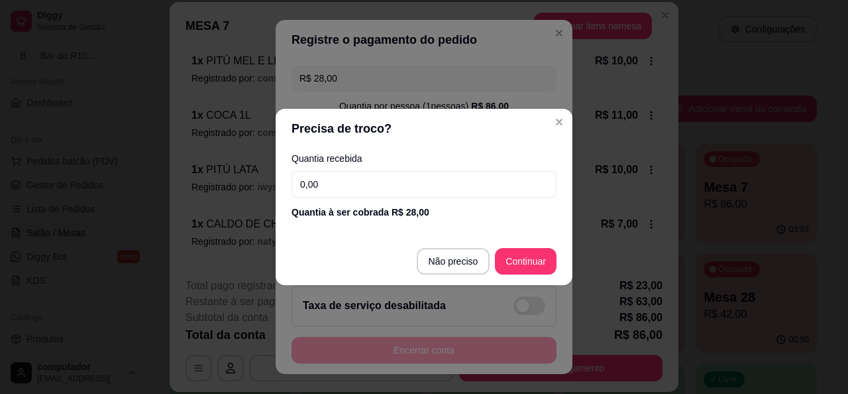
click at [339, 191] on input "0,00" at bounding box center [424, 184] width 265 height 27
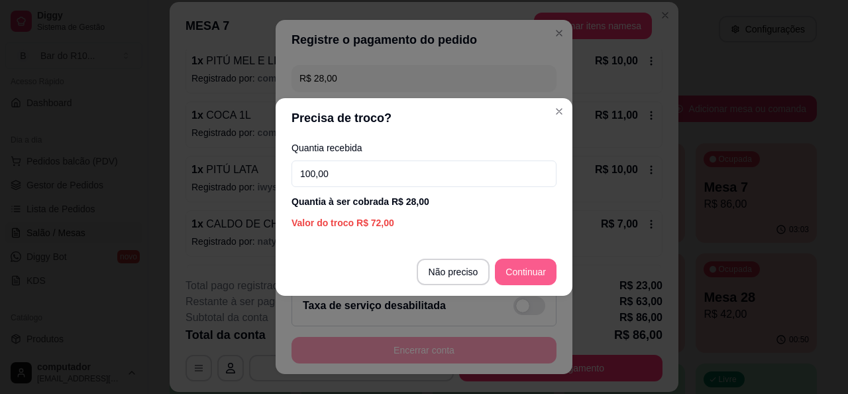
type input "100,00"
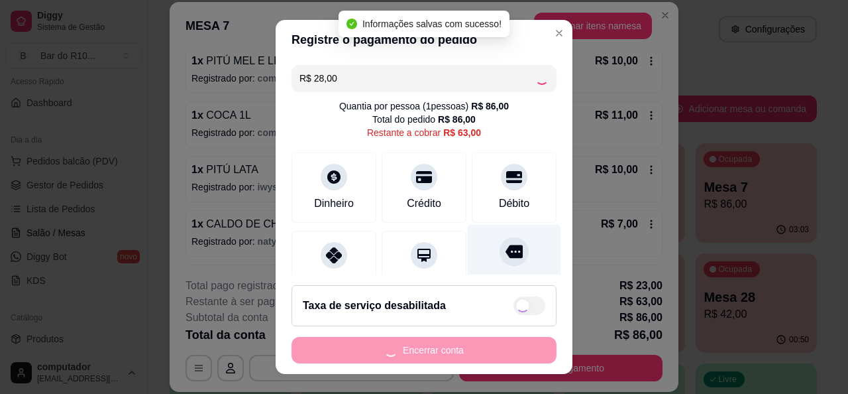
type input "R$ 35,00"
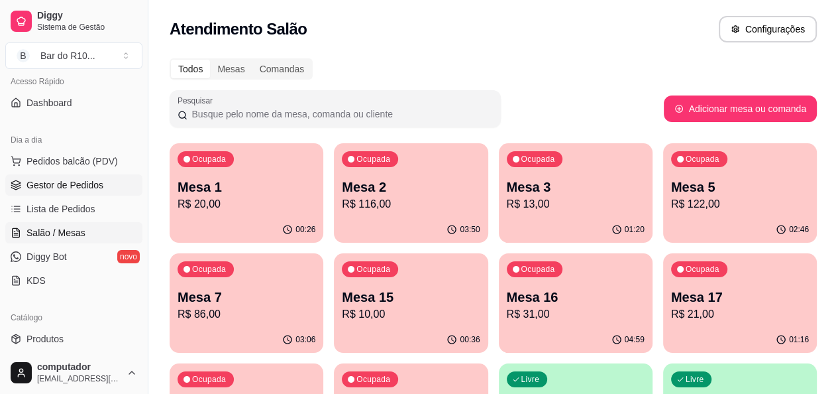
click at [81, 181] on span "Gestor de Pedidos" at bounding box center [65, 184] width 77 height 13
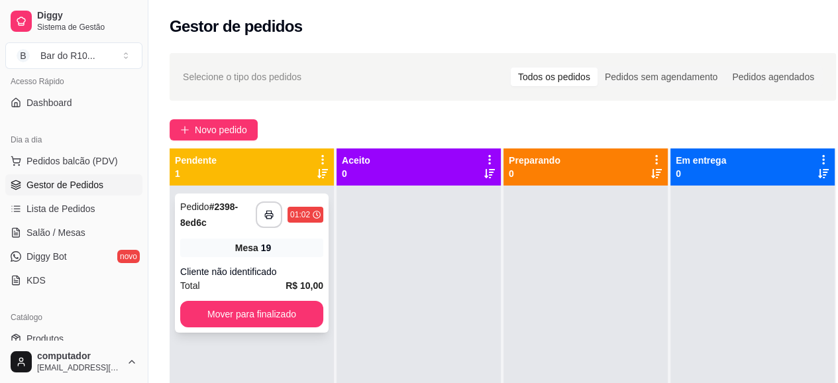
click at [270, 244] on div "Mesa 19" at bounding box center [251, 248] width 143 height 19
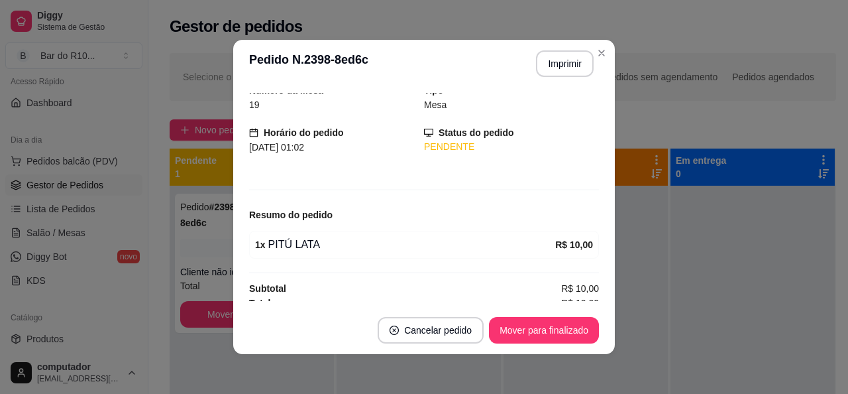
scroll to position [62, 0]
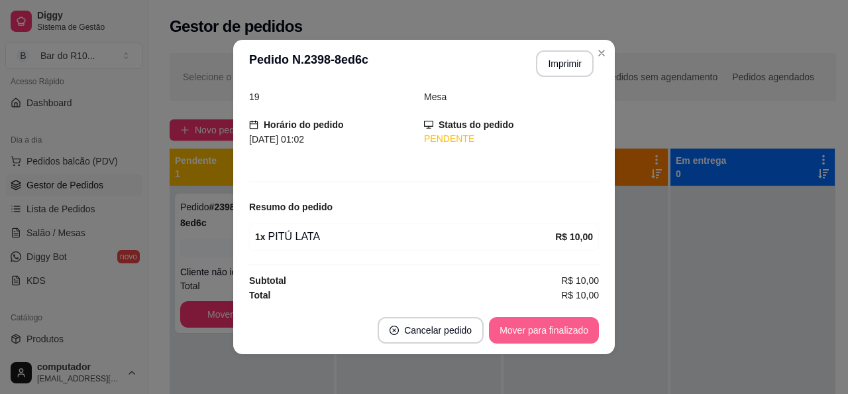
click at [557, 325] on button "Mover para finalizado" at bounding box center [544, 330] width 110 height 27
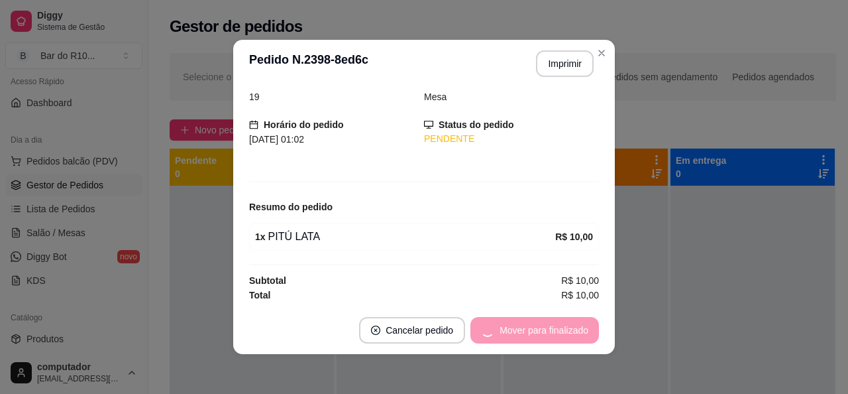
scroll to position [19, 0]
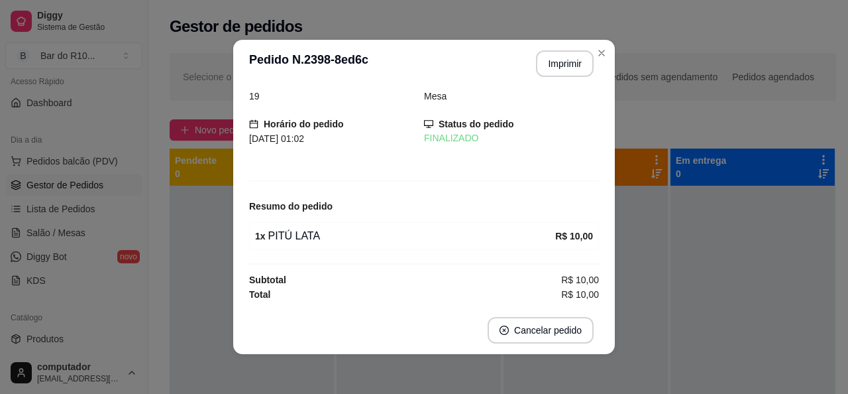
click at [590, 62] on header "**********" at bounding box center [424, 64] width 382 height 48
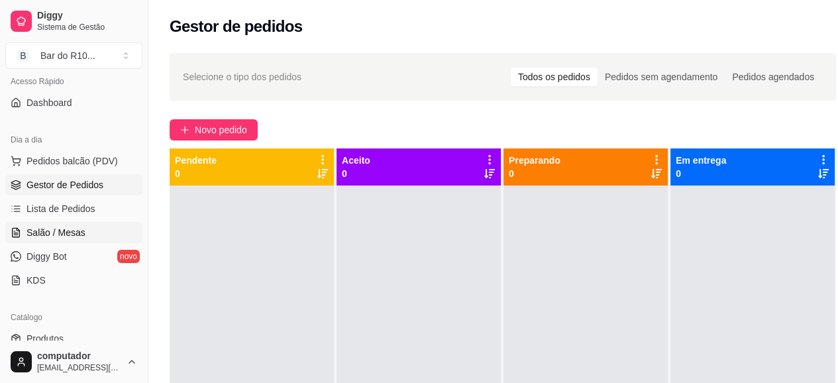
click at [54, 226] on span "Salão / Mesas" at bounding box center [56, 232] width 59 height 13
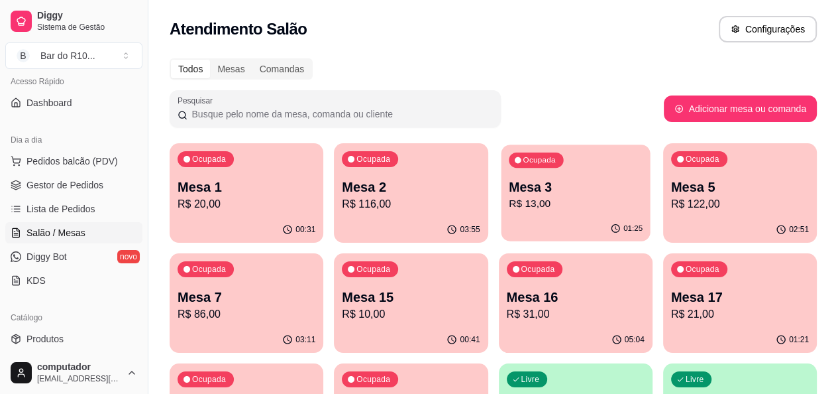
click at [509, 205] on p "R$ 13,00" at bounding box center [576, 203] width 134 height 15
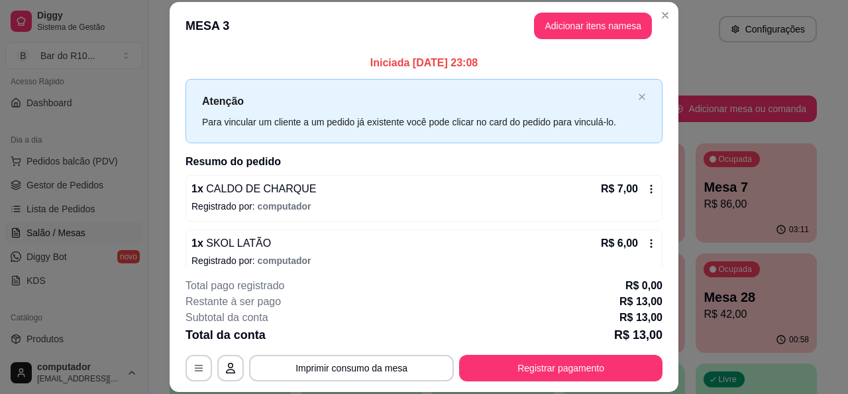
scroll to position [13, 0]
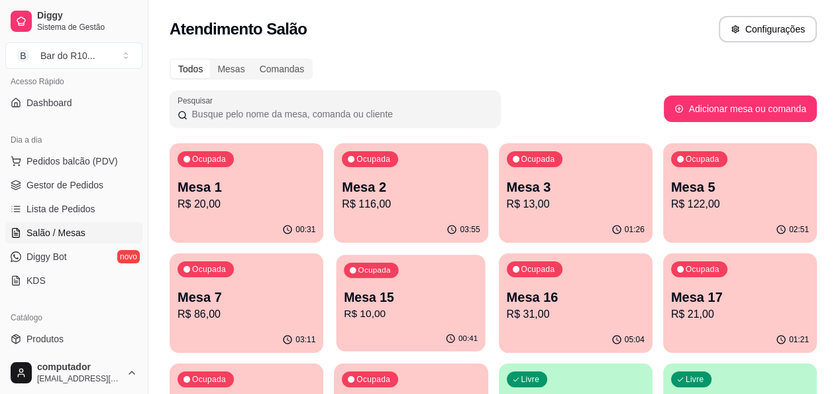
click at [337, 279] on div "Ocupada Mesa 15 R$ 10,00" at bounding box center [411, 290] width 149 height 72
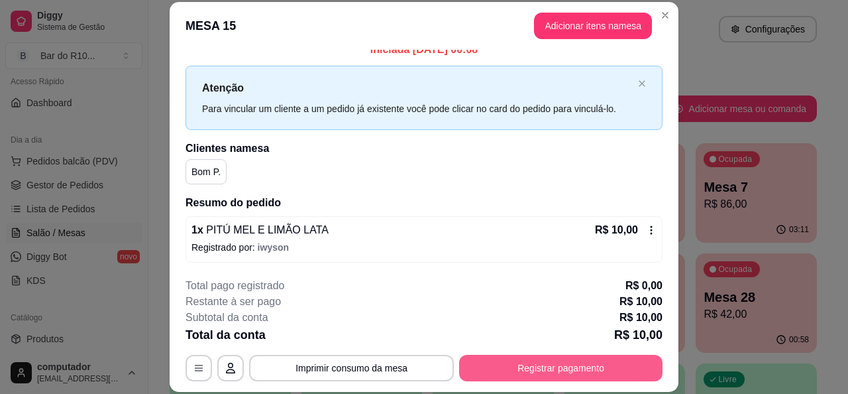
click at [610, 364] on button "Registrar pagamento" at bounding box center [560, 367] width 203 height 27
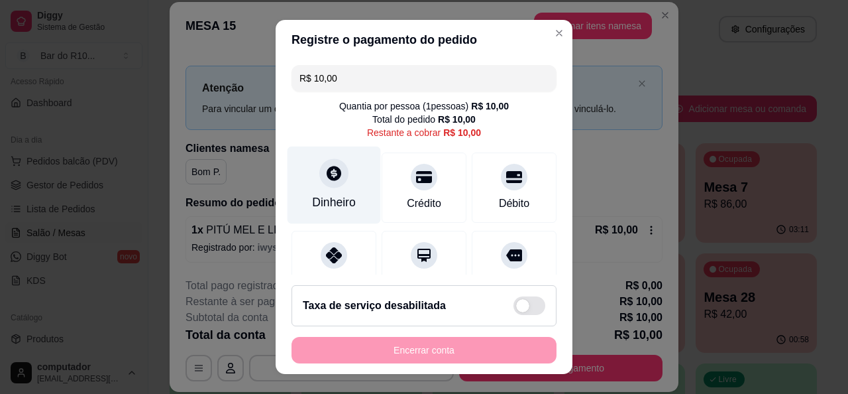
click at [334, 201] on div "Dinheiro" at bounding box center [334, 201] width 44 height 17
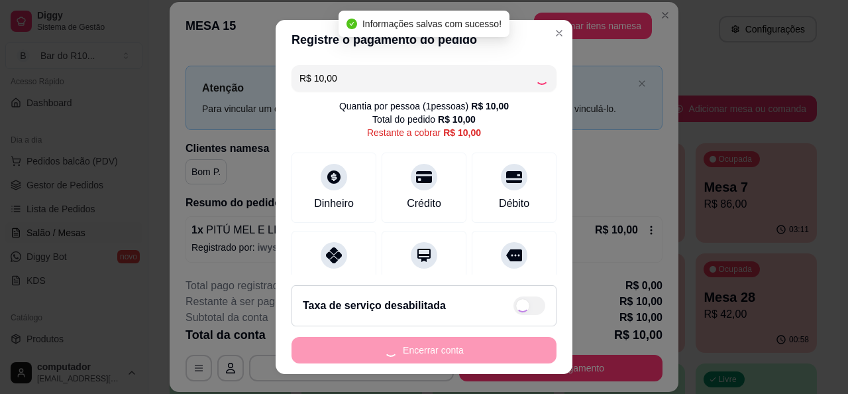
type input "R$ 0,00"
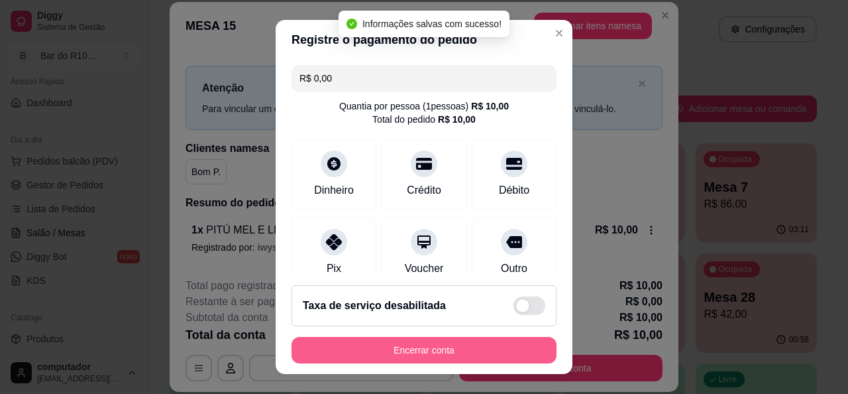
click at [460, 347] on button "Encerrar conta" at bounding box center [424, 350] width 265 height 27
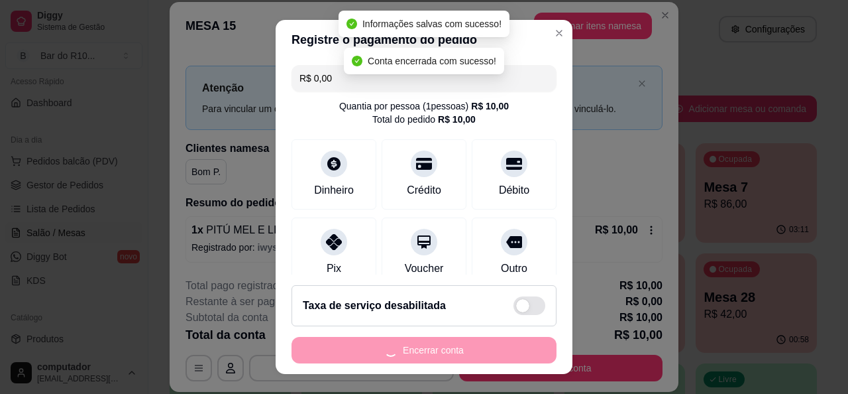
scroll to position [0, 0]
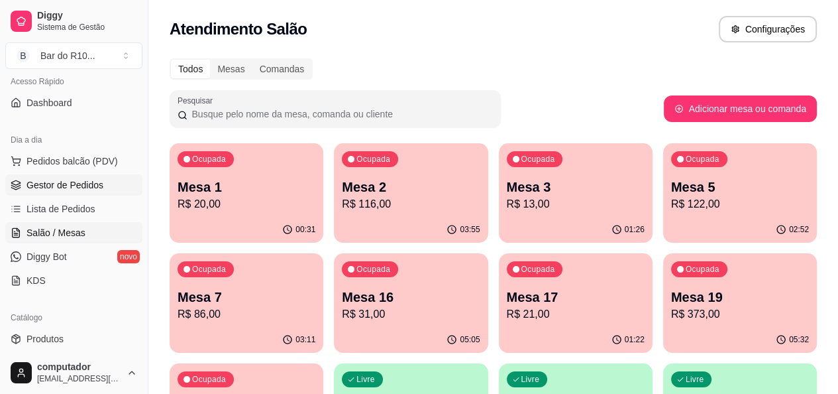
click at [105, 186] on link "Gestor de Pedidos" at bounding box center [73, 184] width 137 height 21
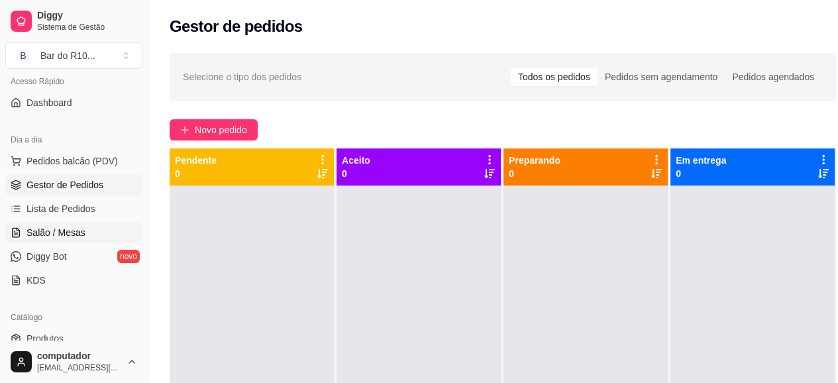
click at [109, 225] on link "Salão / Mesas" at bounding box center [73, 232] width 137 height 21
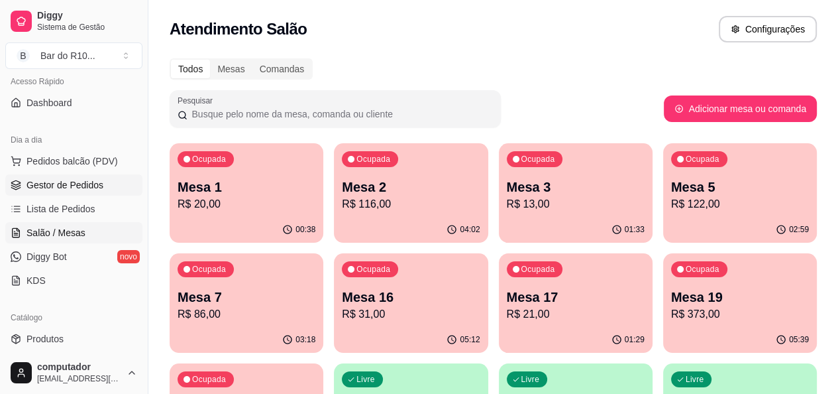
click at [72, 191] on link "Gestor de Pedidos" at bounding box center [73, 184] width 137 height 21
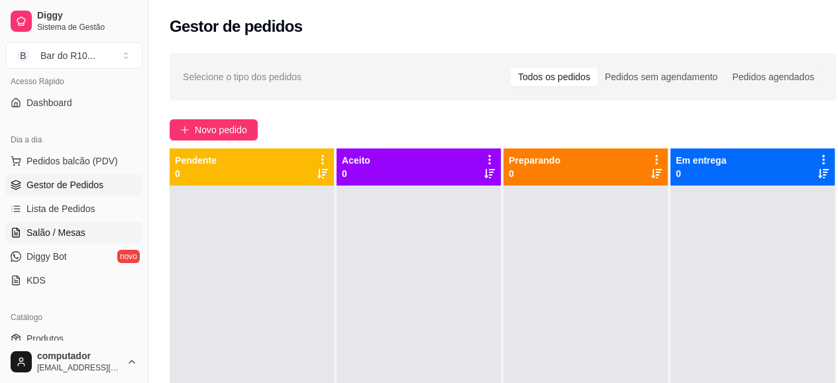
click at [80, 233] on span "Salão / Mesas" at bounding box center [56, 232] width 59 height 13
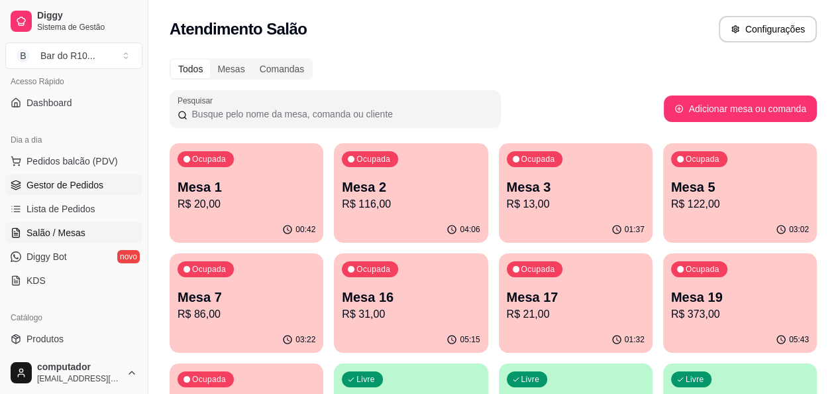
click at [111, 178] on link "Gestor de Pedidos" at bounding box center [73, 184] width 137 height 21
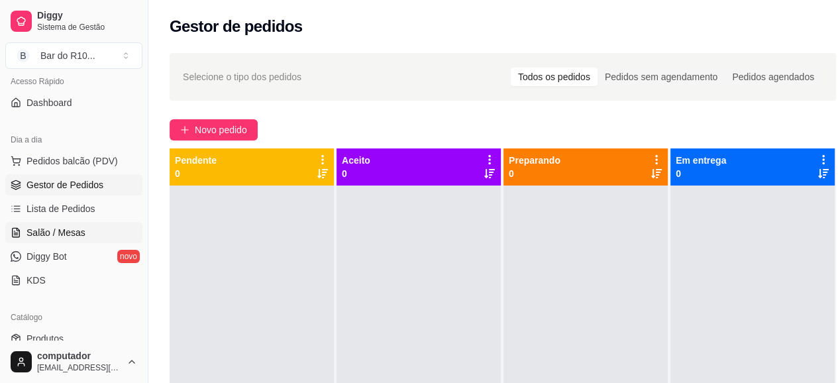
click at [51, 231] on span "Salão / Mesas" at bounding box center [56, 232] width 59 height 13
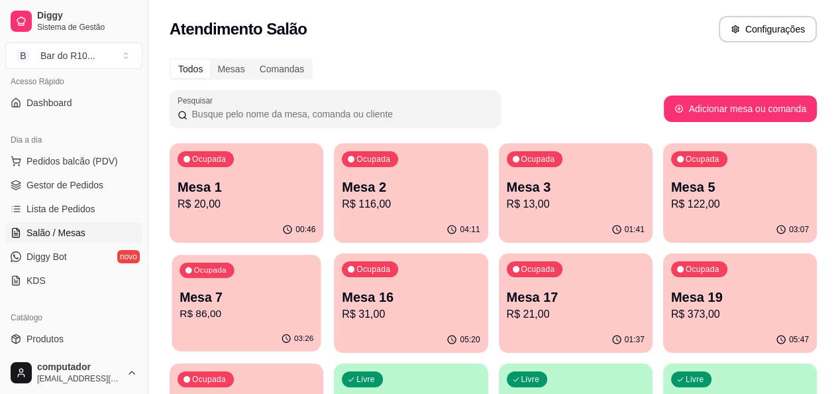
click at [321, 254] on div "Ocupada Mesa 7 R$ 86,00" at bounding box center [246, 290] width 149 height 72
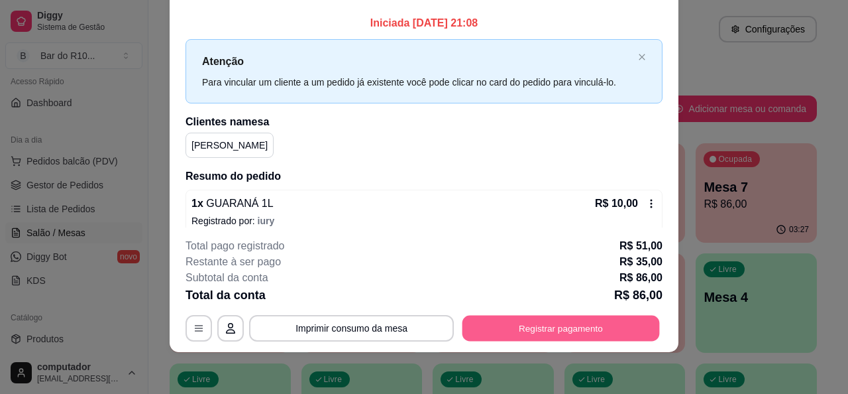
click at [596, 325] on button "Registrar pagamento" at bounding box center [560, 328] width 197 height 26
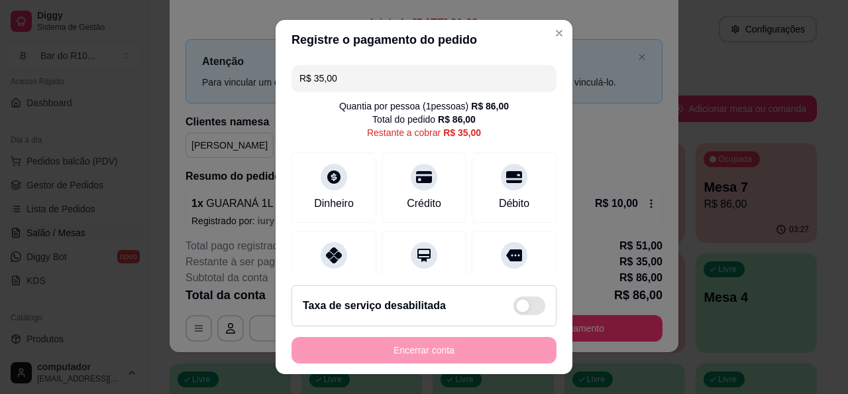
click at [453, 80] on input "R$ 35,00" at bounding box center [423, 78] width 249 height 27
click at [377, 72] on input "R$ 0,00" at bounding box center [423, 78] width 249 height 27
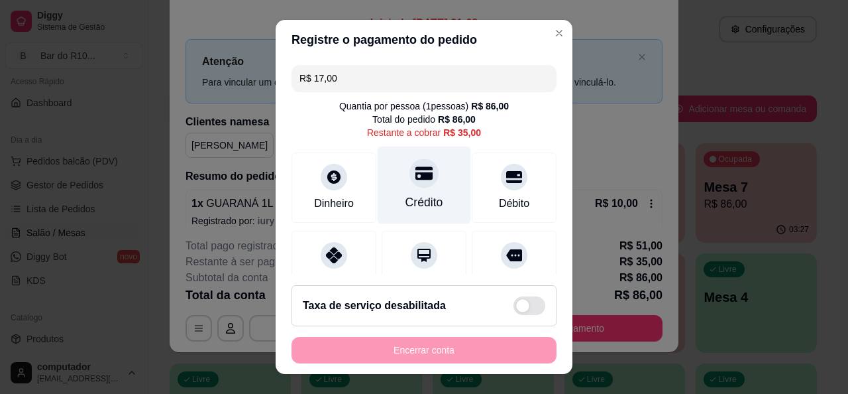
click at [435, 191] on div "Crédito" at bounding box center [424, 185] width 93 height 78
type input "R$ 18,00"
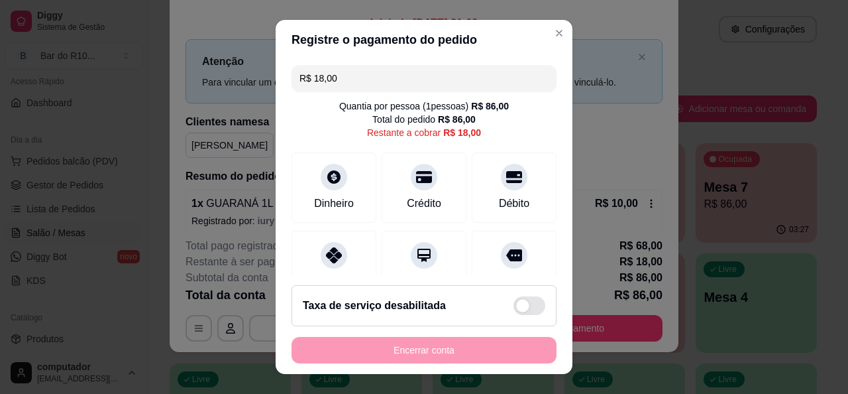
click at [547, 44] on header "Registre o pagamento do pedido" at bounding box center [424, 40] width 297 height 40
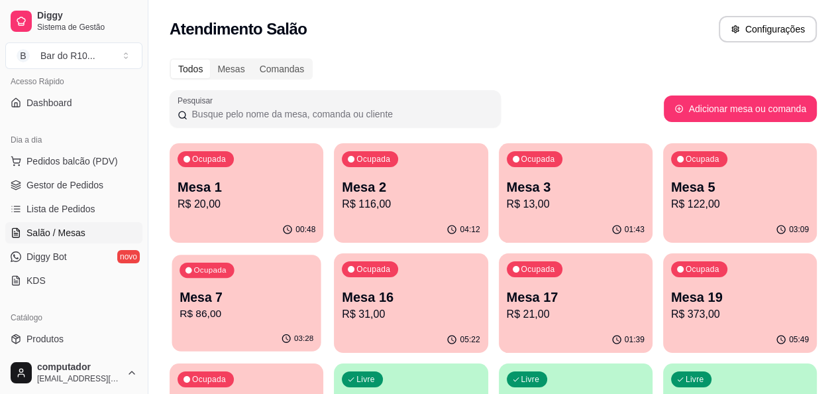
click at [313, 306] on p "R$ 86,00" at bounding box center [247, 313] width 134 height 15
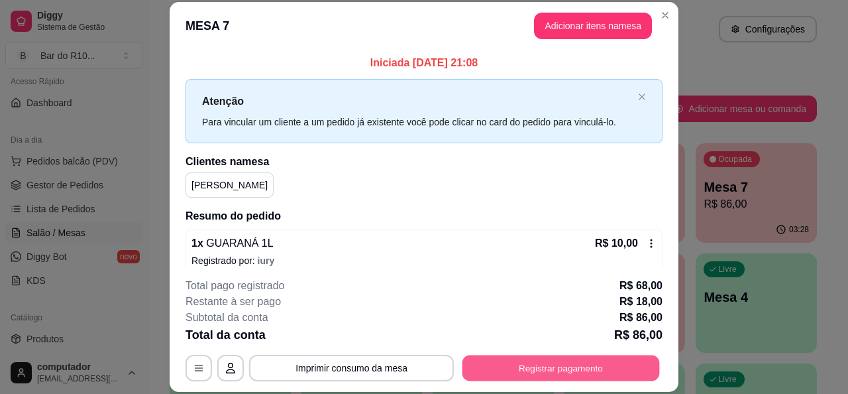
click at [609, 363] on button "Registrar pagamento" at bounding box center [560, 368] width 197 height 26
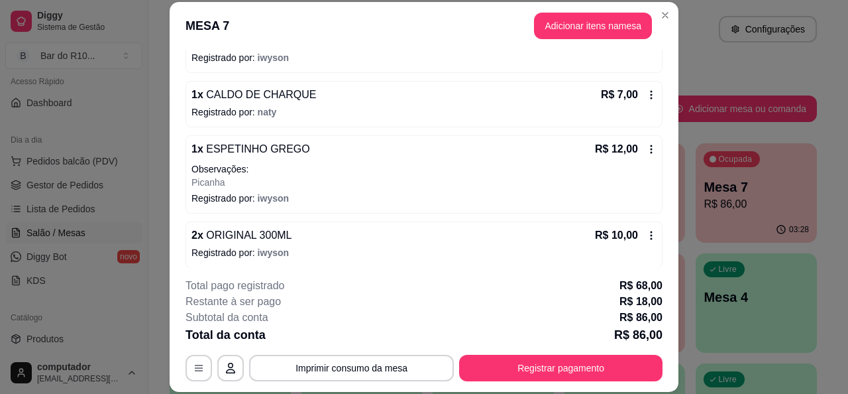
scroll to position [477, 0]
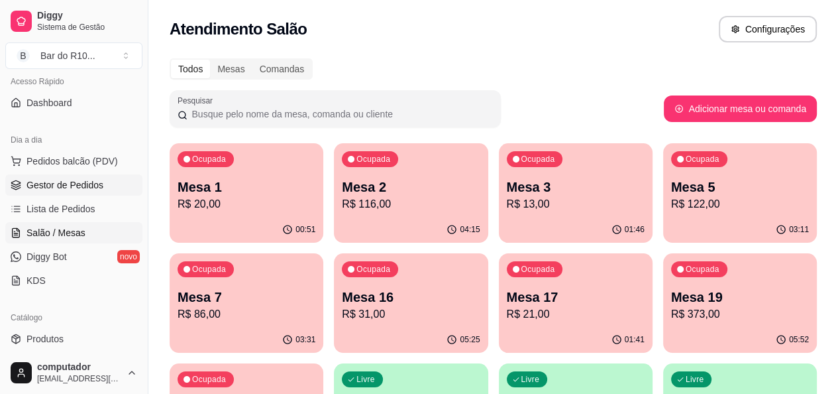
click at [56, 178] on span "Gestor de Pedidos" at bounding box center [65, 184] width 77 height 13
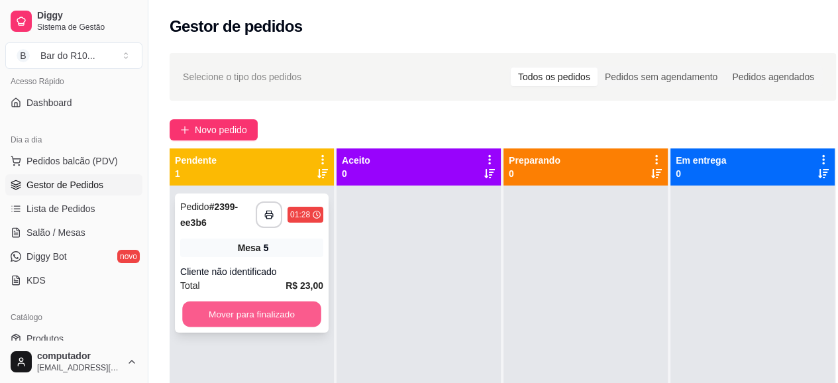
click at [286, 322] on button "Mover para finalizado" at bounding box center [251, 314] width 139 height 26
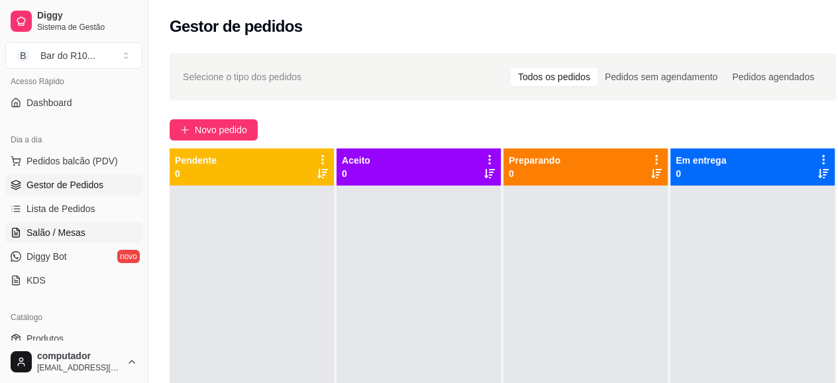
click at [48, 232] on span "Salão / Mesas" at bounding box center [56, 232] width 59 height 13
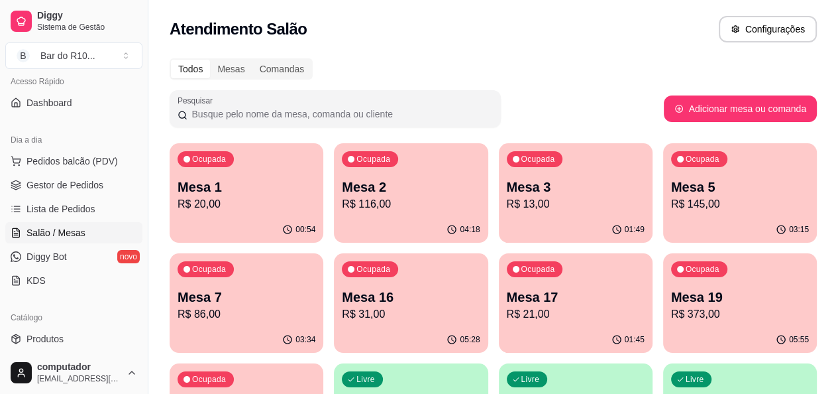
click at [315, 306] on p "R$ 86,00" at bounding box center [247, 314] width 138 height 16
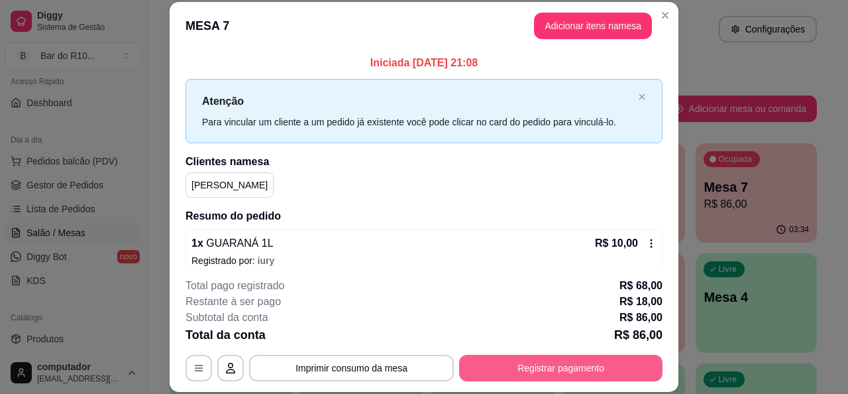
click at [575, 366] on button "Registrar pagamento" at bounding box center [560, 367] width 203 height 27
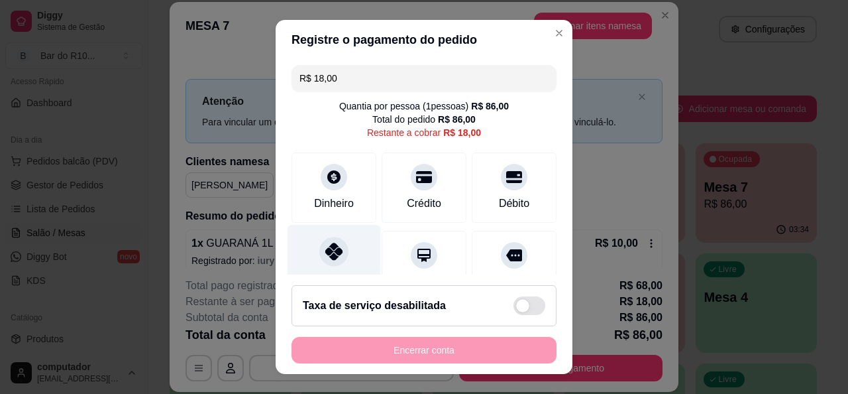
click at [329, 234] on div "Pix" at bounding box center [334, 263] width 93 height 78
type input "R$ 0,00"
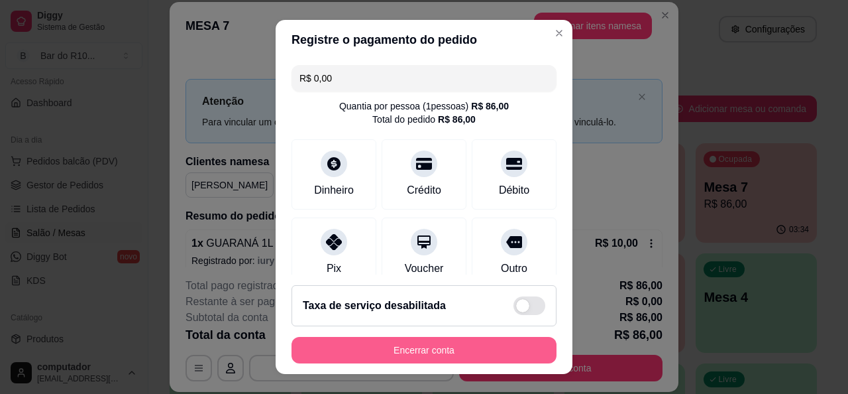
click at [435, 348] on button "Encerrar conta" at bounding box center [424, 350] width 265 height 27
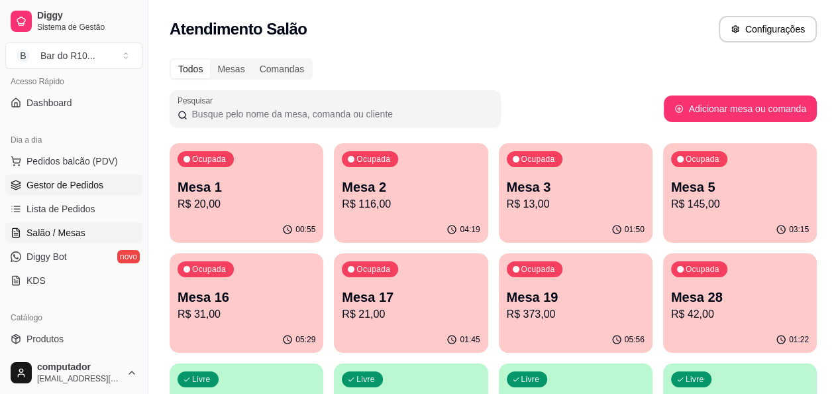
click at [85, 190] on link "Gestor de Pedidos" at bounding box center [73, 184] width 137 height 21
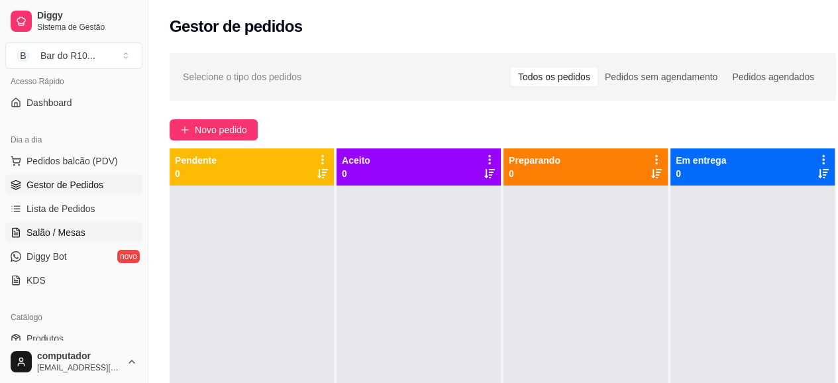
click at [55, 237] on span "Salão / Mesas" at bounding box center [56, 232] width 59 height 13
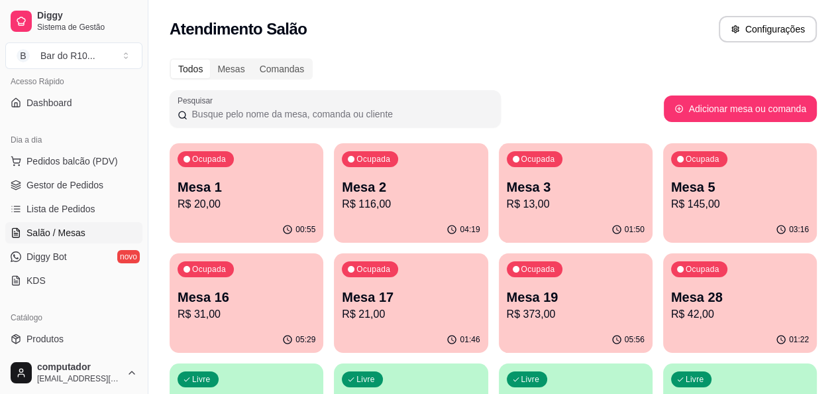
click at [663, 282] on div "Ocupada Mesa 28 R$ 42,00" at bounding box center [740, 290] width 154 height 74
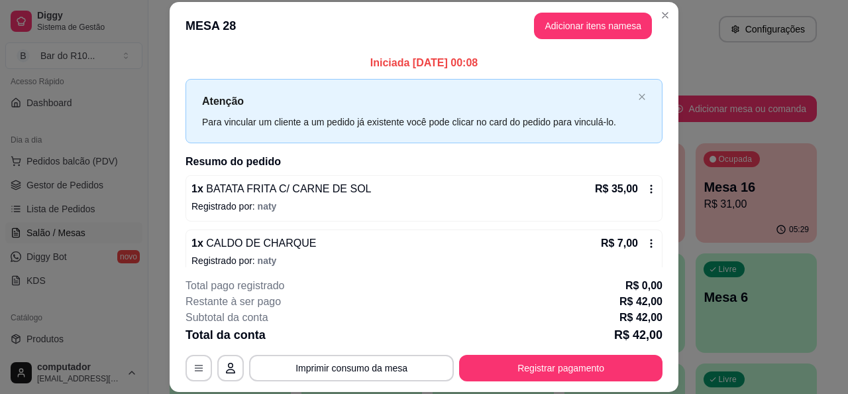
scroll to position [13, 0]
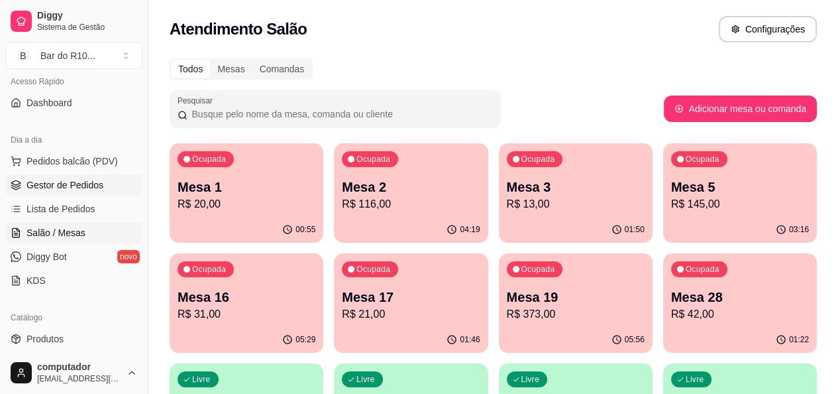
click at [45, 181] on span "Gestor de Pedidos" at bounding box center [65, 184] width 77 height 13
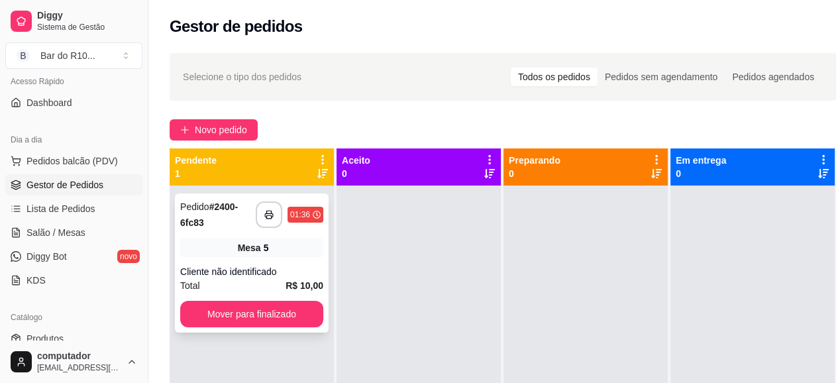
click at [198, 242] on div "Mesa 5" at bounding box center [251, 248] width 143 height 19
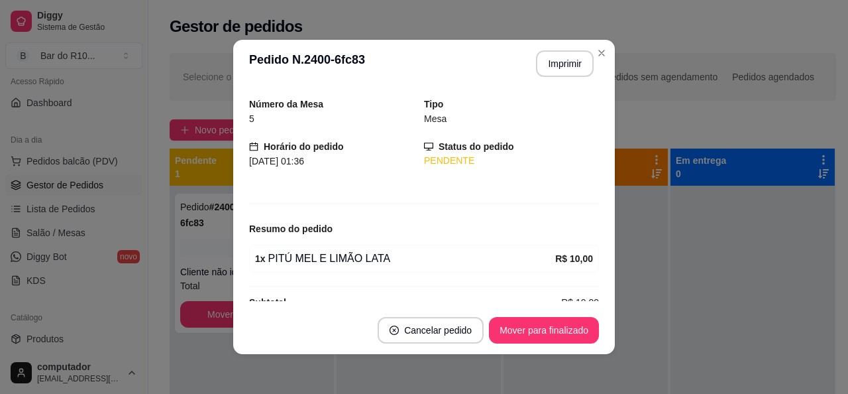
scroll to position [62, 0]
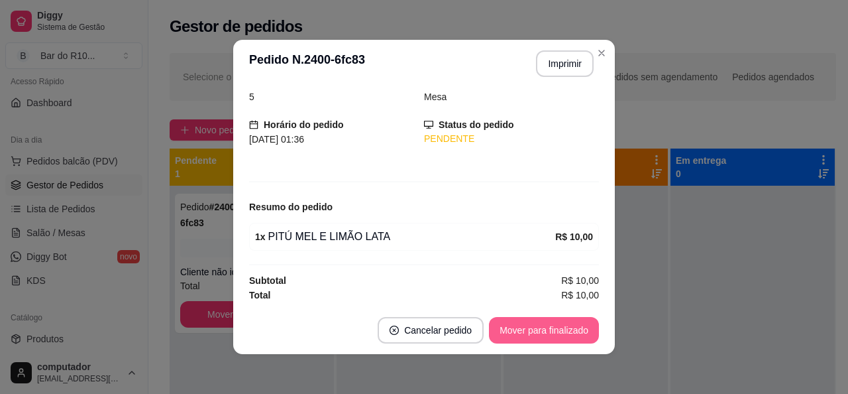
click at [506, 327] on button "Mover para finalizado" at bounding box center [544, 330] width 110 height 27
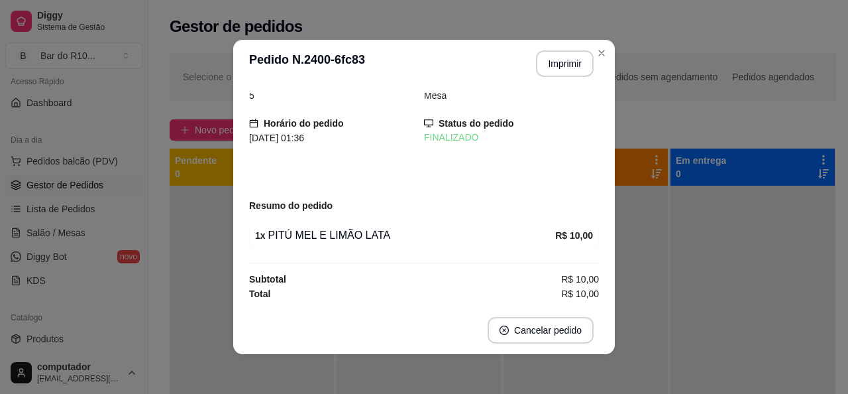
scroll to position [19, 0]
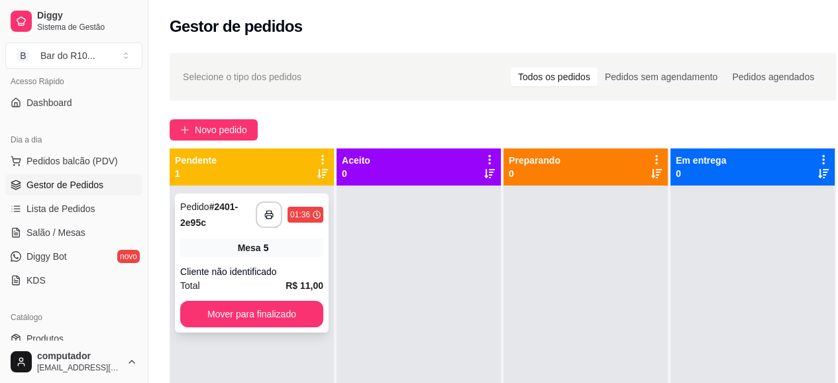
click at [287, 263] on div "**********" at bounding box center [252, 262] width 154 height 139
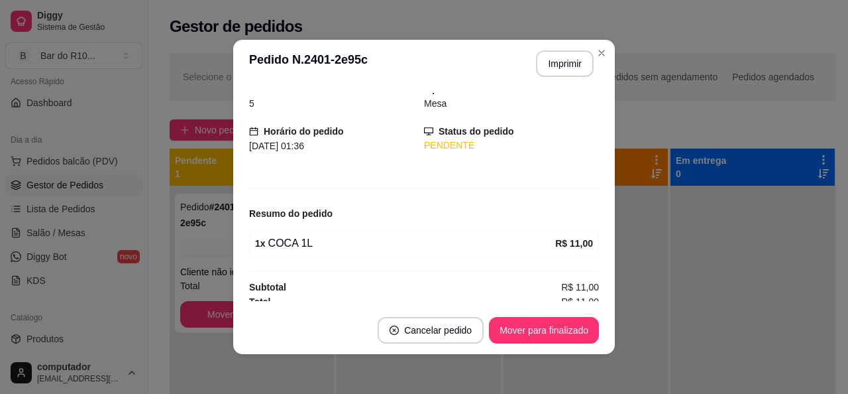
scroll to position [62, 0]
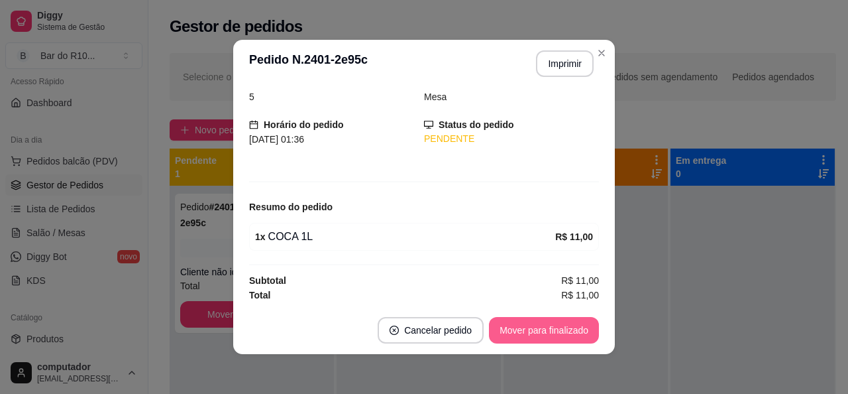
click at [516, 327] on button "Mover para finalizado" at bounding box center [544, 330] width 110 height 27
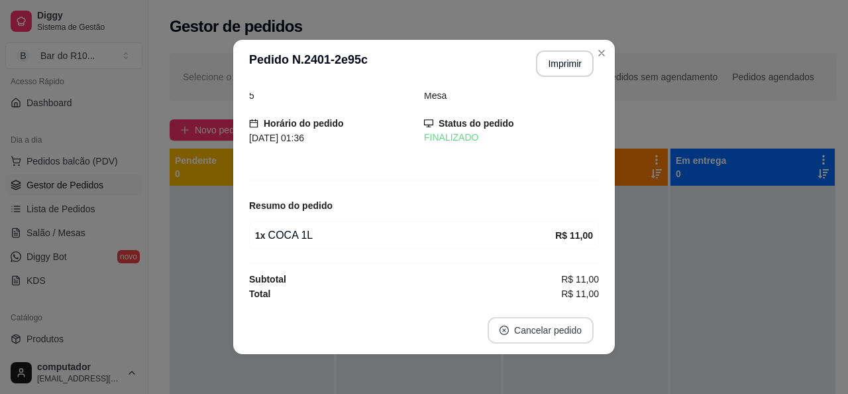
scroll to position [19, 0]
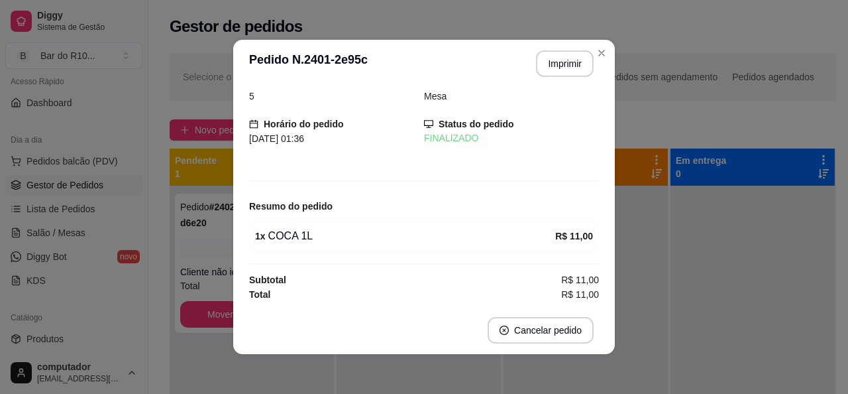
click at [599, 64] on header "**********" at bounding box center [424, 64] width 382 height 48
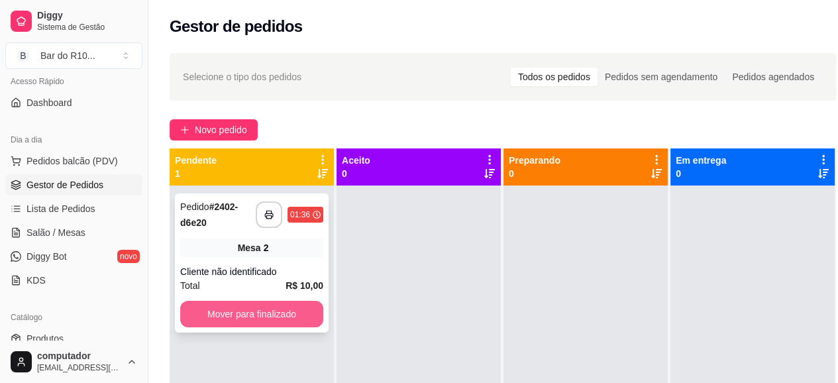
click at [260, 312] on button "Mover para finalizado" at bounding box center [251, 314] width 143 height 27
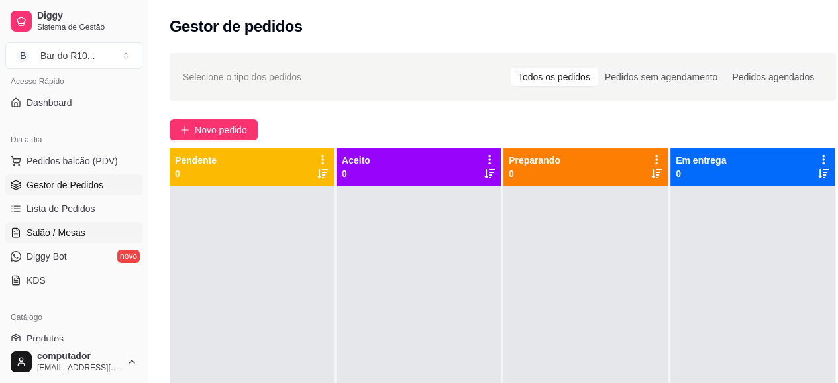
click at [79, 228] on span "Salão / Mesas" at bounding box center [56, 232] width 59 height 13
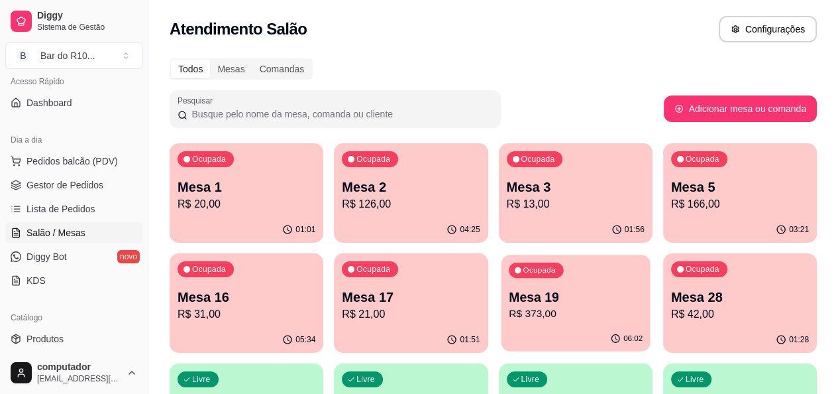
click at [509, 311] on p "R$ 373,00" at bounding box center [576, 313] width 134 height 15
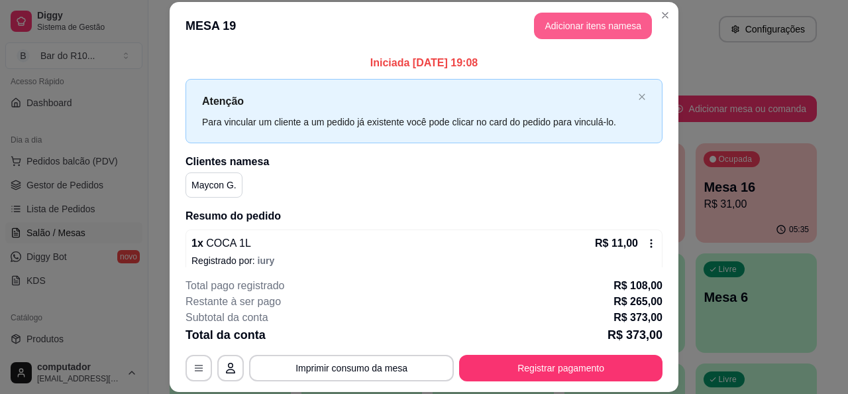
click at [568, 27] on button "Adicionar itens na mesa" at bounding box center [593, 26] width 118 height 27
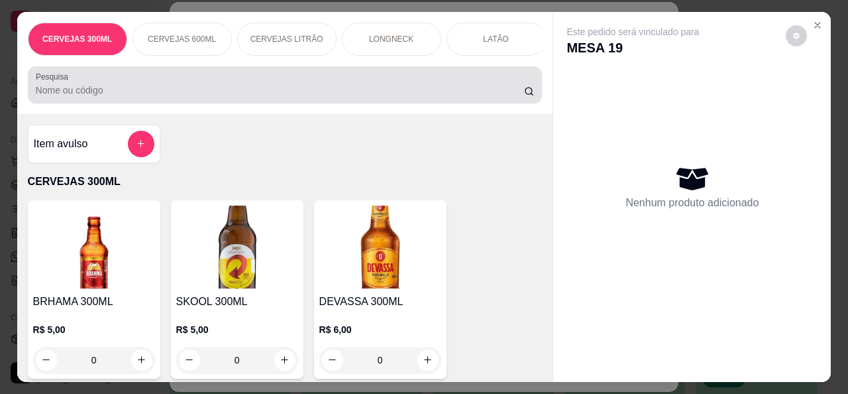
click at [317, 89] on input "Pesquisa" at bounding box center [280, 89] width 488 height 13
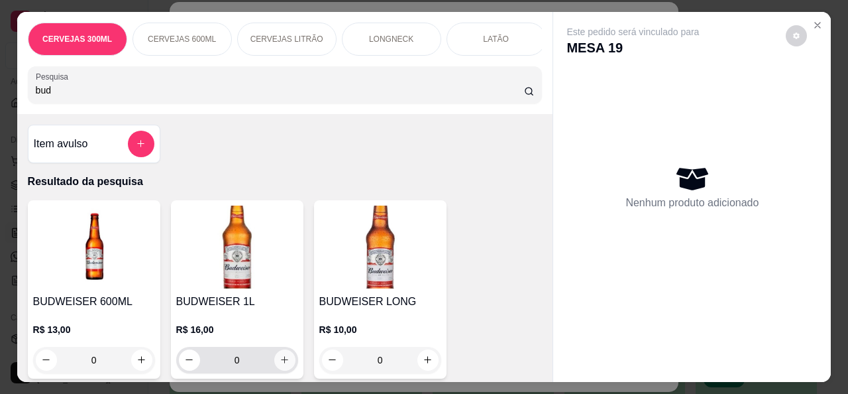
type input "bud"
click at [280, 370] on button "increase-product-quantity" at bounding box center [284, 359] width 21 height 21
type input "1"
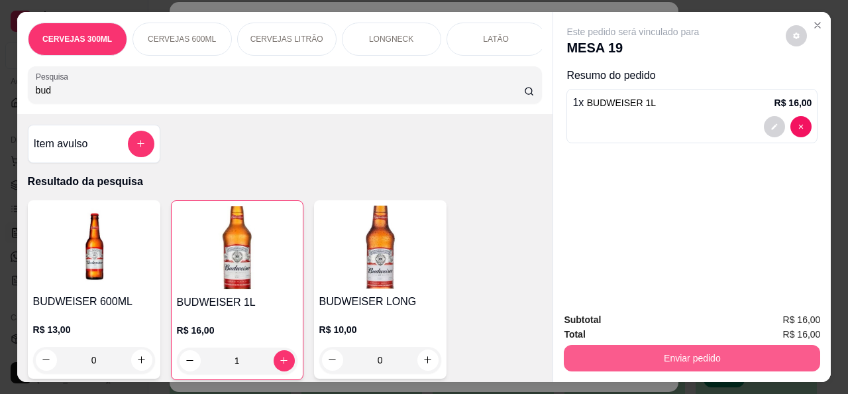
click at [677, 360] on button "Enviar pedido" at bounding box center [692, 358] width 256 height 27
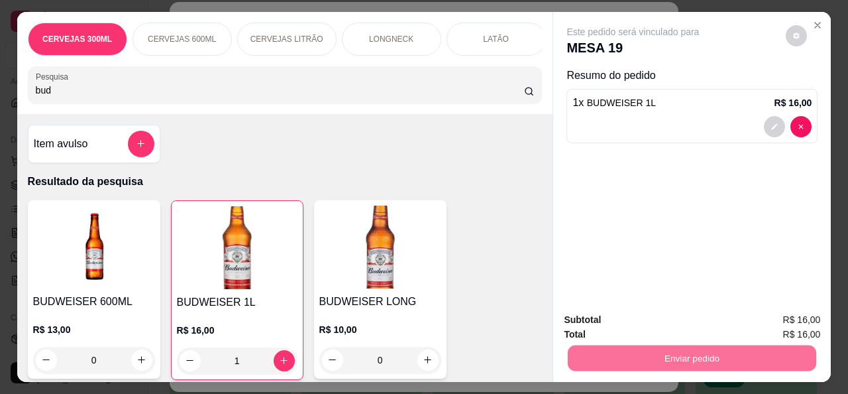
click at [632, 324] on button "Não registrar e enviar pedido" at bounding box center [648, 319] width 138 height 25
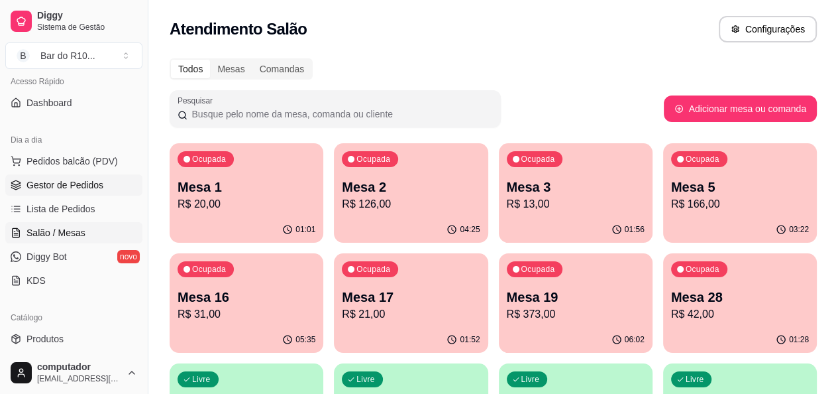
click at [118, 191] on link "Gestor de Pedidos" at bounding box center [73, 184] width 137 height 21
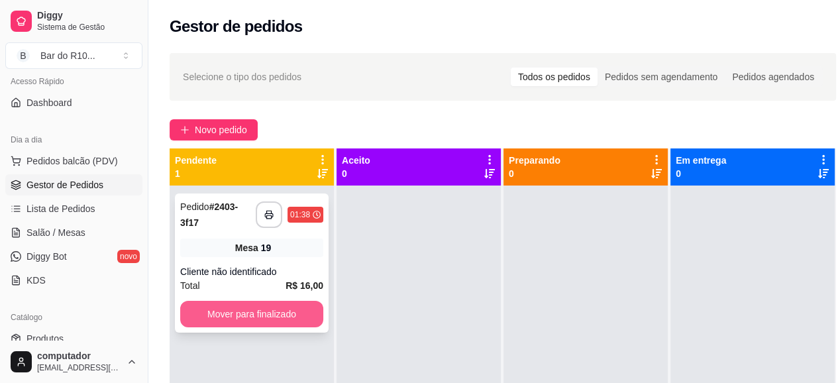
click at [231, 318] on button "Mover para finalizado" at bounding box center [251, 314] width 143 height 27
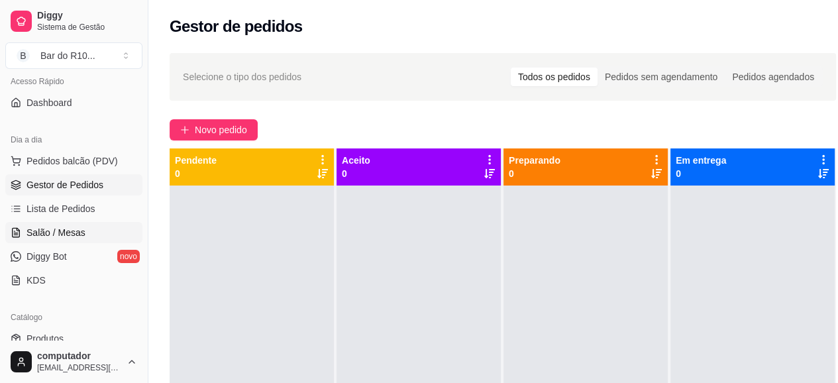
click at [78, 237] on span "Salão / Mesas" at bounding box center [56, 232] width 59 height 13
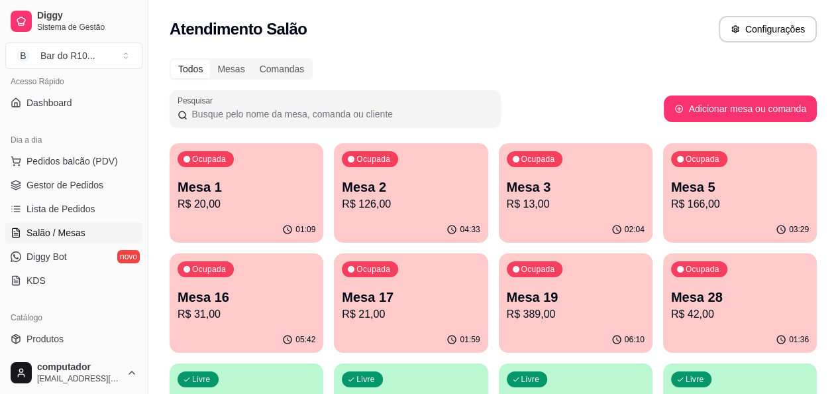
click at [671, 197] on p "R$ 166,00" at bounding box center [740, 204] width 138 height 16
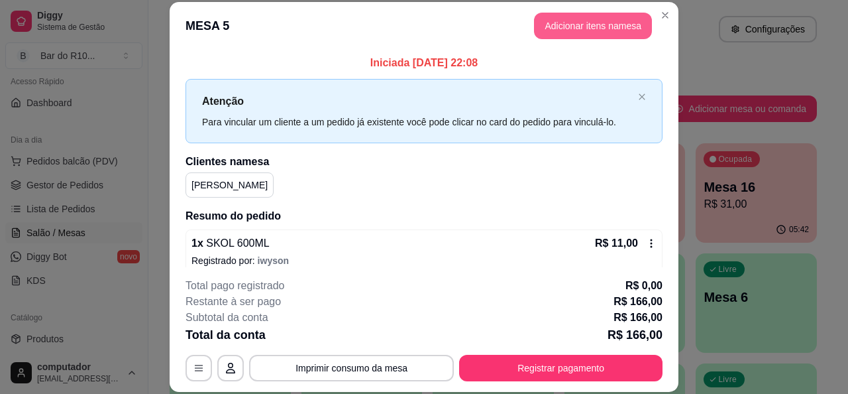
click at [588, 31] on button "Adicionar itens na mesa" at bounding box center [593, 26] width 118 height 27
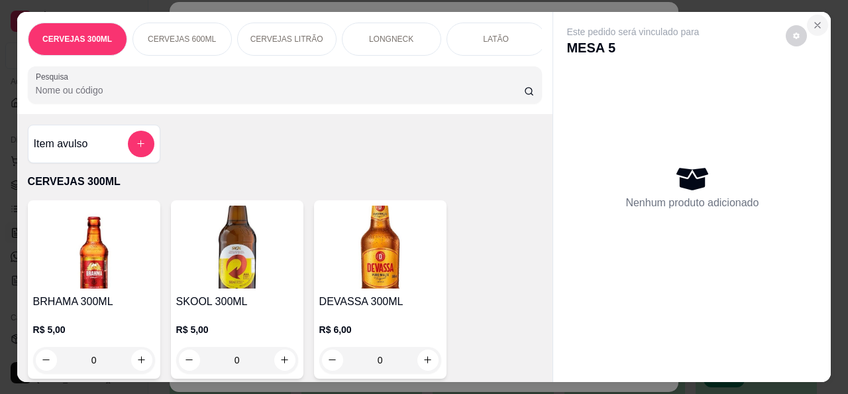
click at [812, 20] on icon "Close" at bounding box center [817, 25] width 11 height 11
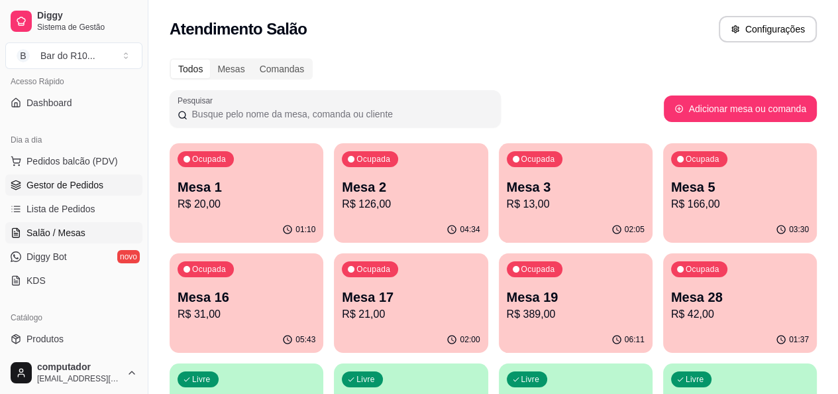
click at [75, 178] on span "Gestor de Pedidos" at bounding box center [65, 184] width 77 height 13
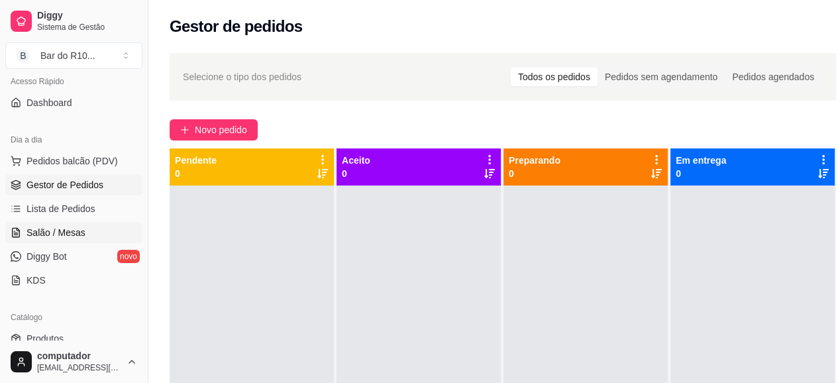
click at [58, 239] on link "Salão / Mesas" at bounding box center [73, 232] width 137 height 21
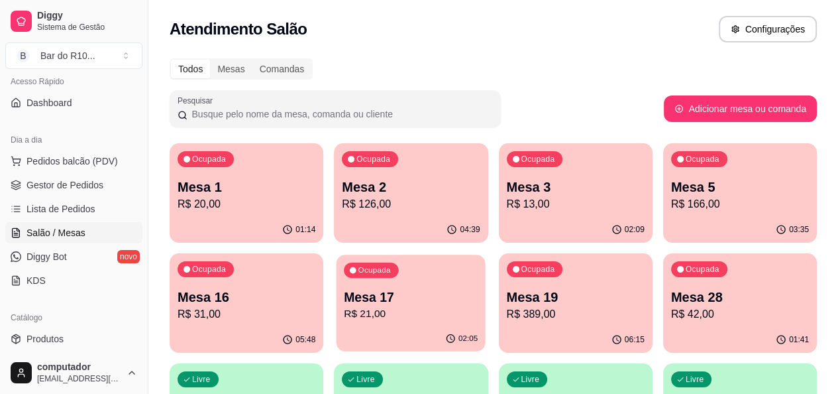
click at [344, 303] on p "Mesa 17" at bounding box center [411, 297] width 134 height 18
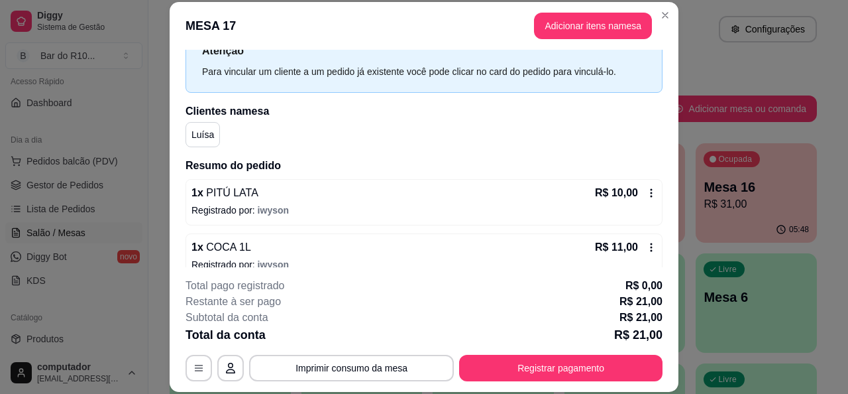
scroll to position [67, 0]
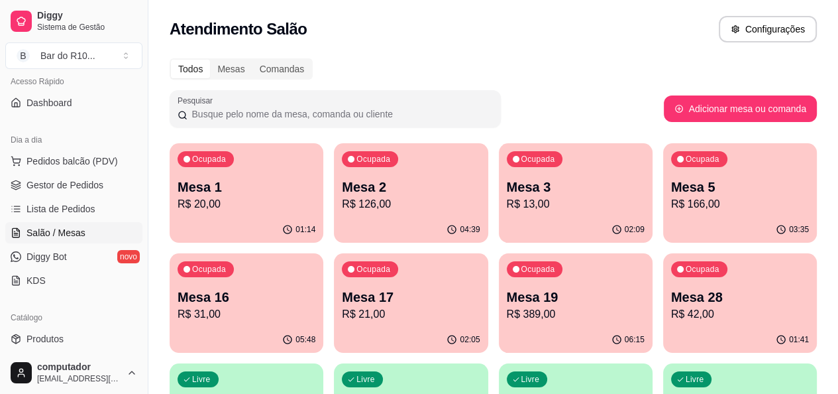
click at [315, 306] on p "R$ 31,00" at bounding box center [247, 314] width 138 height 16
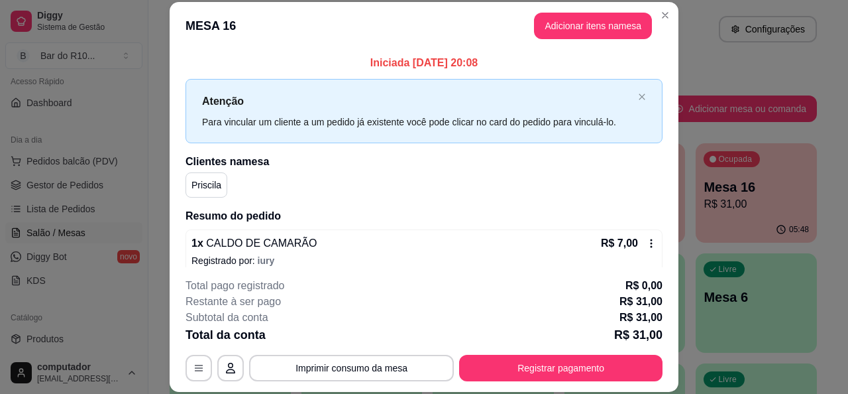
scroll to position [133, 0]
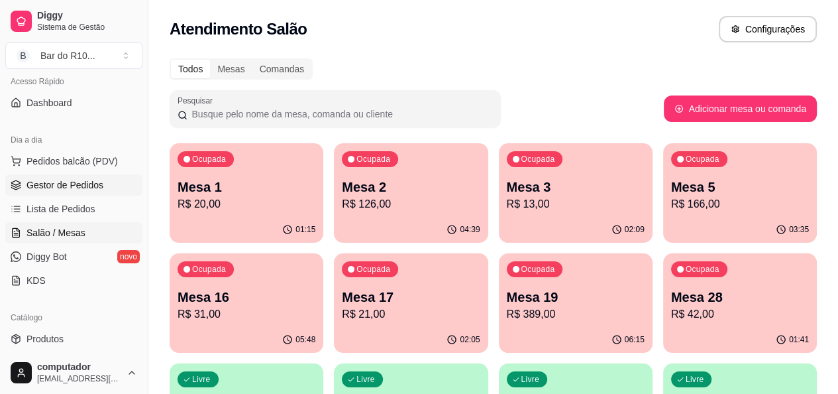
click at [18, 189] on icon at bounding box center [16, 185] width 11 height 11
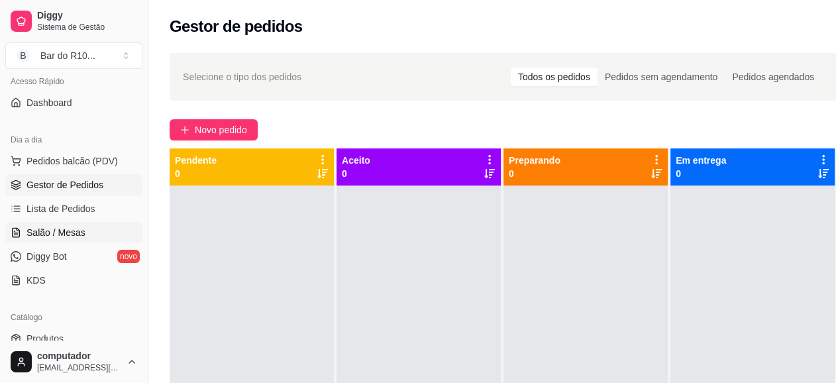
click at [40, 231] on span "Salão / Mesas" at bounding box center [56, 232] width 59 height 13
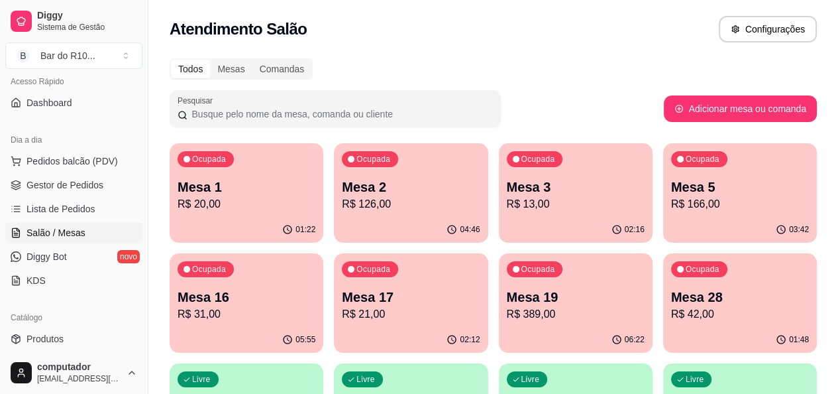
click at [342, 288] on p "Mesa 17" at bounding box center [411, 297] width 138 height 19
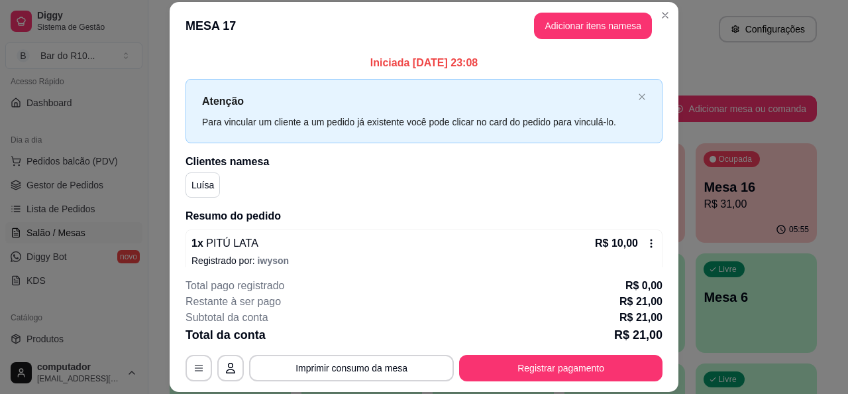
click at [567, 349] on div "**********" at bounding box center [424, 329] width 477 height 103
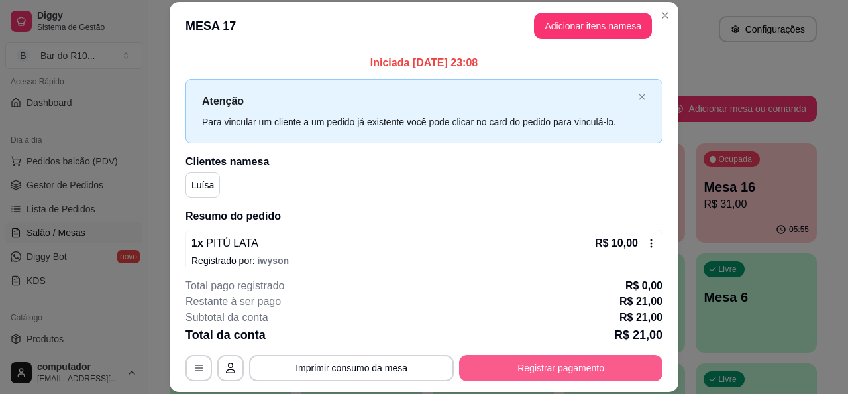
click at [572, 368] on button "Registrar pagamento" at bounding box center [560, 367] width 203 height 27
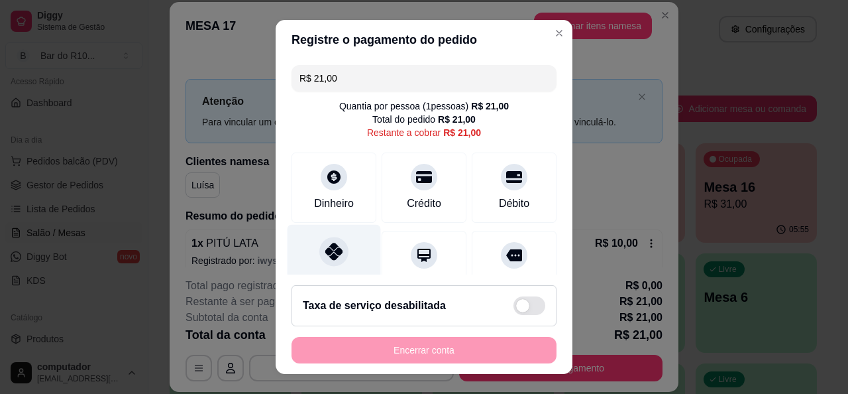
click at [337, 258] on div at bounding box center [333, 251] width 29 height 29
type input "R$ 0,00"
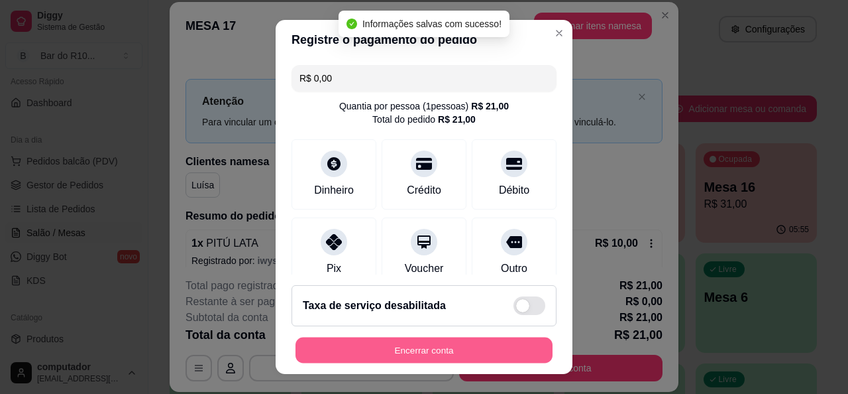
click at [477, 352] on button "Encerrar conta" at bounding box center [423, 350] width 257 height 26
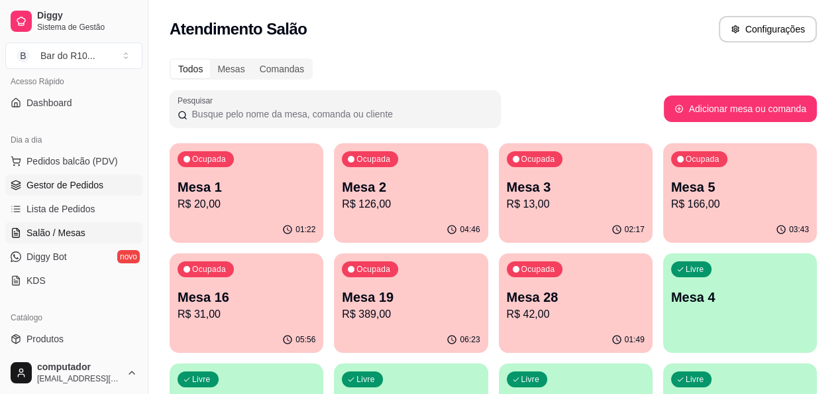
click at [64, 180] on span "Gestor de Pedidos" at bounding box center [65, 184] width 77 height 13
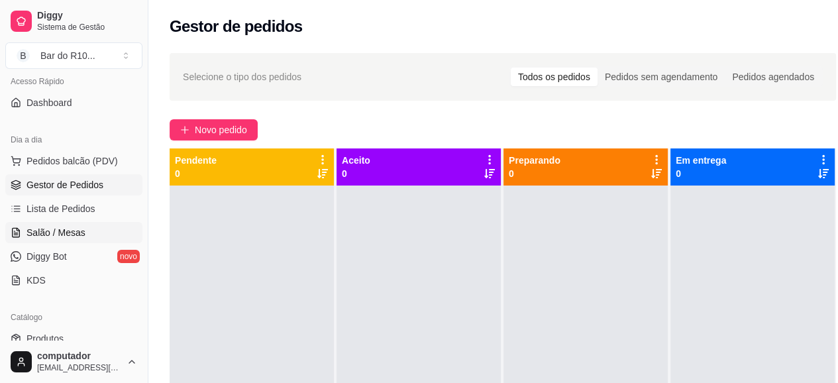
click at [91, 235] on link "Salão / Mesas" at bounding box center [73, 232] width 137 height 21
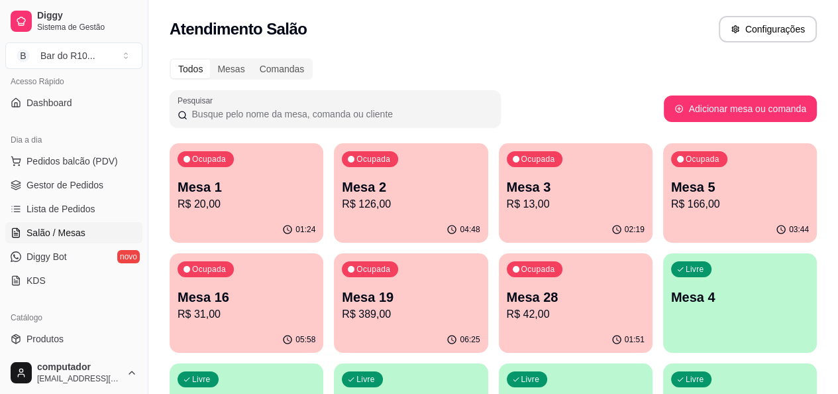
click at [231, 201] on p "R$ 20,00" at bounding box center [247, 204] width 138 height 16
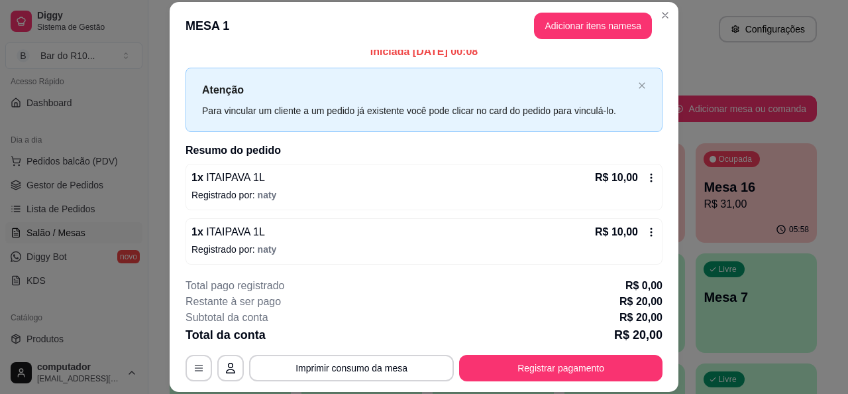
scroll to position [13, 0]
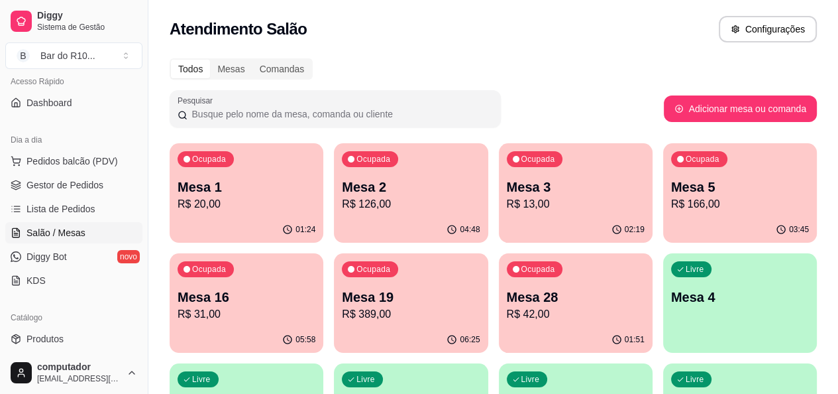
click at [342, 181] on p "Mesa 2" at bounding box center [411, 187] width 138 height 19
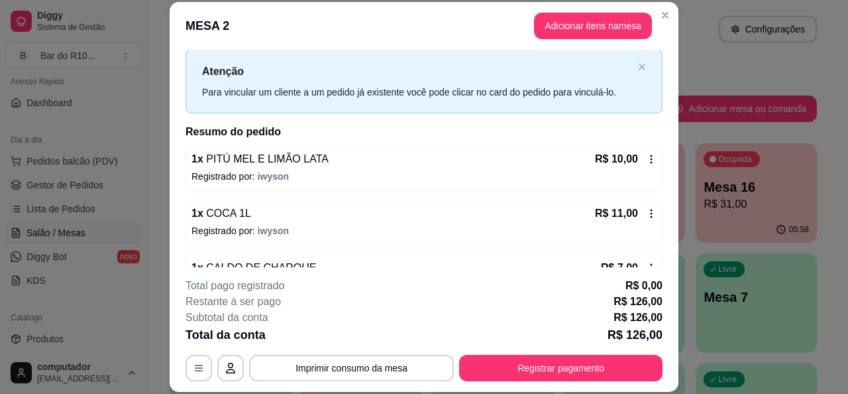
scroll to position [0, 0]
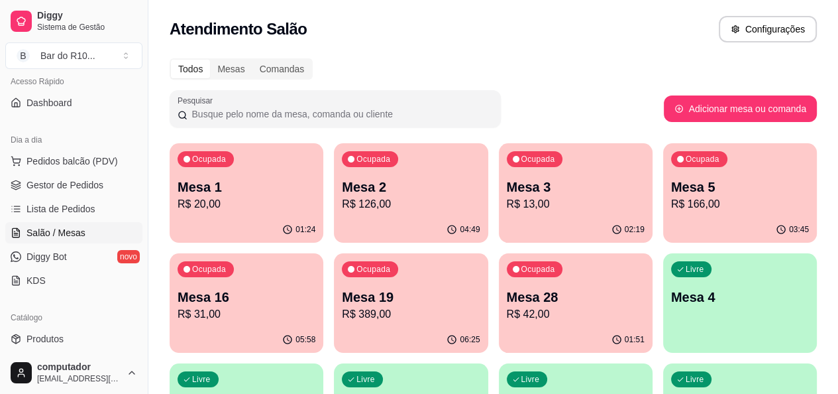
click at [499, 221] on div "02:19" at bounding box center [576, 230] width 154 height 26
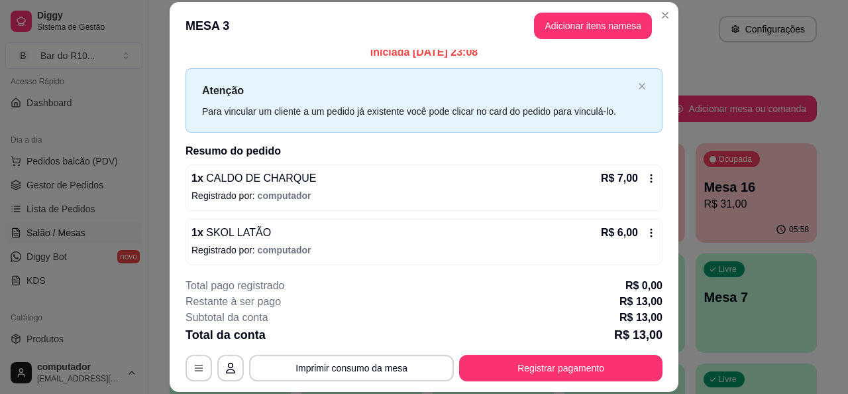
scroll to position [13, 0]
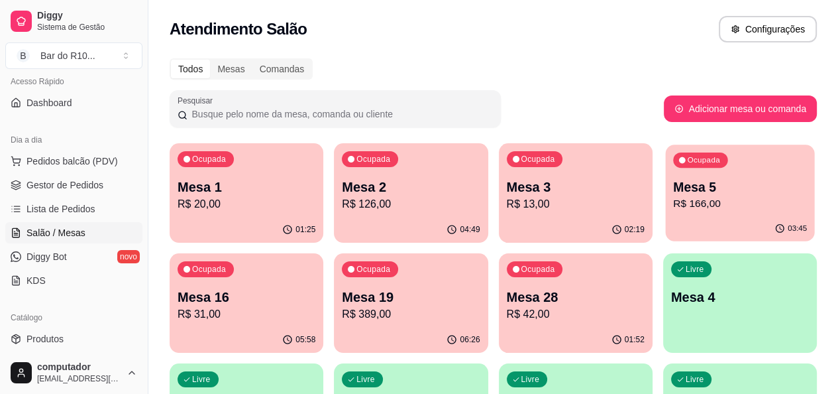
click at [673, 199] on p "R$ 166,00" at bounding box center [740, 203] width 134 height 15
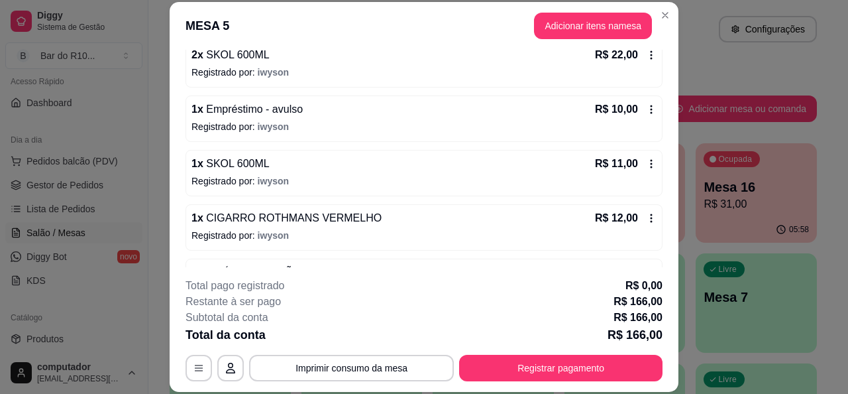
scroll to position [608, 0]
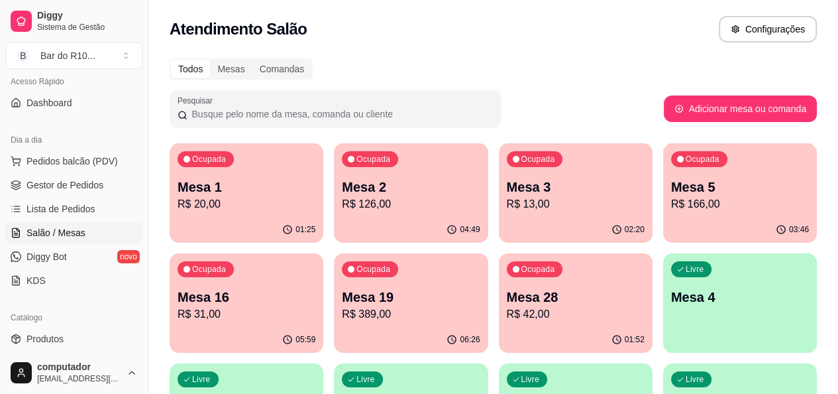
click at [315, 288] on p "Mesa 16" at bounding box center [247, 297] width 138 height 19
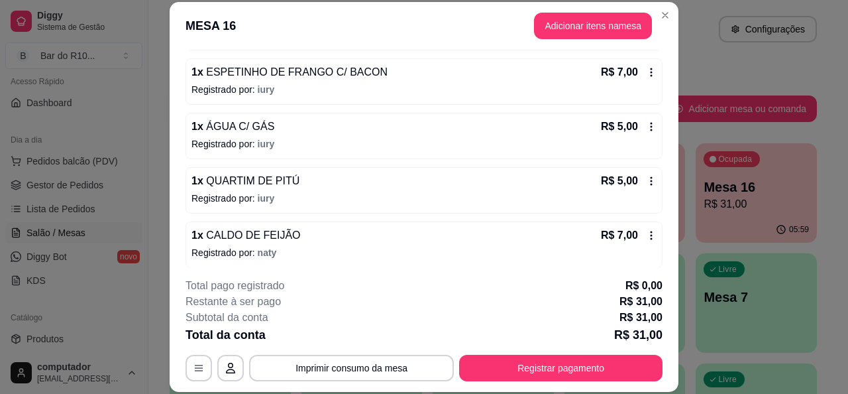
scroll to position [229, 0]
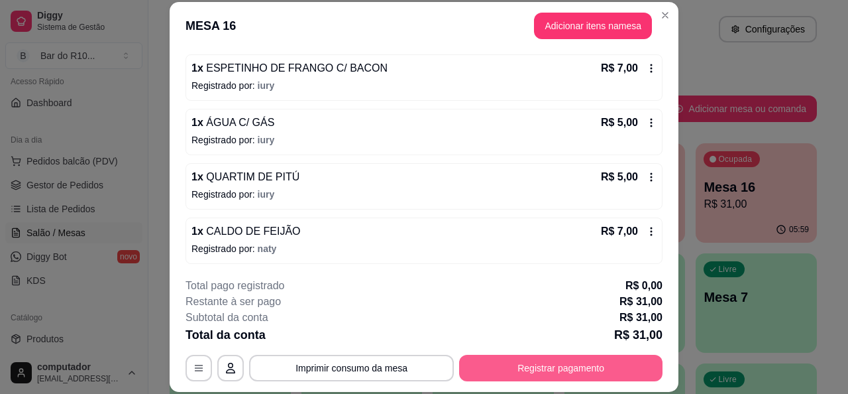
click at [548, 366] on button "Registrar pagamento" at bounding box center [560, 367] width 203 height 27
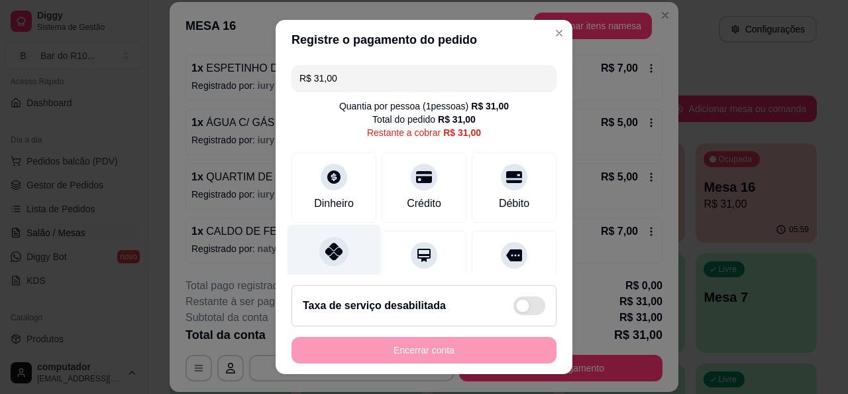
click at [346, 239] on div "Pix" at bounding box center [334, 263] width 93 height 78
type input "R$ 0,00"
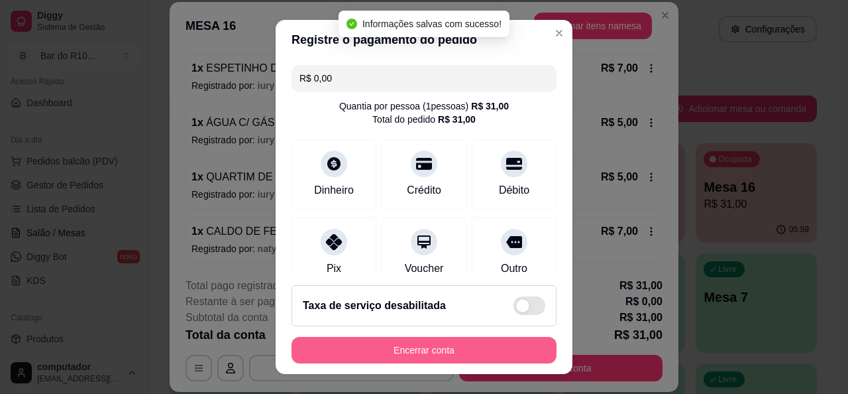
click at [423, 344] on button "Encerrar conta" at bounding box center [424, 350] width 265 height 27
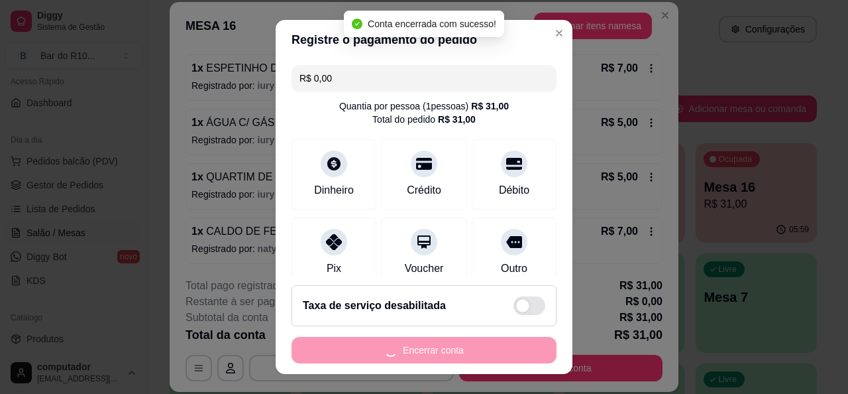
scroll to position [0, 0]
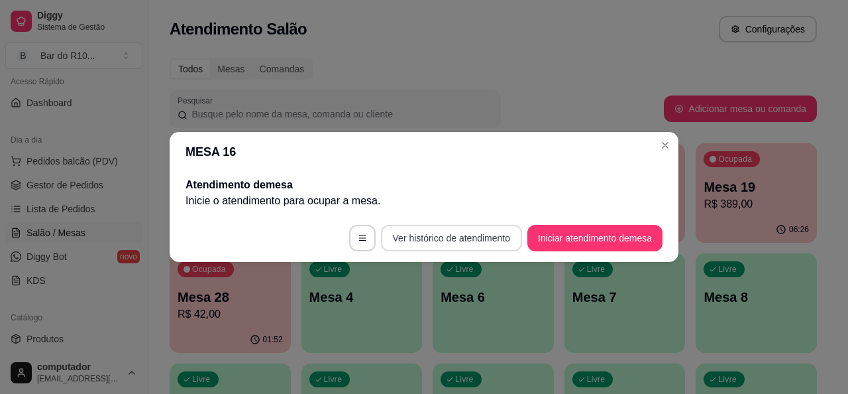
click at [474, 242] on button "Ver histórico de atendimento" at bounding box center [451, 238] width 141 height 27
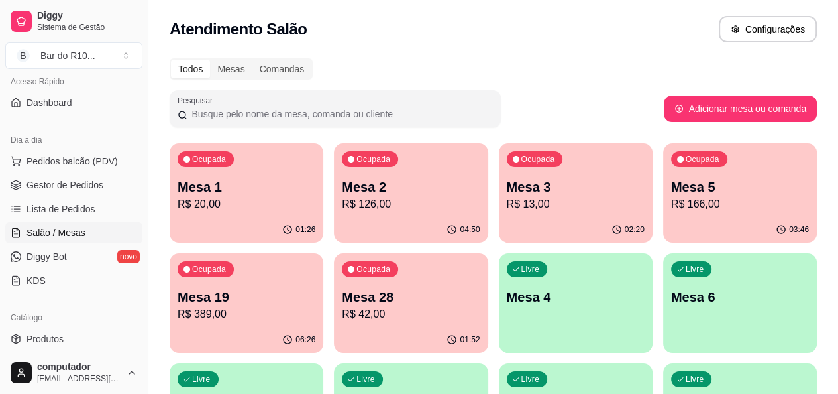
click at [342, 310] on p "R$ 42,00" at bounding box center [411, 314] width 138 height 16
click at [507, 210] on p "R$ 13,00" at bounding box center [576, 204] width 138 height 16
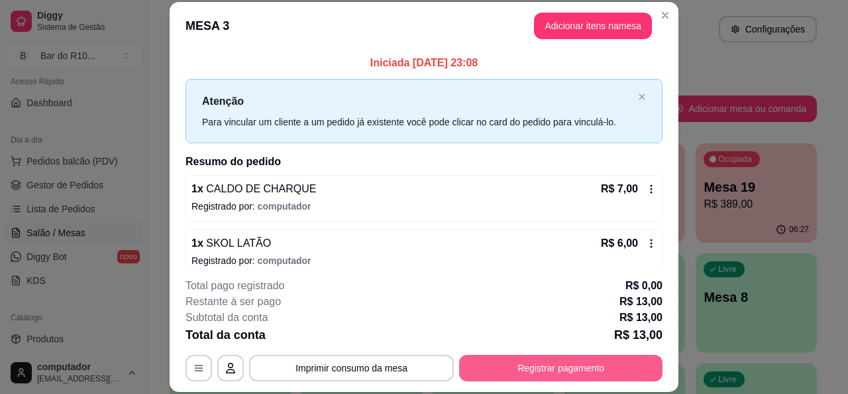
click at [585, 364] on button "Registrar pagamento" at bounding box center [560, 367] width 203 height 27
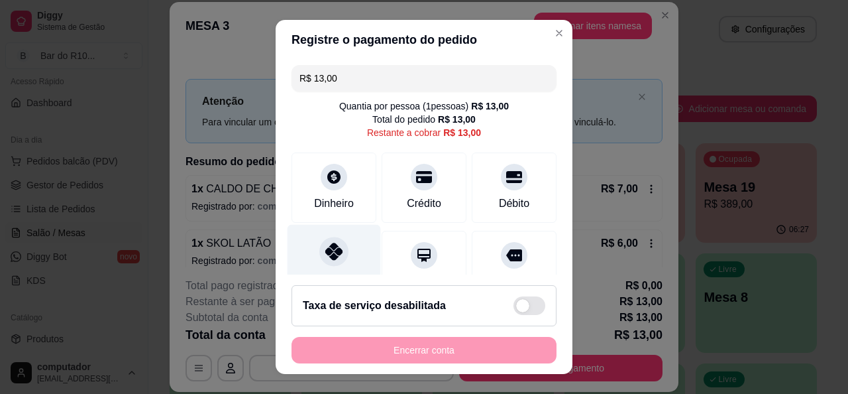
click at [350, 268] on div "Pix" at bounding box center [334, 263] width 93 height 78
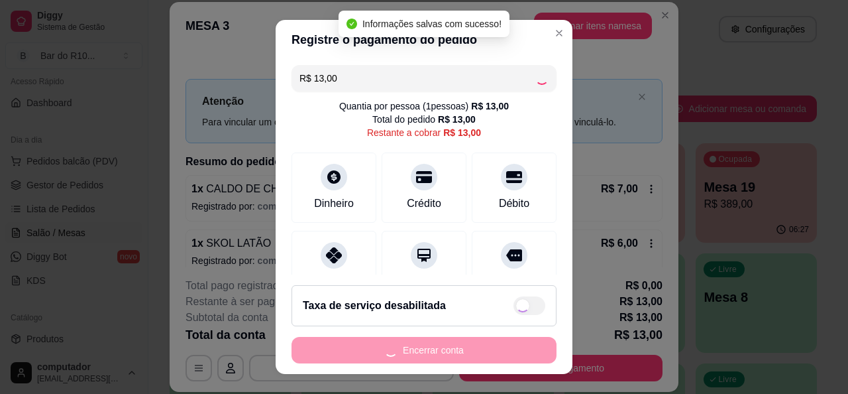
type input "R$ 0,00"
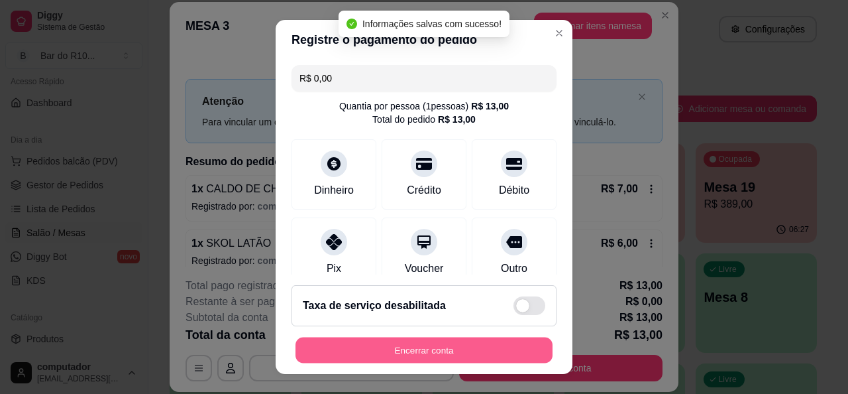
click at [496, 342] on button "Encerrar conta" at bounding box center [423, 350] width 257 height 26
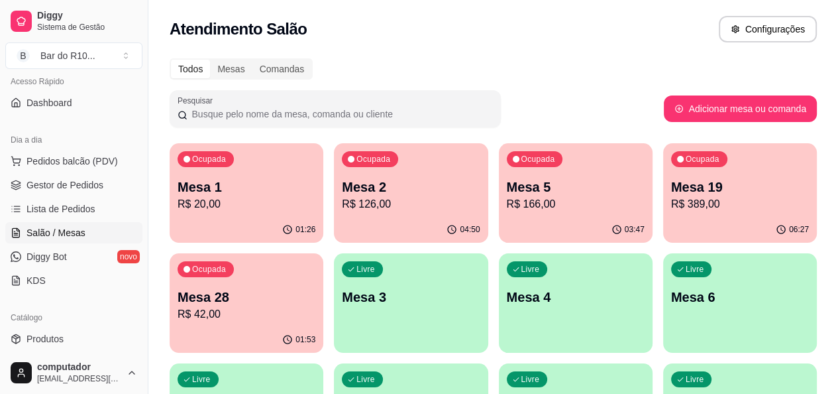
click at [507, 207] on p "R$ 166,00" at bounding box center [576, 204] width 138 height 16
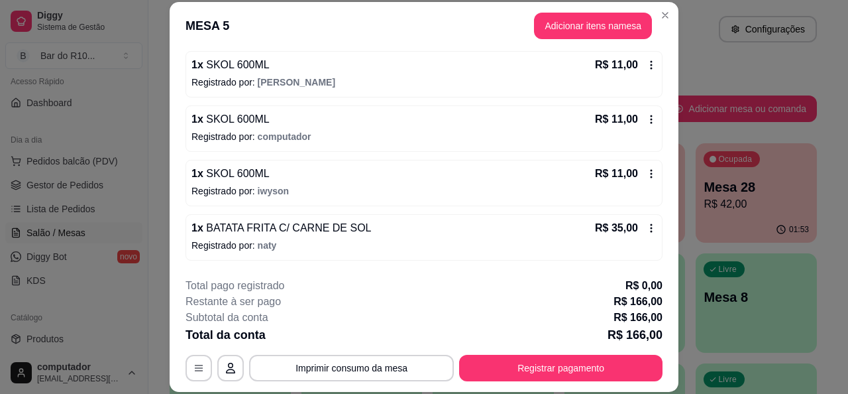
scroll to position [265, 0]
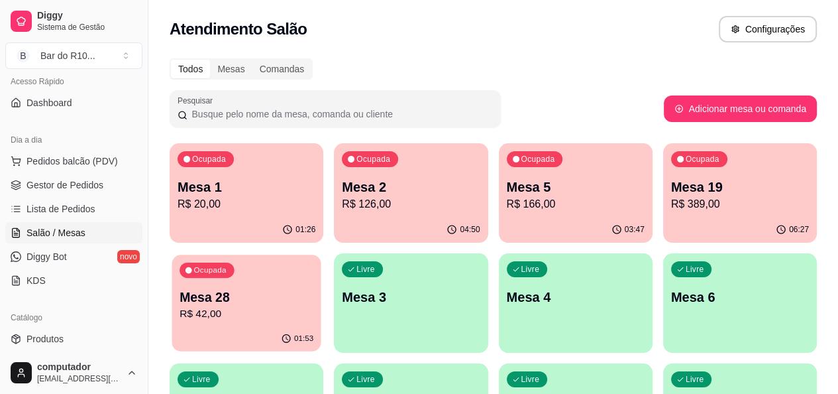
click at [313, 306] on p "R$ 42,00" at bounding box center [247, 313] width 134 height 15
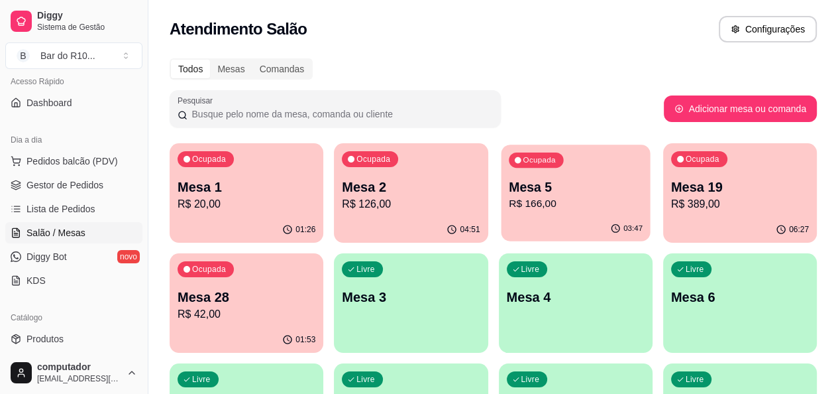
click at [514, 156] on div "Ocupada Mesa 5 R$ 166,00" at bounding box center [575, 180] width 149 height 72
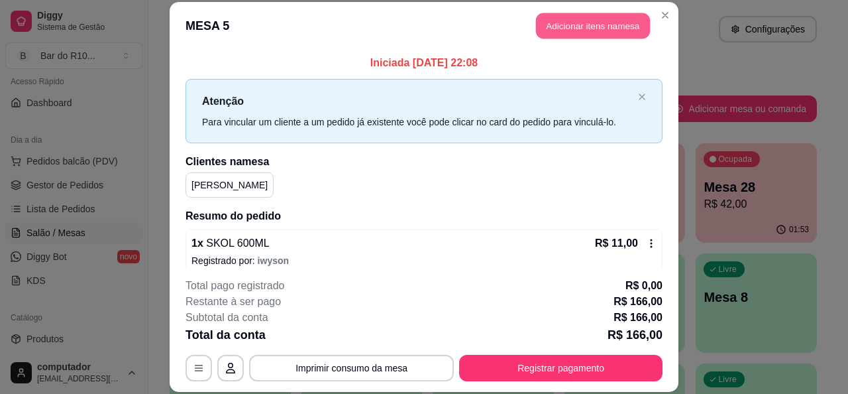
click at [603, 34] on button "Adicionar itens na mesa" at bounding box center [593, 26] width 114 height 26
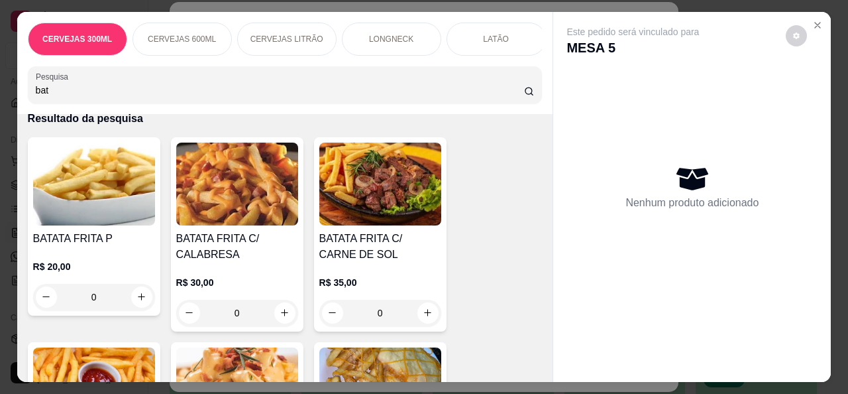
scroll to position [66, 0]
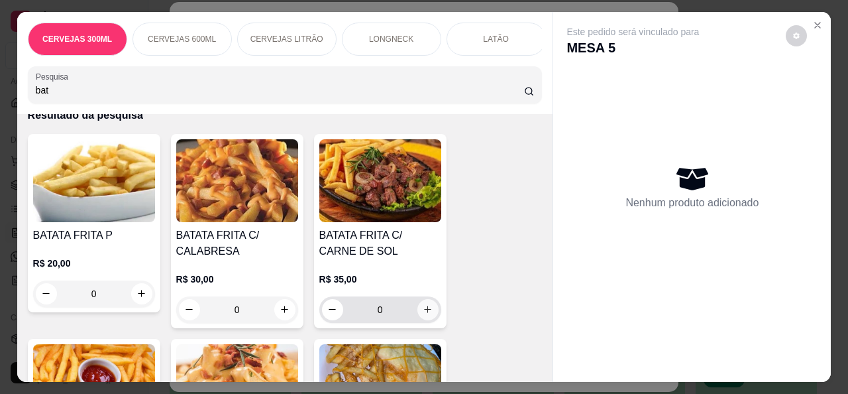
type input "bat"
click at [423, 314] on icon "increase-product-quantity" at bounding box center [428, 309] width 10 height 10
type input "1"
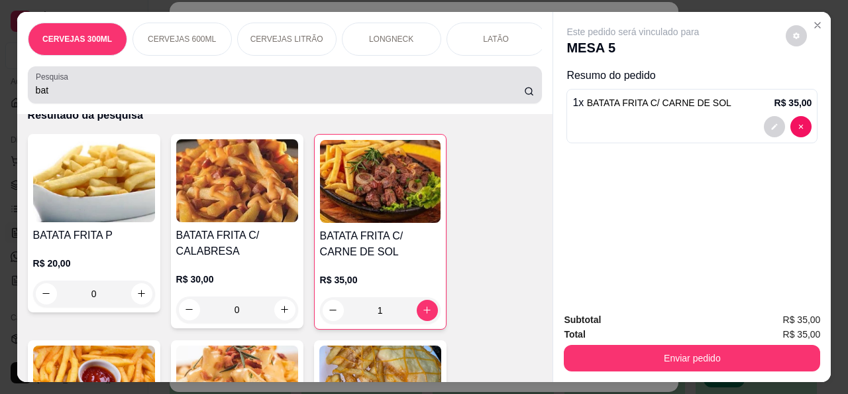
click at [362, 91] on input "bat" at bounding box center [280, 89] width 488 height 13
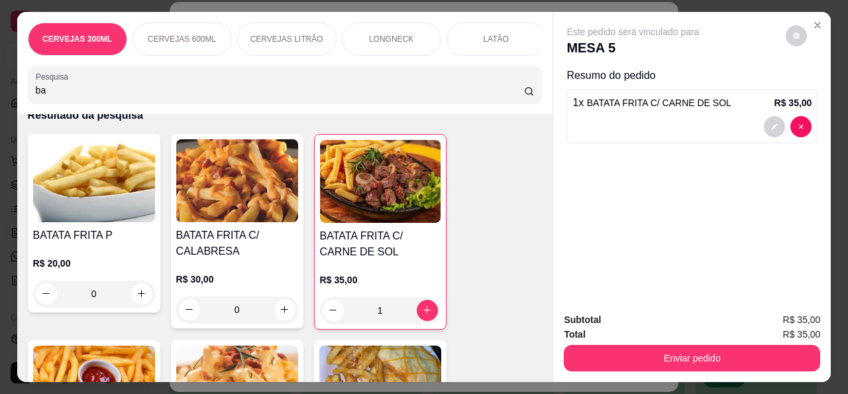
type input "b"
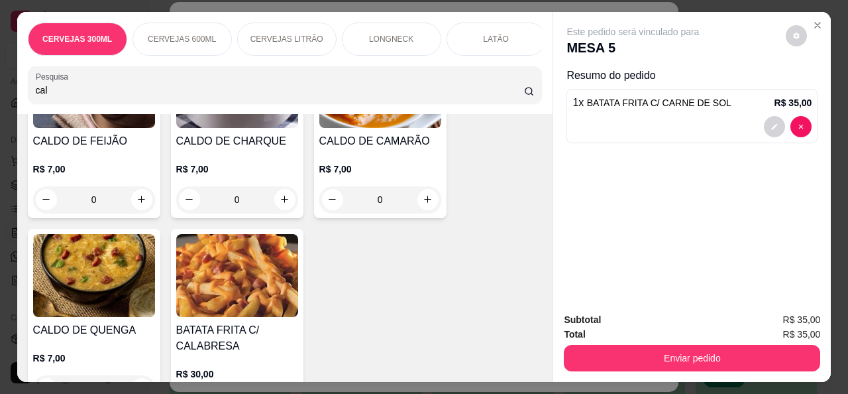
scroll to position [155, 0]
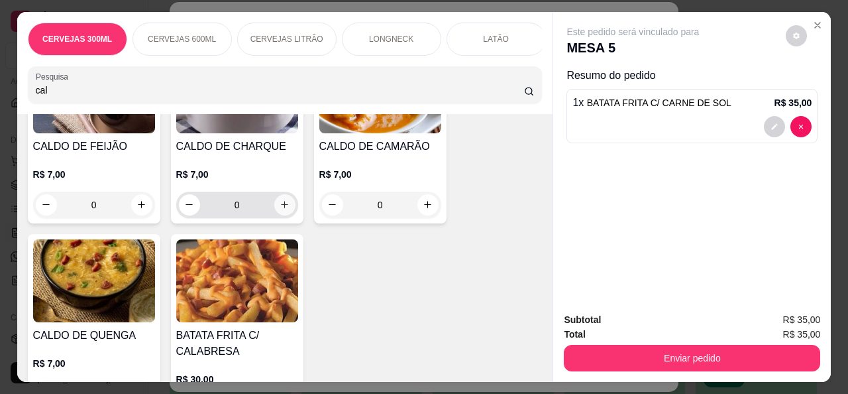
type input "cal"
click at [284, 209] on icon "increase-product-quantity" at bounding box center [285, 204] width 10 height 10
type input "1"
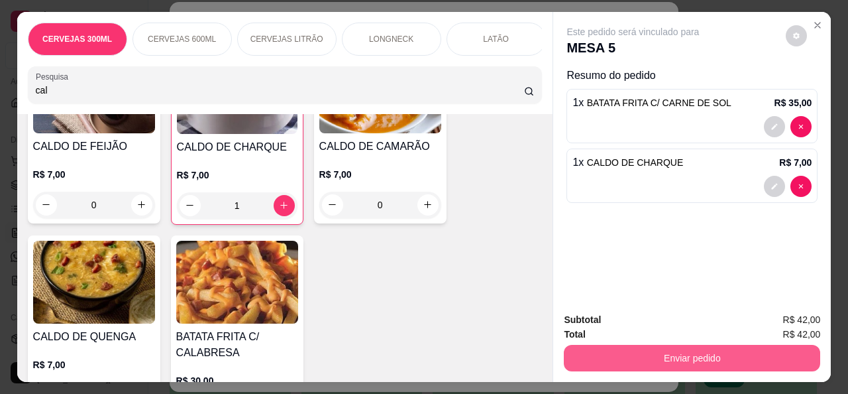
click at [683, 350] on button "Enviar pedido" at bounding box center [692, 358] width 256 height 27
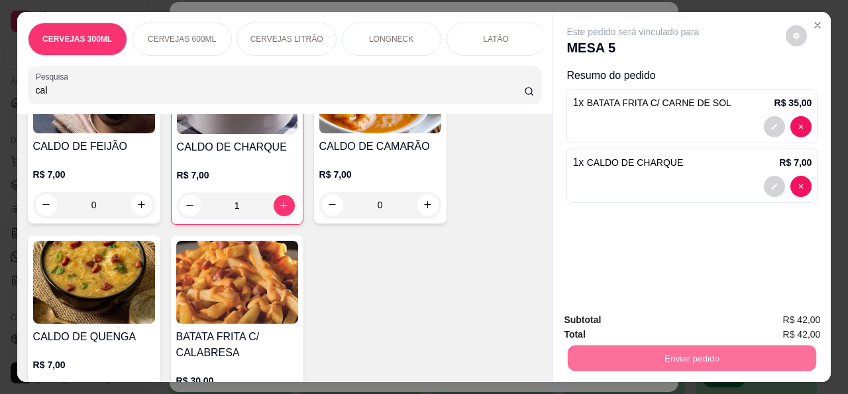
click at [663, 321] on button "Não registrar e enviar pedido" at bounding box center [649, 319] width 134 height 25
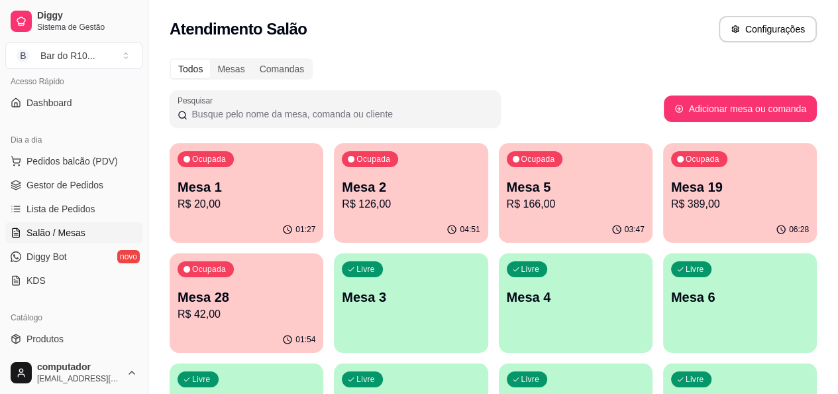
click at [323, 253] on div "Ocupada Mesa 28 R$ 42,00" at bounding box center [247, 290] width 154 height 74
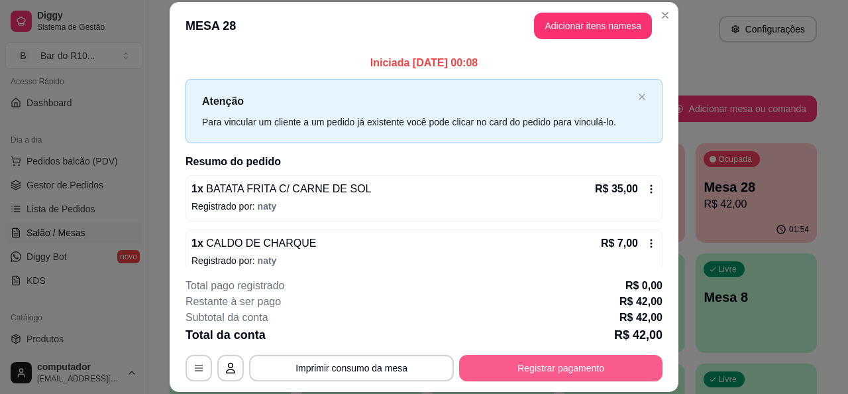
click at [486, 368] on button "Registrar pagamento" at bounding box center [560, 367] width 203 height 27
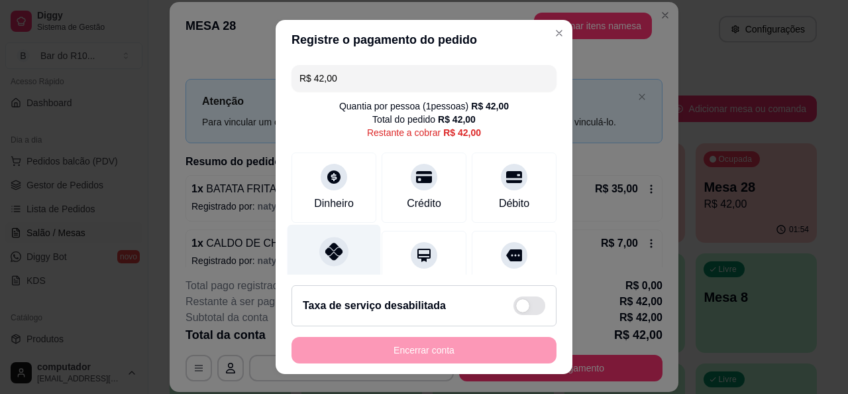
click at [325, 232] on div "Pix" at bounding box center [334, 263] width 93 height 78
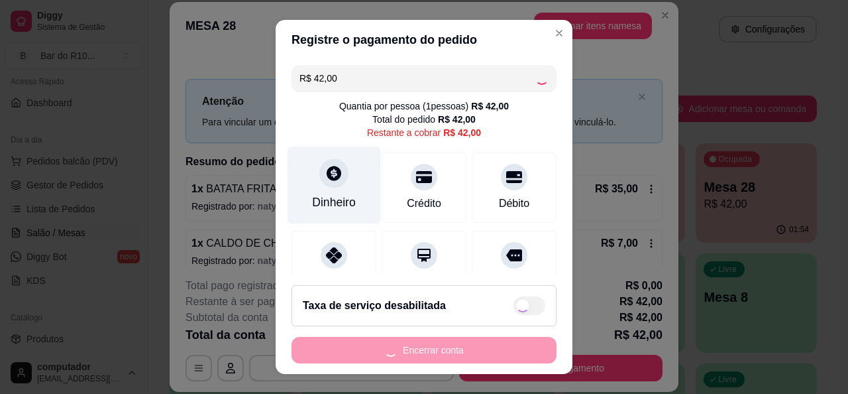
type input "R$ 0,00"
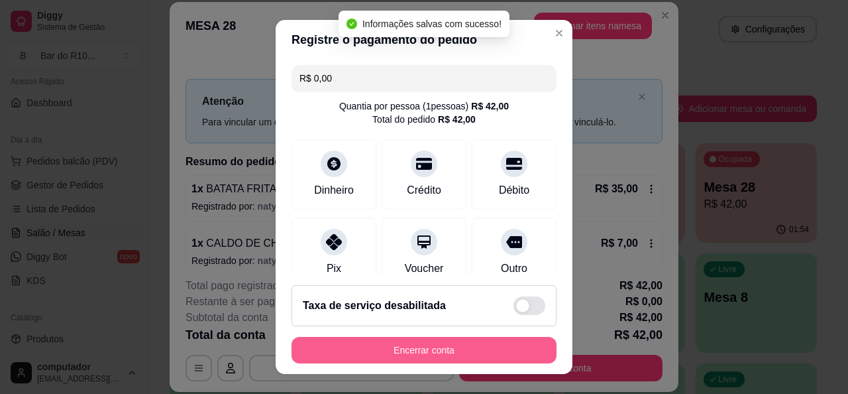
click at [480, 341] on button "Encerrar conta" at bounding box center [424, 350] width 265 height 27
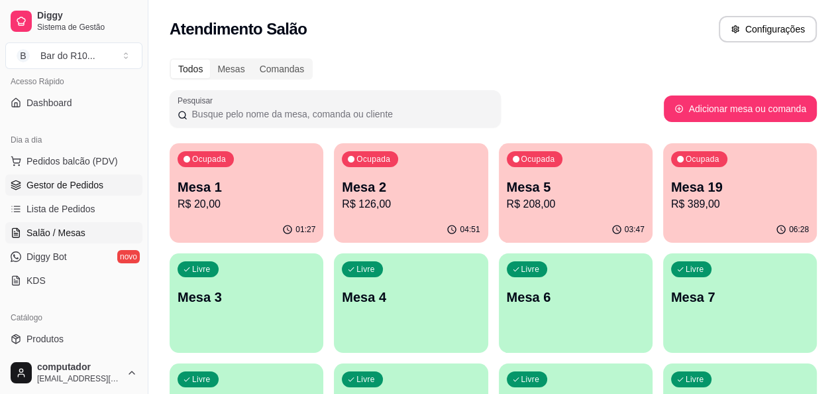
click at [34, 178] on span "Gestor de Pedidos" at bounding box center [65, 184] width 77 height 13
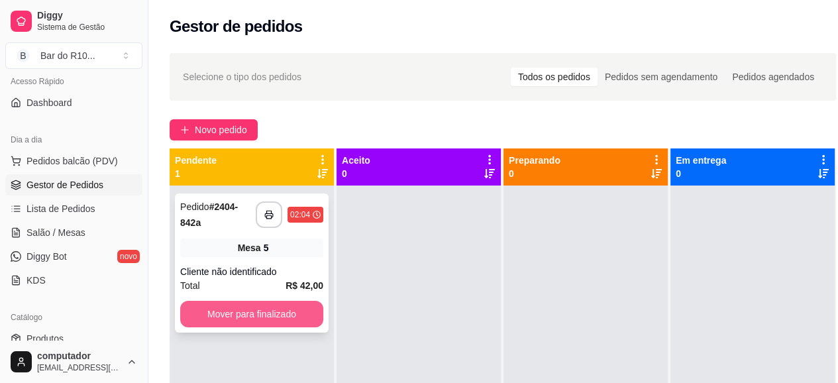
click at [295, 313] on button "Mover para finalizado" at bounding box center [251, 314] width 143 height 27
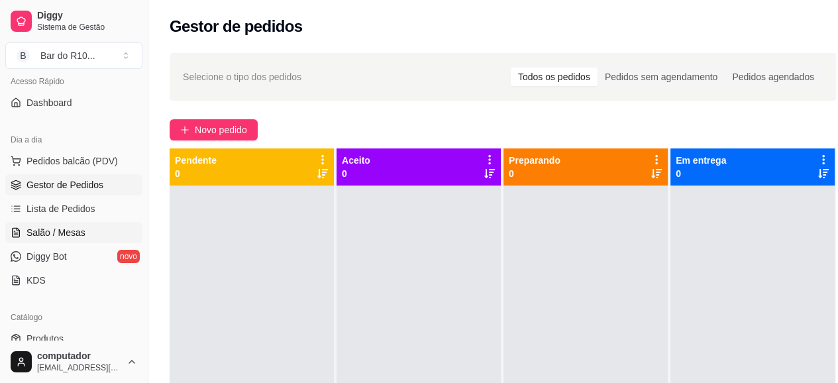
click at [58, 236] on span "Salão / Mesas" at bounding box center [56, 232] width 59 height 13
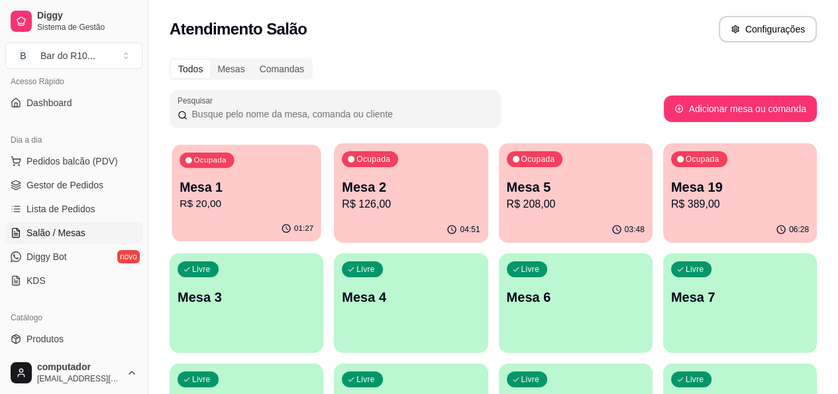
click at [246, 189] on p "Mesa 1" at bounding box center [247, 187] width 134 height 18
click at [235, 196] on p "R$ 20,00" at bounding box center [247, 203] width 134 height 15
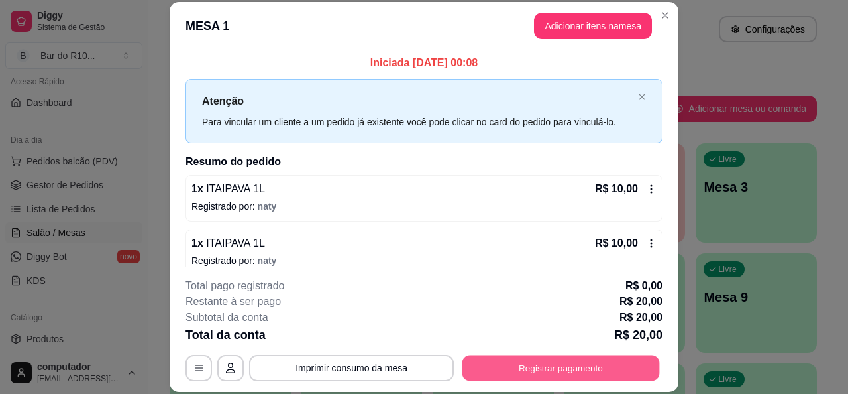
click at [623, 356] on button "Registrar pagamento" at bounding box center [560, 368] width 197 height 26
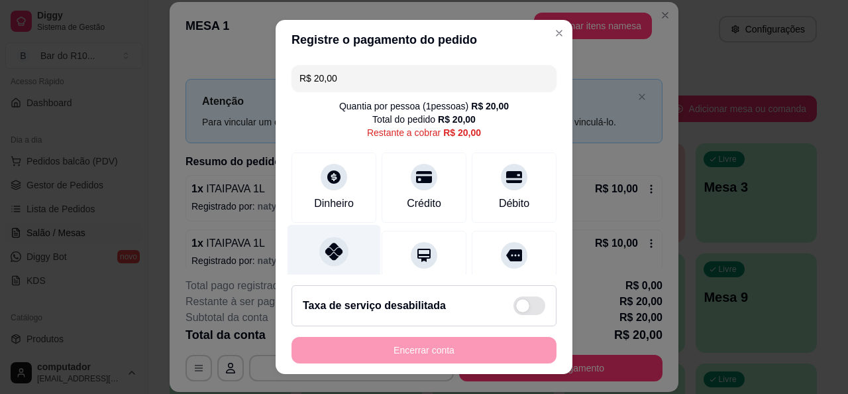
click at [347, 254] on div "Pix" at bounding box center [334, 263] width 93 height 78
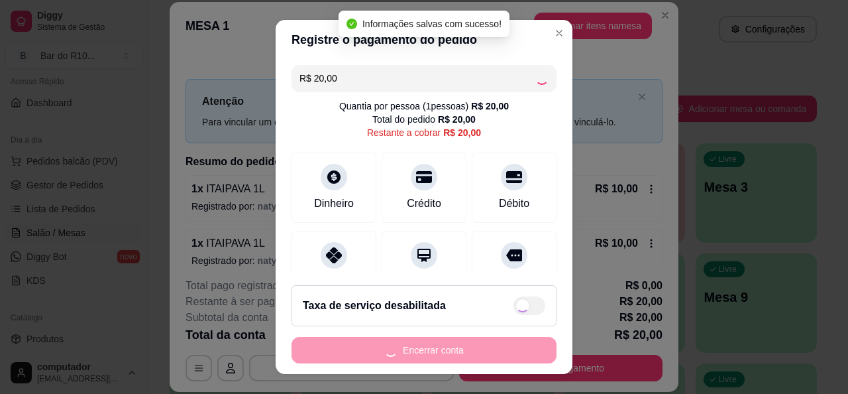
type input "R$ 0,00"
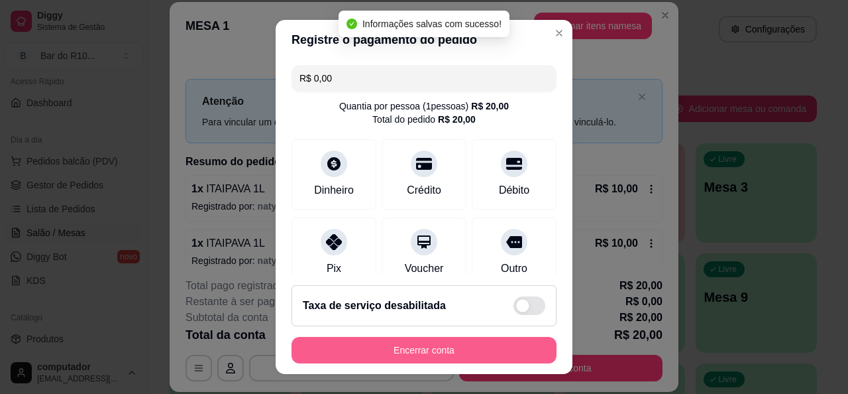
click at [453, 352] on button "Encerrar conta" at bounding box center [424, 350] width 265 height 27
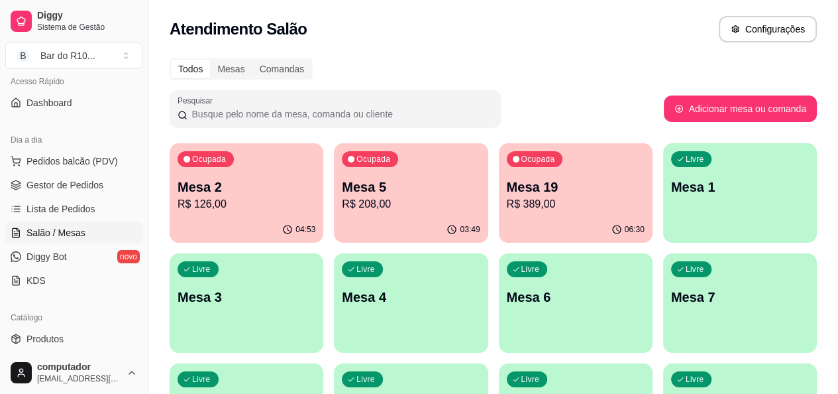
click at [509, 193] on p "Mesa 19" at bounding box center [576, 187] width 138 height 19
click at [364, 179] on p "Mesa 5" at bounding box center [411, 187] width 134 height 18
click at [231, 168] on div "Ocupada Mesa 2 R$ 126,00" at bounding box center [246, 180] width 149 height 72
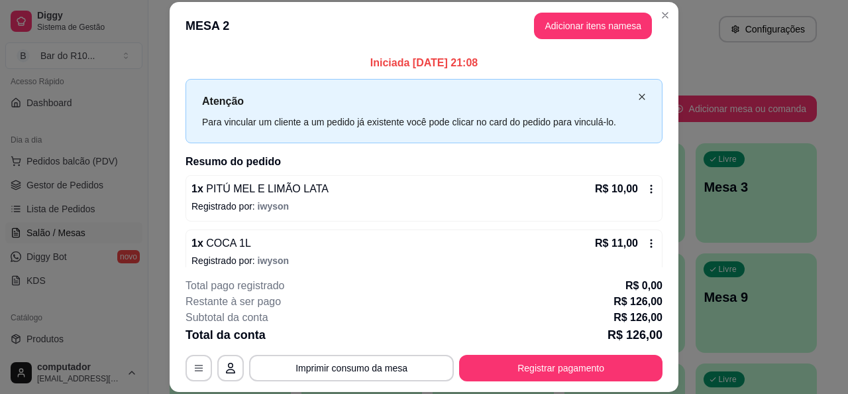
click at [639, 95] on icon "close" at bounding box center [642, 96] width 6 height 6
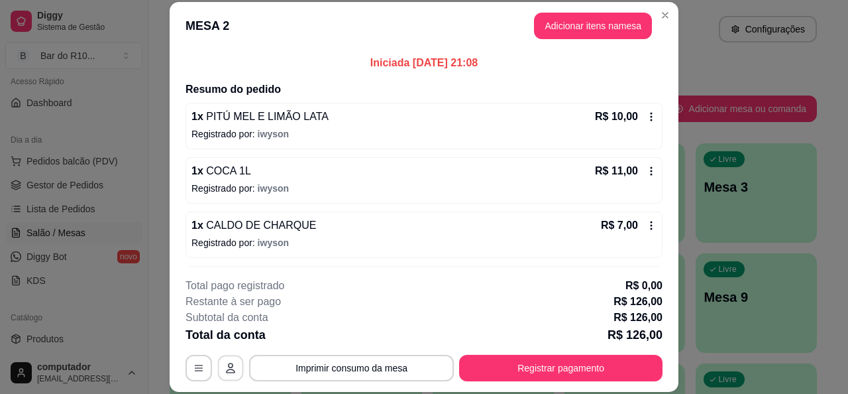
click at [225, 370] on icon "button" at bounding box center [230, 367] width 11 height 11
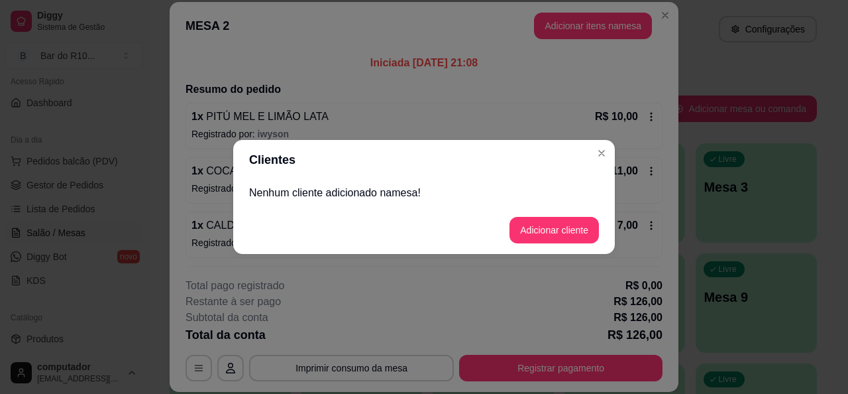
click at [462, 189] on p "Nenhum cliente adicionado na mesa !" at bounding box center [424, 193] width 350 height 16
click at [552, 225] on button "Adicionar cliente" at bounding box center [553, 230] width 89 height 27
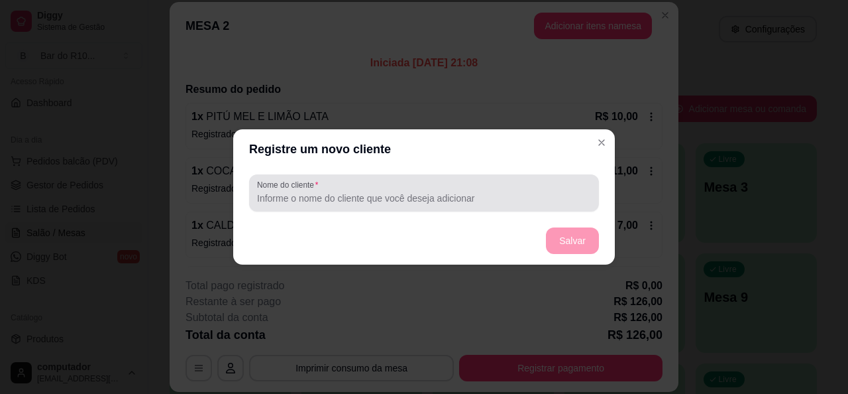
click at [371, 186] on div at bounding box center [424, 193] width 334 height 27
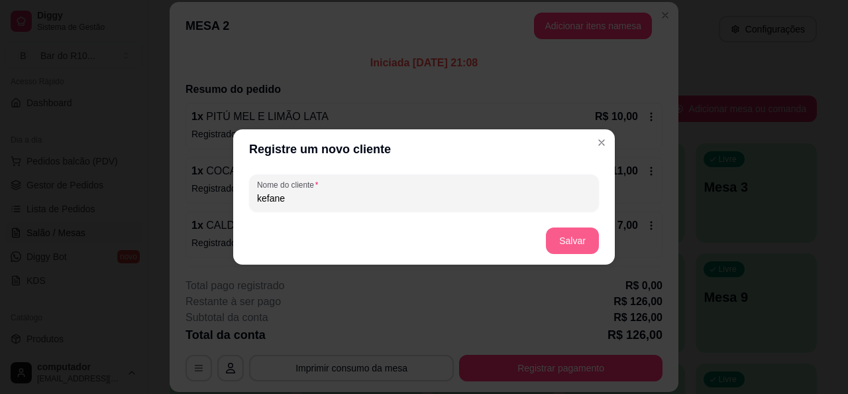
type input "kefane"
click at [580, 246] on button "Salvar" at bounding box center [573, 241] width 52 height 26
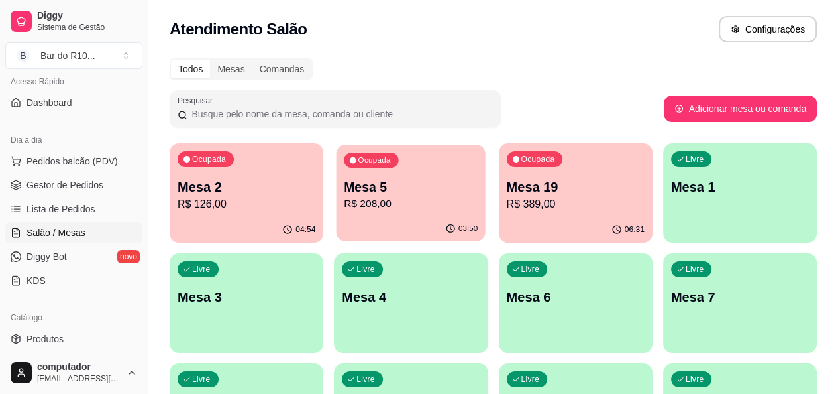
click at [399, 191] on p "Mesa 5" at bounding box center [411, 187] width 134 height 18
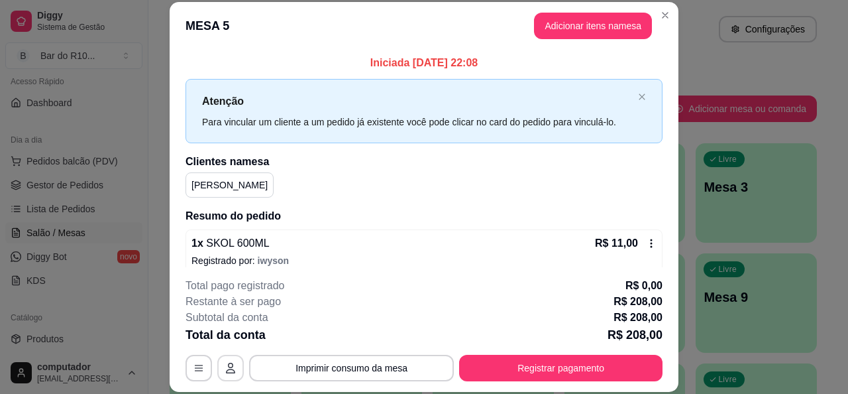
click at [229, 365] on icon "button" at bounding box center [230, 367] width 11 height 11
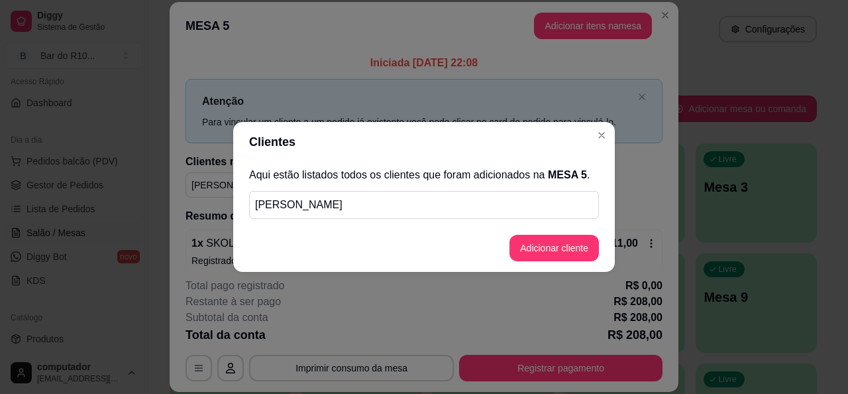
click at [313, 209] on p "Luciano" at bounding box center [424, 205] width 338 height 16
click at [551, 242] on button "Adicionar cliente" at bounding box center [554, 248] width 87 height 26
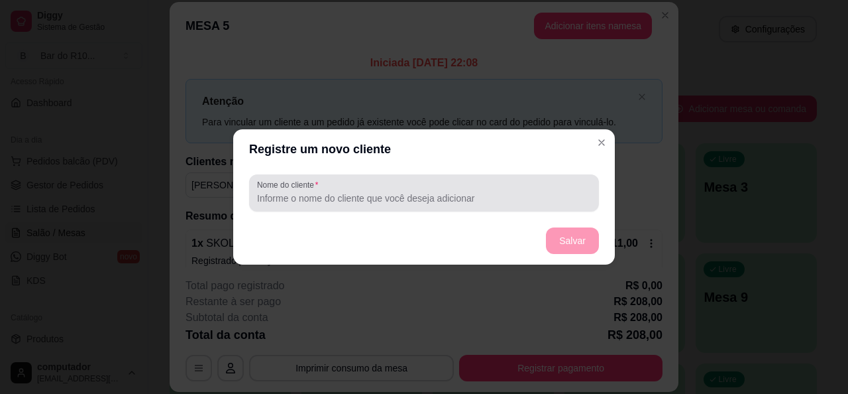
click at [307, 195] on input "Nome do cliente" at bounding box center [424, 197] width 334 height 13
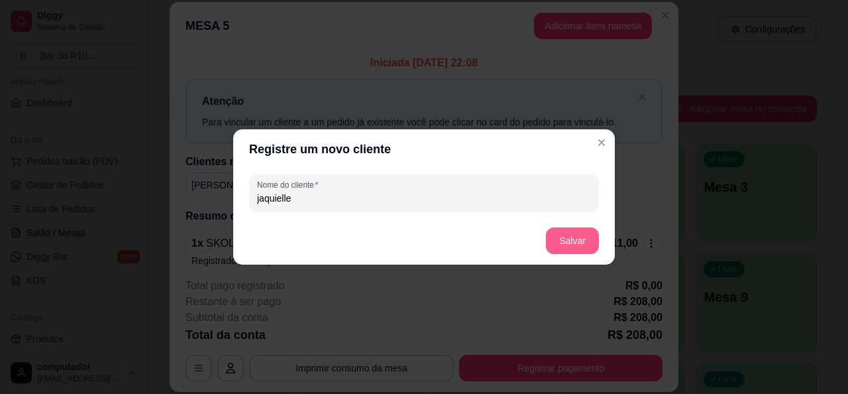
type input "jaquielle"
click at [580, 243] on button "Salvar" at bounding box center [572, 240] width 53 height 27
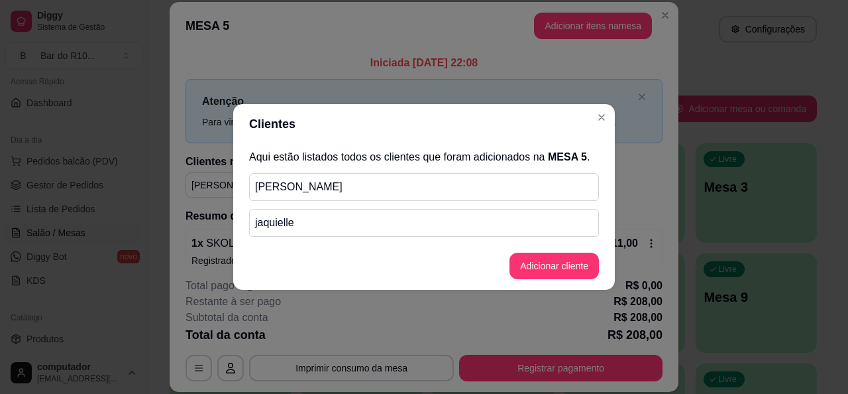
click at [315, 191] on p "Luciano" at bounding box center [424, 187] width 338 height 16
click at [306, 178] on div "Luciano" at bounding box center [424, 187] width 350 height 28
click at [294, 193] on p "Luciano" at bounding box center [424, 187] width 338 height 16
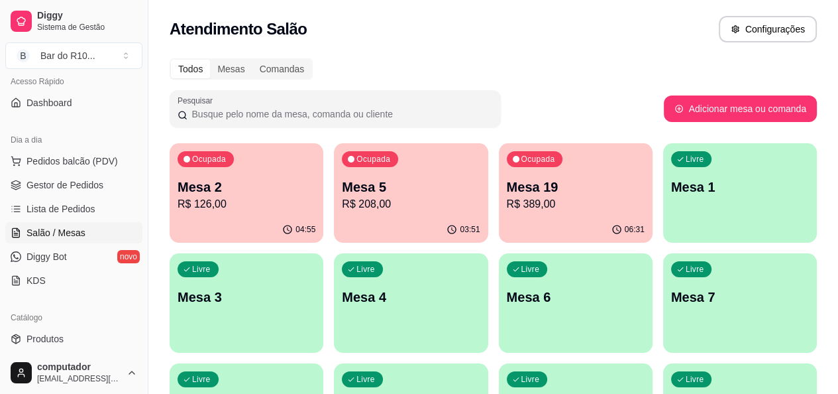
click at [507, 200] on p "R$ 389,00" at bounding box center [576, 204] width 138 height 16
click at [400, 221] on div "04:04" at bounding box center [411, 230] width 154 height 26
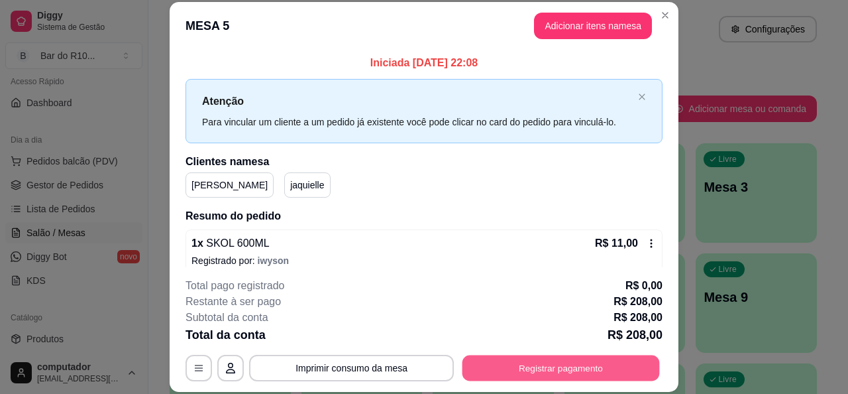
click at [555, 364] on button "Registrar pagamento" at bounding box center [560, 368] width 197 height 26
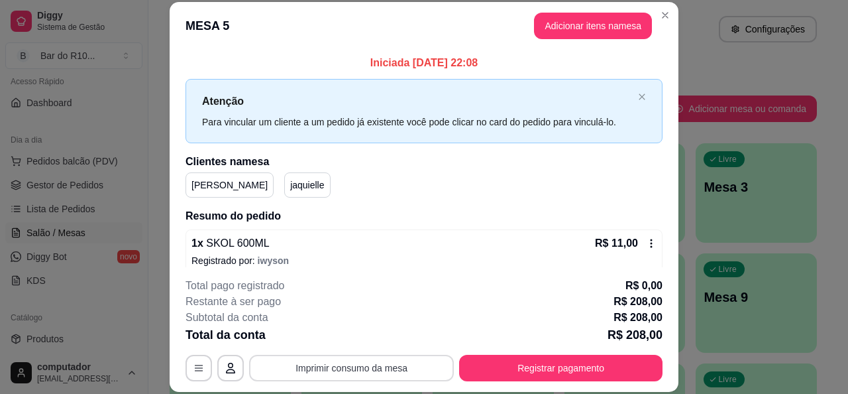
click at [343, 372] on button "Imprimir consumo da mesa" at bounding box center [351, 367] width 205 height 27
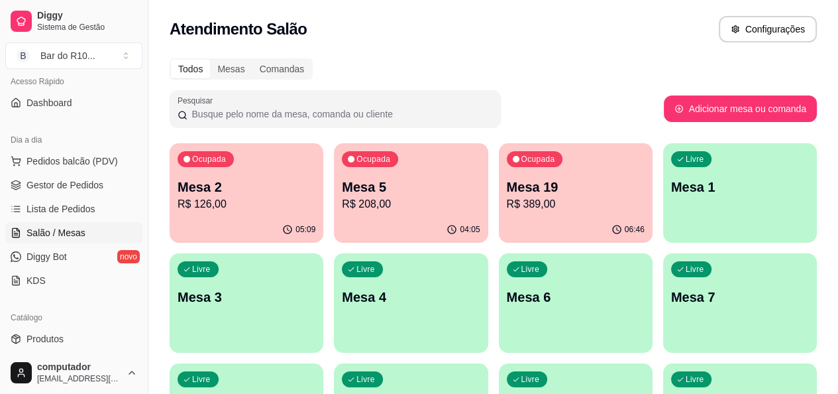
click at [517, 209] on p "R$ 389,00" at bounding box center [576, 204] width 138 height 16
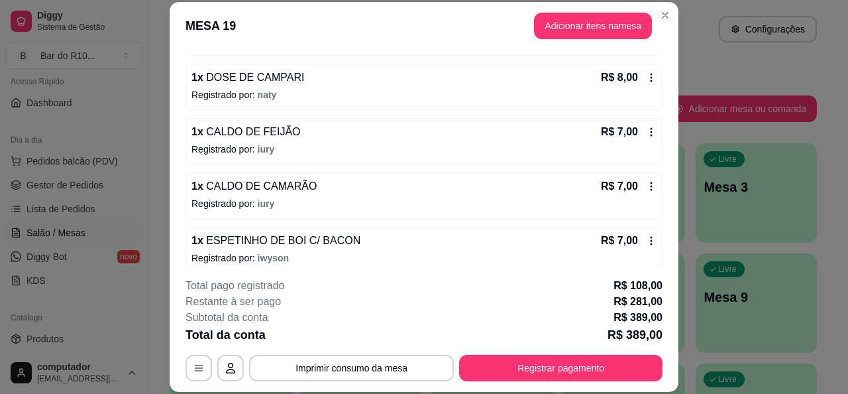
scroll to position [1166, 0]
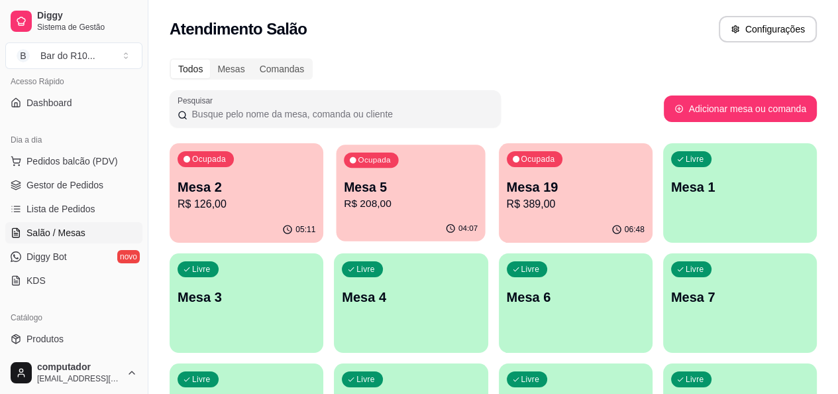
click at [376, 191] on p "Mesa 5" at bounding box center [411, 187] width 134 height 18
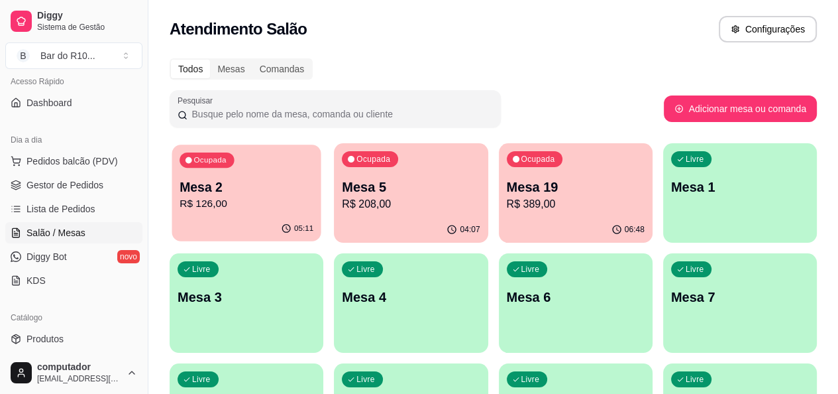
click at [244, 174] on div "Ocupada Mesa 2 R$ 126,00" at bounding box center [246, 180] width 149 height 72
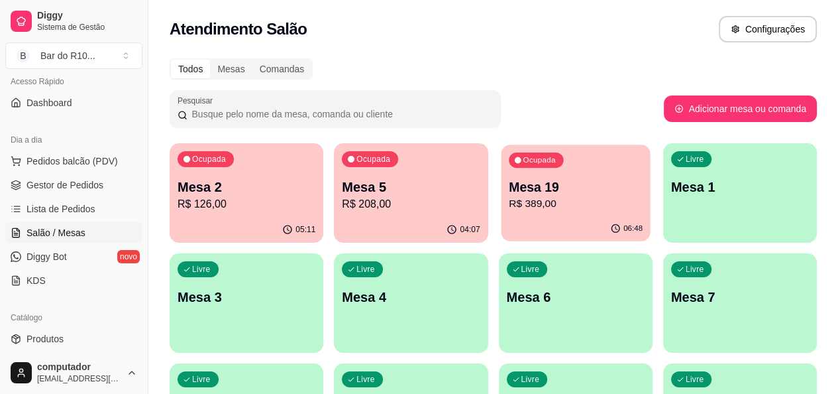
click at [507, 176] on div "Ocupada Mesa 19 R$ 389,00" at bounding box center [575, 180] width 149 height 72
click at [233, 217] on div "05:11" at bounding box center [247, 230] width 154 height 26
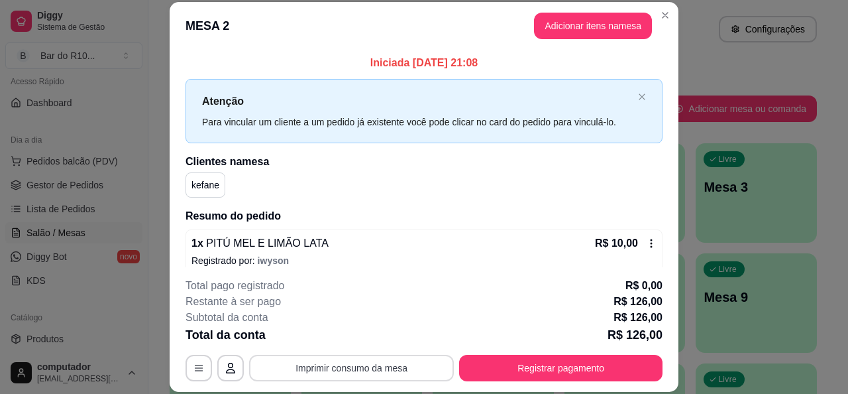
click at [332, 369] on button "Imprimir consumo da mesa" at bounding box center [351, 367] width 205 height 27
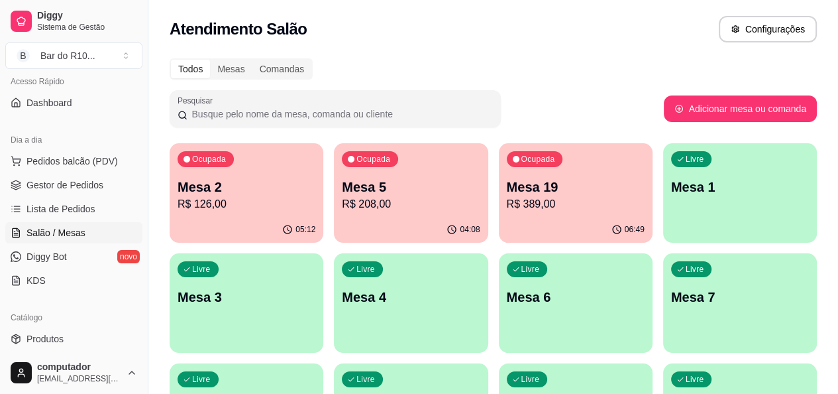
click at [275, 191] on p "Mesa 2" at bounding box center [247, 187] width 138 height 19
click at [501, 174] on div "Ocupada Mesa 19 R$ 389,00" at bounding box center [575, 180] width 149 height 72
click at [663, 197] on div "Livre Mesa 1" at bounding box center [740, 184] width 154 height 83
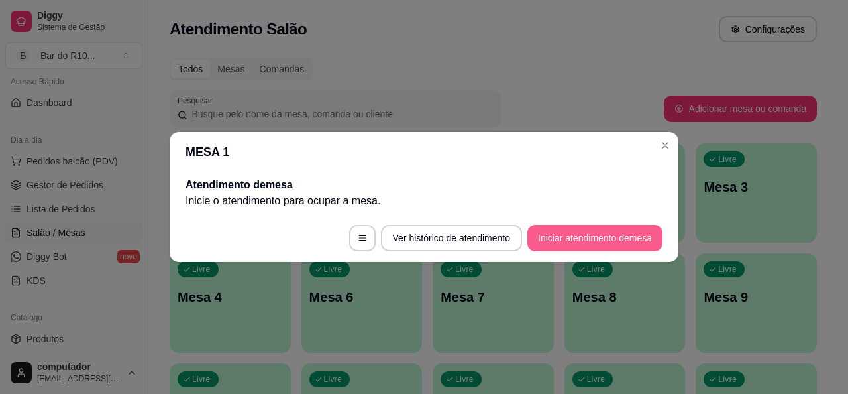
click at [615, 239] on button "Iniciar atendimento de mesa" at bounding box center [594, 238] width 135 height 27
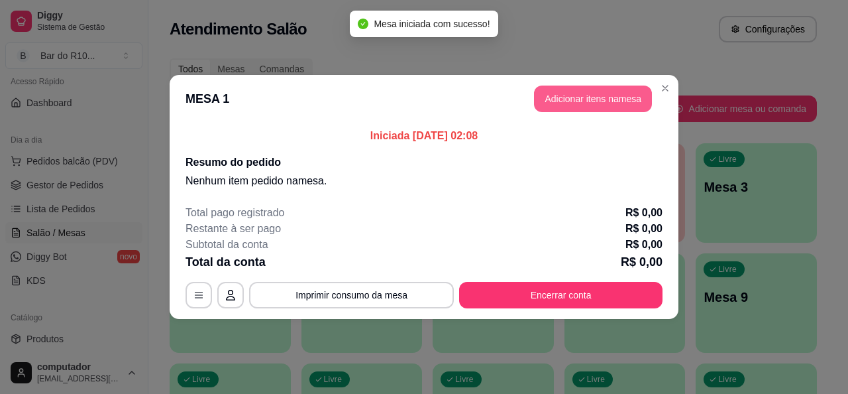
click at [580, 99] on button "Adicionar itens na mesa" at bounding box center [593, 98] width 118 height 27
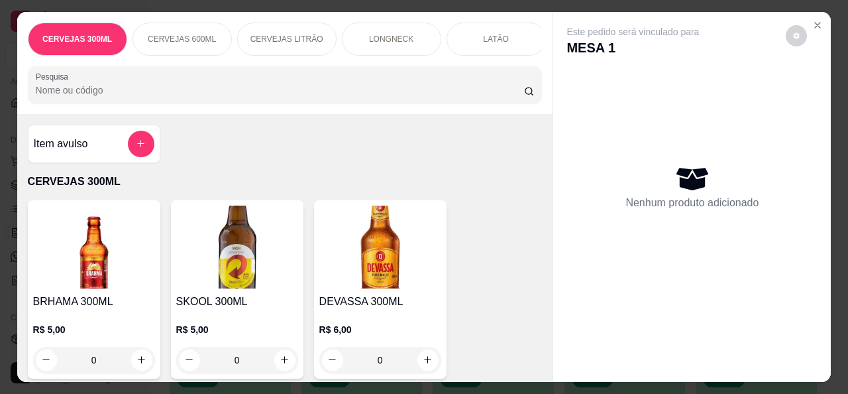
click at [134, 96] on input "Pesquisa" at bounding box center [280, 89] width 488 height 13
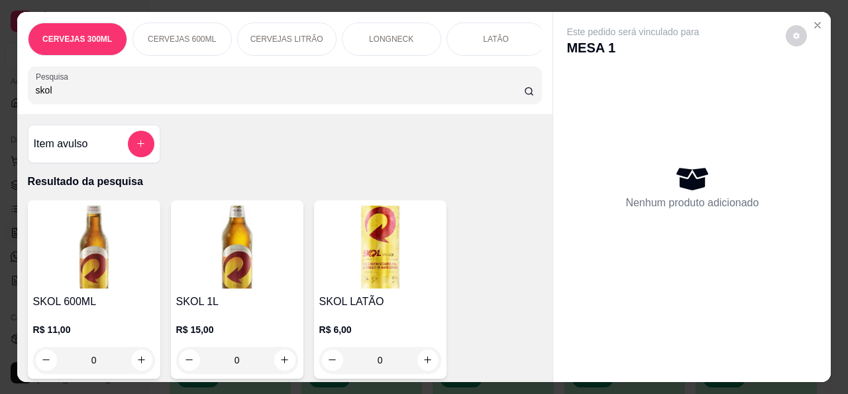
type input "skol"
click at [423, 365] on icon "increase-product-quantity" at bounding box center [428, 360] width 10 height 10
type input "1"
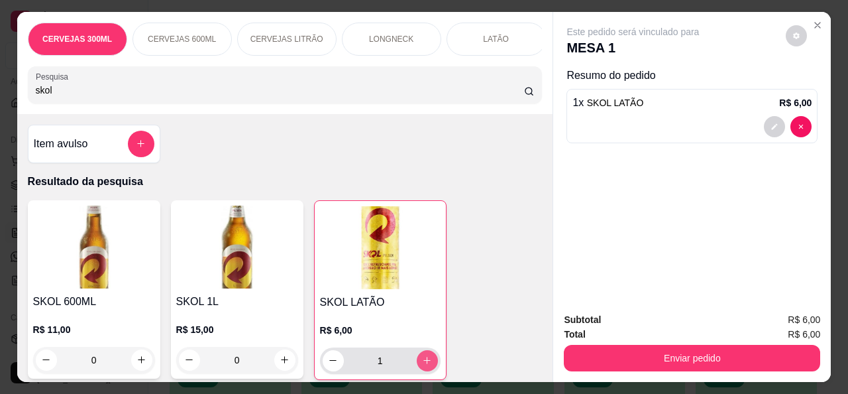
click at [425, 364] on icon "increase-product-quantity" at bounding box center [426, 360] width 7 height 7
type input "2"
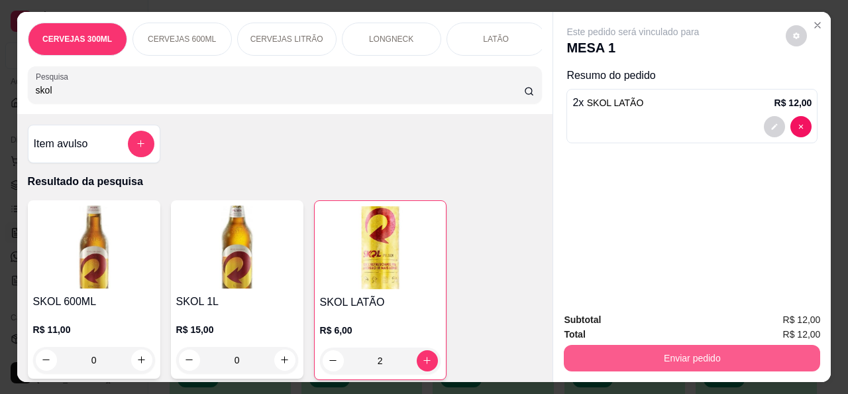
click at [676, 357] on button "Enviar pedido" at bounding box center [692, 358] width 256 height 27
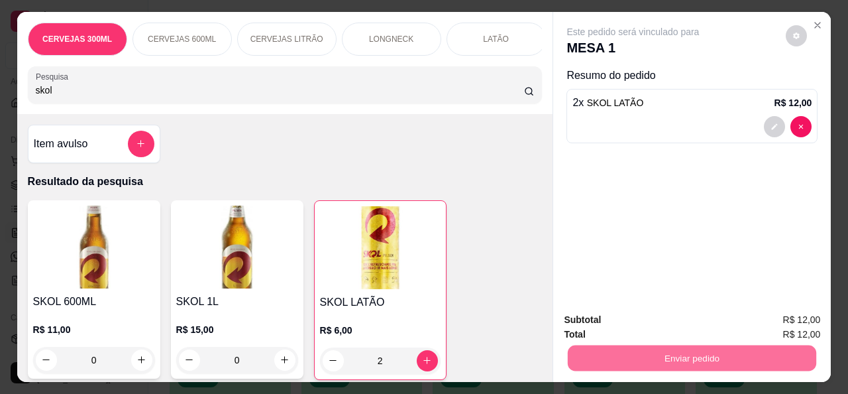
click at [648, 322] on button "Não registrar e enviar pedido" at bounding box center [649, 319] width 134 height 25
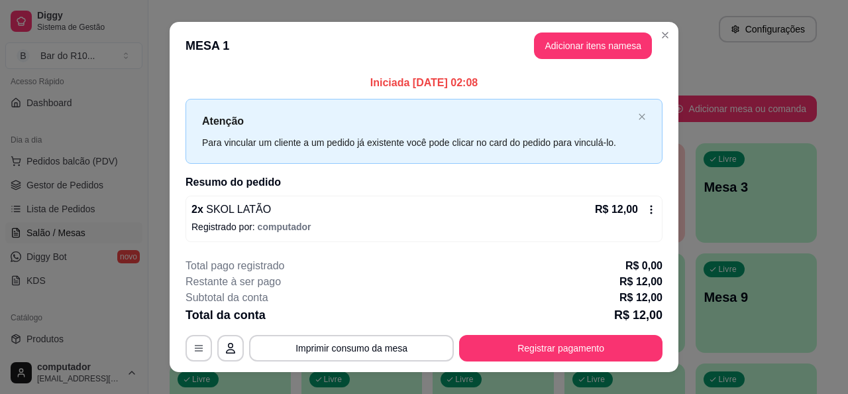
drag, startPoint x: 61, startPoint y: 93, endPoint x: 0, endPoint y: 94, distance: 61.0
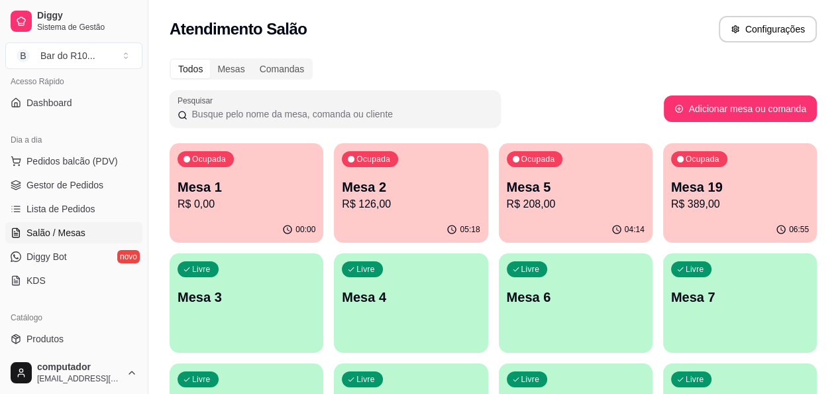
click at [227, 184] on p "Mesa 1" at bounding box center [247, 187] width 138 height 19
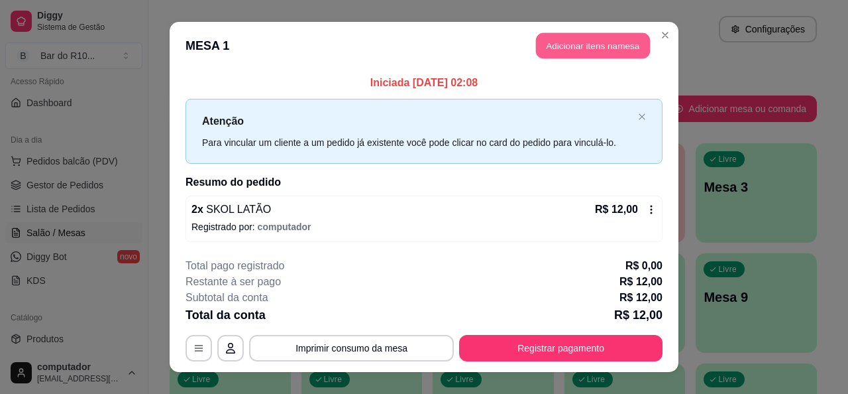
click at [586, 48] on button "Adicionar itens na mesa" at bounding box center [593, 46] width 114 height 26
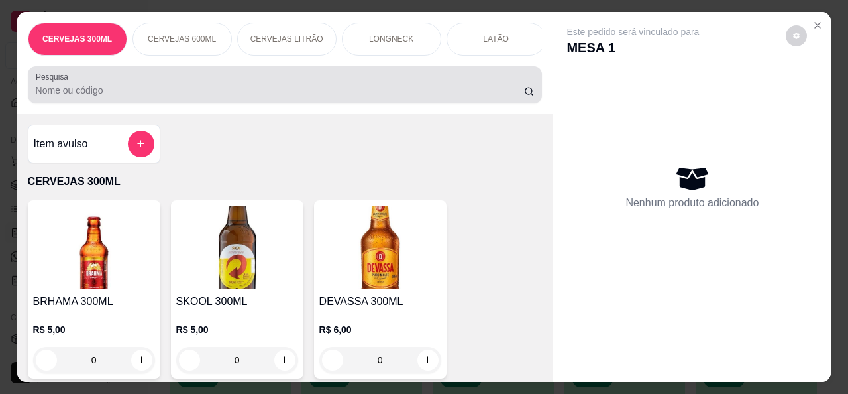
click at [68, 97] on input "Pesquisa" at bounding box center [280, 89] width 488 height 13
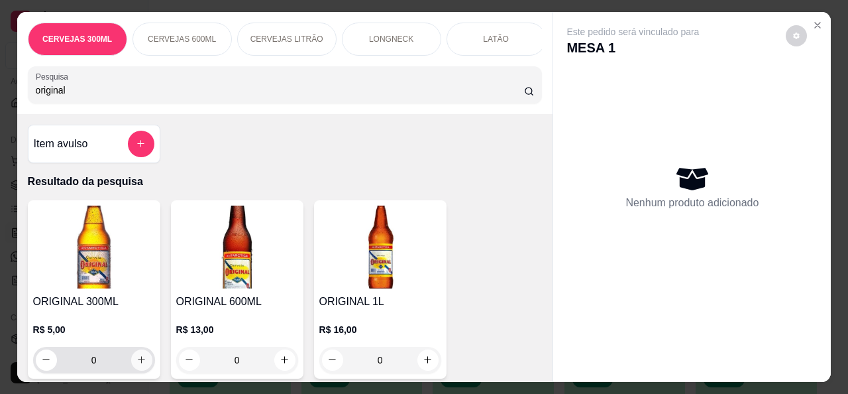
type input "original"
click at [136, 362] on icon "increase-product-quantity" at bounding box center [141, 360] width 10 height 10
type input "1"
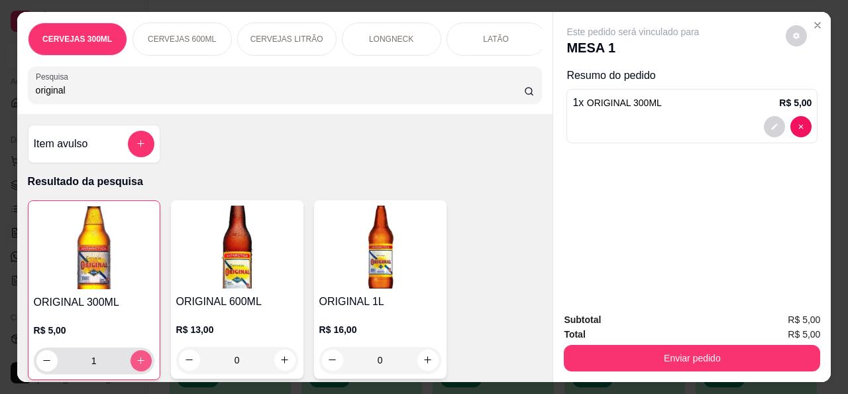
click at [136, 364] on icon "increase-product-quantity" at bounding box center [141, 360] width 10 height 10
type input "2"
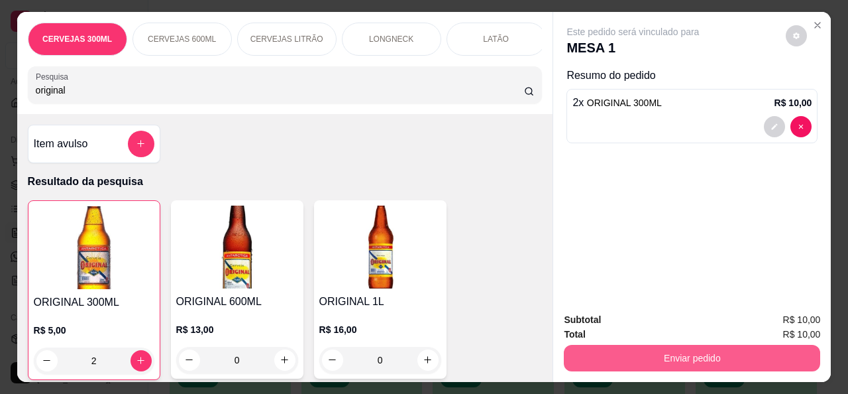
click at [635, 358] on button "Enviar pedido" at bounding box center [692, 358] width 256 height 27
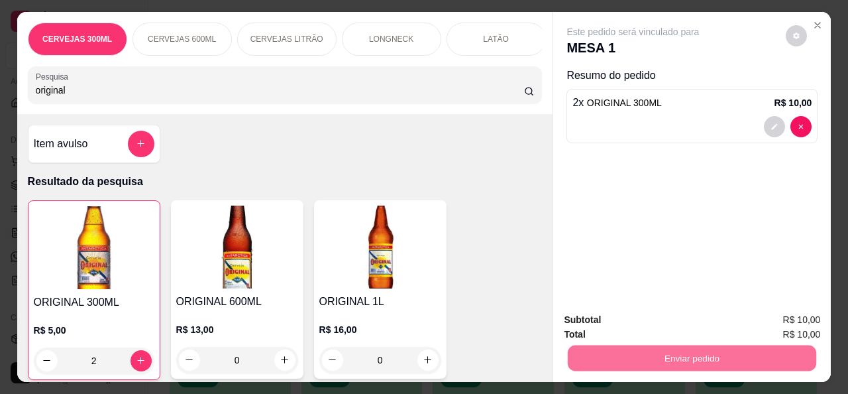
click at [667, 329] on button "Não registrar e enviar pedido" at bounding box center [648, 319] width 138 height 25
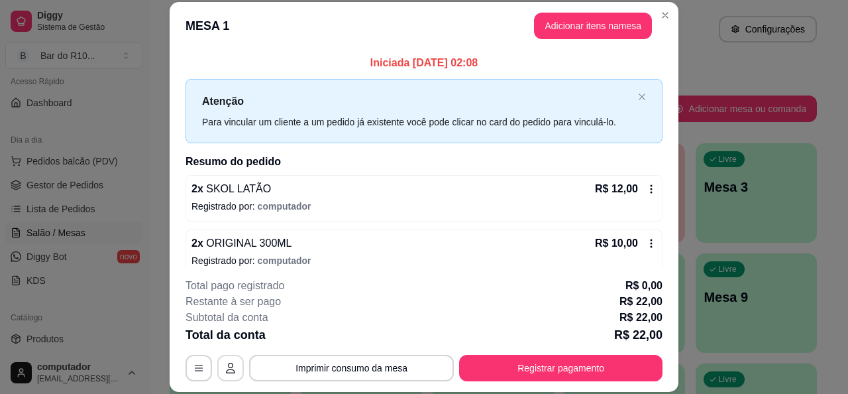
click at [230, 368] on icon "button" at bounding box center [230, 367] width 11 height 11
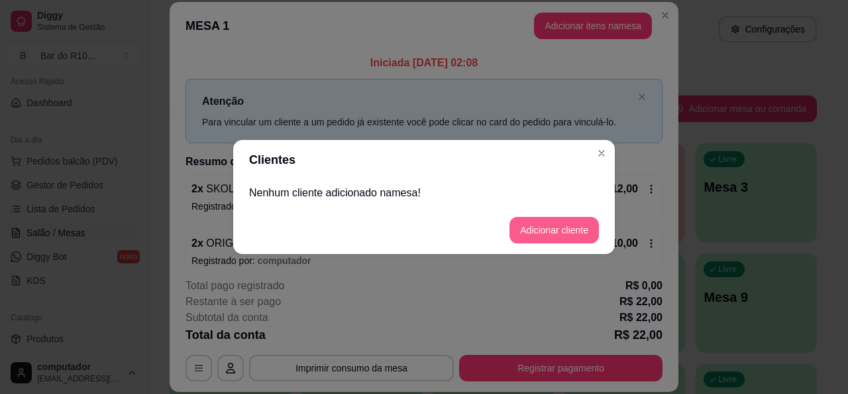
click at [547, 231] on button "Adicionar cliente" at bounding box center [553, 230] width 89 height 27
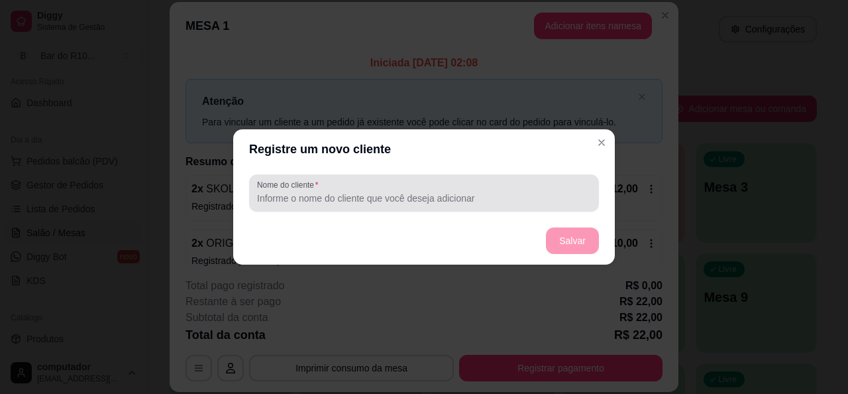
click at [329, 199] on input "Nome do cliente" at bounding box center [424, 197] width 334 height 13
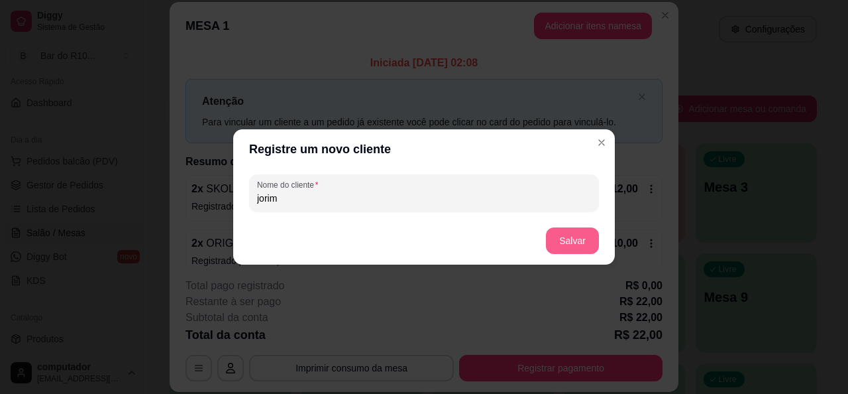
type input "jorim"
click at [578, 241] on button "Salvar" at bounding box center [572, 240] width 53 height 27
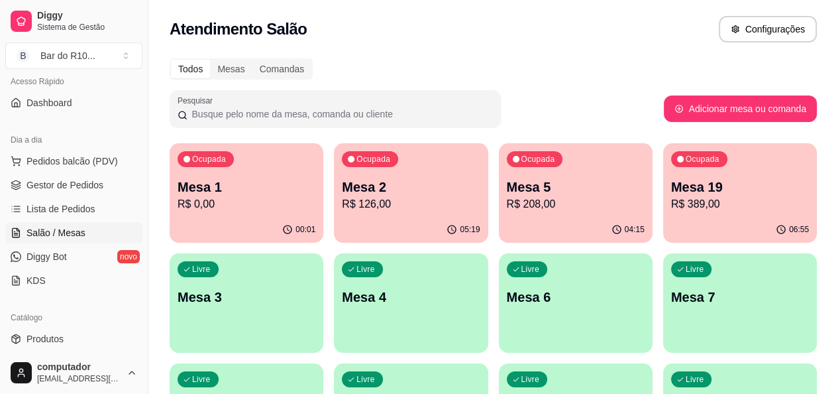
click at [233, 170] on div "Ocupada Mesa 1 R$ 0,00" at bounding box center [247, 180] width 154 height 74
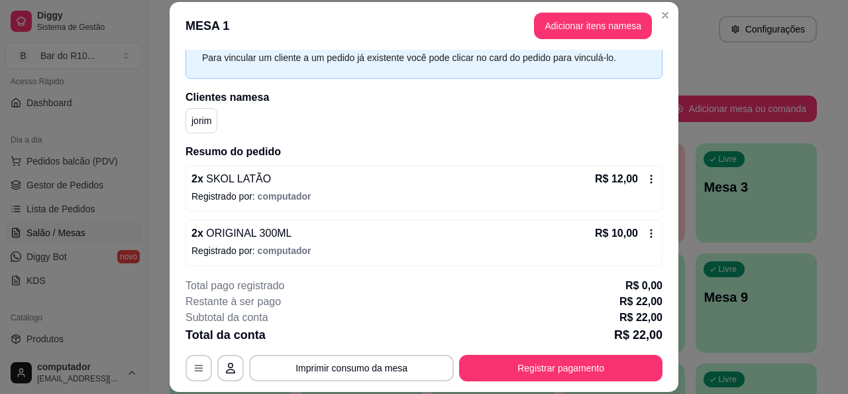
scroll to position [67, 0]
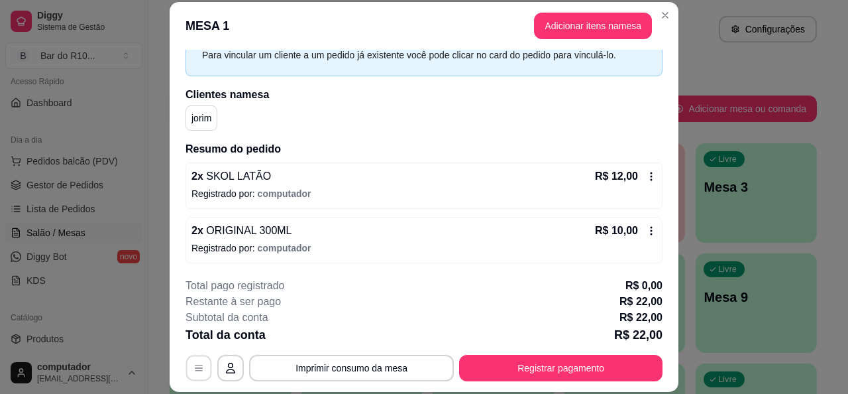
click at [203, 369] on button "button" at bounding box center [199, 368] width 26 height 26
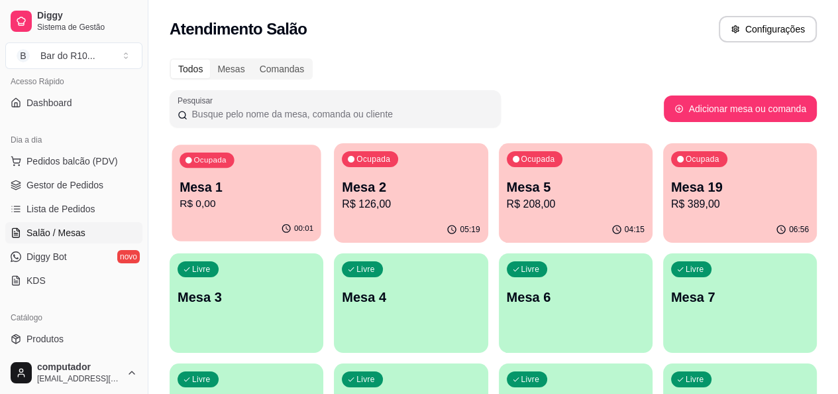
click at [223, 160] on p "Ocupada" at bounding box center [209, 160] width 32 height 11
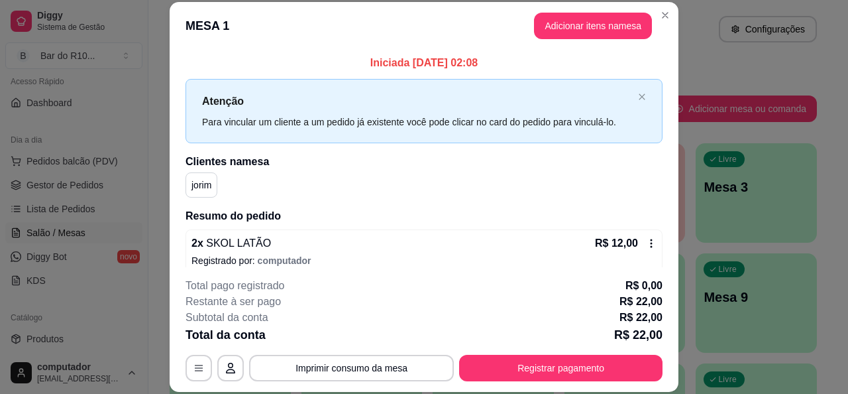
click at [646, 244] on icon at bounding box center [651, 243] width 11 height 11
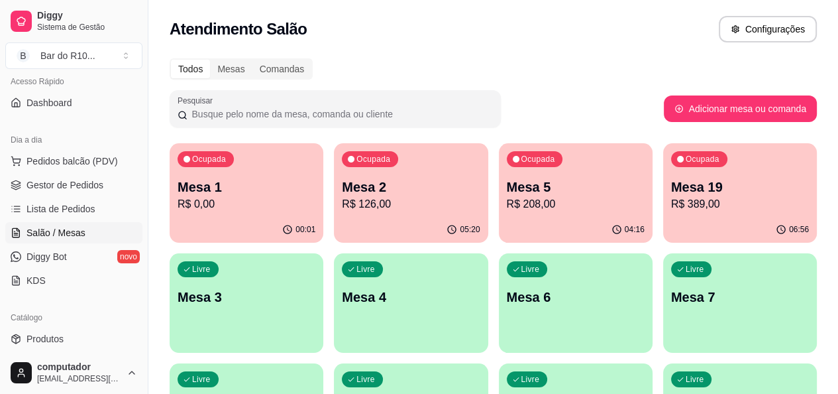
click at [663, 176] on div "Ocupada Mesa 19 R$ 389,00" at bounding box center [740, 180] width 154 height 74
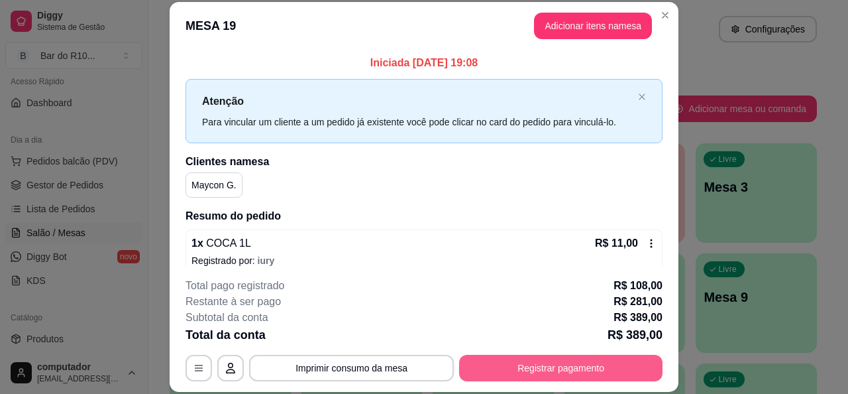
click at [563, 365] on button "Registrar pagamento" at bounding box center [560, 367] width 203 height 27
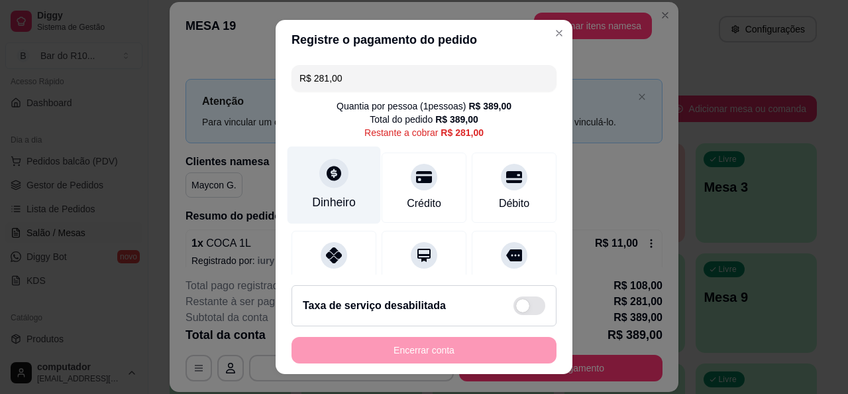
click at [325, 180] on icon at bounding box center [333, 172] width 17 height 17
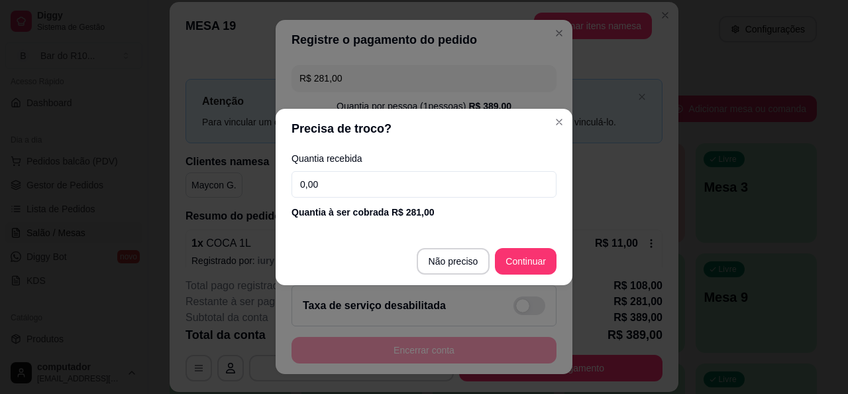
drag, startPoint x: 346, startPoint y: 184, endPoint x: 227, endPoint y: 189, distance: 119.4
click at [227, 189] on div "Precisa de troco? Quantia recebida 0,00 Quantia à ser cobrada R$ 281,00 Não pre…" at bounding box center [424, 197] width 848 height 394
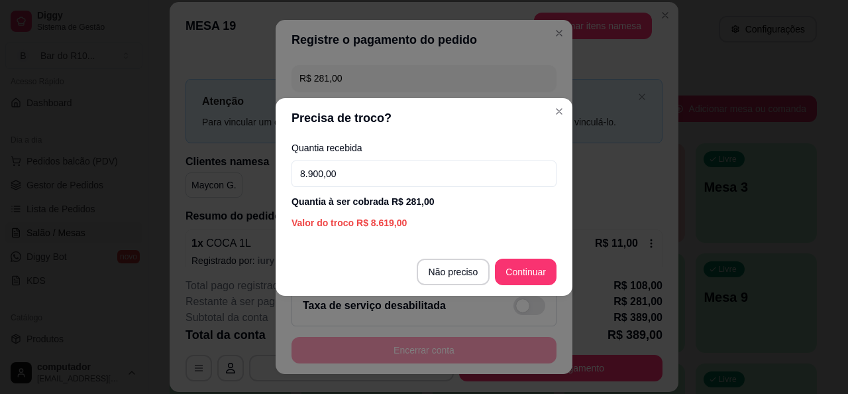
drag, startPoint x: 338, startPoint y: 175, endPoint x: 248, endPoint y: 175, distance: 89.4
click at [248, 175] on div "Precisa de troco? Quantia recebida 8.900,00 Quantia à ser cobrada R$ 281,00 Val…" at bounding box center [424, 197] width 848 height 394
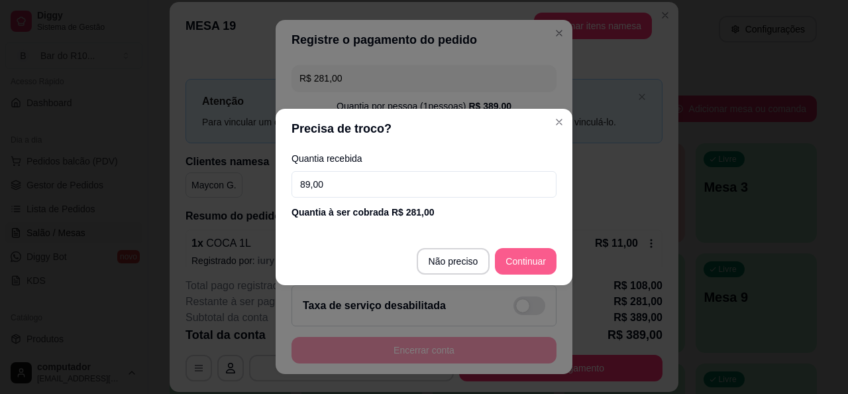
type input "89,00"
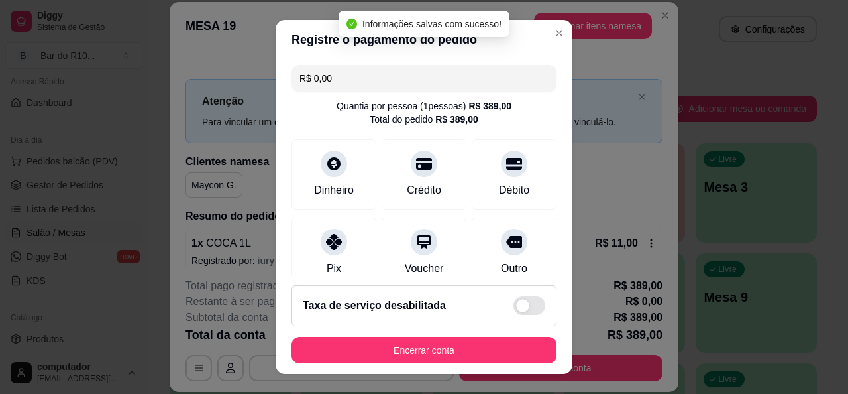
type input "R$ 0,00"
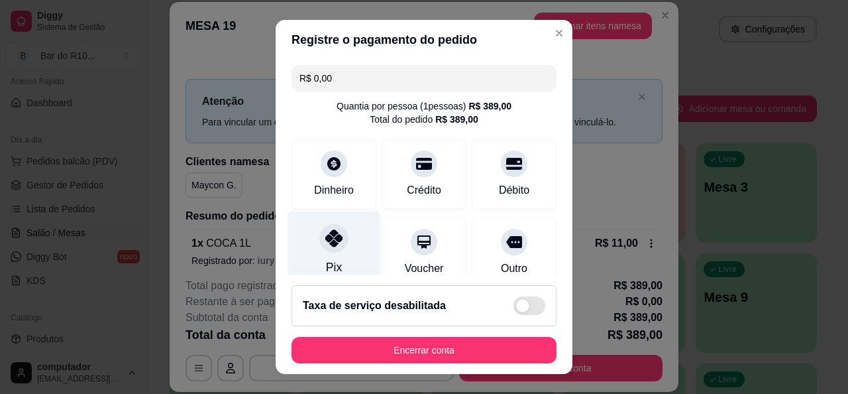
click at [345, 234] on div "Pix" at bounding box center [334, 250] width 93 height 78
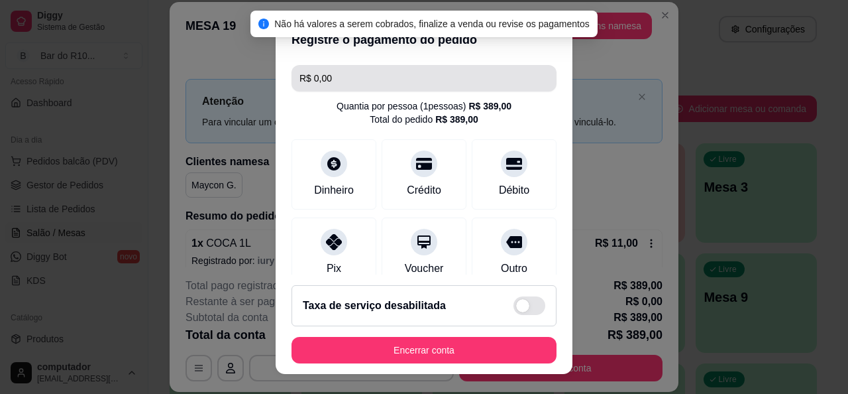
click at [331, 81] on input "R$ 0,00" at bounding box center [423, 78] width 249 height 27
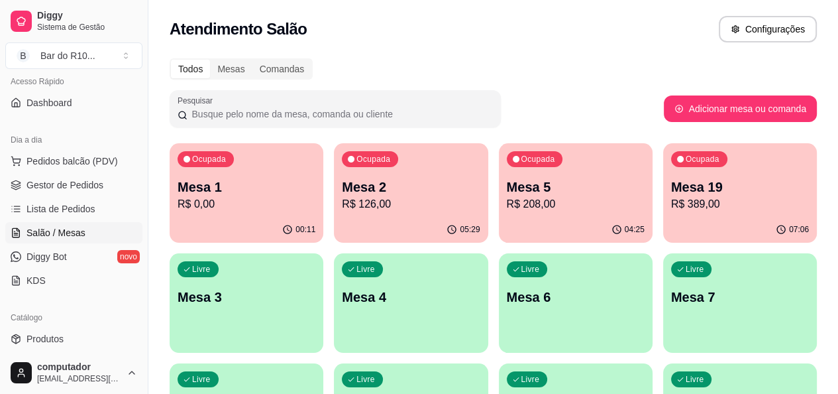
click at [671, 188] on p "Mesa 19" at bounding box center [740, 187] width 138 height 19
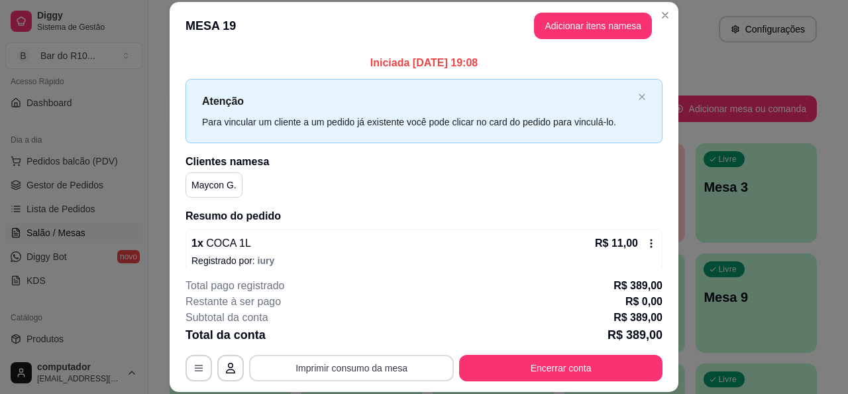
click at [384, 364] on button "Imprimir consumo da mesa" at bounding box center [351, 367] width 205 height 27
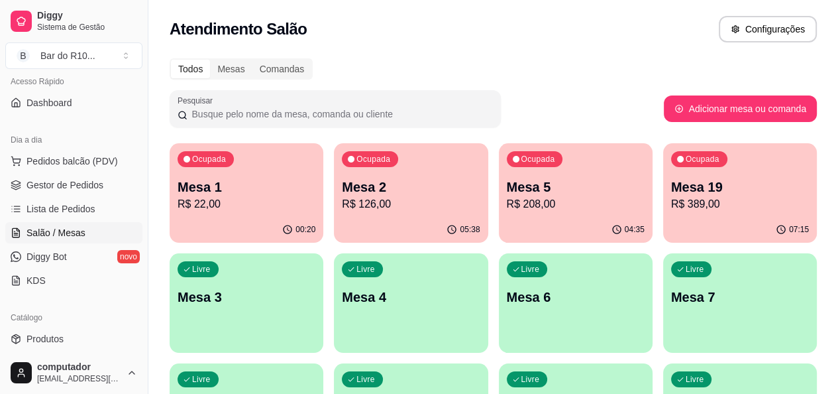
click at [671, 194] on p "Mesa 19" at bounding box center [740, 187] width 138 height 19
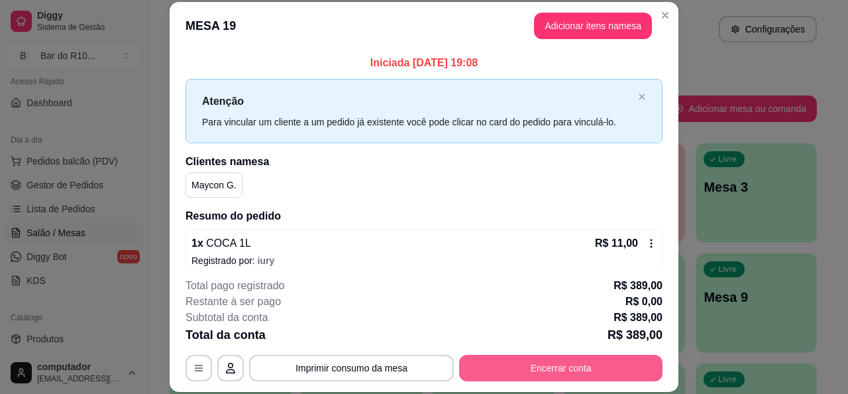
click at [564, 370] on button "Encerrar conta" at bounding box center [560, 367] width 203 height 27
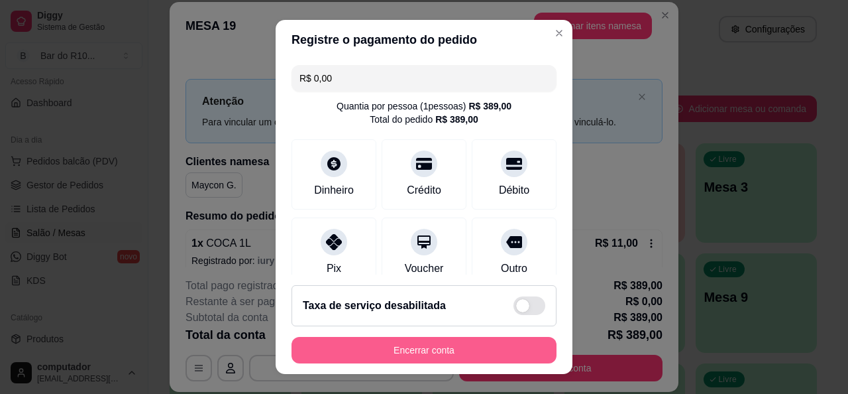
click at [442, 358] on button "Encerrar conta" at bounding box center [424, 350] width 265 height 27
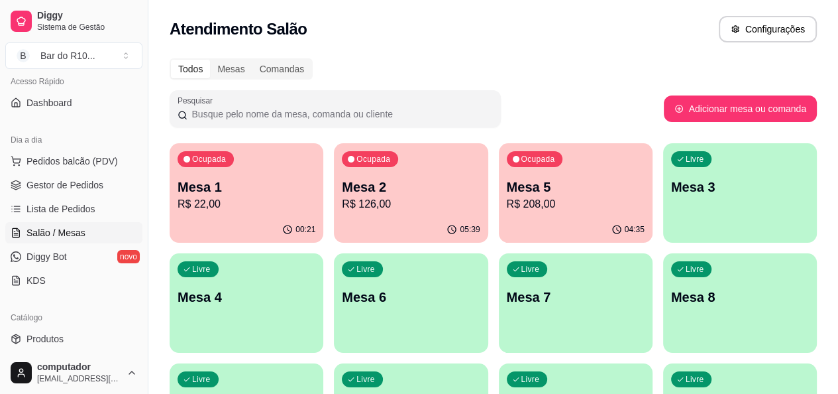
click at [507, 199] on p "R$ 208,00" at bounding box center [576, 204] width 138 height 16
click at [501, 215] on div "Ocupada Mesa 5 R$ 208,00" at bounding box center [575, 180] width 149 height 72
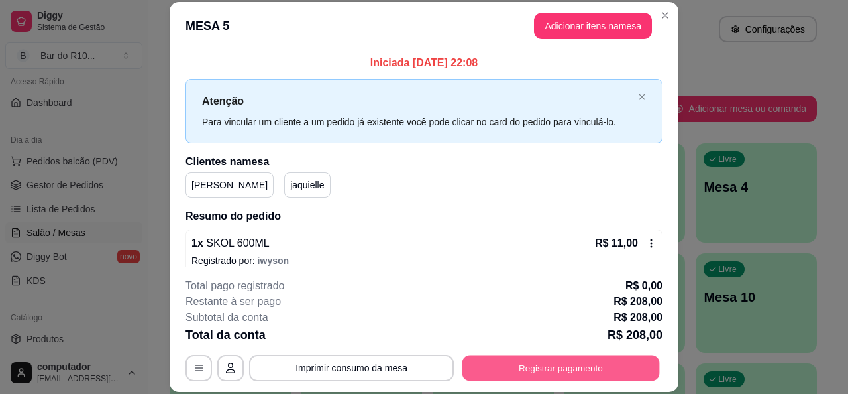
click at [573, 364] on button "Registrar pagamento" at bounding box center [560, 368] width 197 height 26
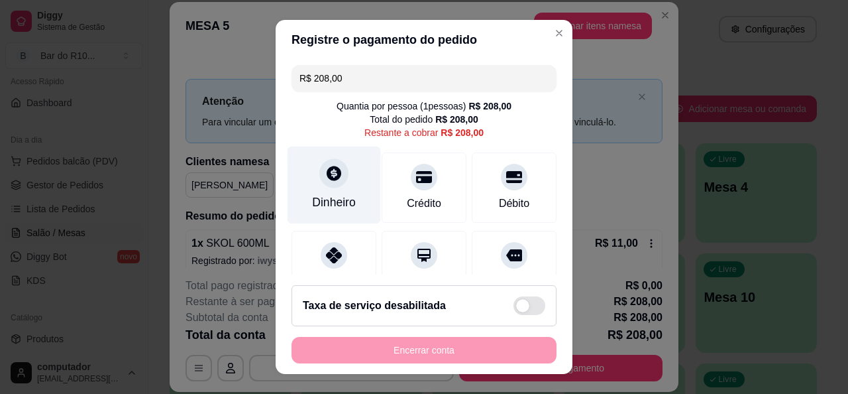
click at [341, 170] on div "Dinheiro" at bounding box center [334, 185] width 93 height 78
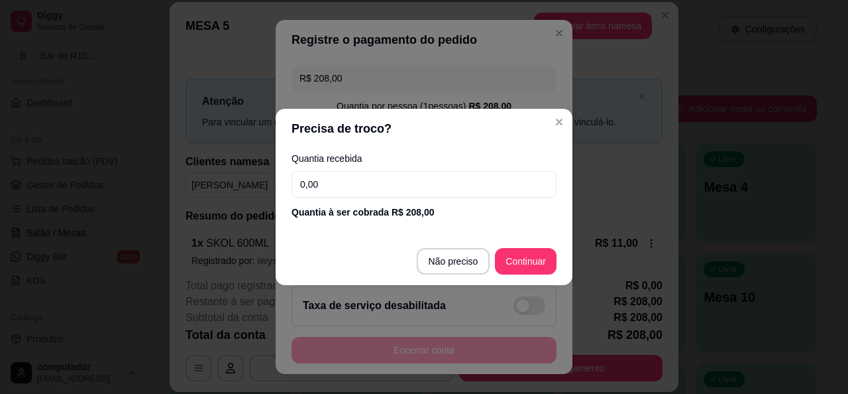
drag, startPoint x: 352, startPoint y: 191, endPoint x: 269, endPoint y: 192, distance: 83.5
click at [269, 192] on div "Precisa de troco? Quantia recebida 0,00 Quantia à ser cobrada R$ 208,00 Não pre…" at bounding box center [424, 197] width 848 height 394
type input "208,00"
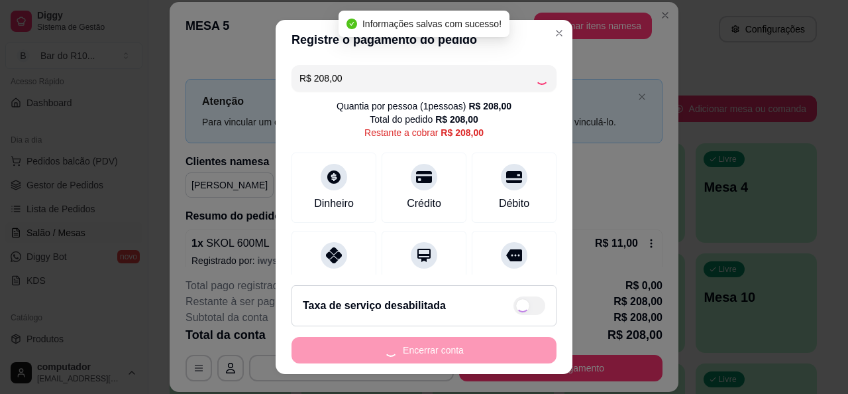
type input "R$ 0,00"
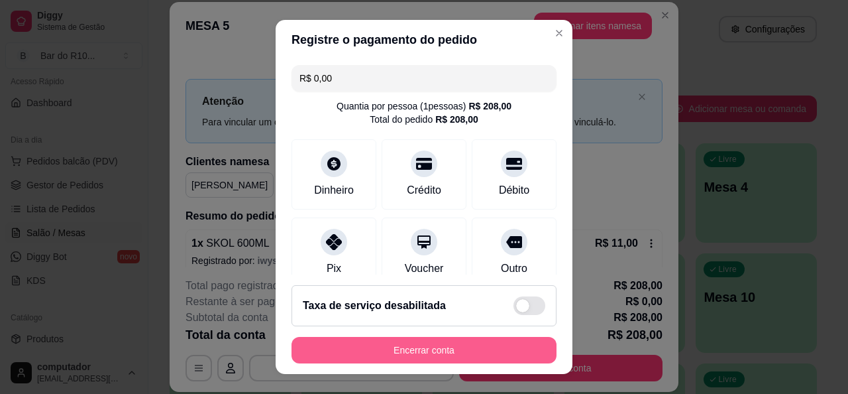
click at [435, 355] on button "Encerrar conta" at bounding box center [424, 350] width 265 height 27
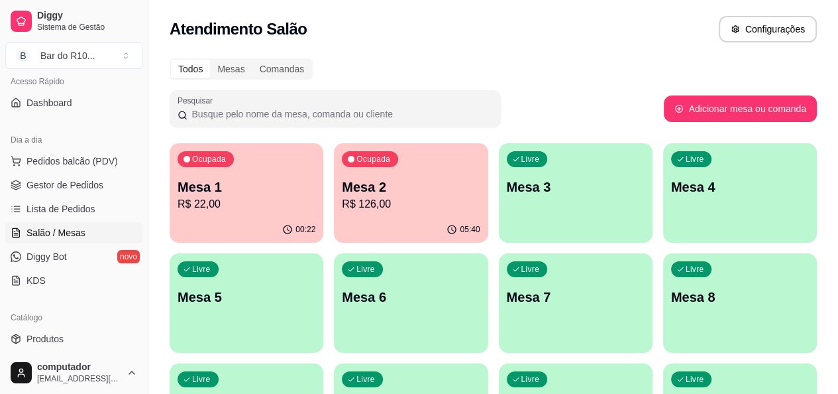
click at [271, 186] on p "Mesa 1" at bounding box center [247, 187] width 138 height 19
click at [376, 174] on div "Ocupada Mesa 2 R$ 126,00" at bounding box center [411, 180] width 154 height 74
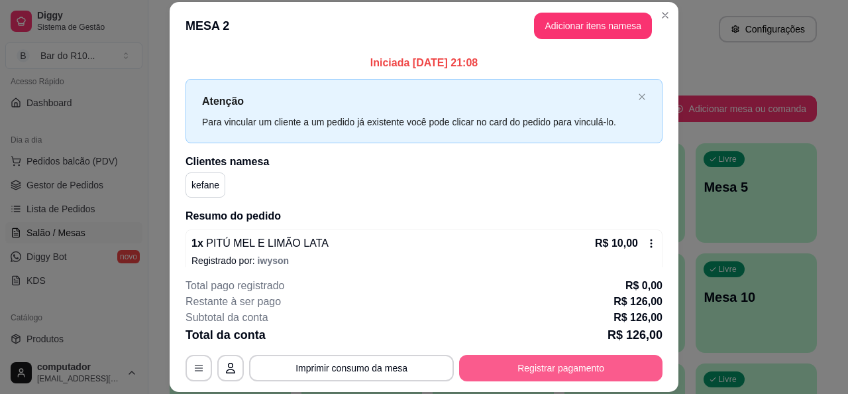
click at [535, 366] on button "Registrar pagamento" at bounding box center [560, 367] width 203 height 27
click at [552, 367] on button "Registrar pagamento" at bounding box center [560, 367] width 203 height 27
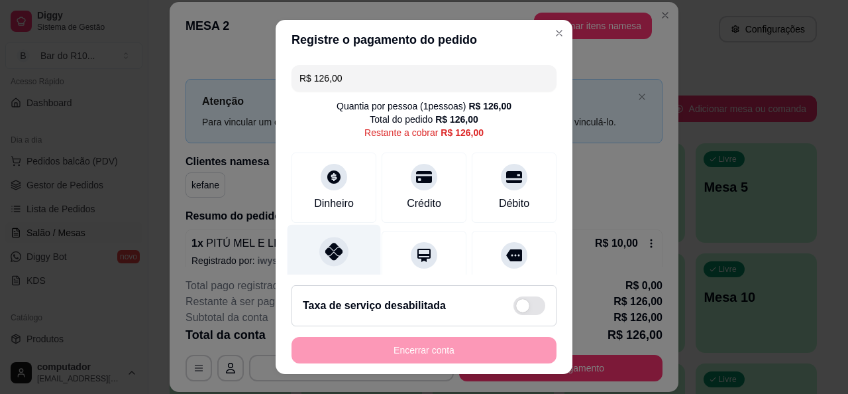
click at [340, 234] on div "Pix" at bounding box center [334, 263] width 93 height 78
type input "R$ 0,00"
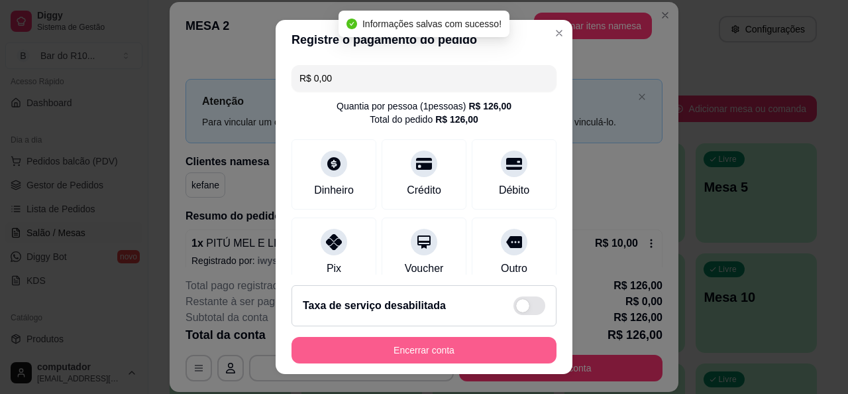
click at [408, 353] on button "Encerrar conta" at bounding box center [424, 350] width 265 height 27
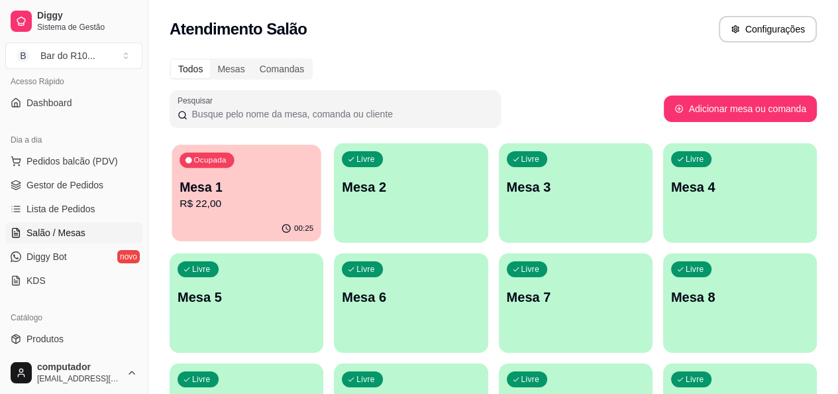
click at [260, 207] on p "R$ 22,00" at bounding box center [247, 203] width 134 height 15
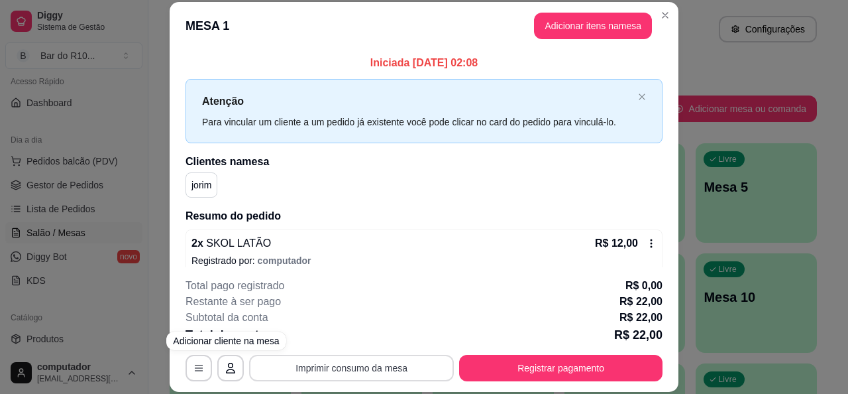
click at [347, 366] on button "Imprimir consumo da mesa" at bounding box center [351, 367] width 205 height 27
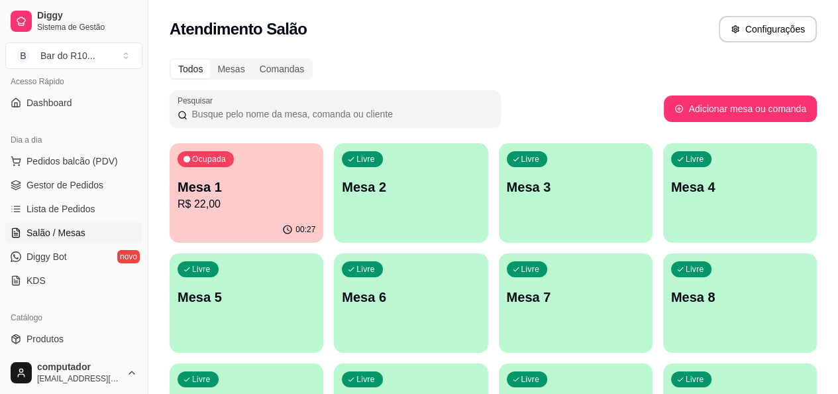
click at [200, 184] on p "Mesa 1" at bounding box center [247, 187] width 138 height 19
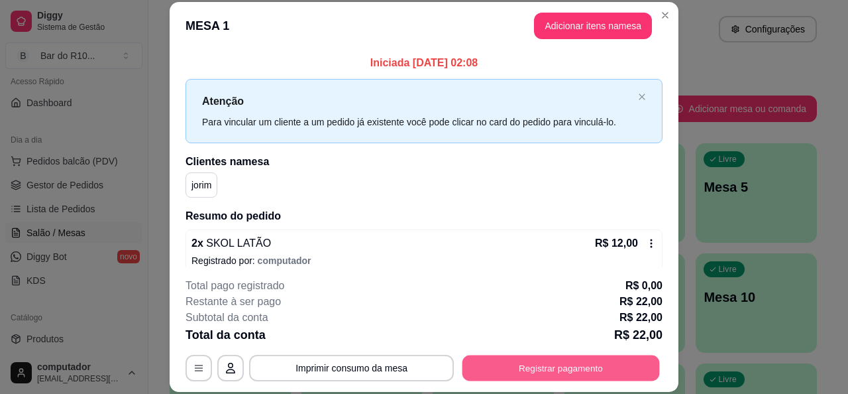
click at [555, 358] on button "Registrar pagamento" at bounding box center [560, 368] width 197 height 26
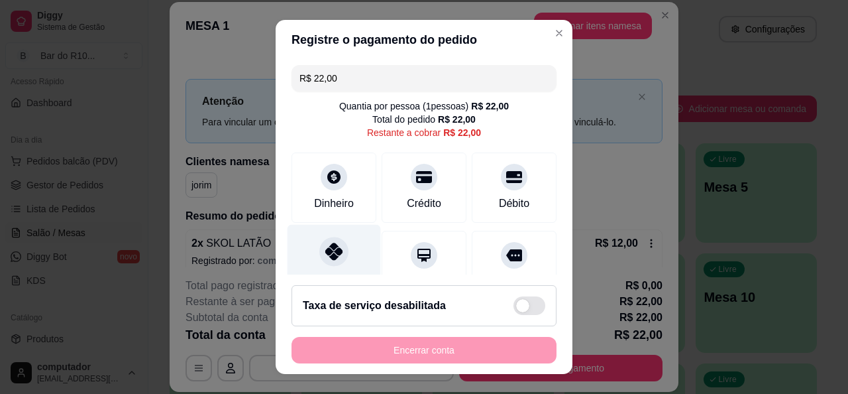
click at [326, 251] on icon at bounding box center [333, 250] width 17 height 17
type input "R$ 0,00"
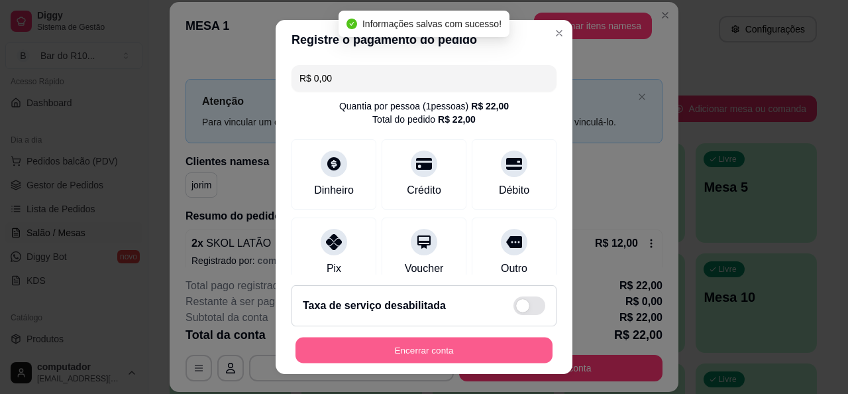
click at [407, 352] on button "Encerrar conta" at bounding box center [423, 350] width 257 height 26
